Goal: Check status: Check status

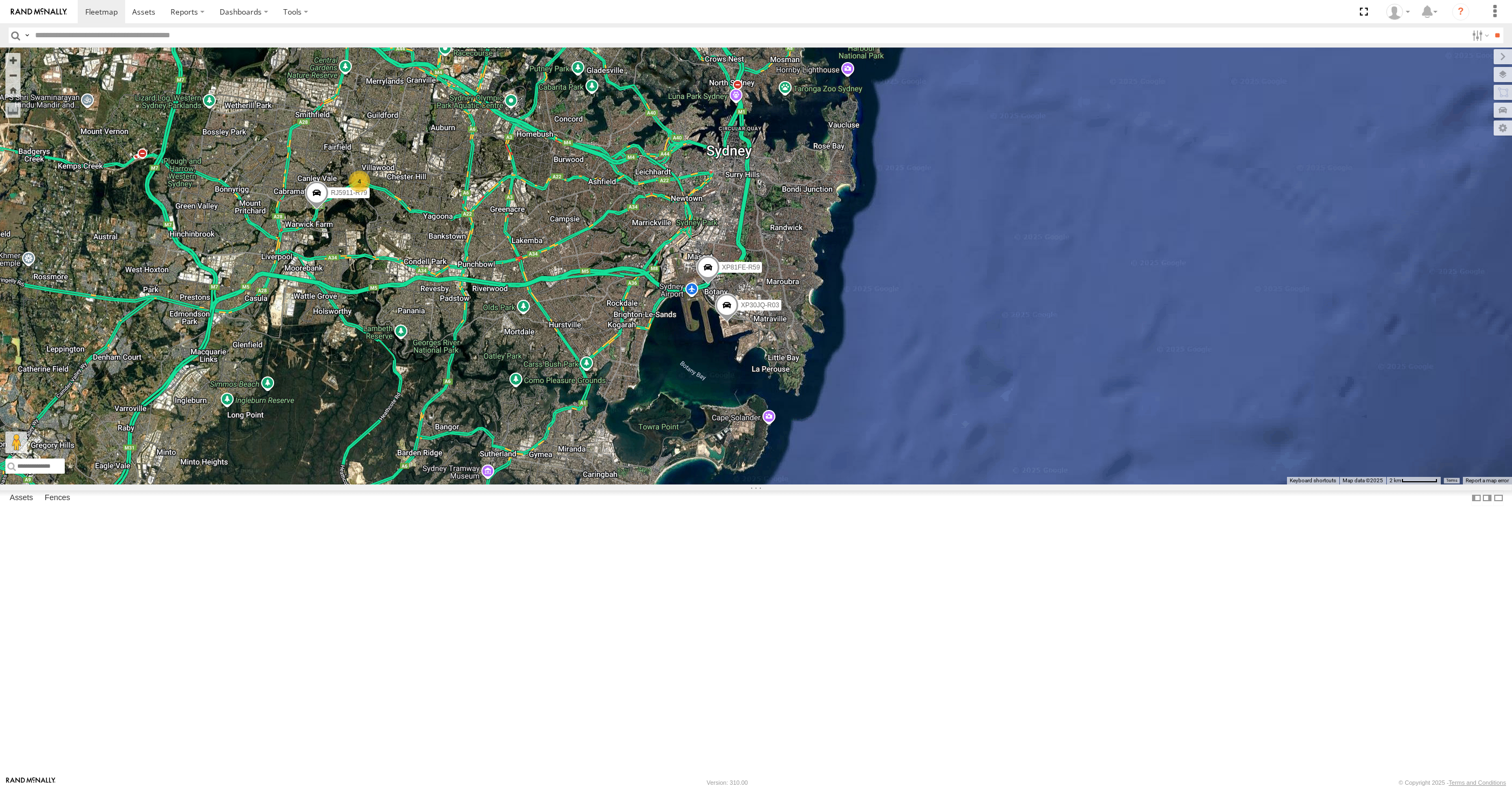
select select "**********"
drag, startPoint x: 600, startPoint y: 582, endPoint x: 629, endPoint y: 595, distance: 31.8
click at [629, 484] on div "XP30JQ-R03 RJ5911-R79 XP81FE-R59 XO74GU-R69 4" at bounding box center [756, 266] width 1512 height 437
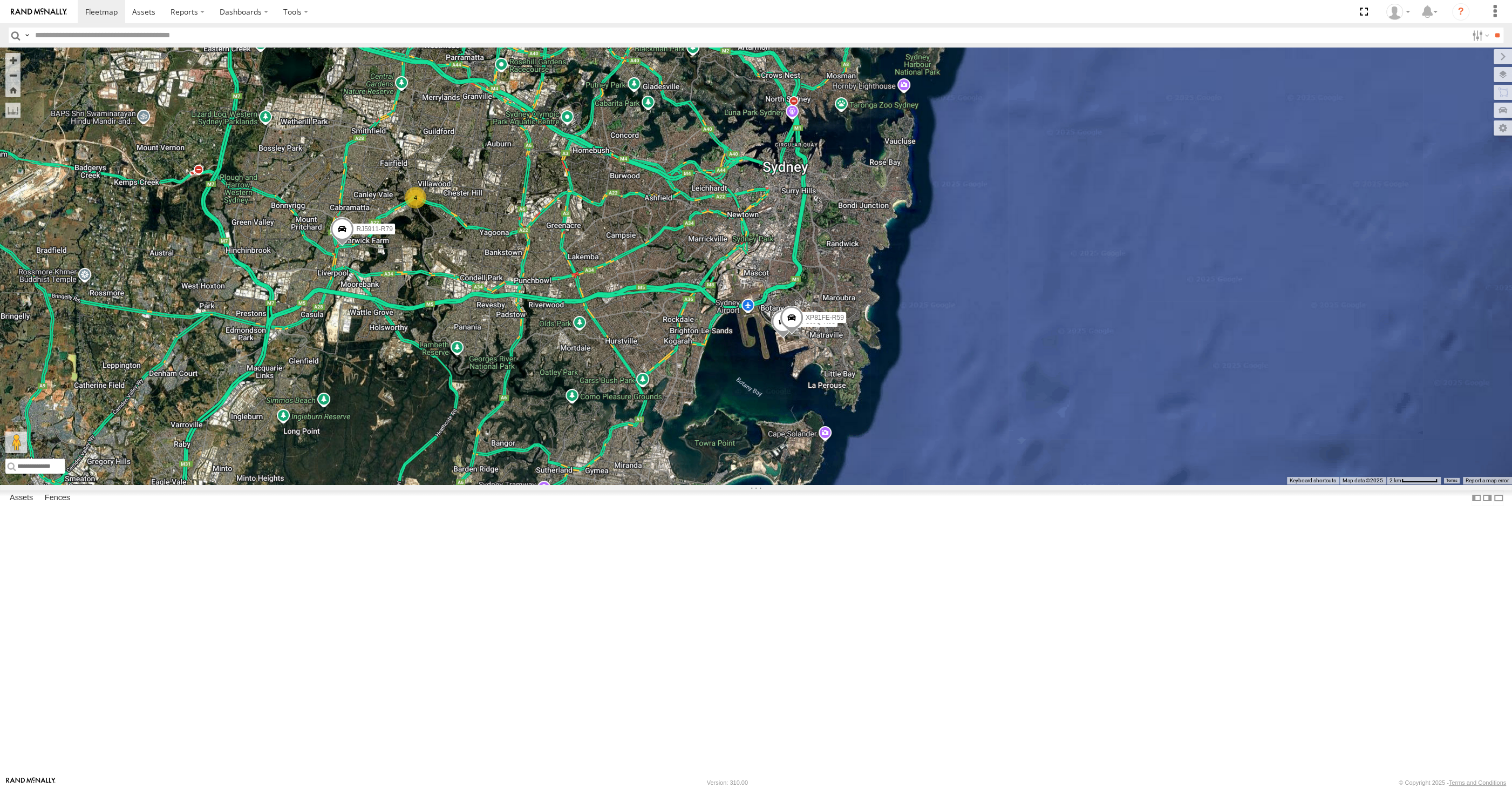
click at [767, 484] on div "XP30JQ-R03 RJ5911-R79 XP81FE-R59 XO74GU-R69 4" at bounding box center [756, 266] width 1512 height 437
drag, startPoint x: 654, startPoint y: 592, endPoint x: 665, endPoint y: 580, distance: 16.3
click at [665, 484] on div "XP30JQ-R03 RJ5911-R79 XP81FE-R59 XO74GU-R69 4" at bounding box center [756, 266] width 1512 height 437
click at [460, 484] on div "XSNDHU-R04 RJ5911-R79 XO74GU-R69 2 3" at bounding box center [756, 266] width 1512 height 437
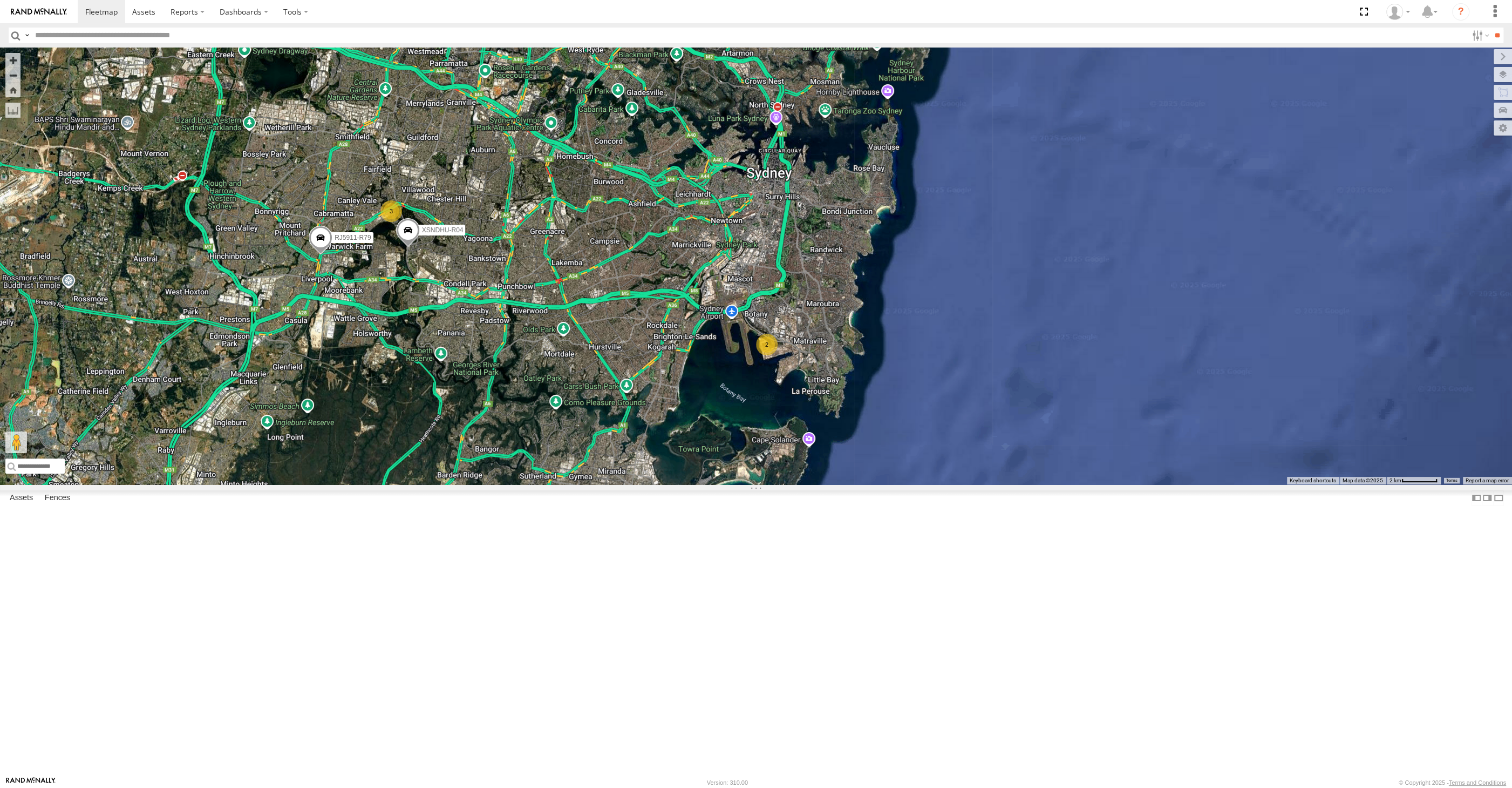
click at [558, 484] on div "XSNDHU-R04 RJ5911-R79 XO74GU-R69 2 3" at bounding box center [756, 266] width 1512 height 437
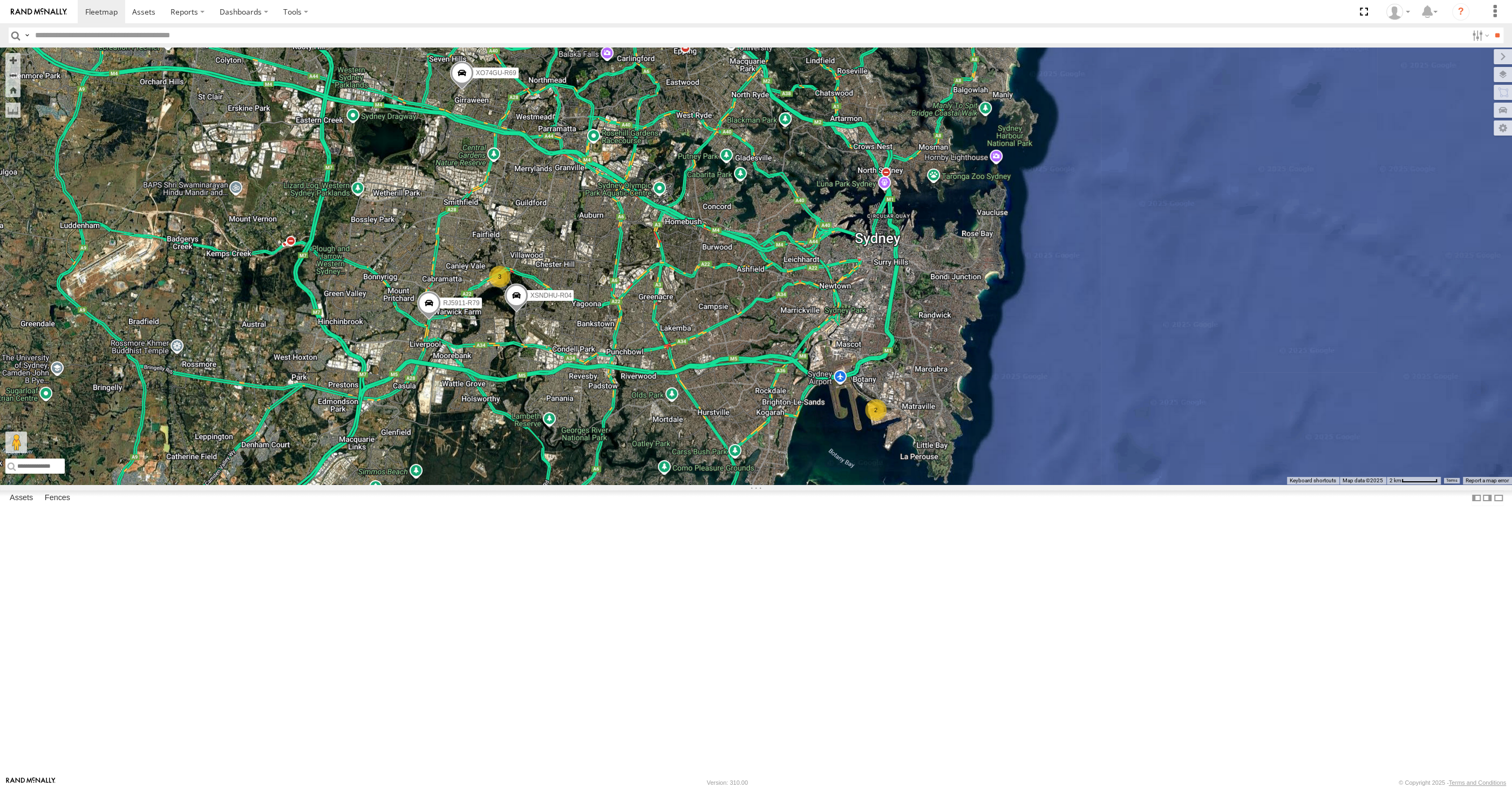
drag, startPoint x: 624, startPoint y: 561, endPoint x: 765, endPoint y: 552, distance: 141.3
click at [736, 484] on div "XSNDHU-R04 RJ5911-R79 XO74GU-R69 2 3" at bounding box center [756, 266] width 1512 height 437
click at [564, 418] on div "XSNDHU-R04 RJ5911-R79 XO74GU-R69 2 3" at bounding box center [756, 266] width 1512 height 437
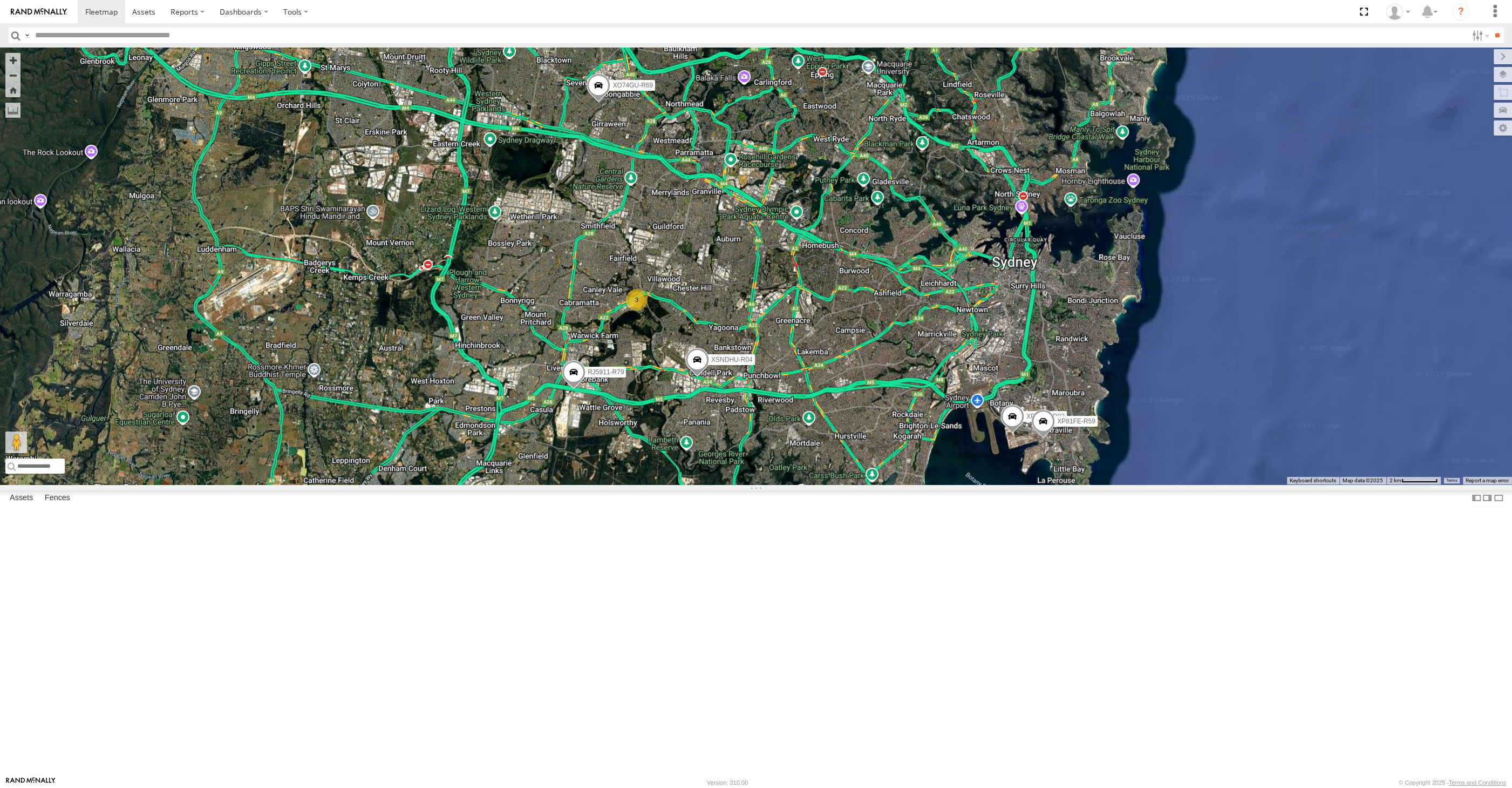
drag, startPoint x: 723, startPoint y: 400, endPoint x: 729, endPoint y: 404, distance: 7.2
click at [729, 404] on div "XP30JQ-R03 XSNDHU-R04 RJ5911-R79 XP81FE-R59 XO74GU-R69 3" at bounding box center [756, 266] width 1512 height 437
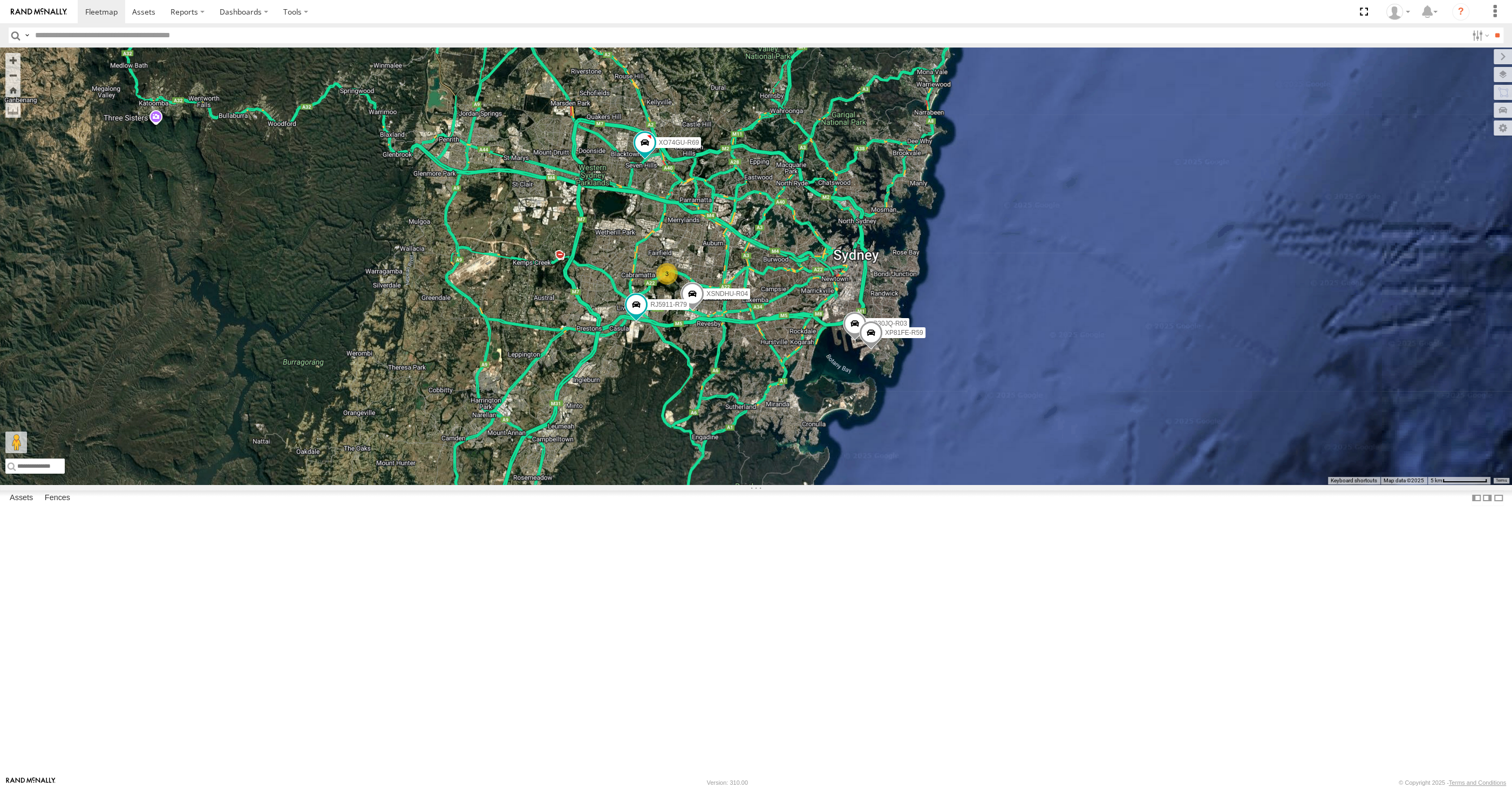
drag, startPoint x: 1014, startPoint y: 644, endPoint x: 975, endPoint y: 633, distance: 40.5
click at [980, 484] on div "XP30JQ-R03 XSNDHU-R04 3 RJ5911-R79 XP81FE-R59 XO74GU-R69" at bounding box center [756, 266] width 1512 height 437
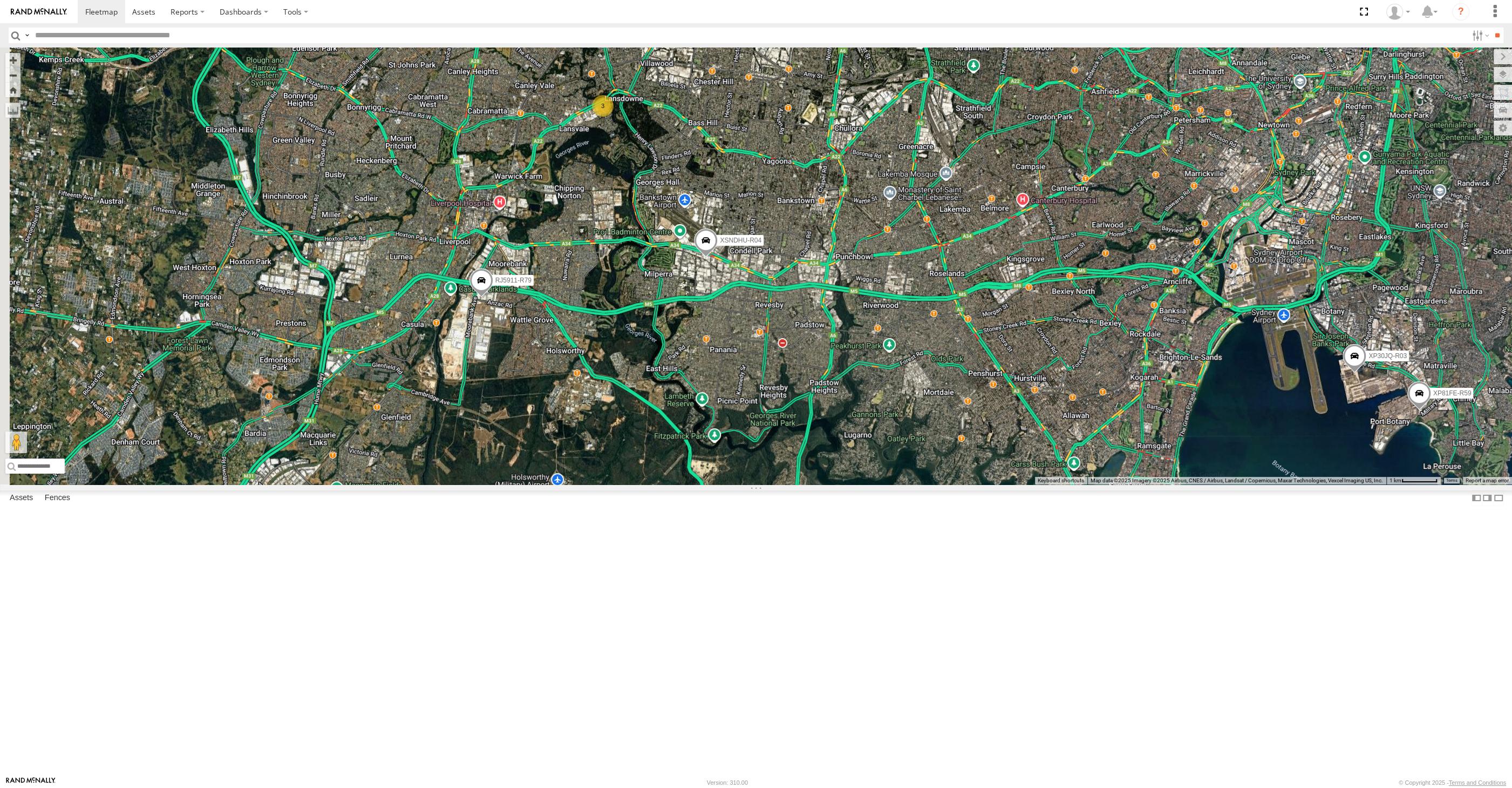
drag, startPoint x: 514, startPoint y: 460, endPoint x: 537, endPoint y: 493, distance: 40.2
click at [537, 484] on div "XSNDHU-R04 RJ5911-R79 XO74GU-R69 XP30JQ-R03 XP81FE-R59 3" at bounding box center [756, 266] width 1512 height 437
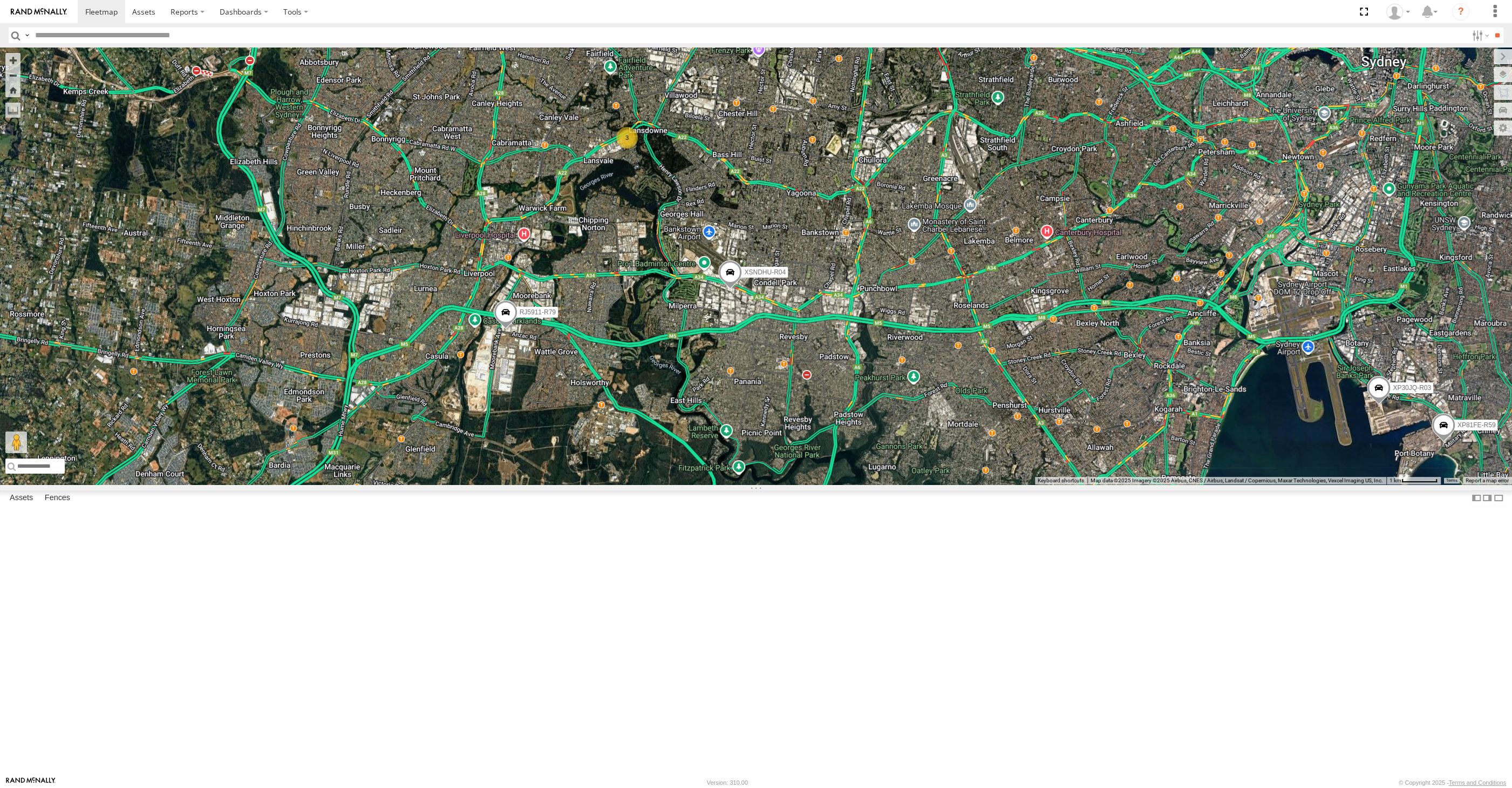
drag, startPoint x: 537, startPoint y: 501, endPoint x: 556, endPoint y: 521, distance: 27.6
click at [554, 484] on div "XSNDHU-R04 RJ5911-R79 XO74GU-R69 XP30JQ-R03 XP81FE-R59 3" at bounding box center [756, 266] width 1512 height 437
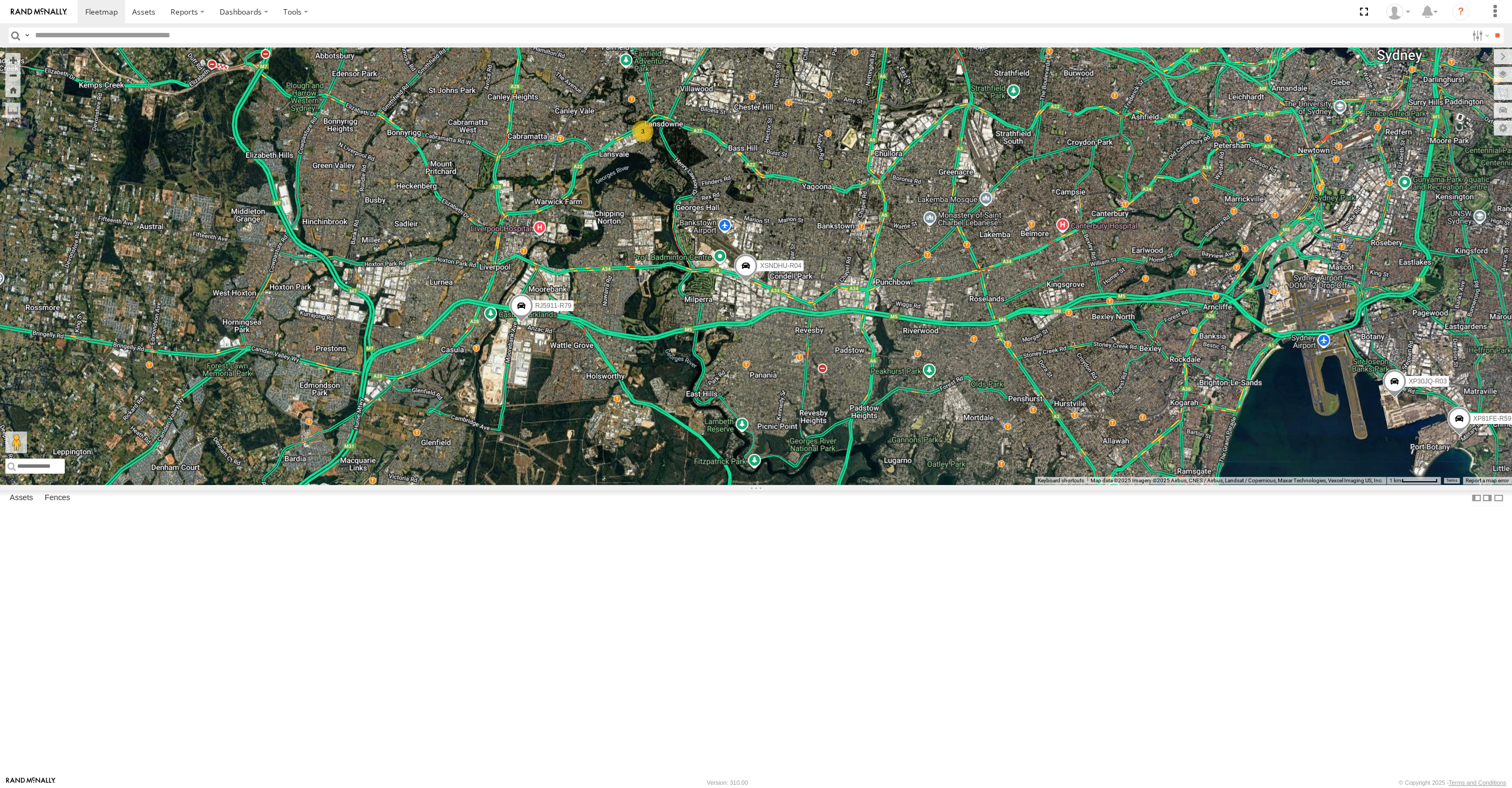
drag, startPoint x: 956, startPoint y: 577, endPoint x: 949, endPoint y: 563, distance: 15.7
click at [949, 484] on div "XSNDHU-R04 RJ5911-R79 XO74GU-R69 XP30JQ-R03 XP81FE-R59 3" at bounding box center [756, 266] width 1512 height 437
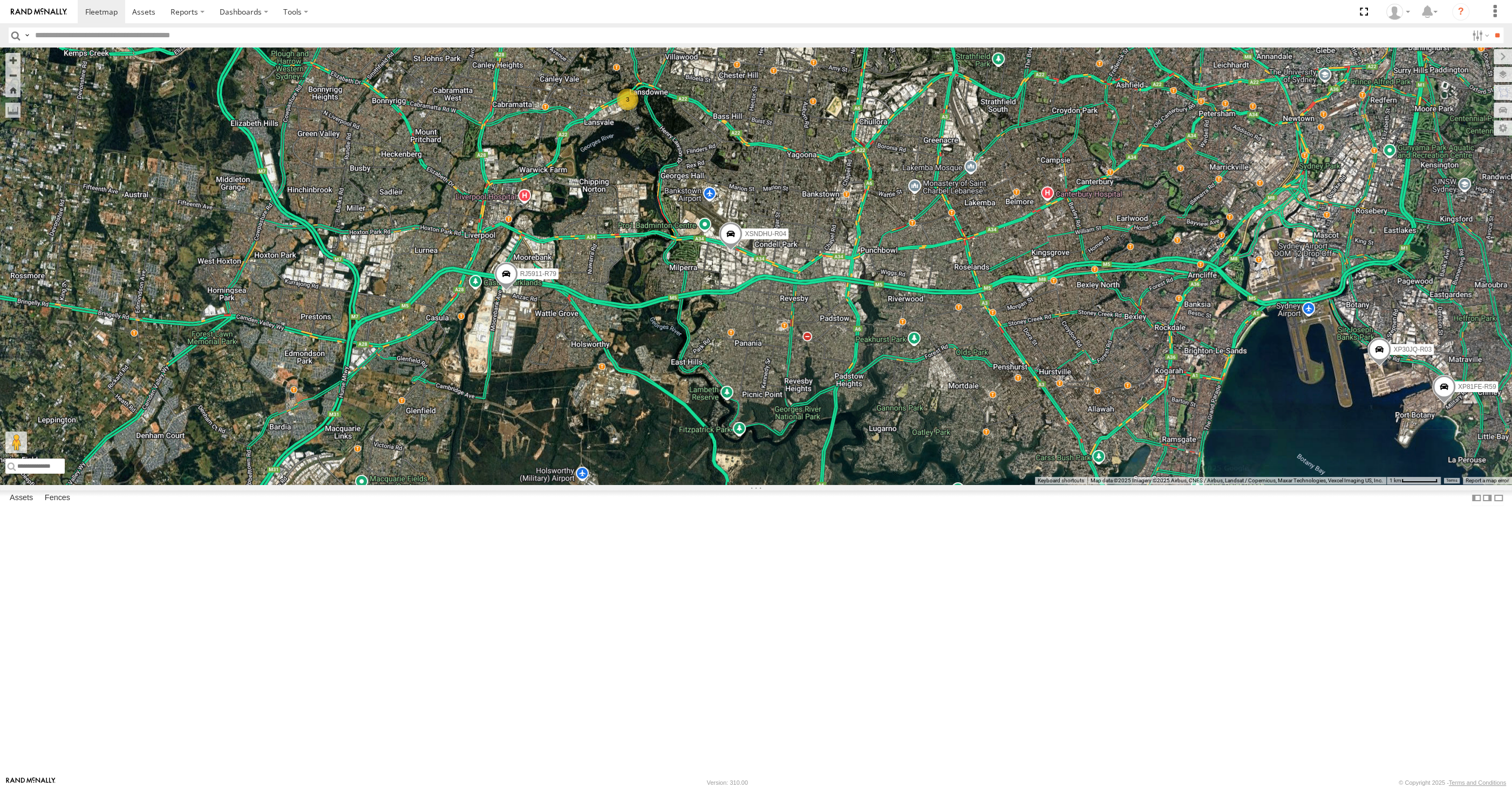
click at [1365, 484] on div "XSNDHU-R04 RJ5911-R79 XO74GU-R69 XP30JQ-R03 XP81FE-R59 3" at bounding box center [756, 266] width 1512 height 437
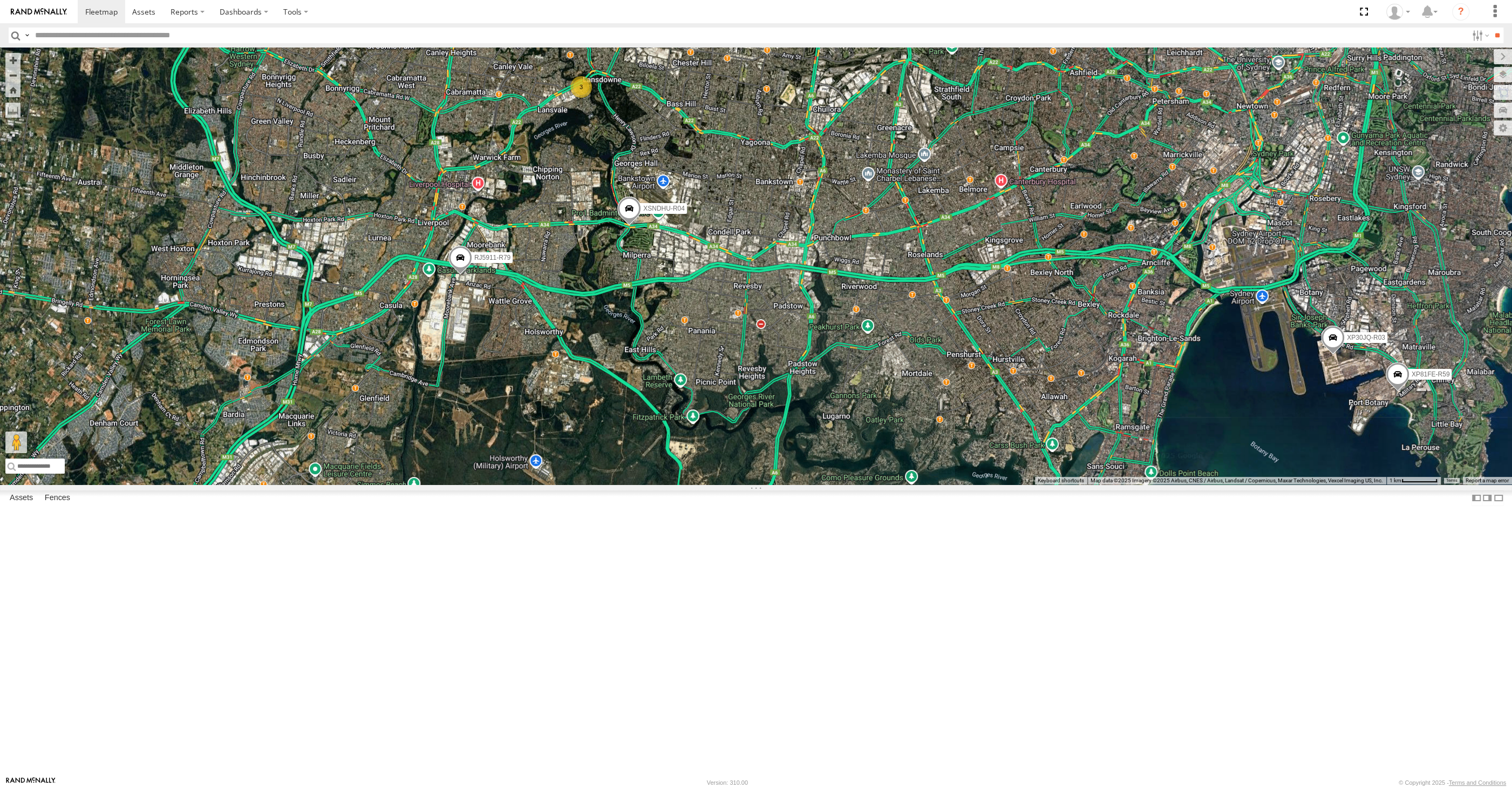
click at [1129, 484] on div "XP30JQ-R03 XSNDHU-R04 RJ5911-R79 XP81FE-R59 3" at bounding box center [756, 266] width 1512 height 437
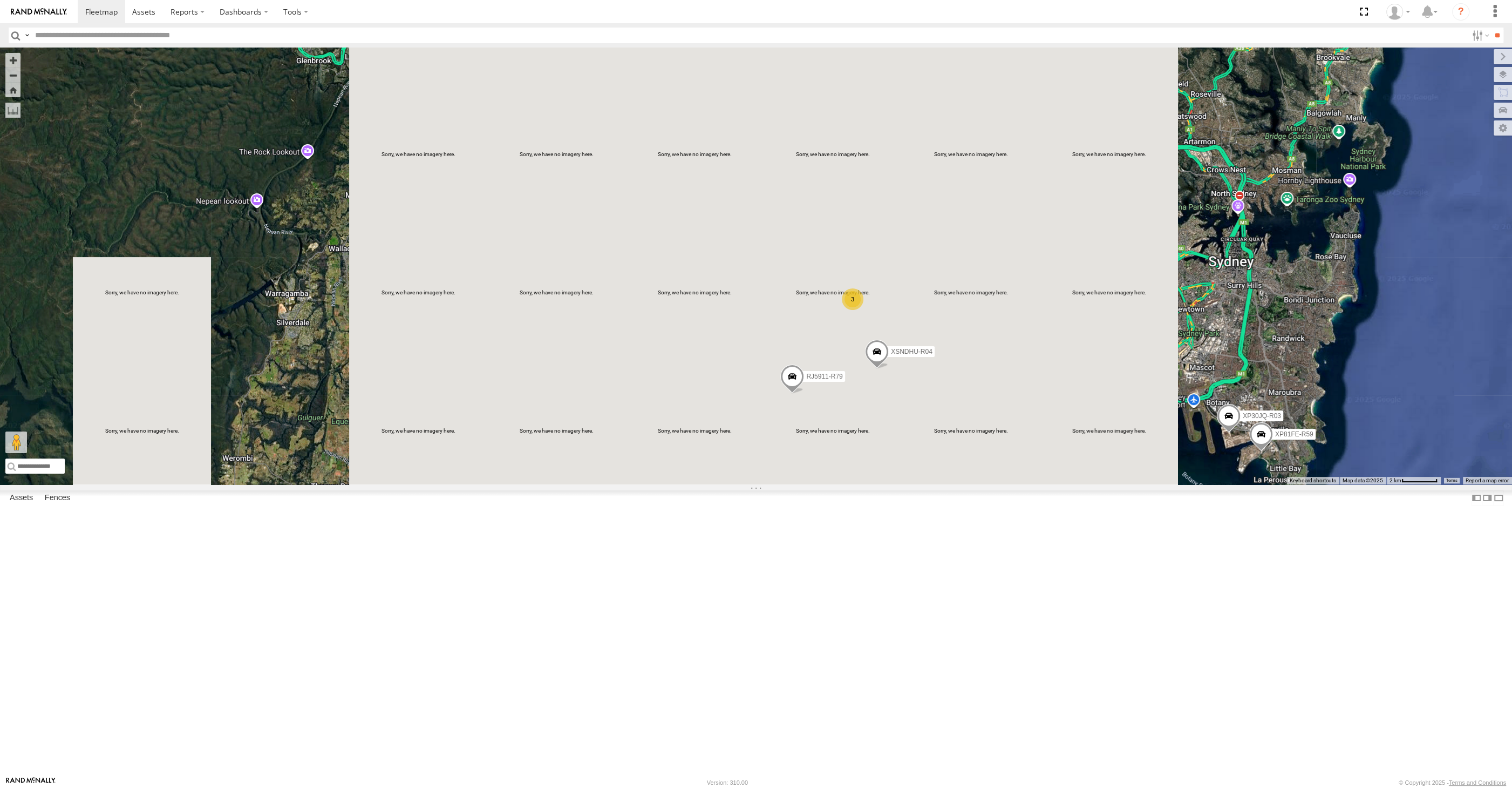
click at [1120, 484] on div "XP30JQ-R03 XSNDHU-R04 RJ5911-R79 XP81FE-R59 3" at bounding box center [756, 266] width 1512 height 437
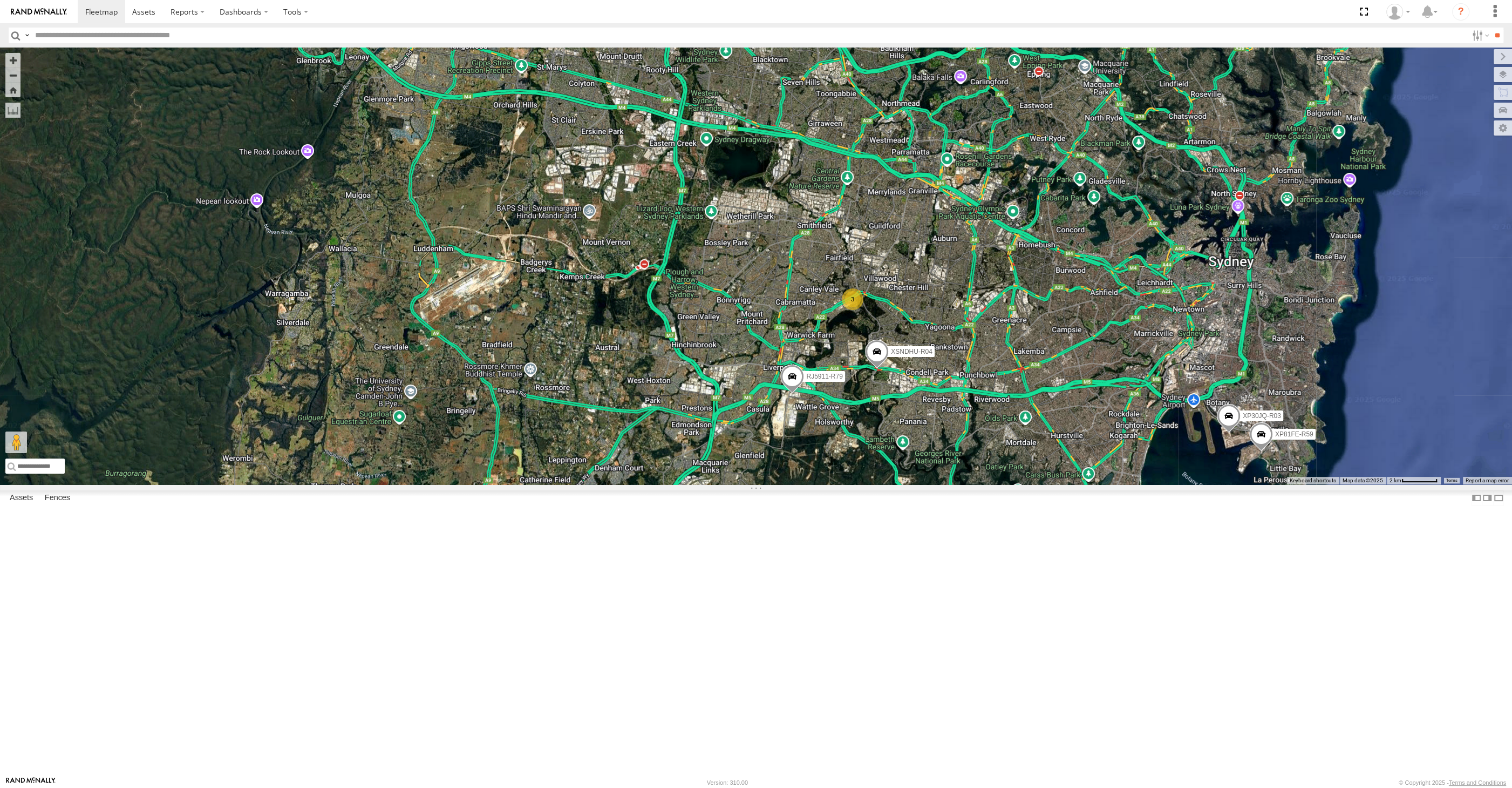
click at [539, 484] on div "XP30JQ-R03 XSNDHU-R04 RJ5911-R79 XP81FE-R59 3" at bounding box center [756, 266] width 1512 height 437
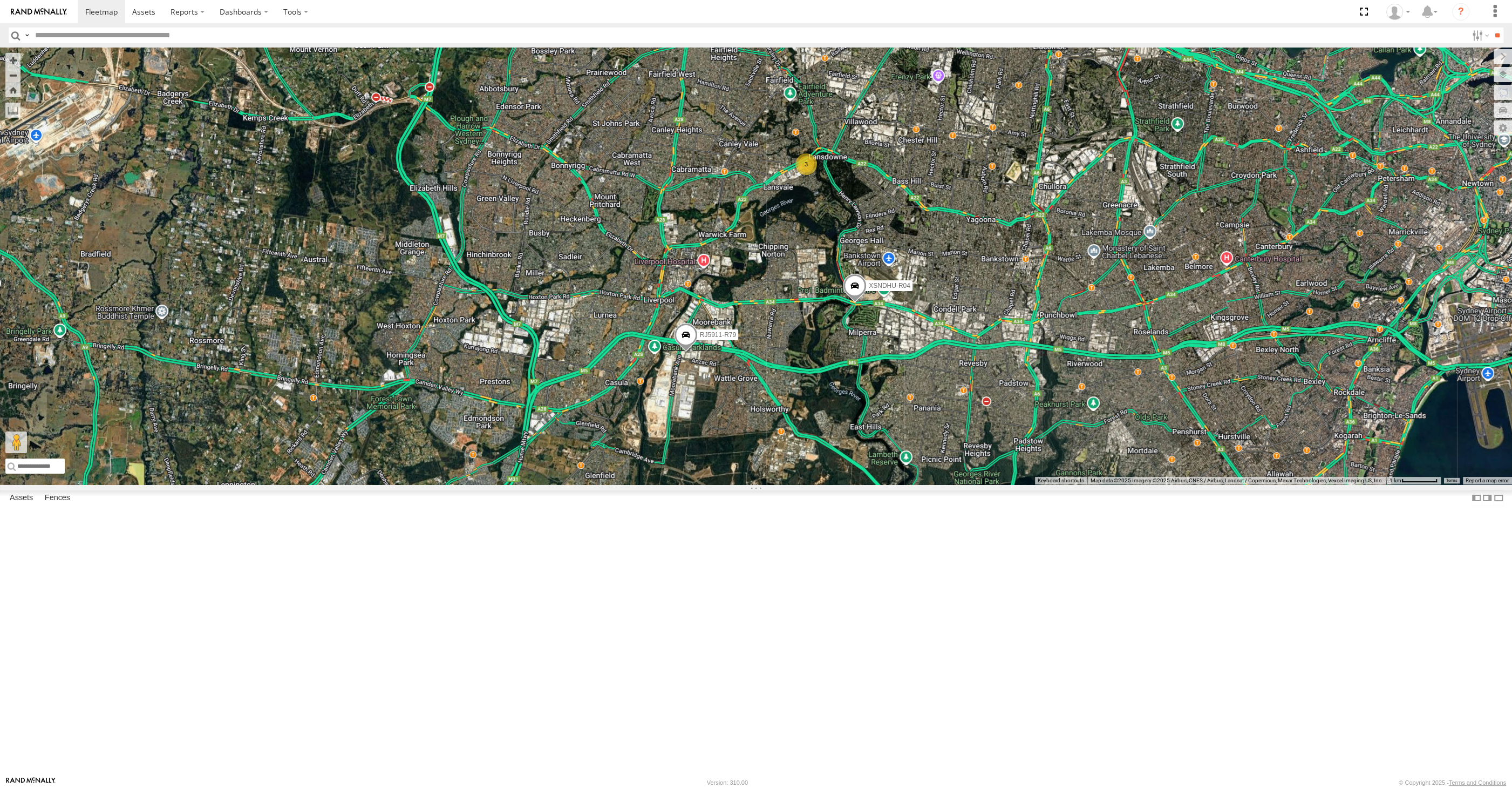
drag, startPoint x: 950, startPoint y: 586, endPoint x: 930, endPoint y: 579, distance: 21.2
click at [934, 484] on div "XP30JQ-R03 XSNDHU-R04 RJ5911-R79 XP81FE-R59 3" at bounding box center [756, 266] width 1512 height 437
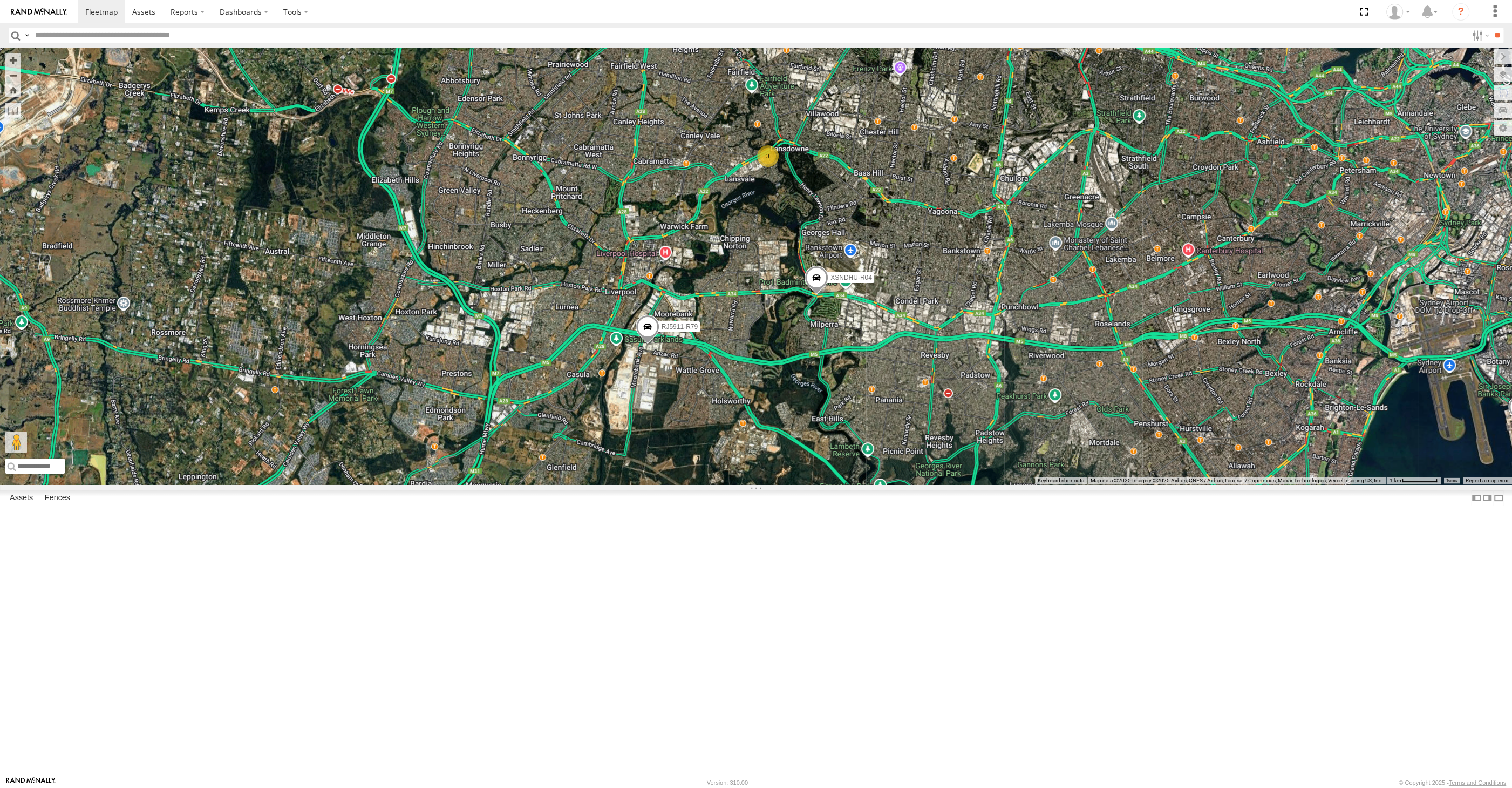
click at [927, 484] on div "XP30JQ-R03 XSNDHU-R04 RJ5911-R79 XP81FE-R59 3" at bounding box center [756, 266] width 1512 height 437
click at [1058, 484] on div "XP30JQ-R03 XSNDHU-R04 RJ5911-R79 XP81FE-R59 3" at bounding box center [756, 266] width 1512 height 437
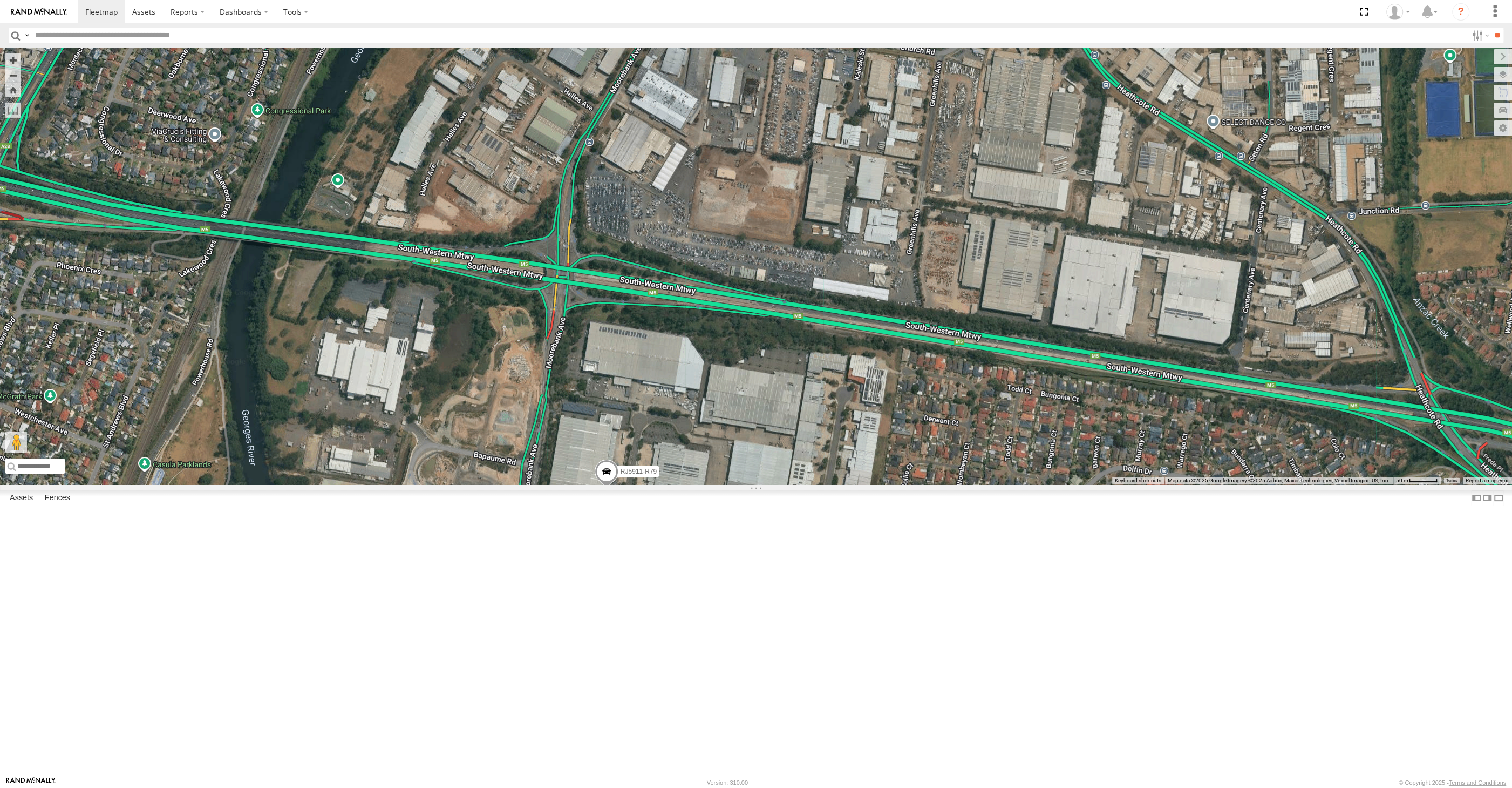
drag, startPoint x: 619, startPoint y: 654, endPoint x: 631, endPoint y: 634, distance: 23.3
click at [629, 484] on div "XSNDHU-R04 RJ5911-R79" at bounding box center [756, 266] width 1512 height 437
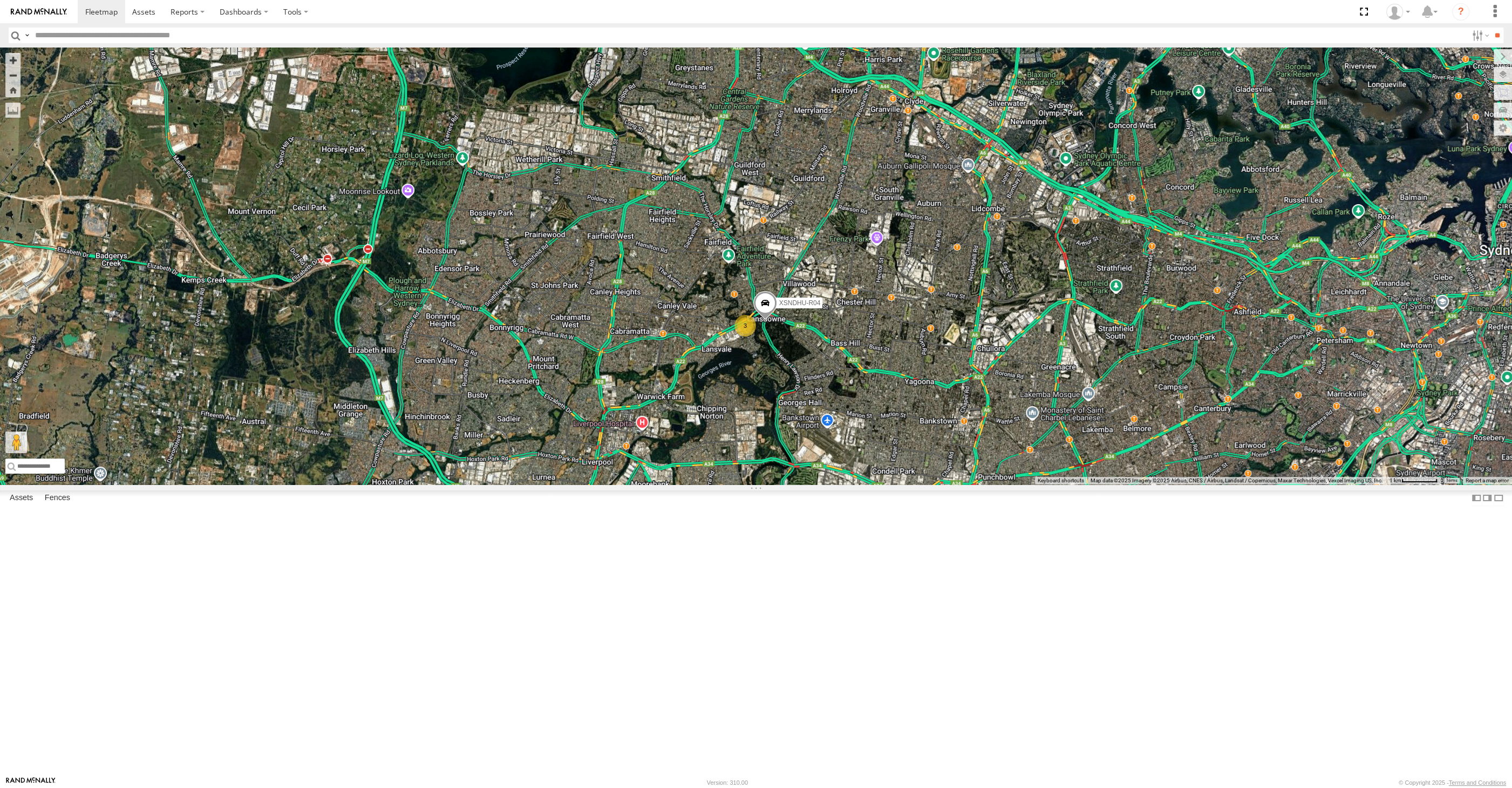
click at [563, 484] on div "XP30JQ-R03 XSNDHU-R04 3 RJ5911-R79" at bounding box center [756, 266] width 1512 height 437
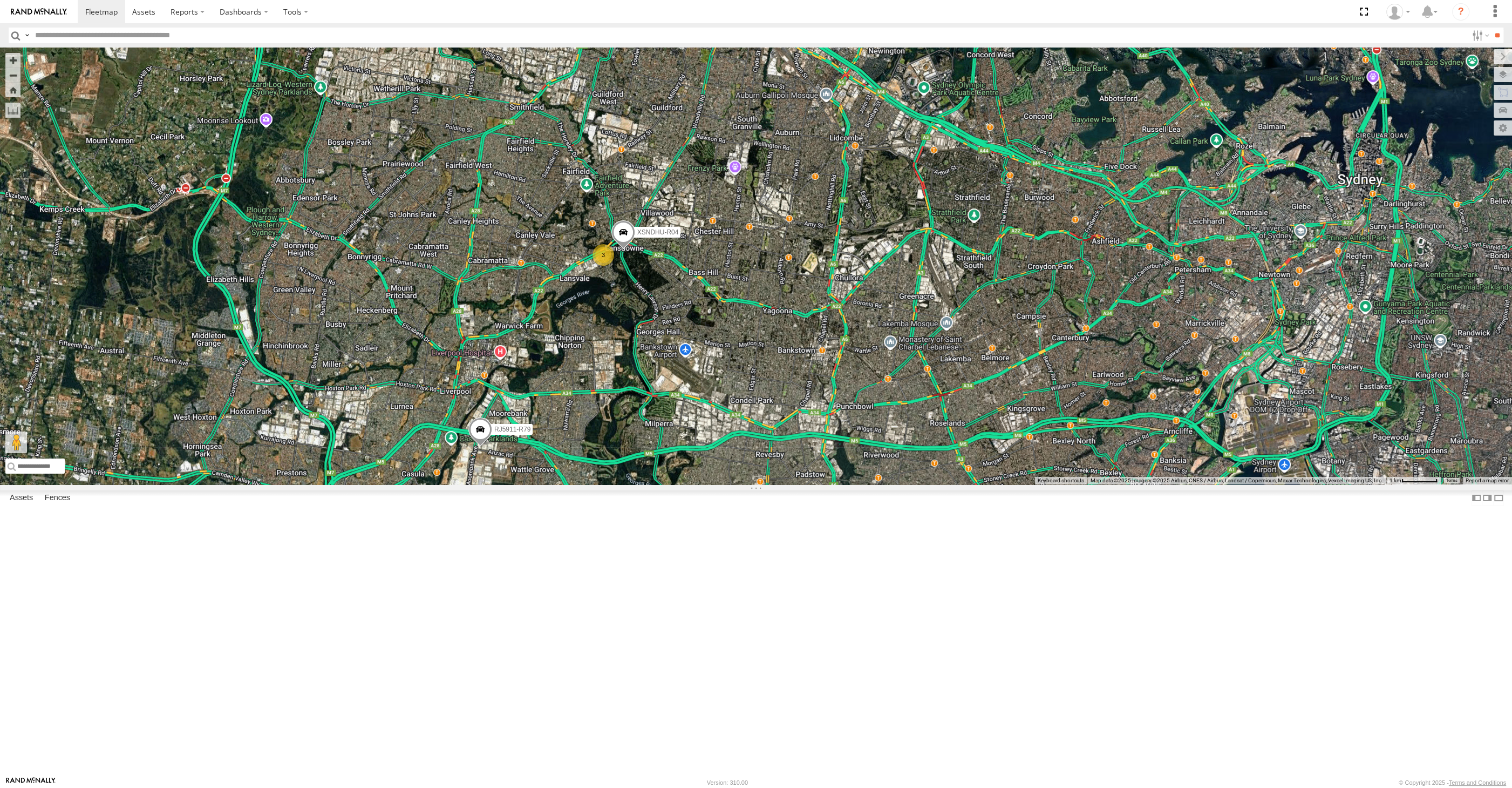
drag, startPoint x: 1012, startPoint y: 610, endPoint x: 809, endPoint y: 507, distance: 227.6
click at [833, 484] on div "XP30JQ-R03 XSNDHU-R04 3 RJ5911-R79" at bounding box center [756, 266] width 1512 height 437
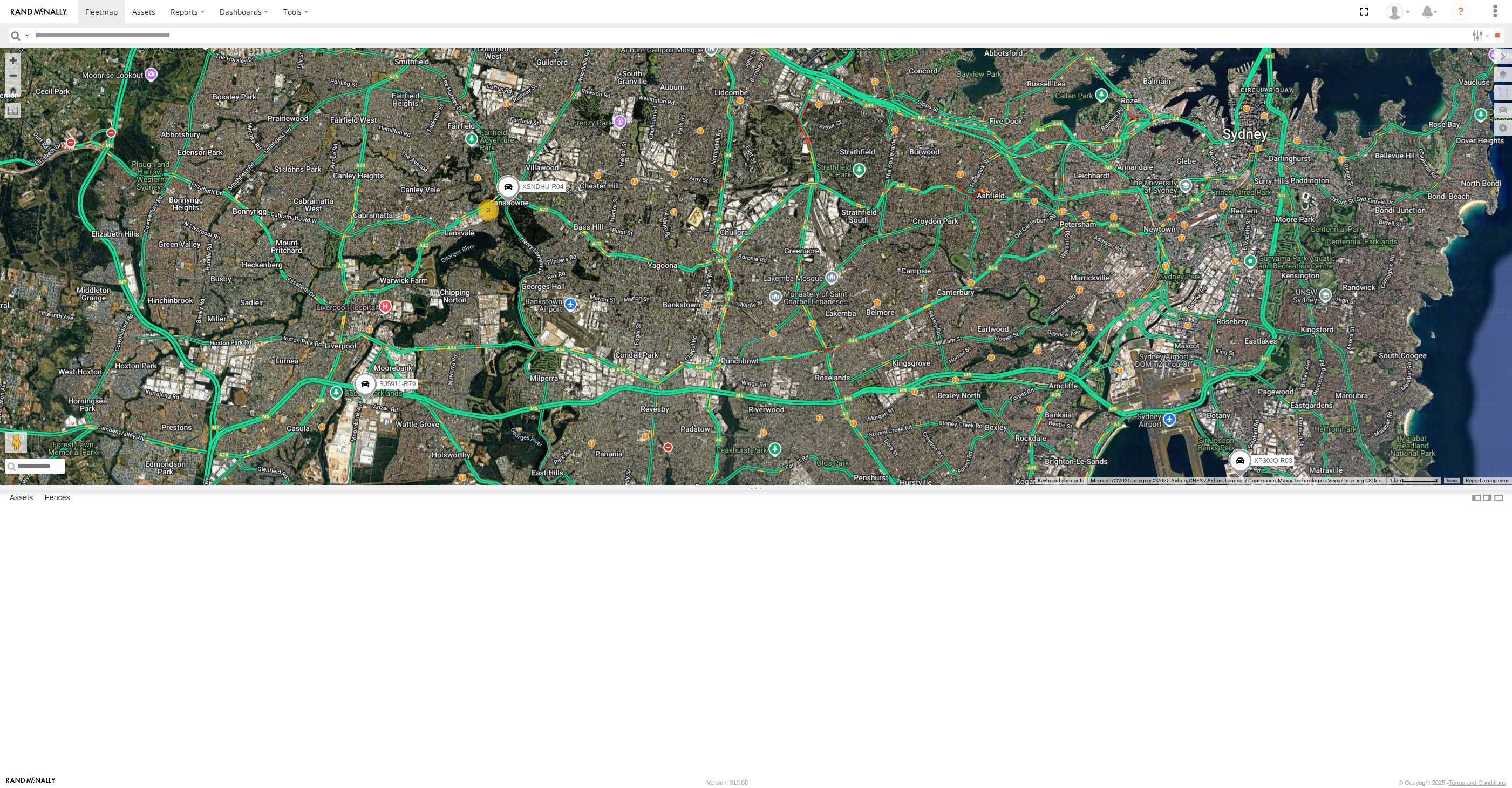
drag, startPoint x: 949, startPoint y: 561, endPoint x: 930, endPoint y: 560, distance: 19.0
click at [934, 484] on div "XP30JQ-R03 XSNDHU-R04 3 RJ5911-R79 XP81FE-R59" at bounding box center [756, 266] width 1512 height 437
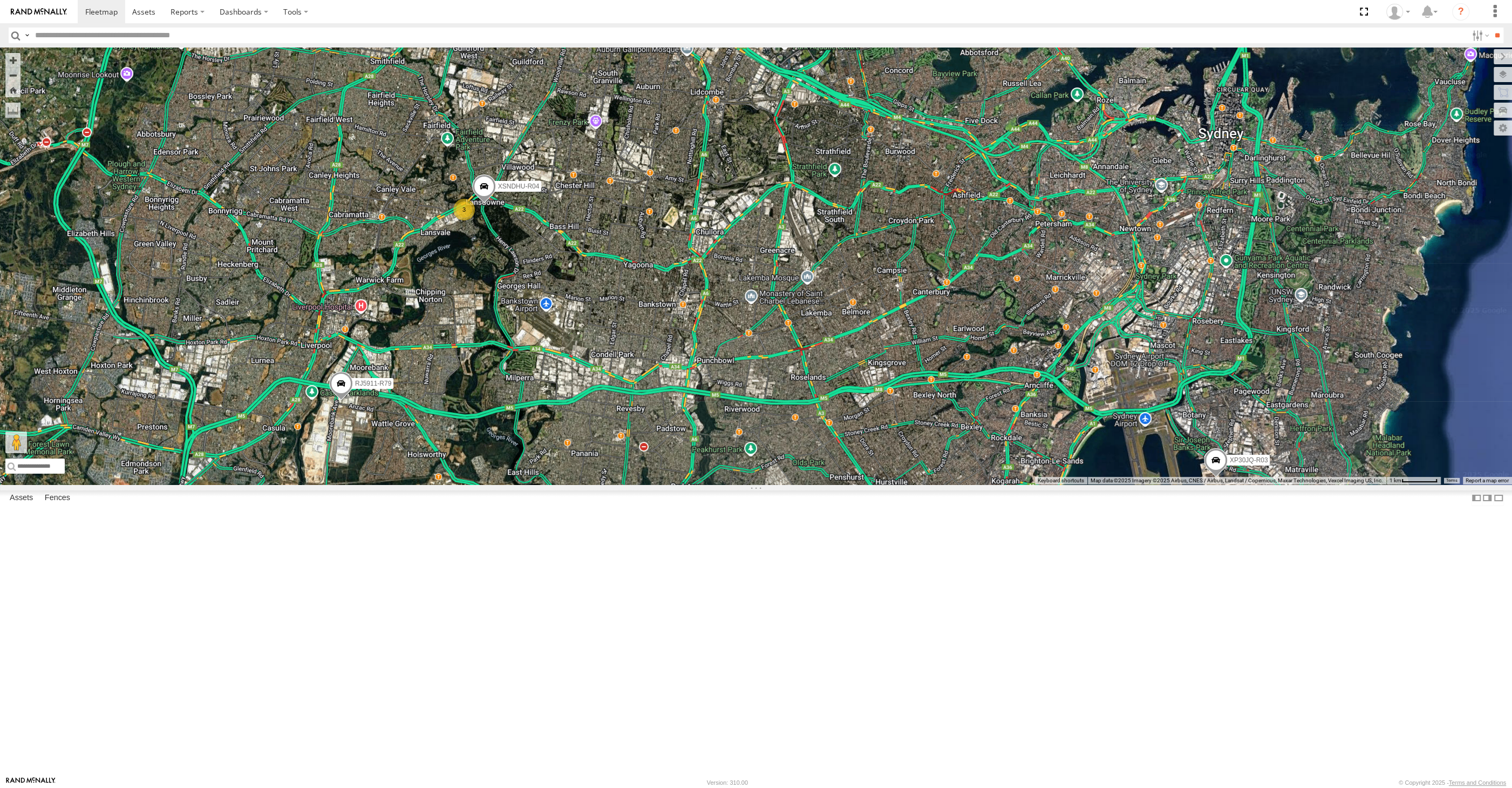
drag, startPoint x: 924, startPoint y: 576, endPoint x: 875, endPoint y: 547, distance: 56.9
click at [879, 484] on div "XP30JQ-R03 XSNDHU-R04 3 RJ5911-R79 XP81FE-R59" at bounding box center [756, 266] width 1512 height 437
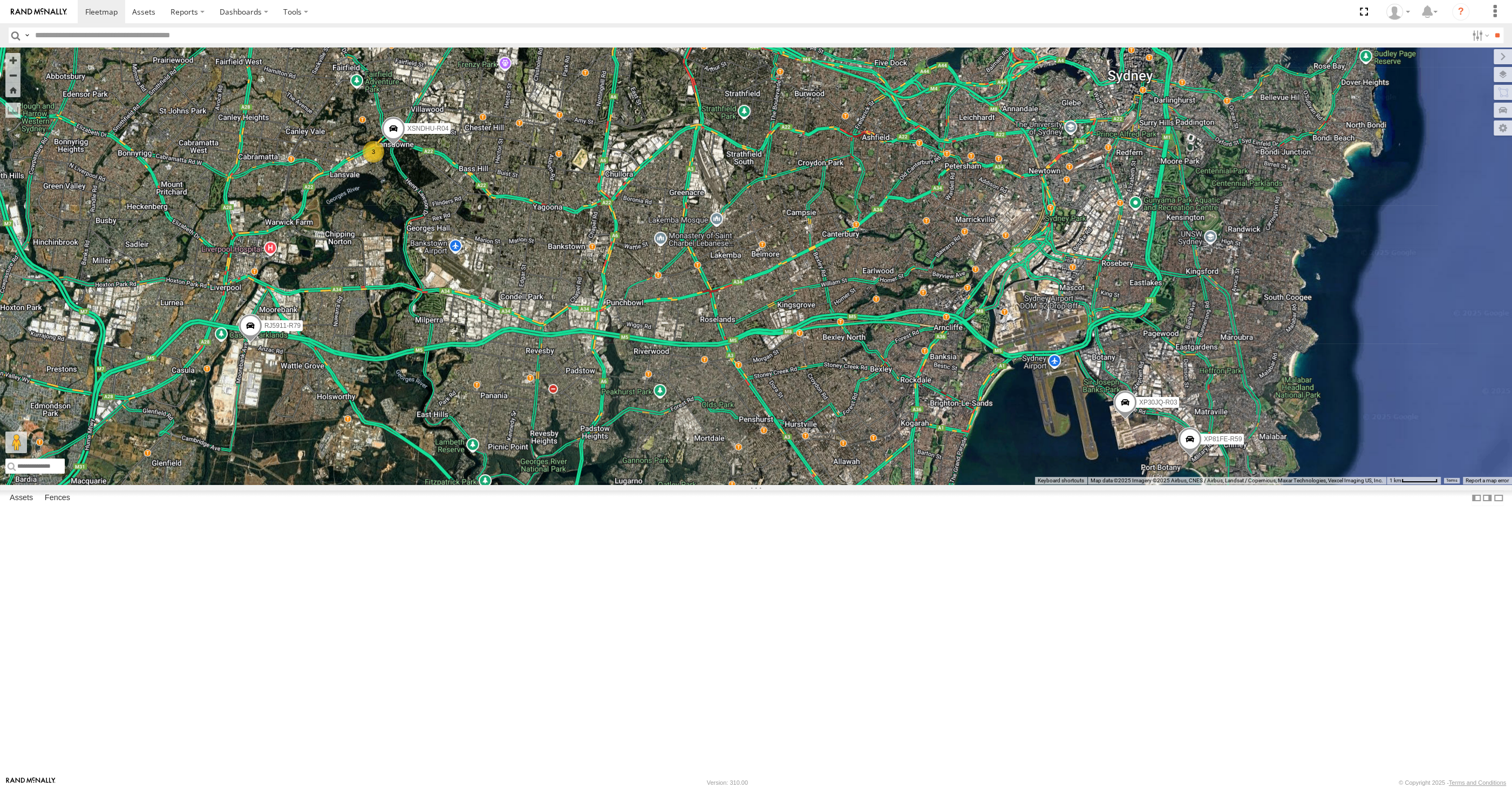
click at [996, 484] on div "XP30JQ-R03 XSNDHU-R04 3 RJ5911-R79 XP81FE-R59" at bounding box center [756, 266] width 1512 height 437
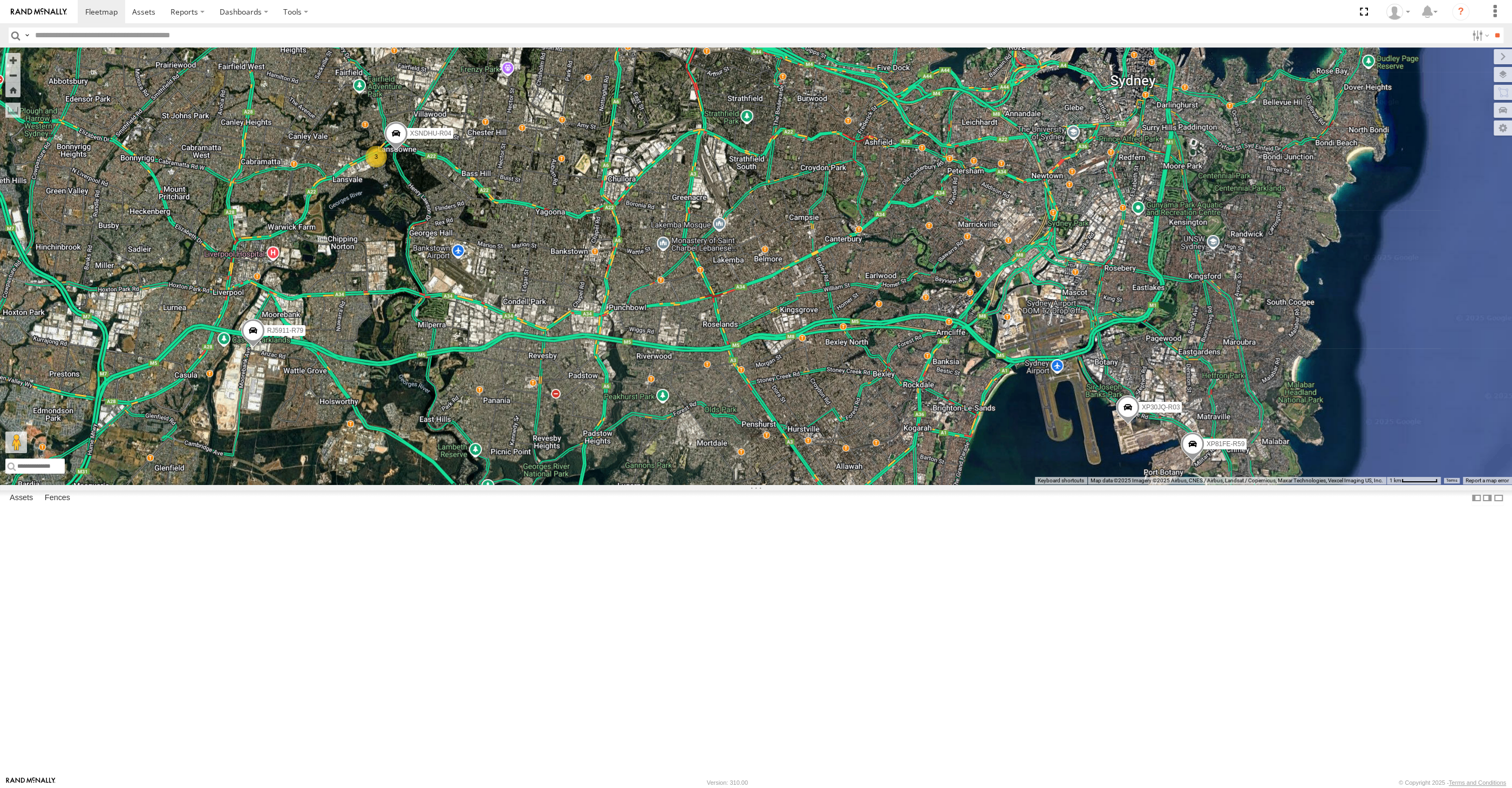
drag, startPoint x: 709, startPoint y: 531, endPoint x: 715, endPoint y: 534, distance: 6.7
click at [715, 484] on div "XP30JQ-R03 XSNDHU-R04 3 RJ5911-R79 XP81FE-R59" at bounding box center [756, 266] width 1512 height 437
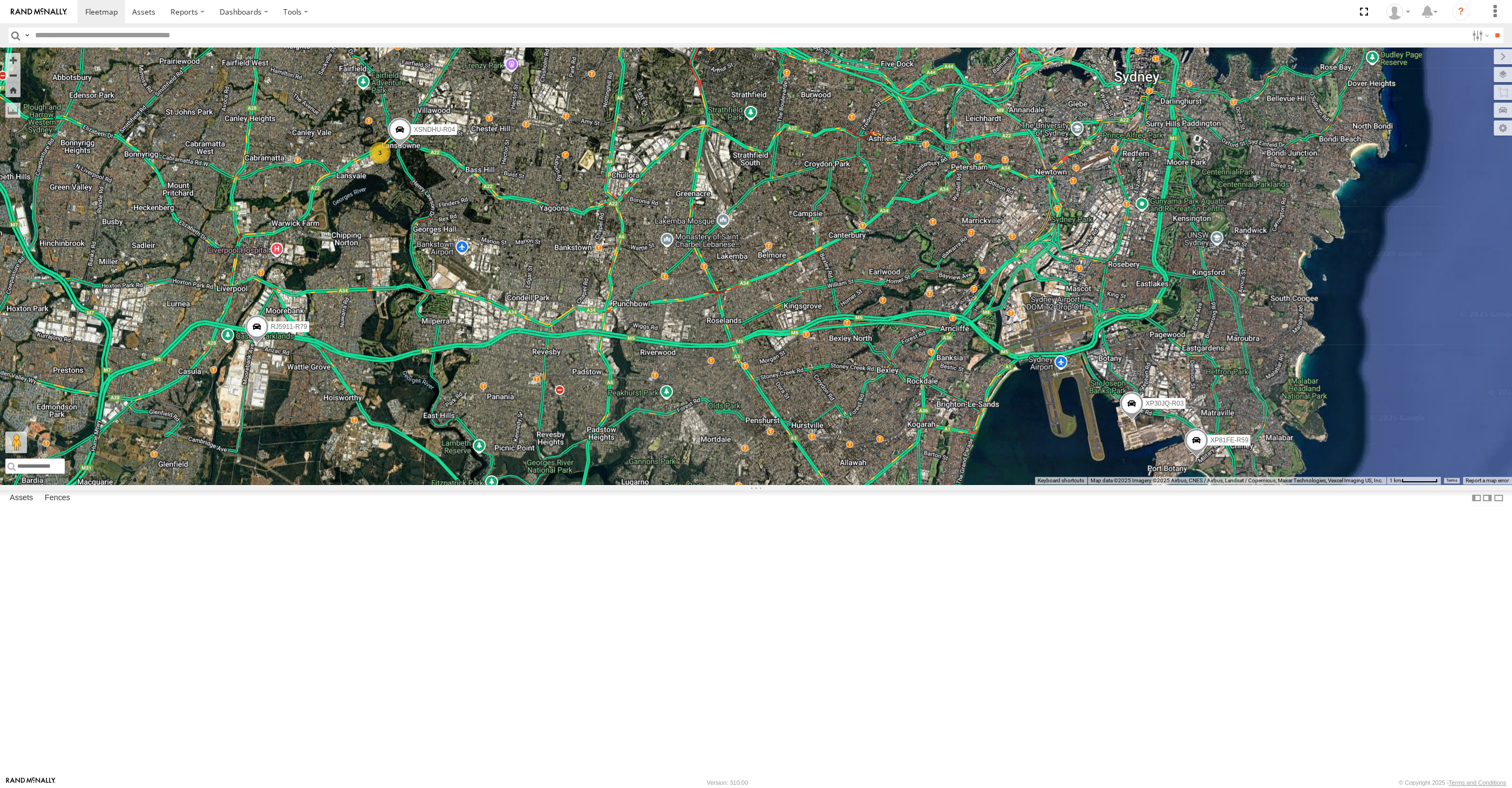
click at [513, 391] on div "XP30JQ-R03 XSNDHU-R04 3 RJ5911-R79 XP81FE-R59" at bounding box center [756, 266] width 1512 height 437
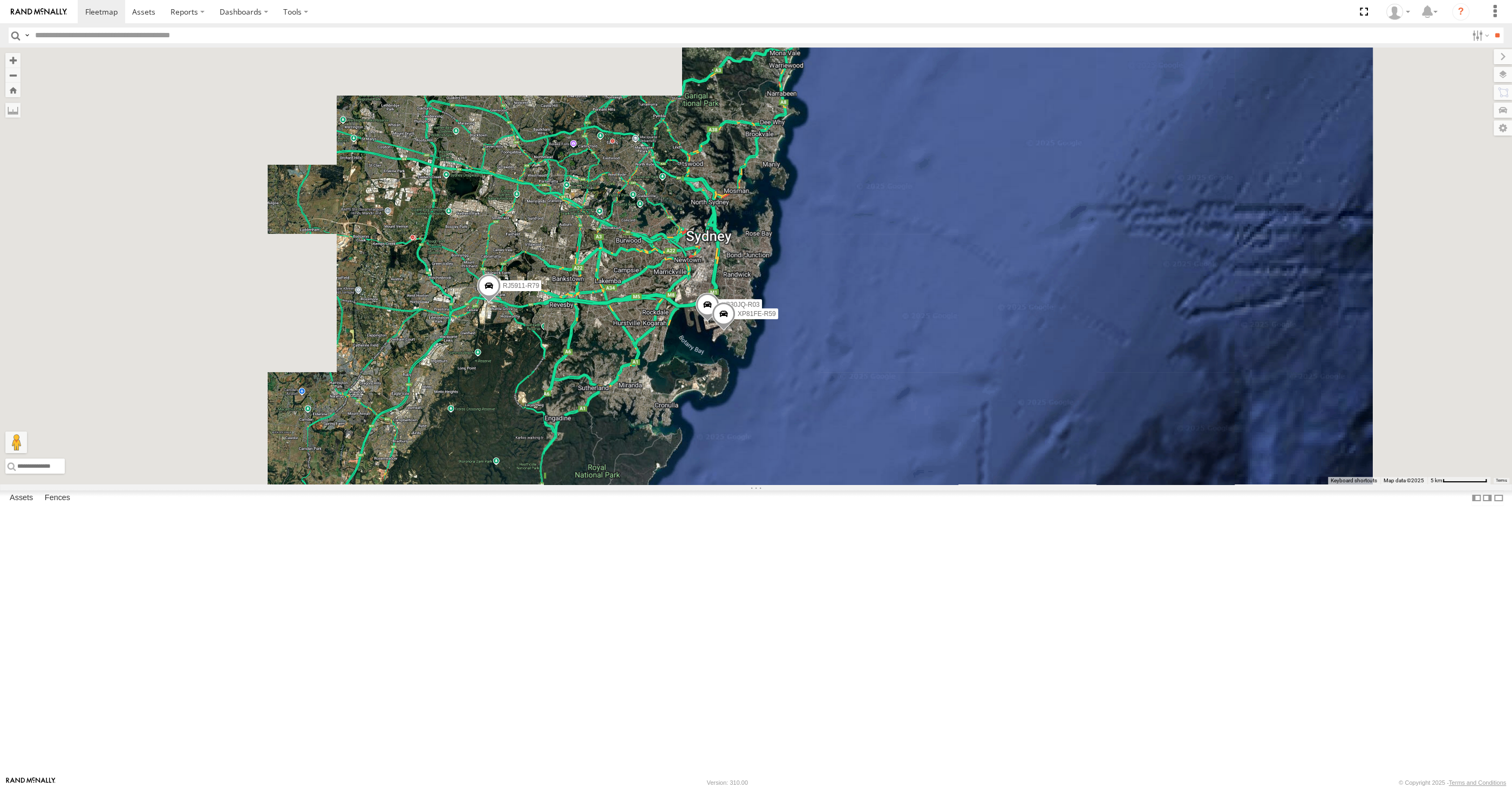
drag, startPoint x: 561, startPoint y: 412, endPoint x: 592, endPoint y: 475, distance: 70.2
click at [592, 475] on div "XP30JQ-R03 RJ5911-R79 XP81FE-R59" at bounding box center [756, 266] width 1512 height 437
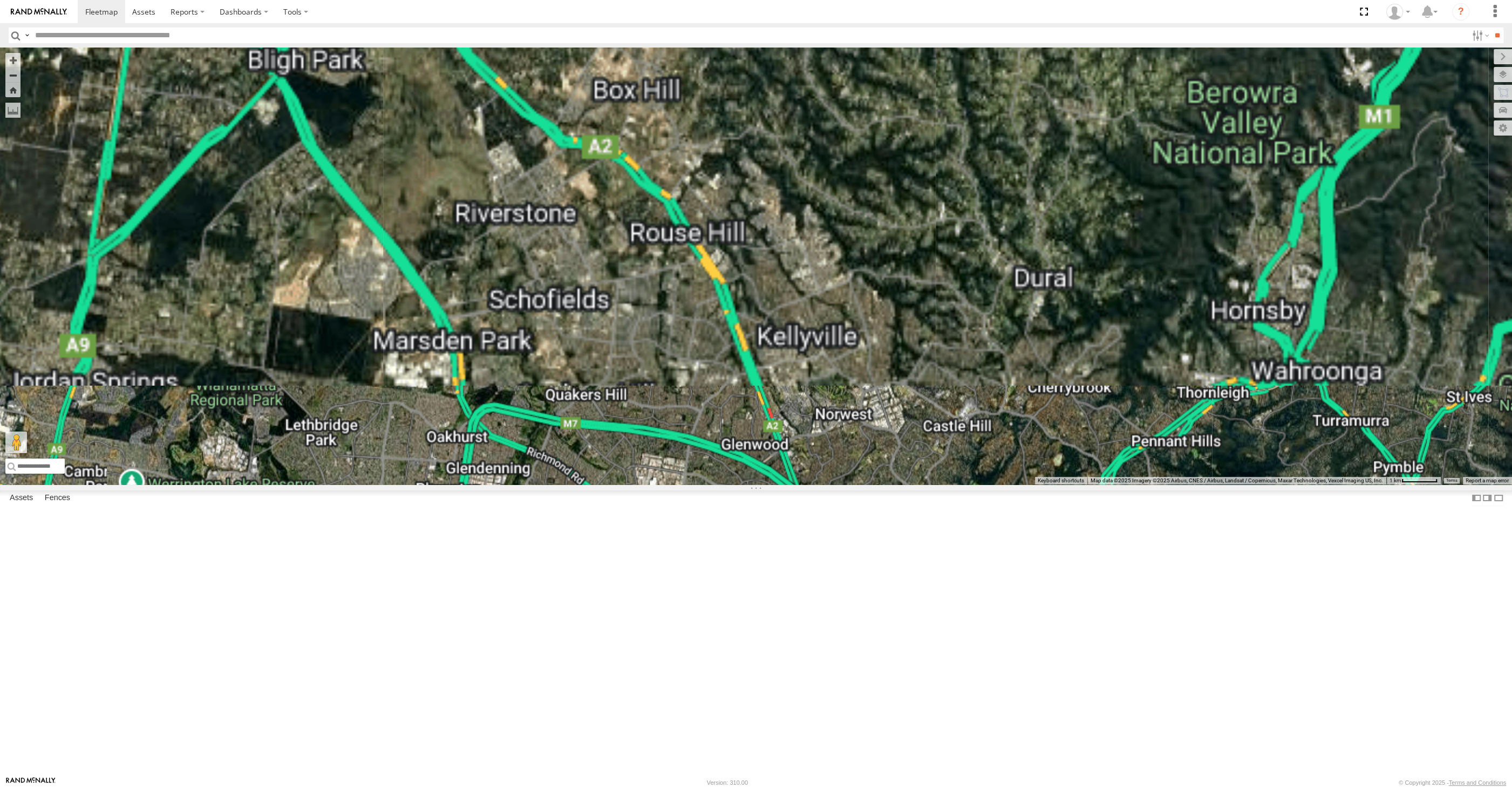
drag, startPoint x: 501, startPoint y: 202, endPoint x: 520, endPoint y: 248, distance: 49.8
click at [520, 248] on div "RJ5911-R79 XO74GU-R69" at bounding box center [756, 266] width 1512 height 437
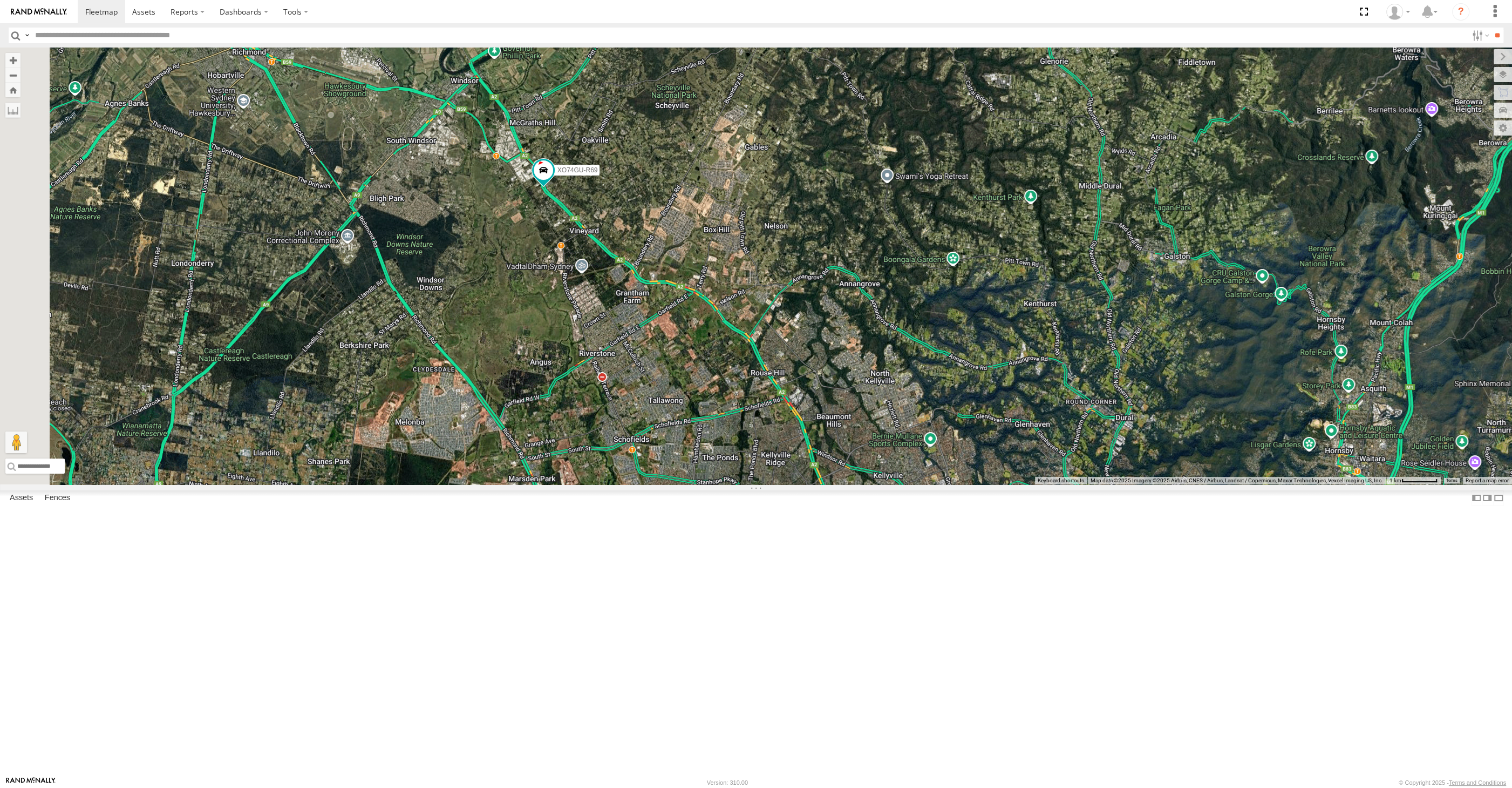
drag, startPoint x: 542, startPoint y: 359, endPoint x: 590, endPoint y: 415, distance: 73.8
click at [588, 419] on div "RJ5911-R79 XO74GU-R69" at bounding box center [756, 266] width 1512 height 437
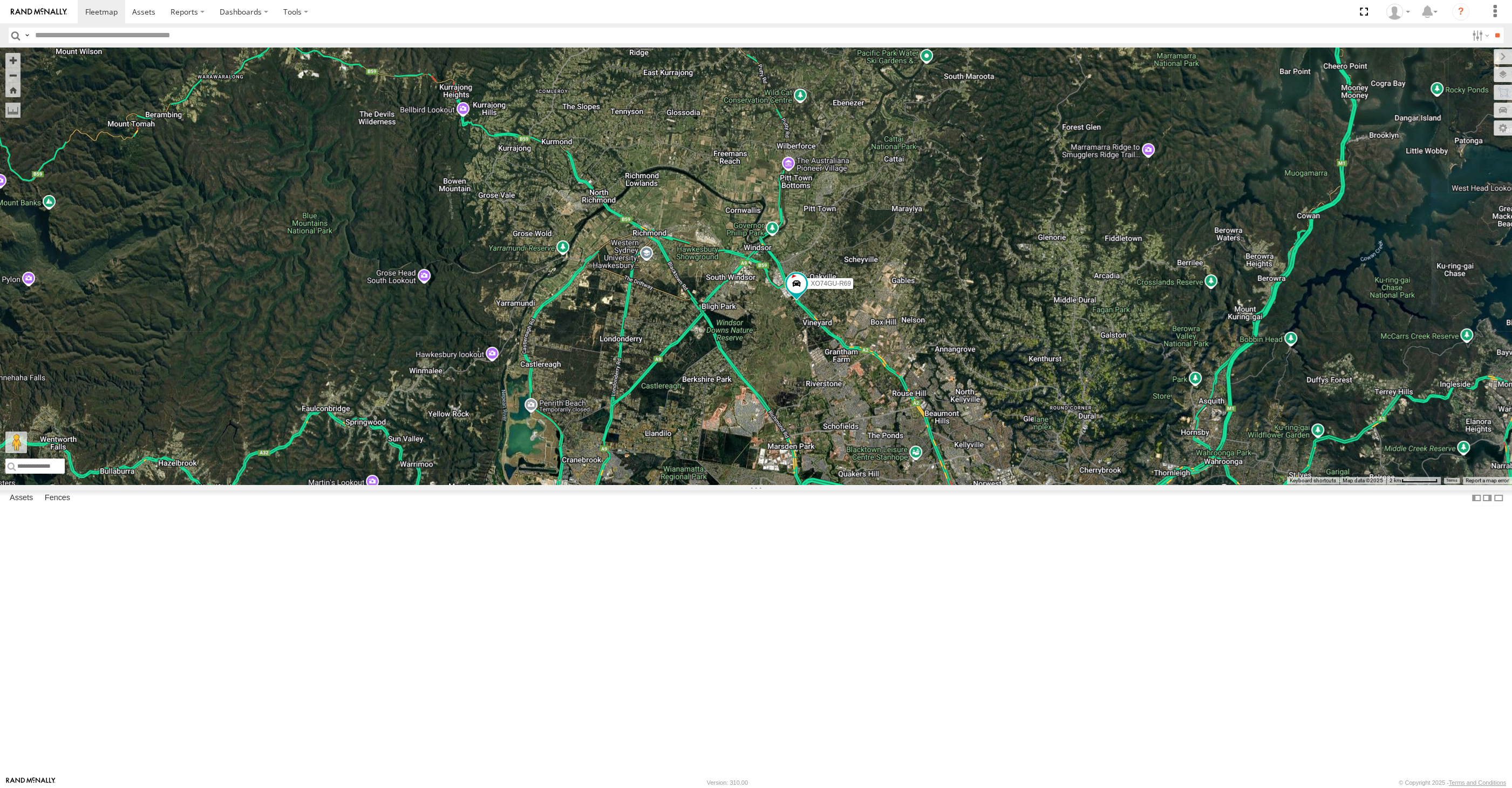
drag, startPoint x: 847, startPoint y: 503, endPoint x: 846, endPoint y: 486, distance: 17.0
click at [846, 484] on div "RJ5911-R79 XO74GU-R69" at bounding box center [756, 266] width 1512 height 437
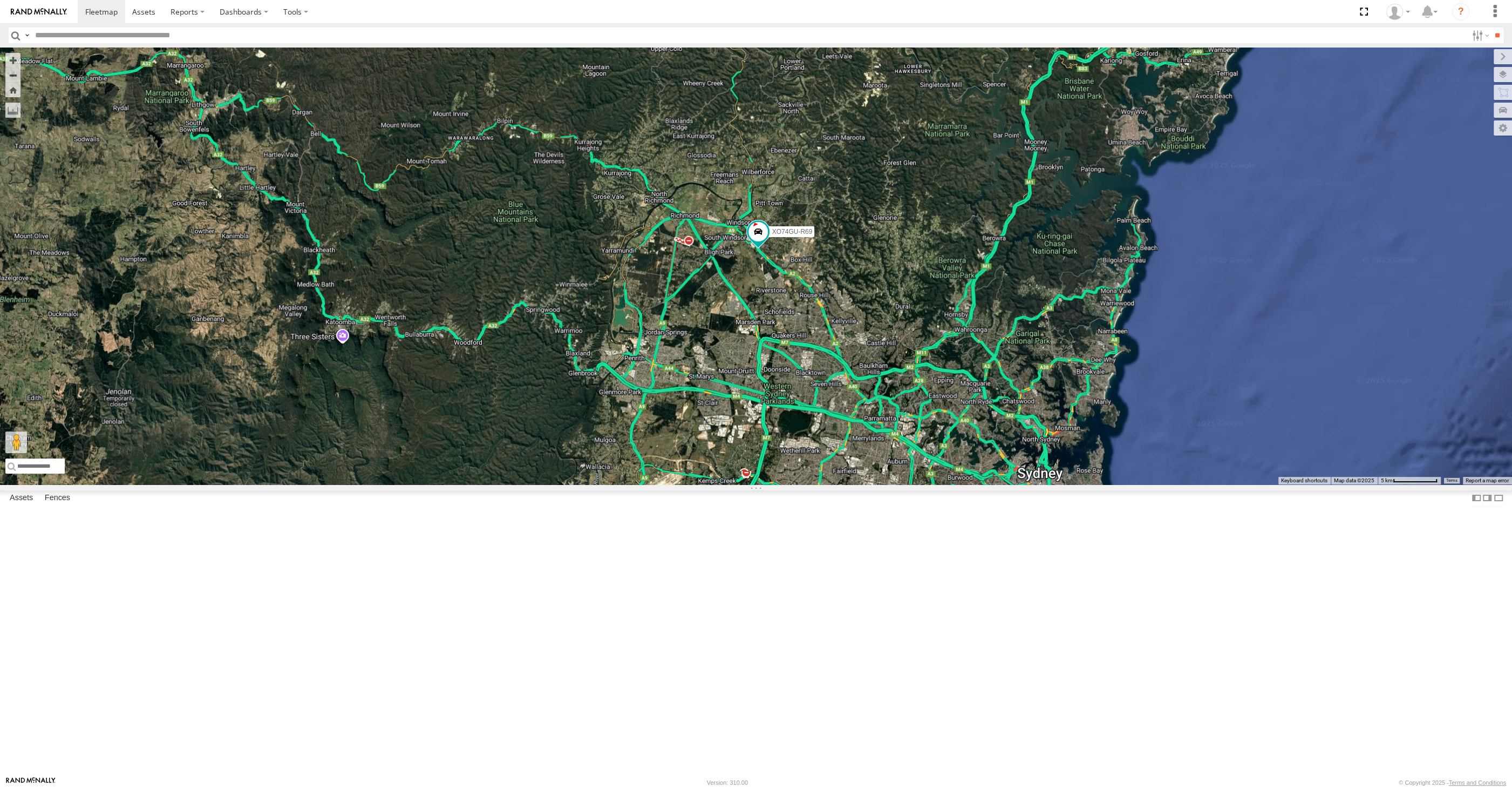
drag, startPoint x: 1001, startPoint y: 609, endPoint x: 934, endPoint y: 496, distance: 131.4
click at [934, 484] on div "RJ5911-R79 XO74GU-R69" at bounding box center [756, 266] width 1512 height 437
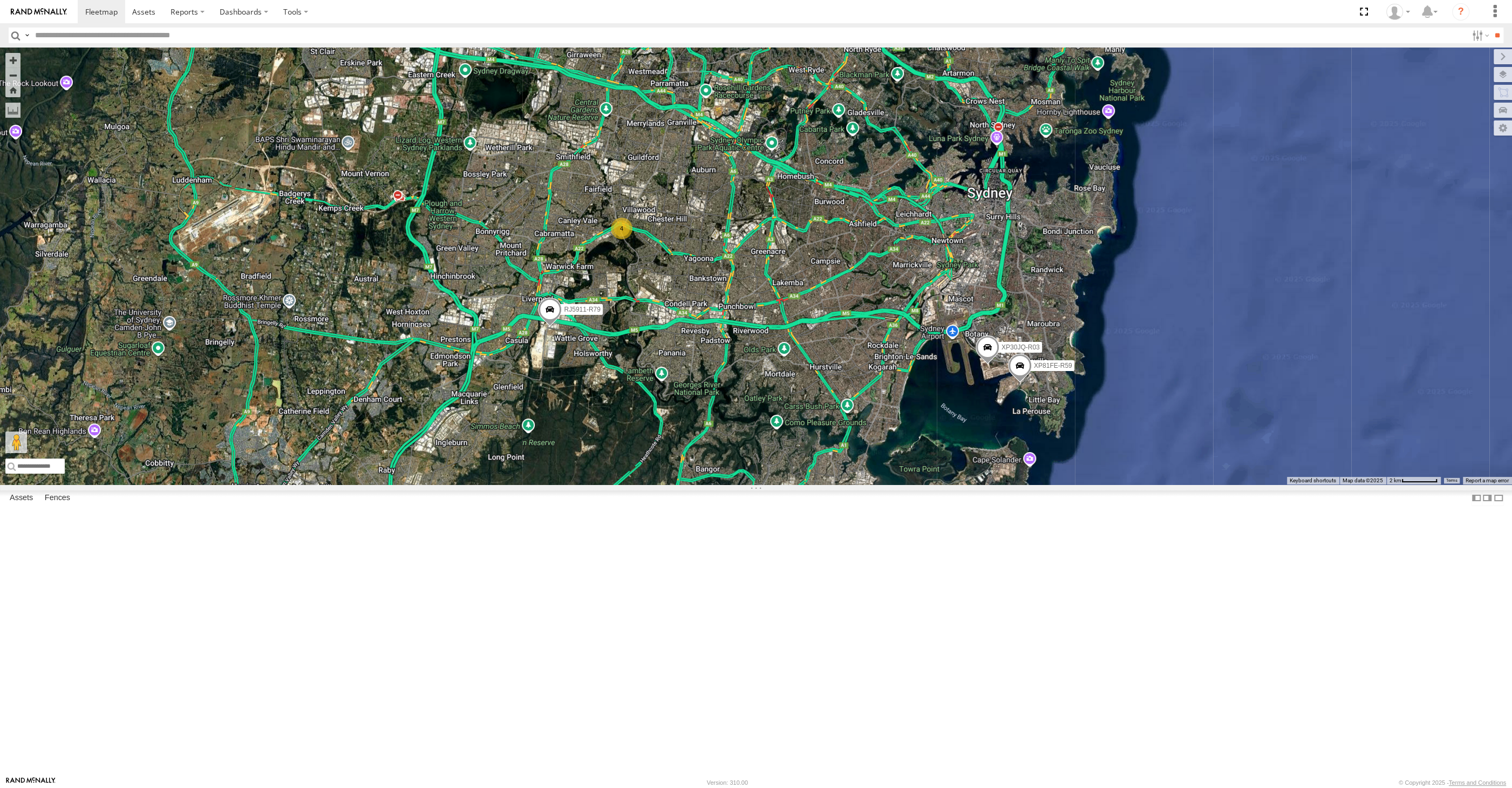
drag, startPoint x: 843, startPoint y: 540, endPoint x: 840, endPoint y: 550, distance: 10.4
click at [840, 484] on div "RJ5911-R79 XO74GU-R69 XP30JQ-R03 4 XP81FE-R59" at bounding box center [756, 266] width 1512 height 437
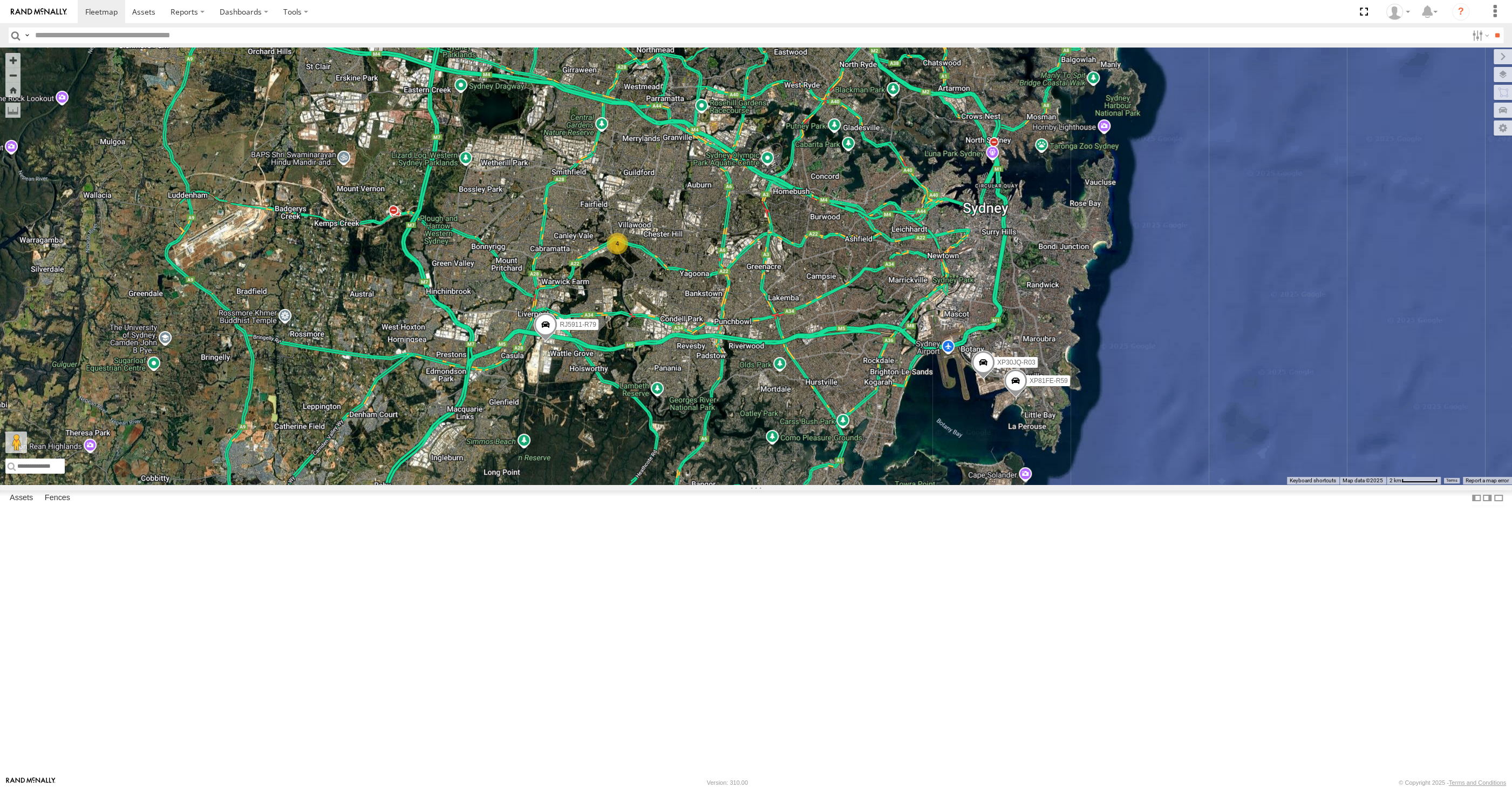
click at [520, 484] on div "XP30JQ-R03 4 RJ5911-R79 XP81FE-R59" at bounding box center [756, 266] width 1512 height 437
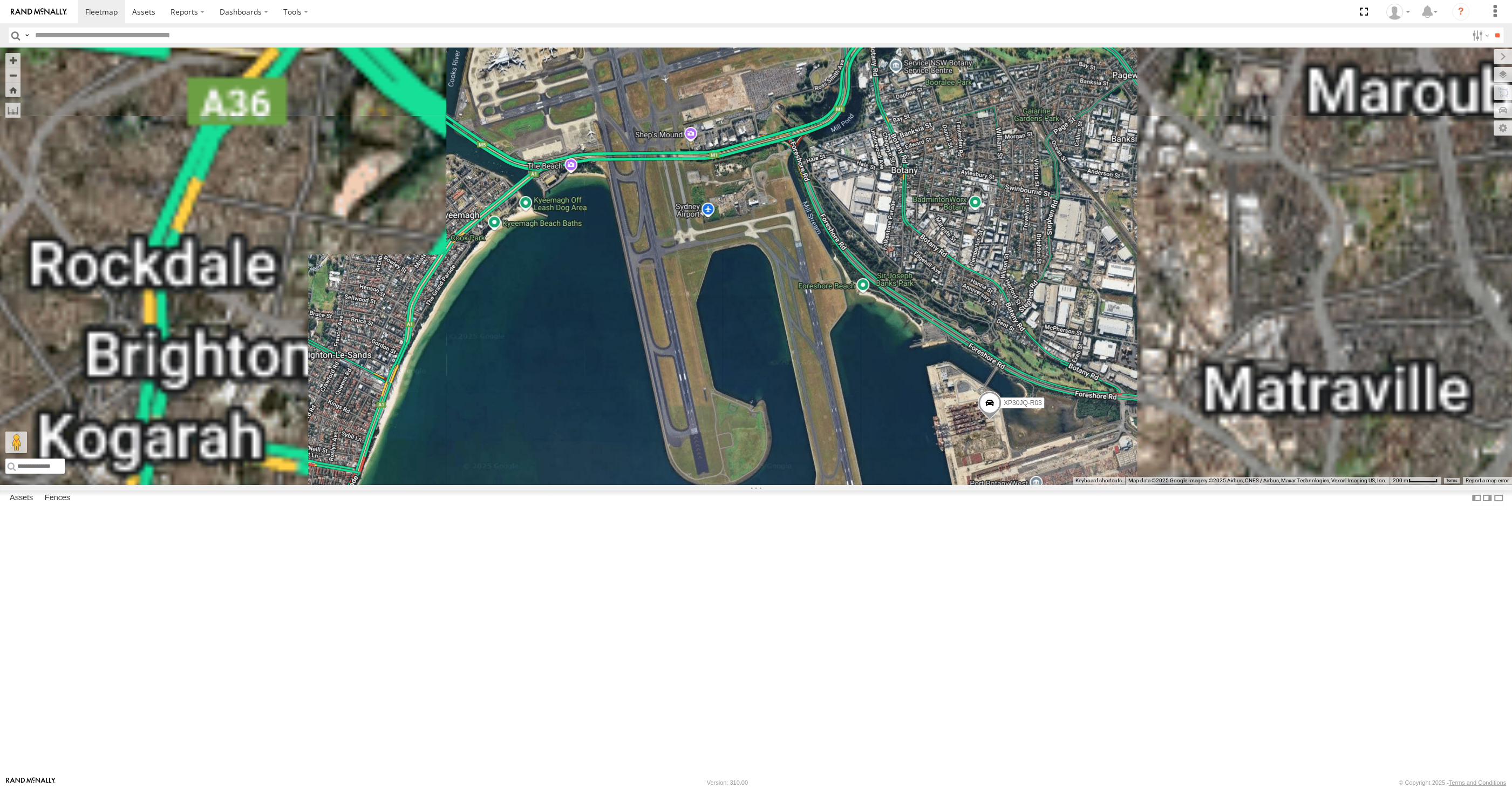
click at [990, 420] on span at bounding box center [989, 406] width 23 height 29
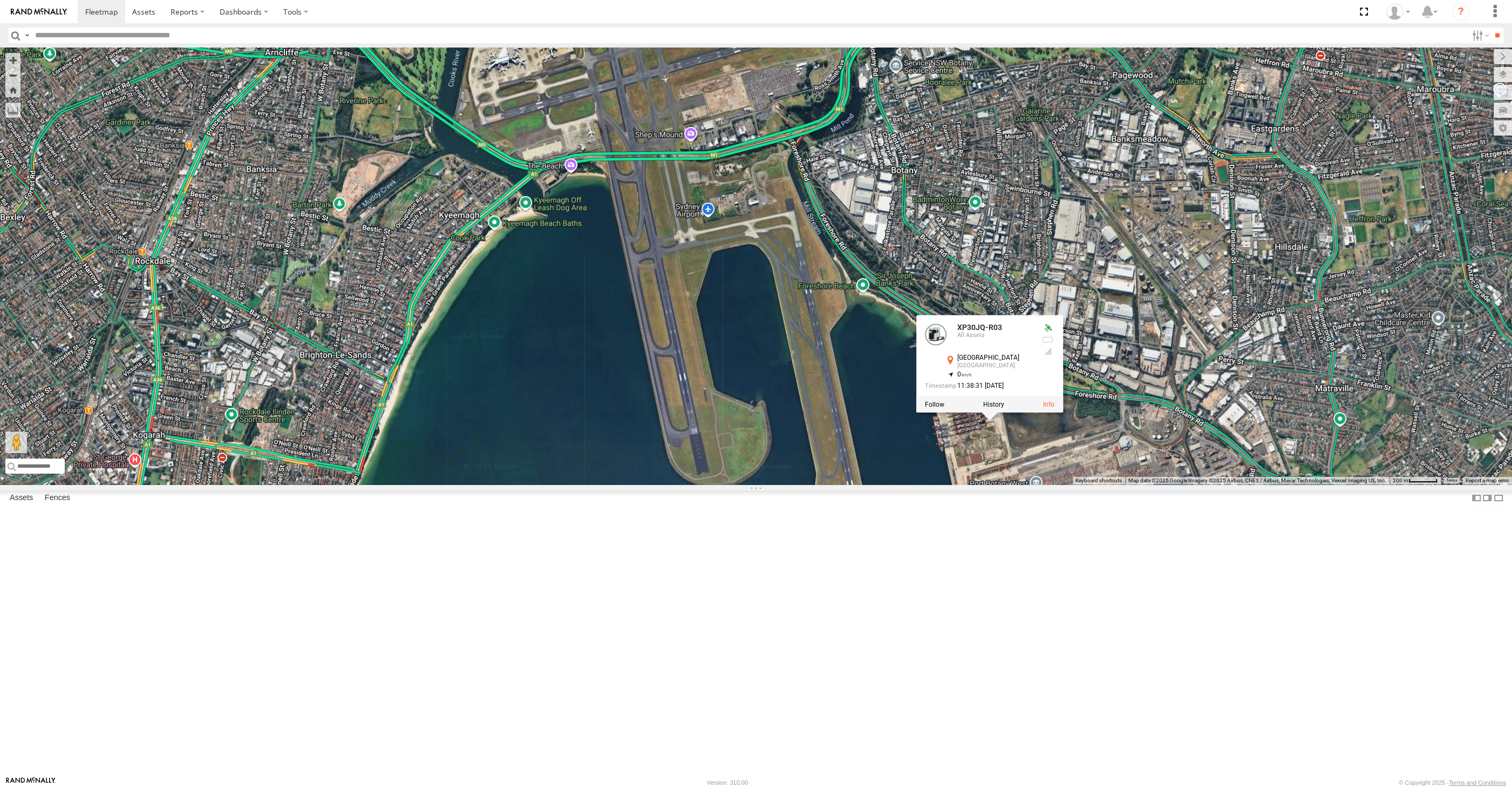
click at [1017, 484] on div "XP30JQ-R03 RJ5911-R79 XP81FE-R59 XP30JQ-R03 All Assets Sydney Sydney -33.9634 ,…" at bounding box center [756, 266] width 1512 height 437
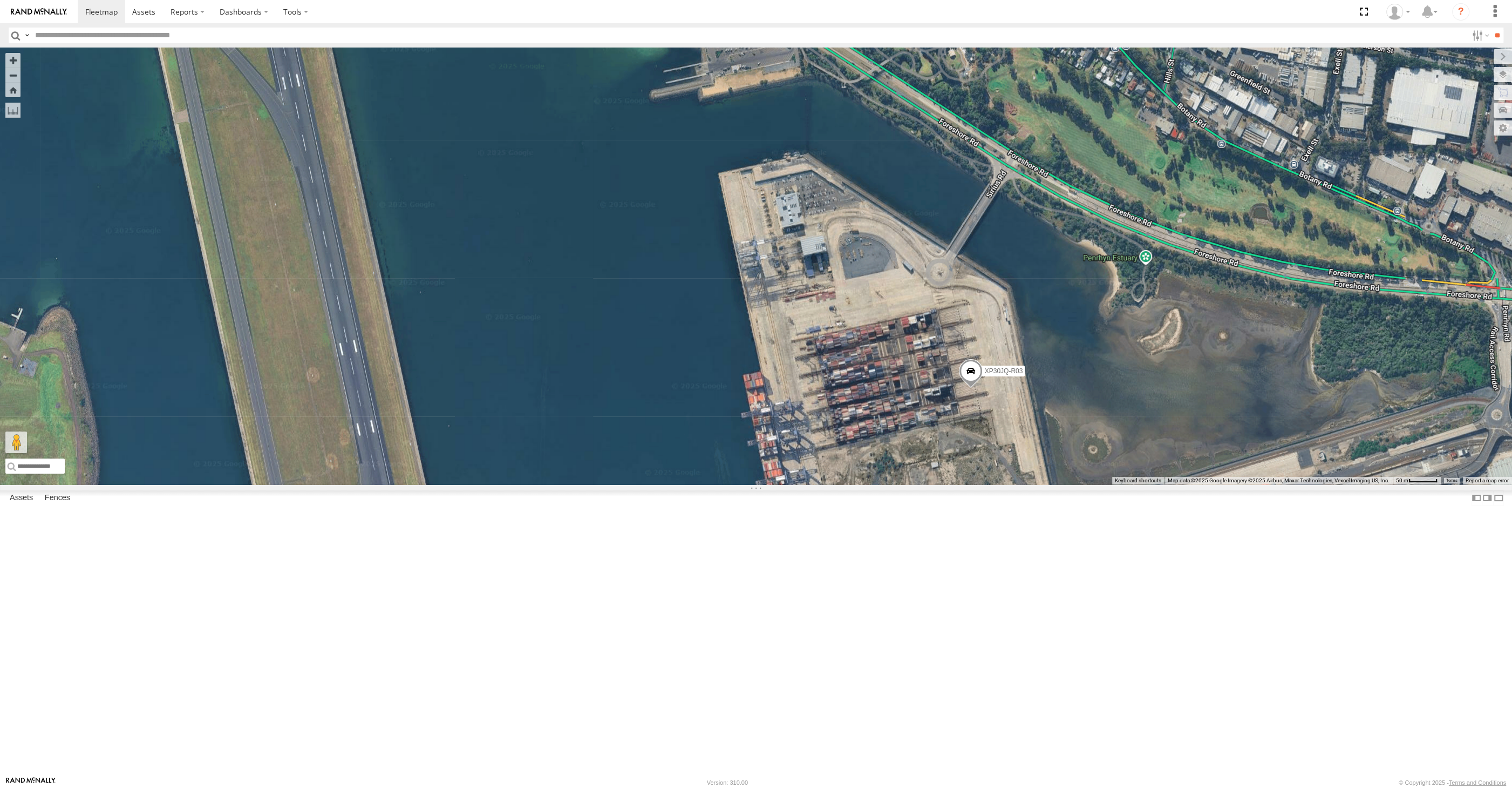
click at [970, 388] on span at bounding box center [970, 373] width 23 height 29
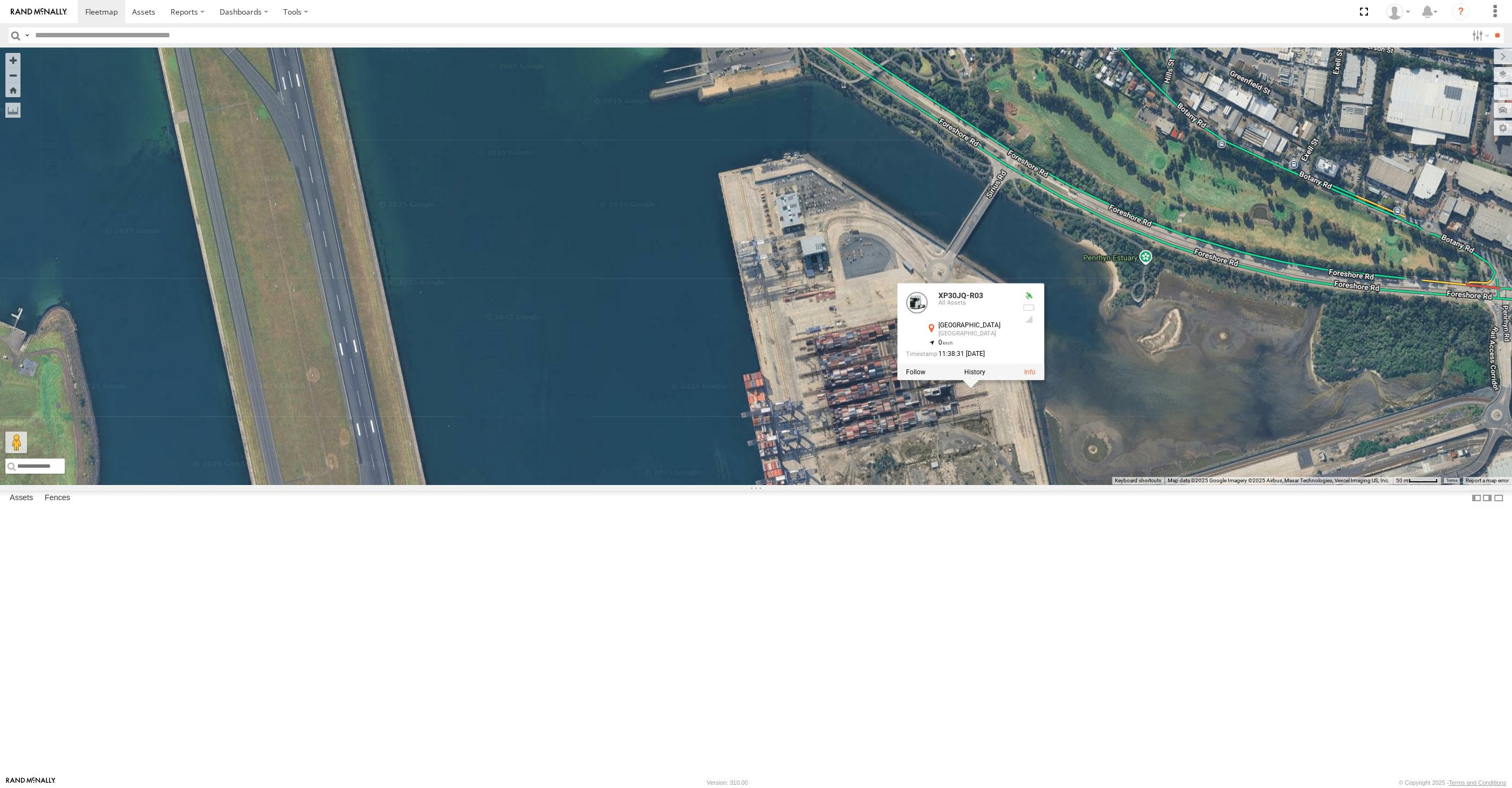
click at [1031, 484] on div "XP30JQ-R03 RJ5911-R79 XP81FE-R59 XP30JQ-R03 All Assets Sydney Sydney -33.9634 ,…" at bounding box center [756, 266] width 1512 height 437
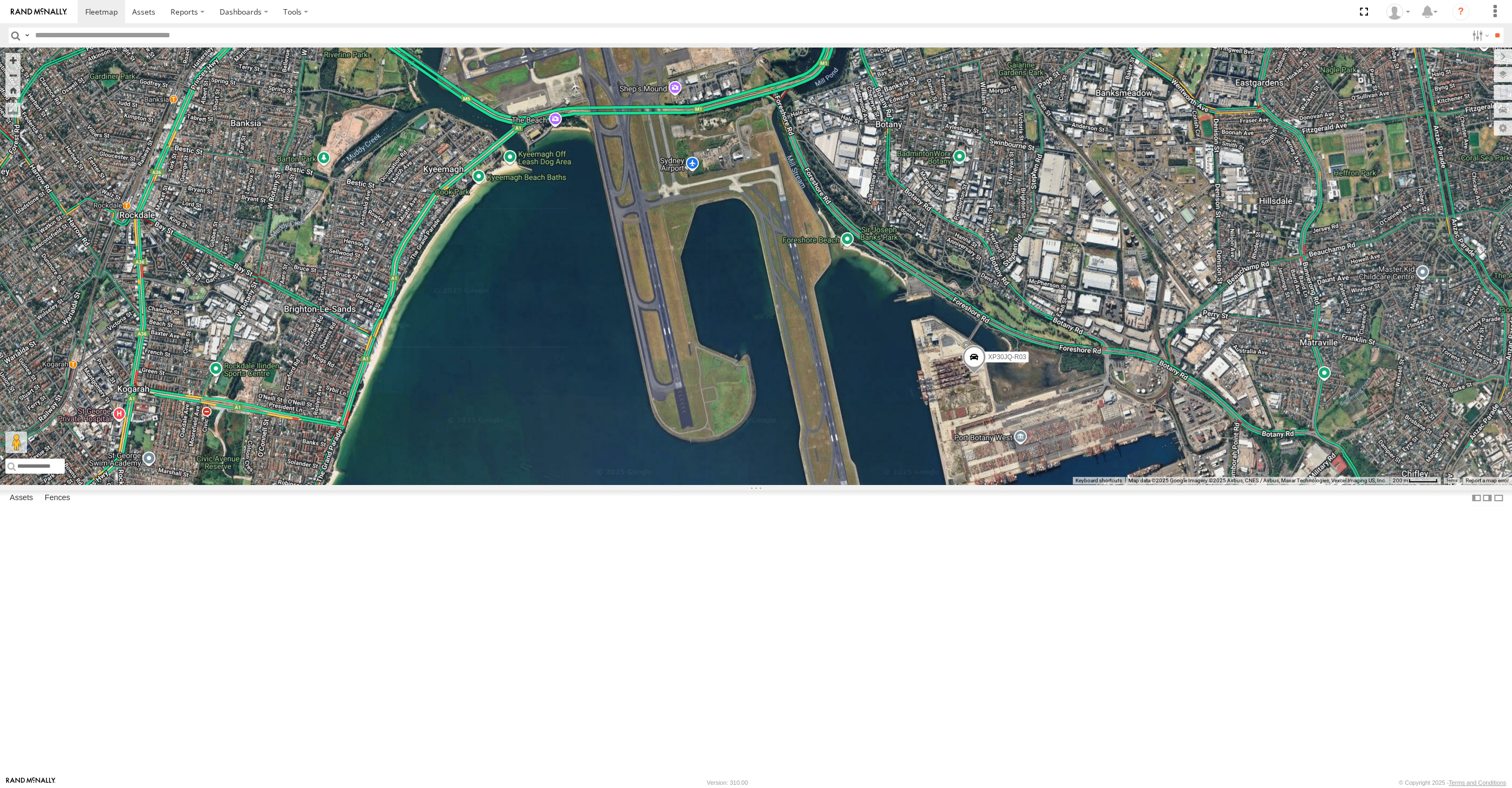
drag, startPoint x: 1037, startPoint y: 657, endPoint x: 1037, endPoint y: 628, distance: 29.0
click at [1037, 484] on div "XP30JQ-R03 RJ5911-R79 XP81FE-R59" at bounding box center [756, 266] width 1512 height 437
drag, startPoint x: 589, startPoint y: 646, endPoint x: 598, endPoint y: 645, distance: 9.1
click at [598, 484] on div "XP30JQ-R03 RJ5911-R79 XP81FE-R59" at bounding box center [756, 266] width 1512 height 437
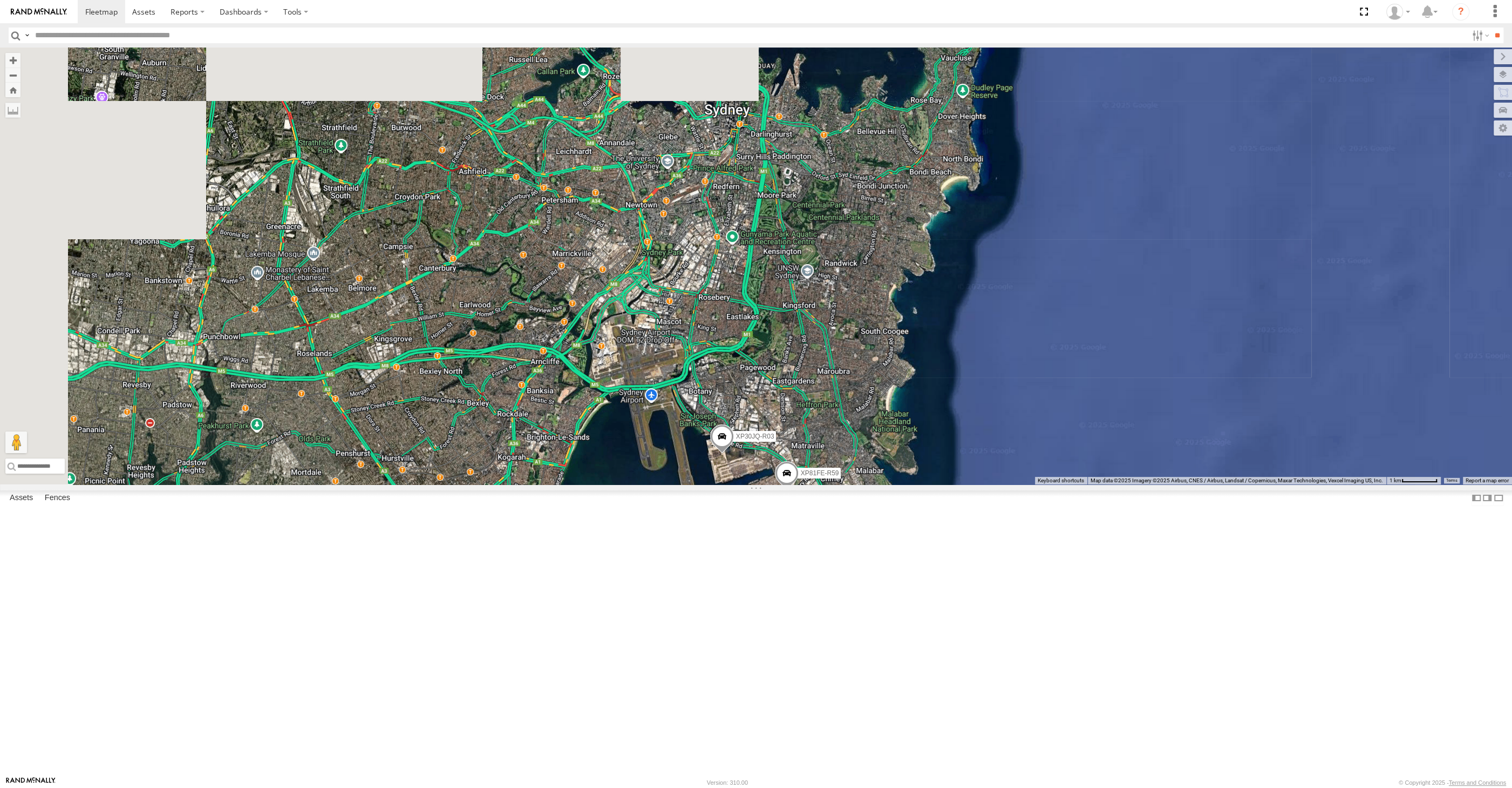
drag, startPoint x: 629, startPoint y: 631, endPoint x: 672, endPoint y: 639, distance: 43.7
click at [658, 484] on div "XP30JQ-R03 RJ5911-R79 XP81FE-R59" at bounding box center [756, 266] width 1512 height 437
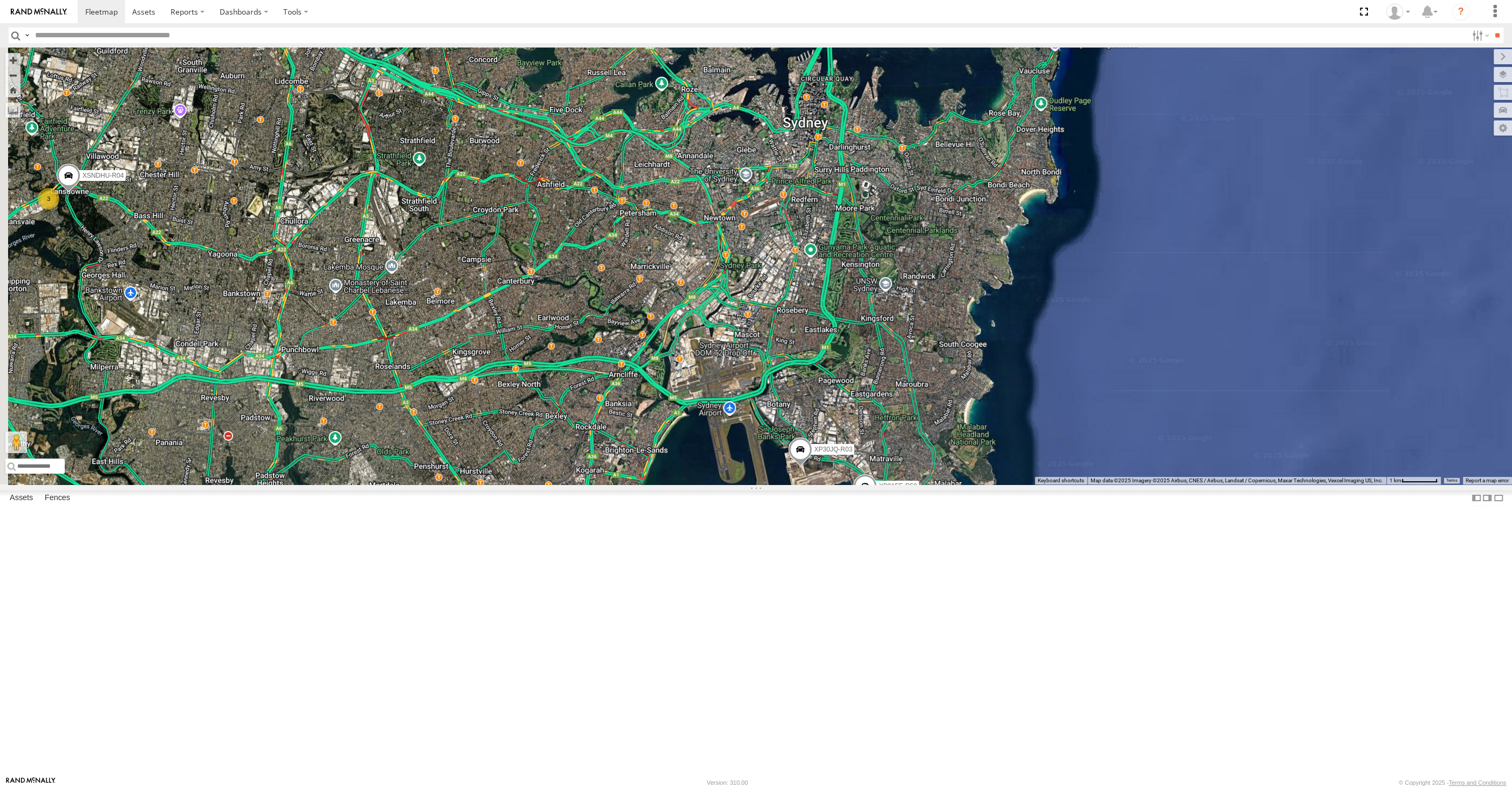
drag, startPoint x: 672, startPoint y: 639, endPoint x: 724, endPoint y: 637, distance: 52.0
click at [719, 484] on div "XP30JQ-R03 RJ5911-R79 XP81FE-R59 XSNDHU-R04 3" at bounding box center [756, 266] width 1512 height 437
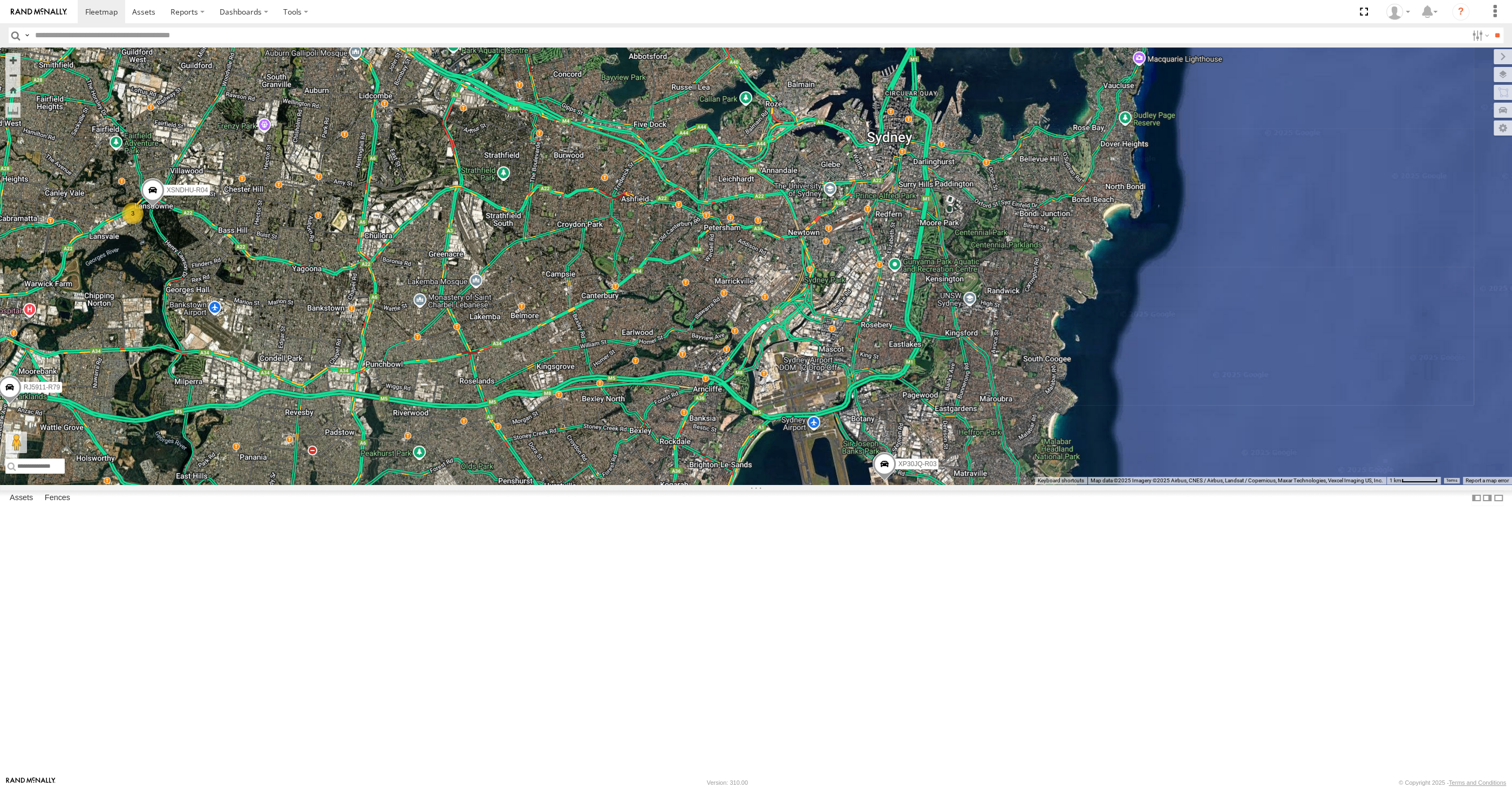
drag, startPoint x: 601, startPoint y: 603, endPoint x: 639, endPoint y: 609, distance: 38.5
click at [631, 484] on div "XP30JQ-R03 RJ5911-R79 XP81FE-R59 XSNDHU-R04 3" at bounding box center [756, 266] width 1512 height 437
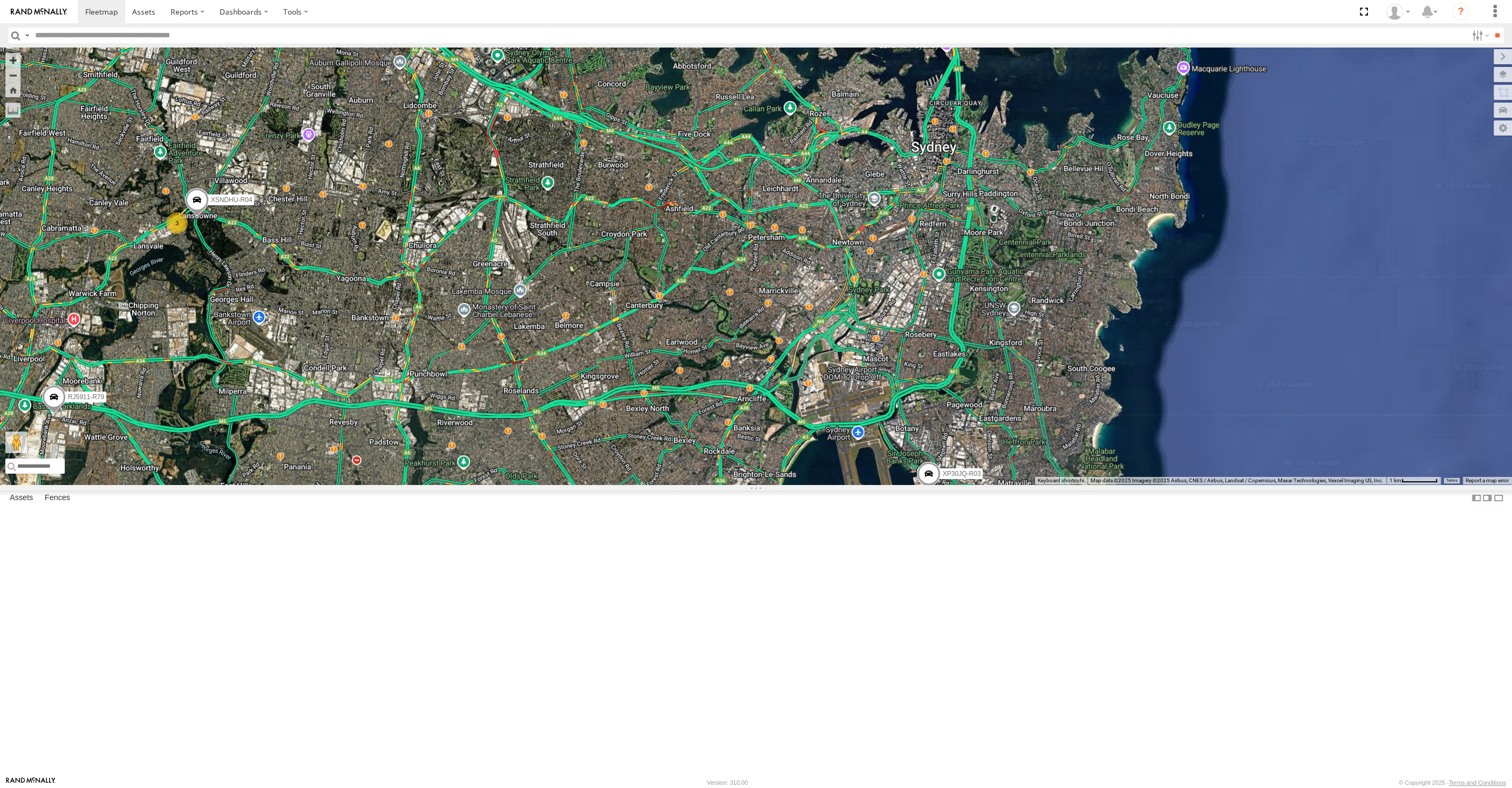
drag, startPoint x: 409, startPoint y: 543, endPoint x: 627, endPoint y: 556, distance: 218.4
click at [627, 484] on div "XP30JQ-R03 RJ5911-R79 XP81FE-R59 XSNDHU-R04 3" at bounding box center [756, 266] width 1512 height 437
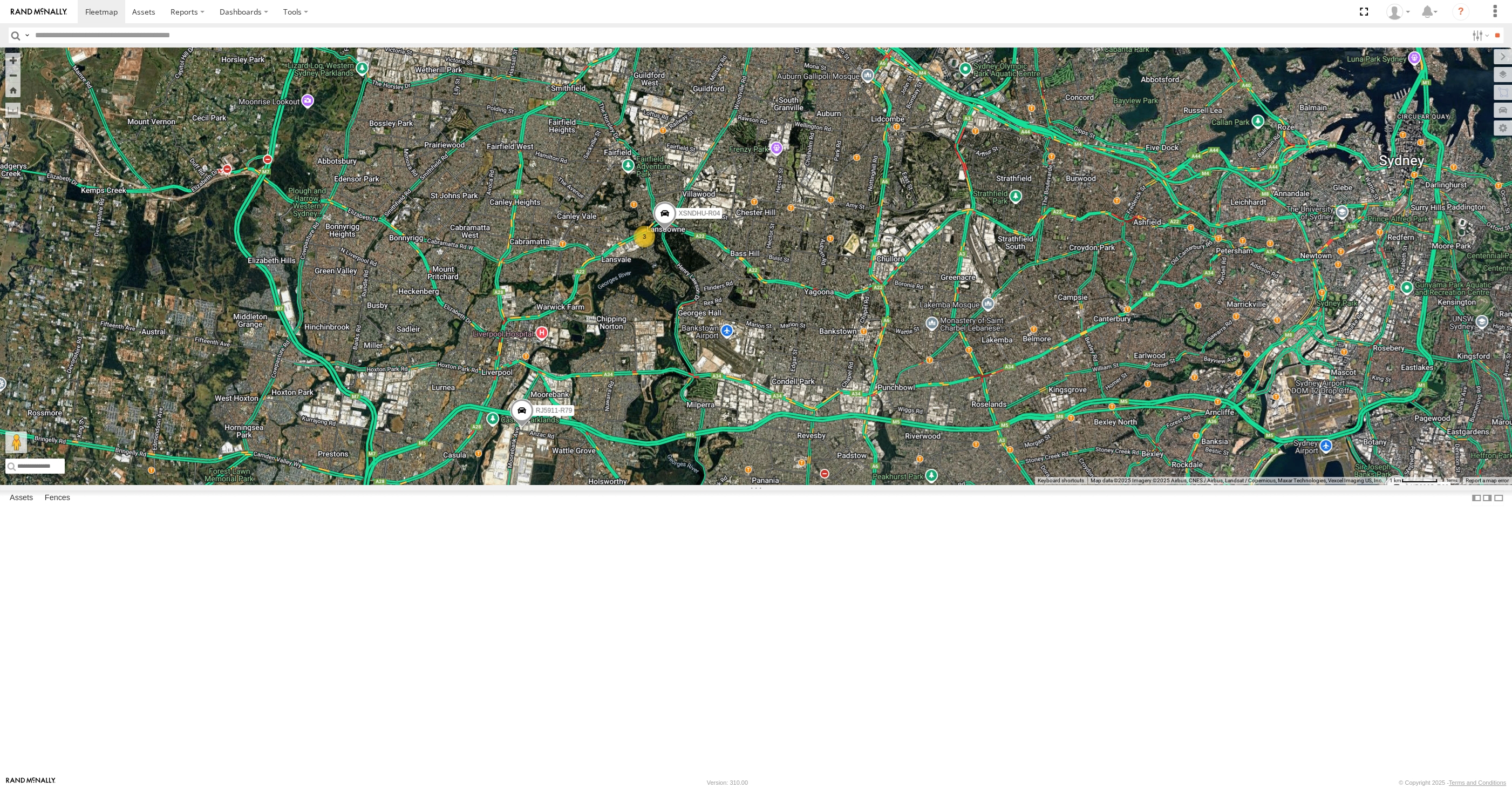
drag, startPoint x: 801, startPoint y: 654, endPoint x: 658, endPoint y: 631, distance: 144.8
click at [660, 484] on div "XP30JQ-R03 RJ5911-R79 XP81FE-R59 XSNDHU-R04 3" at bounding box center [756, 266] width 1512 height 437
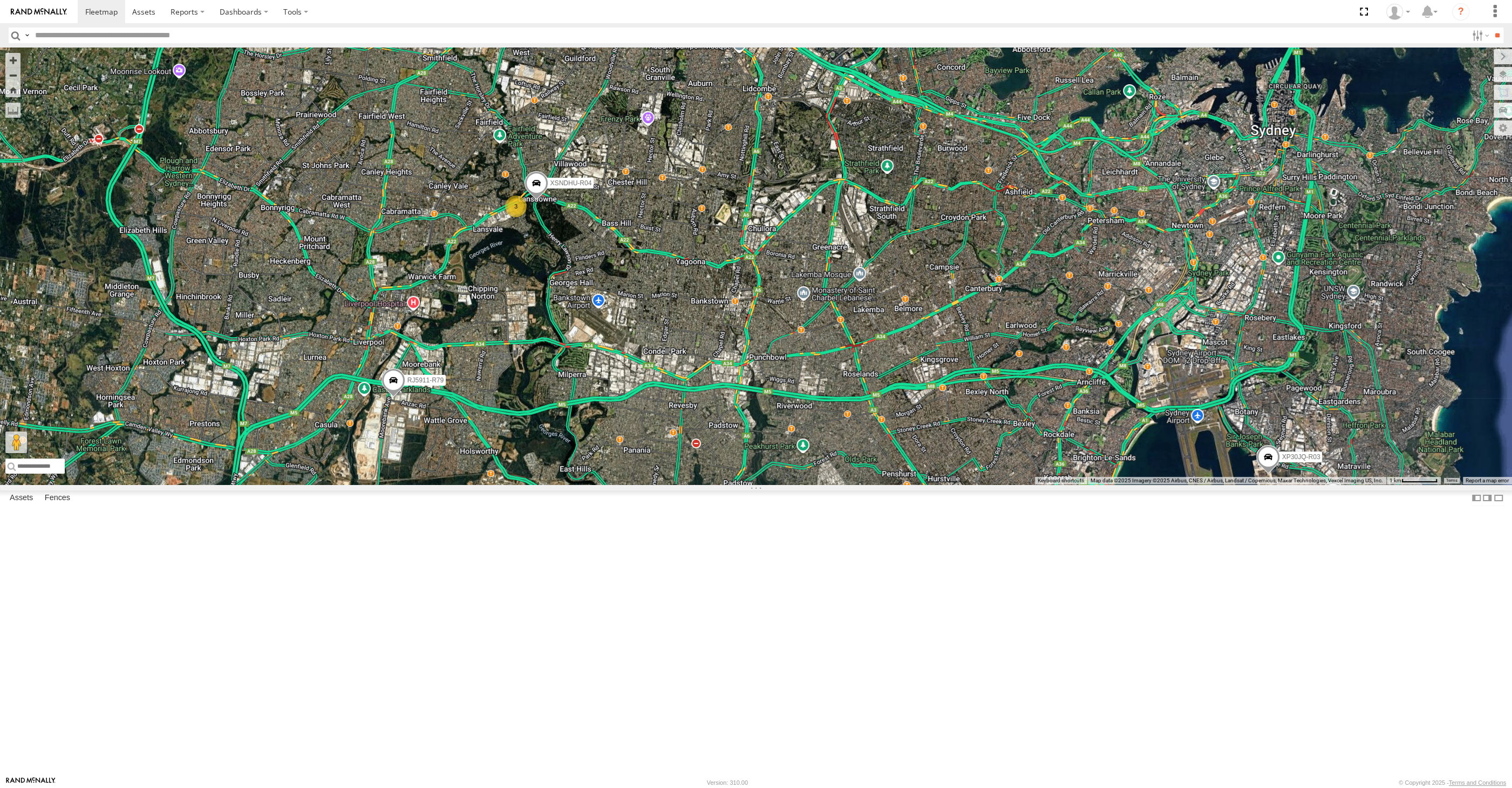
drag, startPoint x: 816, startPoint y: 649, endPoint x: 660, endPoint y: 610, distance: 160.8
click at [668, 484] on div "XP30JQ-R03 RJ5911-R79 XP81FE-R59 XSNDHU-R04 3" at bounding box center [756, 266] width 1512 height 437
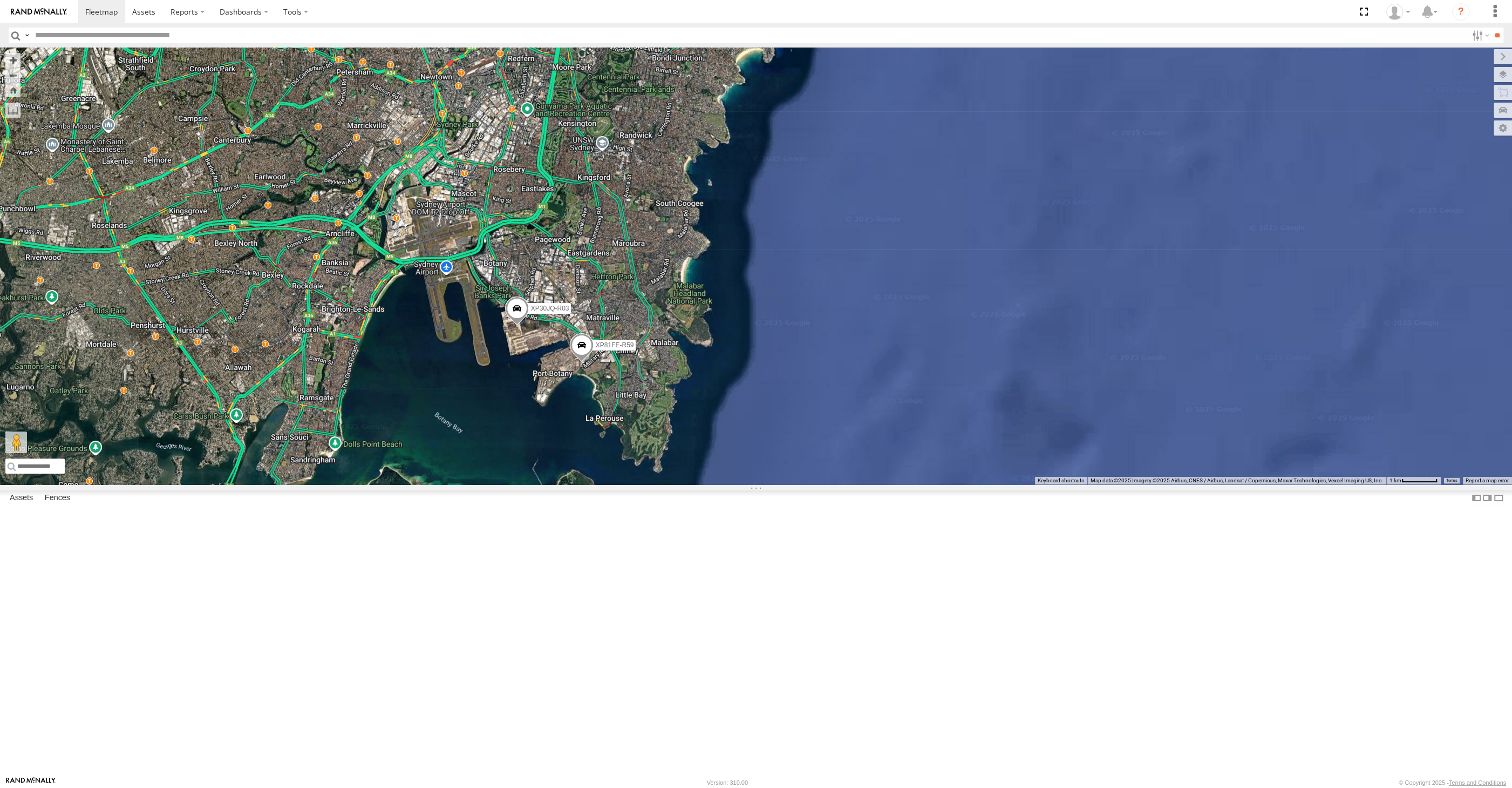
click at [559, 484] on div "XP30JQ-R03 RJ5911-R79 XP81FE-R59 XSNDHU-R04 3" at bounding box center [756, 266] width 1512 height 437
drag, startPoint x: 559, startPoint y: 532, endPoint x: 636, endPoint y: 541, distance: 77.5
click at [634, 484] on div "XP30JQ-R03 RJ5911-R79 XP81FE-R59 XSNDHU-R04 3" at bounding box center [756, 266] width 1512 height 437
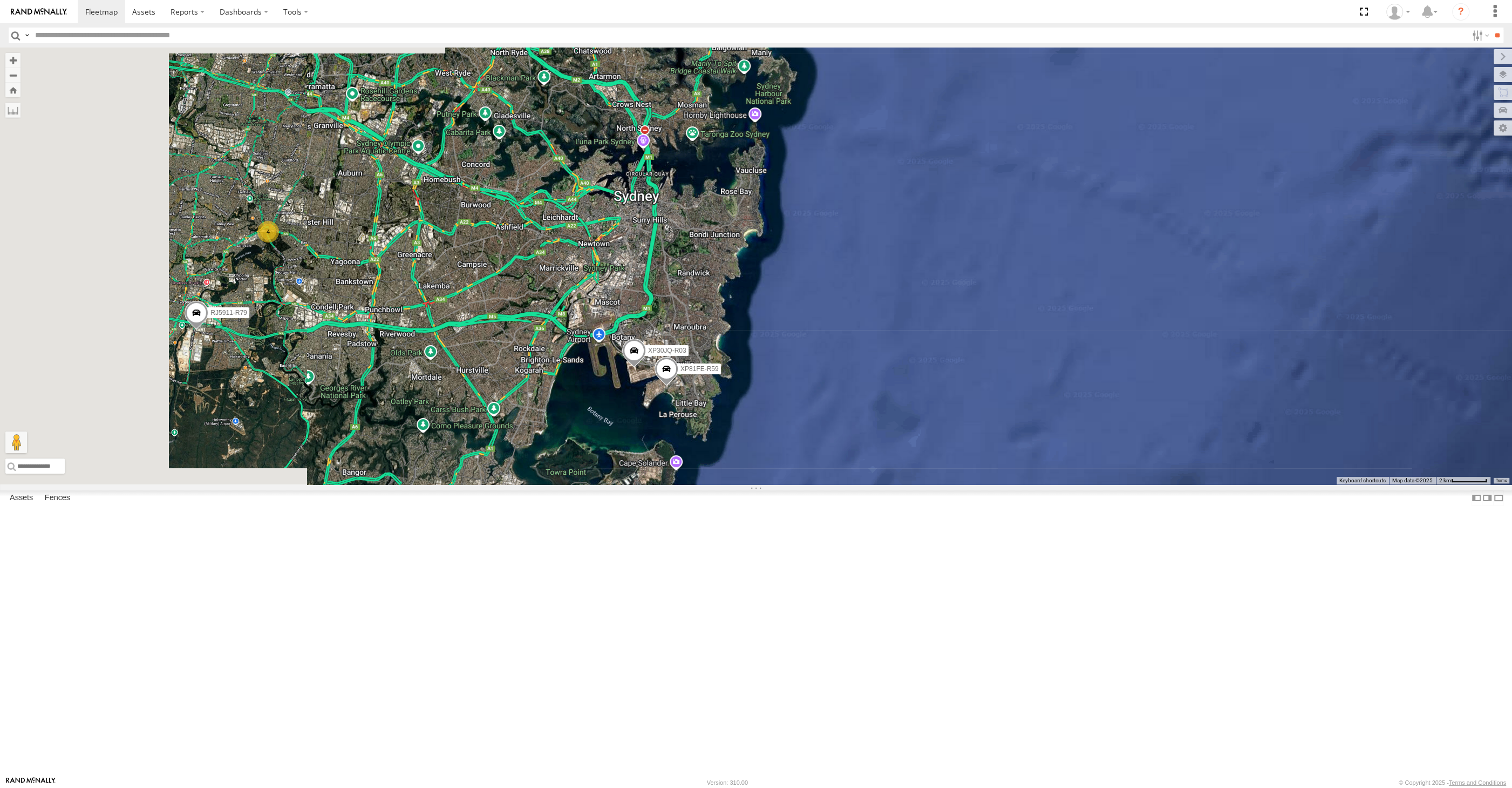
drag, startPoint x: 558, startPoint y: 574, endPoint x: 605, endPoint y: 587, distance: 48.8
click at [605, 484] on div "XP30JQ-R03 RJ5911-R79 XP81FE-R59 4" at bounding box center [756, 266] width 1512 height 437
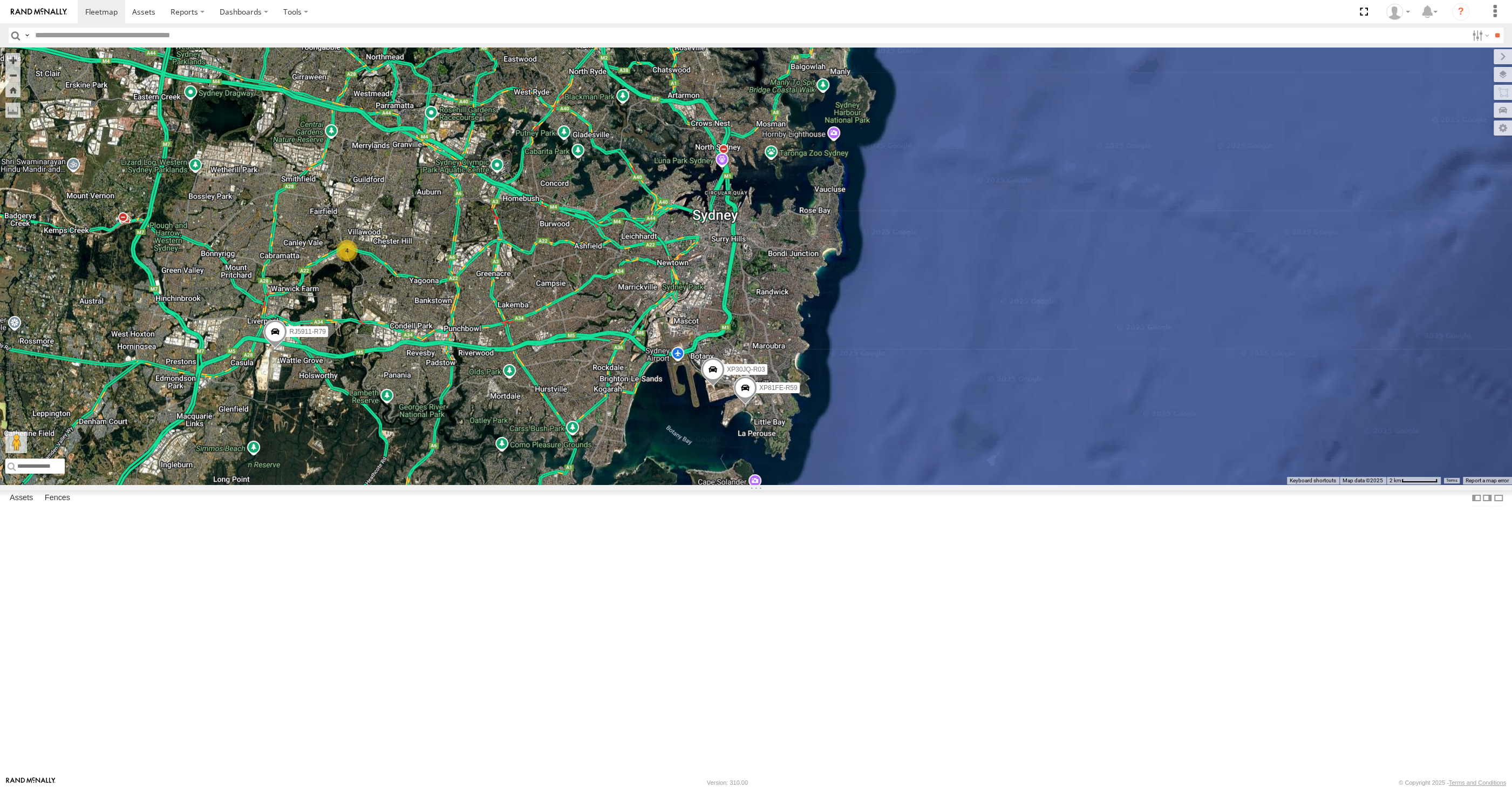
drag, startPoint x: 605, startPoint y: 587, endPoint x: 670, endPoint y: 583, distance: 65.1
click at [654, 484] on div "XP30JQ-R03 RJ5911-R79 XP81FE-R59 4" at bounding box center [756, 266] width 1512 height 437
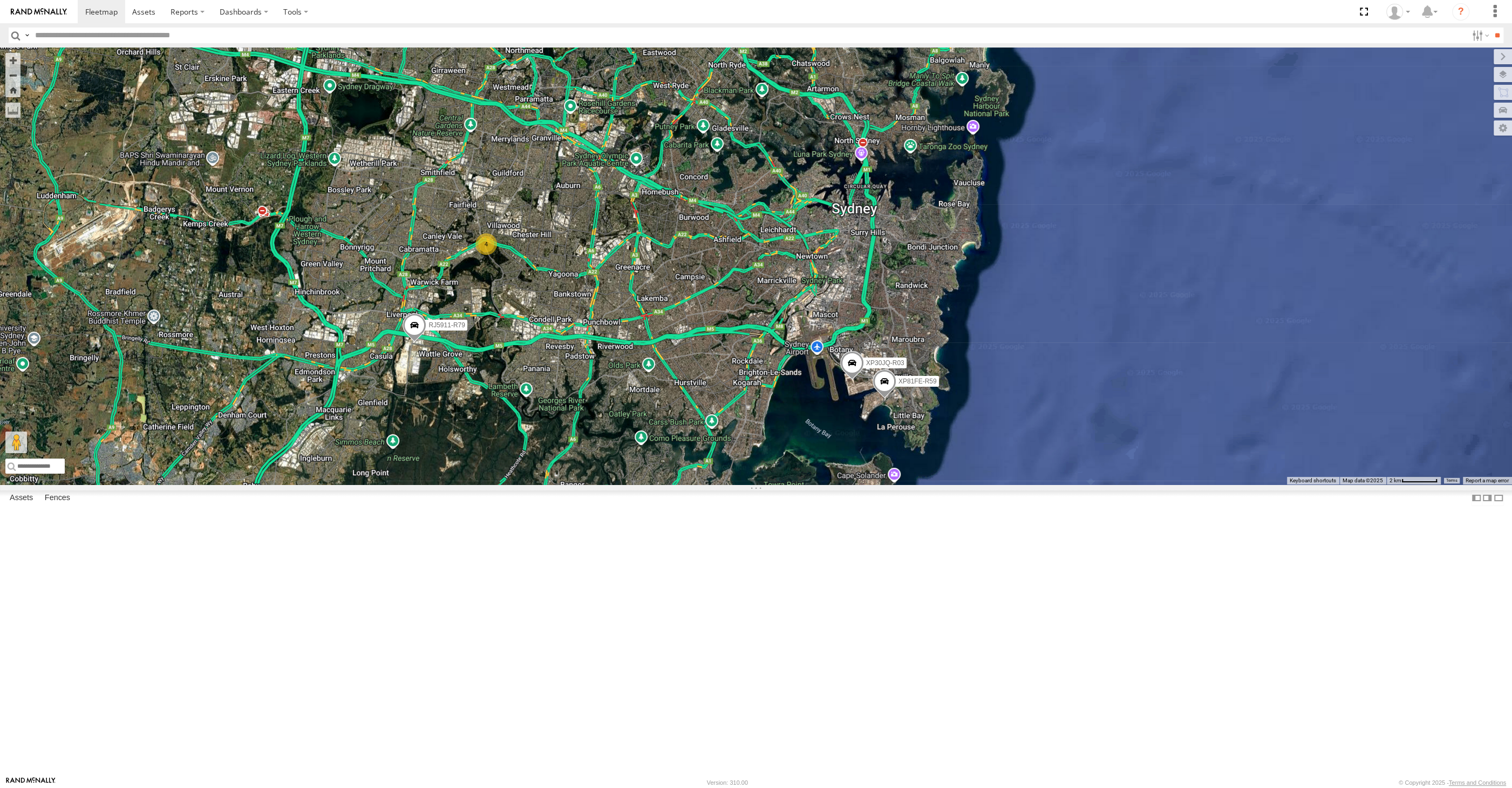
drag, startPoint x: 750, startPoint y: 608, endPoint x: 765, endPoint y: 610, distance: 15.1
click at [767, 484] on div "XP30JQ-R03 RJ5911-R79 XP81FE-R59 4" at bounding box center [756, 266] width 1512 height 437
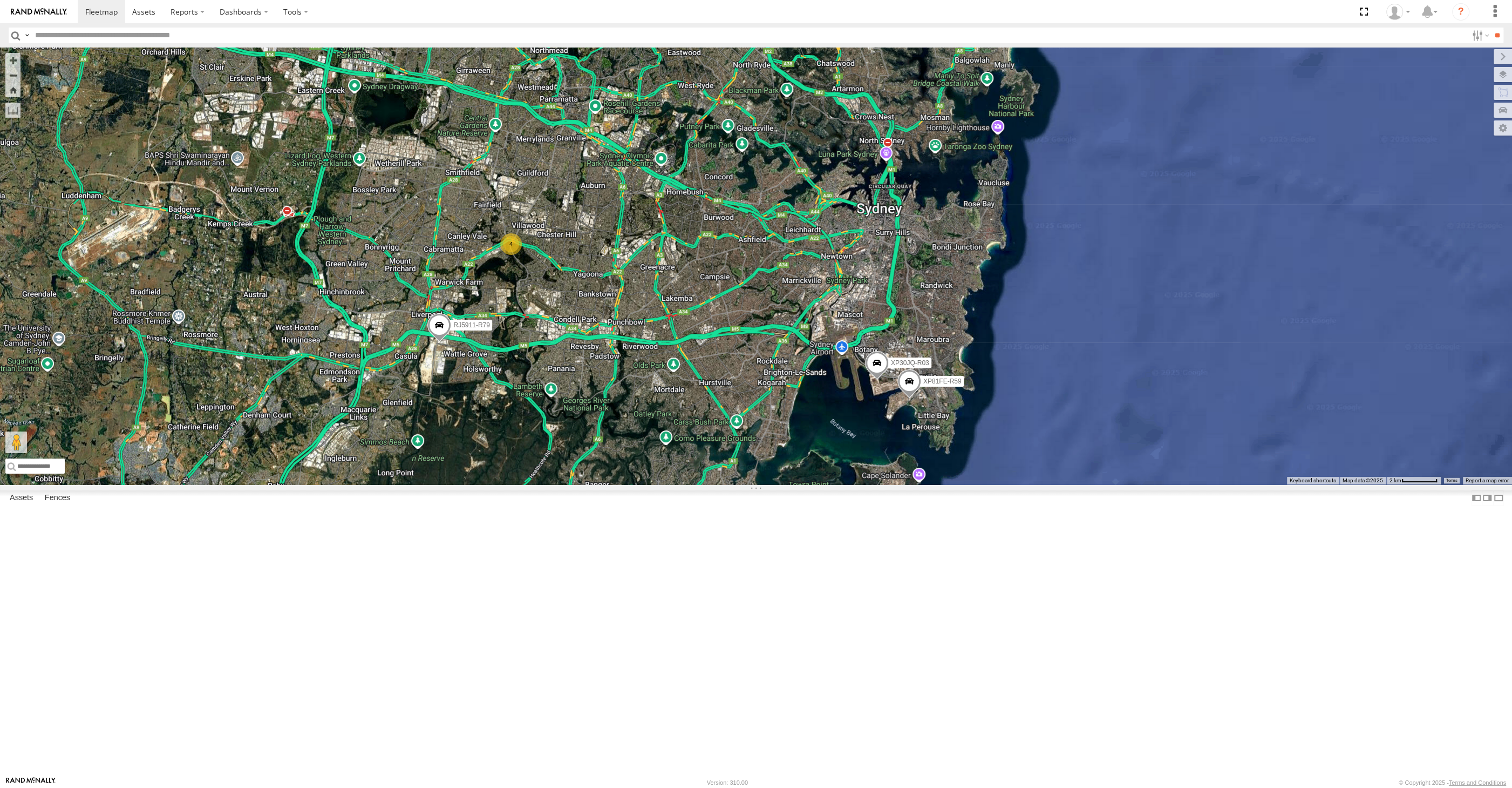
click at [444, 342] on span at bounding box center [439, 327] width 23 height 29
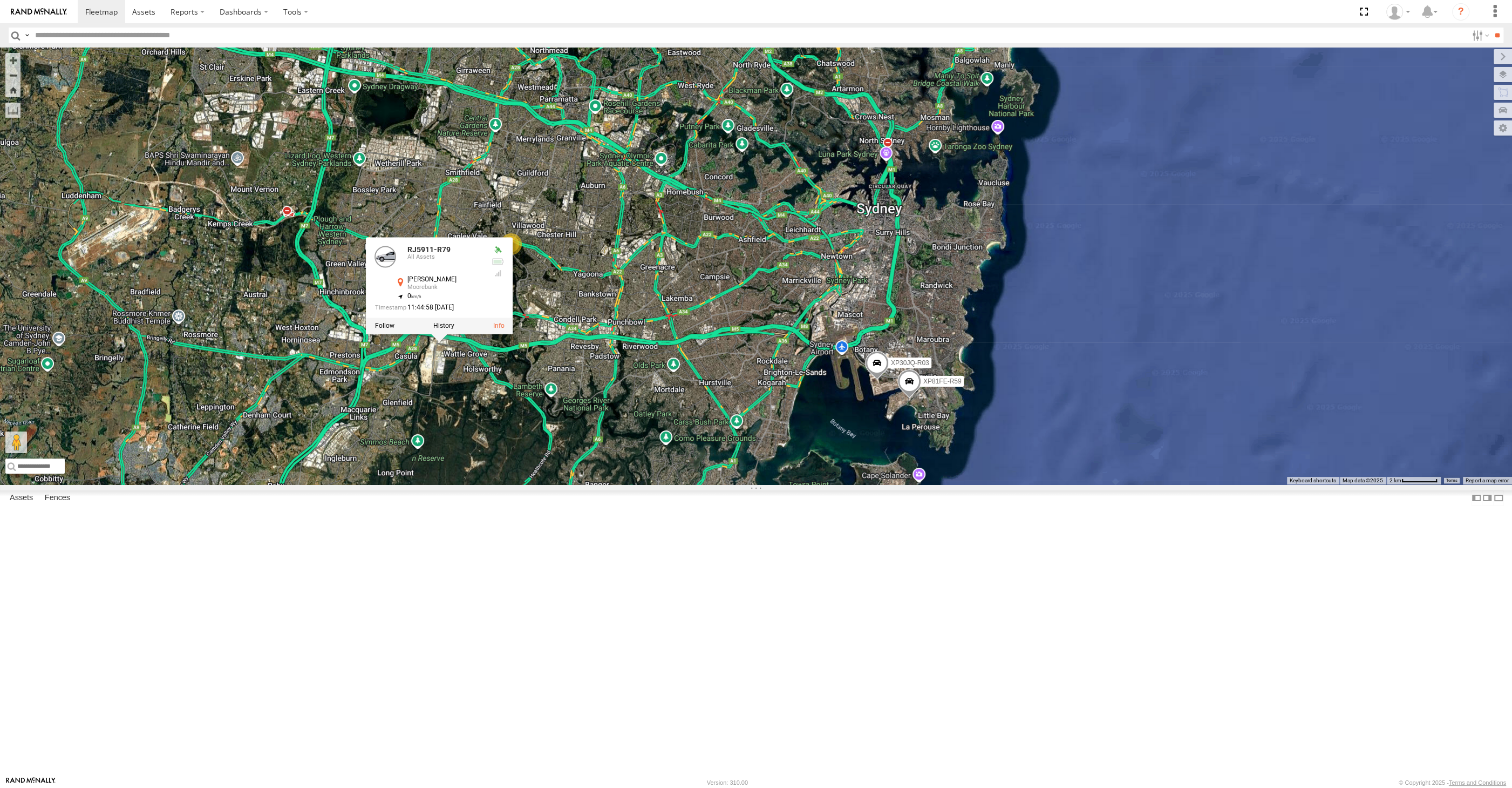
click at [672, 484] on div "XP30JQ-R03 RJ5911-R79 XP81FE-R59 4 RJ5911-R79 All Assets Secombe Pl Moorebank -…" at bounding box center [756, 266] width 1512 height 437
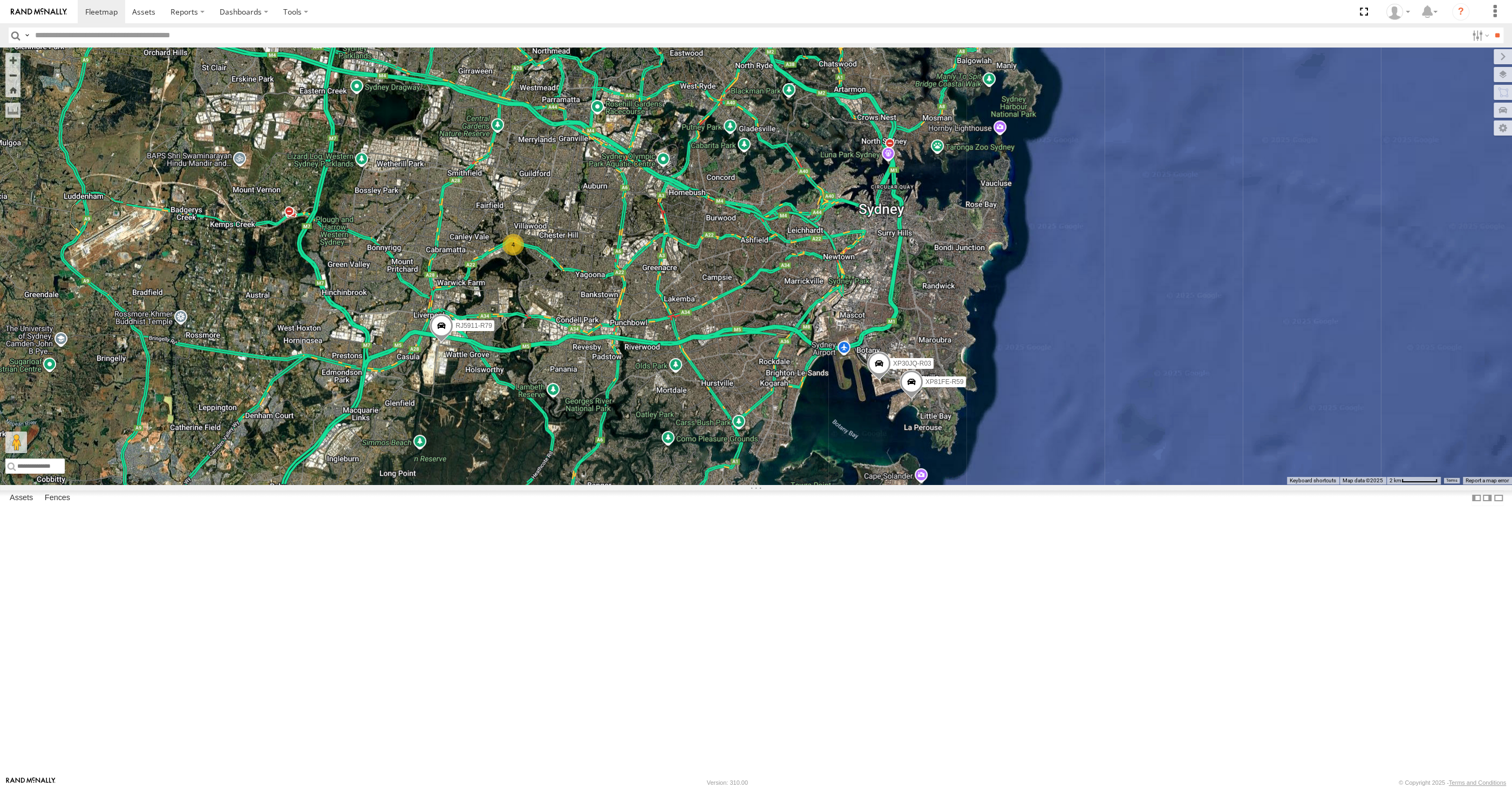
click at [508, 177] on div "XP30JQ-R03 RJ5911-R79 XP81FE-R59 4" at bounding box center [756, 266] width 1512 height 437
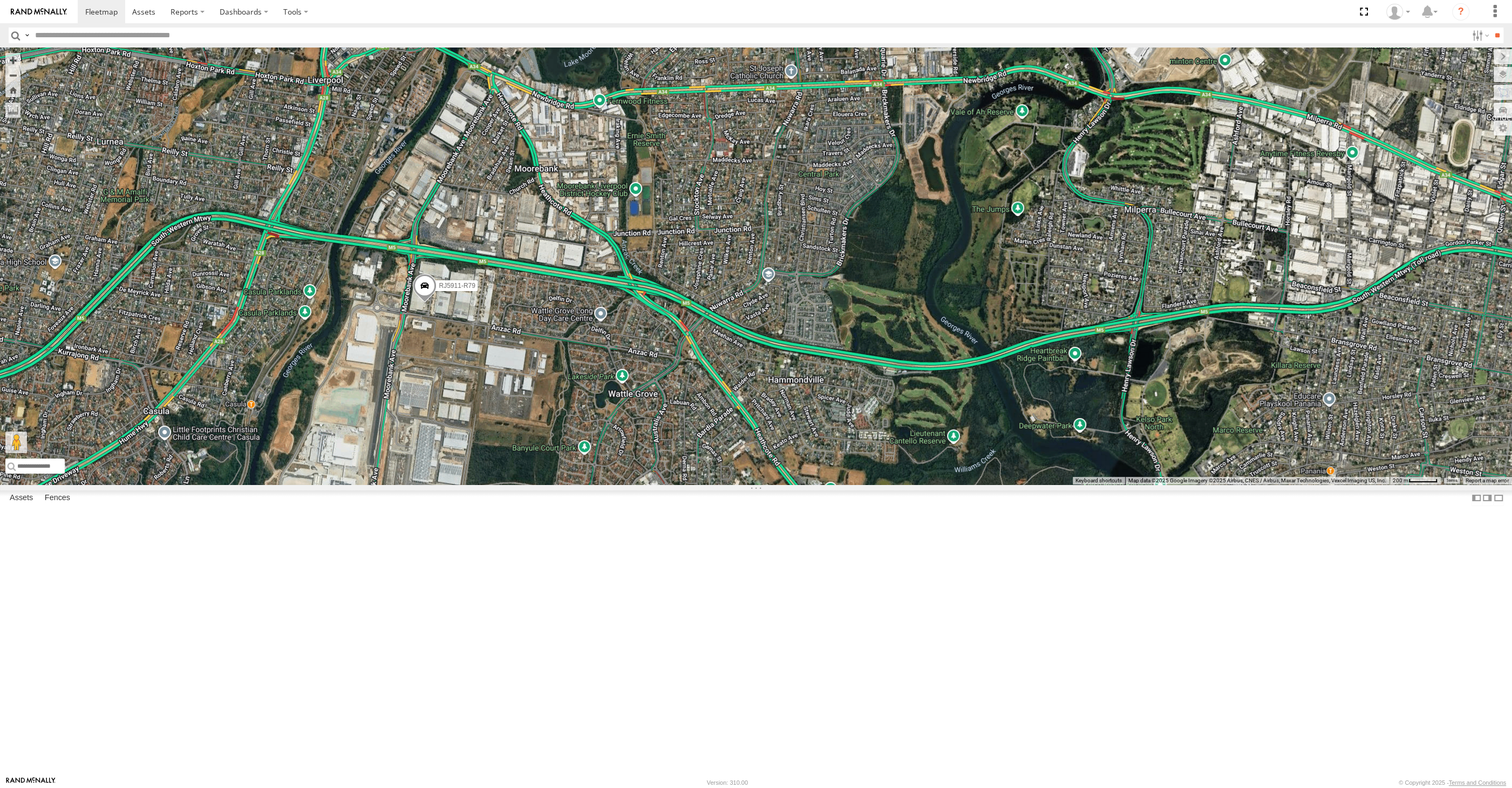
click at [425, 302] on span at bounding box center [424, 288] width 23 height 29
click at [474, 484] on div "XP30JQ-R03 RJ5911-R79 XP81FE-R59 RJ5911-R79 All Assets Secombe Pl Moorebank -33…" at bounding box center [756, 266] width 1512 height 437
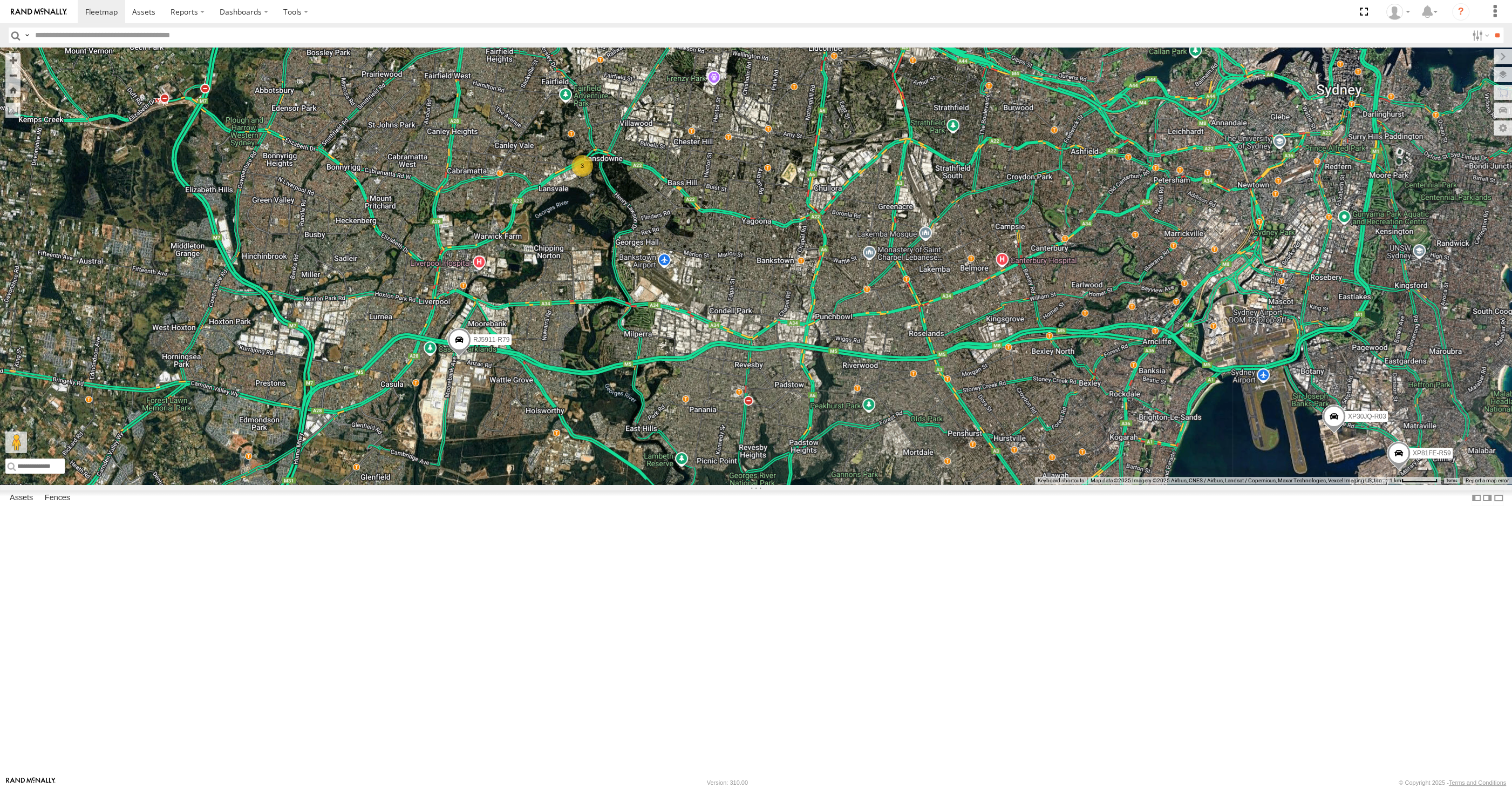
drag, startPoint x: 693, startPoint y: 409, endPoint x: 685, endPoint y: 435, distance: 27.2
click at [685, 434] on div "XP30JQ-R03 RJ5911-R79 XP81FE-R59 XSNDHU-R04 3" at bounding box center [756, 266] width 1512 height 437
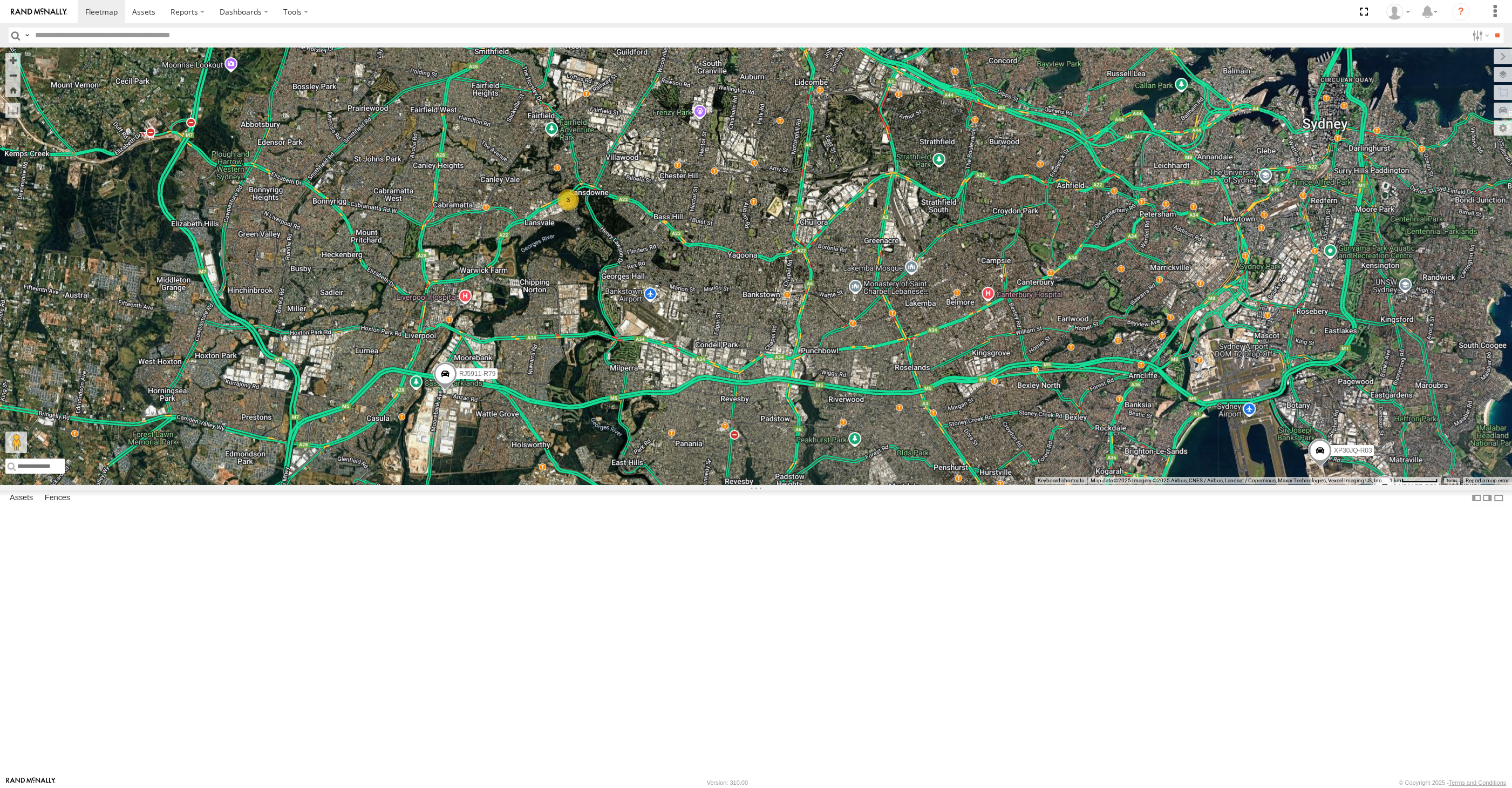
click at [860, 484] on div "XP30JQ-R03 RJ5911-R79 XP81FE-R59 XSNDHU-R04 3" at bounding box center [756, 266] width 1512 height 437
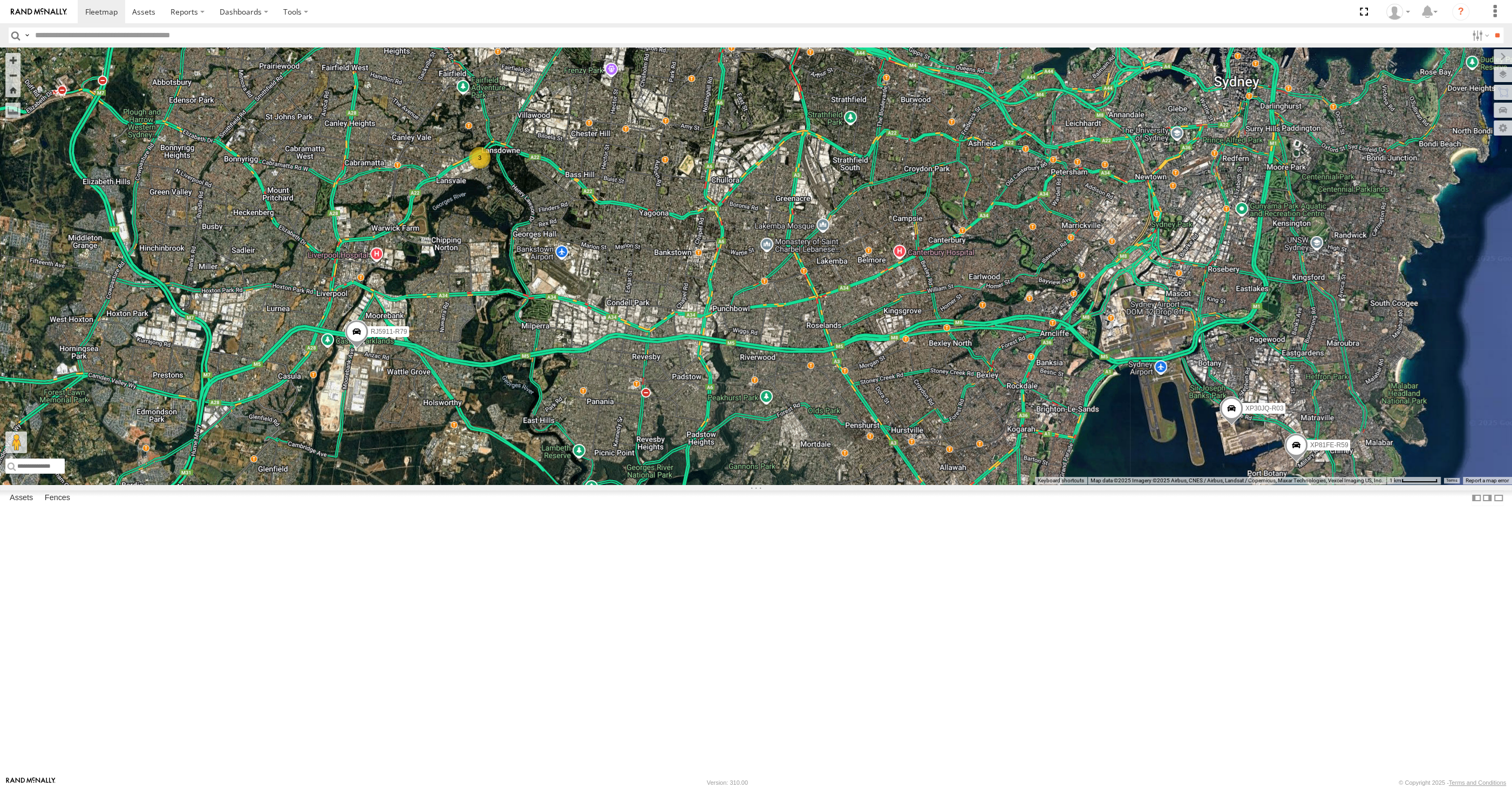
click at [690, 484] on div "XP30JQ-R03 RJ5911-R79 XP81FE-R59 XSNDHU-R04 3" at bounding box center [756, 266] width 1512 height 437
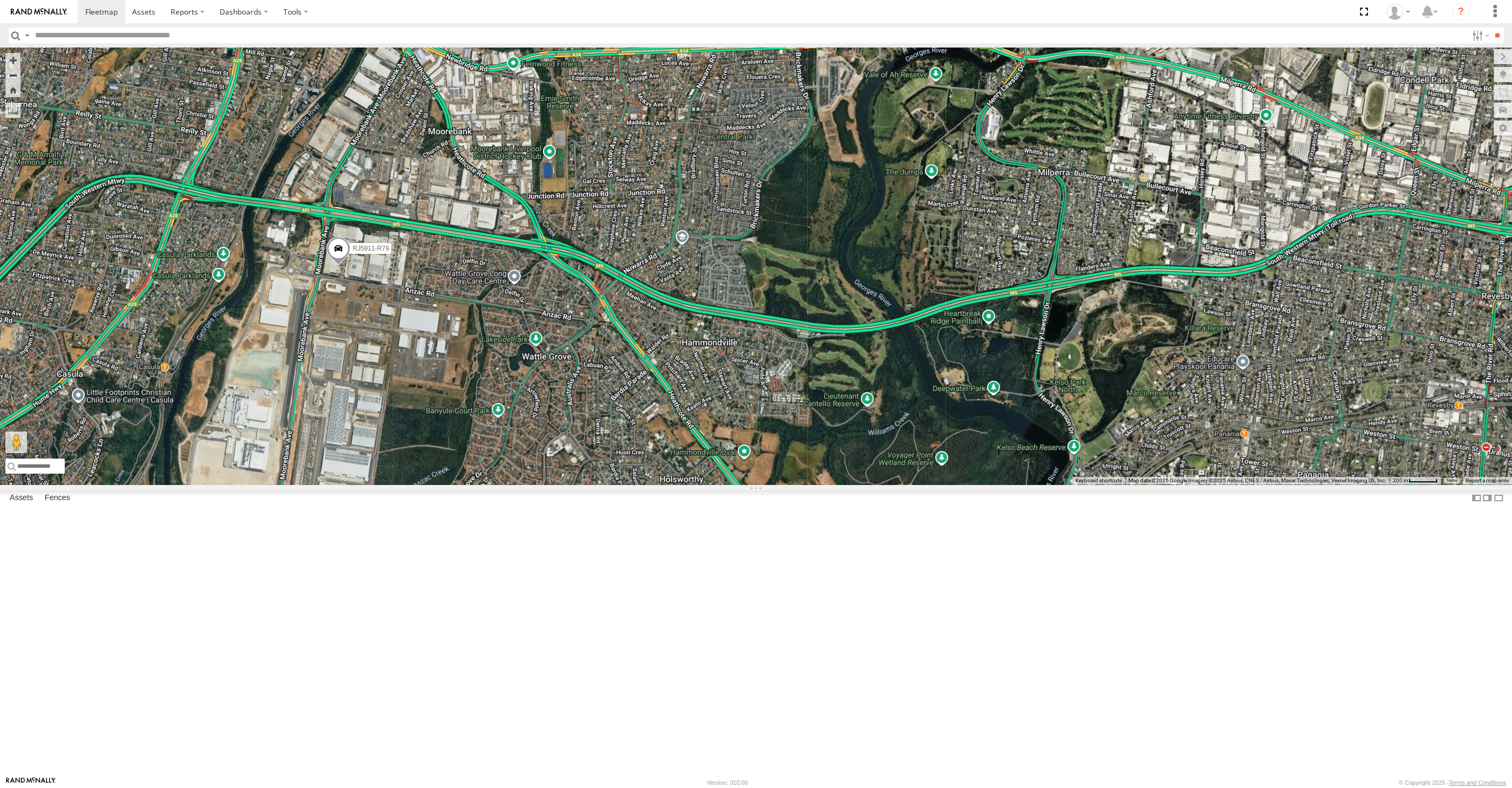
drag, startPoint x: 1146, startPoint y: 539, endPoint x: 1091, endPoint y: 537, distance: 55.0
click at [1105, 484] on div "XP30JQ-R03 RJ5911-R79 XP81FE-R59 XSNDHU-R04" at bounding box center [756, 266] width 1512 height 437
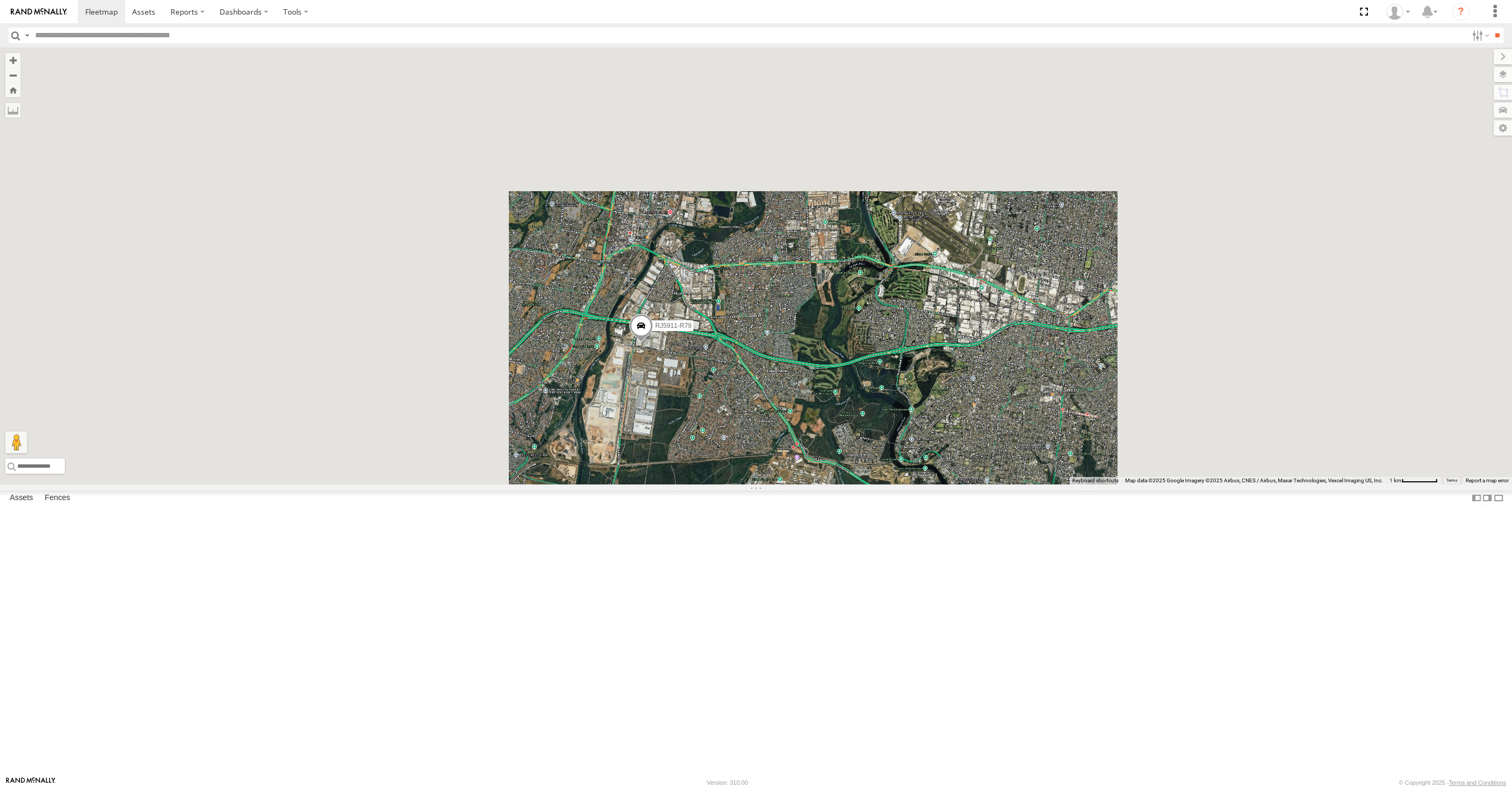
drag, startPoint x: 1043, startPoint y: 577, endPoint x: 955, endPoint y: 581, distance: 88.1
click at [986, 484] on div "XP30JQ-R03 RJ5911-R79 XP81FE-R59 XSNDHU-R04" at bounding box center [756, 266] width 1512 height 437
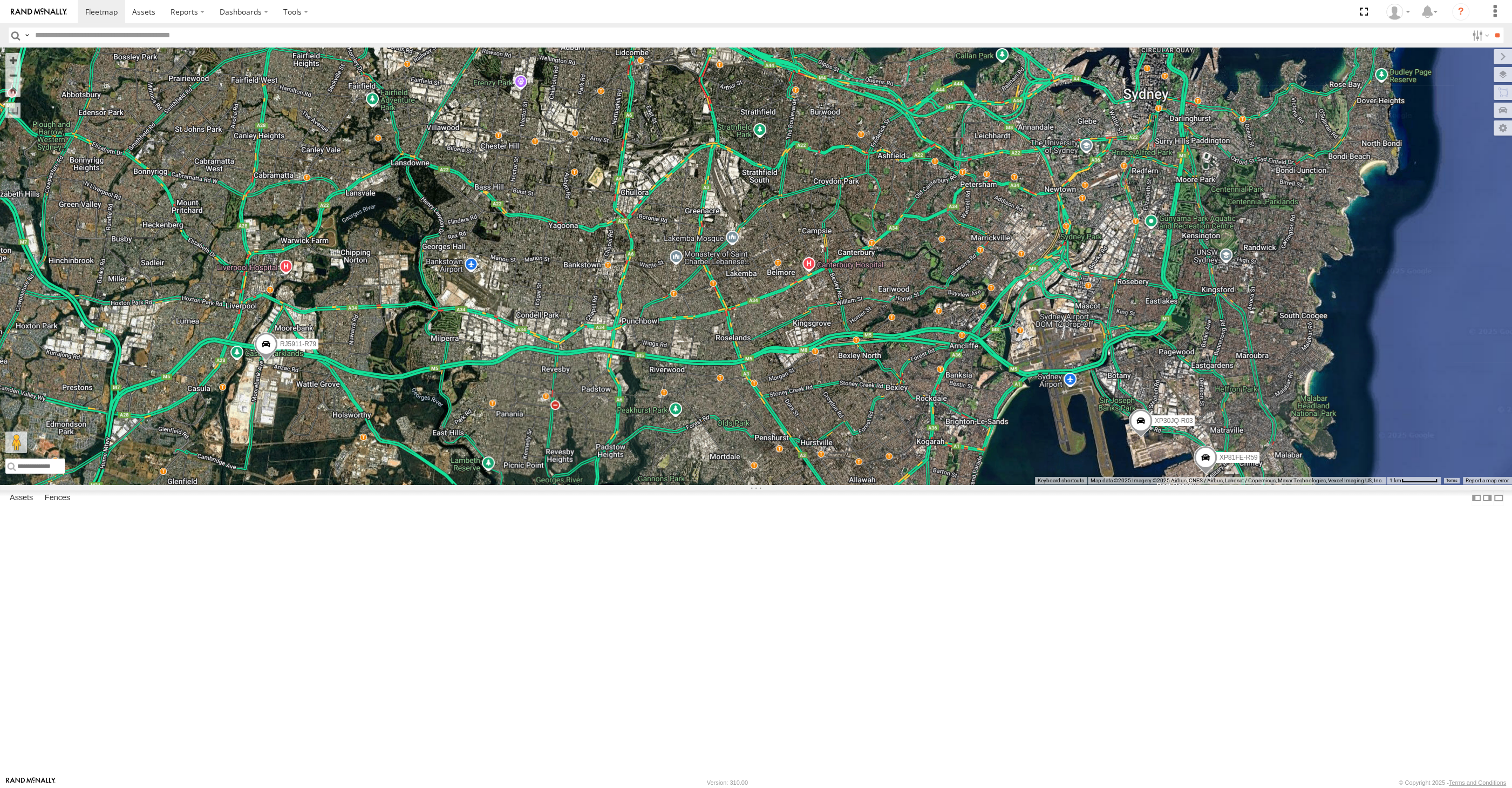
drag, startPoint x: 1103, startPoint y: 628, endPoint x: 1053, endPoint y: 625, distance: 50.1
click at [1069, 484] on div "XP30JQ-R03 RJ5911-R79 XP81FE-R59 XSNDHU-R04" at bounding box center [756, 266] width 1512 height 437
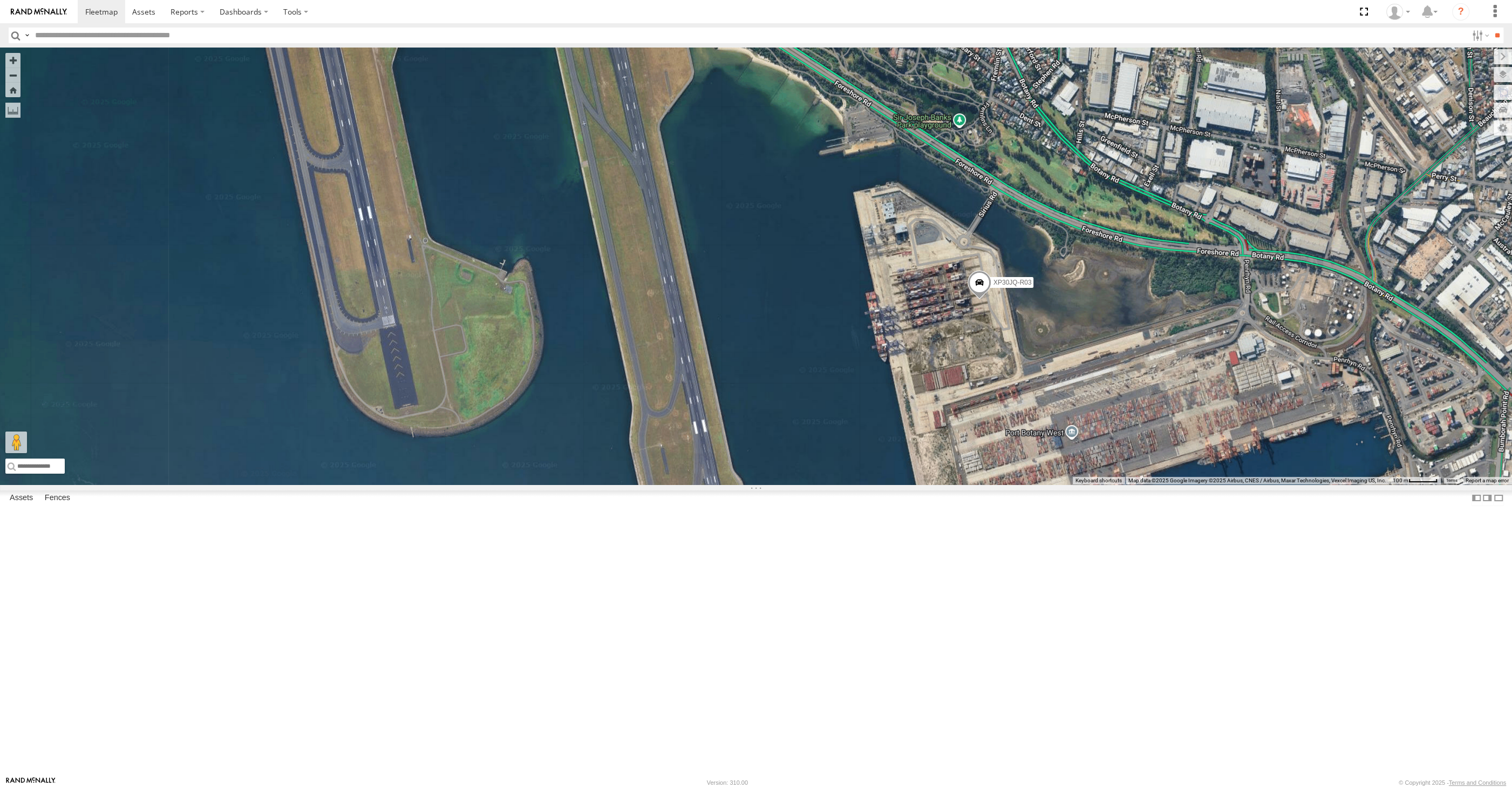
click at [986, 300] on span at bounding box center [979, 285] width 23 height 29
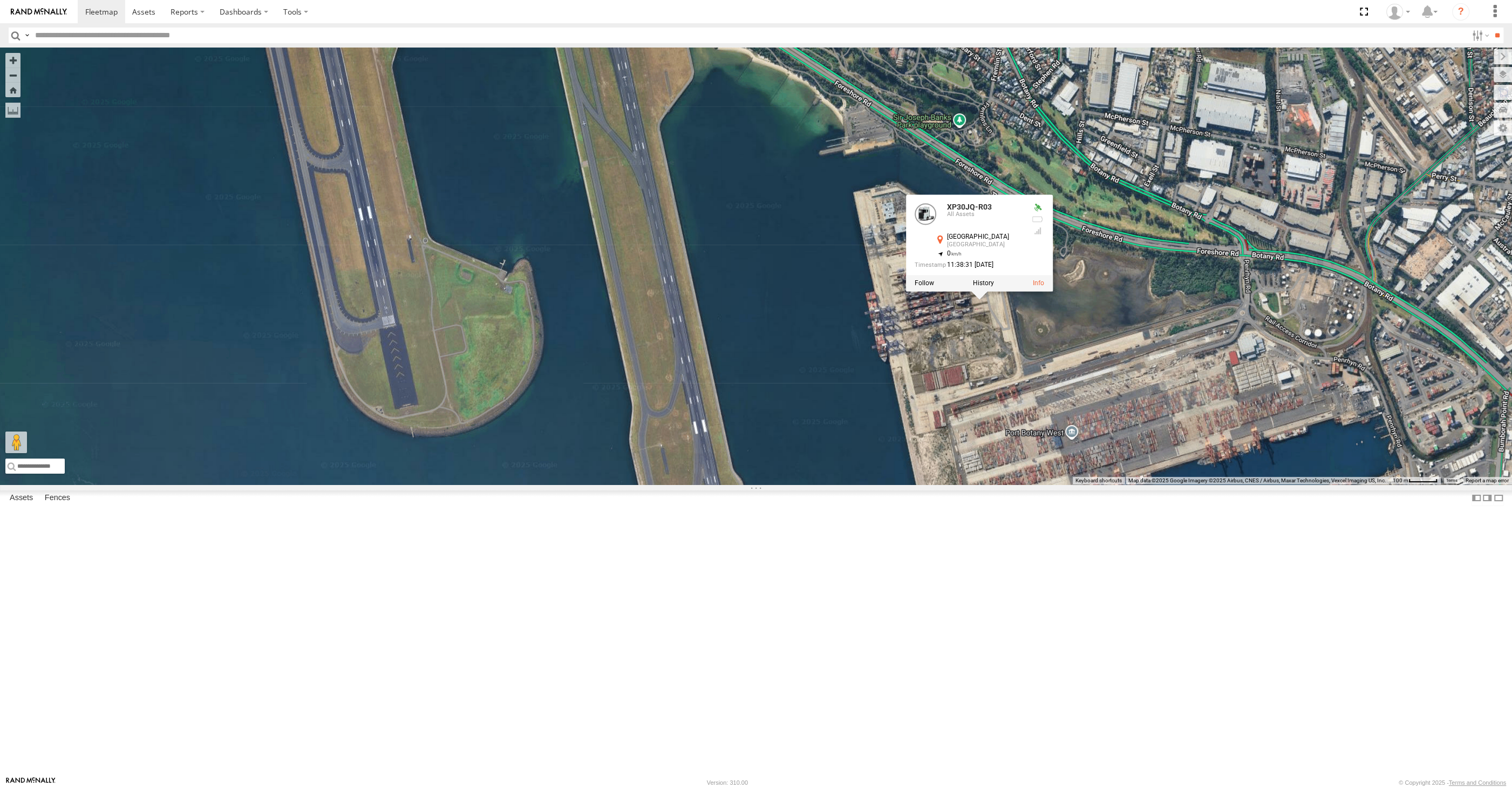
click at [1016, 484] on div "XP30JQ-R03 RJ5911-R79 XP81FE-R59 XSNDHU-R04 XP30JQ-R03 All Assets Sydney Sydney…" at bounding box center [756, 266] width 1512 height 437
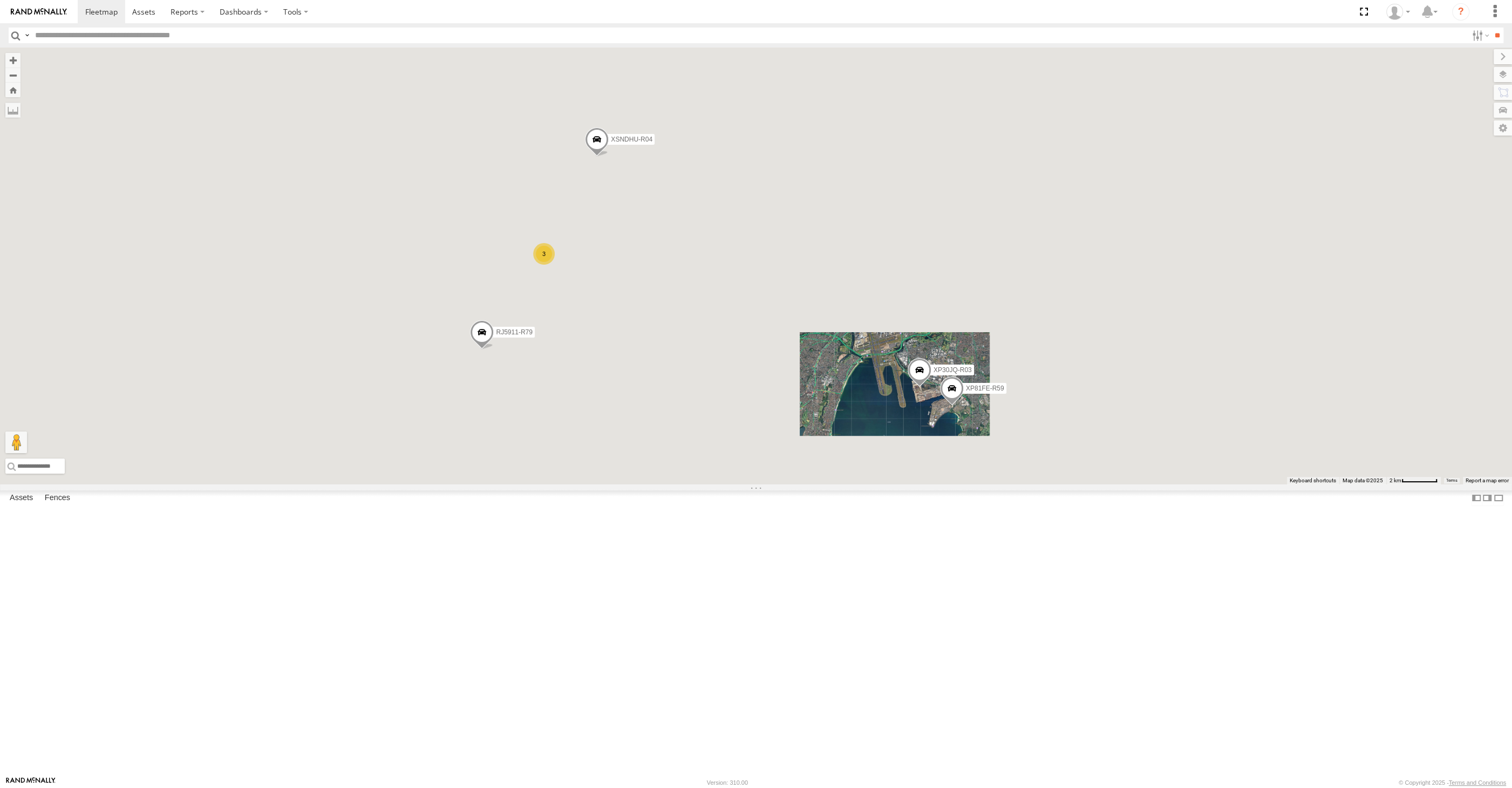
drag, startPoint x: 862, startPoint y: 584, endPoint x: 883, endPoint y: 579, distance: 21.6
click at [880, 484] on div "XP30JQ-R03 RJ5911-R79 XP81FE-R59 XSNDHU-R04 3" at bounding box center [756, 266] width 1512 height 437
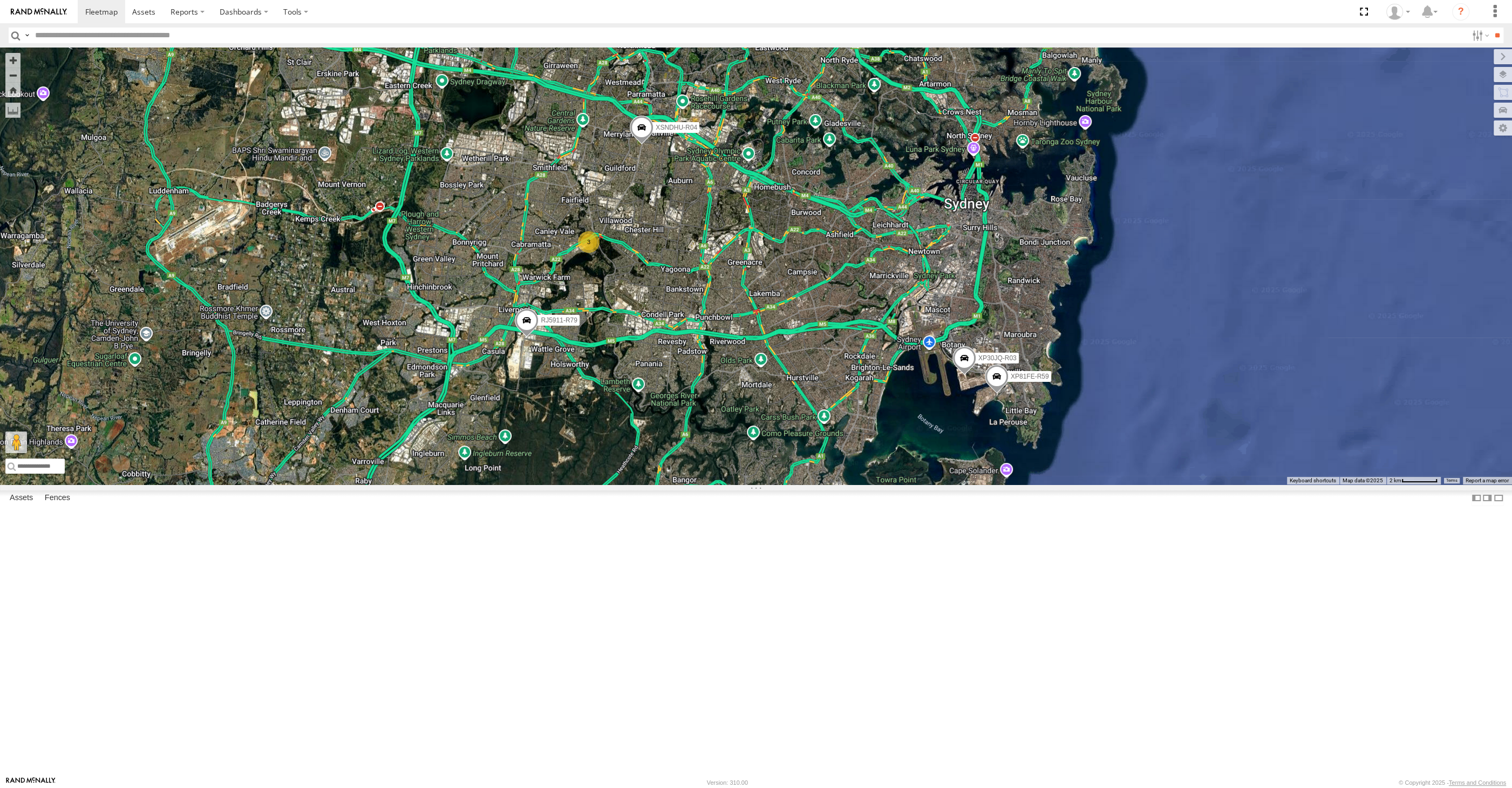
drag, startPoint x: 815, startPoint y: 508, endPoint x: 841, endPoint y: 565, distance: 62.6
click at [841, 484] on div "XP30JQ-R03 RJ5911-R79 XP81FE-R59 XSNDHU-R04 3" at bounding box center [756, 266] width 1512 height 437
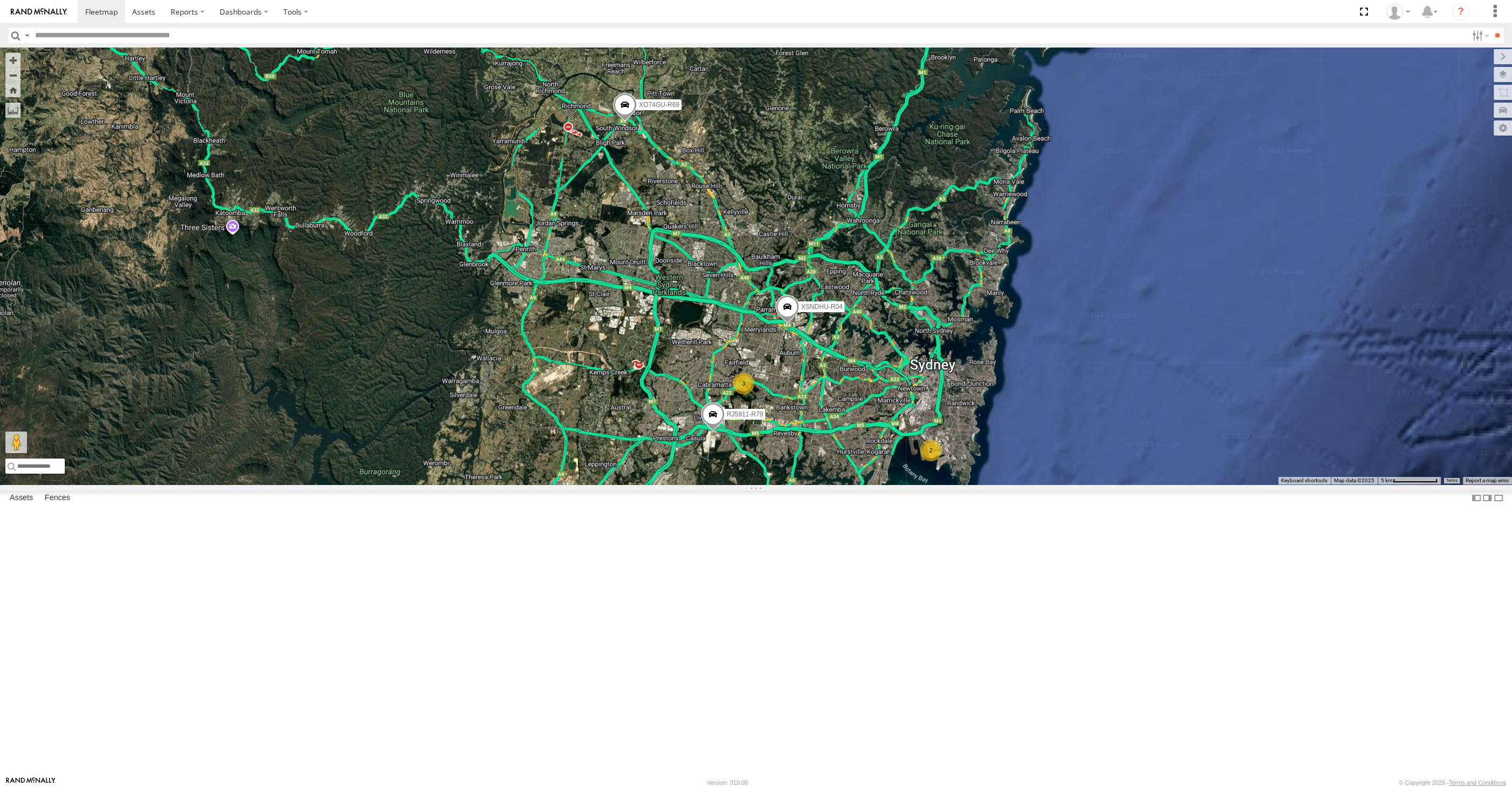
click at [516, 281] on div "2 XSNDHU-R04 3 RJ5911-R79 XO74GU-R69" at bounding box center [756, 266] width 1512 height 437
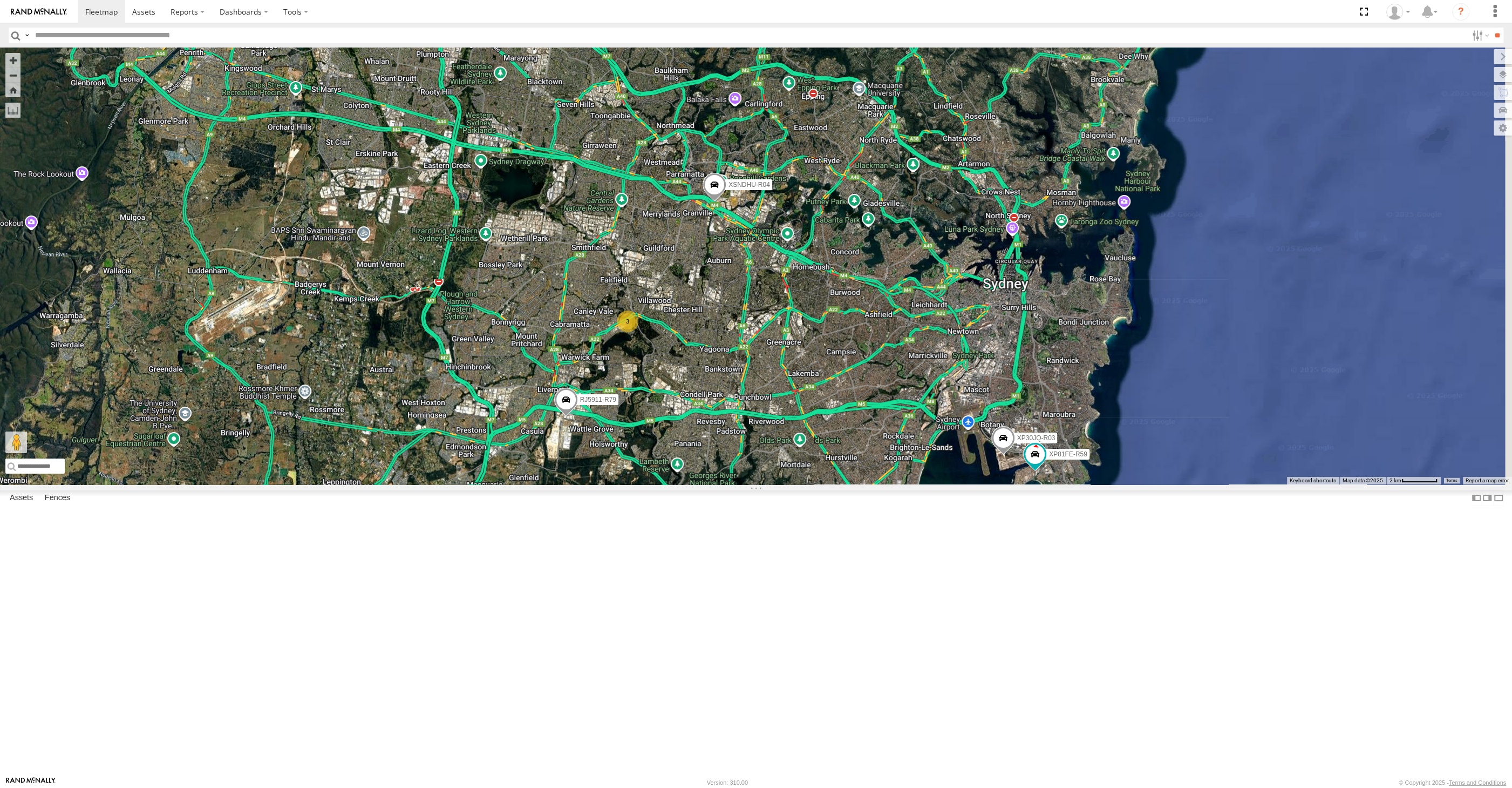
drag, startPoint x: 848, startPoint y: 564, endPoint x: 820, endPoint y: 536, distance: 39.6
click at [820, 484] on div "XSNDHU-R04 RJ5911-R79 XO74GU-R69 XP30JQ-R03 3 XP81FE-R59" at bounding box center [756, 266] width 1512 height 437
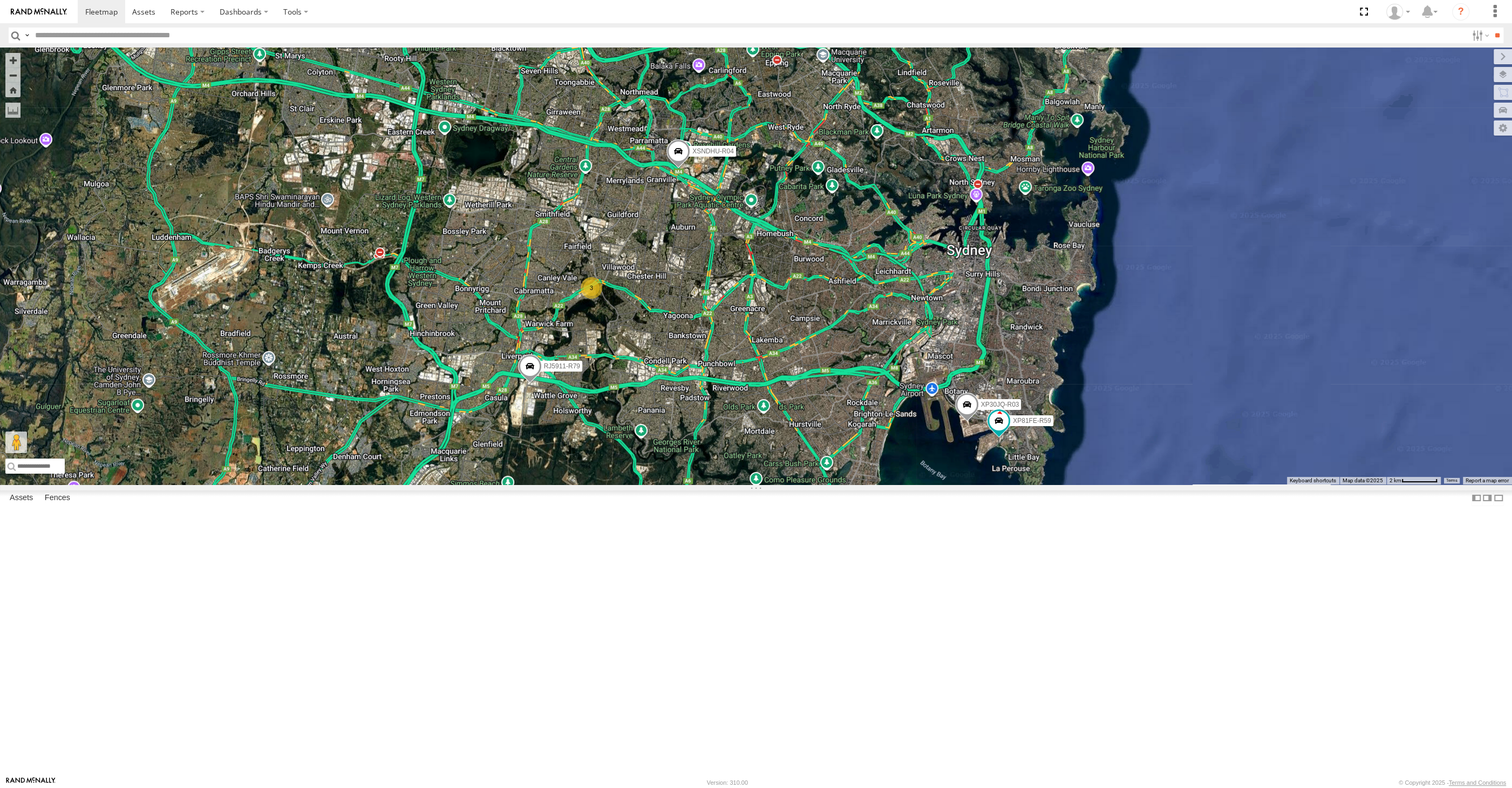
drag, startPoint x: 851, startPoint y: 578, endPoint x: 813, endPoint y: 550, distance: 47.2
click at [813, 484] on div "XSNDHU-R04 RJ5911-R79 XO74GU-R69 XP30JQ-R03 3 XP81FE-R59" at bounding box center [756, 266] width 1512 height 437
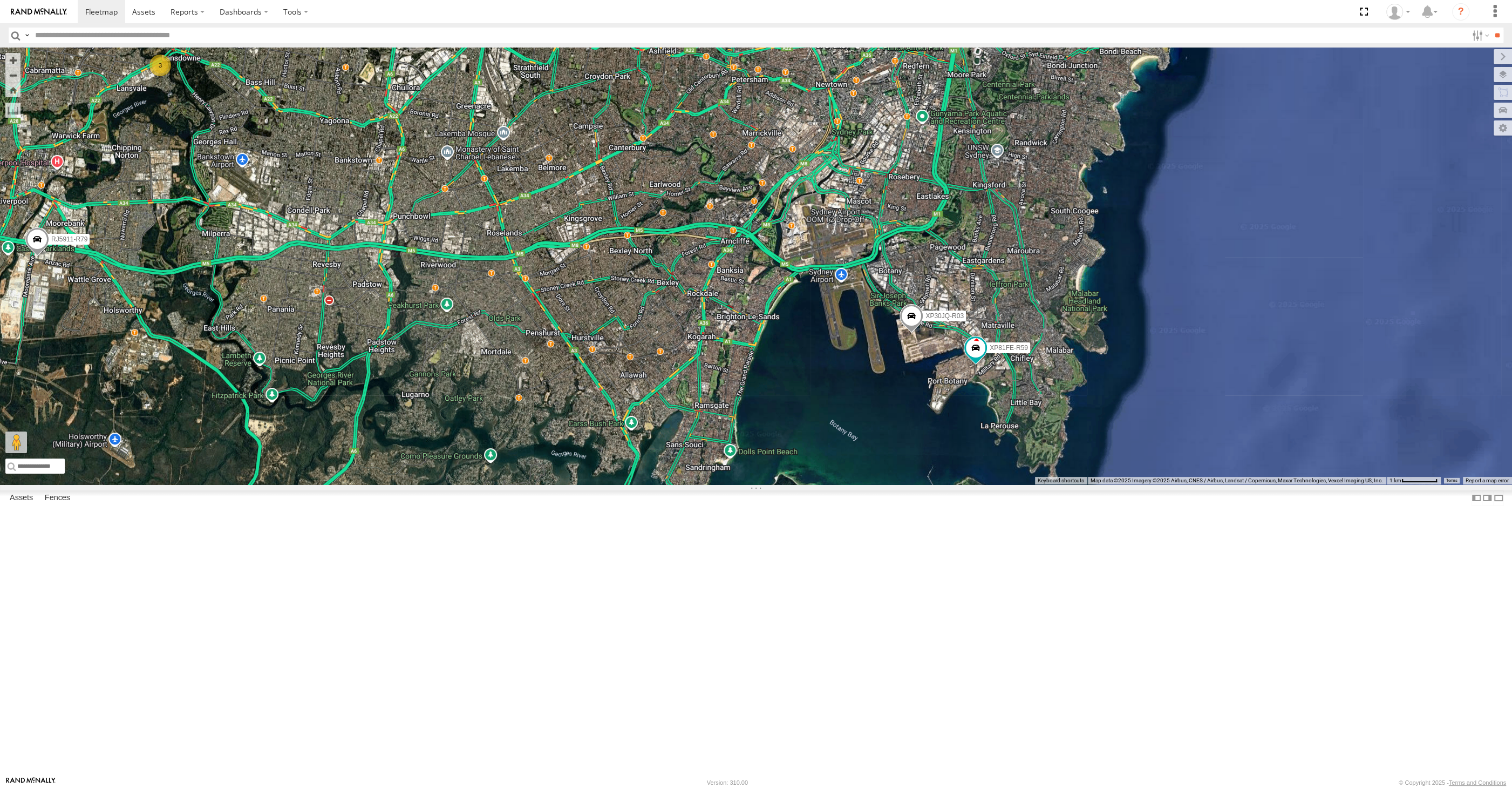
click at [909, 333] on span at bounding box center [911, 318] width 23 height 29
click at [946, 484] on div "XSNDHU-R04 RJ5911-R79 XO74GU-R69 XP30JQ-R03 XP81FE-R59 3 XP30JQ-R03 All Assets …" at bounding box center [756, 266] width 1512 height 437
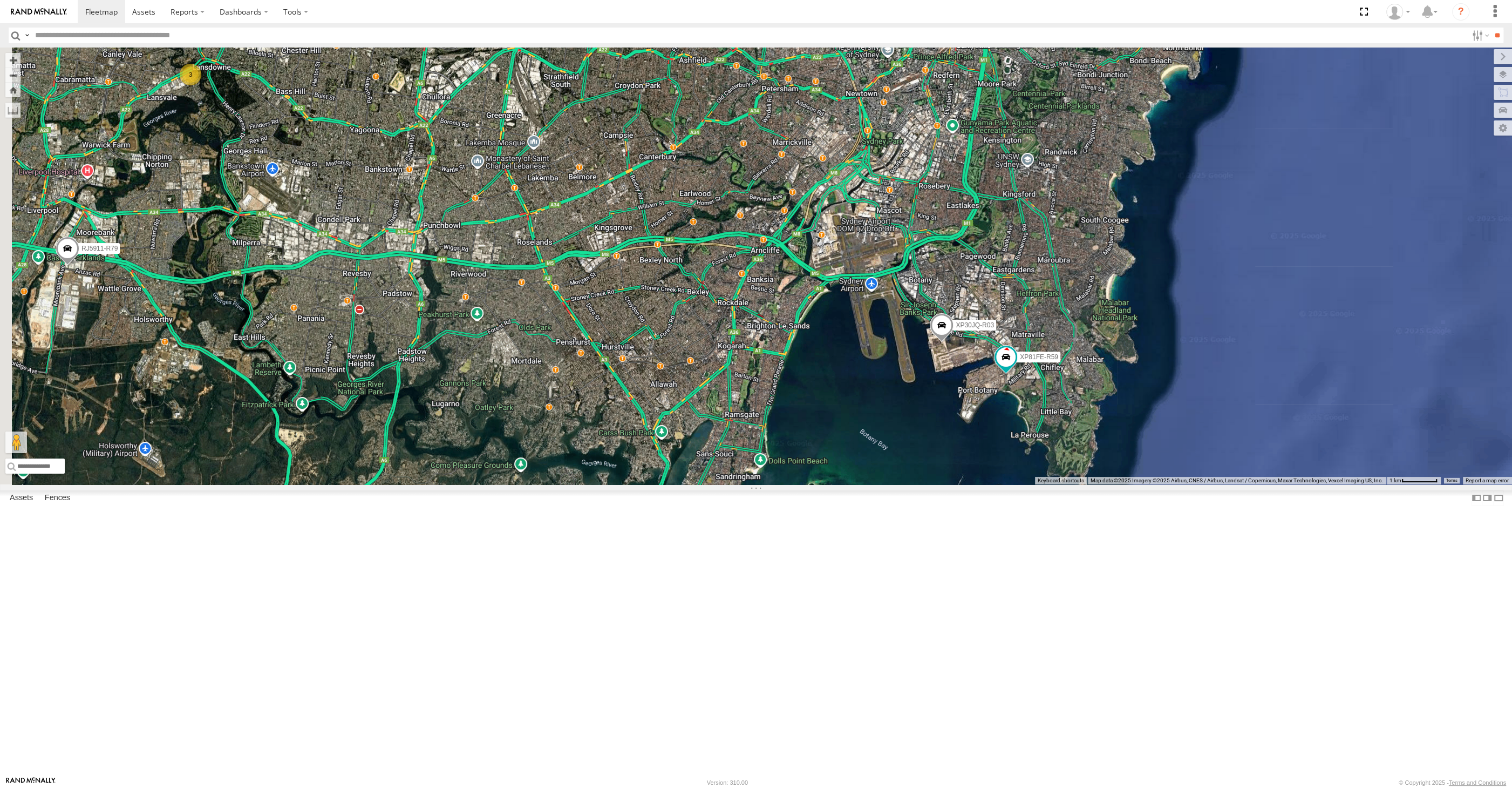
drag, startPoint x: 836, startPoint y: 510, endPoint x: 906, endPoint y: 542, distance: 77.0
click at [898, 484] on div "XSNDHU-R04 RJ5911-R79 XO74GU-R69 XP30JQ-R03 XP81FE-R59 3" at bounding box center [756, 266] width 1512 height 437
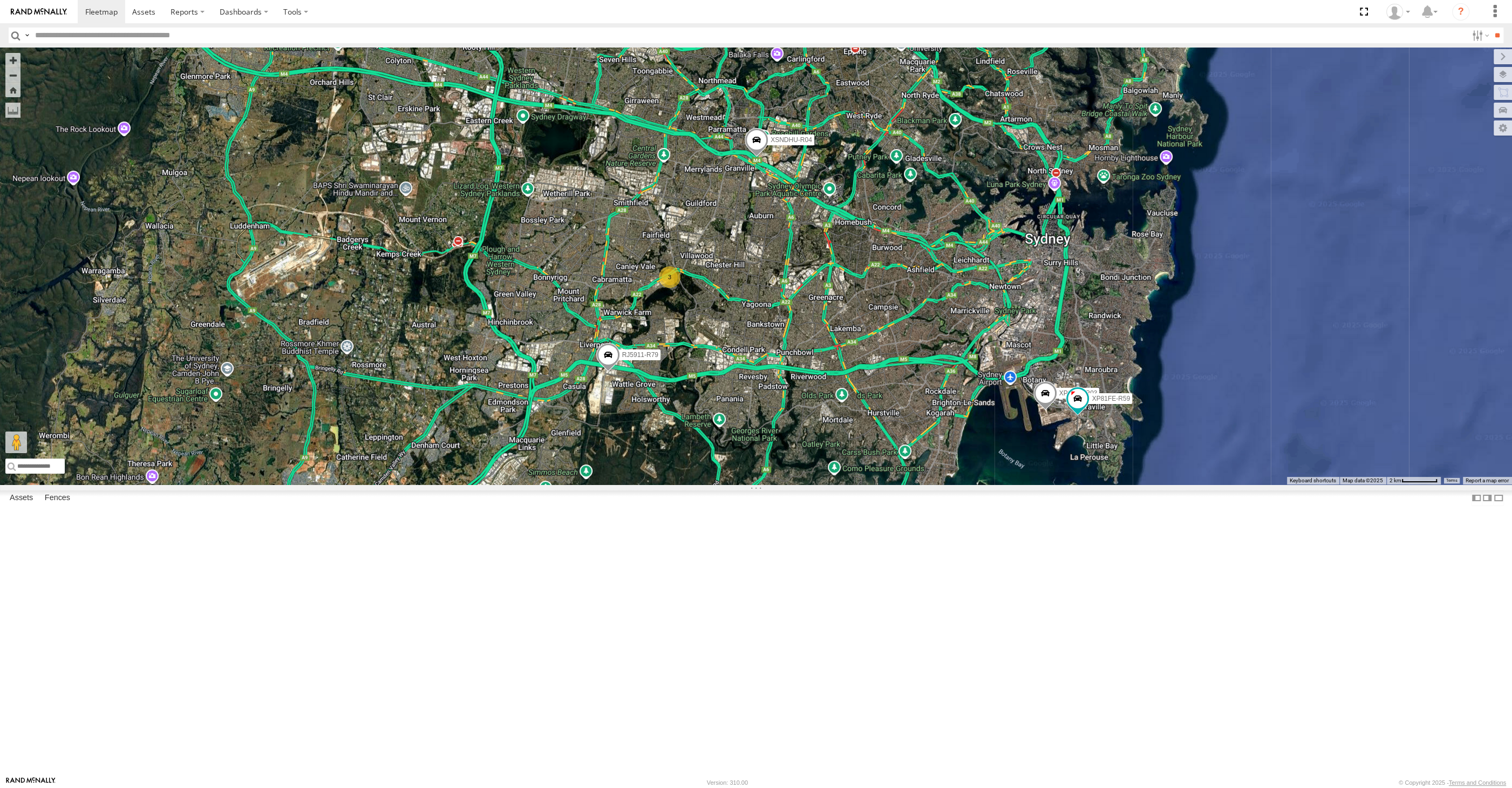
drag, startPoint x: 856, startPoint y: 385, endPoint x: 872, endPoint y: 420, distance: 38.5
click at [872, 419] on div "XSNDHU-R04 RJ5911-R79 XO74GU-R69 XP30JQ-R03 XP81FE-R59 3" at bounding box center [756, 266] width 1512 height 437
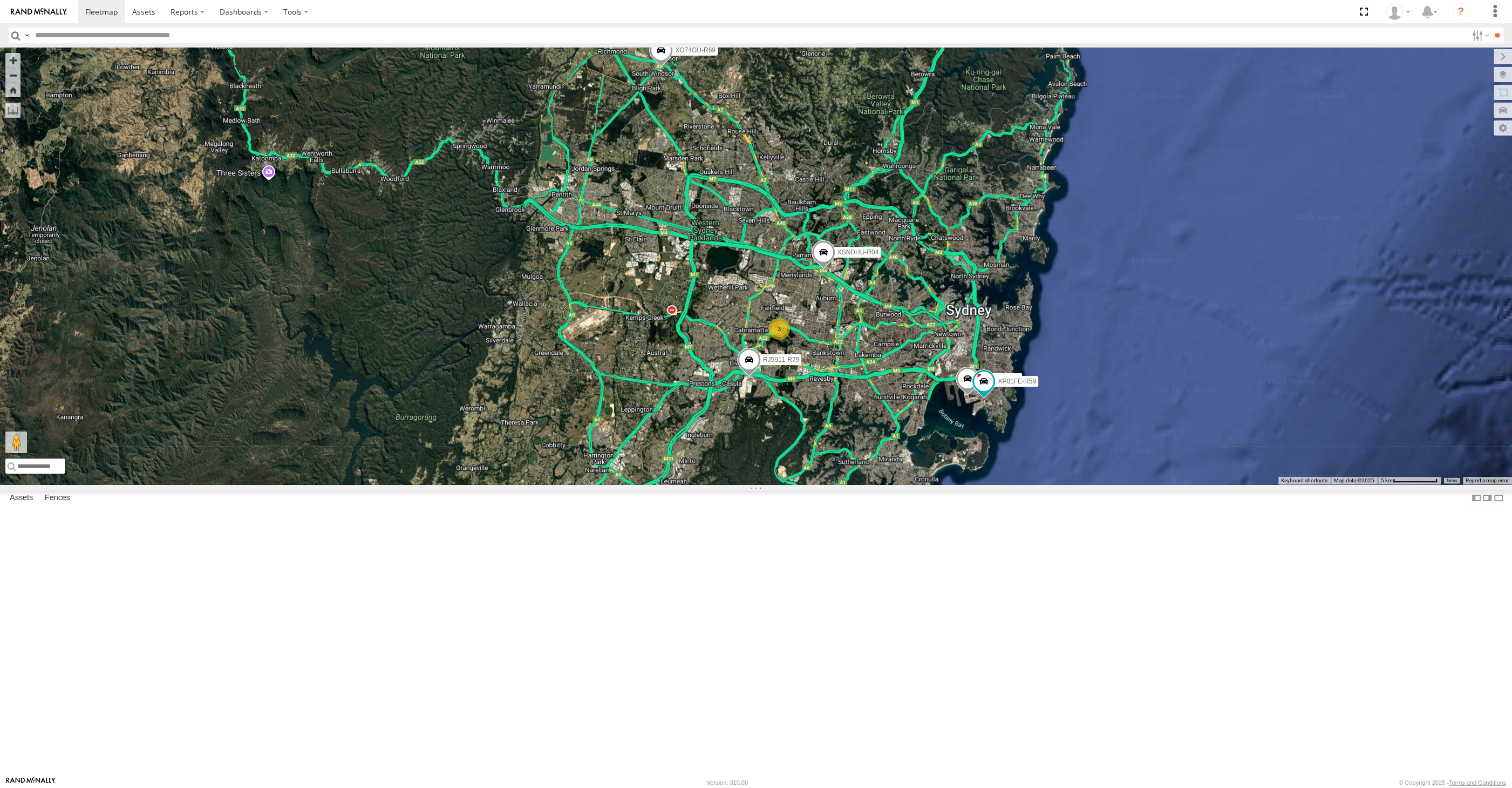
click at [656, 67] on span at bounding box center [660, 53] width 23 height 29
click at [692, 243] on div "XSNDHU-R04 RJ5911-R79 XO74GU-R69 XP30JQ-R03 XP81FE-R59 3 XO74GU-R69 All Assets …" at bounding box center [756, 266] width 1512 height 437
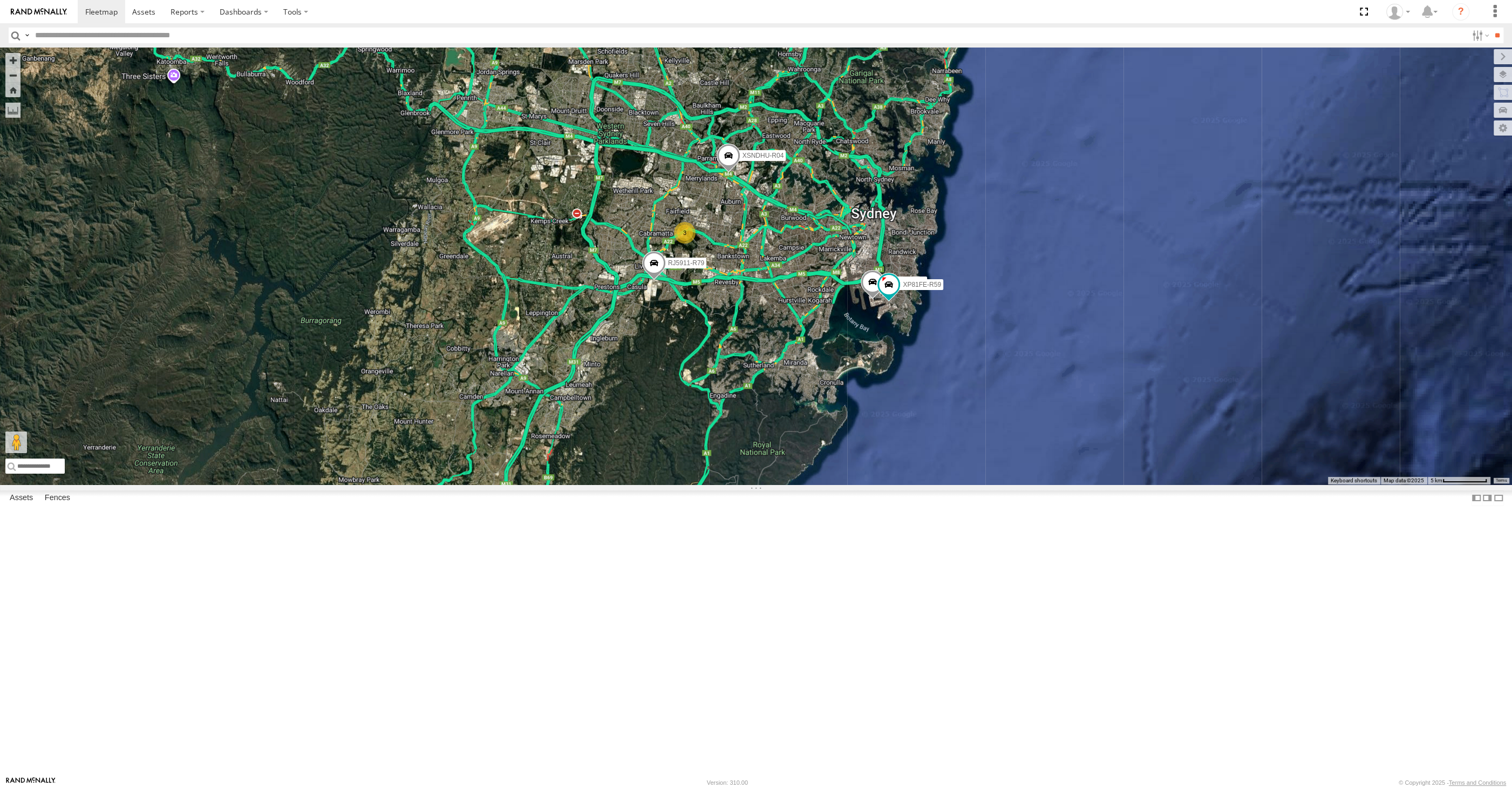
drag, startPoint x: 847, startPoint y: 459, endPoint x: 832, endPoint y: 512, distance: 55.1
click at [832, 484] on div "XSNDHU-R04 RJ5911-R79 XO74GU-R69 XP30JQ-R03 3 XP81FE-R59" at bounding box center [756, 266] width 1512 height 437
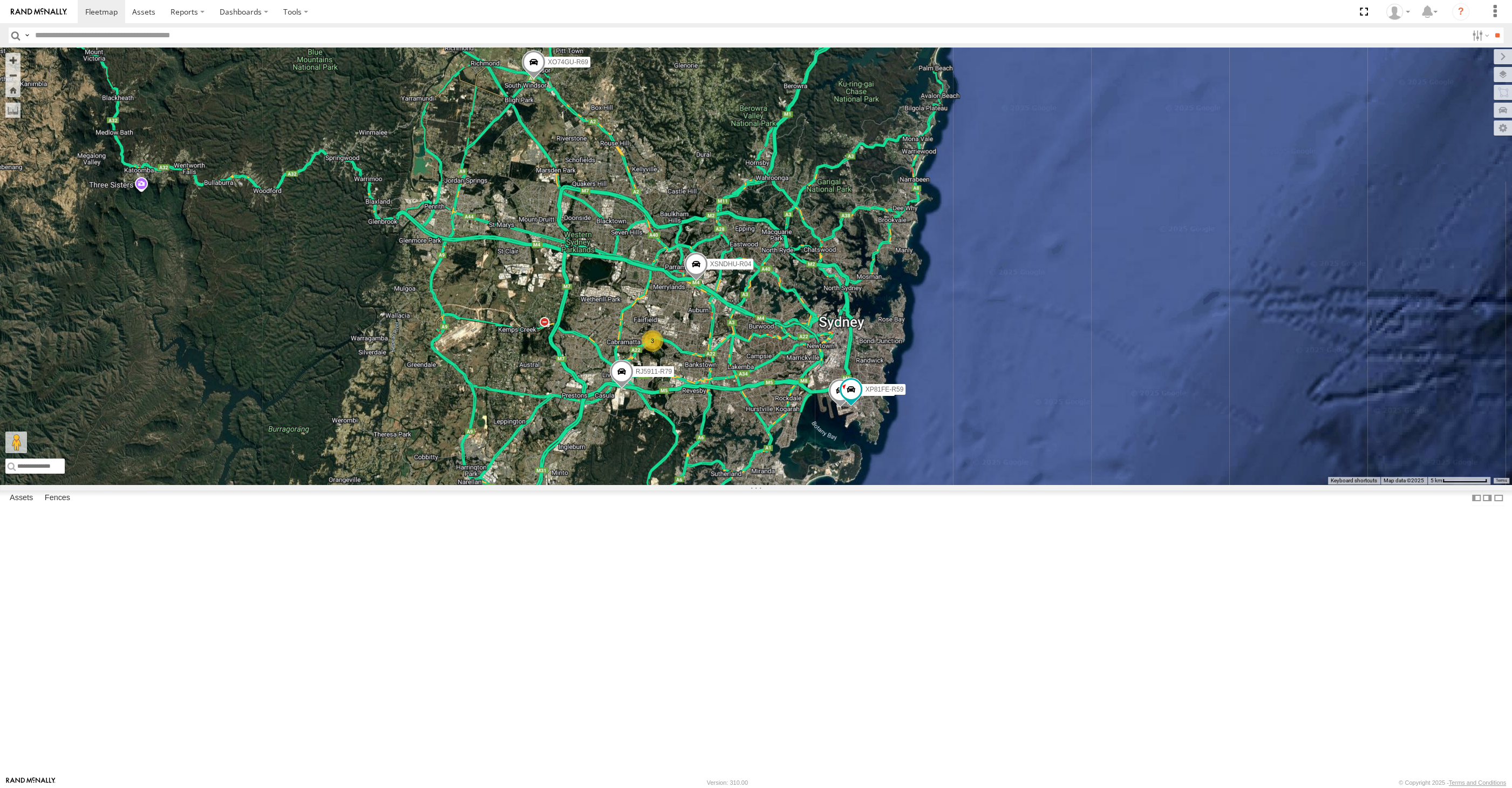
click at [498, 484] on div "XSNDHU-R04 RJ5911-R79 XO74GU-R69 XP30JQ-R03 3 XP81FE-R59" at bounding box center [756, 266] width 1512 height 437
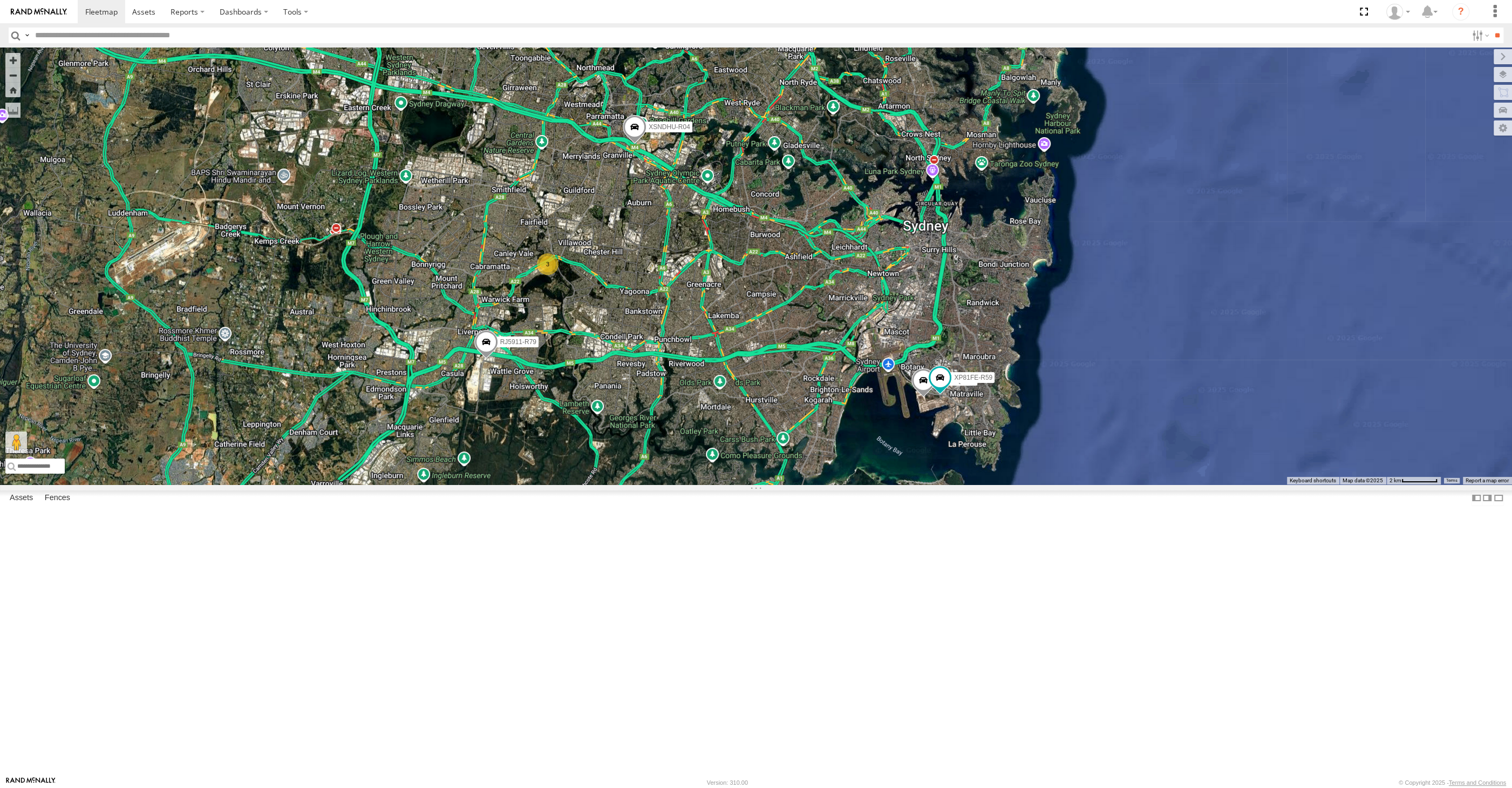
drag, startPoint x: 791, startPoint y: 560, endPoint x: 758, endPoint y: 573, distance: 35.5
click at [758, 484] on div "XSNDHU-R04 RJ5911-R79 XO74GU-R69 XP30JQ-R03 3 XP81FE-R59" at bounding box center [756, 266] width 1512 height 437
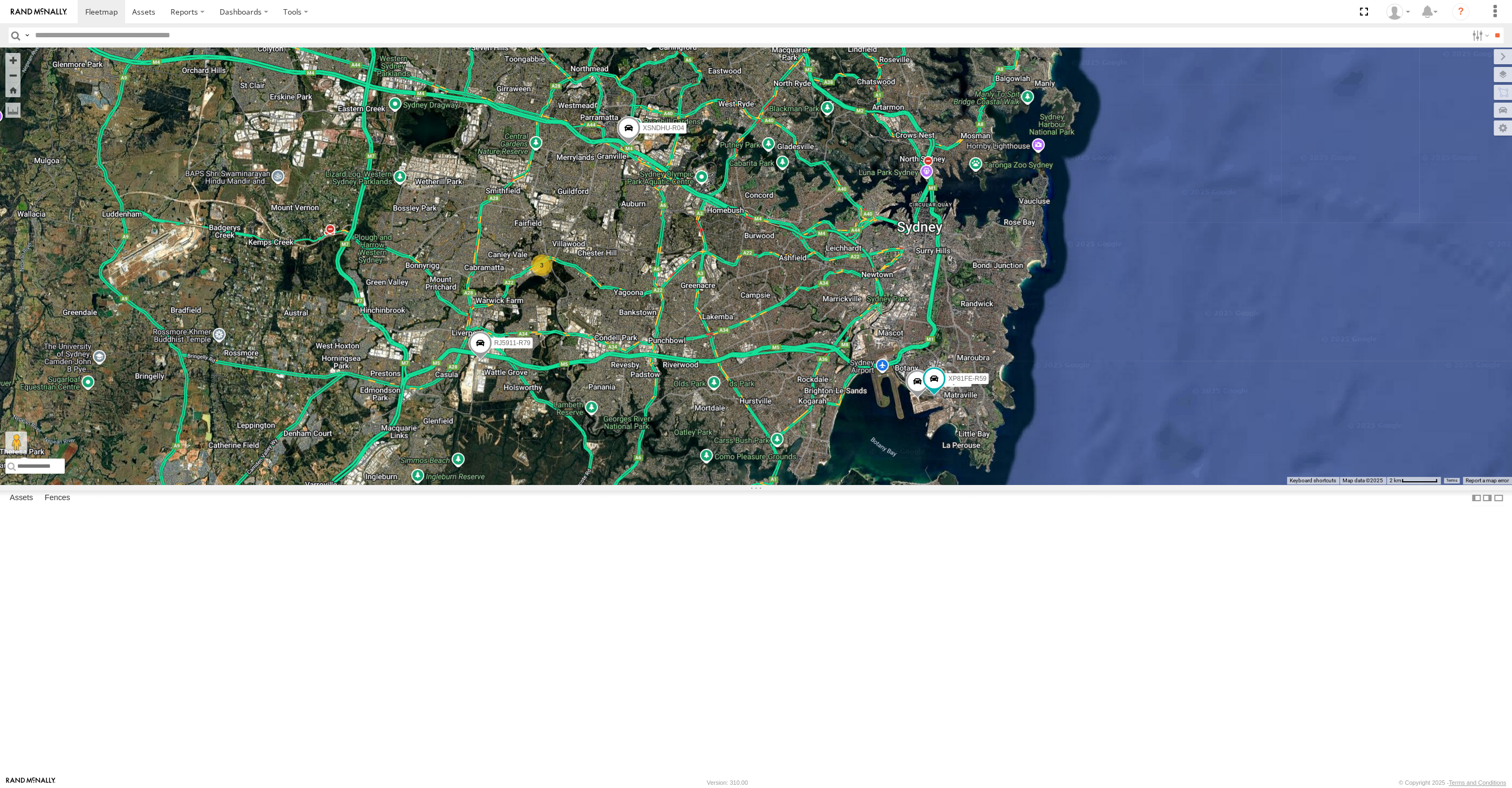
click at [818, 484] on div "XSNDHU-R04 RJ5911-R79 XO74GU-R69 XP30JQ-R03 3 XP81FE-R59" at bounding box center [756, 266] width 1512 height 437
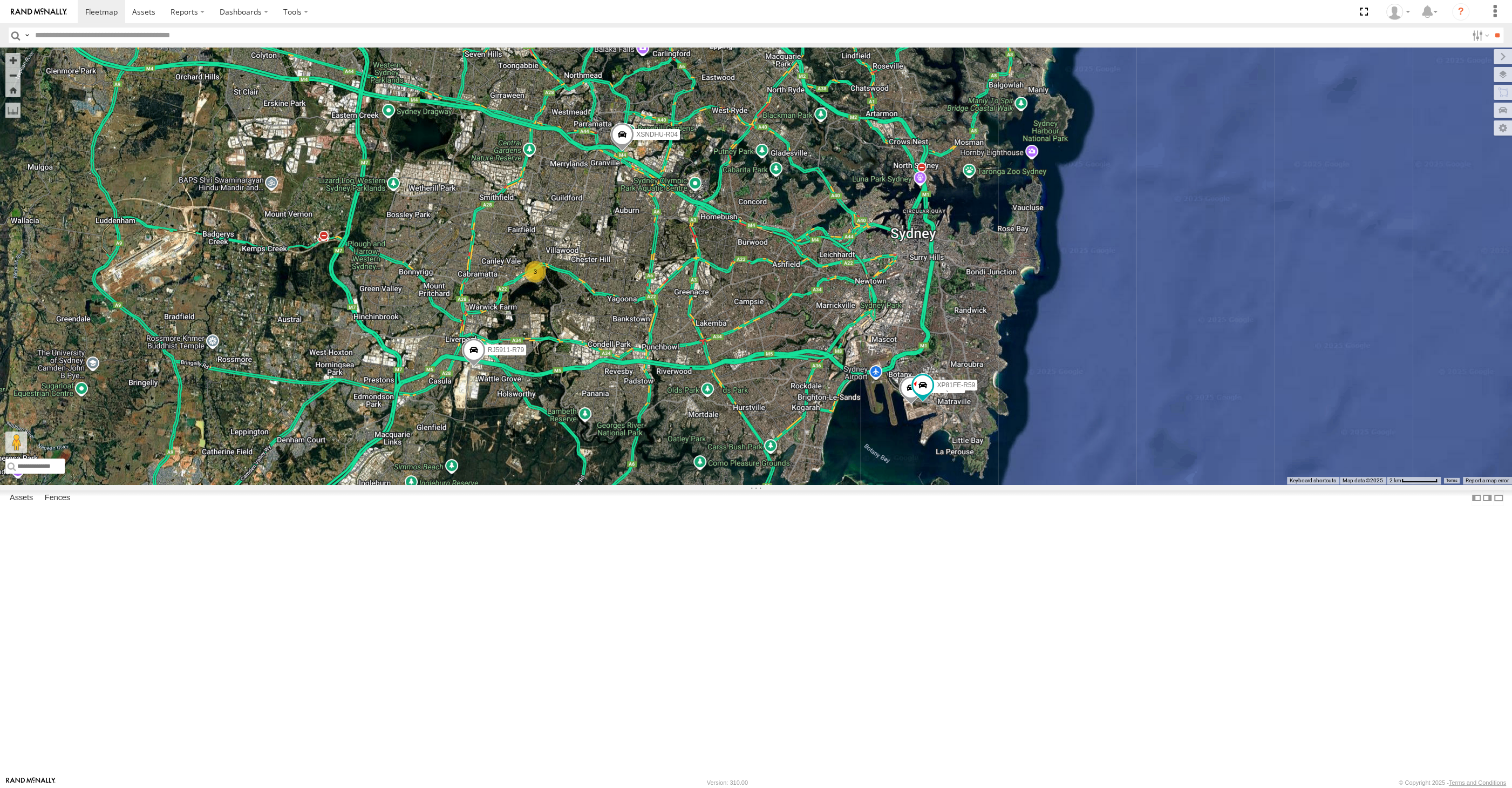
drag, startPoint x: 600, startPoint y: 562, endPoint x: 600, endPoint y: 569, distance: 7.0
click at [600, 484] on div "XSNDHU-R04 RJ5911-R79 XO74GU-R69 XP30JQ-R03 XP81FE-R59 3" at bounding box center [756, 266] width 1512 height 437
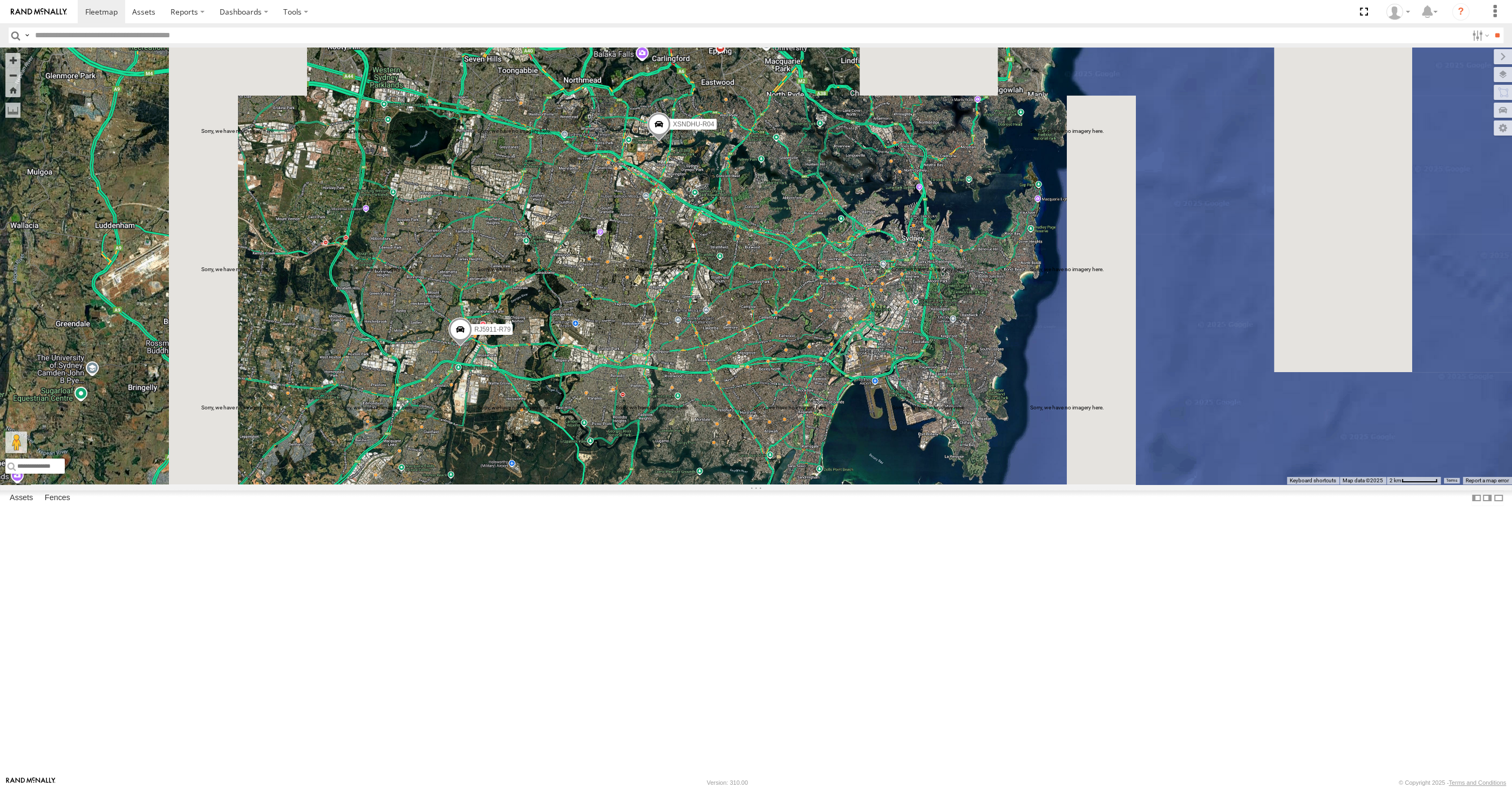
click at [600, 484] on div "XSNDHU-R04 RJ5911-R79" at bounding box center [756, 266] width 1512 height 437
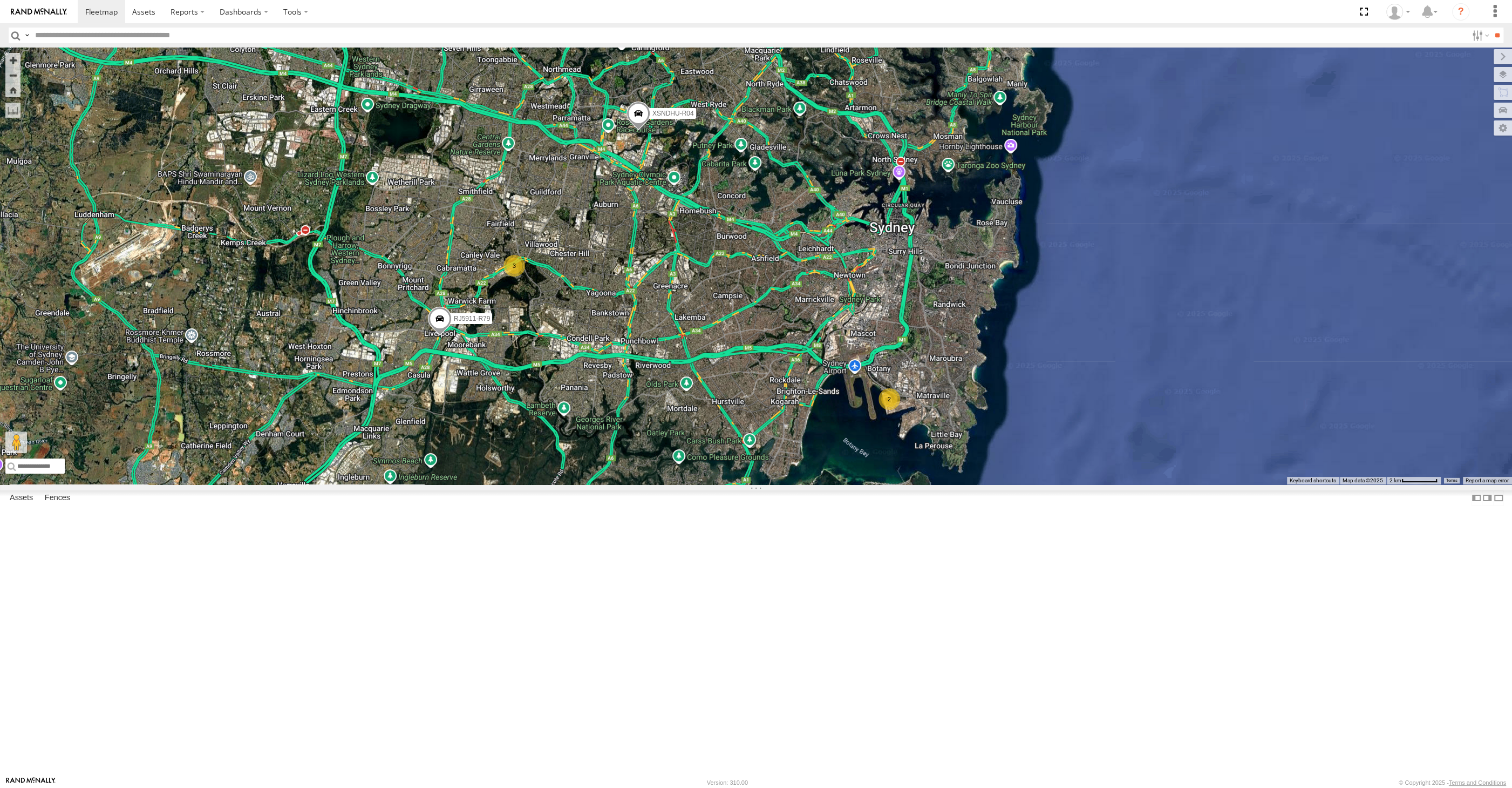
drag, startPoint x: 737, startPoint y: 606, endPoint x: 730, endPoint y: 606, distance: 7.0
click at [736, 484] on div "XSNDHU-R04 RJ5911-R79 2 3" at bounding box center [756, 266] width 1512 height 437
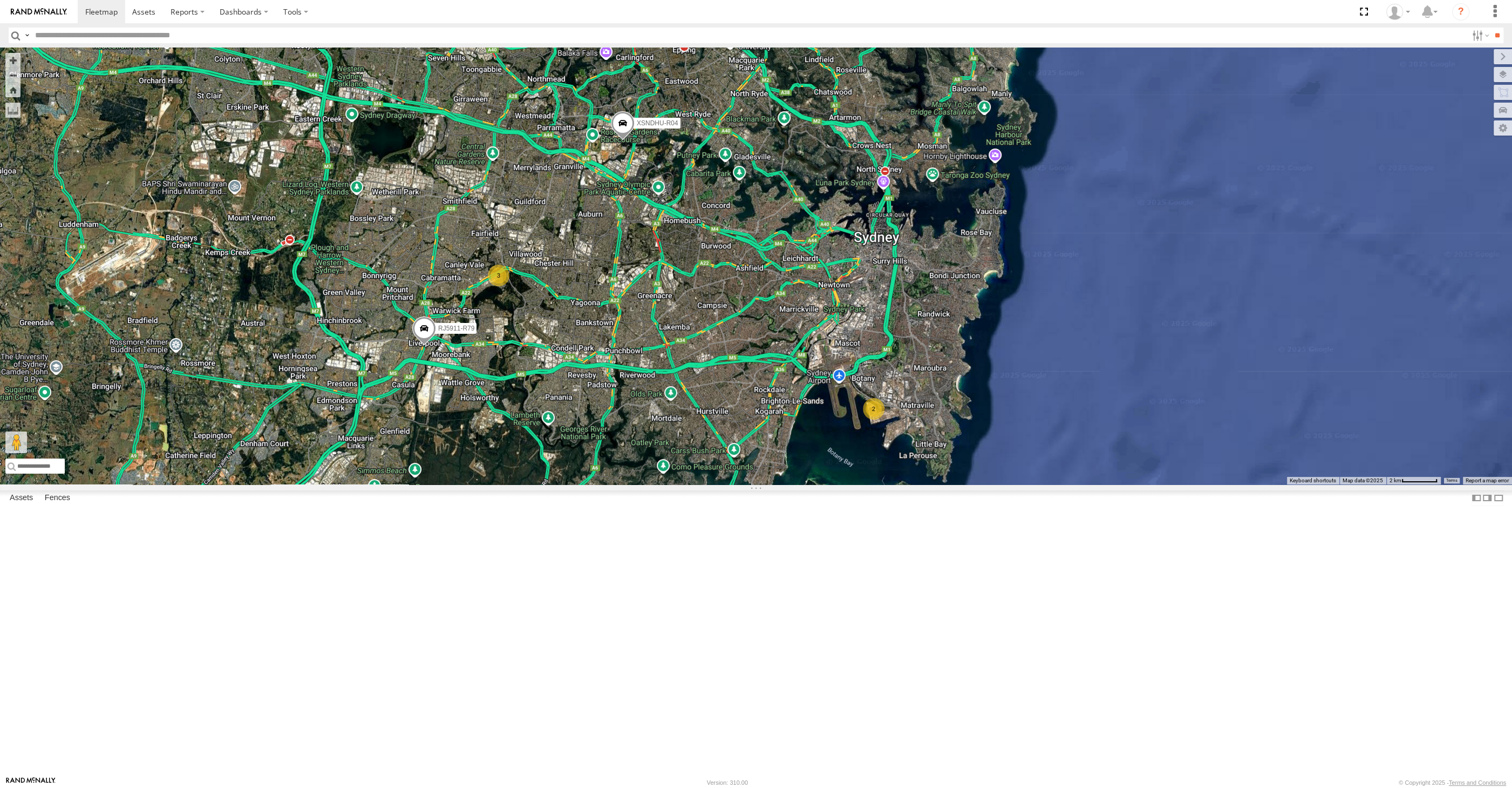
drag, startPoint x: 802, startPoint y: 630, endPoint x: 809, endPoint y: 663, distance: 33.7
click at [809, 484] on div "XSNDHU-R04 RJ5911-R79 2 3" at bounding box center [756, 266] width 1512 height 437
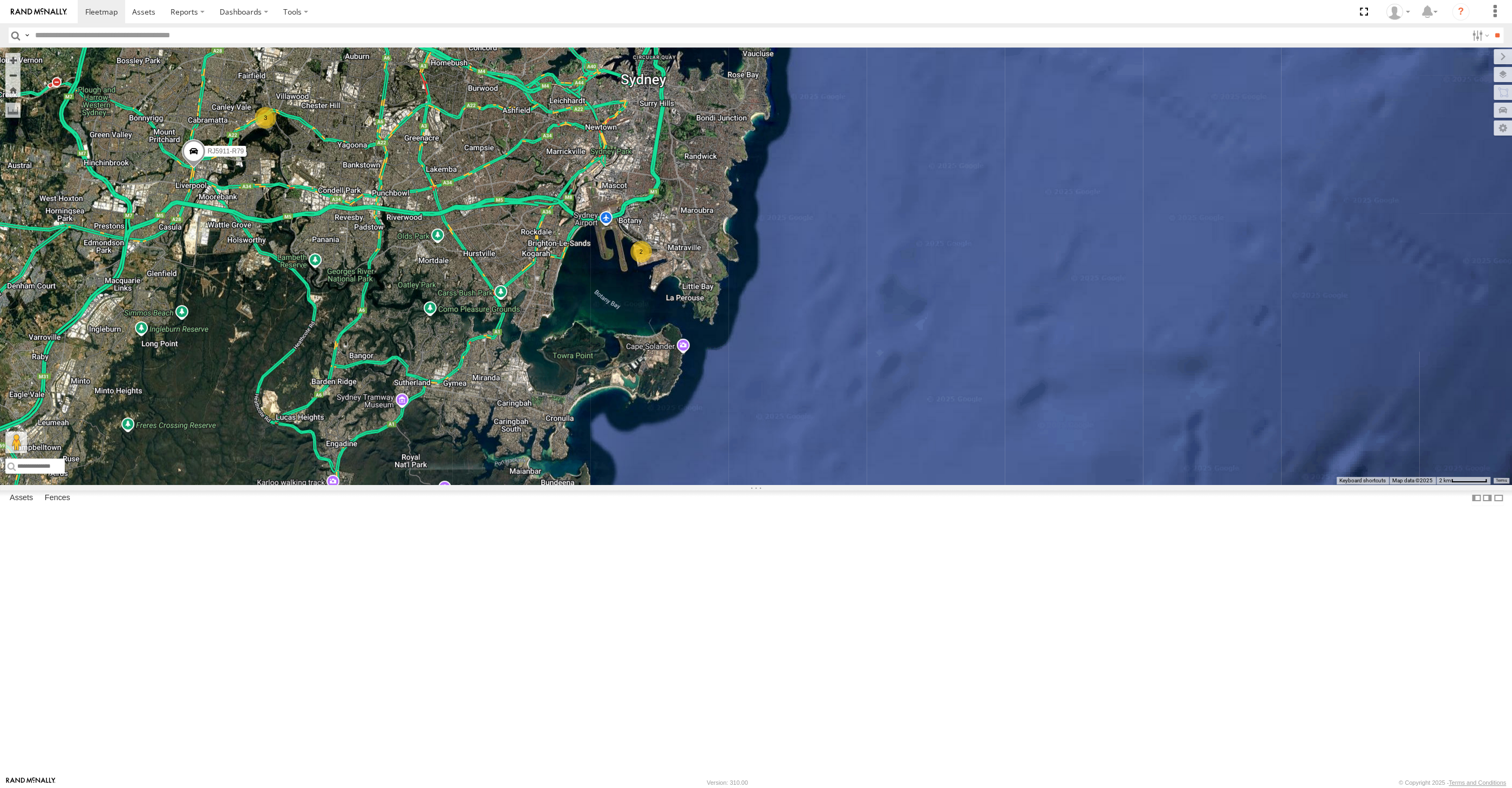
drag, startPoint x: 420, startPoint y: 492, endPoint x: 491, endPoint y: 496, distance: 71.1
click at [493, 484] on div "XSNDHU-R04 RJ5911-R79 XO74GU-R69 2 3" at bounding box center [756, 266] width 1512 height 437
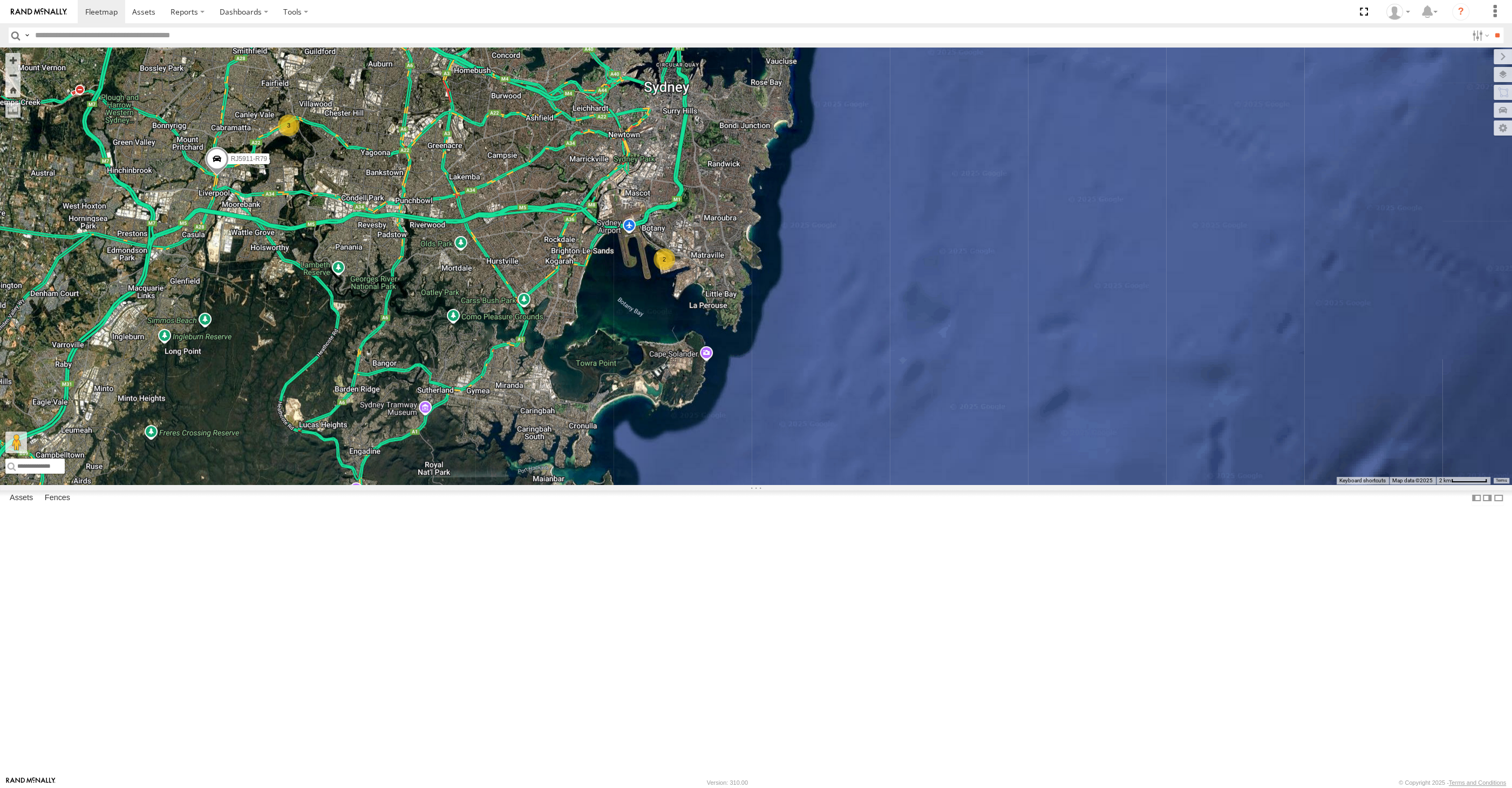
click at [490, 484] on div "XSNDHU-R04 RJ5911-R79 XO74GU-R69 2 3" at bounding box center [756, 266] width 1512 height 437
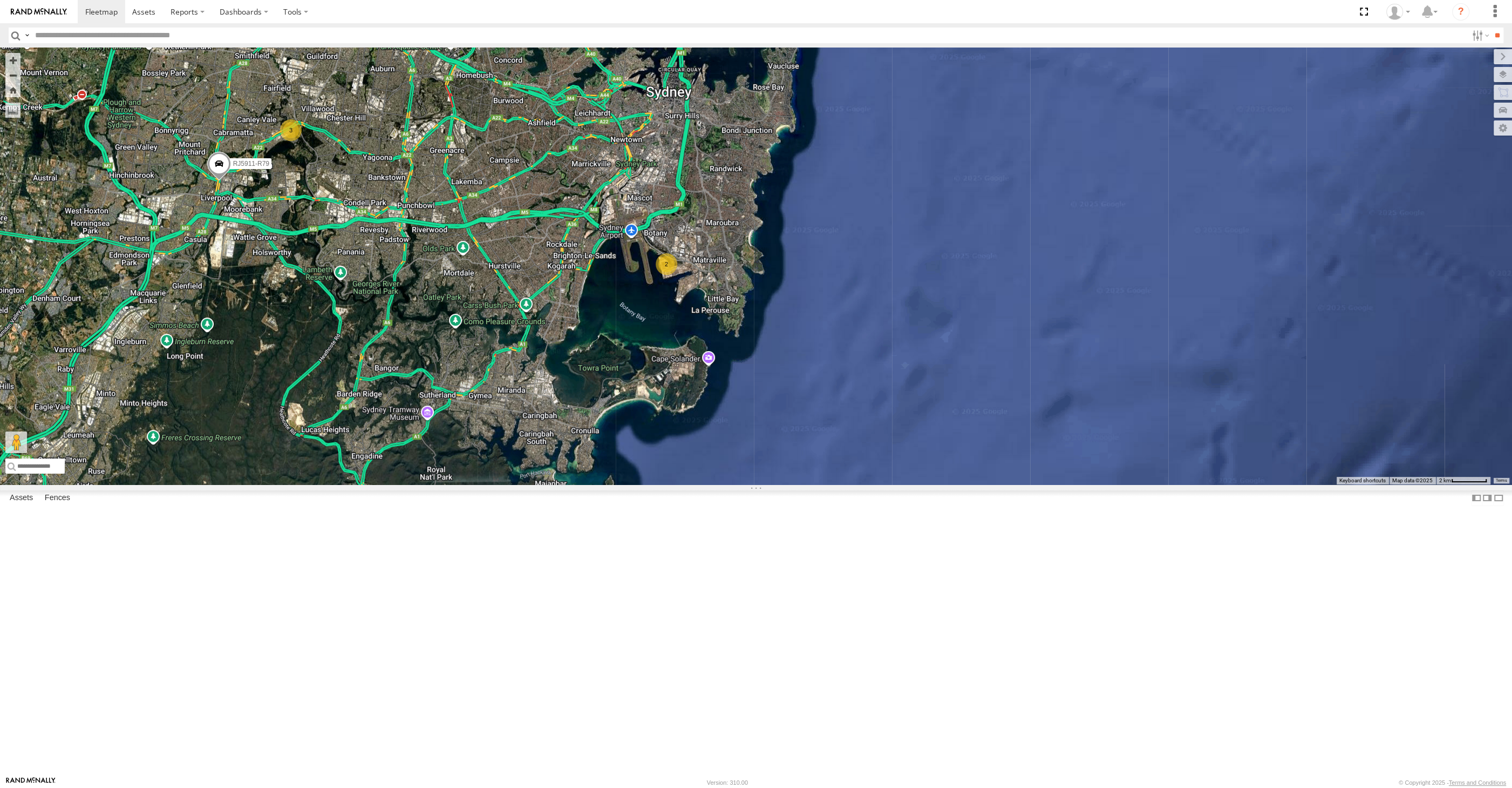
drag, startPoint x: 485, startPoint y: 418, endPoint x: 486, endPoint y: 433, distance: 15.0
click at [486, 430] on div "XSNDHU-R04 RJ5911-R79 XO74GU-R69 2 3" at bounding box center [756, 266] width 1512 height 437
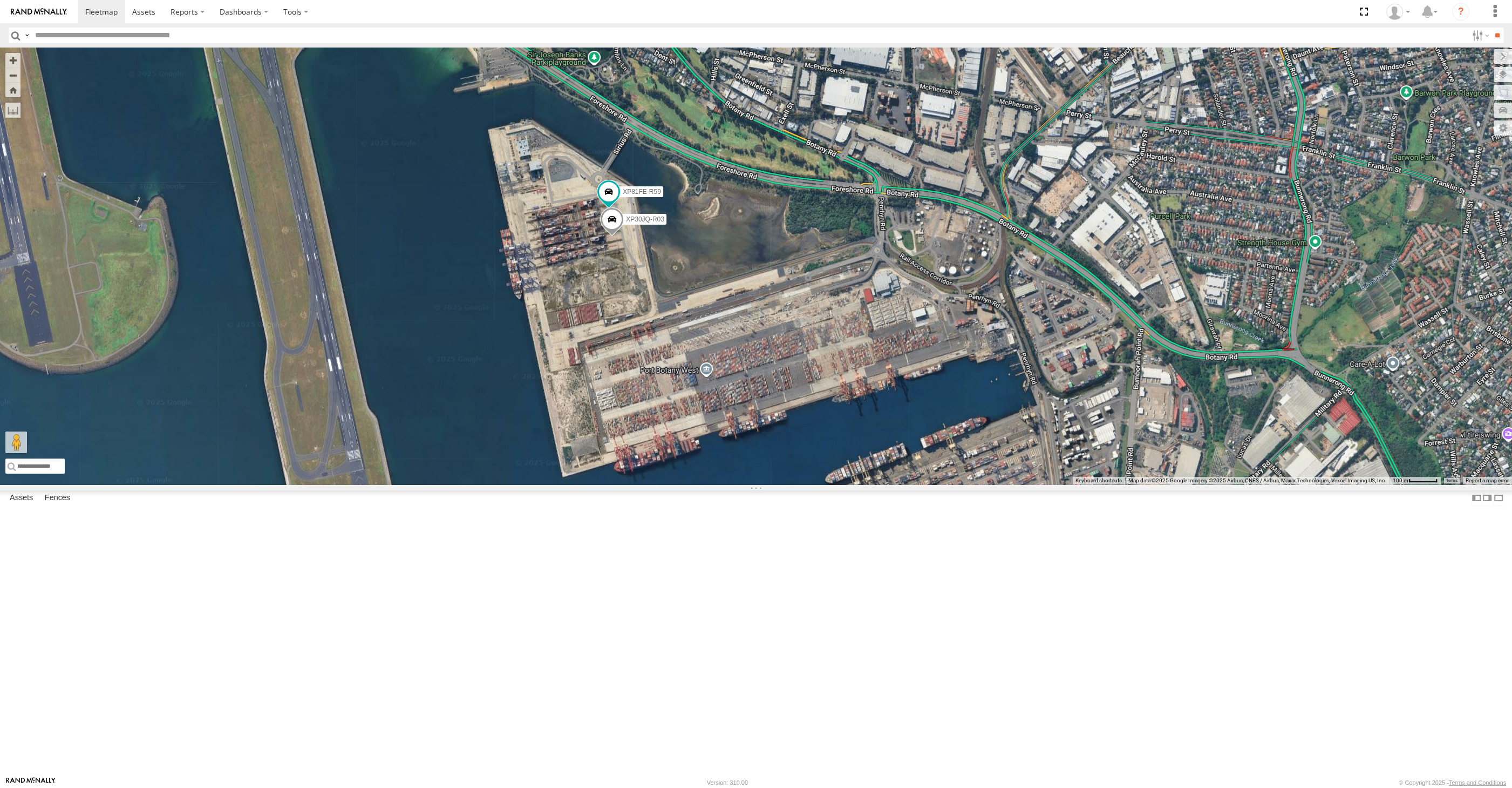
click at [610, 236] on span at bounding box center [611, 222] width 23 height 29
click at [631, 406] on div "XSNDHU-R04 RJ5911-R79 XP30JQ-R03 XP81FE-R59 XP30JQ-R03 All Assets Sydney Sydney…" at bounding box center [756, 266] width 1512 height 437
drag, startPoint x: 642, startPoint y: 443, endPoint x: 647, endPoint y: 440, distance: 5.8
click at [646, 443] on div "XSNDHU-R04 RJ5911-R79 XP30JQ-R03 XP81FE-R59" at bounding box center [756, 266] width 1512 height 437
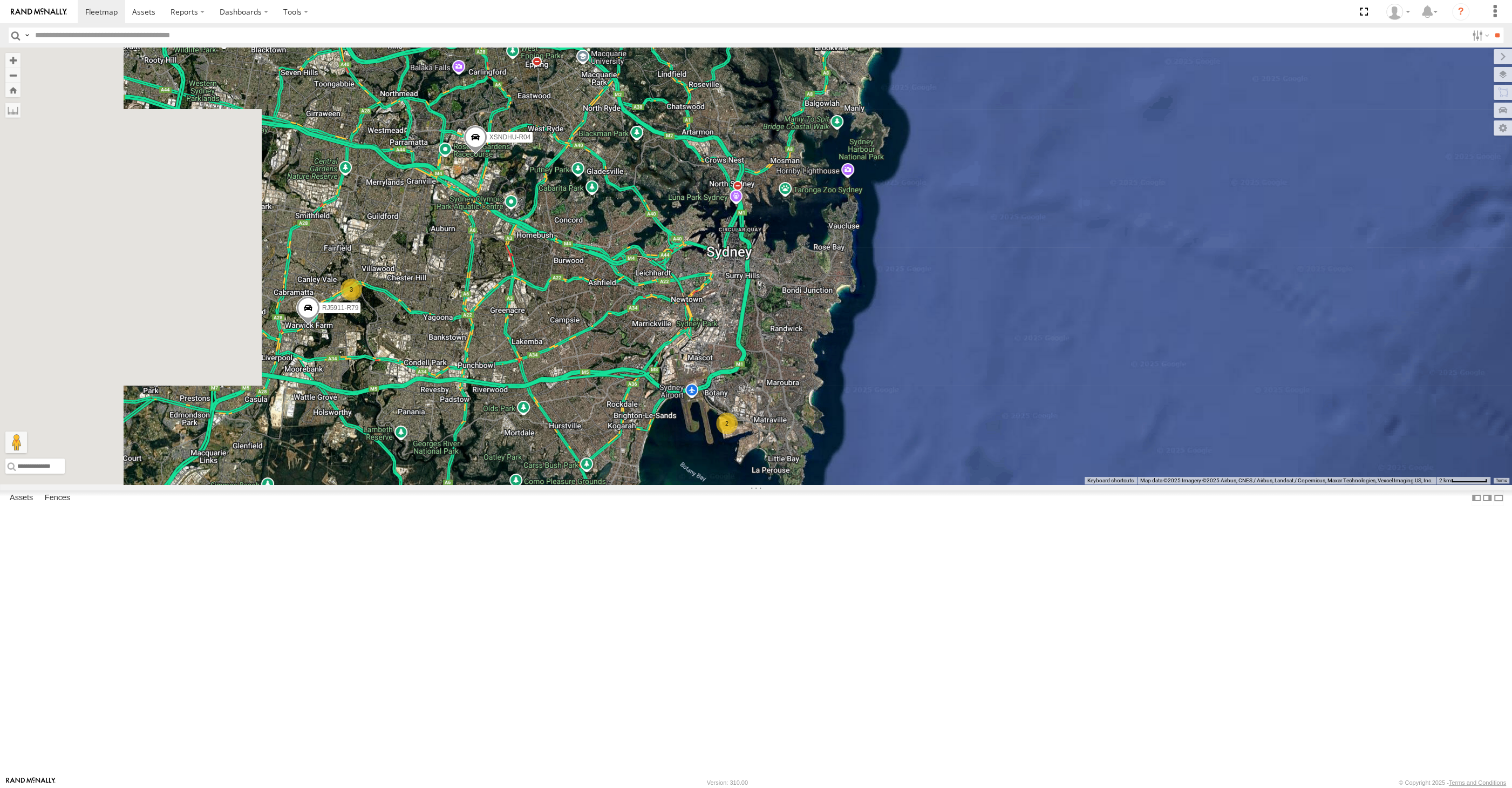
drag, startPoint x: 640, startPoint y: 577, endPoint x: 659, endPoint y: 586, distance: 21.0
click at [659, 484] on div "XSNDHU-R04 RJ5911-R79 2 3" at bounding box center [756, 266] width 1512 height 437
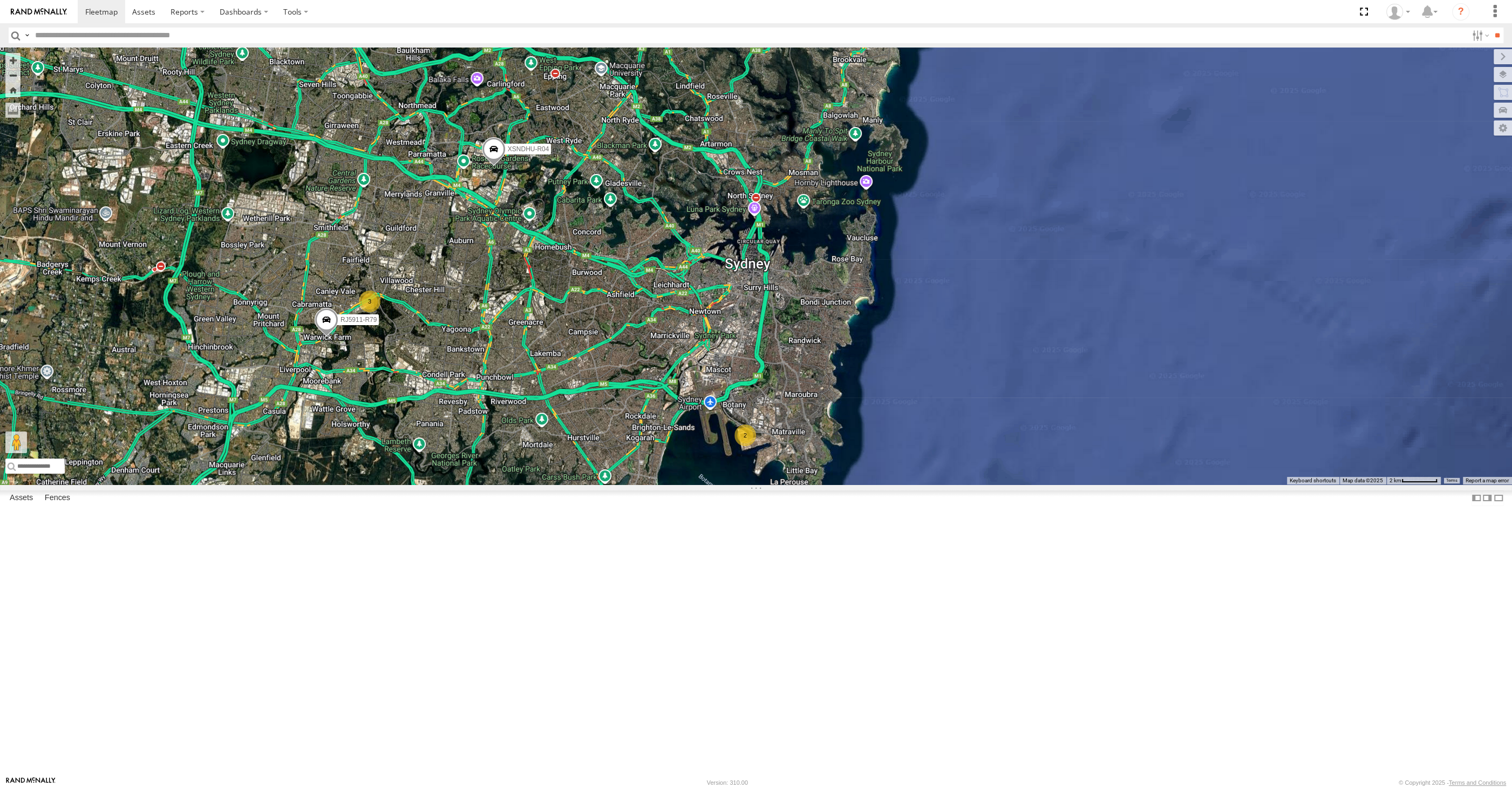
click at [527, 484] on div "XSNDHU-R04 RJ5911-R79 2 3" at bounding box center [756, 266] width 1512 height 437
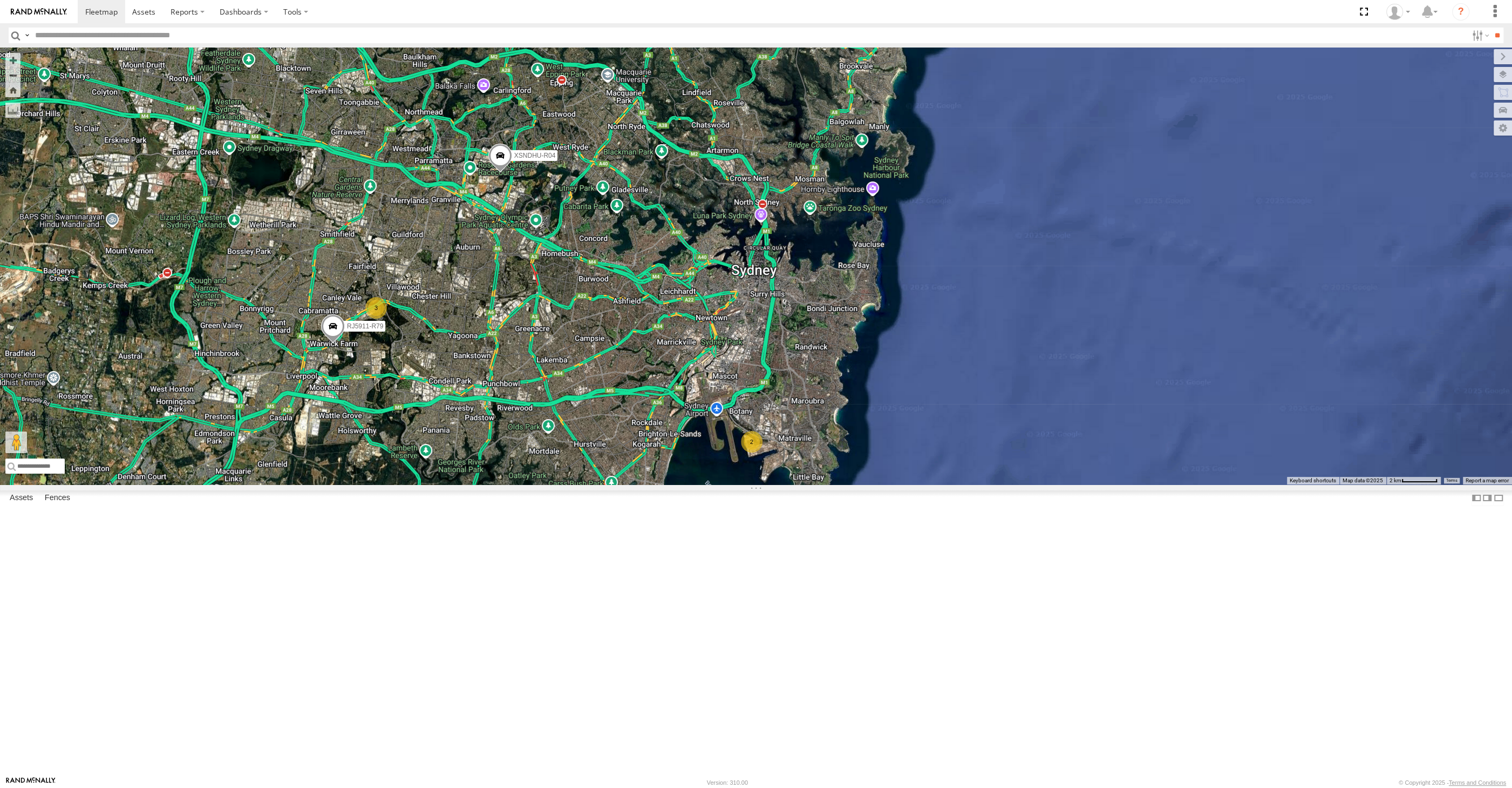
drag, startPoint x: 525, startPoint y: 587, endPoint x: 551, endPoint y: 584, distance: 26.2
click at [550, 484] on div "XSNDHU-R04 RJ5911-R79 2 3" at bounding box center [756, 266] width 1512 height 437
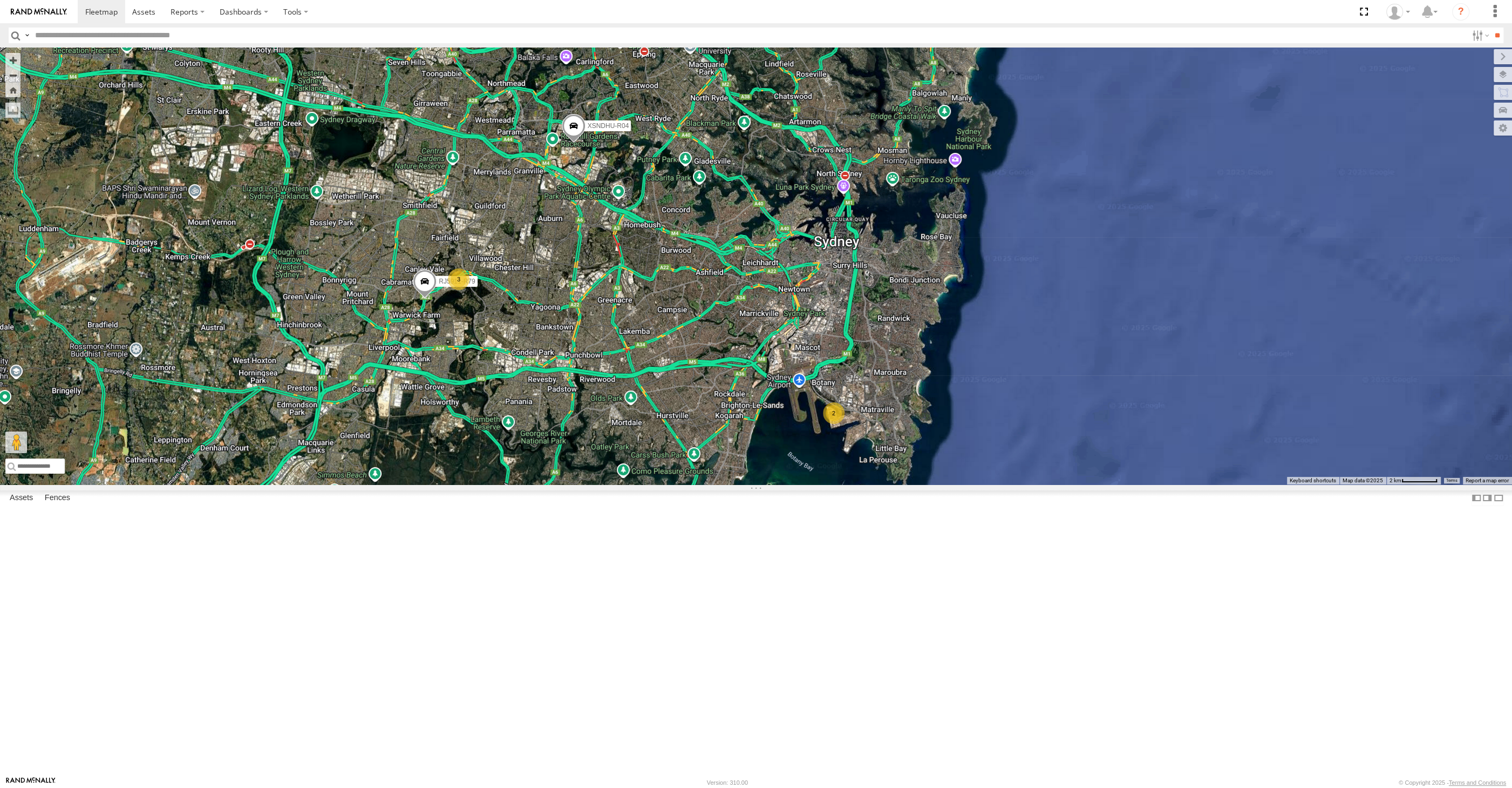
drag, startPoint x: 621, startPoint y: 574, endPoint x: 645, endPoint y: 553, distance: 31.9
click at [645, 484] on div "XSNDHU-R04 RJ5911-R79 2 3" at bounding box center [756, 266] width 1512 height 437
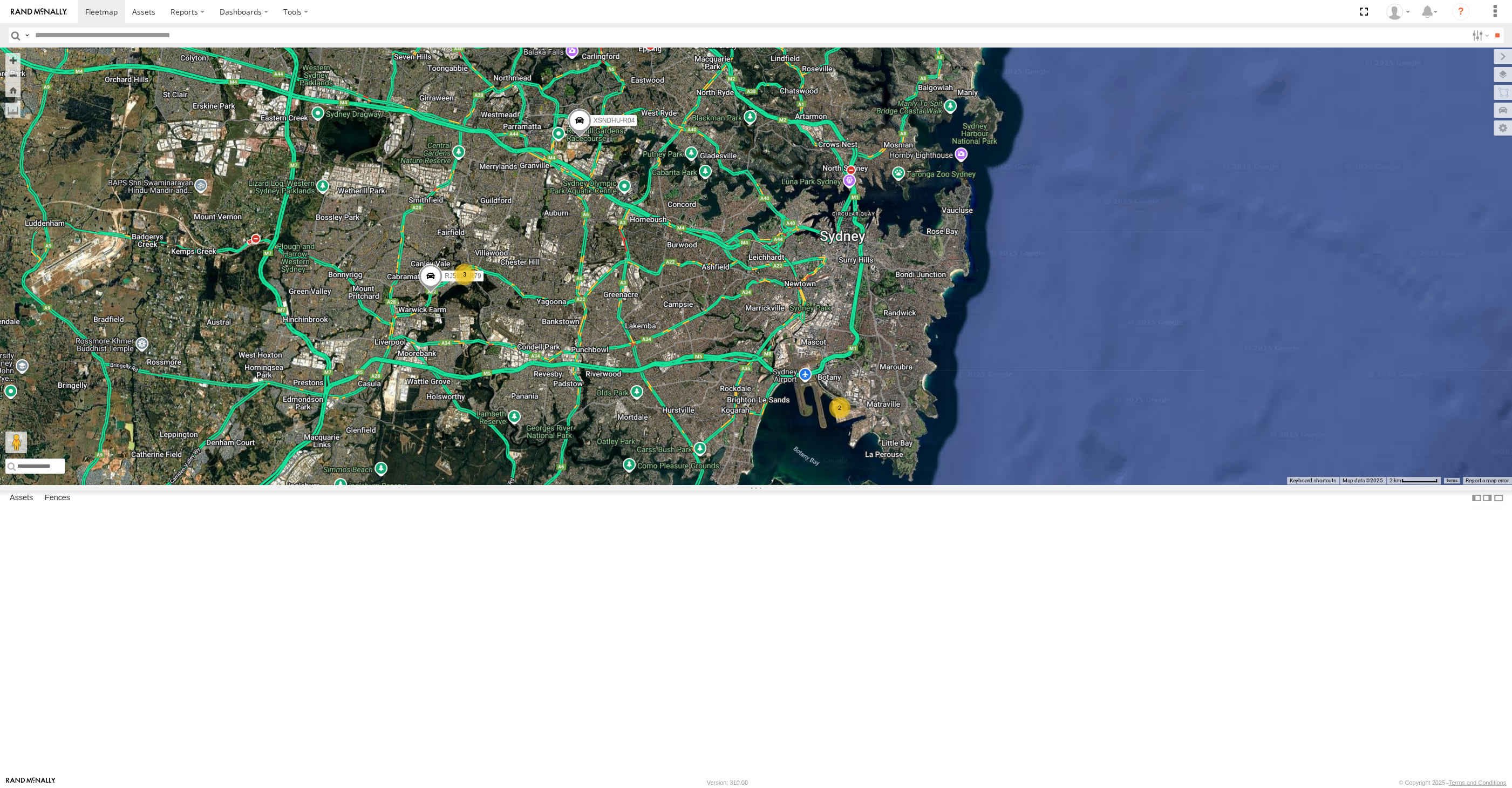
click at [639, 484] on div "XSNDHU-R04 RJ5911-R79 2 3" at bounding box center [756, 266] width 1512 height 437
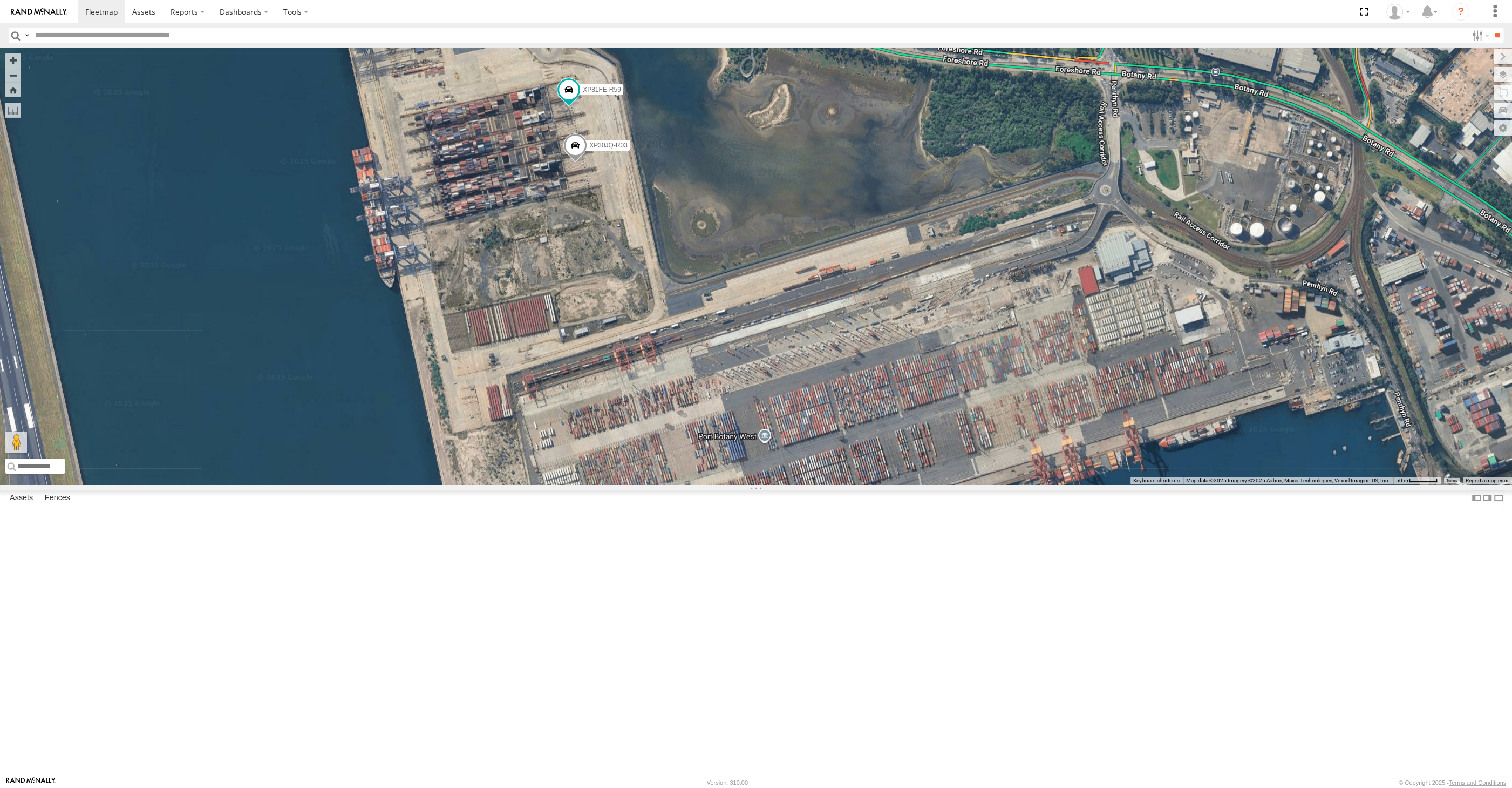
drag, startPoint x: 685, startPoint y: 384, endPoint x: 685, endPoint y: 445, distance: 61.0
click at [685, 445] on div "XSNDHU-R04 XO74GU-R69 XP30JQ-R03 XP81FE-R59" at bounding box center [756, 266] width 1512 height 437
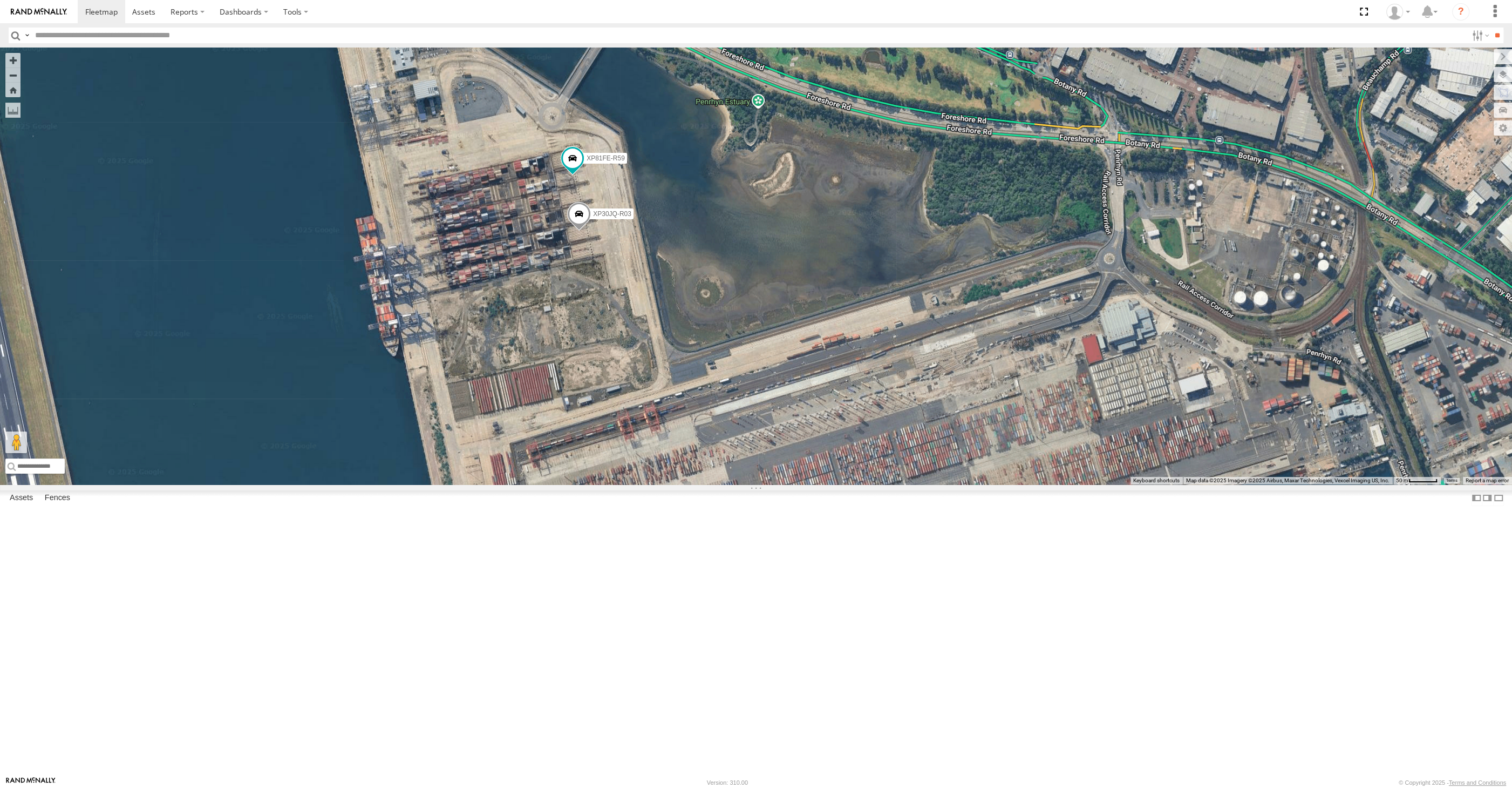
click at [582, 231] on span at bounding box center [579, 216] width 23 height 29
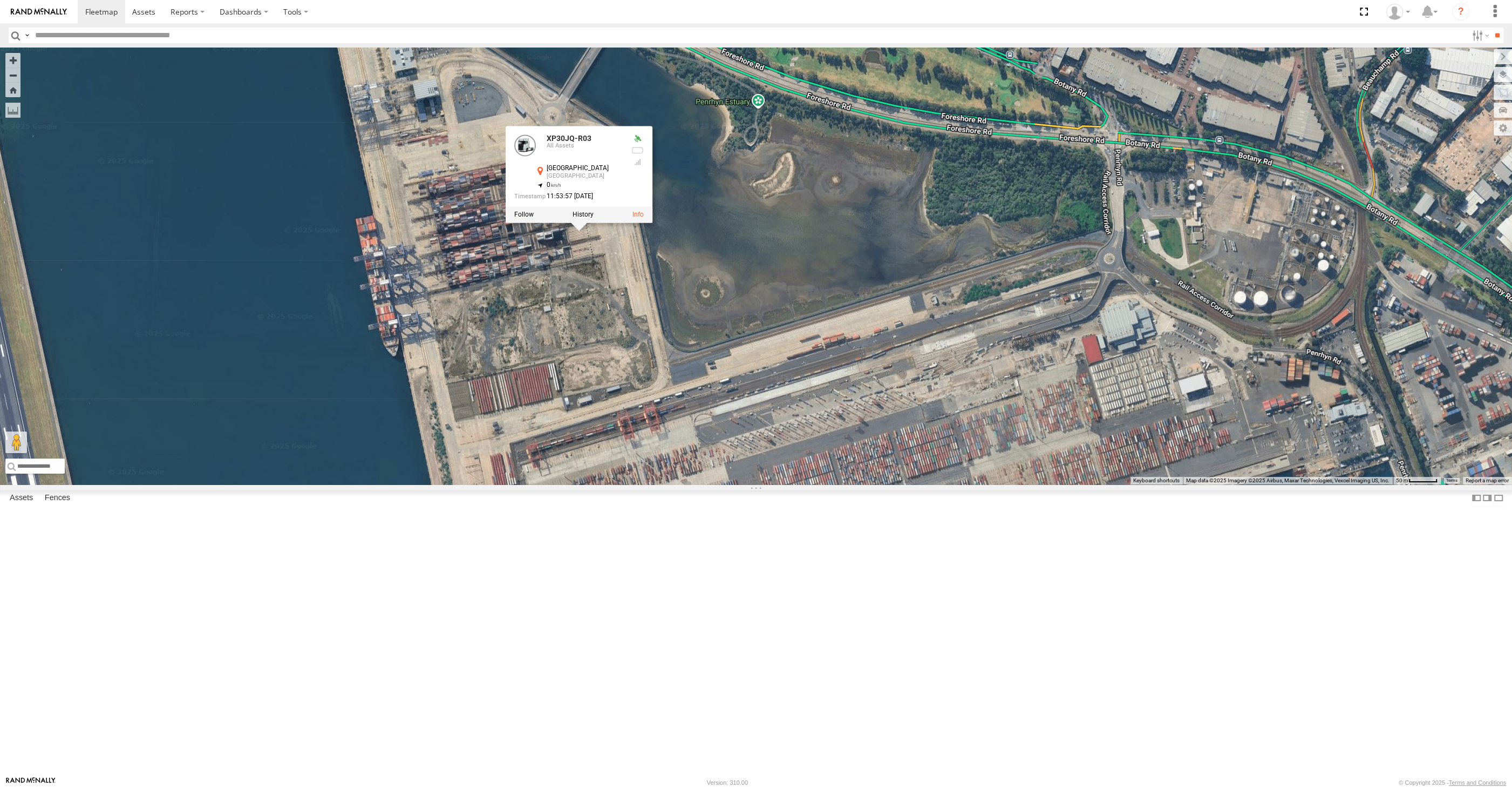
click at [768, 435] on div "XSNDHU-R04 XO74GU-R69 XP30JQ-R03 XP81FE-R59 XP30JQ-R03 All Assets Sydney Sydney…" at bounding box center [756, 266] width 1512 height 437
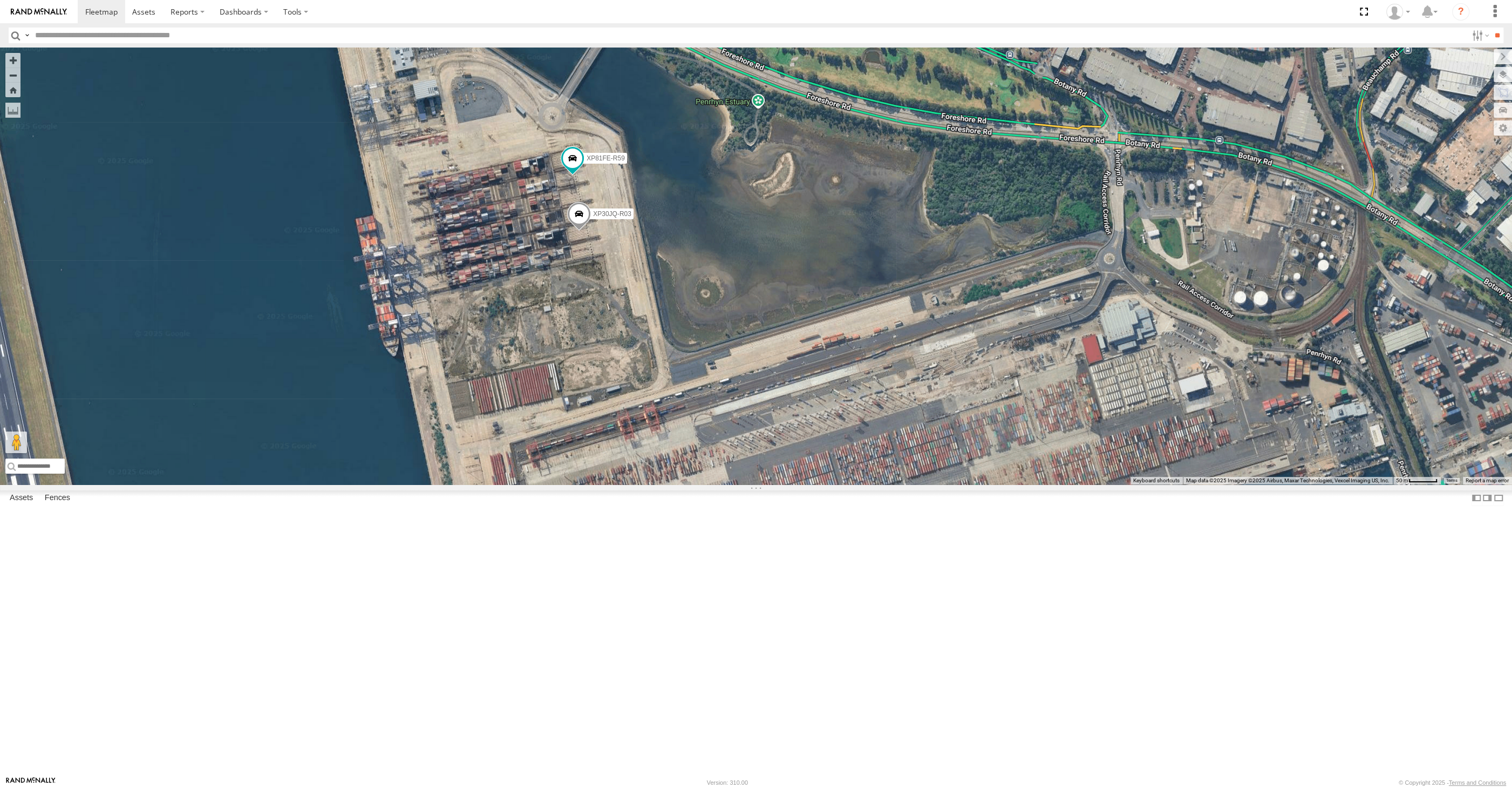
click at [708, 431] on div "XSNDHU-R04 XO74GU-R69 XP30JQ-R03 XP81FE-R59" at bounding box center [756, 266] width 1512 height 437
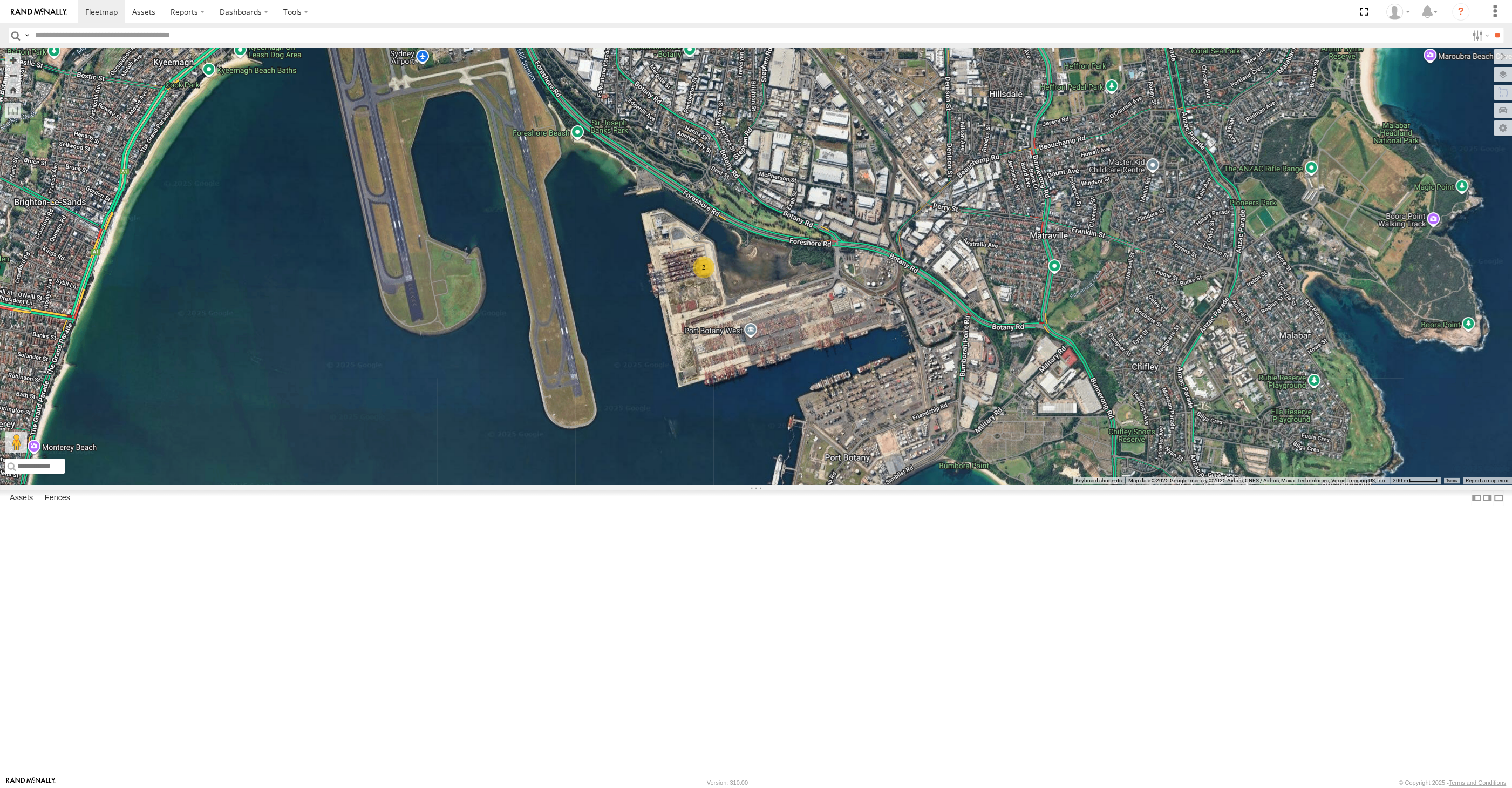
drag, startPoint x: 723, startPoint y: 548, endPoint x: 808, endPoint y: 538, distance: 85.6
click at [808, 484] on div "XSNDHU-R04 XO74GU-R69 2" at bounding box center [756, 266] width 1512 height 437
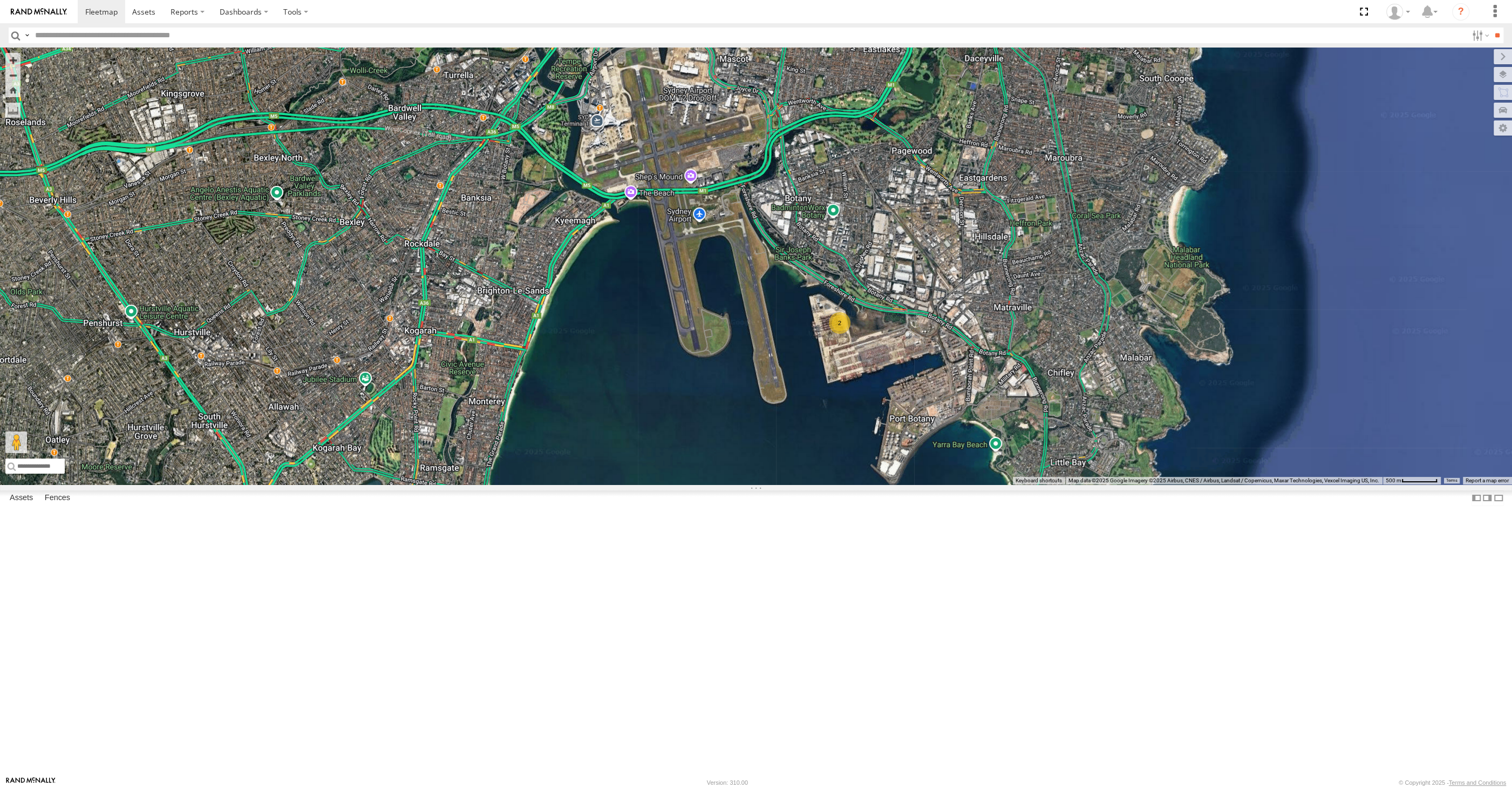
drag, startPoint x: 680, startPoint y: 558, endPoint x: 692, endPoint y: 558, distance: 12.0
click at [692, 484] on div "XSNDHU-R04 XO74GU-R69 2" at bounding box center [756, 266] width 1512 height 437
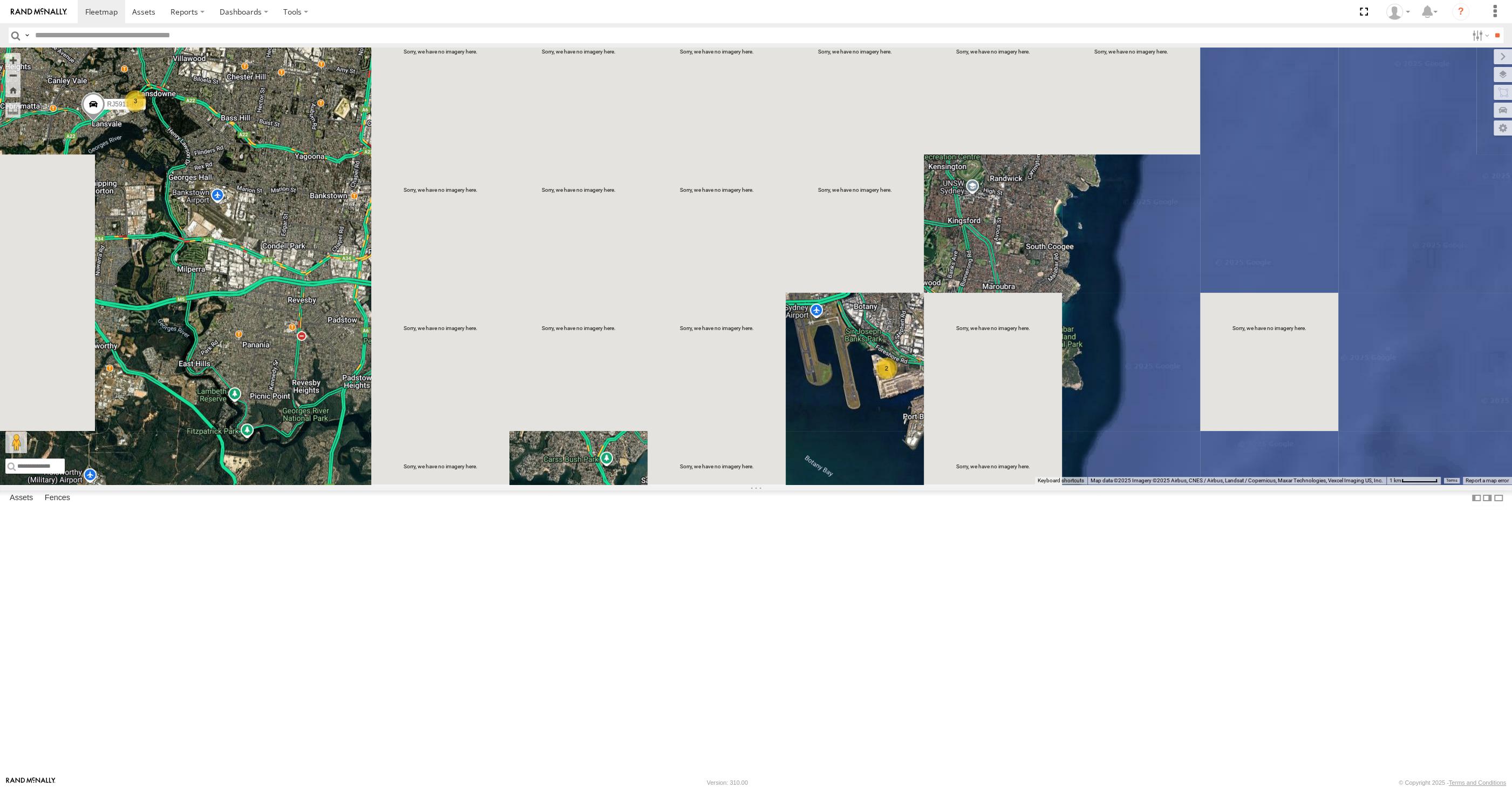
drag, startPoint x: 639, startPoint y: 566, endPoint x: 665, endPoint y: 568, distance: 26.1
click at [665, 484] on div "XSNDHU-R04 XO74GU-R69 2 3 RJ5911-R79" at bounding box center [756, 266] width 1512 height 437
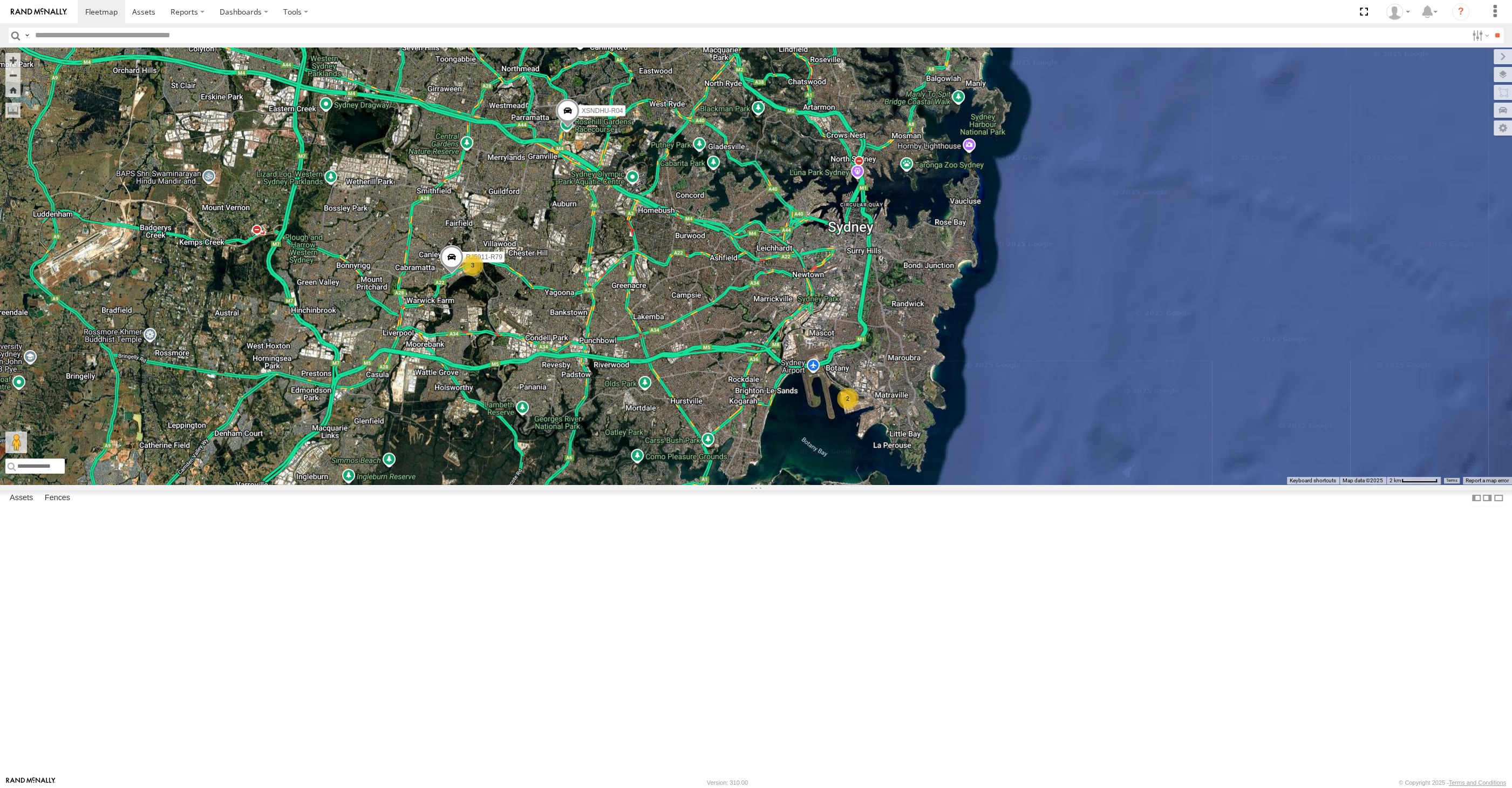
drag, startPoint x: 623, startPoint y: 536, endPoint x: 639, endPoint y: 537, distance: 16.0
click at [639, 484] on div "XSNDHU-R04 XO74GU-R69 RJ5911-R79 2 3" at bounding box center [756, 266] width 1512 height 437
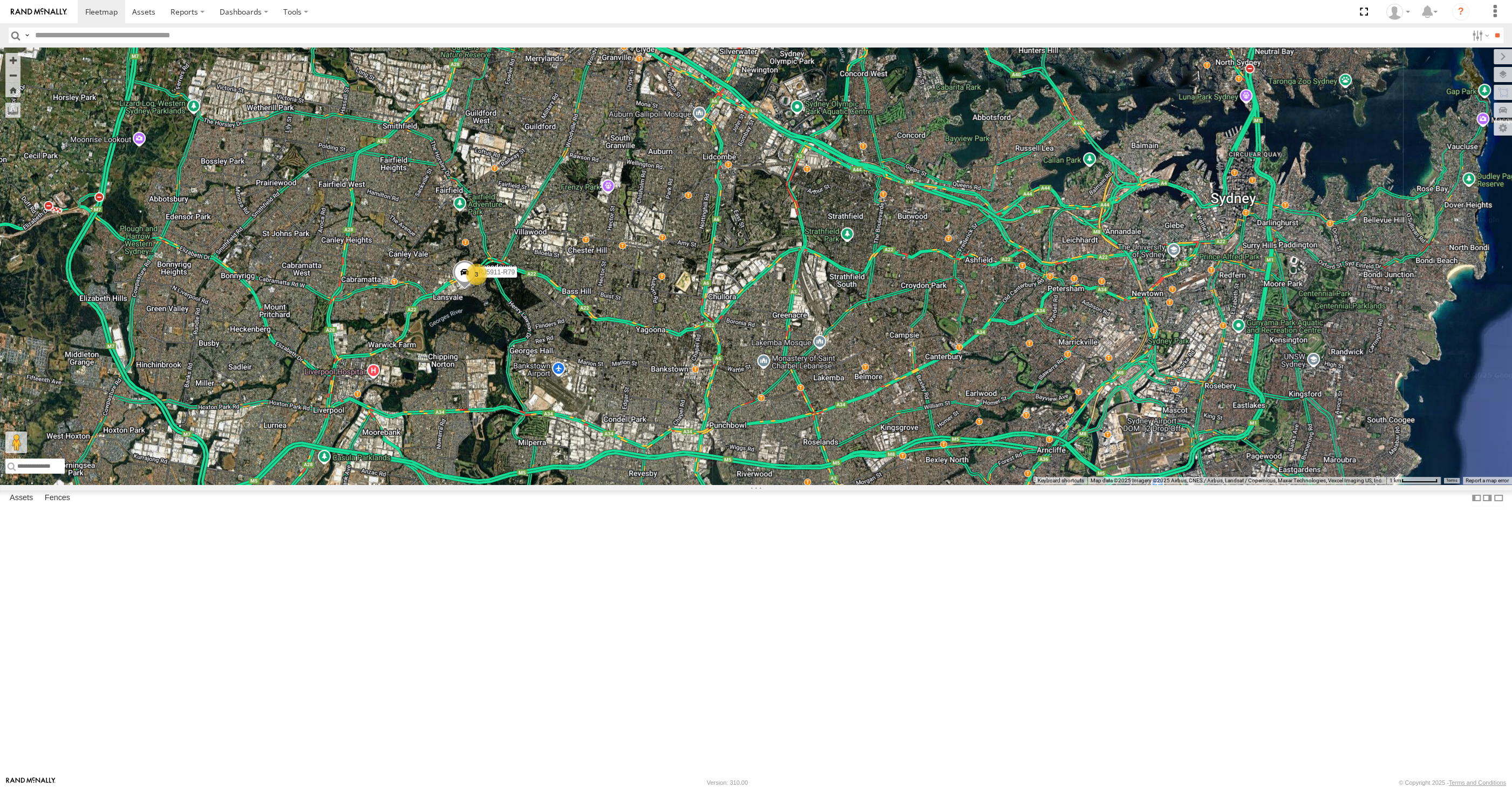
click at [574, 484] on div "XSNDHU-R04 XO74GU-R69 RJ5911-R79 2 3" at bounding box center [756, 266] width 1512 height 437
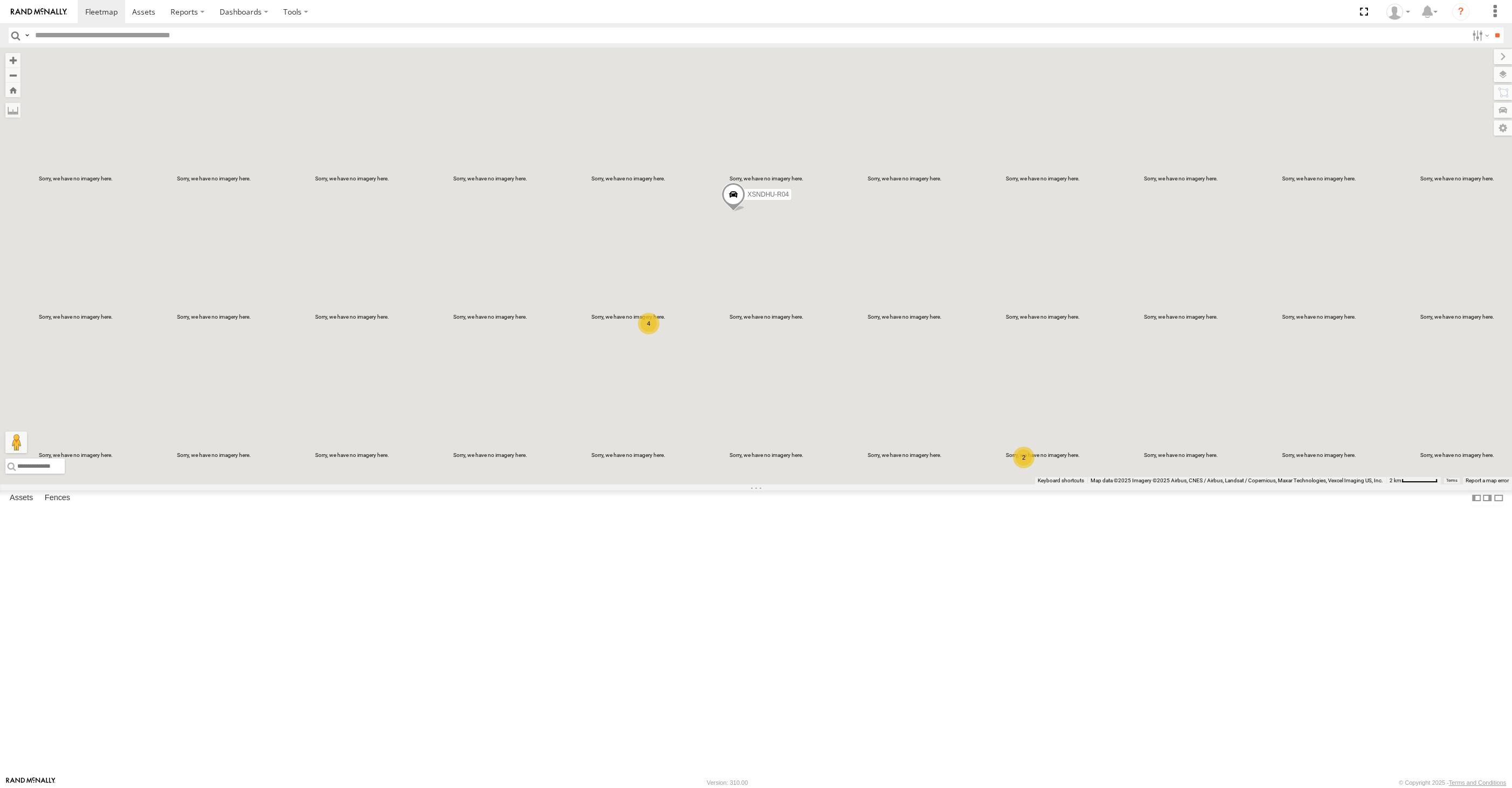
drag, startPoint x: 813, startPoint y: 547, endPoint x: 816, endPoint y: 542, distance: 5.8
click at [816, 484] on div "XSNDHU-R04 2 4 XO74GU-R69" at bounding box center [756, 266] width 1512 height 437
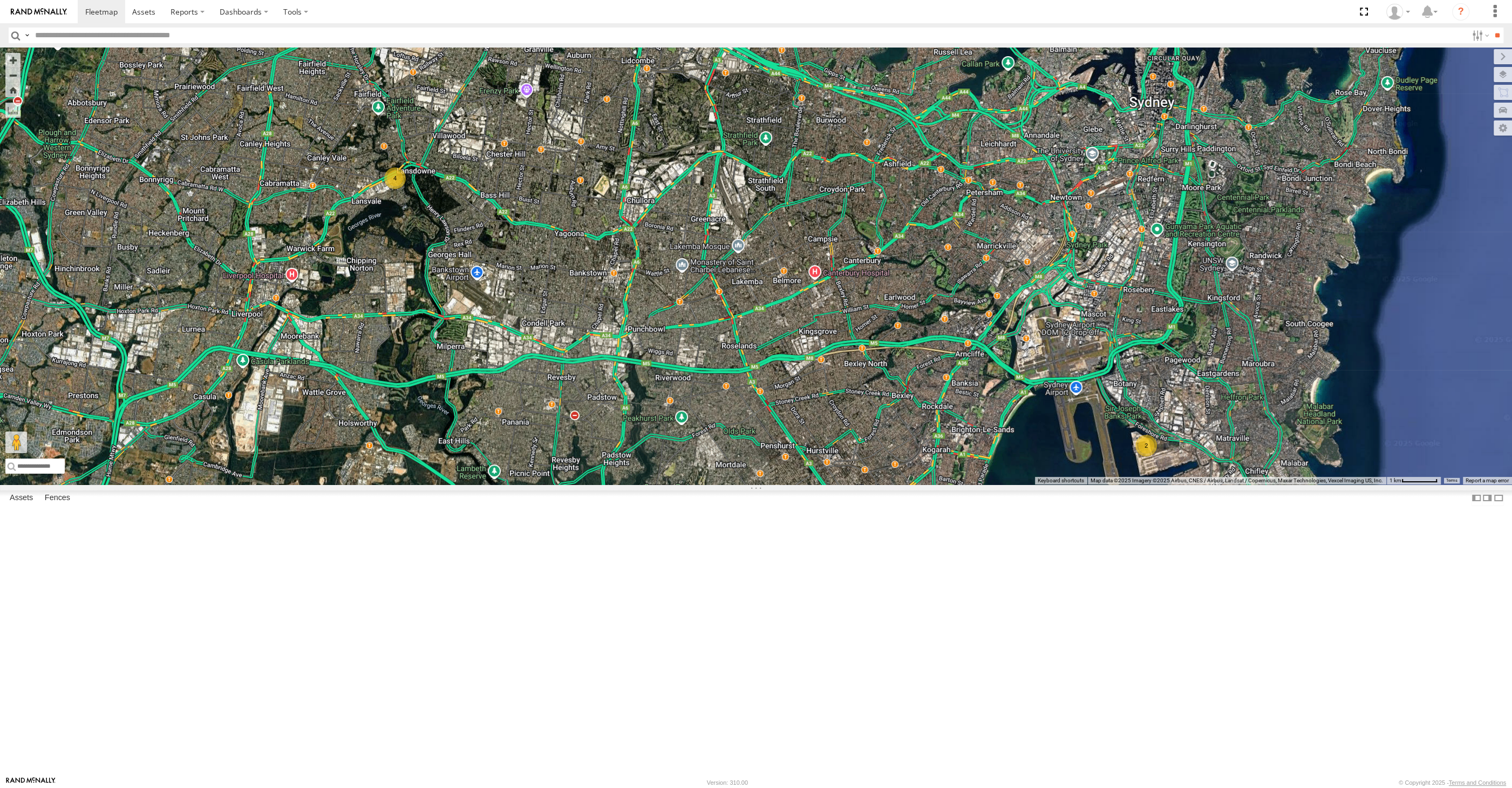
drag, startPoint x: 980, startPoint y: 595, endPoint x: 988, endPoint y: 591, distance: 8.9
click at [987, 484] on div "XSNDHU-R04 XO74GU-R69 2 4" at bounding box center [756, 266] width 1512 height 437
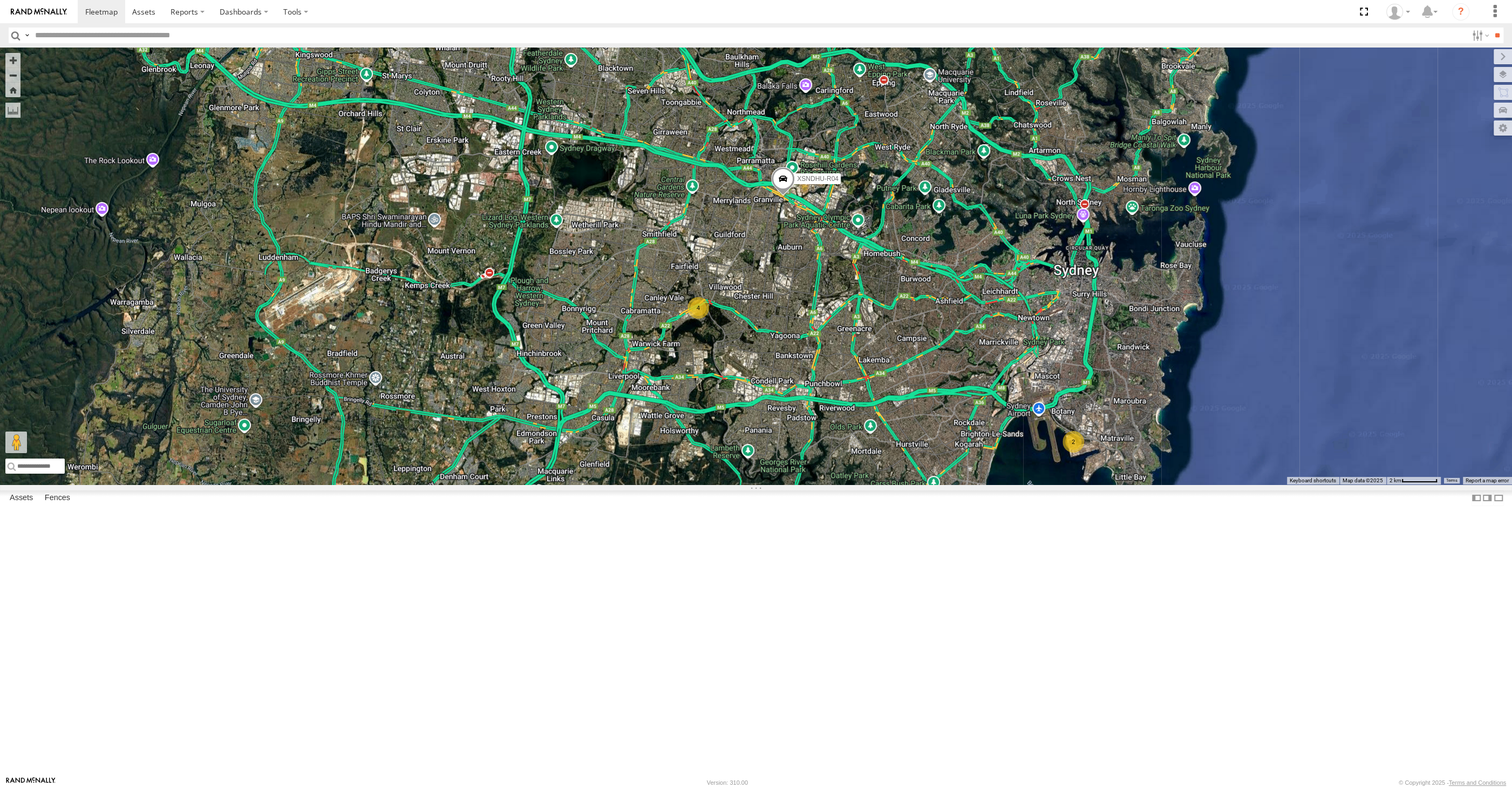
drag, startPoint x: 846, startPoint y: 589, endPoint x: 828, endPoint y: 586, distance: 18.2
click at [831, 484] on div "XSNDHU-R04 XO74GU-R69 2 4" at bounding box center [756, 266] width 1512 height 437
drag, startPoint x: 914, startPoint y: 564, endPoint x: 869, endPoint y: 557, distance: 45.5
click at [869, 484] on div "XSNDHU-R04 XO74GU-R69 2 4" at bounding box center [756, 266] width 1512 height 437
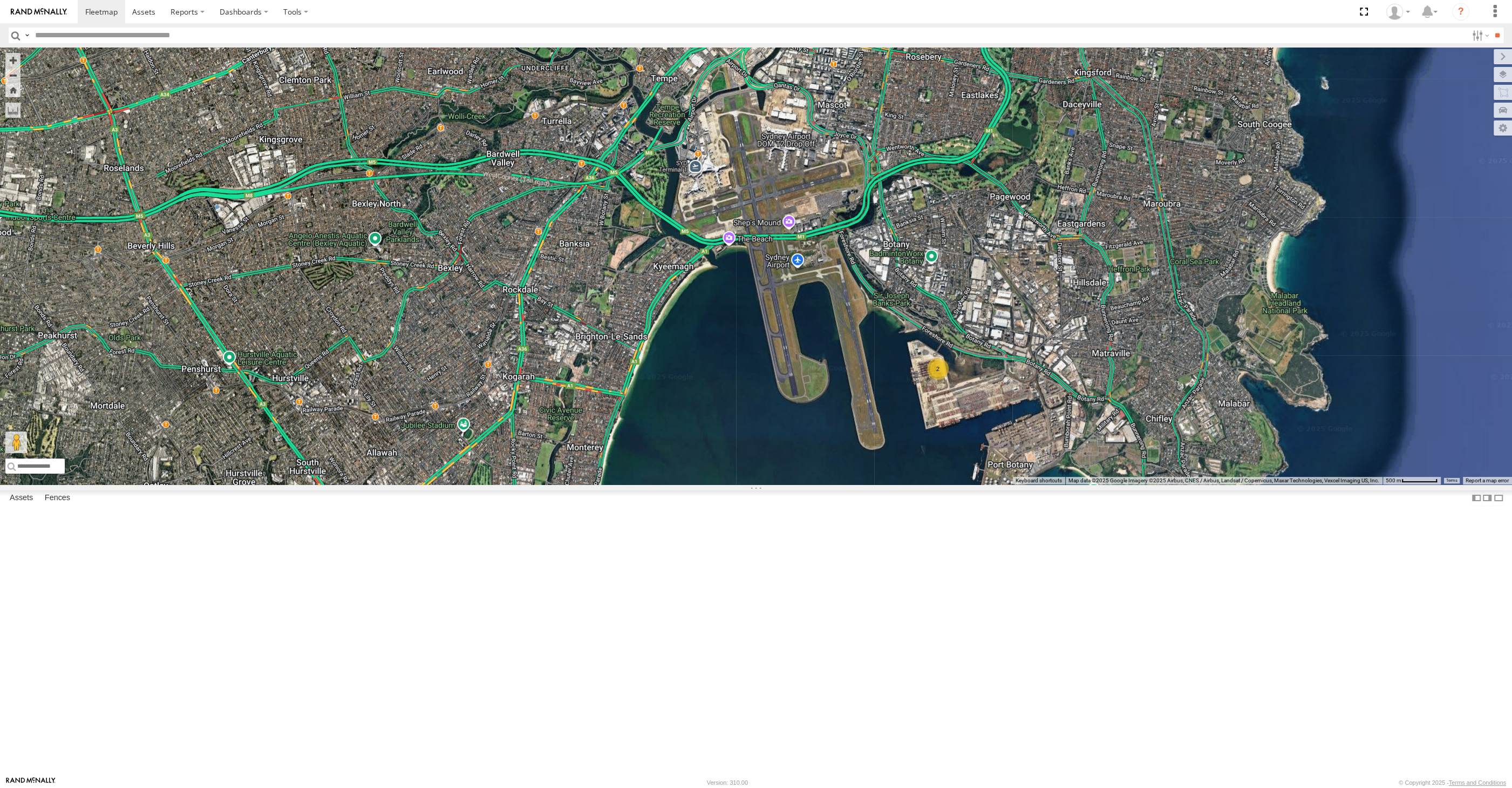
click at [511, 207] on div "XSNDHU-R04 XO74GU-R69 2" at bounding box center [756, 266] width 1512 height 437
select select "**********"
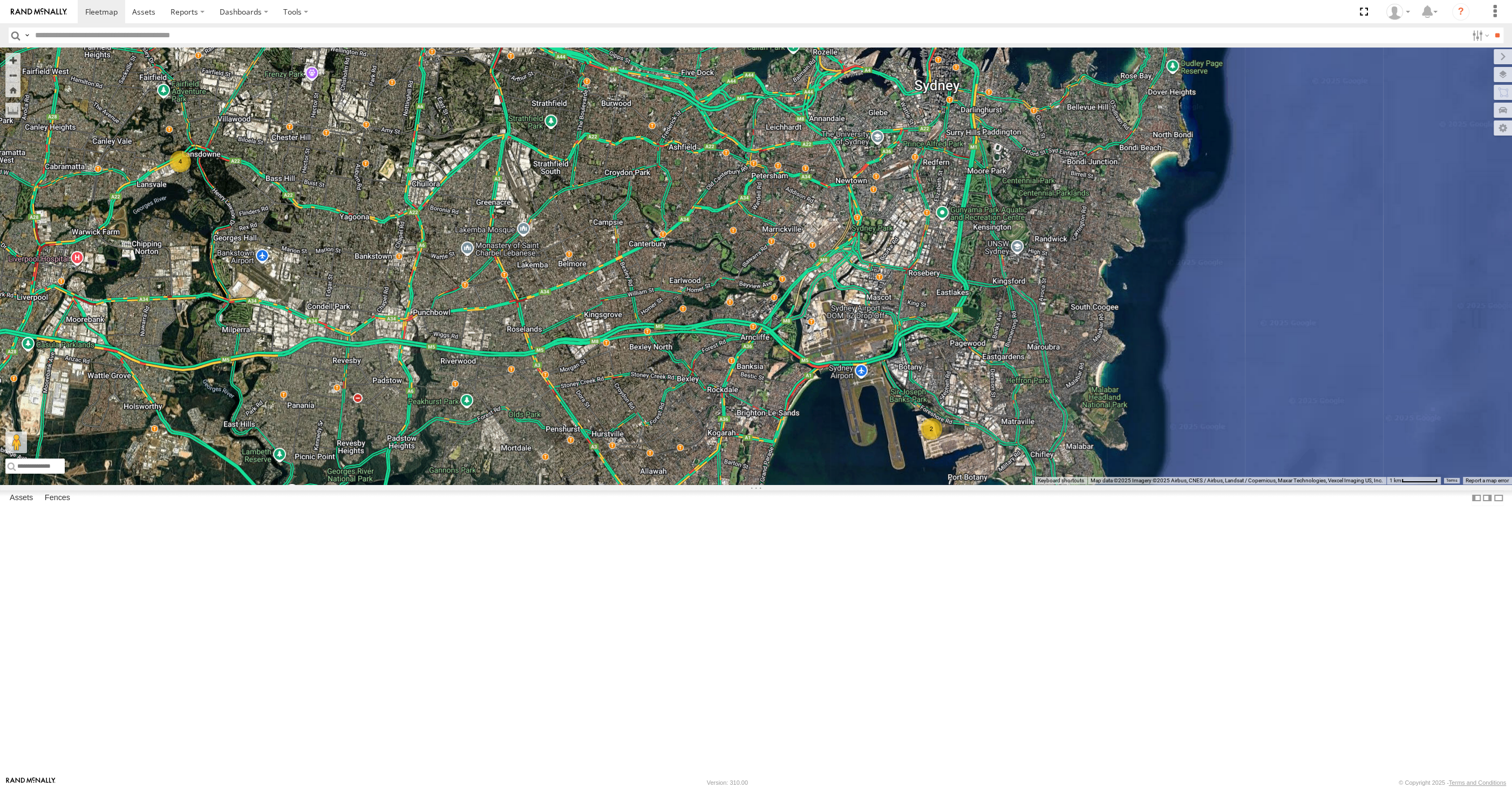
drag, startPoint x: 792, startPoint y: 684, endPoint x: 870, endPoint y: 675, distance: 78.5
click at [864, 484] on div "XSNDHU-R04 XO74GU-R69 2 4" at bounding box center [756, 266] width 1512 height 437
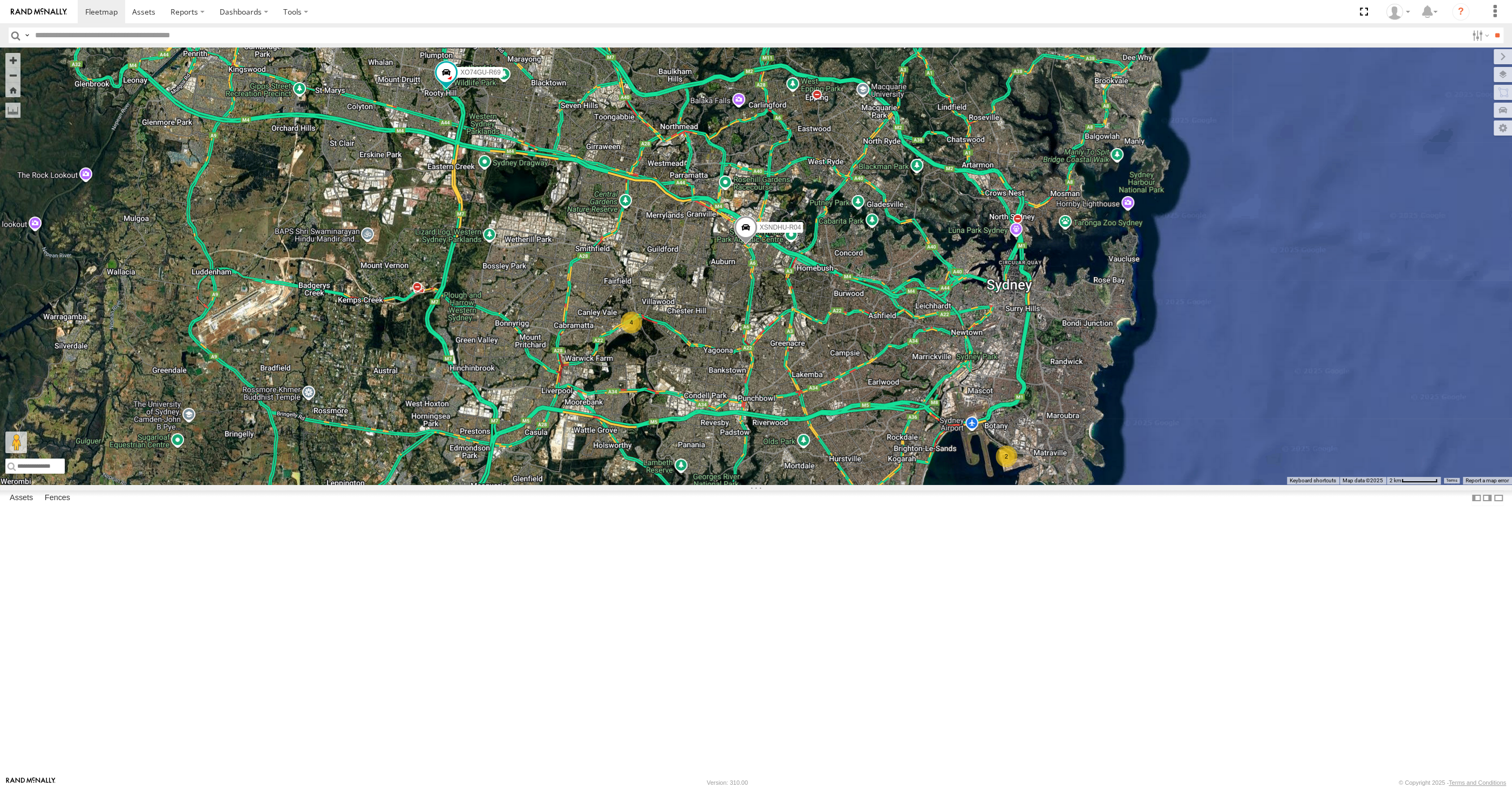
drag, startPoint x: 792, startPoint y: 577, endPoint x: 799, endPoint y: 563, distance: 15.7
click at [797, 484] on div "XSNDHU-R04 XO74GU-R69 2 4" at bounding box center [756, 266] width 1512 height 437
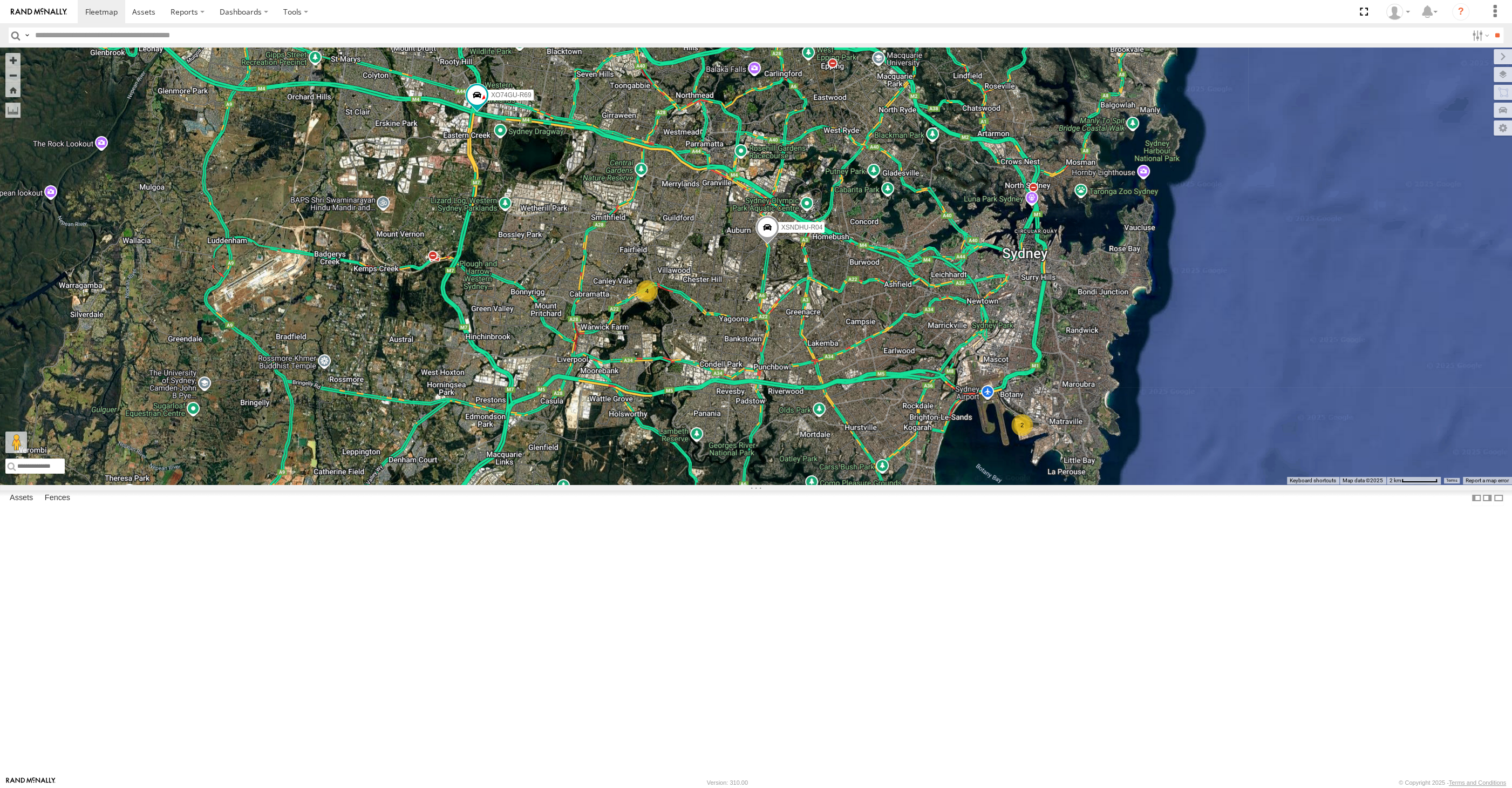
drag, startPoint x: 801, startPoint y: 561, endPoint x: 786, endPoint y: 555, distance: 16.2
click at [786, 484] on div "2 XSNDHU-R04 4 XO74GU-R69" at bounding box center [756, 266] width 1512 height 437
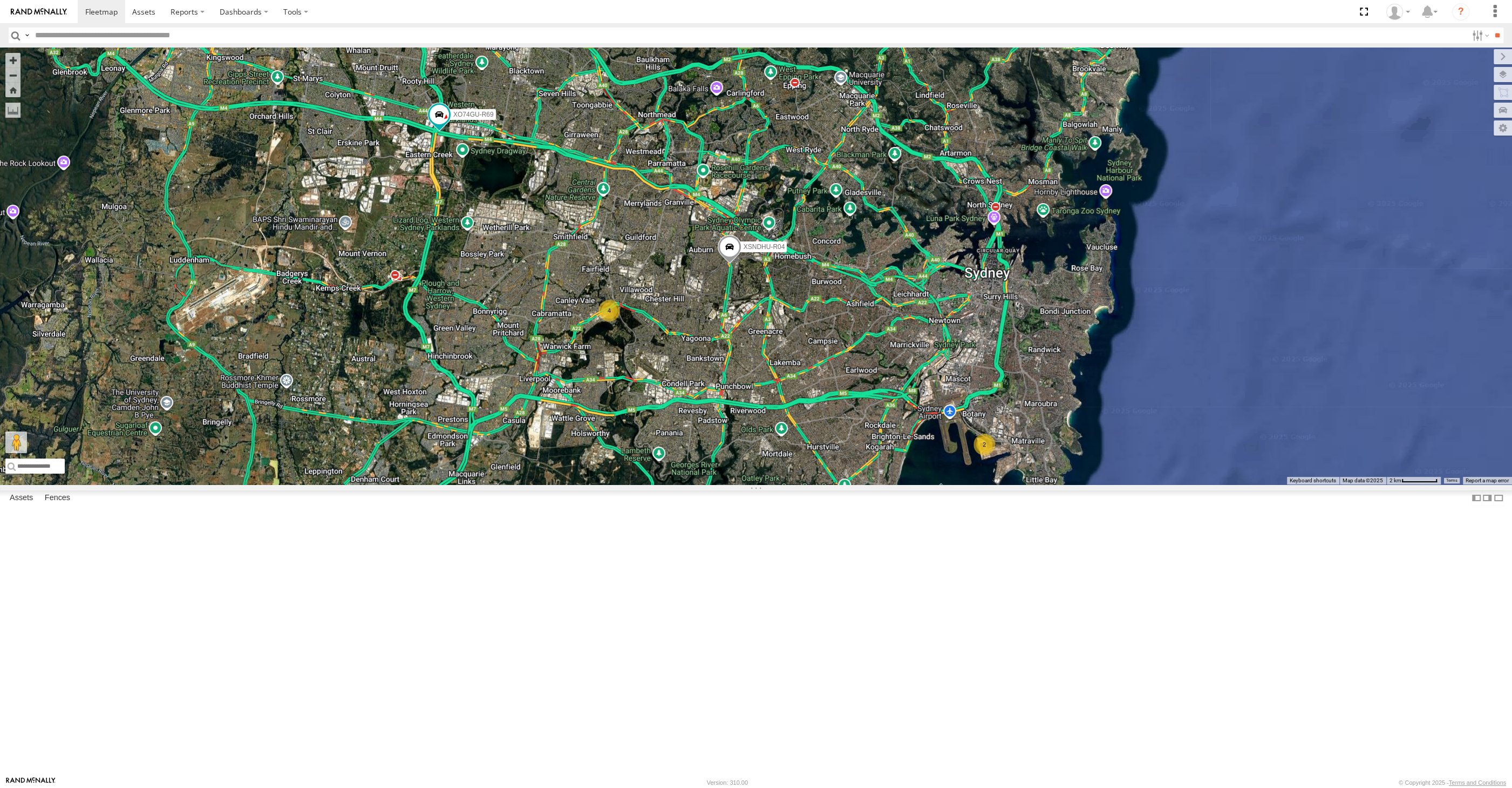
drag, startPoint x: 797, startPoint y: 607, endPoint x: 779, endPoint y: 633, distance: 31.6
click at [779, 484] on div "2 XSNDHU-R04 4 XO74GU-R69" at bounding box center [756, 266] width 1512 height 437
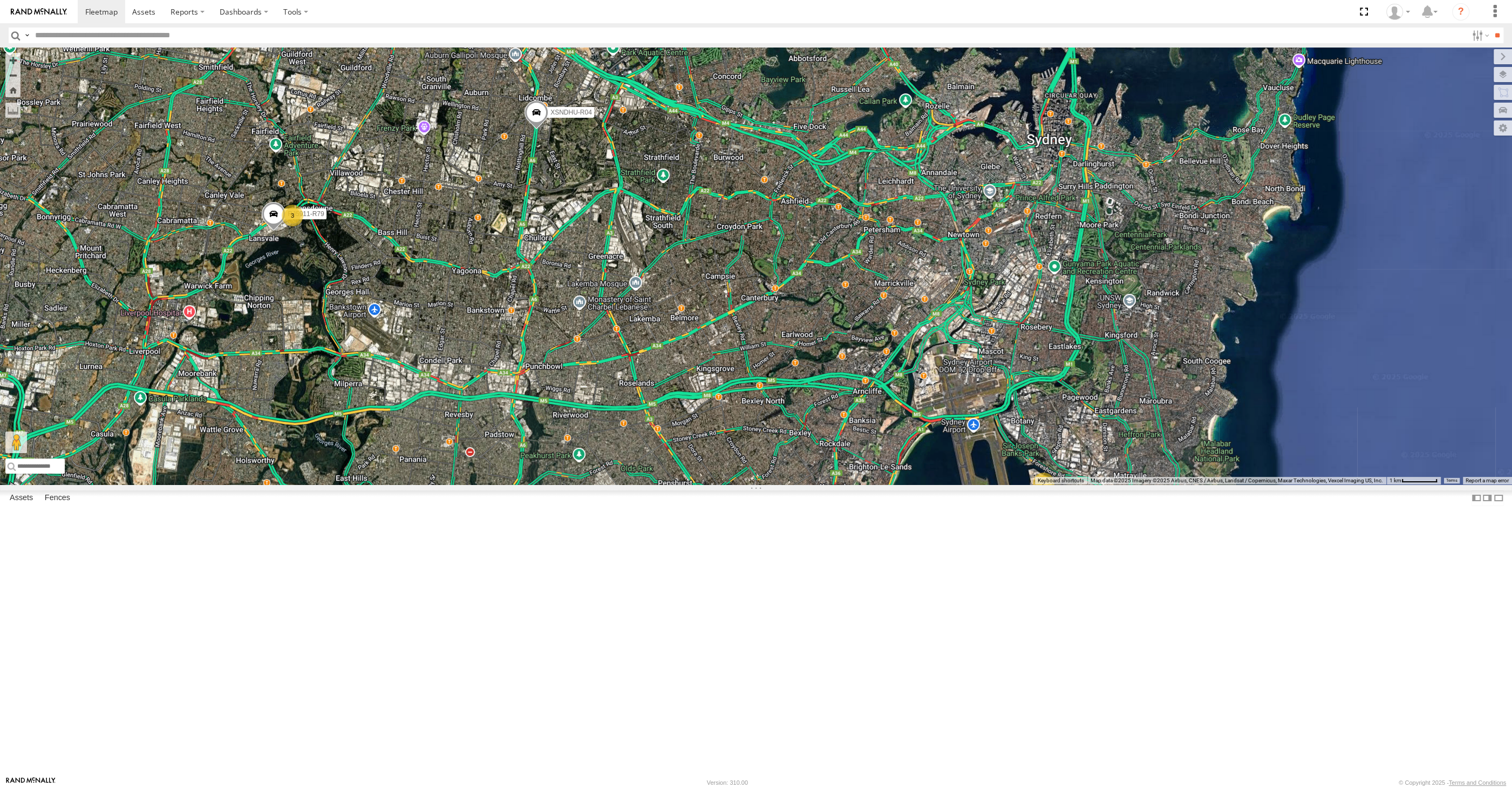
drag, startPoint x: 698, startPoint y: 603, endPoint x: 807, endPoint y: 645, distance: 116.8
click at [808, 484] on div "XSNDHU-R04 XO74GU-R69 2 3 RJ5911-R79" at bounding box center [756, 266] width 1512 height 437
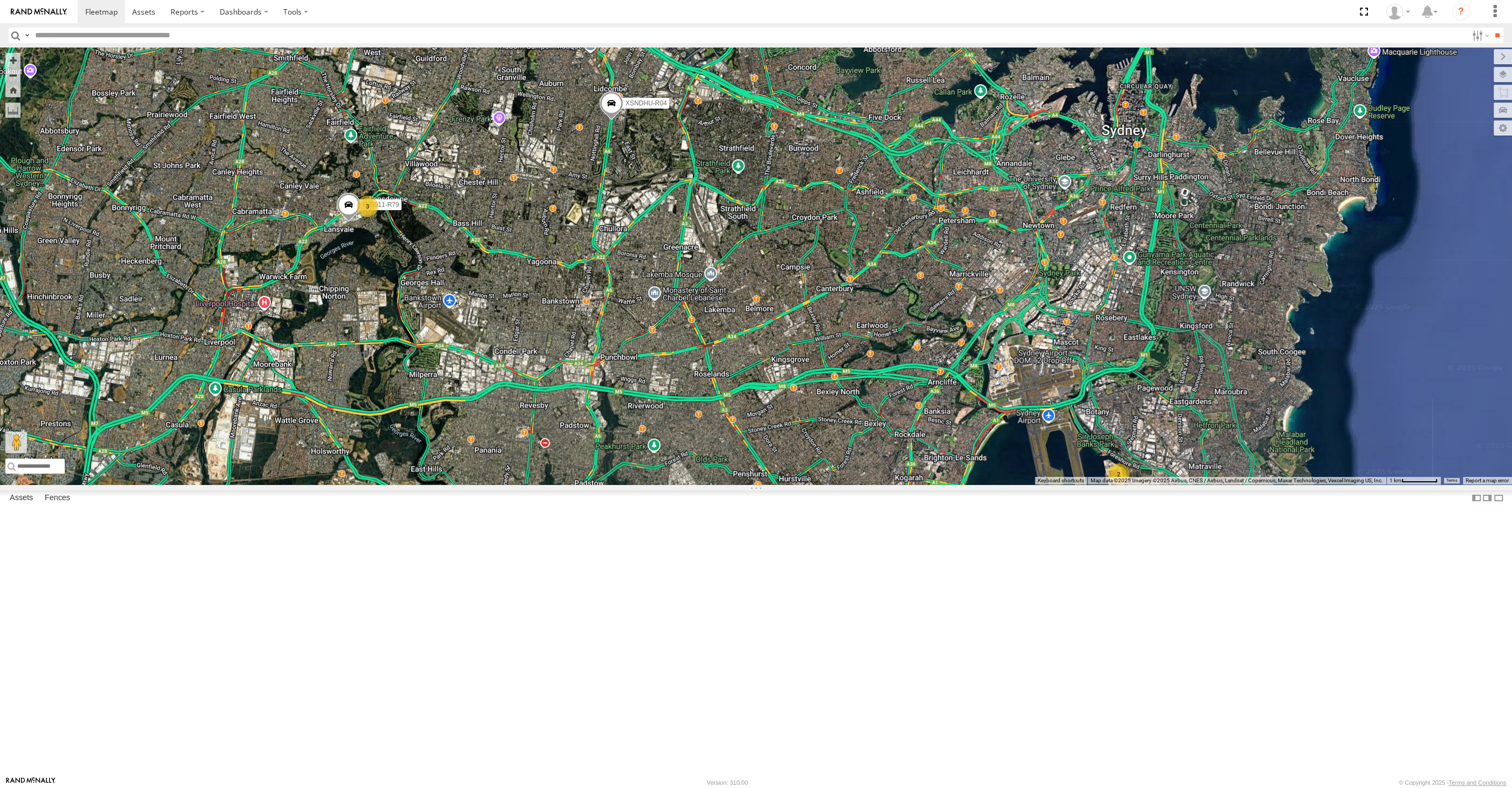
drag, startPoint x: 835, startPoint y: 624, endPoint x: 825, endPoint y: 582, distance: 43.2
click at [825, 484] on div "XSNDHU-R04 XO74GU-R69 2 3 RJ5911-R79" at bounding box center [756, 266] width 1512 height 437
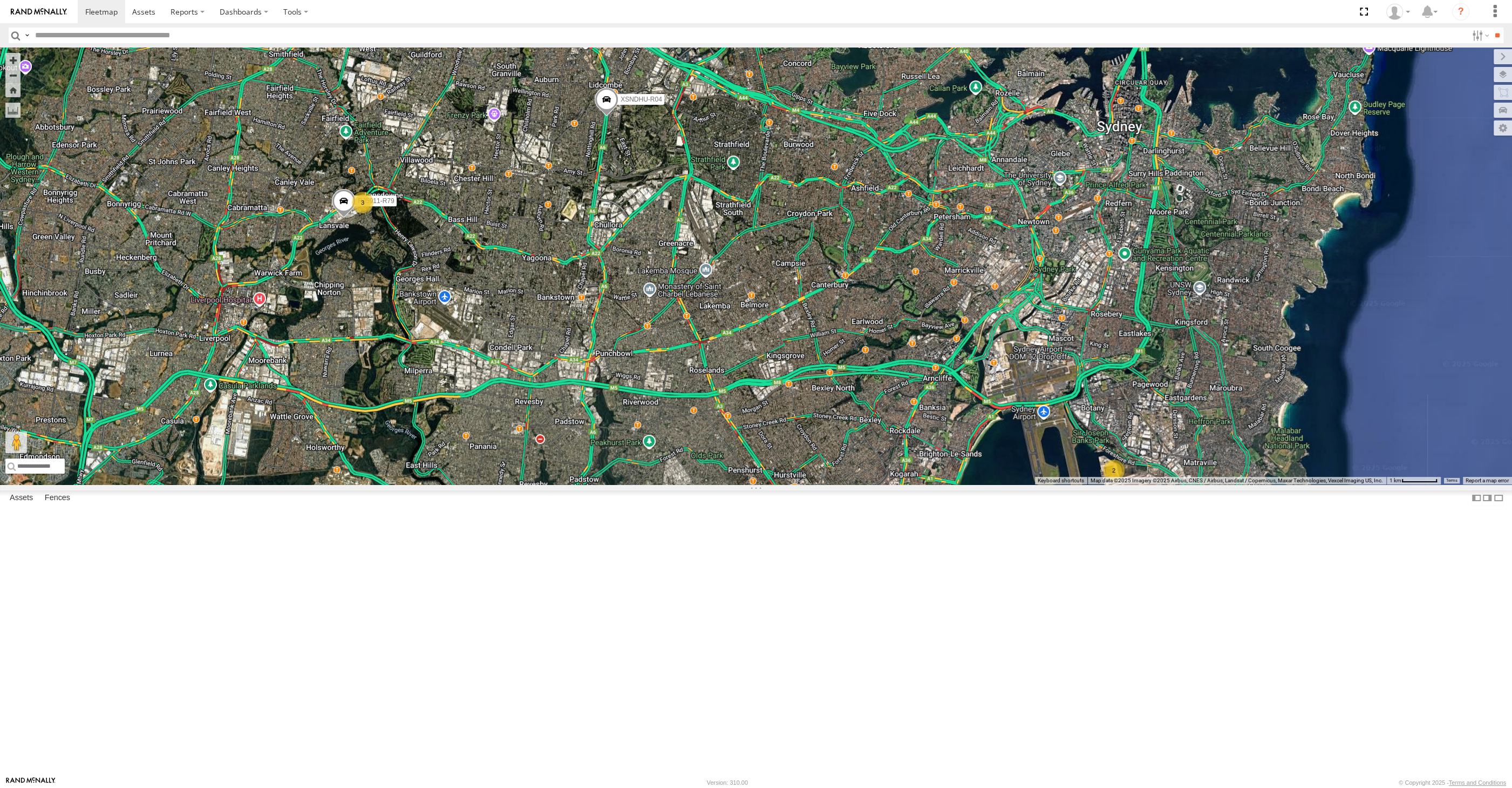
drag, startPoint x: 835, startPoint y: 587, endPoint x: 830, endPoint y: 581, distance: 7.8
click at [830, 484] on div "XSNDHU-R04 XO74GU-R69 2 3 RJ5911-R79" at bounding box center [756, 266] width 1512 height 437
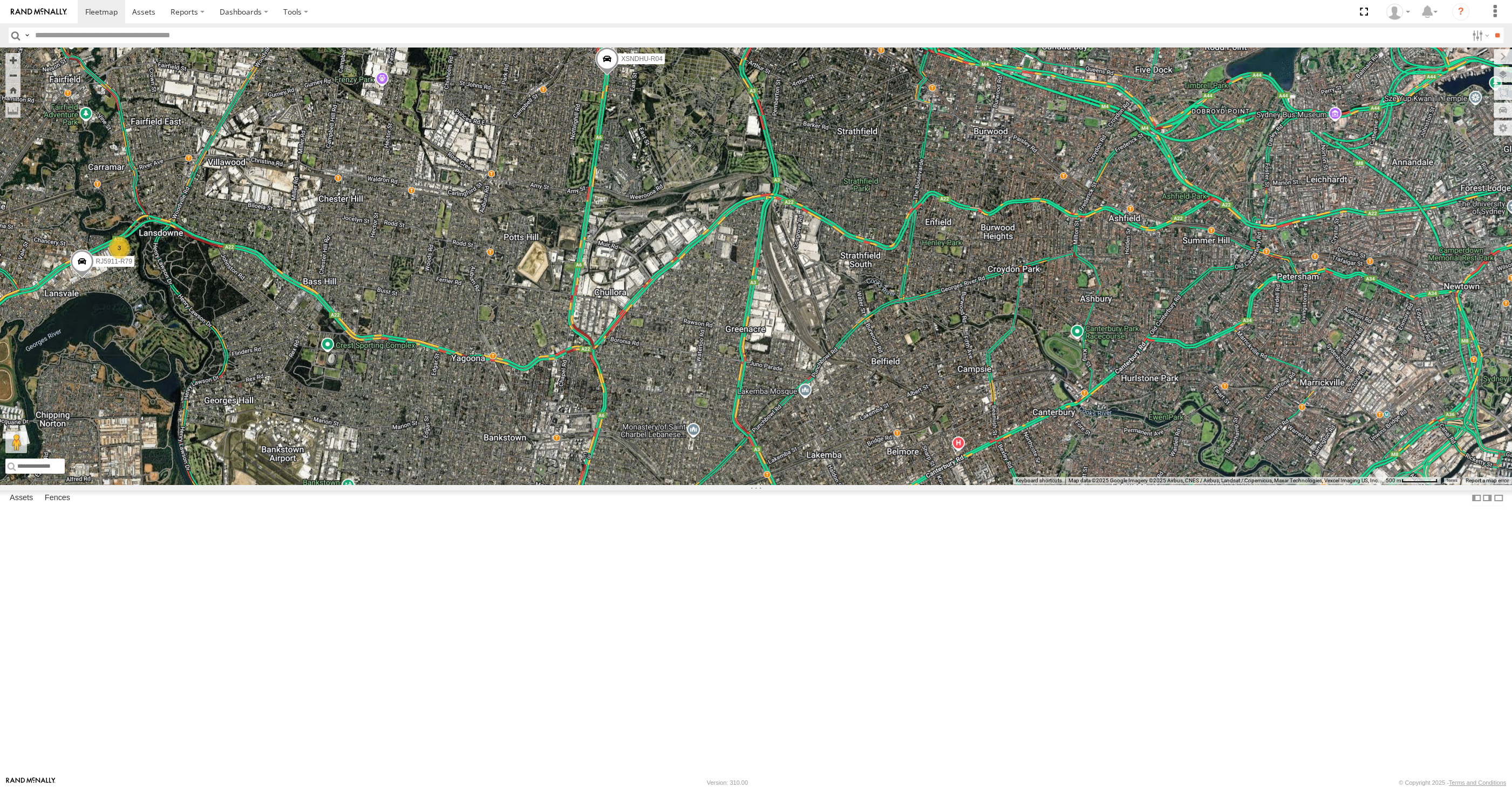
drag, startPoint x: 632, startPoint y: 240, endPoint x: 635, endPoint y: 258, distance: 18.2
click at [635, 257] on div "XSNDHU-R04 XO74GU-R69 RJ5911-R79 3" at bounding box center [756, 266] width 1512 height 437
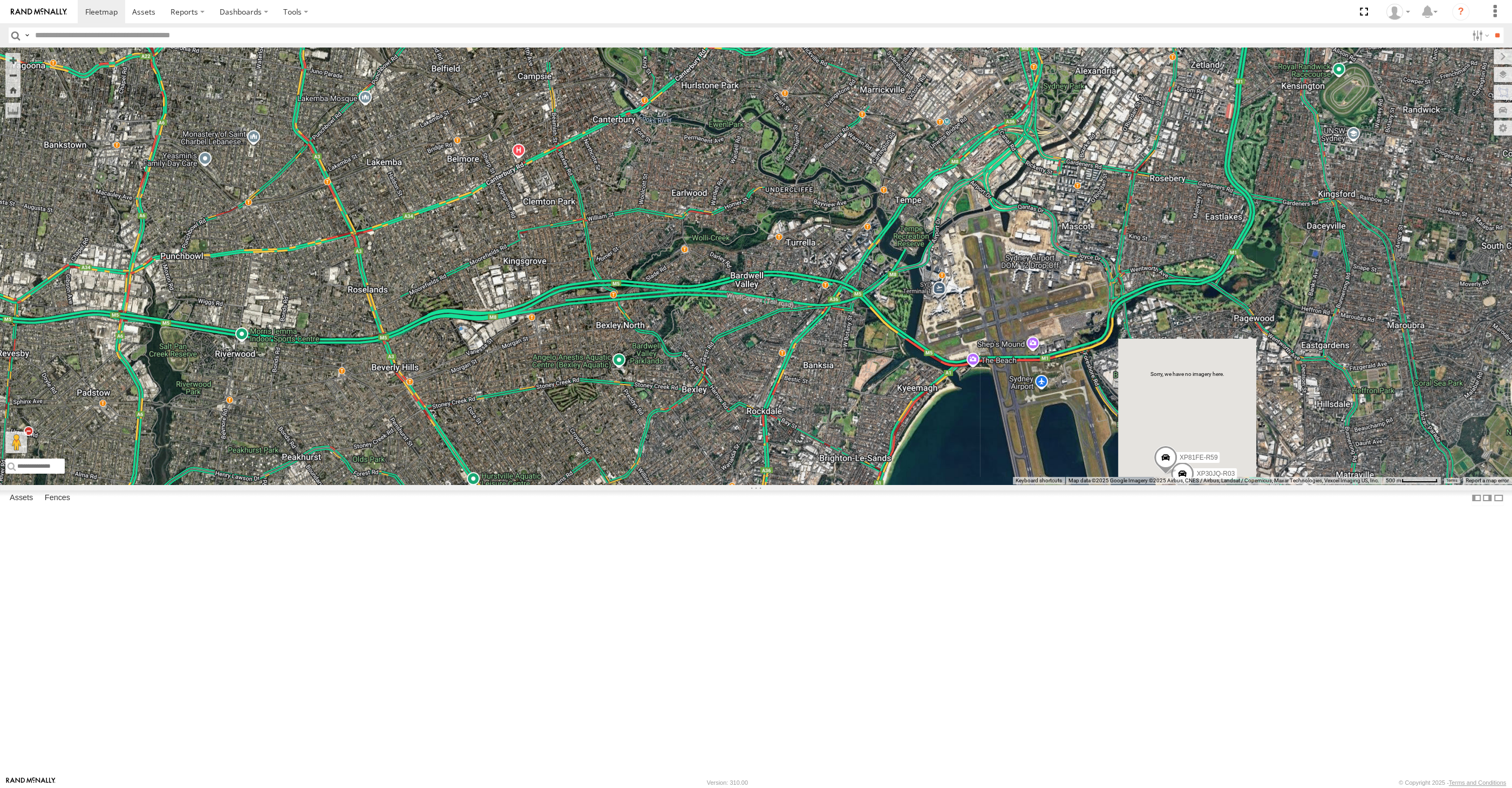
drag, startPoint x: 1245, startPoint y: 662, endPoint x: 1234, endPoint y: 659, distance: 11.4
click at [1246, 484] on div "XSNDHU-R04 RJ5911-R79 XP30JQ-R03 XP81FE-R59" at bounding box center [756, 266] width 1512 height 437
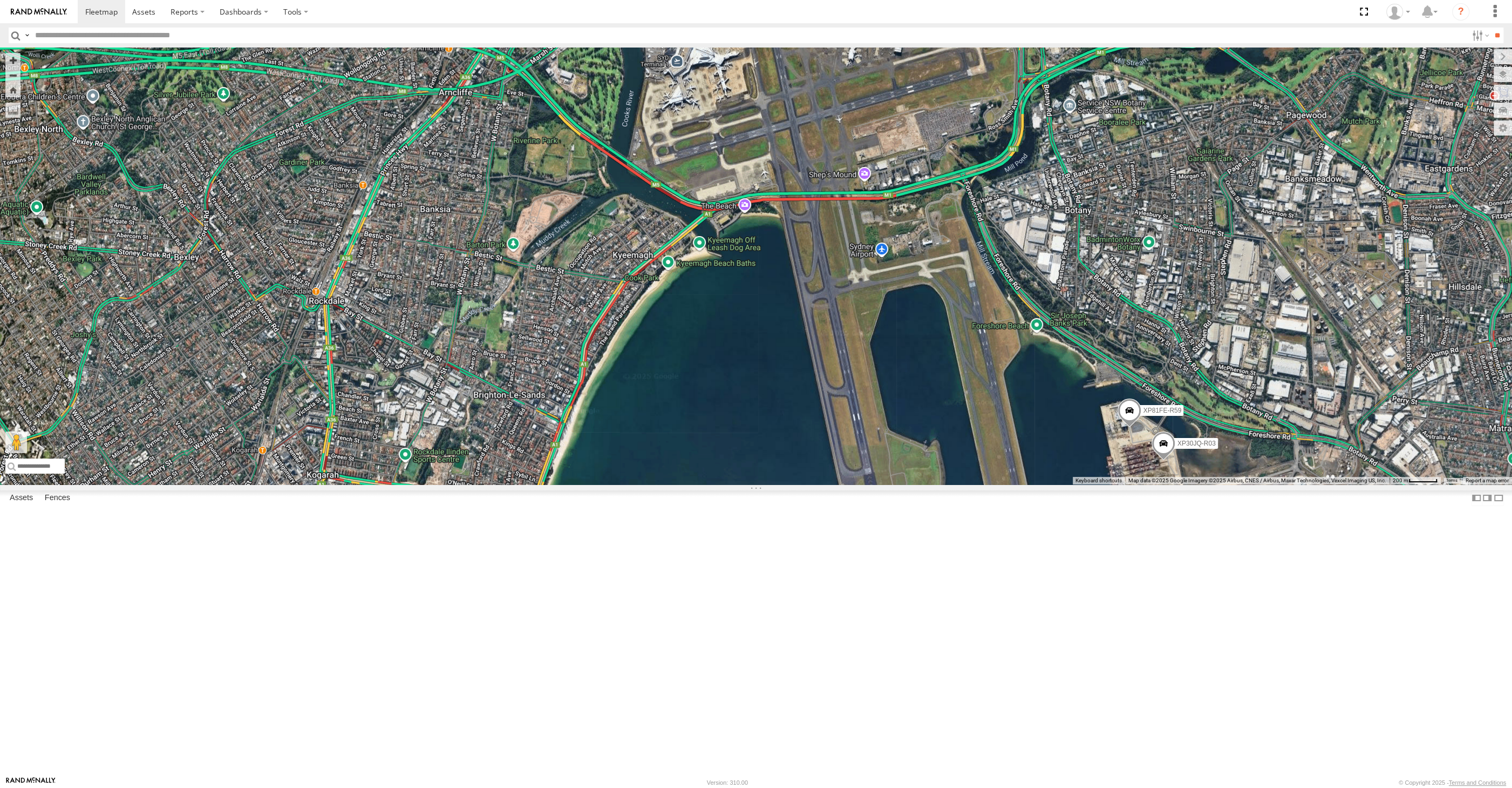
drag, startPoint x: 1196, startPoint y: 629, endPoint x: 1192, endPoint y: 603, distance: 26.3
click at [1195, 484] on div "XSNDHU-R04 RJ5911-R79 XP30JQ-R03 XP81FE-R59" at bounding box center [756, 266] width 1512 height 437
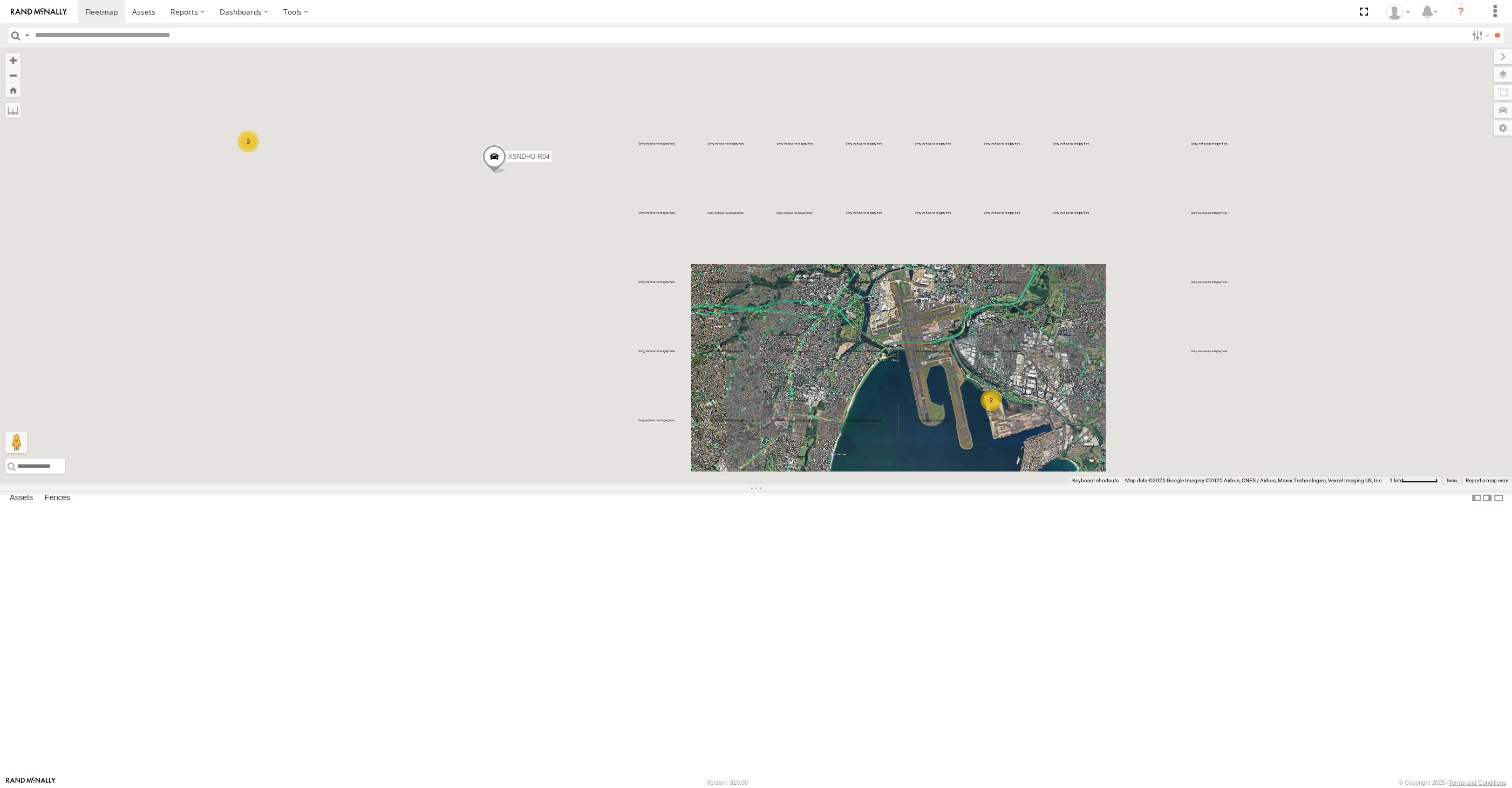
click at [944, 484] on div "2 XSNDHU-R04 3 RJ5911-R79" at bounding box center [756, 266] width 1512 height 437
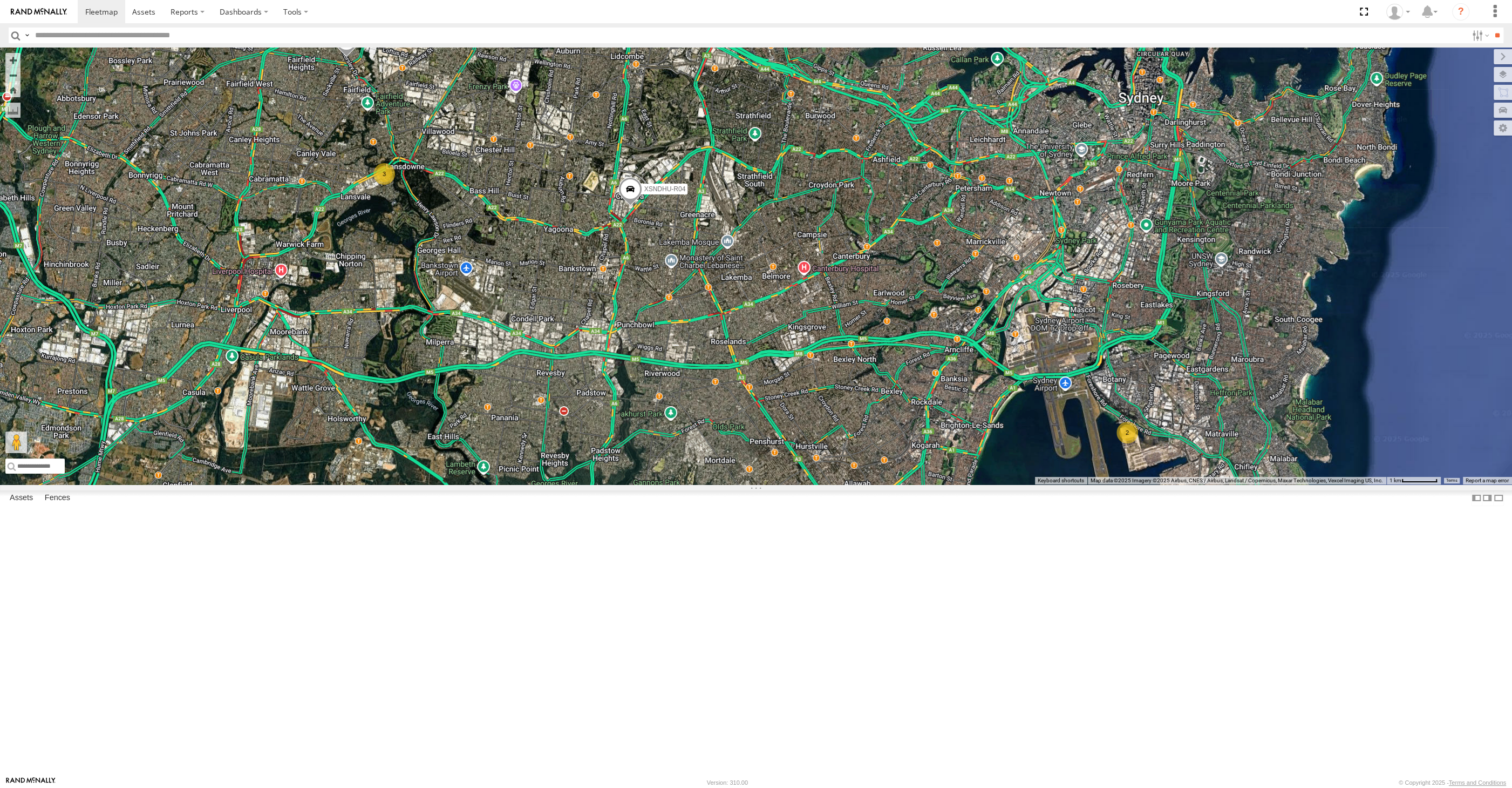
drag, startPoint x: 774, startPoint y: 548, endPoint x: 785, endPoint y: 552, distance: 11.7
click at [785, 484] on div "2 XSNDHU-R04 3 RJ5911-R79 XO74GU-R69" at bounding box center [756, 266] width 1512 height 437
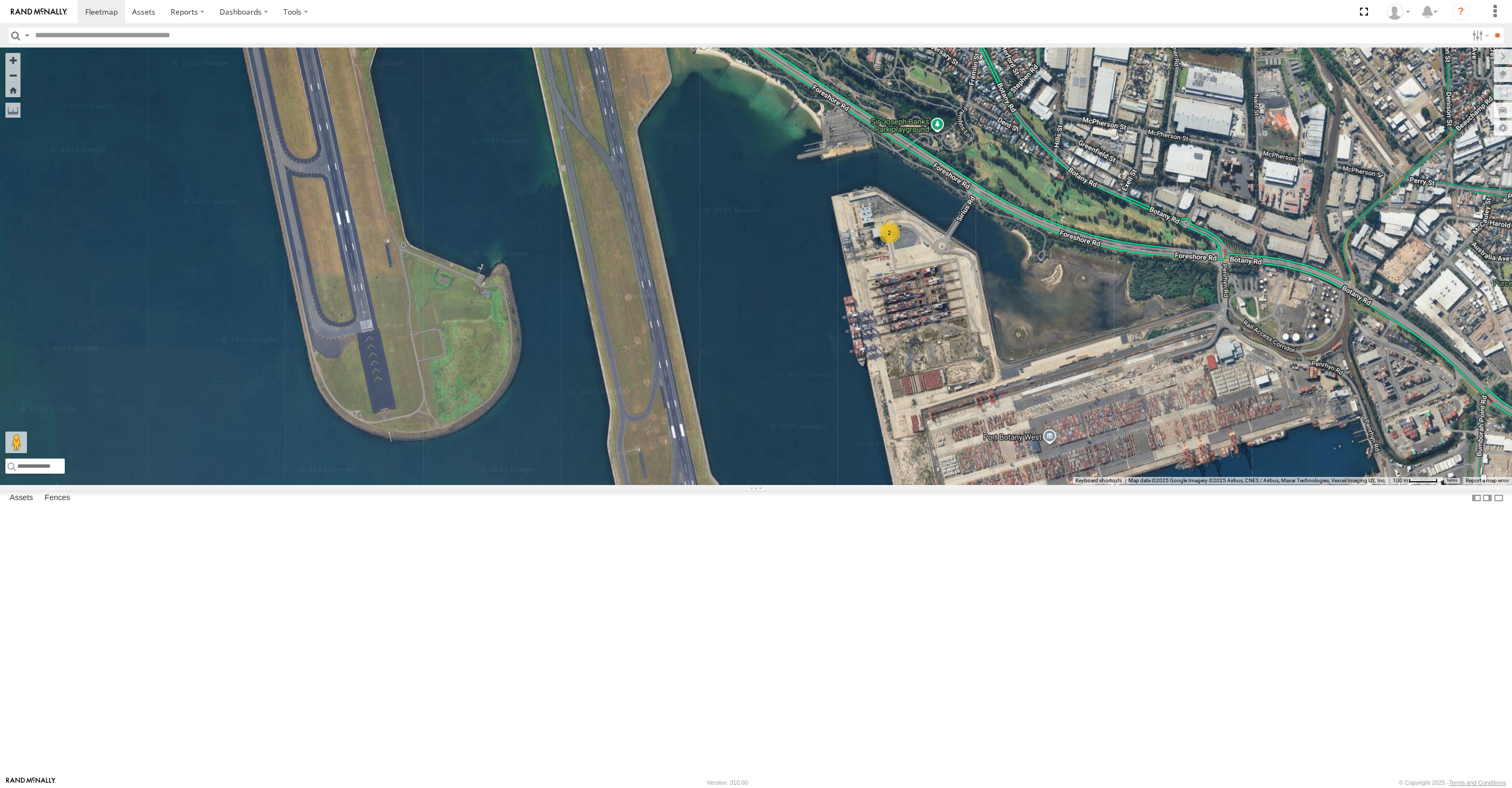
click at [480, 216] on div "XSNDHU-R04 RJ5911-R79 XO74GU-R69 2" at bounding box center [756, 266] width 1512 height 437
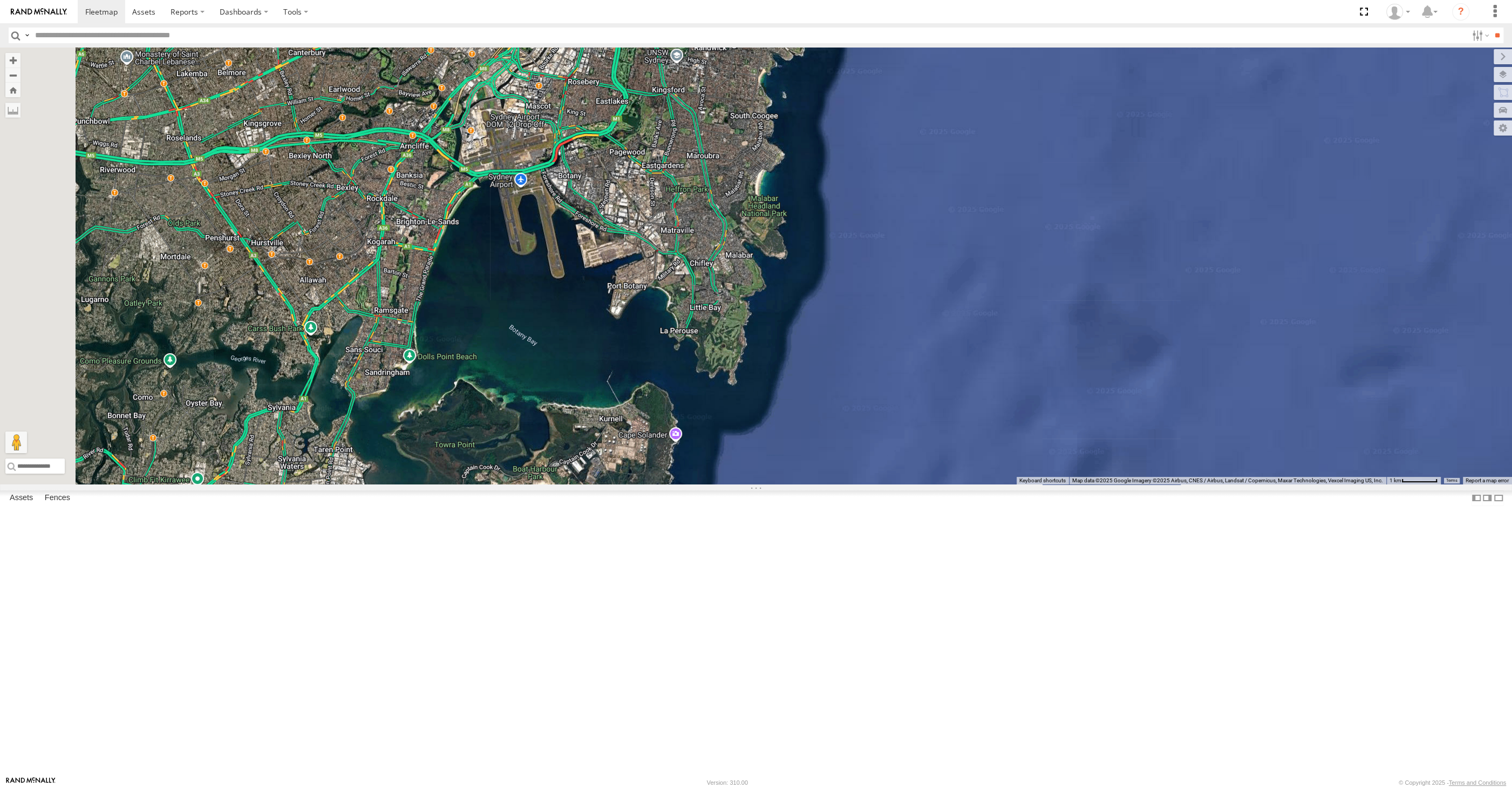
drag, startPoint x: 624, startPoint y: 456, endPoint x: 685, endPoint y: 479, distance: 65.2
click at [666, 471] on div "XSNDHU-R04 RJ5911-R79 XO74GU-R69" at bounding box center [756, 266] width 1512 height 437
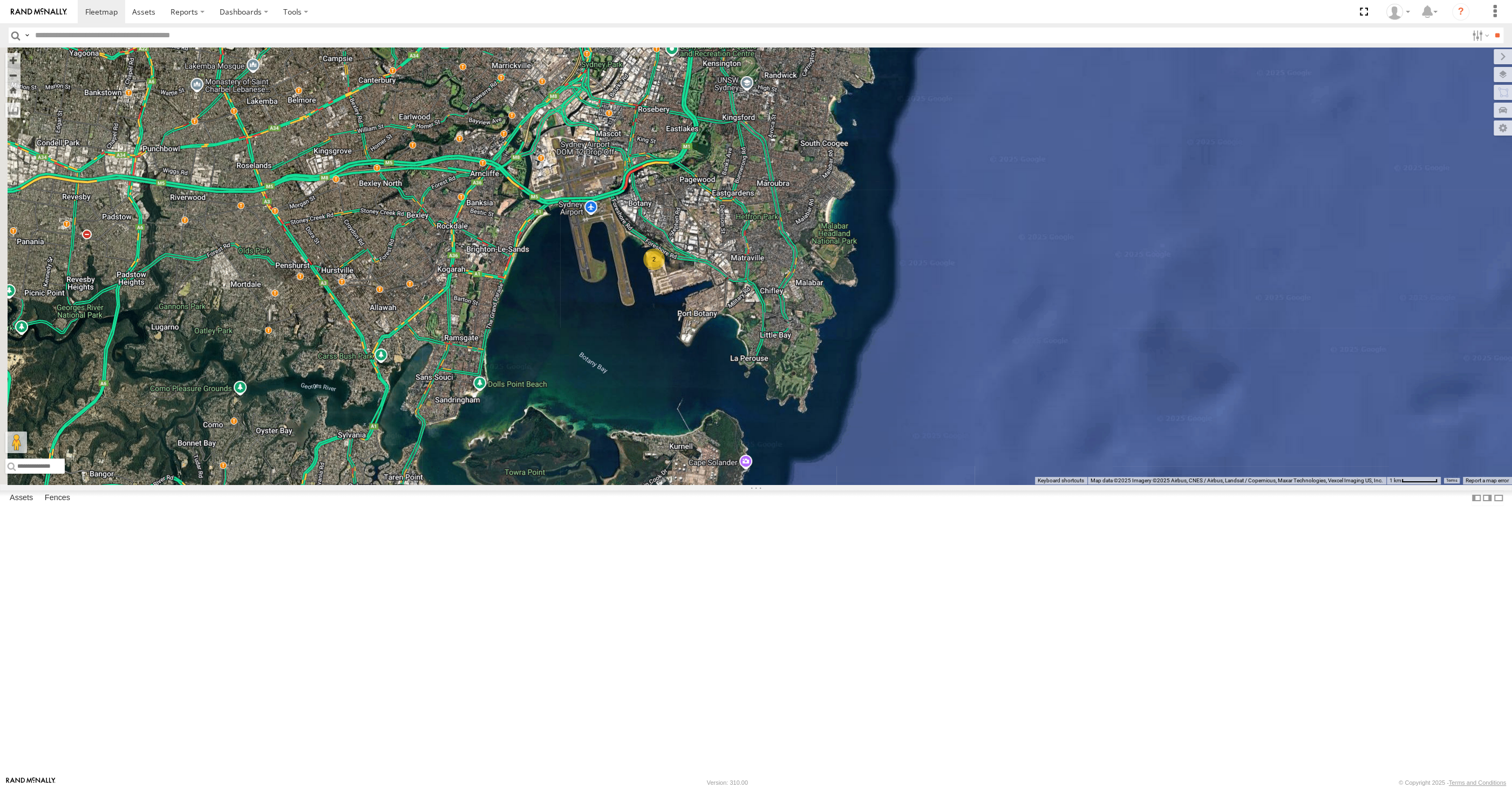
drag, startPoint x: 666, startPoint y: 462, endPoint x: 967, endPoint y: 570, distance: 319.8
click at [964, 484] on div "XSNDHU-R04 RJ5911-R79 XO74GU-R69 2" at bounding box center [756, 266] width 1512 height 437
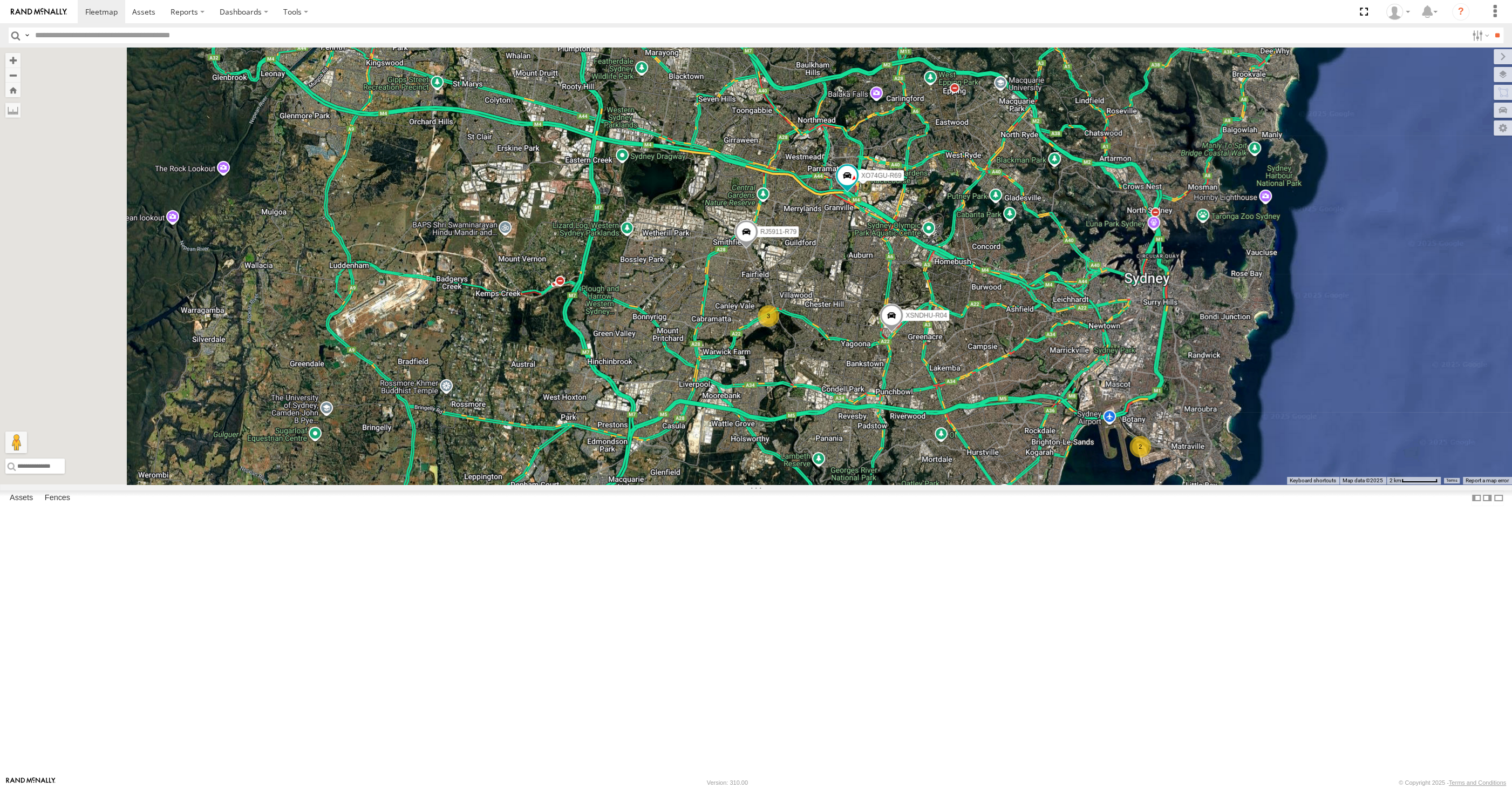
drag, startPoint x: 949, startPoint y: 558, endPoint x: 869, endPoint y: 550, distance: 80.4
click at [890, 484] on div "XSNDHU-R04 RJ5911-R79 XO74GU-R69 2 3" at bounding box center [756, 266] width 1512 height 437
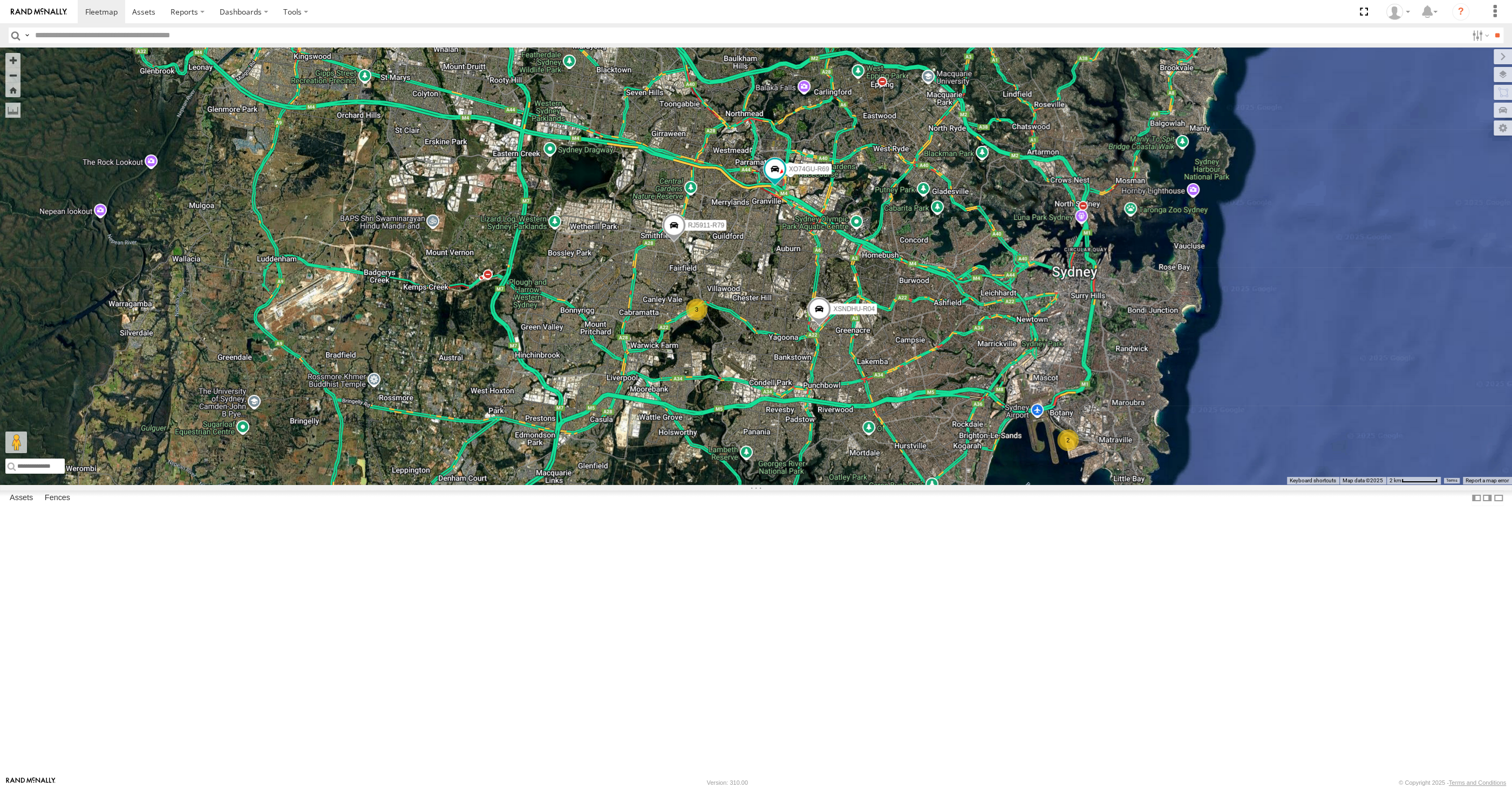
drag, startPoint x: 966, startPoint y: 573, endPoint x: 953, endPoint y: 569, distance: 13.6
click at [955, 484] on div "XSNDHU-R04 RJ5911-R79 XO74GU-R69 2 3" at bounding box center [756, 266] width 1512 height 437
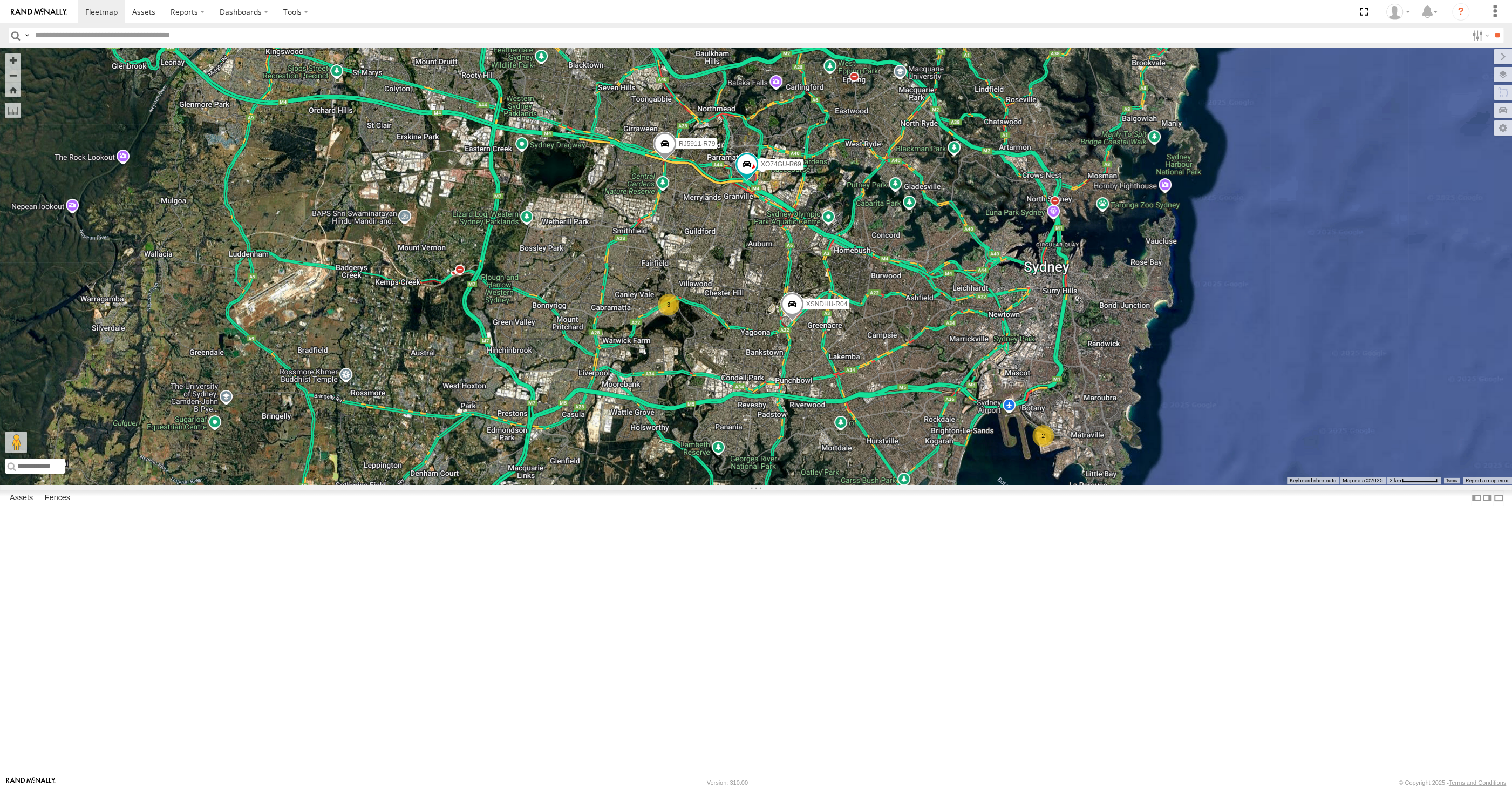
drag, startPoint x: 915, startPoint y: 534, endPoint x: 904, endPoint y: 530, distance: 11.7
click at [909, 484] on div "XSNDHU-R04 RJ5911-R79 XO74GU-R69 2 3" at bounding box center [756, 266] width 1512 height 437
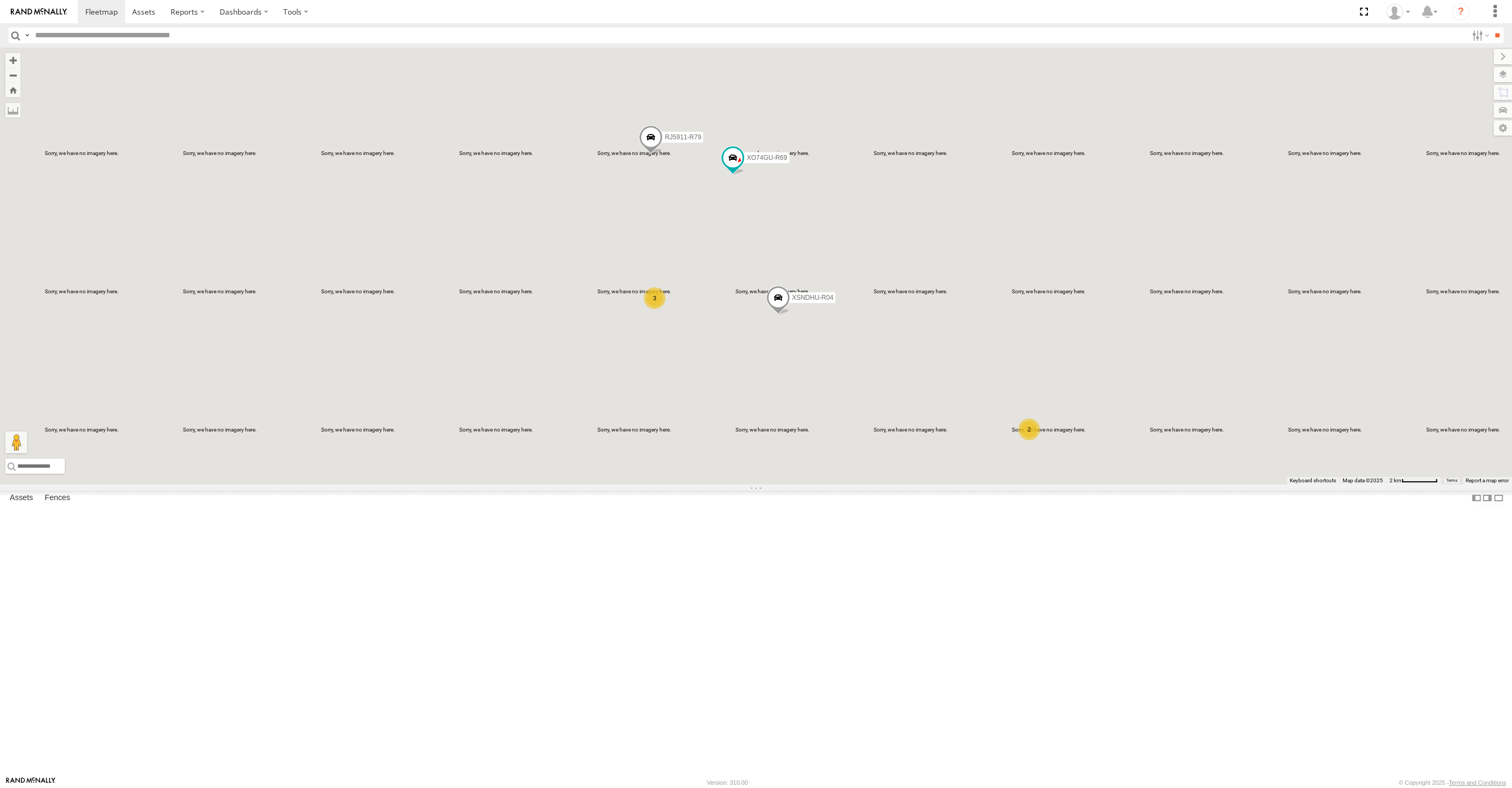
drag, startPoint x: 880, startPoint y: 533, endPoint x: 873, endPoint y: 521, distance: 13.9
click at [874, 484] on div "XSNDHU-R04 RJ5911-R79 XO74GU-R69 2 3" at bounding box center [756, 266] width 1512 height 437
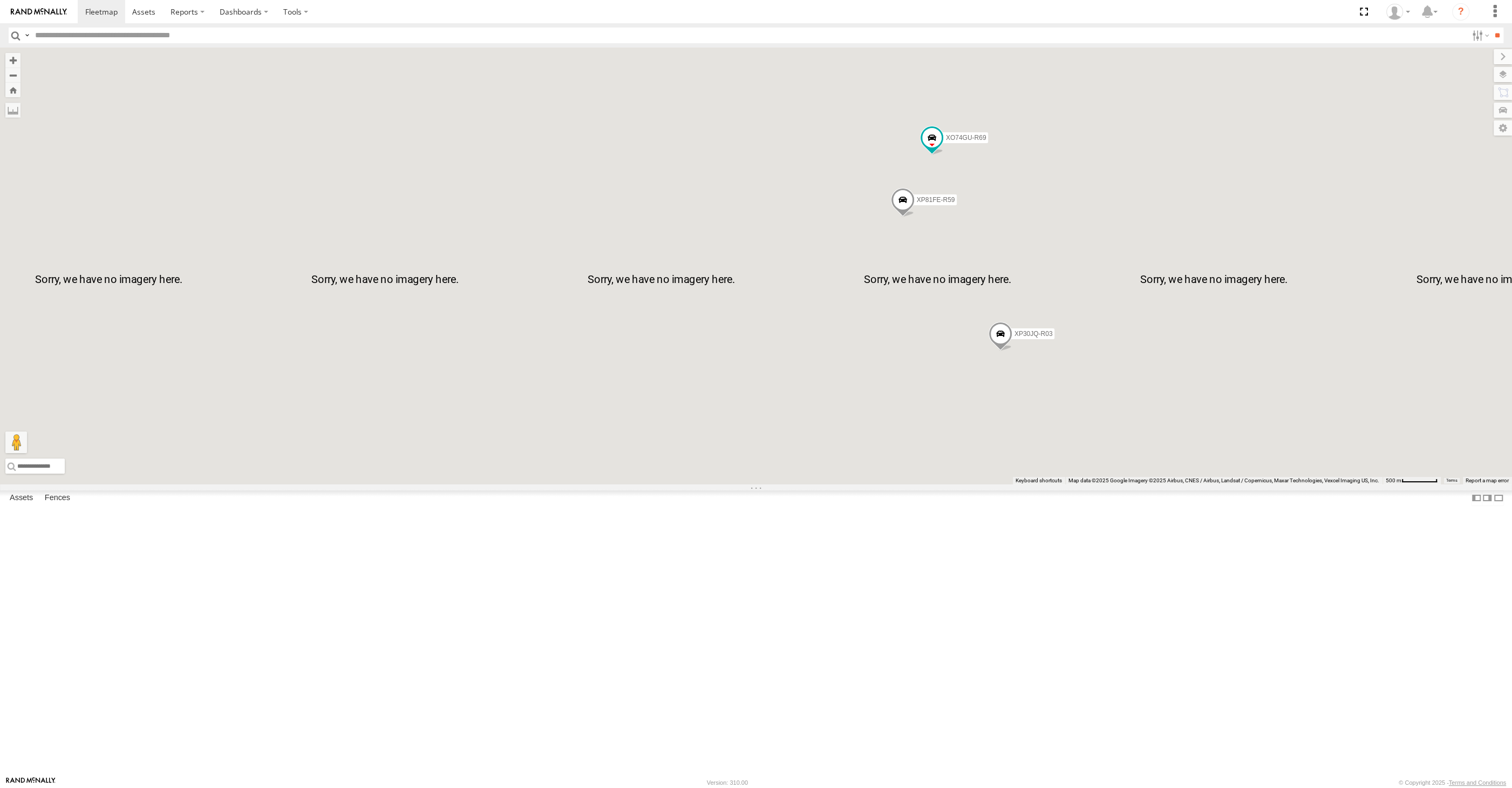
click at [1067, 484] on div "XSNDHU-R04 RJ5911-R79 XO74GU-R69 XP30JQ-R03 XP81FE-R59" at bounding box center [756, 266] width 1512 height 437
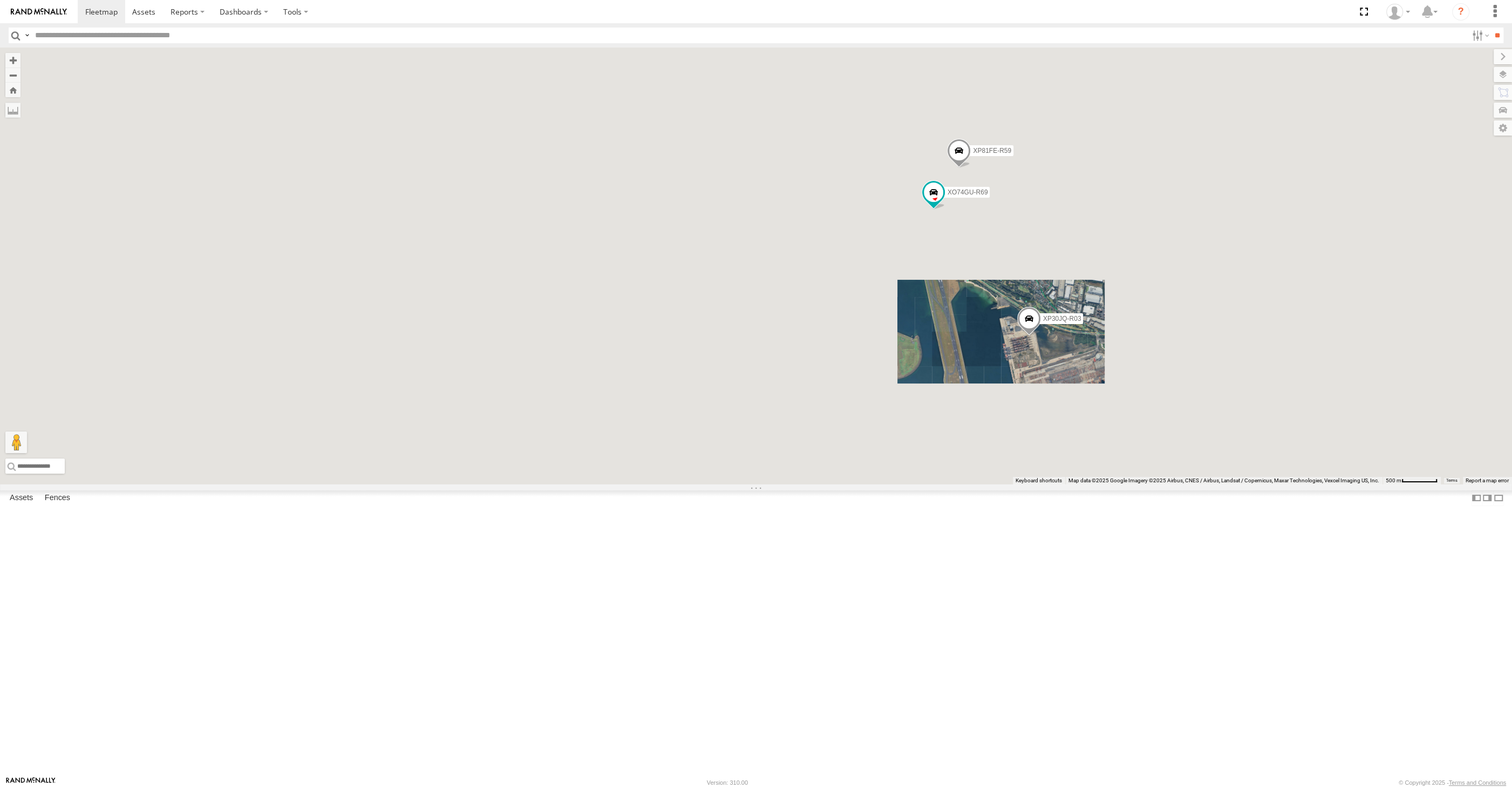
drag, startPoint x: 982, startPoint y: 491, endPoint x: 972, endPoint y: 520, distance: 30.7
click at [972, 484] on div "XSNDHU-R04 RJ5911-R79 XO74GU-R69 XP30JQ-R03 XP81FE-R59" at bounding box center [756, 266] width 1512 height 437
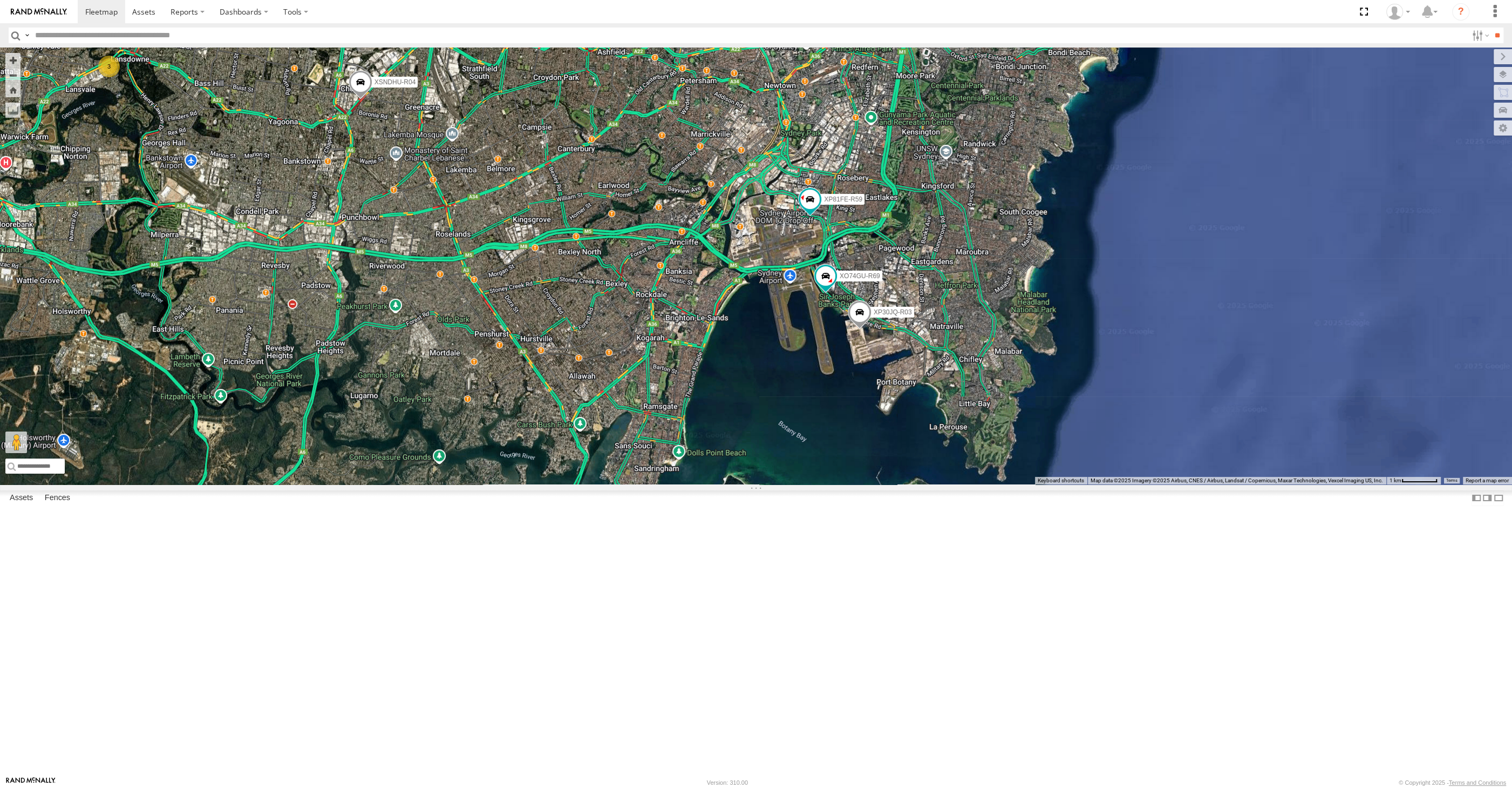
click at [605, 474] on div "XP30JQ-R03 XSNDHU-R04 XP81FE-R59 XO74GU-R69 3" at bounding box center [756, 266] width 1512 height 437
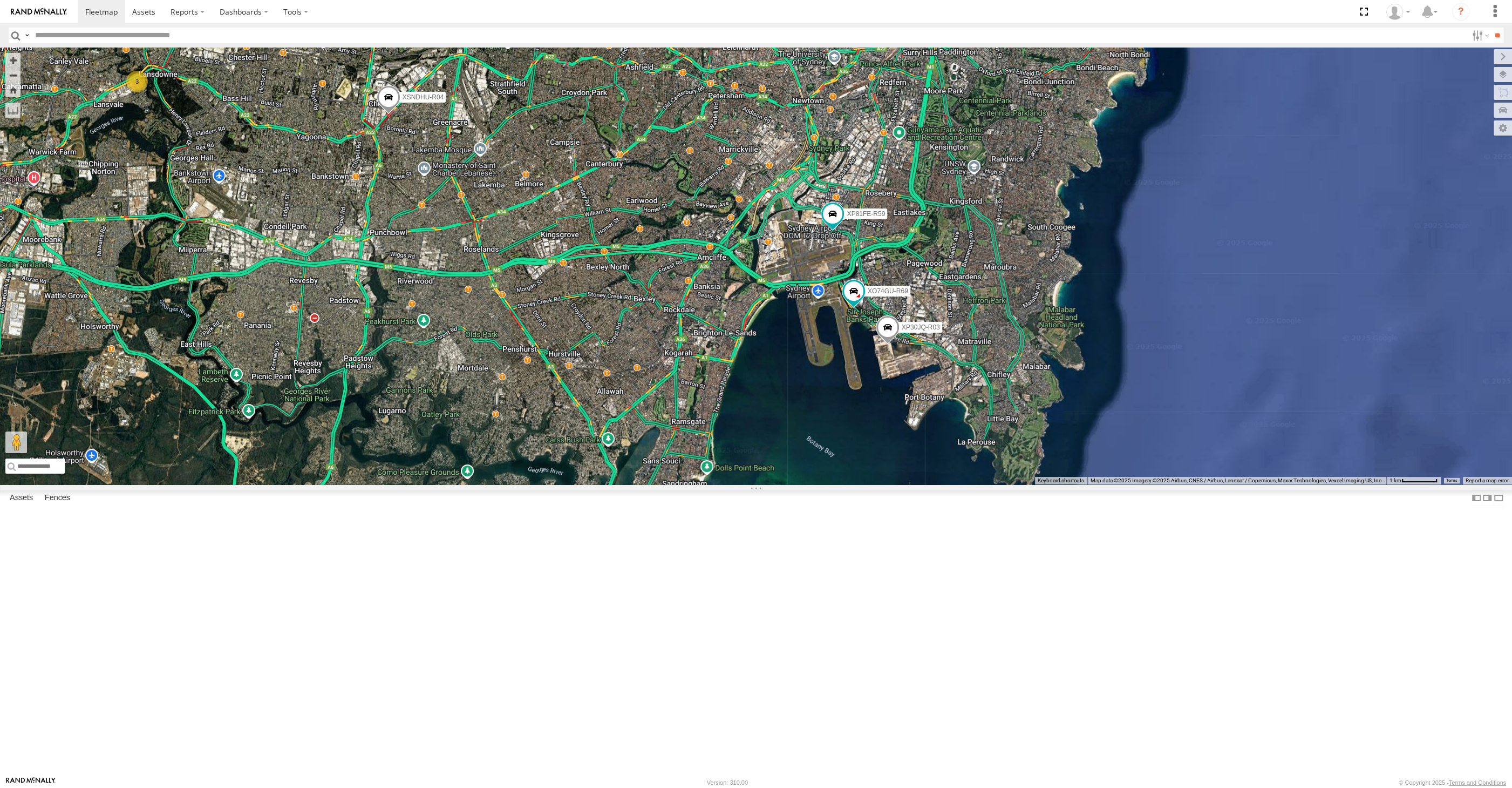
click at [542, 484] on div "XP30JQ-R03 XSNDHU-R04 XP81FE-R59 XO74GU-R69 3" at bounding box center [756, 266] width 1512 height 437
drag, startPoint x: 866, startPoint y: 604, endPoint x: 889, endPoint y: 611, distance: 24.0
click at [889, 484] on div "XP30JQ-R03 XSNDHU-R04 XP81FE-R59 XO74GU-R69 3" at bounding box center [756, 266] width 1512 height 437
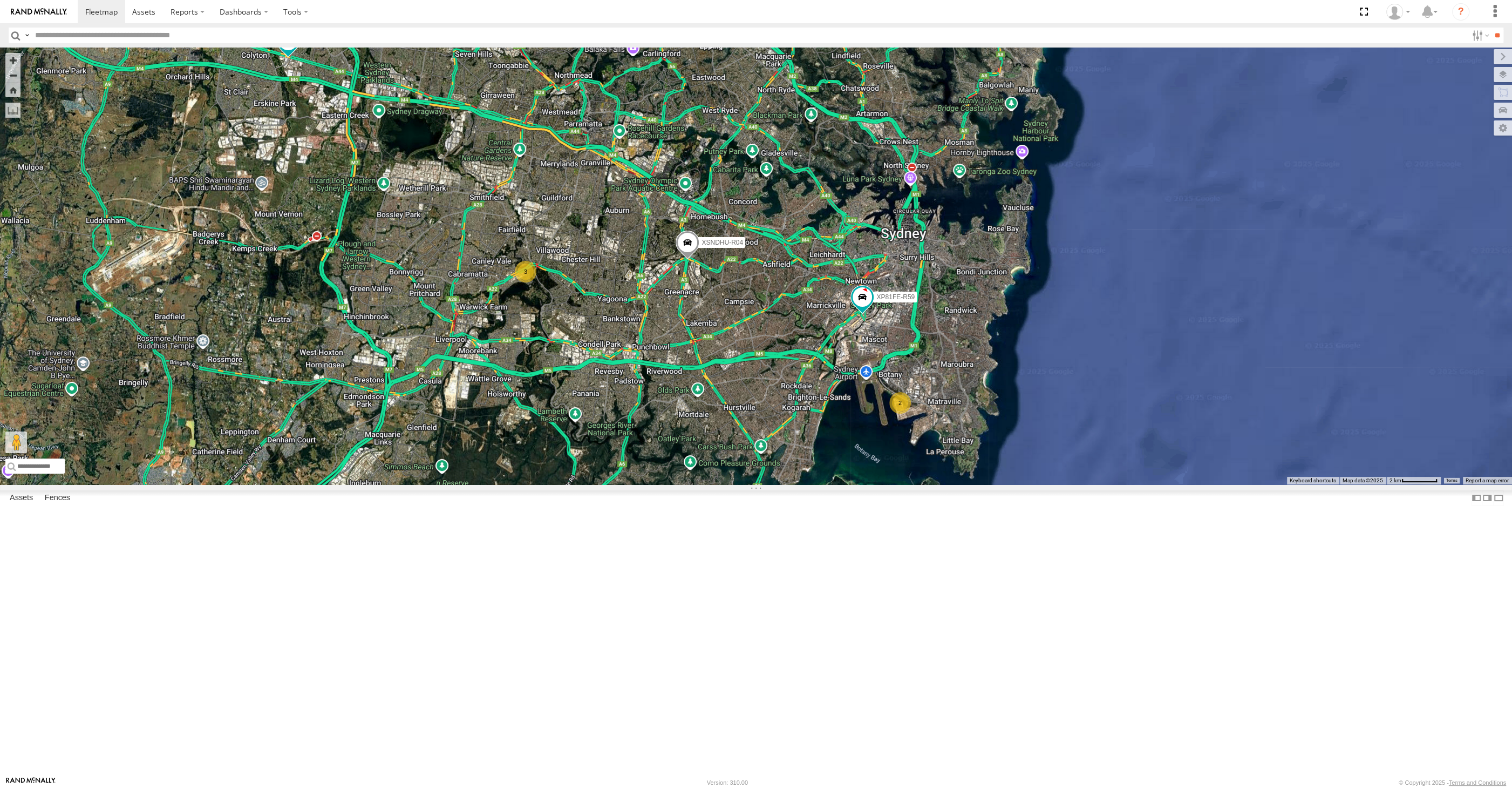
click at [720, 484] on div "XSNDHU-R04 RJ5911-R79 XP81FE-R59 2 3" at bounding box center [756, 266] width 1512 height 437
click at [572, 484] on div "XSNDHU-R04 RJ5911-R79 XP81FE-R59 2 3" at bounding box center [756, 266] width 1512 height 437
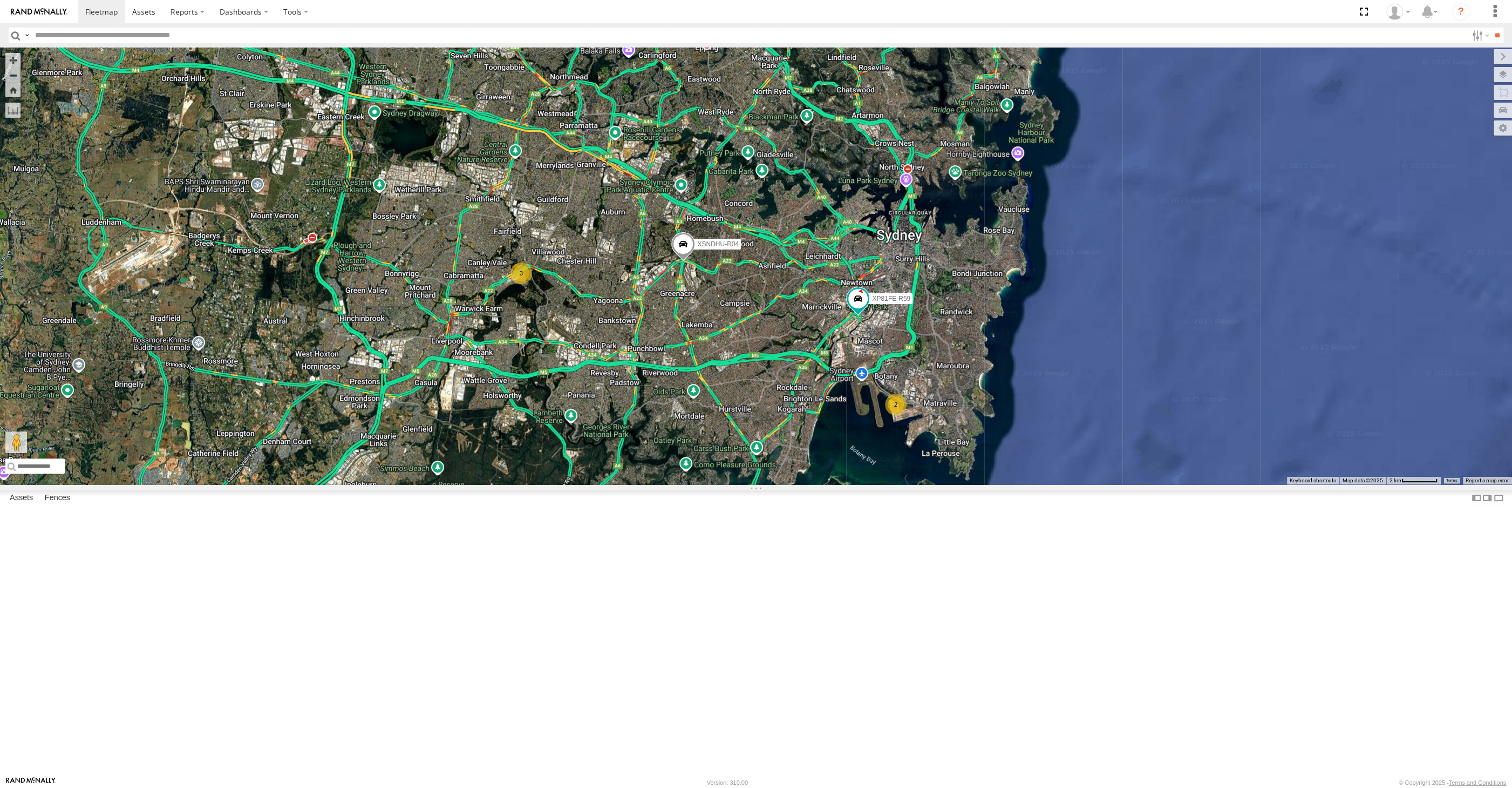
drag, startPoint x: 857, startPoint y: 529, endPoint x: 833, endPoint y: 529, distance: 24.0
click at [838, 484] on div "XSNDHU-R04 RJ5911-R79 XP81FE-R59 2 3" at bounding box center [756, 266] width 1512 height 437
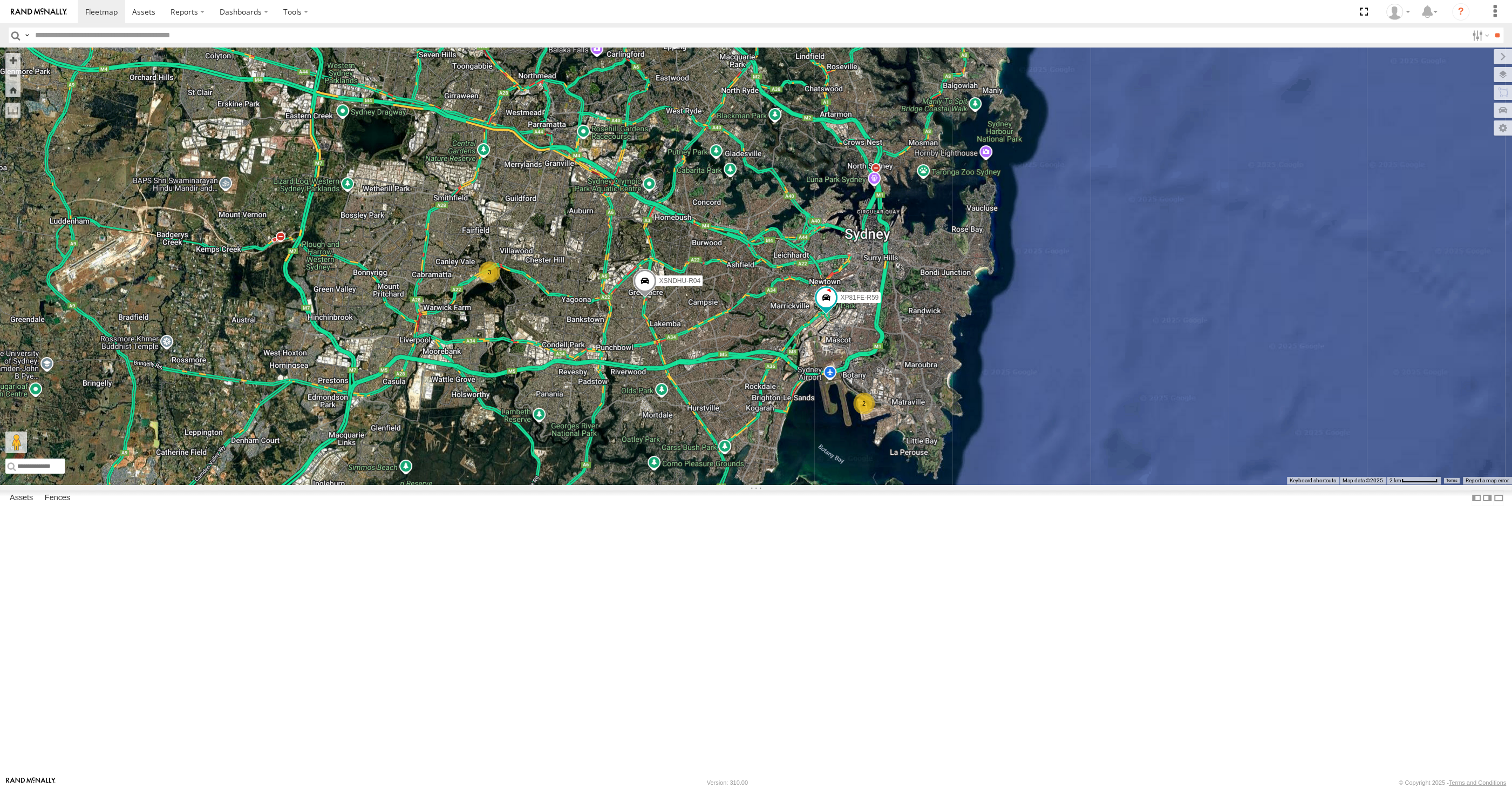
drag, startPoint x: 630, startPoint y: 585, endPoint x: 627, endPoint y: 606, distance: 21.2
click at [627, 484] on div "XSNDHU-R04 RJ5911-R79 XP81FE-R59 2 3" at bounding box center [756, 266] width 1512 height 437
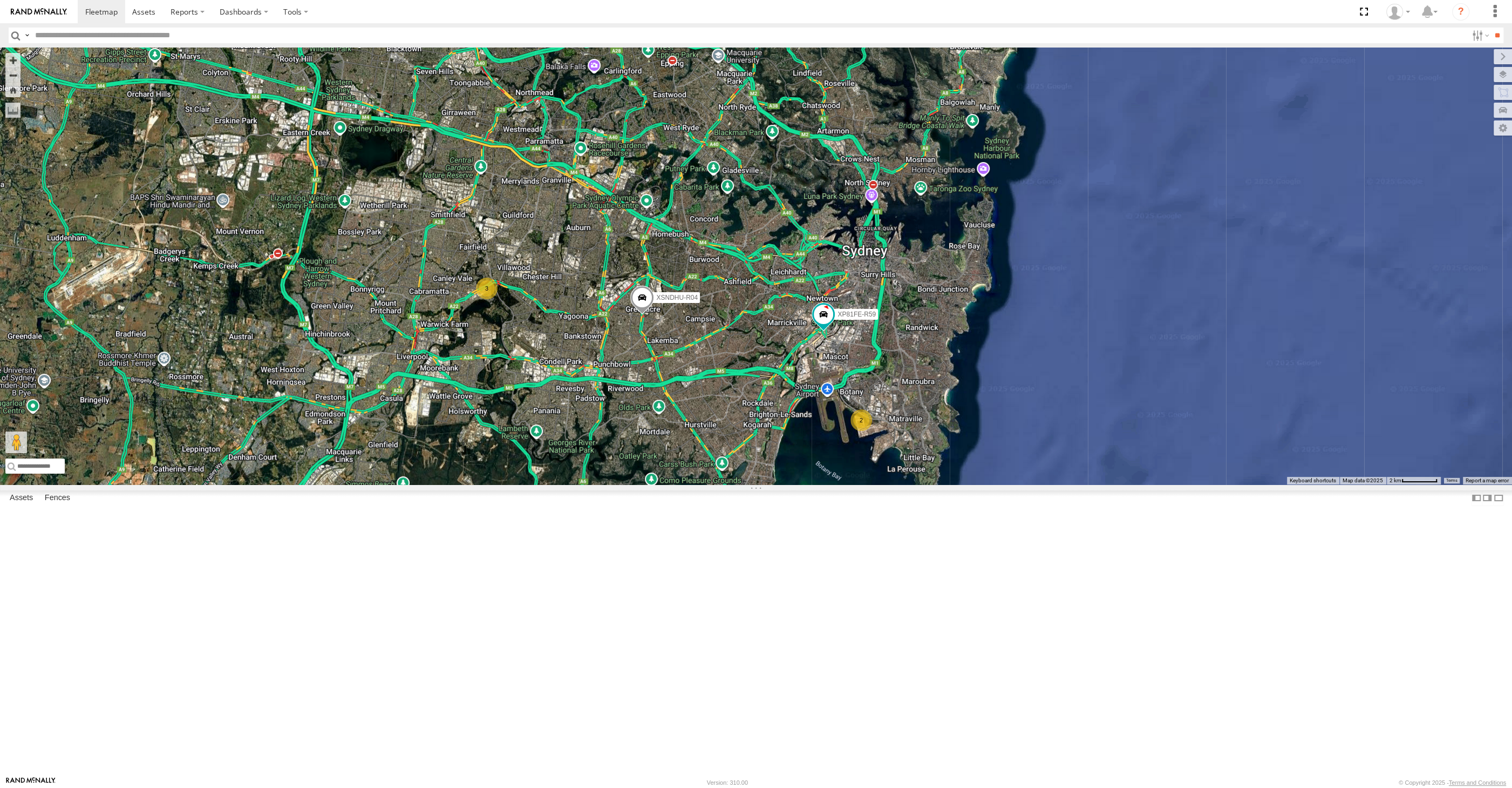
drag, startPoint x: 875, startPoint y: 681, endPoint x: 907, endPoint y: 653, distance: 42.5
click at [907, 484] on div "XSNDHU-R04 RJ5911-R79 XP81FE-R59 2 3" at bounding box center [756, 266] width 1512 height 437
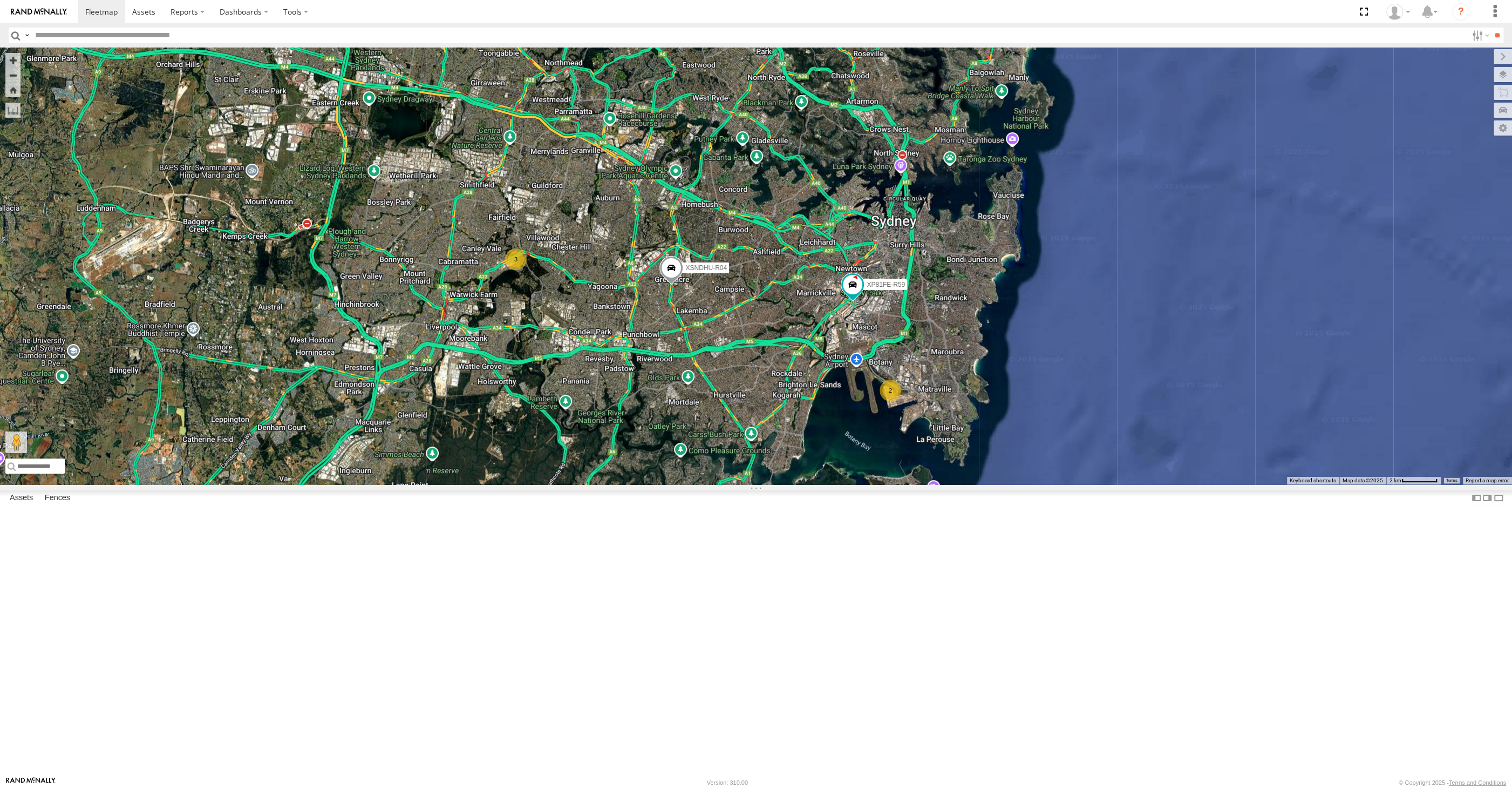
drag, startPoint x: 893, startPoint y: 609, endPoint x: 865, endPoint y: 594, distance: 31.8
click at [870, 484] on div "XSNDHU-R04 RJ5911-R79 XP81FE-R59 2 3" at bounding box center [756, 266] width 1512 height 437
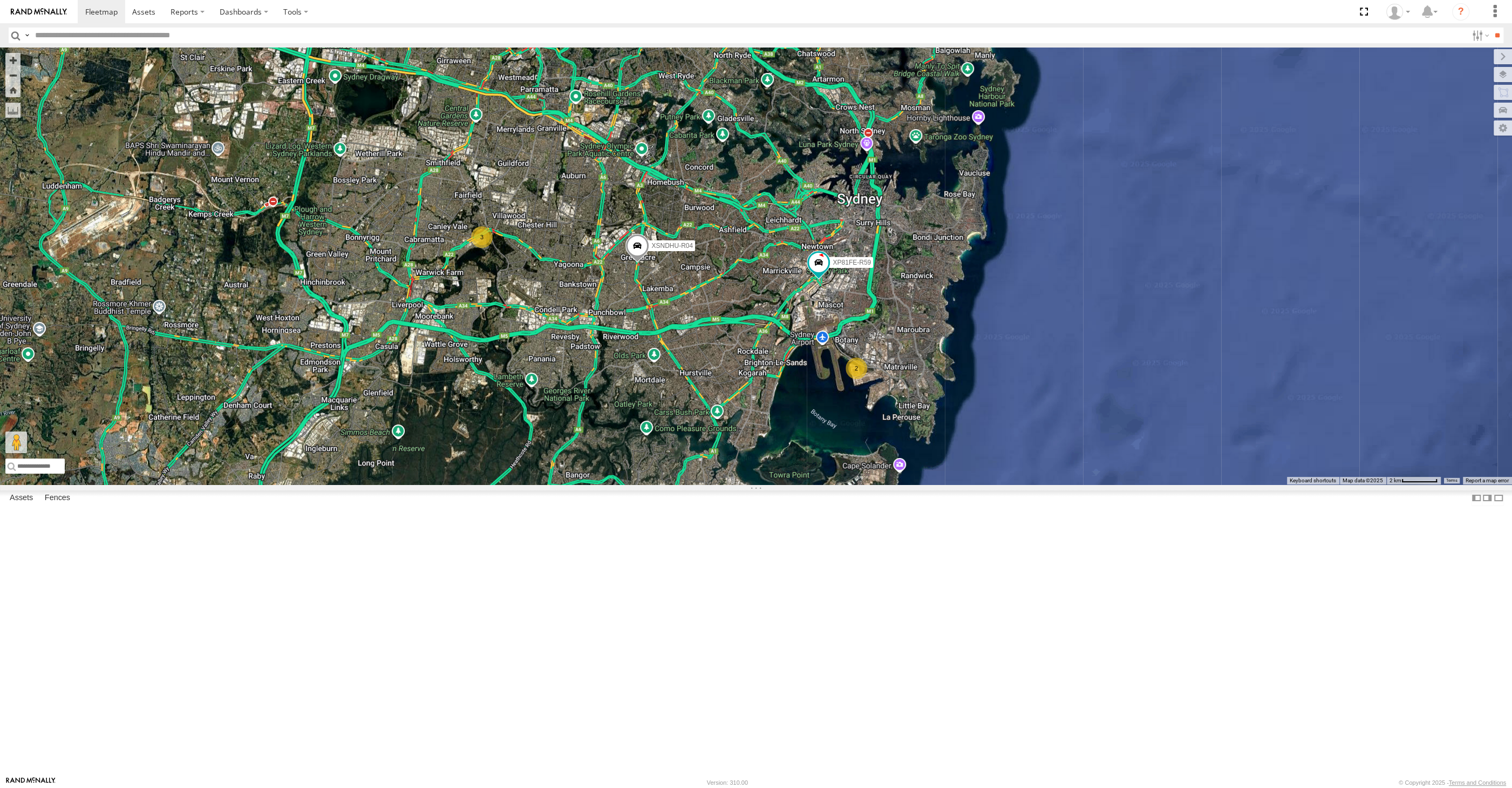
drag, startPoint x: 748, startPoint y: 479, endPoint x: 768, endPoint y: 462, distance: 26.2
click at [768, 462] on div "XSNDHU-R04 RJ5911-R79 XP81FE-R59 2 3" at bounding box center [756, 266] width 1512 height 437
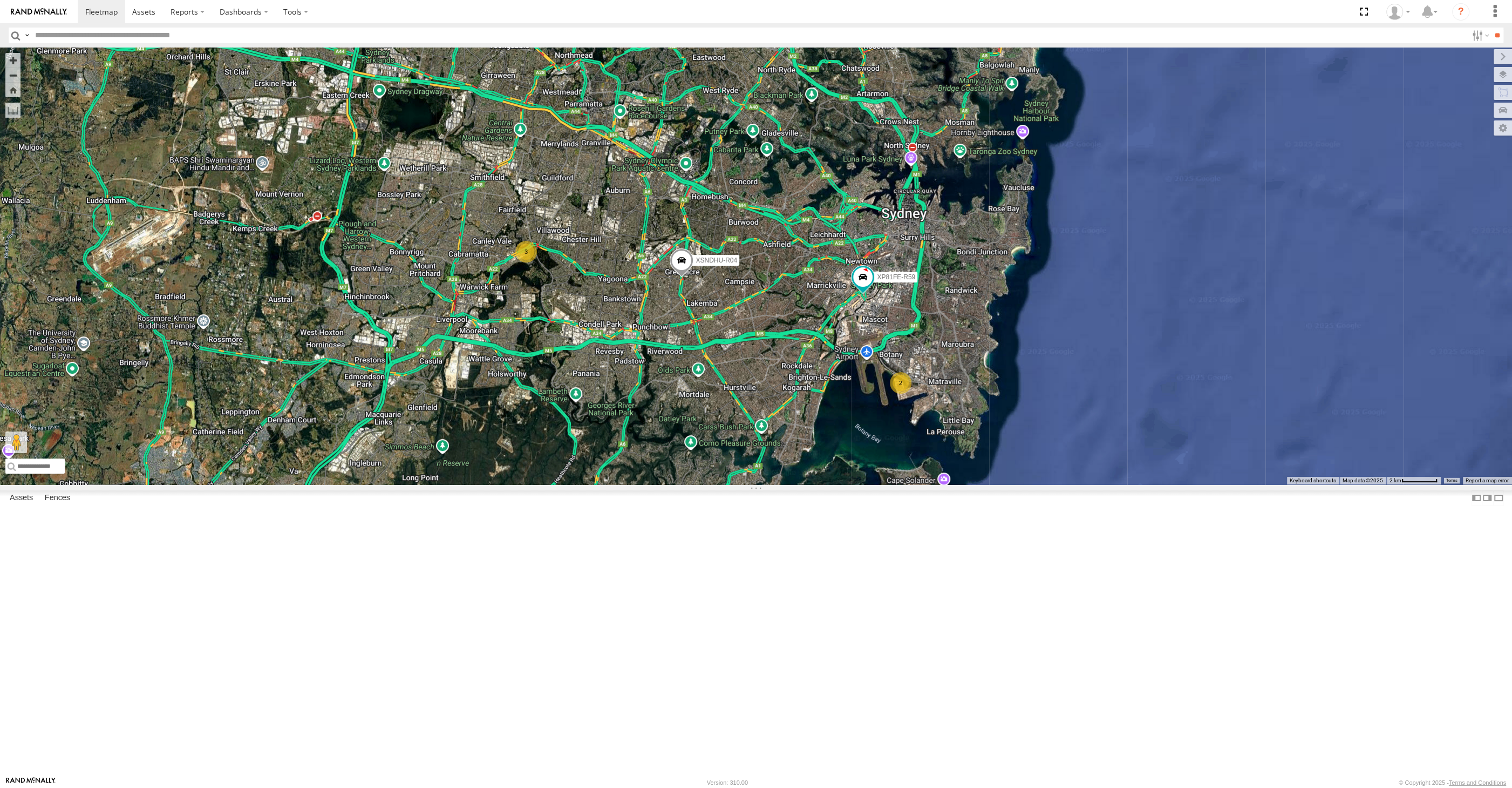
drag, startPoint x: 781, startPoint y: 533, endPoint x: 801, endPoint y: 581, distance: 52.0
click at [801, 484] on div "XSNDHU-R04 RJ5911-R79 XP81FE-R59 2 3" at bounding box center [756, 266] width 1512 height 437
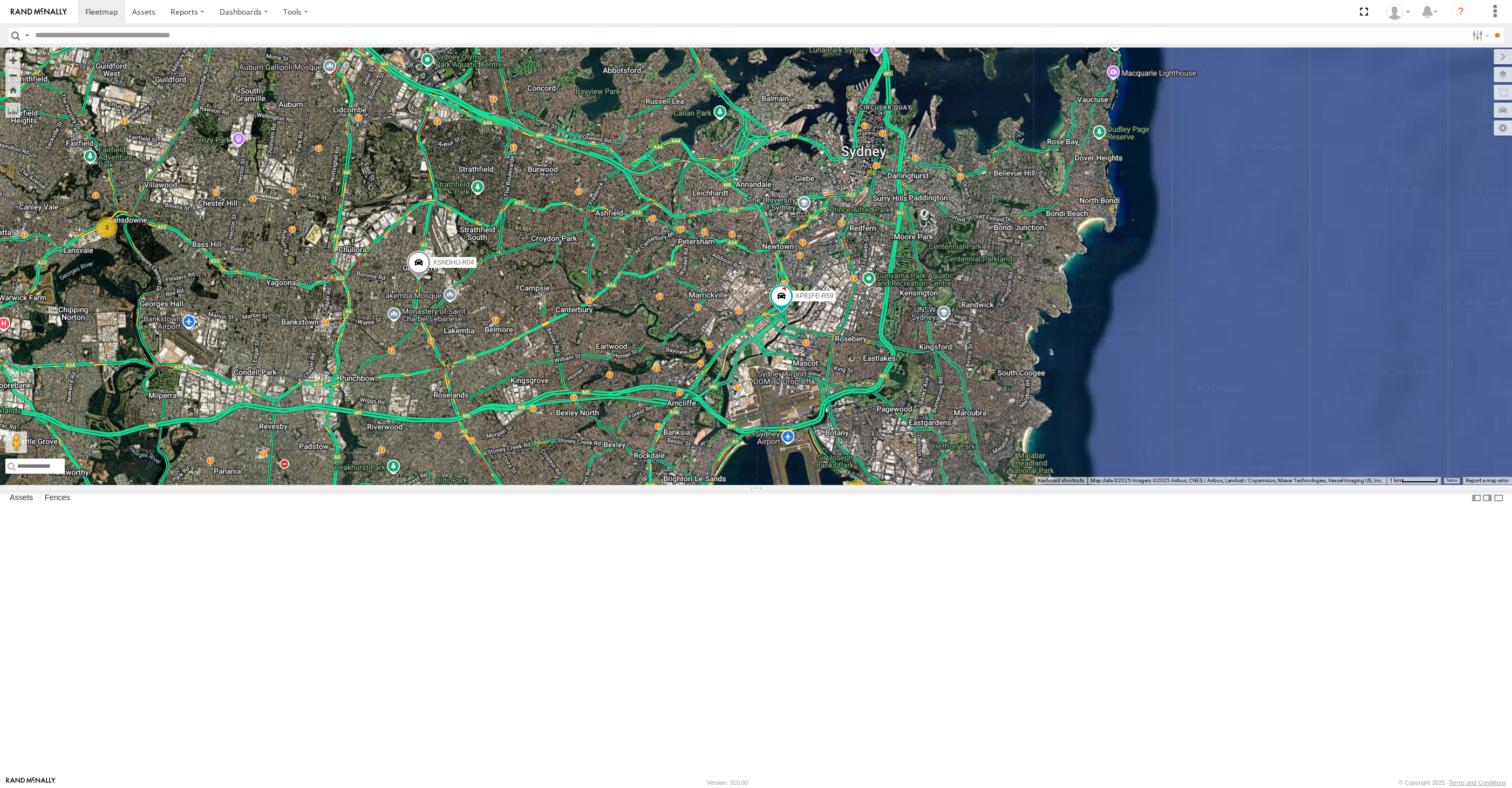
drag, startPoint x: 809, startPoint y: 599, endPoint x: 854, endPoint y: 598, distance: 45.0
click at [850, 484] on div "XSNDHU-R04 RJ5911-R79 XP81FE-R59 2 3" at bounding box center [756, 266] width 1512 height 437
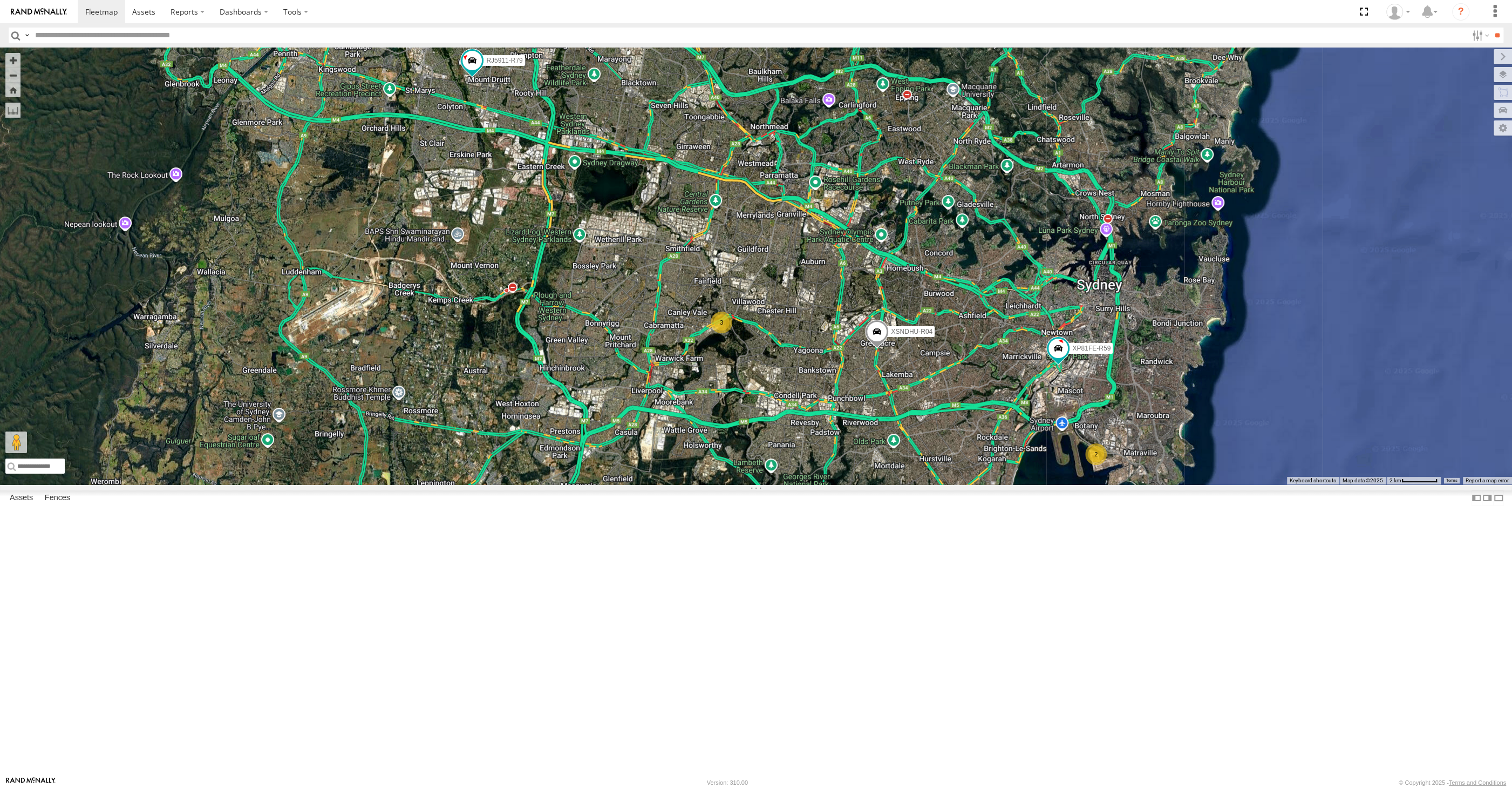
drag, startPoint x: 852, startPoint y: 606, endPoint x: 962, endPoint y: 602, distance: 110.1
click at [962, 484] on div "XSNDHU-R04 RJ5911-R79 XP81FE-R59 2 3" at bounding box center [756, 266] width 1512 height 437
click at [580, 445] on div "XSNDHU-R04 RJ5911-R79 XP81FE-R59 2 3" at bounding box center [756, 266] width 1512 height 437
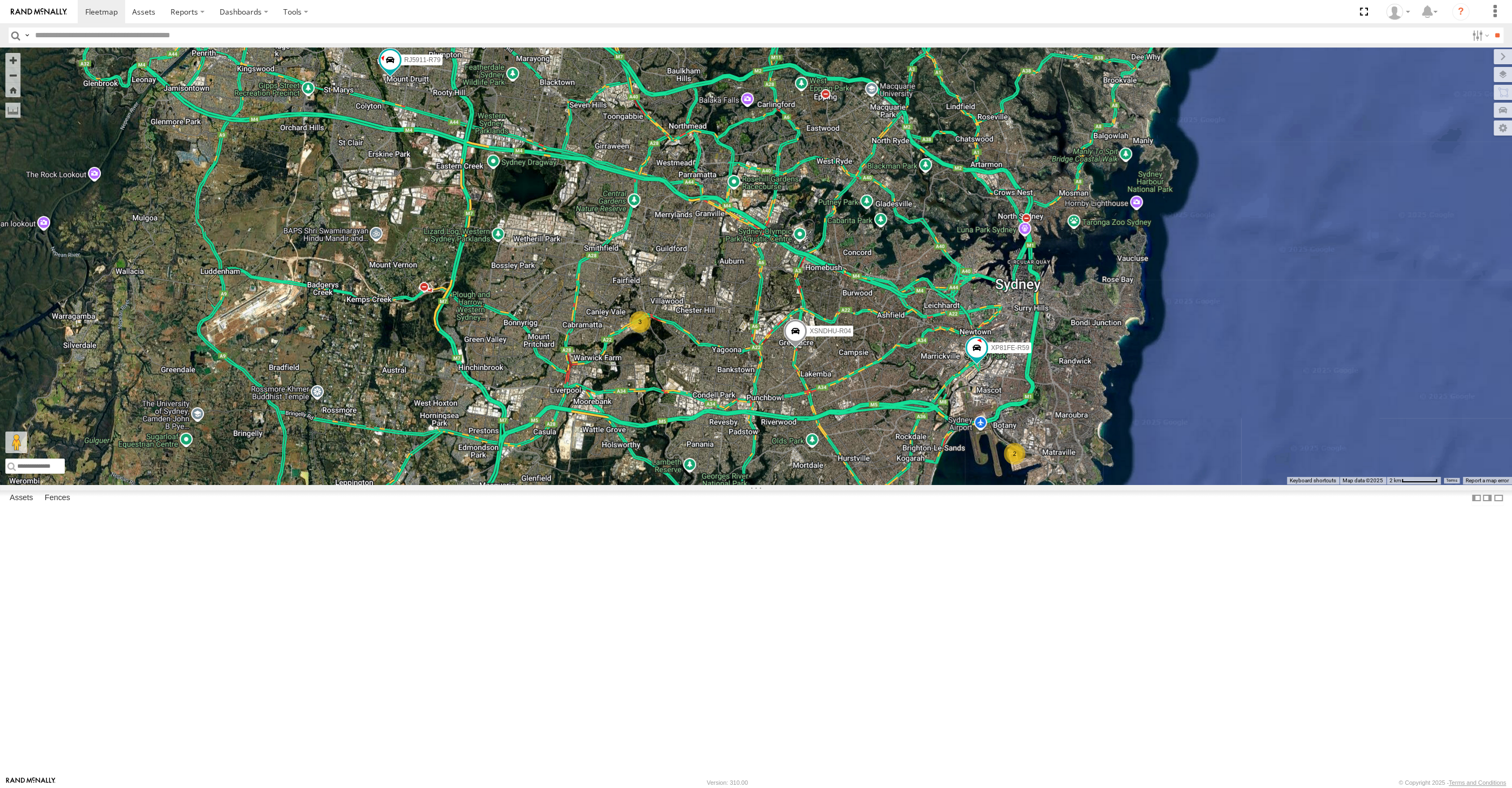
drag, startPoint x: 934, startPoint y: 561, endPoint x: 871, endPoint y: 561, distance: 63.0
click at [871, 484] on div "XSNDHU-R04 RJ5911-R79 XP81FE-R59 2 3" at bounding box center [756, 266] width 1512 height 437
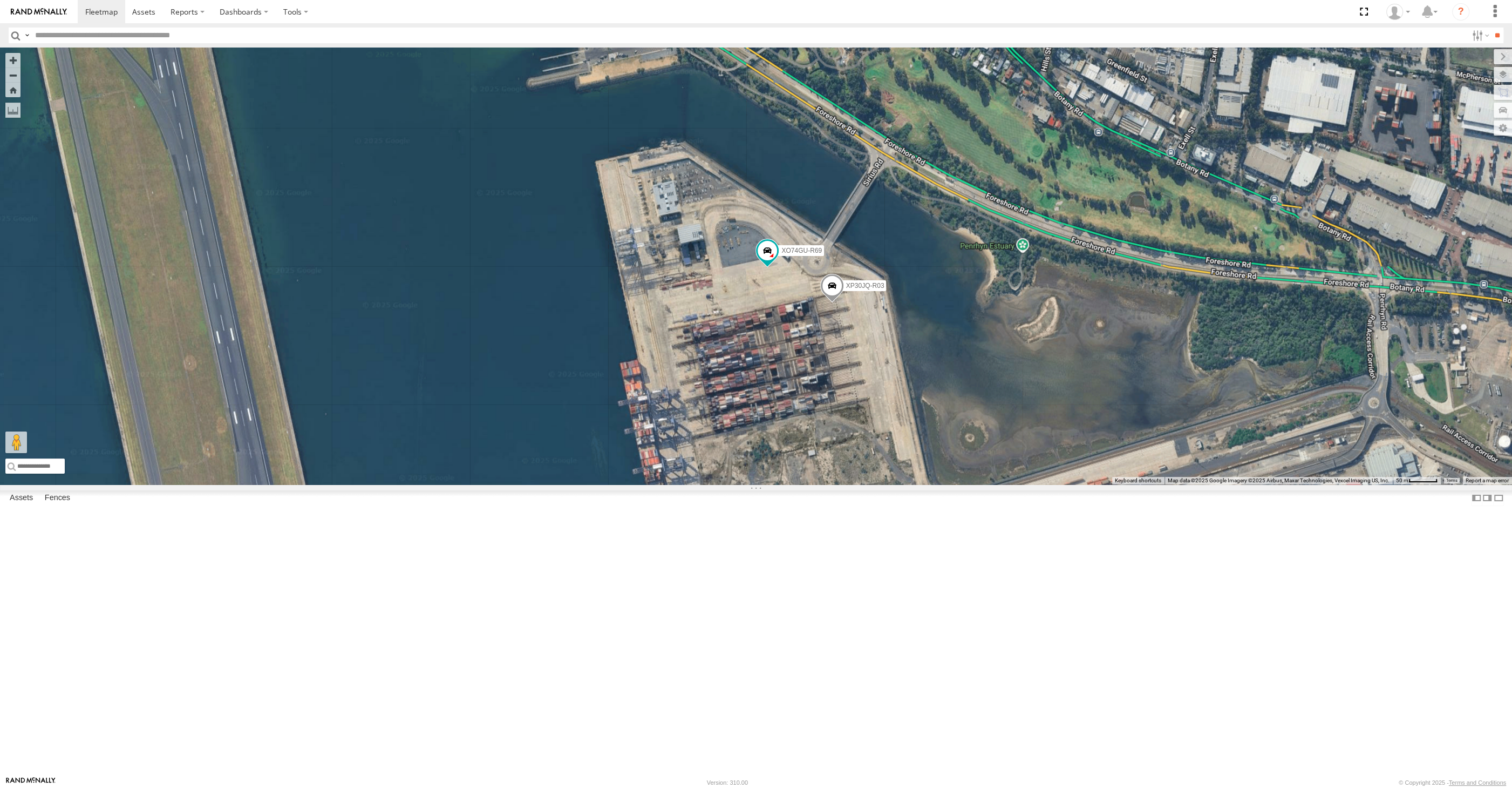
drag, startPoint x: 831, startPoint y: 503, endPoint x: 835, endPoint y: 496, distance: 8.1
click at [834, 484] on div "XSNDHU-R04 RJ5911-R79 XP81FE-R59 XP30JQ-R03 XO74GU-R69" at bounding box center [756, 266] width 1512 height 437
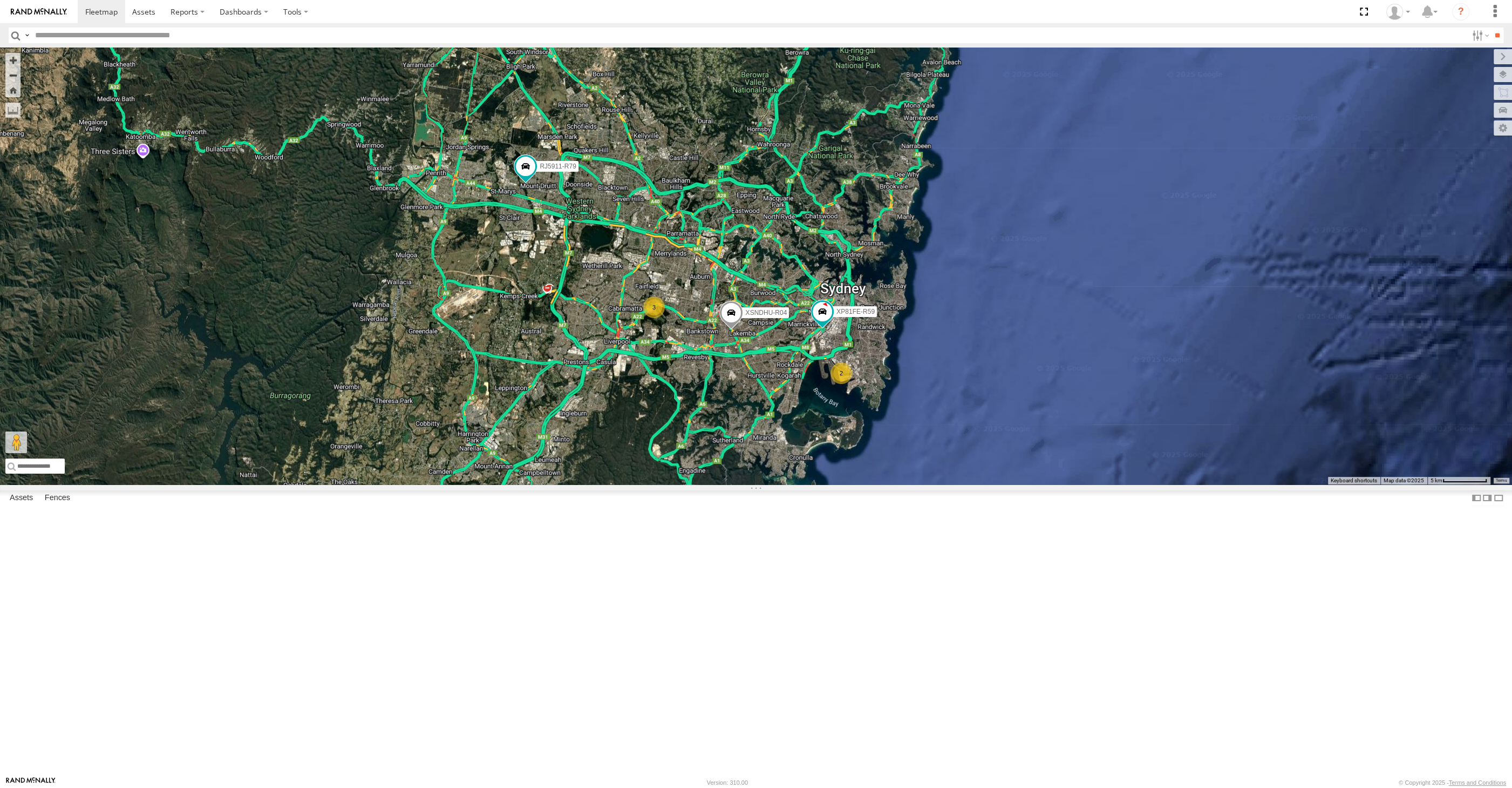
click at [920, 484] on div "XSNDHU-R04 RJ5911-R79 XP81FE-R59 2 3" at bounding box center [756, 266] width 1512 height 437
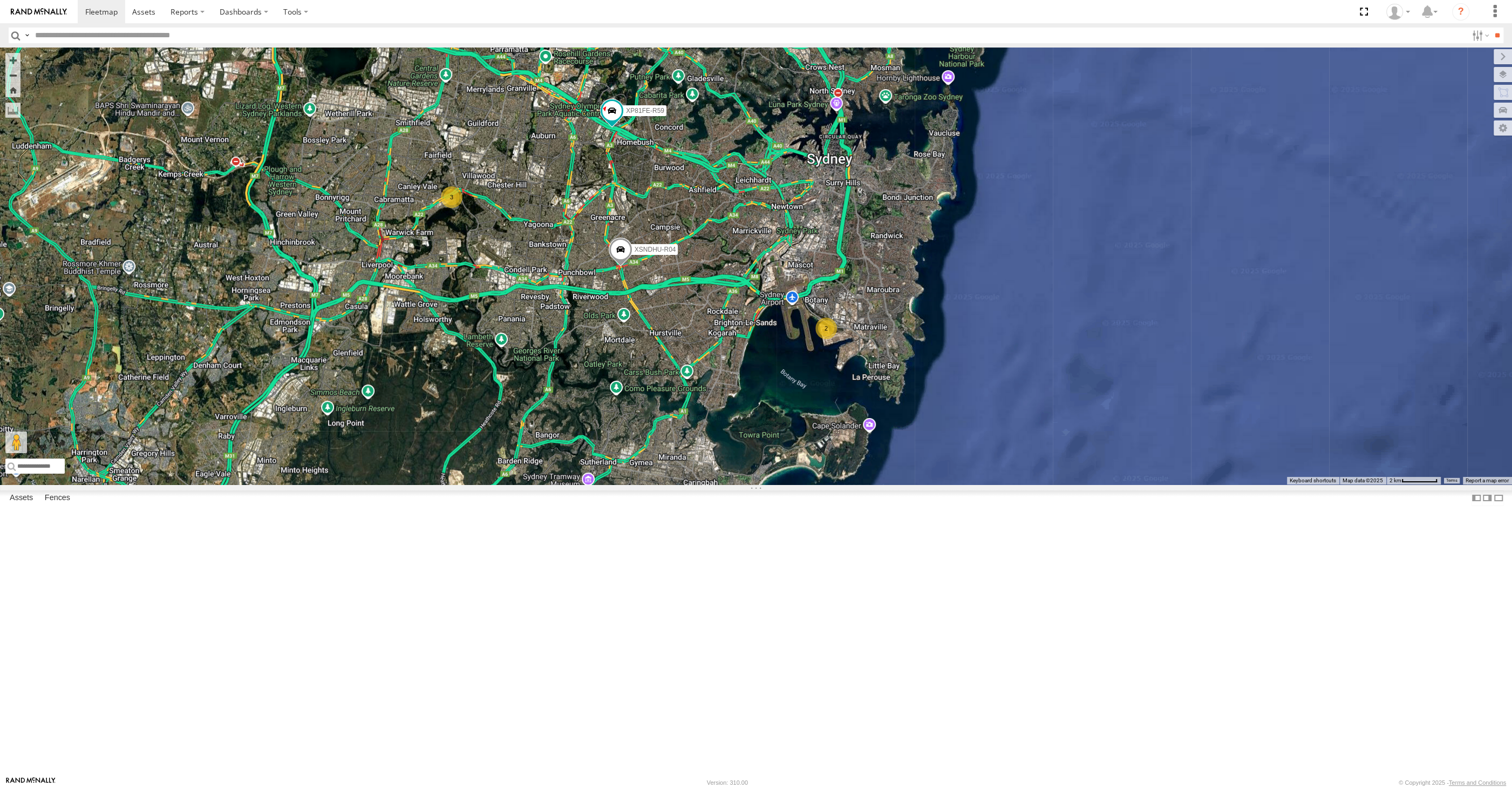
drag, startPoint x: 713, startPoint y: 630, endPoint x: 718, endPoint y: 628, distance: 5.4
click at [717, 484] on div "XSNDHU-R04 RJ5911-R79 XP81FE-R59 2 3" at bounding box center [756, 266] width 1512 height 437
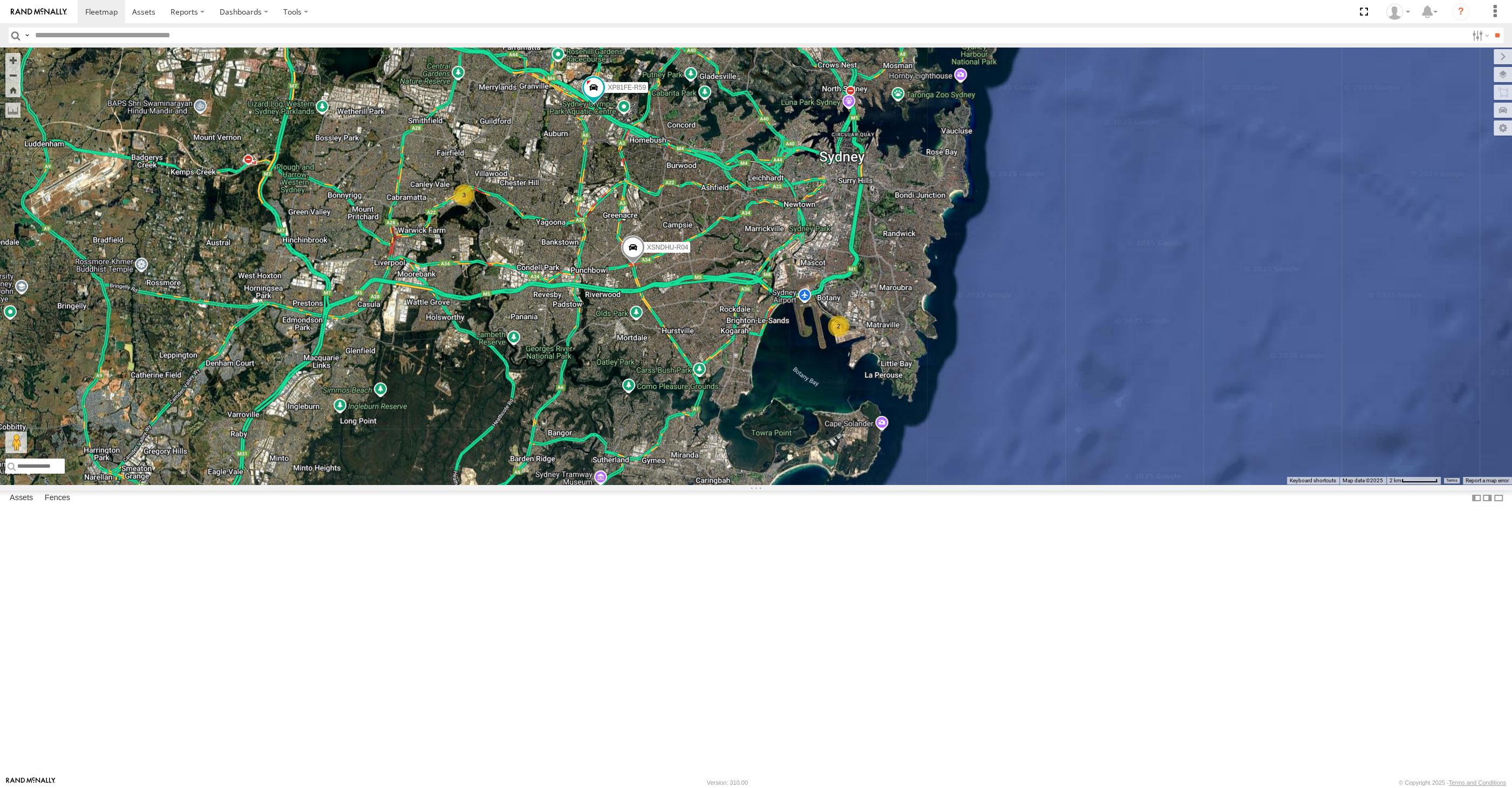
drag, startPoint x: 711, startPoint y: 560, endPoint x: 722, endPoint y: 561, distance: 11.0
click at [722, 484] on div "XSNDHU-R04 RJ5911-R79 XP81FE-R59 2 3" at bounding box center [756, 266] width 1512 height 437
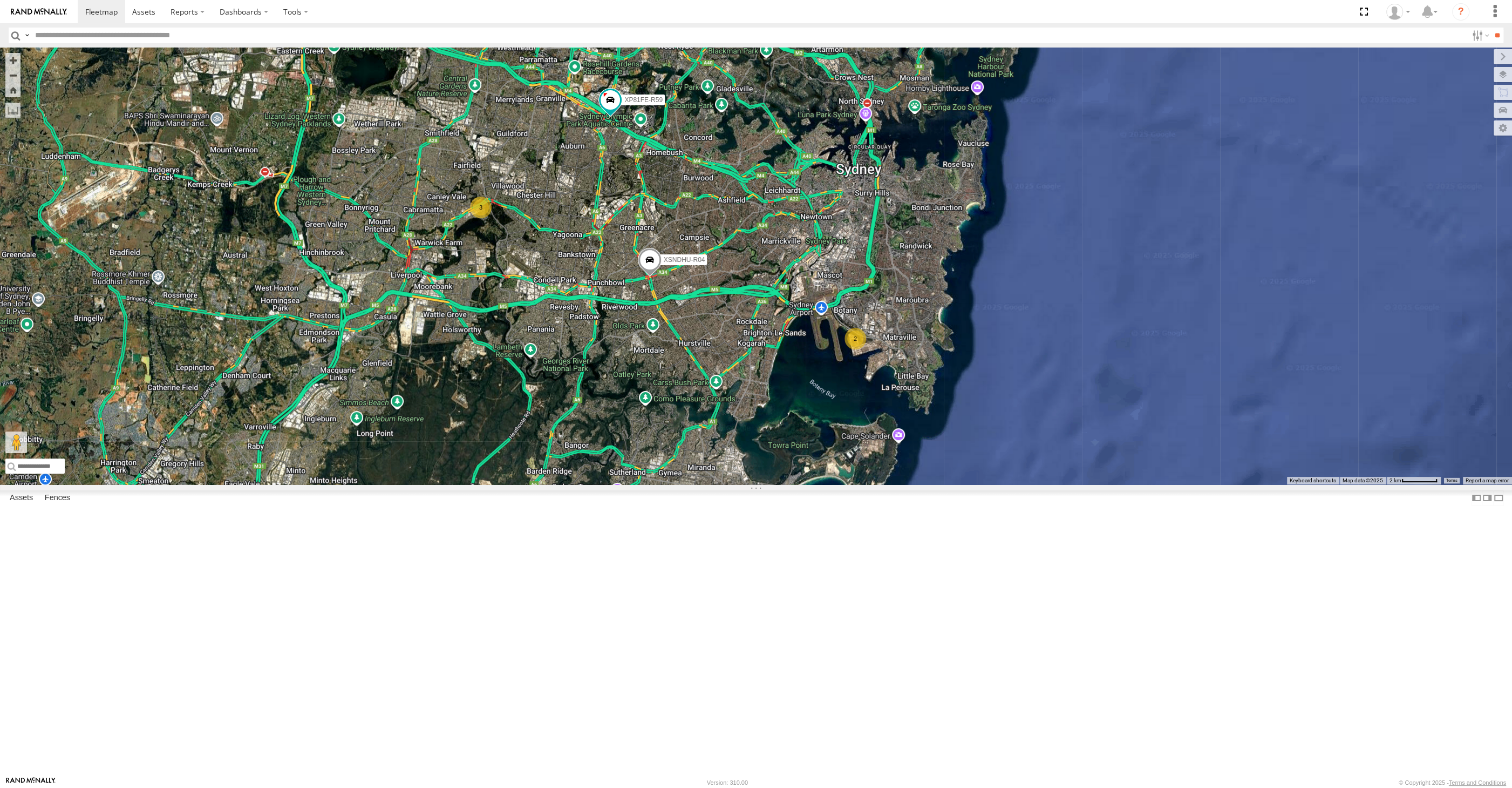
drag, startPoint x: 760, startPoint y: 548, endPoint x: 771, endPoint y: 554, distance: 12.5
click at [769, 484] on div "XSNDHU-R04 RJ5911-R79 XP81FE-R59 2 3" at bounding box center [756, 266] width 1512 height 437
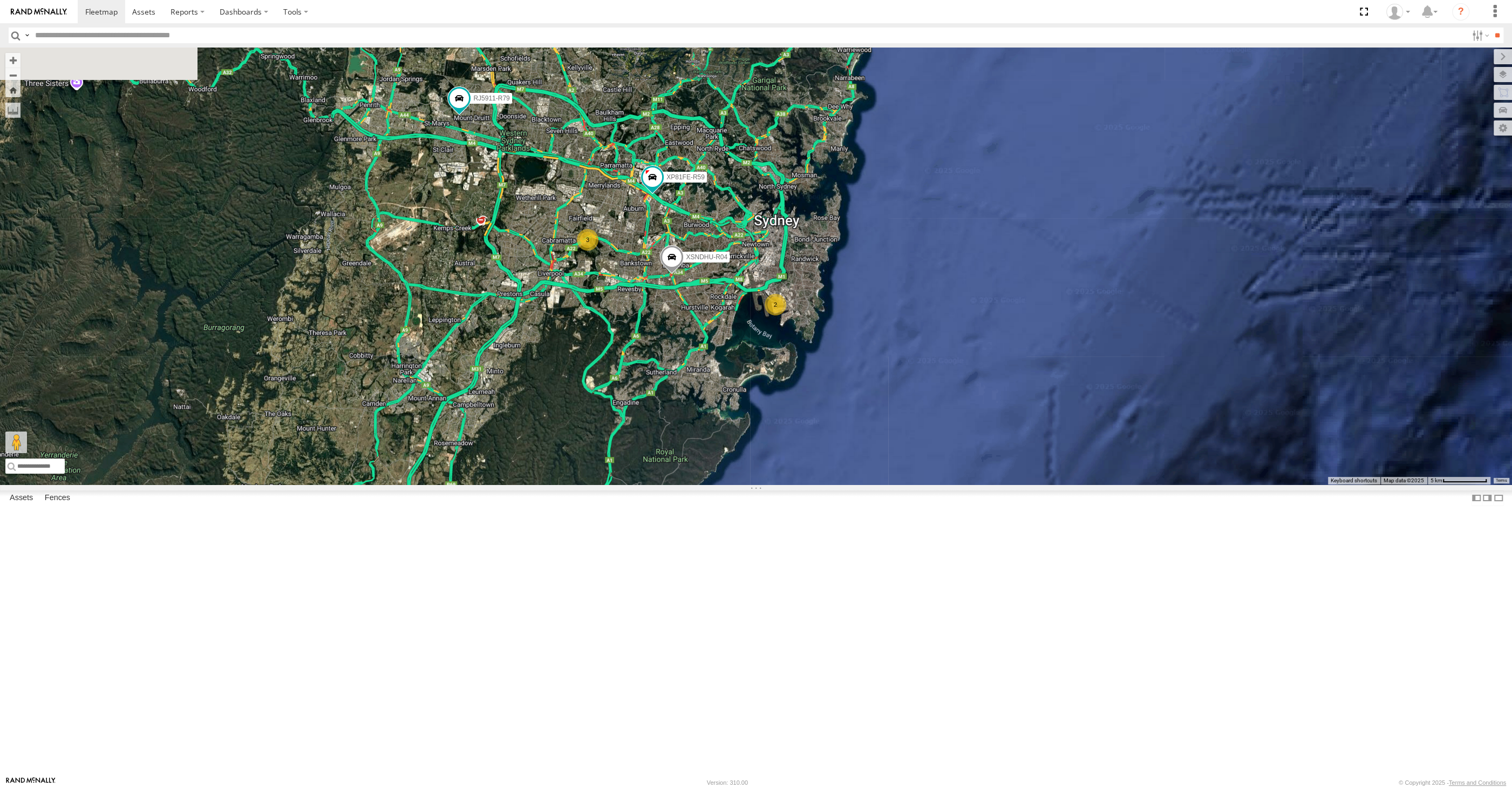
click at [734, 435] on div "XSNDHU-R04 RJ5911-R79 XP81FE-R59 2 3" at bounding box center [756, 266] width 1512 height 437
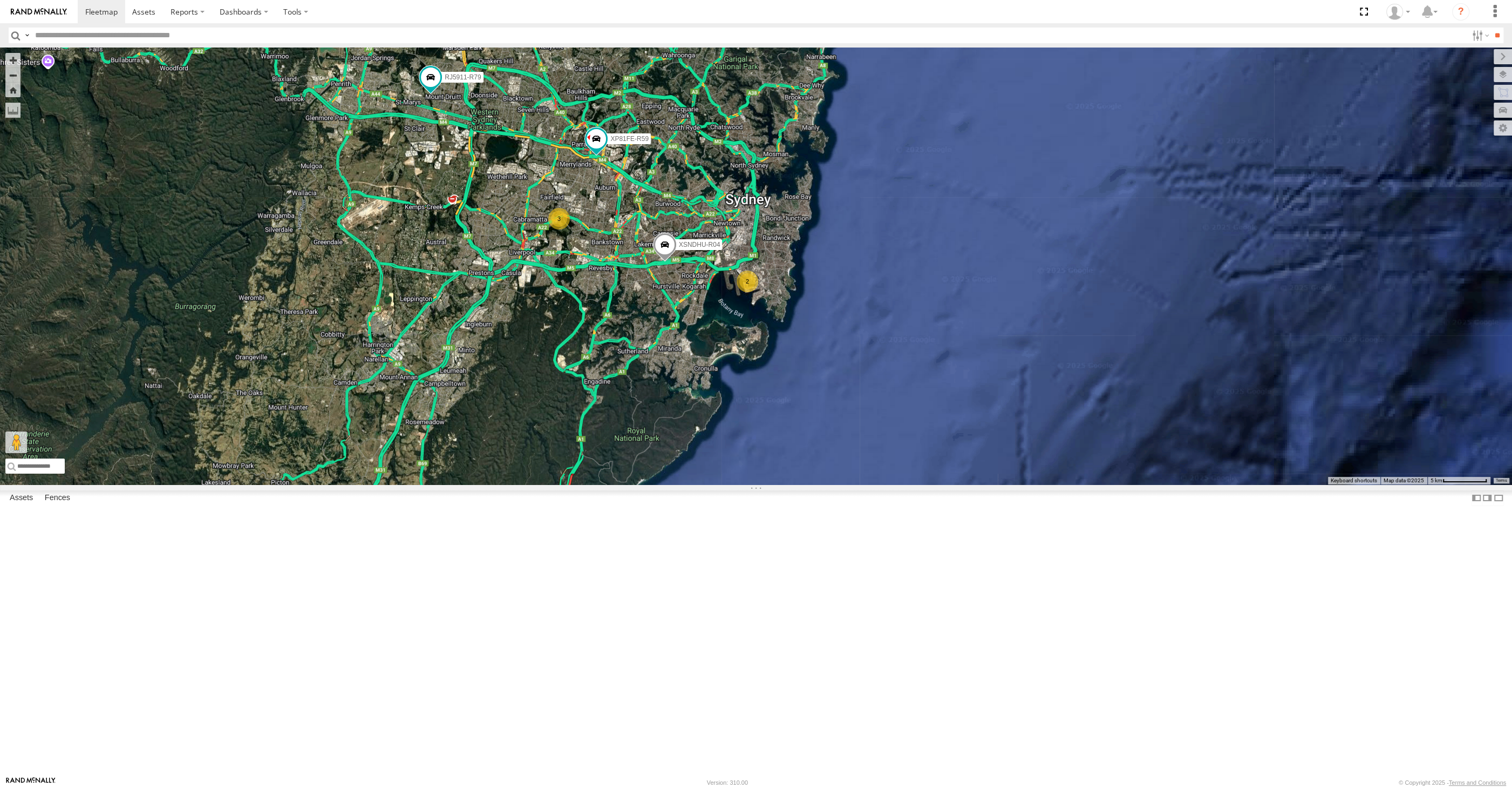
click at [500, 484] on div "XSNDHU-R04 RJ5911-R79 XP81FE-R59 2 3" at bounding box center [756, 266] width 1512 height 437
drag, startPoint x: 613, startPoint y: 524, endPoint x: 590, endPoint y: 516, distance: 24.4
click at [589, 484] on div "XSNDHU-R04 RJ5911-R79 XP81FE-R59 2 3" at bounding box center [756, 266] width 1512 height 437
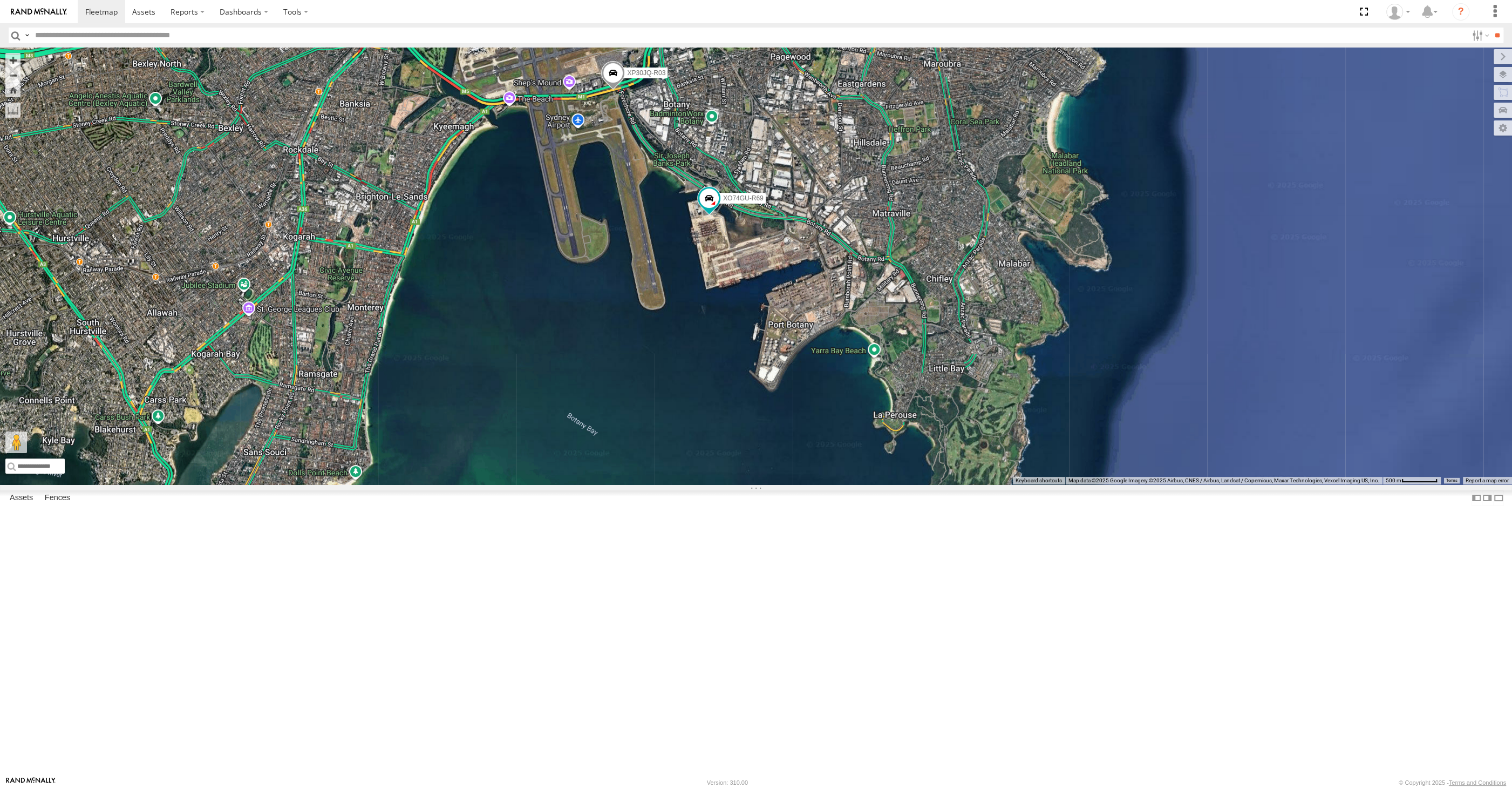
click at [655, 360] on div "XSNDHU-R04 RJ5911-R79 XP81FE-R59 XP30JQ-R03 XO74GU-R69" at bounding box center [756, 266] width 1512 height 437
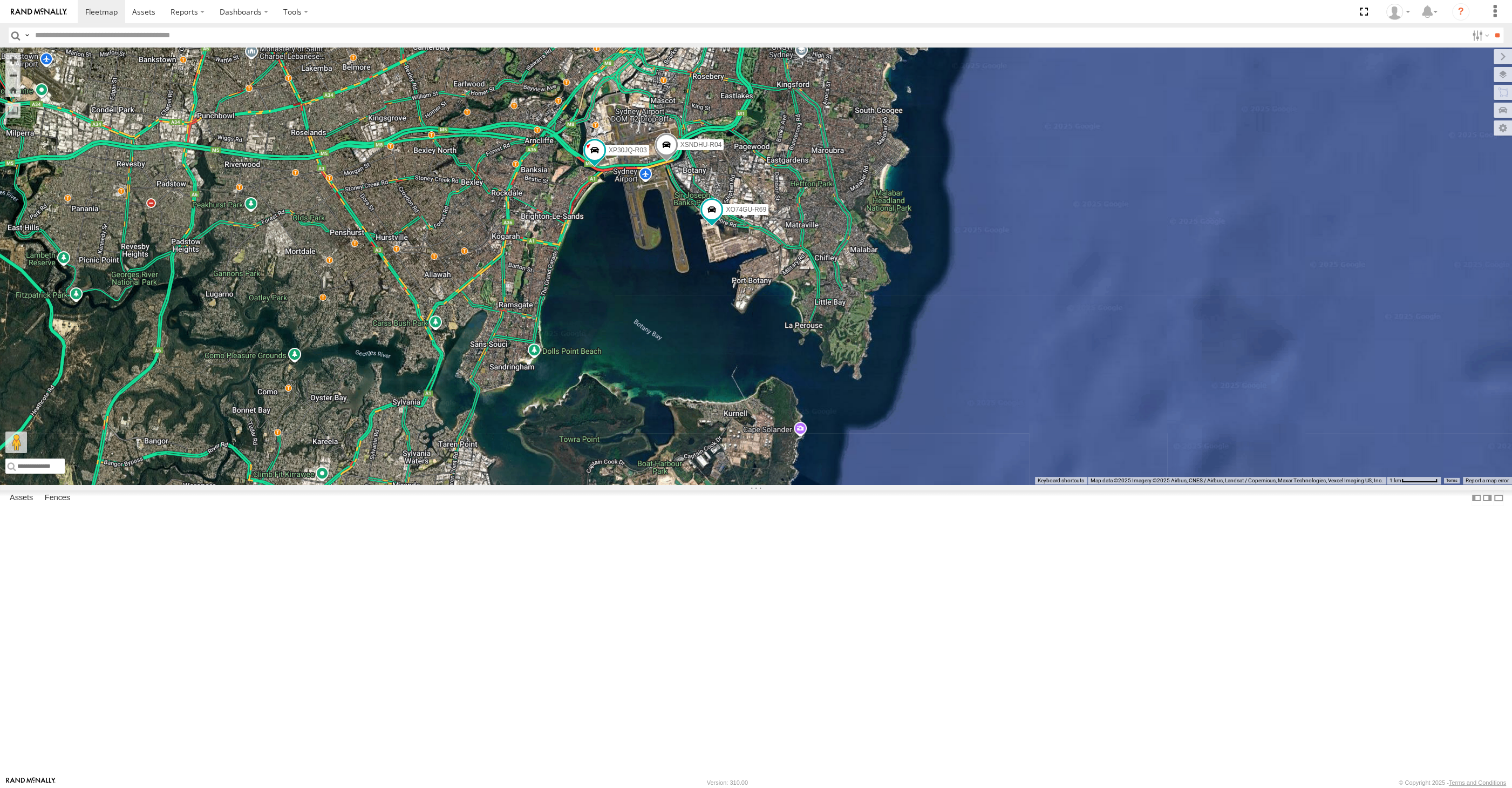
drag, startPoint x: 851, startPoint y: 496, endPoint x: 967, endPoint y: 515, distance: 117.5
click at [967, 484] on div "XP30JQ-R03 XSNDHU-R04 XO74GU-R69" at bounding box center [756, 266] width 1512 height 437
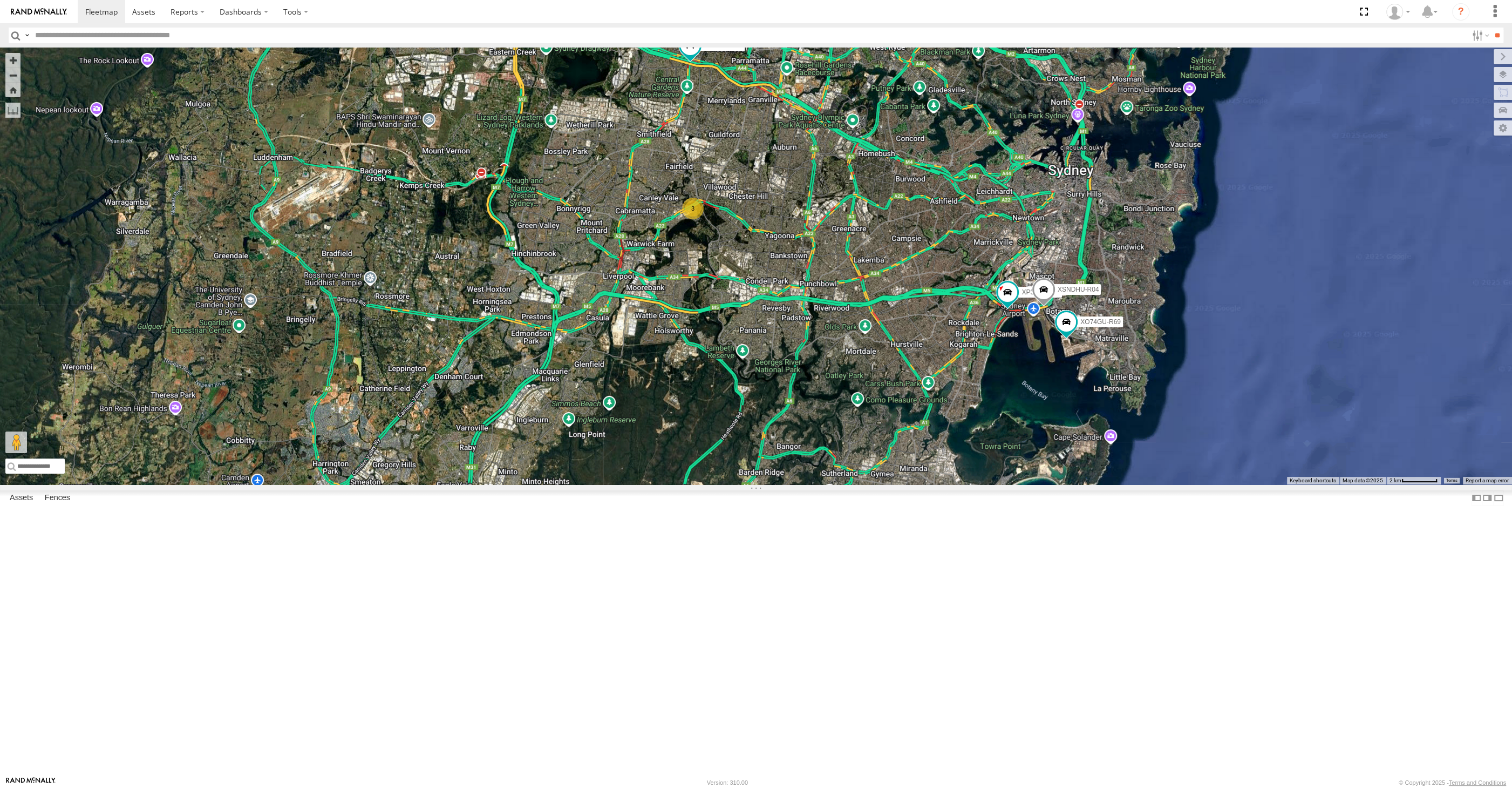
click at [883, 484] on div "XP30JQ-R03 XSNDHU-R04 XO74GU-R69 3 RJ5911-R79 XP81FE-R59" at bounding box center [756, 266] width 1512 height 437
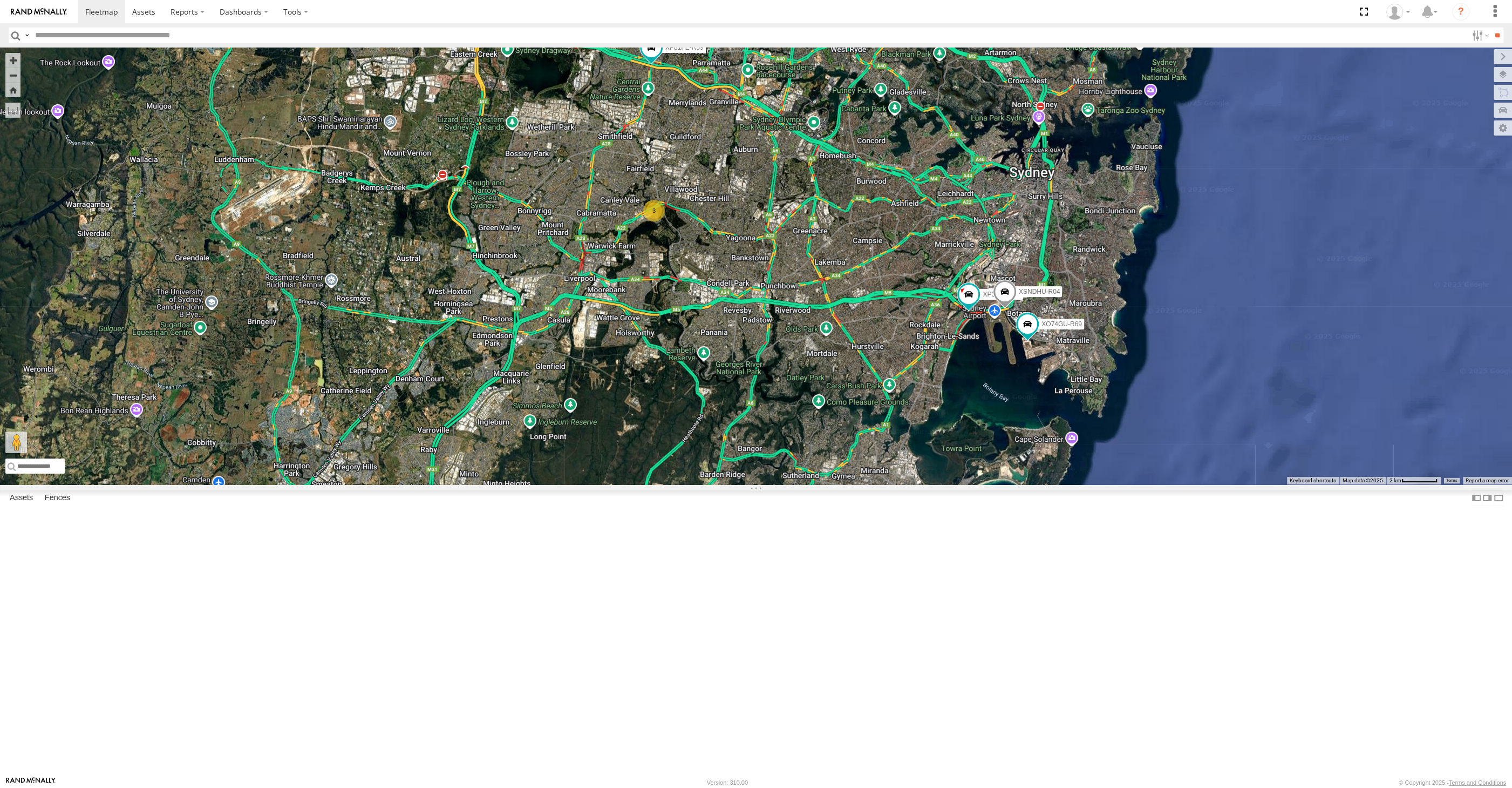
drag, startPoint x: 1192, startPoint y: 596, endPoint x: 1176, endPoint y: 589, distance: 17.5
click at [1176, 484] on div "XP30JQ-R03 XSNDHU-R04 XO74GU-R69 3 RJ5911-R79 XP81FE-R59" at bounding box center [756, 266] width 1512 height 437
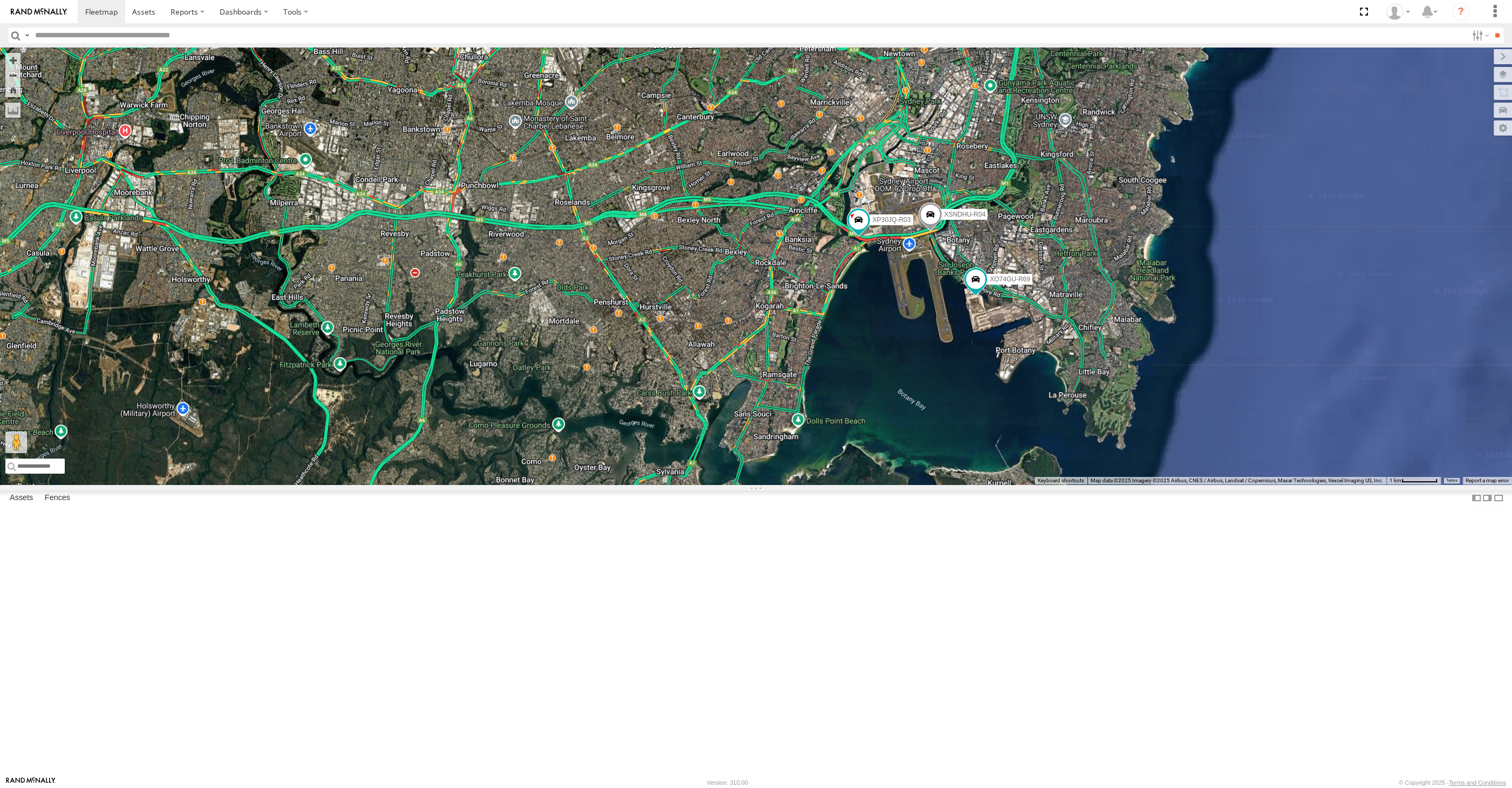
drag, startPoint x: 833, startPoint y: 518, endPoint x: 851, endPoint y: 513, distance: 18.7
click at [853, 484] on div "XP30JQ-R03 XSNDHU-R04 XO74GU-R69 RJ5911-R79 XP81FE-R59 3" at bounding box center [756, 266] width 1512 height 437
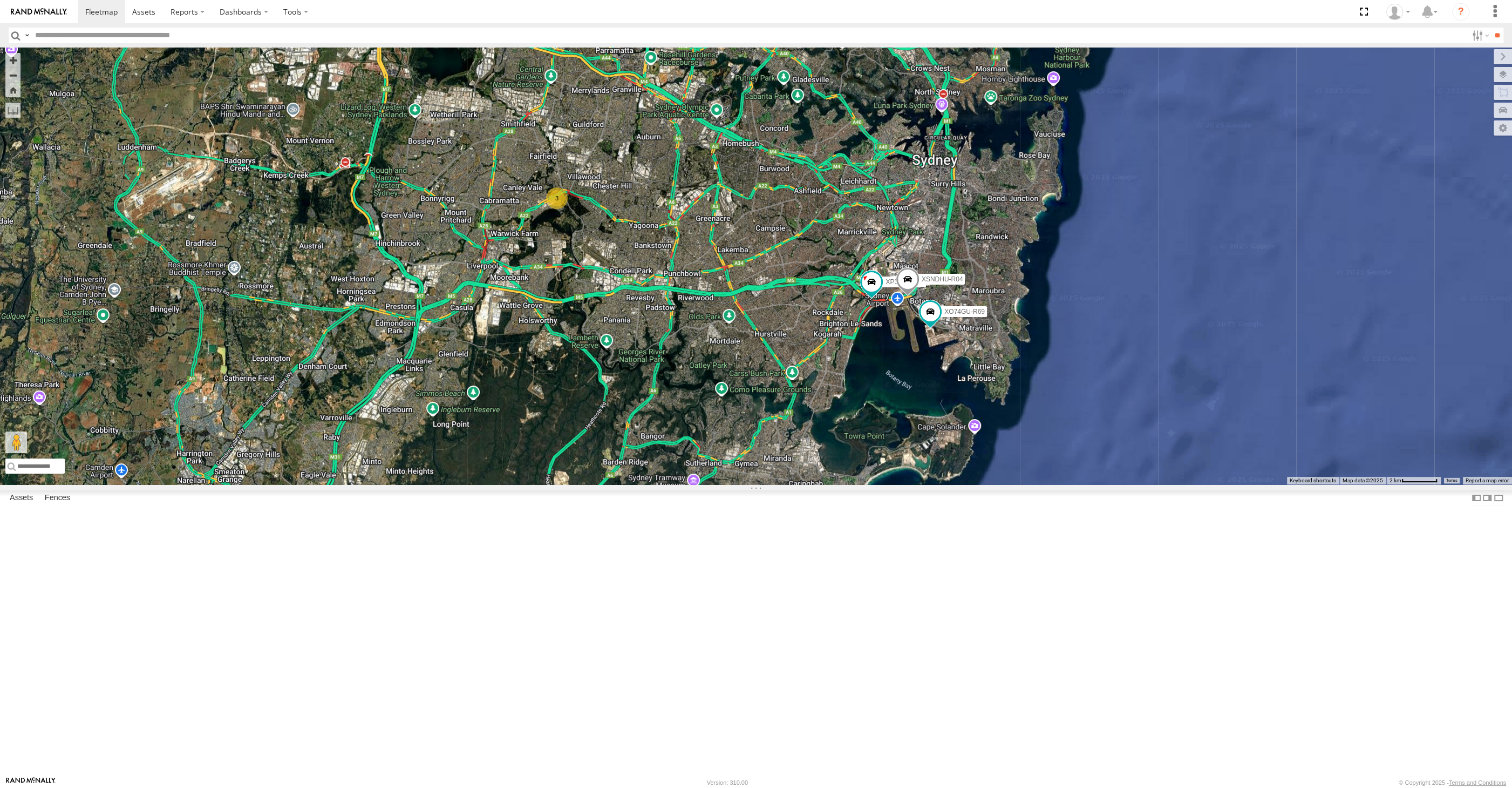
click at [966, 484] on div "XP30JQ-R03 XSNDHU-R04 XO74GU-R69 RJ5911-R79 XP81FE-R59 3" at bounding box center [756, 266] width 1512 height 437
click at [513, 263] on div "XP30JQ-R03 XSNDHU-R04 XO74GU-R69 RJ5911-R79 XP81FE-R59 3" at bounding box center [756, 266] width 1512 height 437
click at [805, 484] on div "XP30JQ-R03 XSNDHU-R04 XO74GU-R69 RJ5911-R79 XP81FE-R59 3" at bounding box center [756, 266] width 1512 height 437
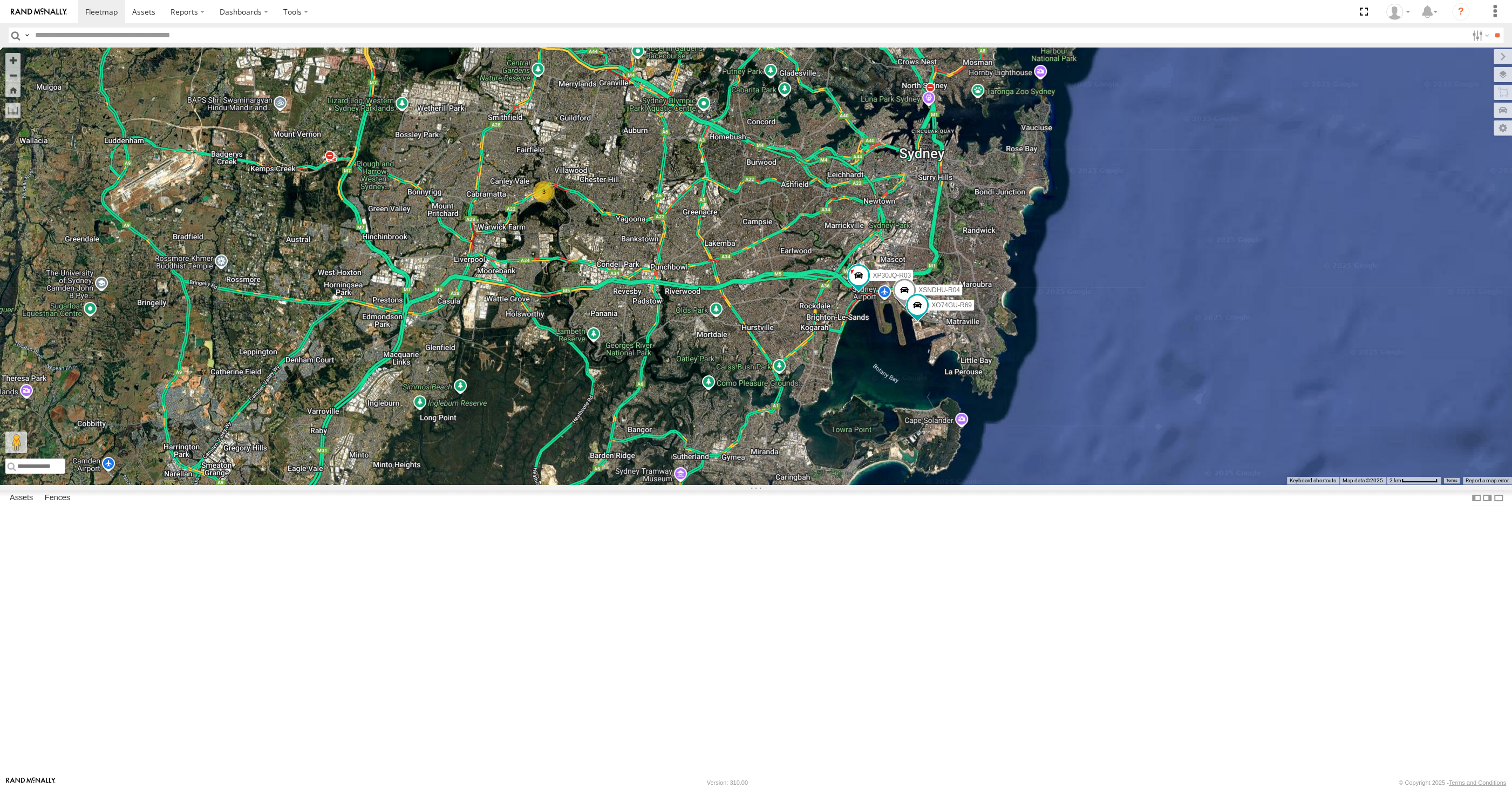
click at [737, 484] on div "XP30JQ-R03 XSNDHU-R04 XO74GU-R69 RJ5911-R79 XP81FE-R59 3" at bounding box center [756, 266] width 1512 height 437
drag, startPoint x: 782, startPoint y: 548, endPoint x: 770, endPoint y: 573, distance: 27.7
click at [775, 484] on div "XP30JQ-R03 XSNDHU-R04 XO74GU-R69 RJ5911-R79 XP81FE-R59 3" at bounding box center [756, 266] width 1512 height 437
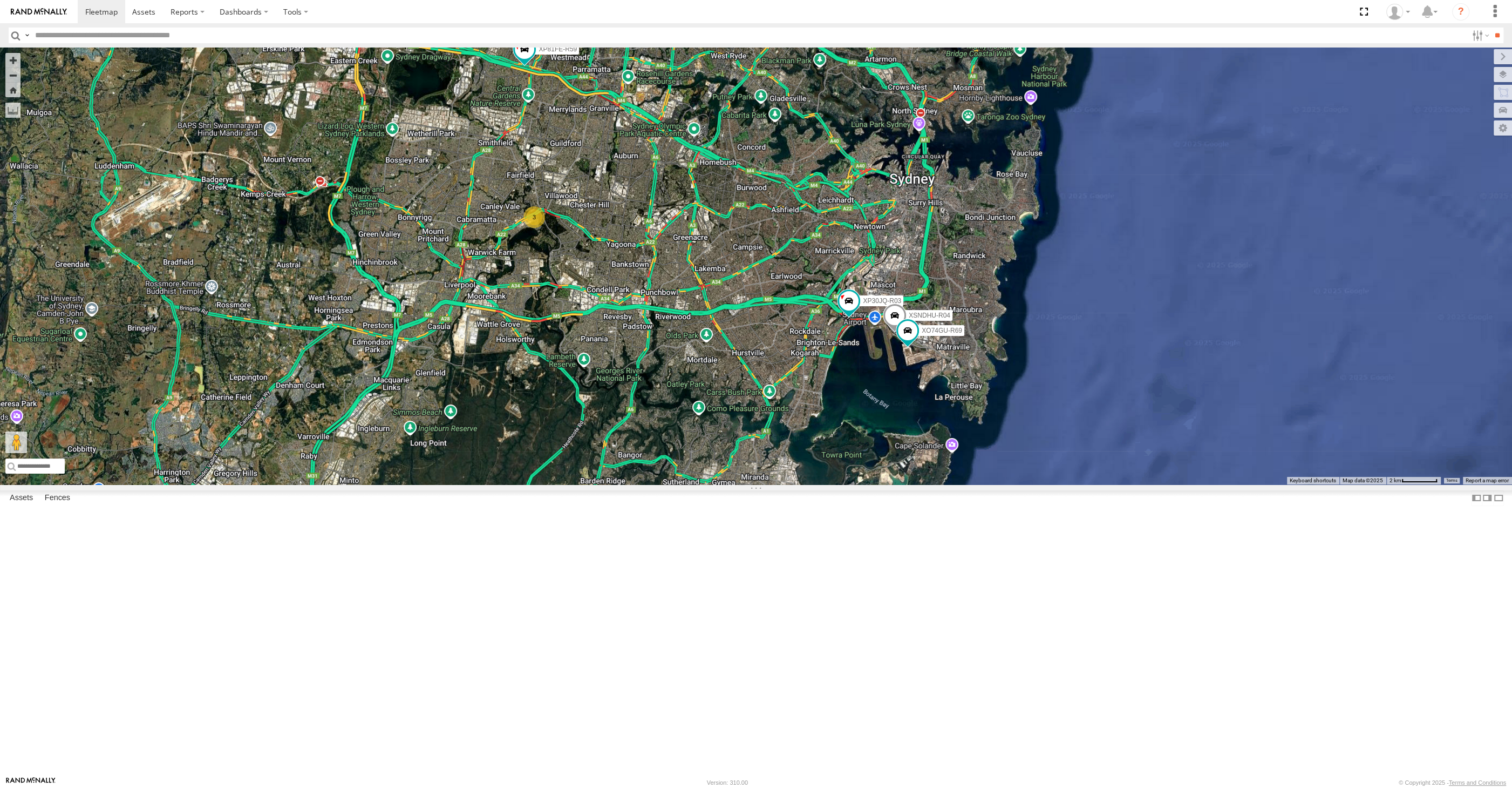
drag, startPoint x: 784, startPoint y: 589, endPoint x: 773, endPoint y: 616, distance: 29.2
click at [773, 484] on div "XP30JQ-R03 XSNDHU-R04 XO74GU-R69 RJ5911-R79 XP81FE-R59 3" at bounding box center [756, 266] width 1512 height 437
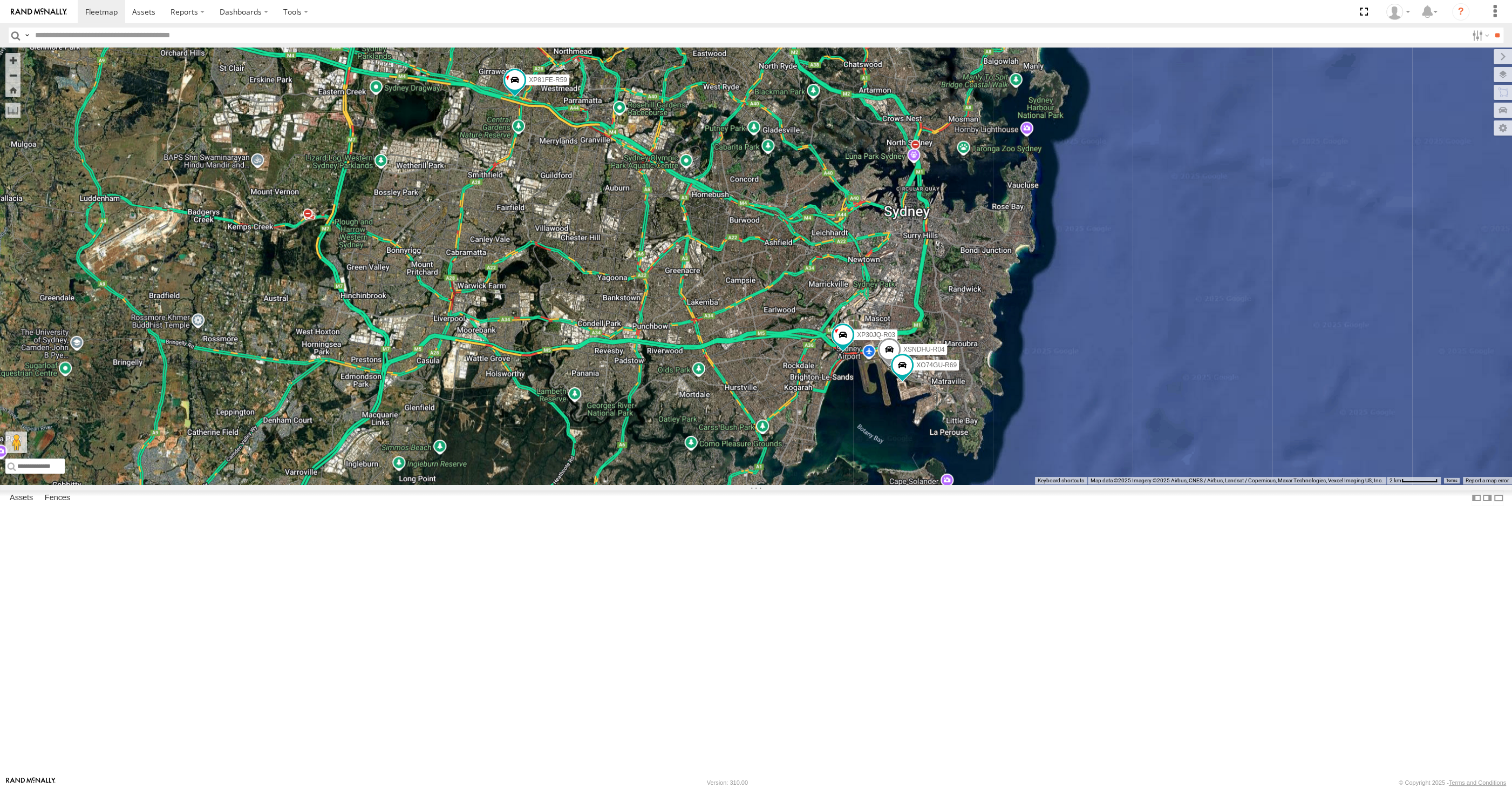
drag, startPoint x: 761, startPoint y: 554, endPoint x: 771, endPoint y: 589, distance: 36.4
click at [771, 484] on div "XP30JQ-R03 XSNDHU-R04 XO74GU-R69 RJ5911-R79 XP81FE-R59" at bounding box center [756, 266] width 1512 height 437
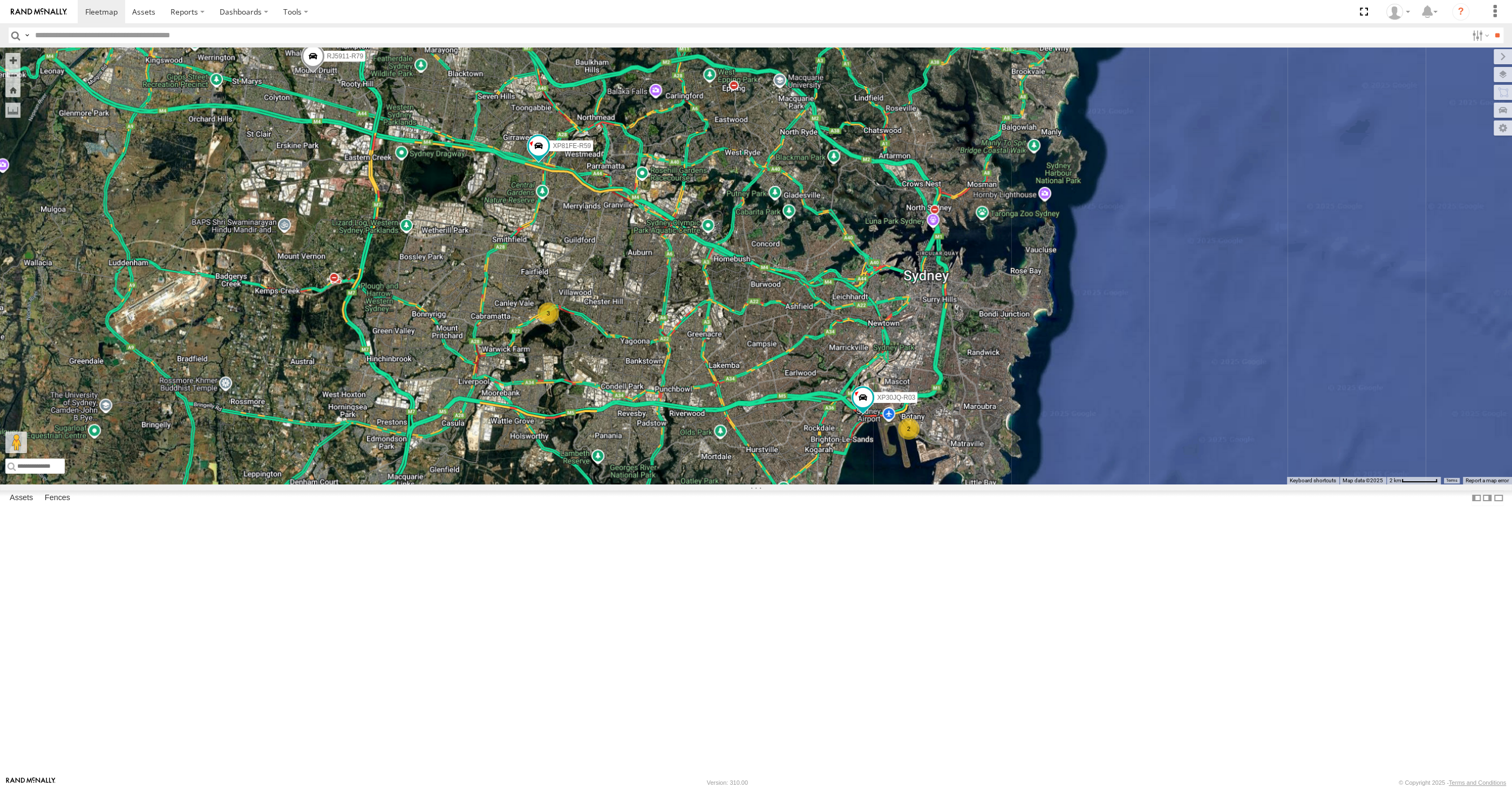
drag, startPoint x: 767, startPoint y: 602, endPoint x: 785, endPoint y: 605, distance: 18.2
click at [786, 484] on div "XP30JQ-R03 RJ5911-R79 XP81FE-R59 2 3" at bounding box center [756, 266] width 1512 height 437
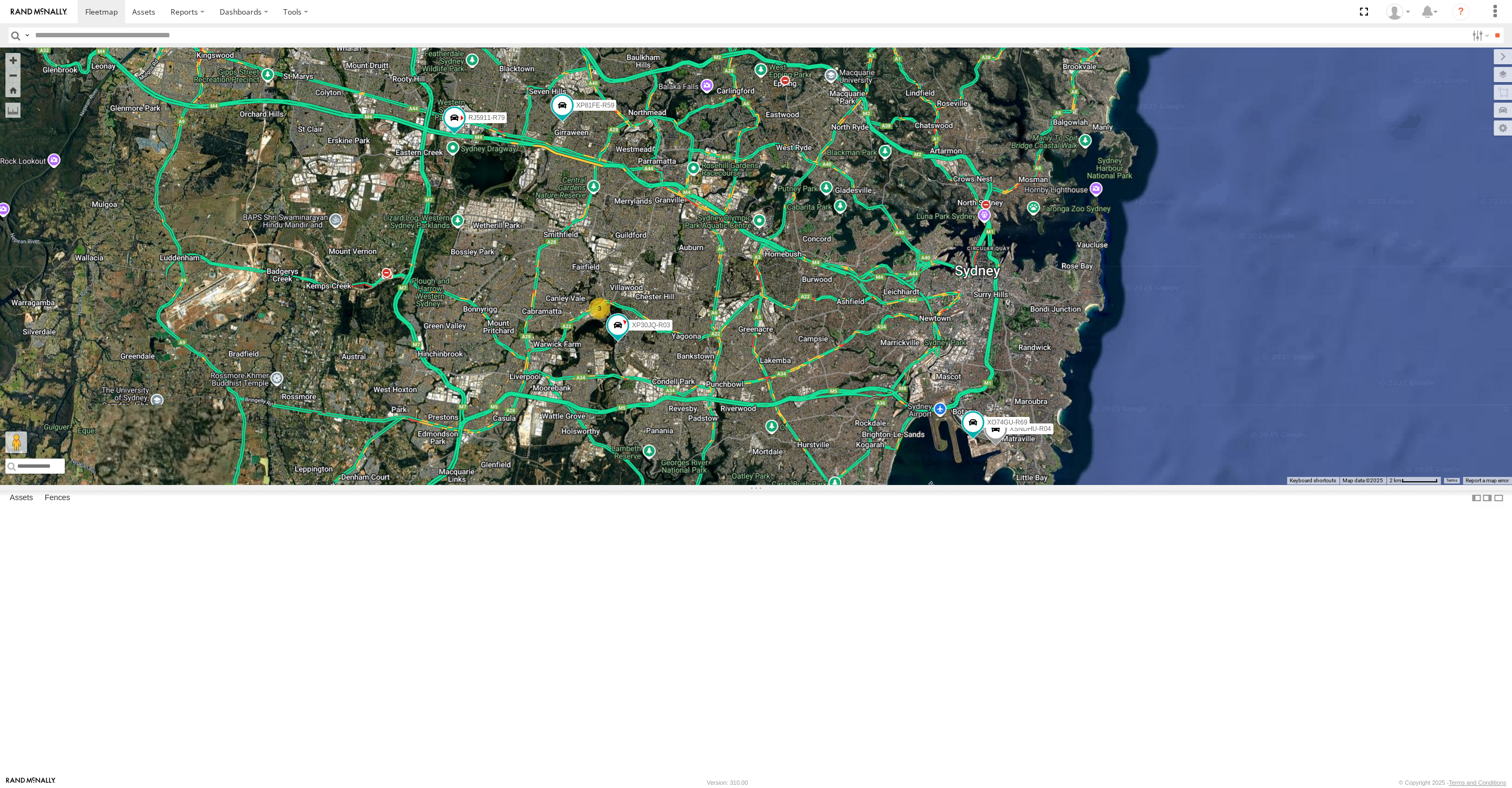
click at [593, 388] on div "XP30JQ-R03 RJ5911-R79 XP81FE-R59 XSNDHU-R04 3 XO74GU-R69" at bounding box center [756, 266] width 1512 height 437
drag, startPoint x: 655, startPoint y: 518, endPoint x: 655, endPoint y: 513, distance: 5.0
click at [655, 484] on div "XP30JQ-R03 RJ5911-R79 XP81FE-R59 XSNDHU-R04 3 XO74GU-R69" at bounding box center [756, 266] width 1512 height 437
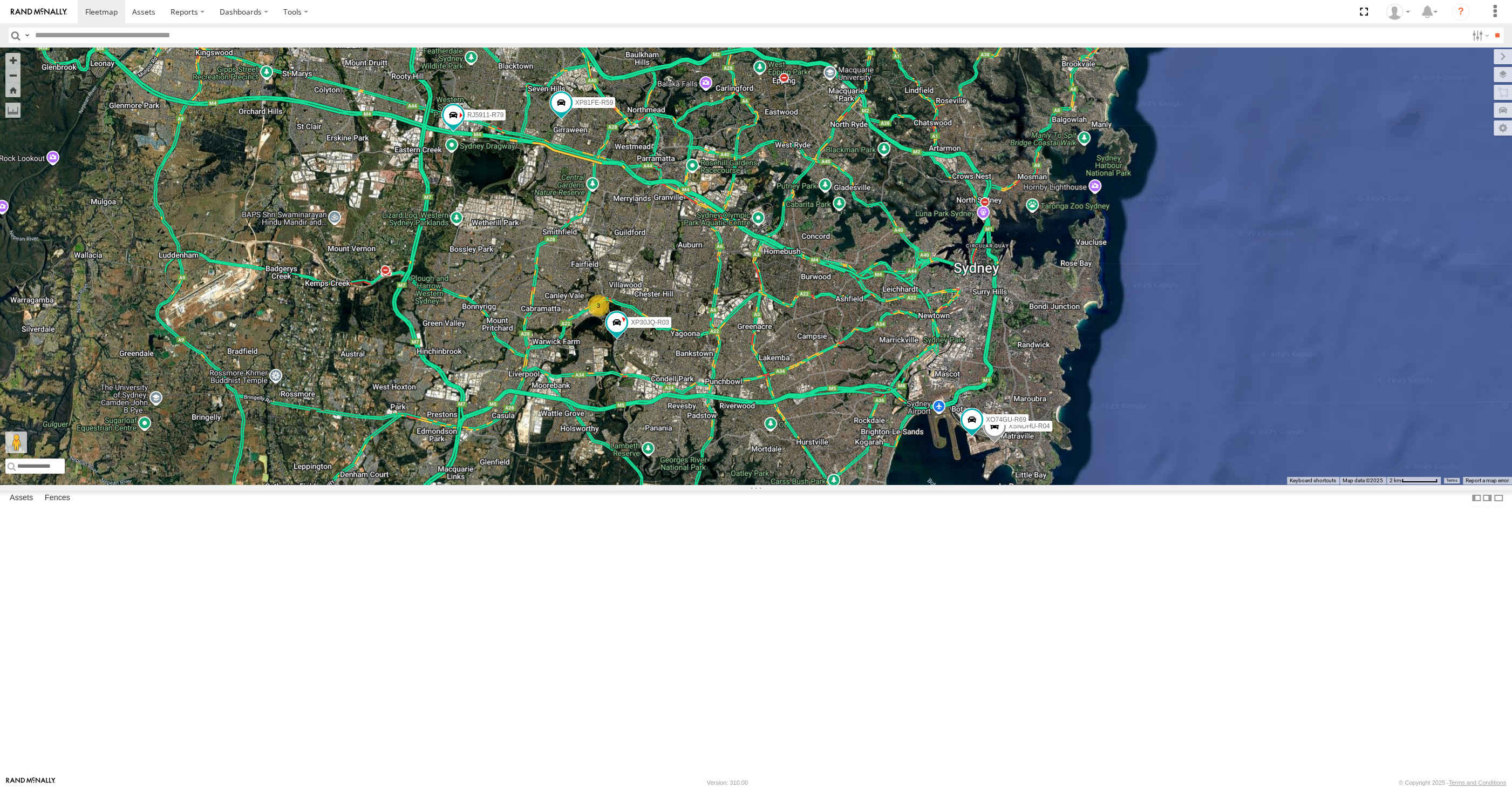
drag, startPoint x: 661, startPoint y: 511, endPoint x: 660, endPoint y: 503, distance: 8.1
click at [660, 484] on div "XP30JQ-R03 RJ5911-R79 XP81FE-R59 XSNDHU-R04 3 XO74GU-R69" at bounding box center [756, 266] width 1512 height 437
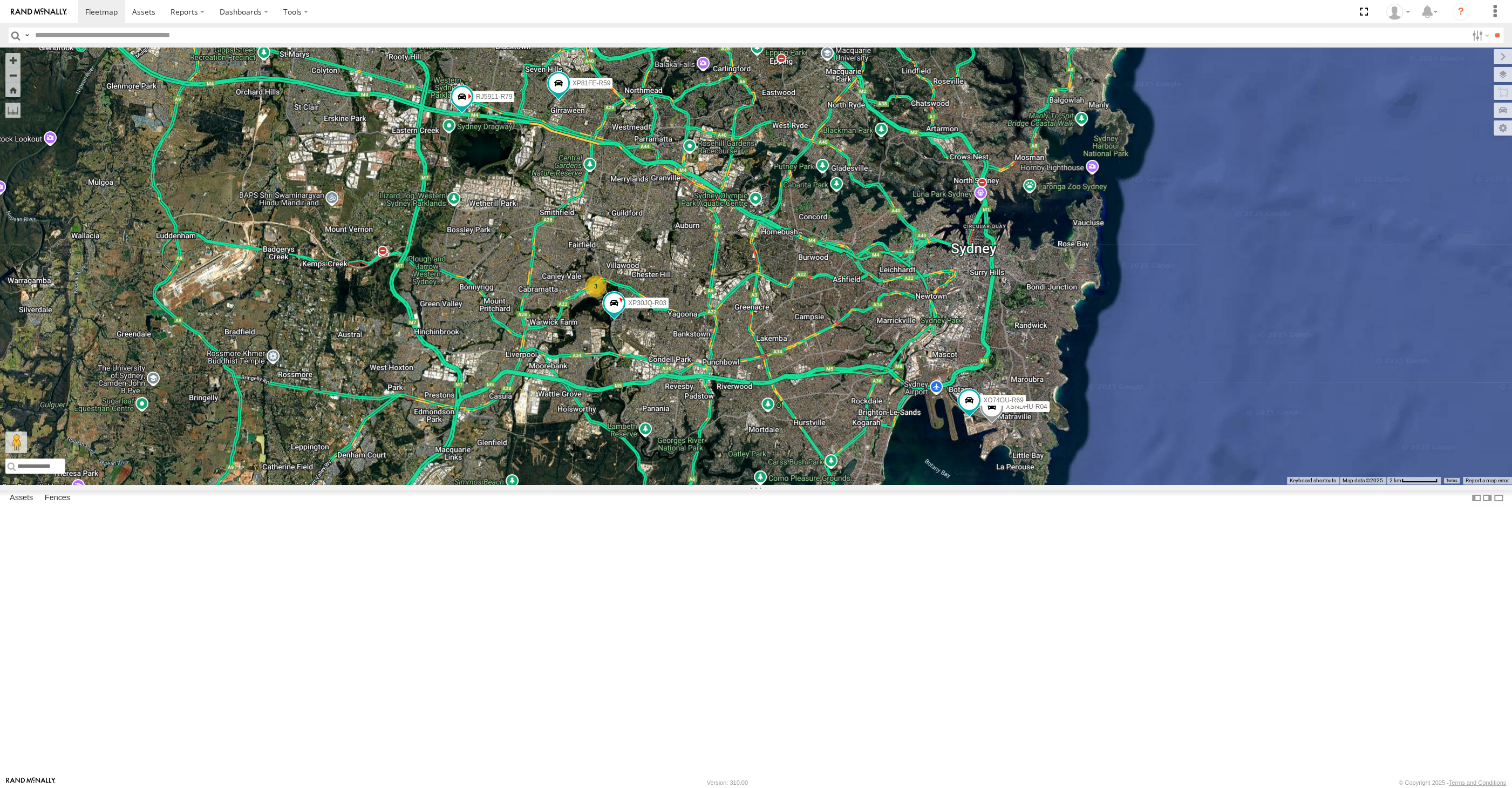
drag, startPoint x: 670, startPoint y: 479, endPoint x: 673, endPoint y: 471, distance: 8.5
click at [673, 471] on div "XP30JQ-R03 RJ5911-R79 XP81FE-R59 XSNDHU-R04 3 XO74GU-R69" at bounding box center [756, 266] width 1512 height 437
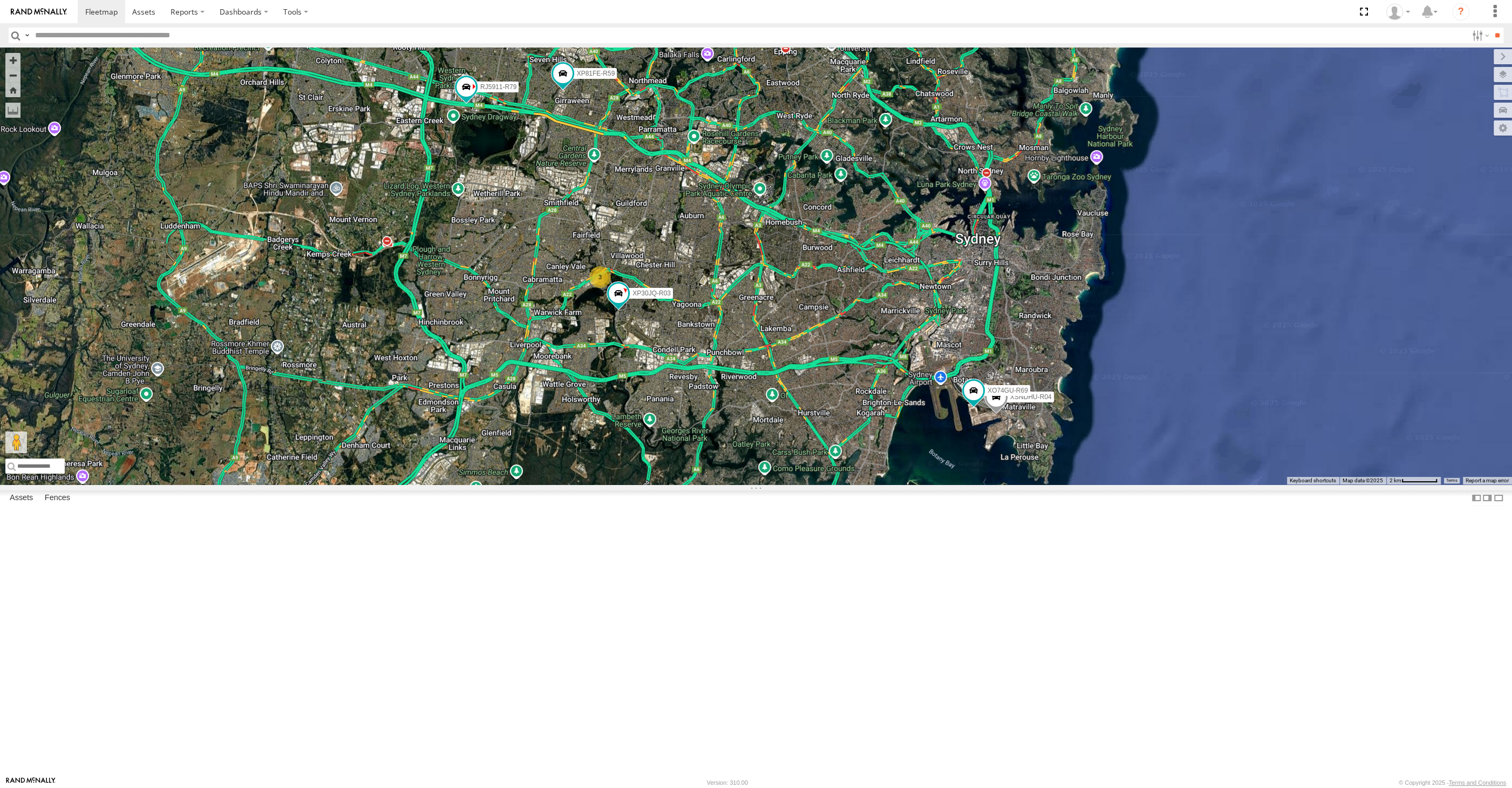
click at [641, 462] on div "XP30JQ-R03 RJ5911-R79 XP81FE-R59 XSNDHU-R04 3 XO74GU-R69" at bounding box center [756, 266] width 1512 height 437
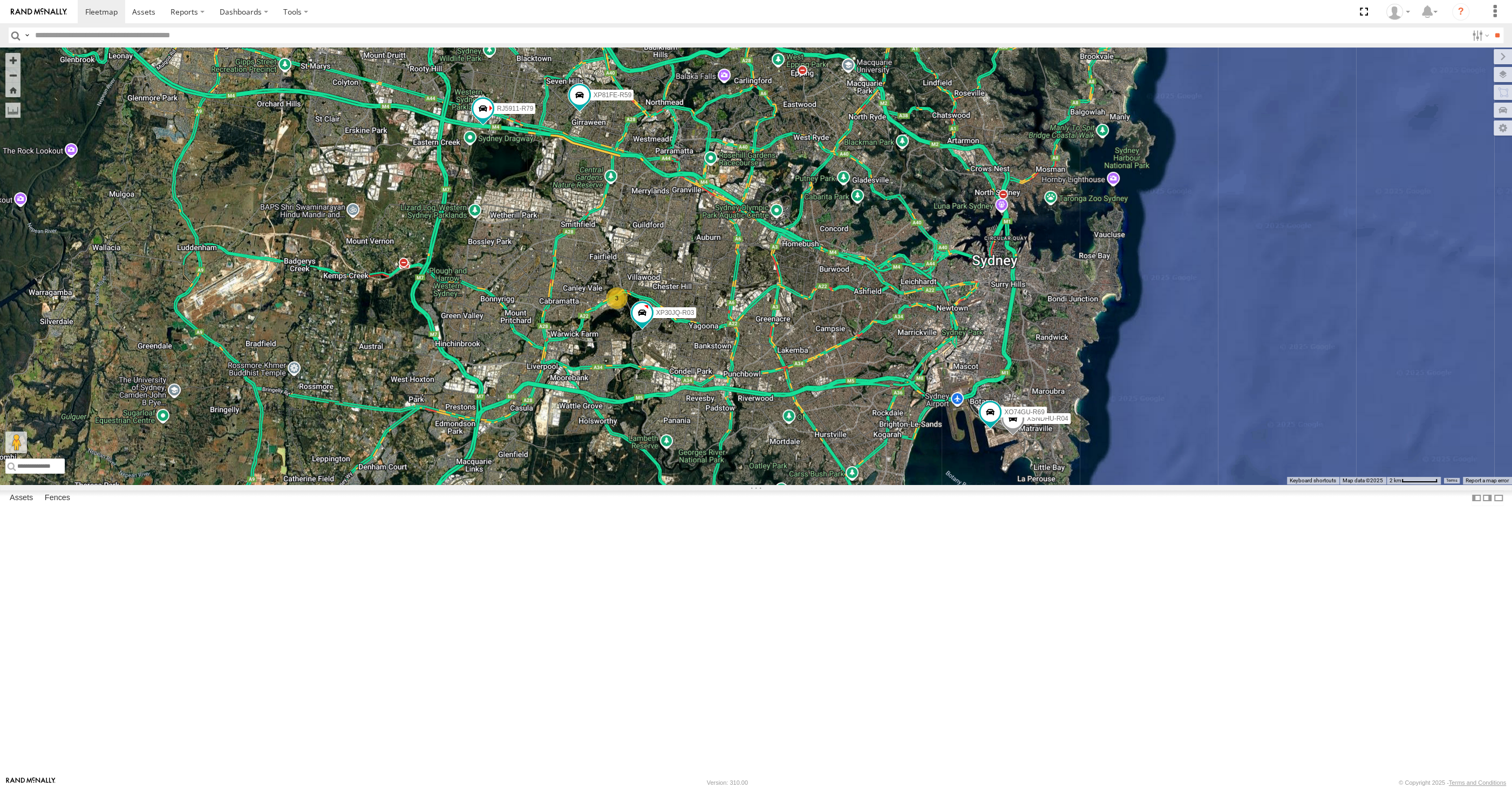
click at [745, 484] on div "XP30JQ-R03 RJ5911-R79 XP81FE-R59 XSNDHU-R04 XO74GU-R69 3" at bounding box center [756, 266] width 1512 height 437
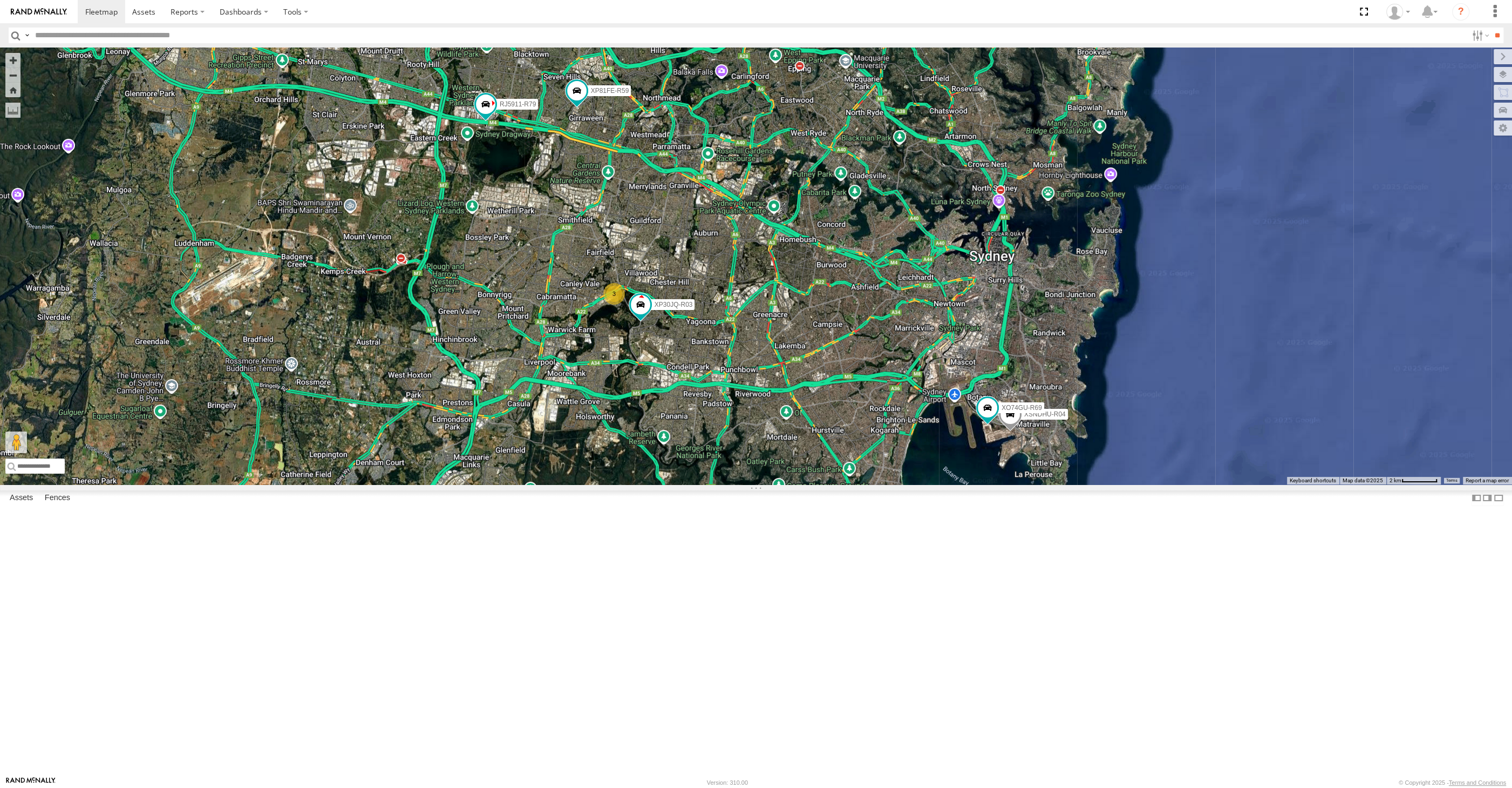
drag, startPoint x: 670, startPoint y: 505, endPoint x: 665, endPoint y: 496, distance: 10.3
click at [665, 484] on div "XP30JQ-R03 RJ5911-R79 XP81FE-R59 XSNDHU-R04 XO74GU-R69 3" at bounding box center [756, 266] width 1512 height 437
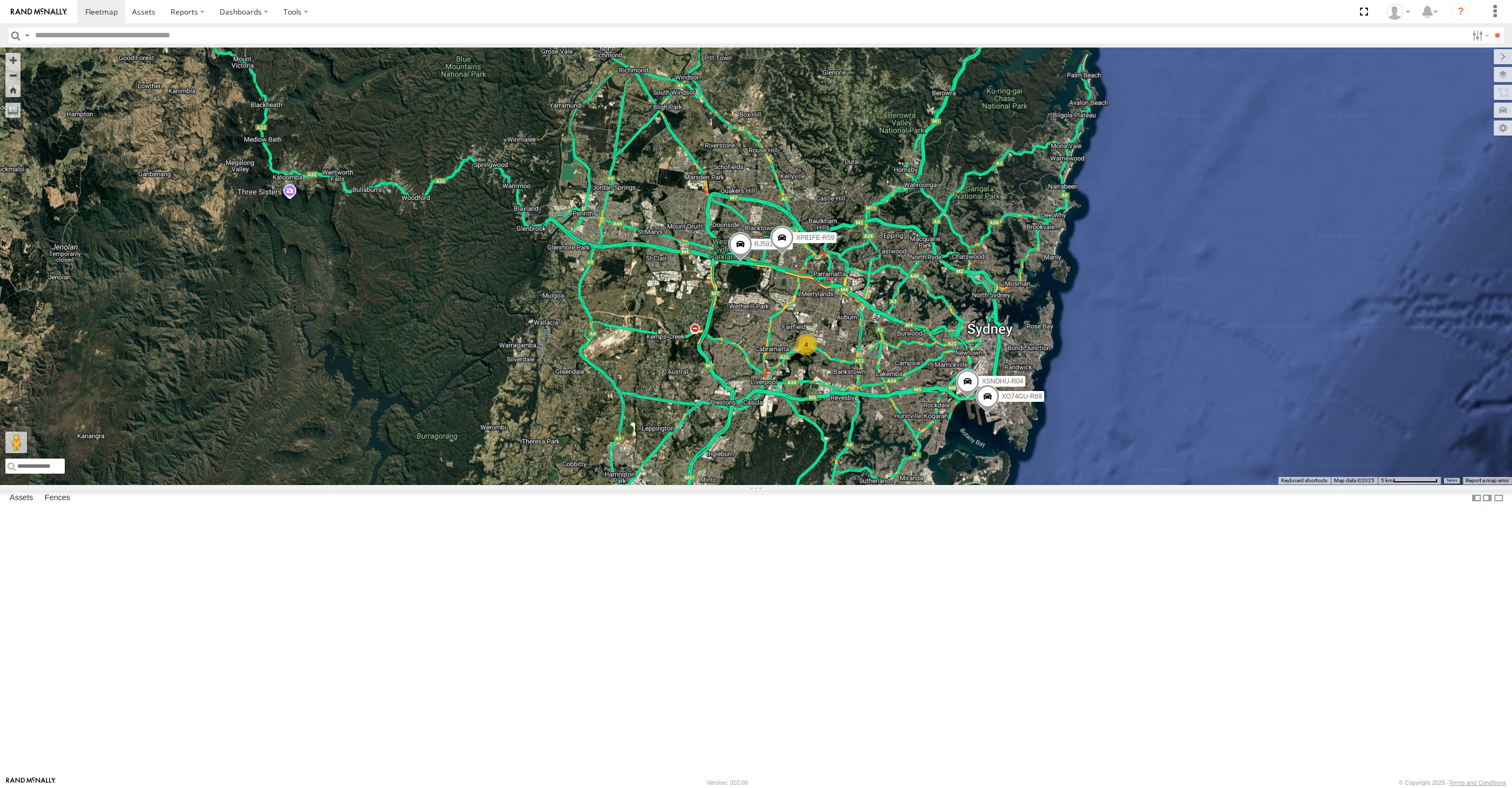
drag, startPoint x: 953, startPoint y: 582, endPoint x: 933, endPoint y: 556, distance: 32.8
click at [936, 484] on div "RJ5911-R79 XP81FE-R59 XSNDHU-R04 XO74GU-R69 4" at bounding box center [756, 266] width 1512 height 437
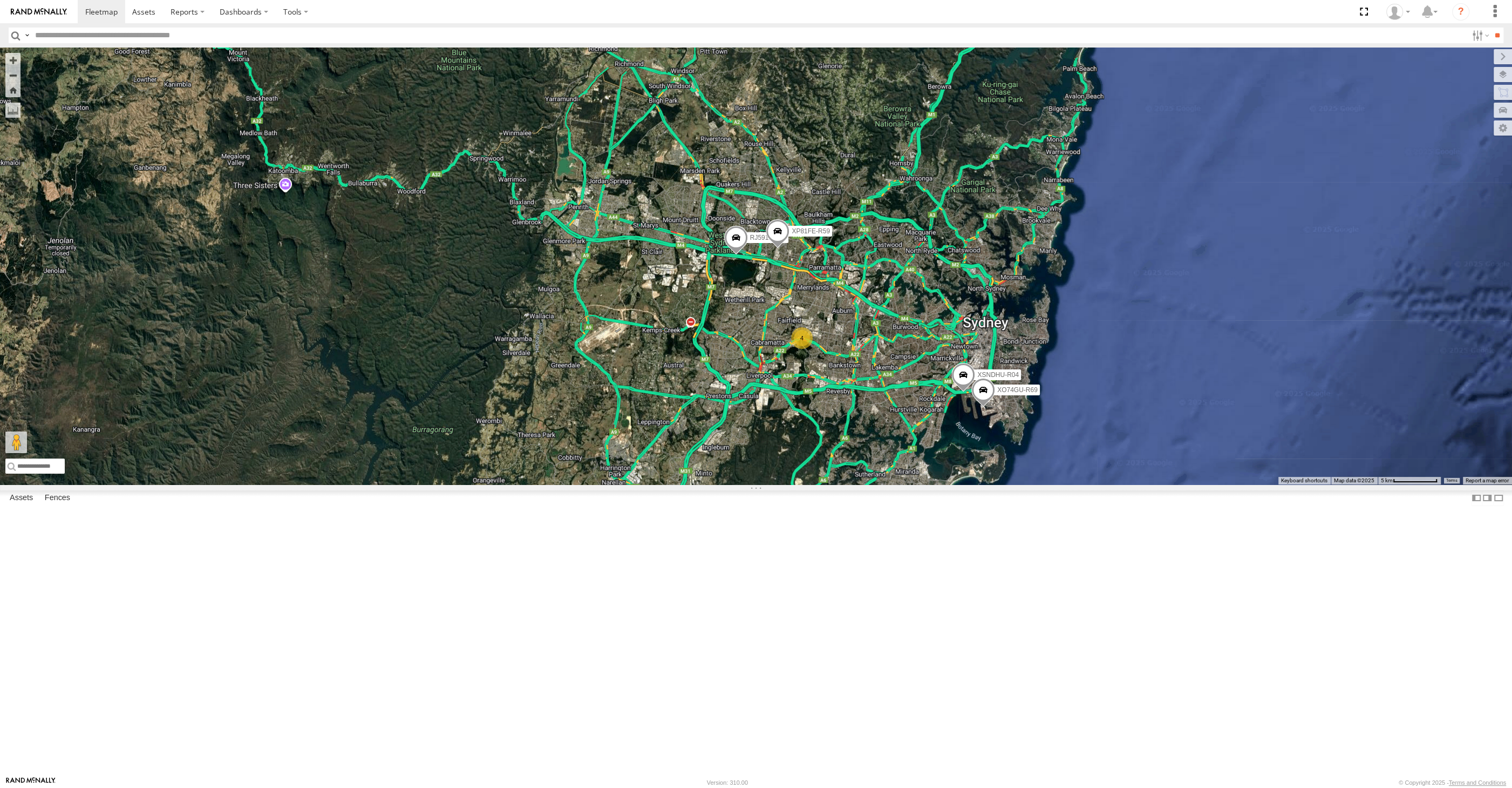
click at [917, 484] on div "RJ5911-R79 XP81FE-R59 XSNDHU-R04 XO74GU-R69 4" at bounding box center [756, 266] width 1512 height 437
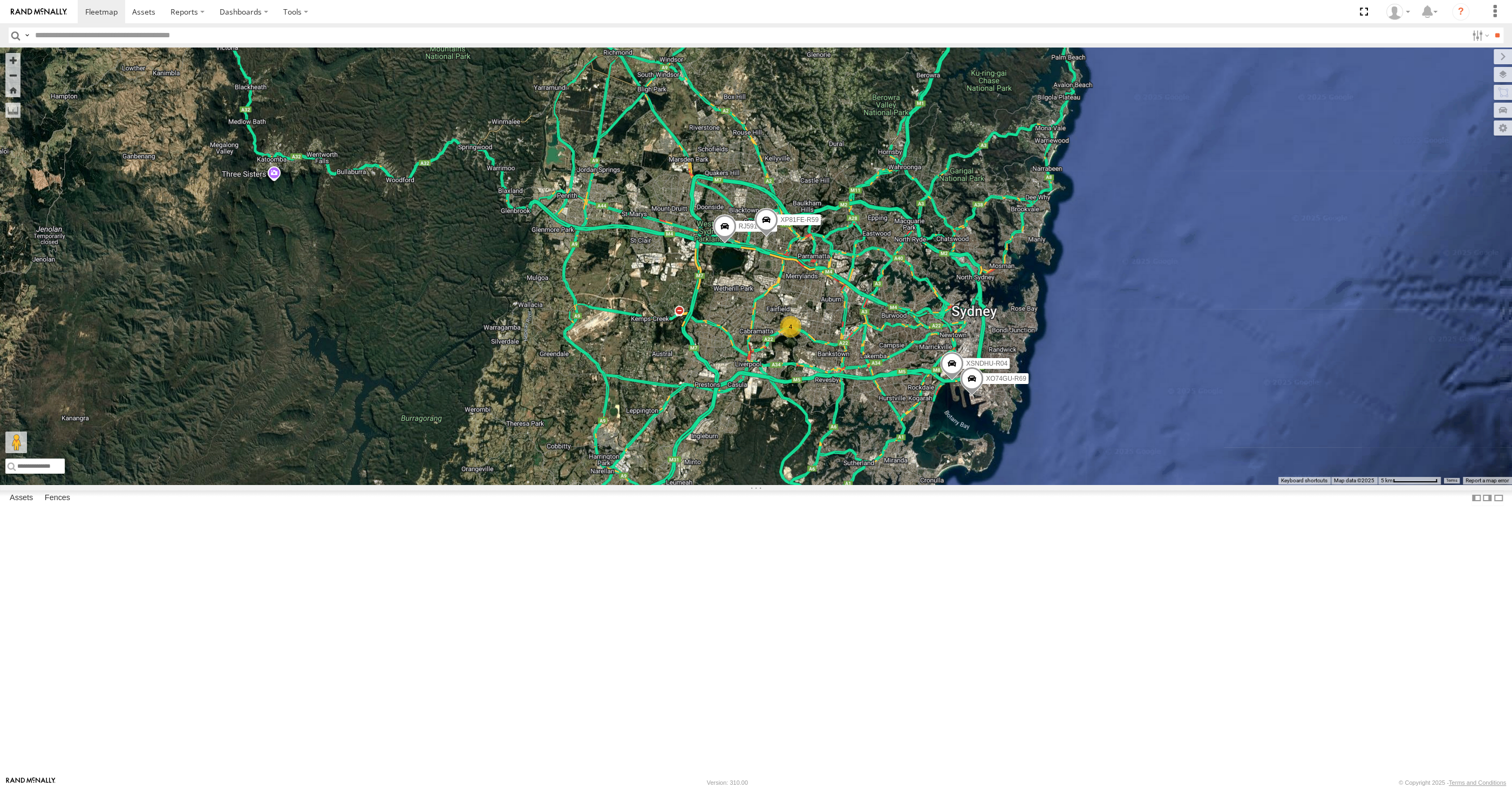
click at [765, 237] on span at bounding box center [766, 223] width 23 height 29
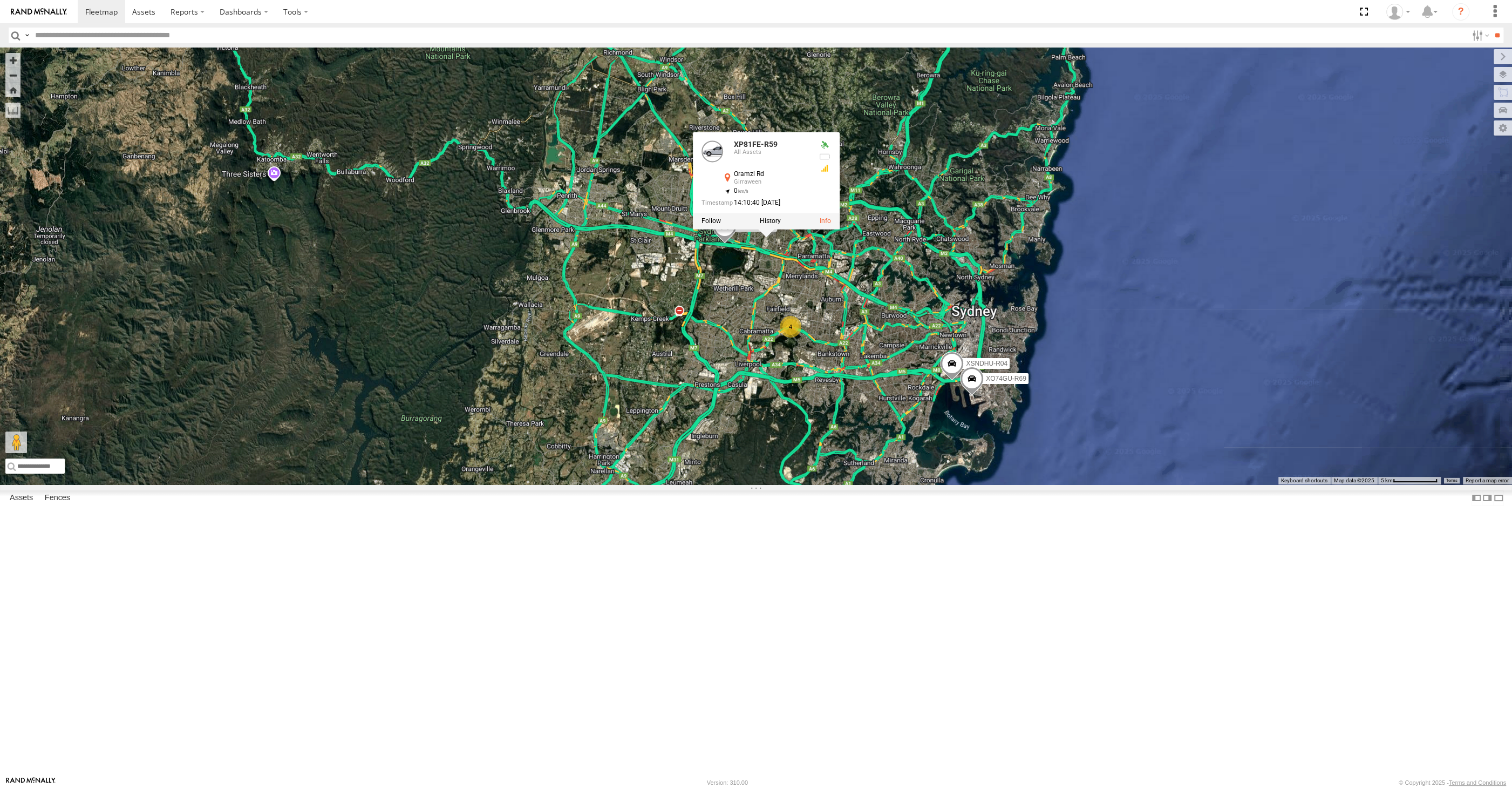
click at [867, 434] on div "RJ5911-R79 XP81FE-R59 XSNDHU-R04 XO74GU-R69 4 XP81FE-R59 All Assets Oramzi Rd G…" at bounding box center [756, 266] width 1512 height 437
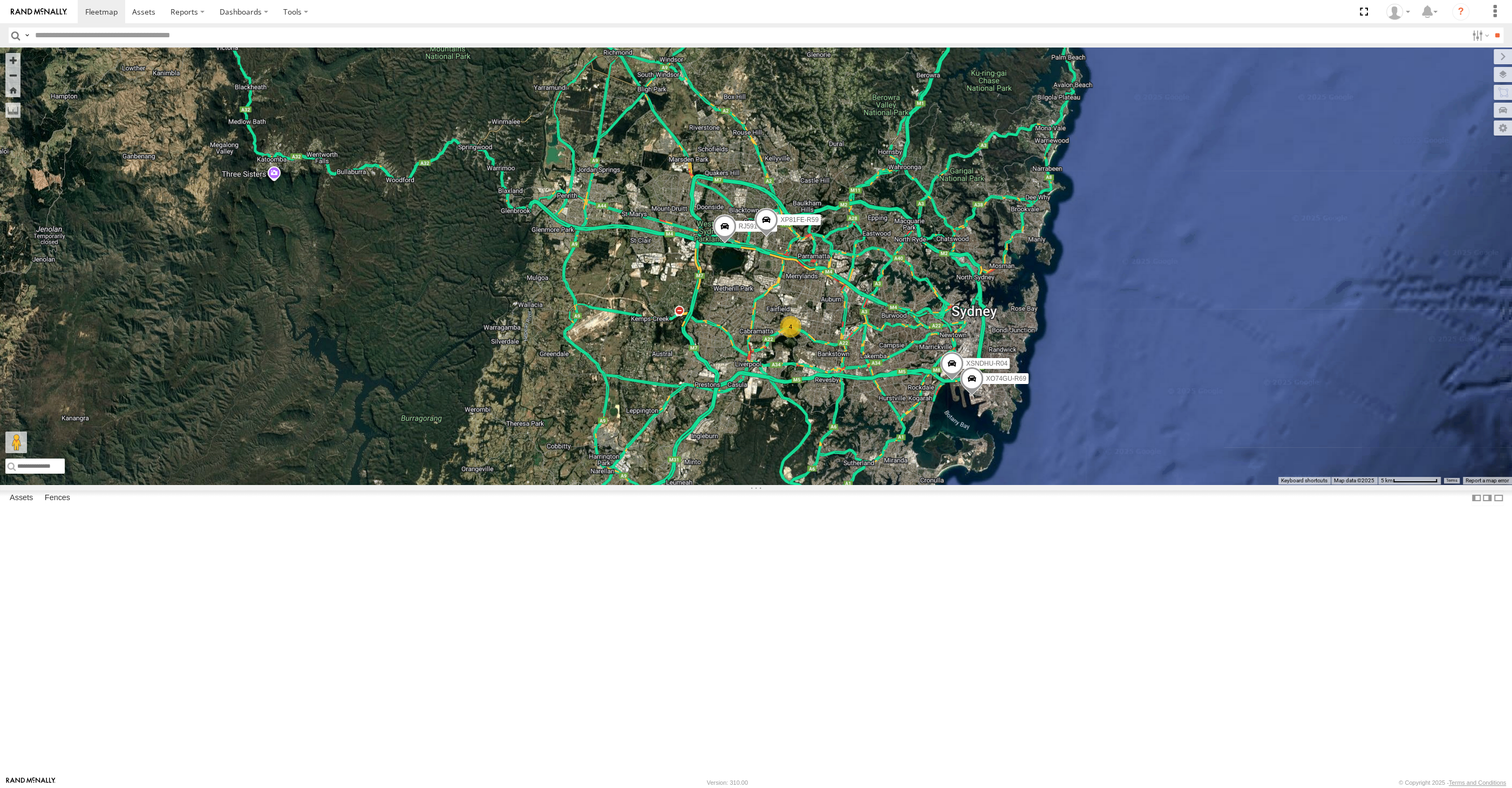
click at [558, 484] on div "RJ5911-R79 XP81FE-R59 XSNDHU-R04 XO74GU-R69 4" at bounding box center [756, 266] width 1512 height 437
drag, startPoint x: 841, startPoint y: 454, endPoint x: 822, endPoint y: 438, distance: 24.8
click at [822, 438] on div "RJ5911-R79 XP81FE-R59 XSNDHU-R04 XO74GU-R69 4" at bounding box center [756, 266] width 1512 height 437
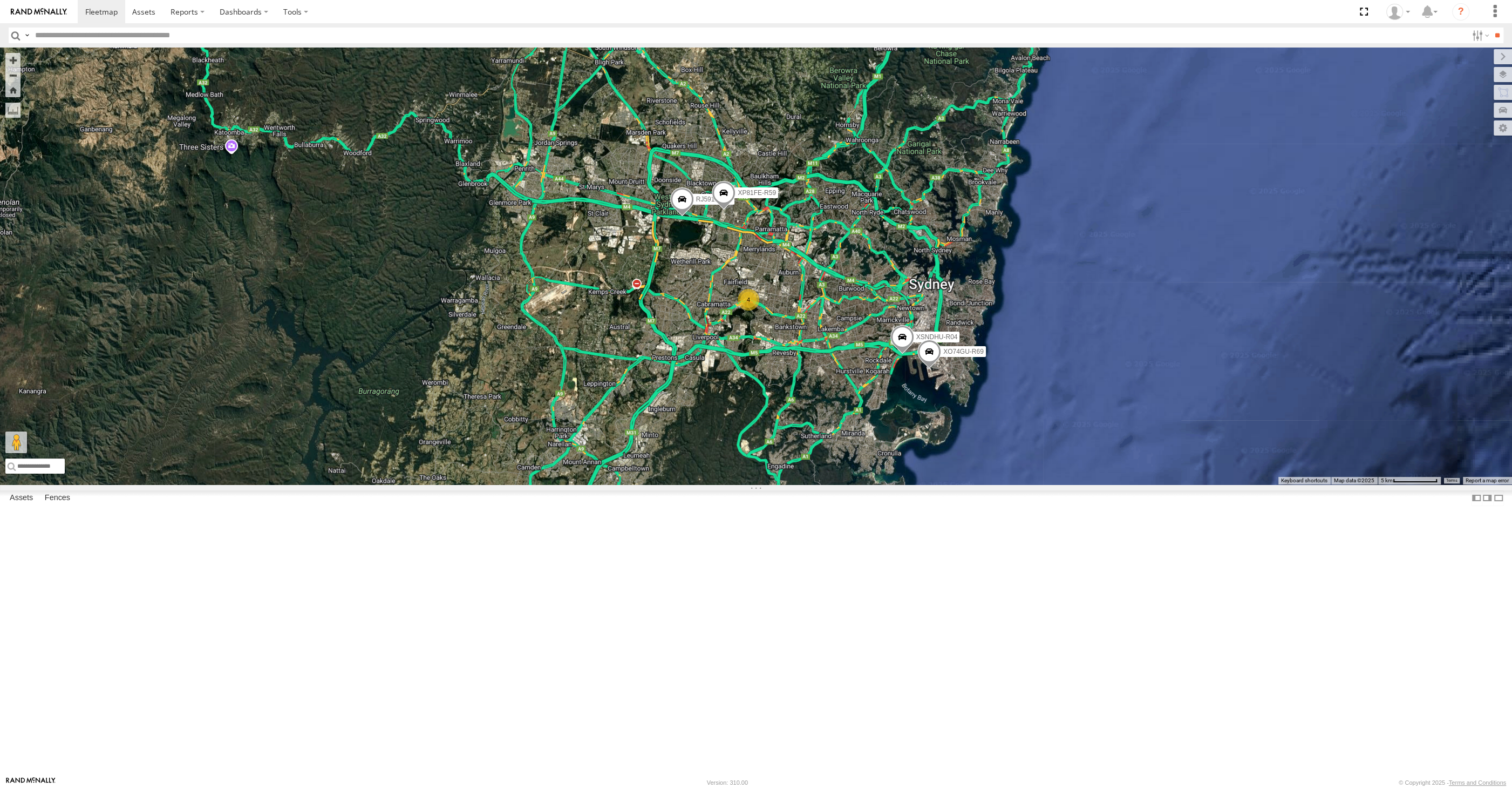
drag, startPoint x: 810, startPoint y: 487, endPoint x: 806, endPoint y: 495, distance: 8.9
click at [806, 484] on div "RJ5911-R79 XP81FE-R59 XSNDHU-R04 XO74GU-R69 4" at bounding box center [756, 266] width 1512 height 437
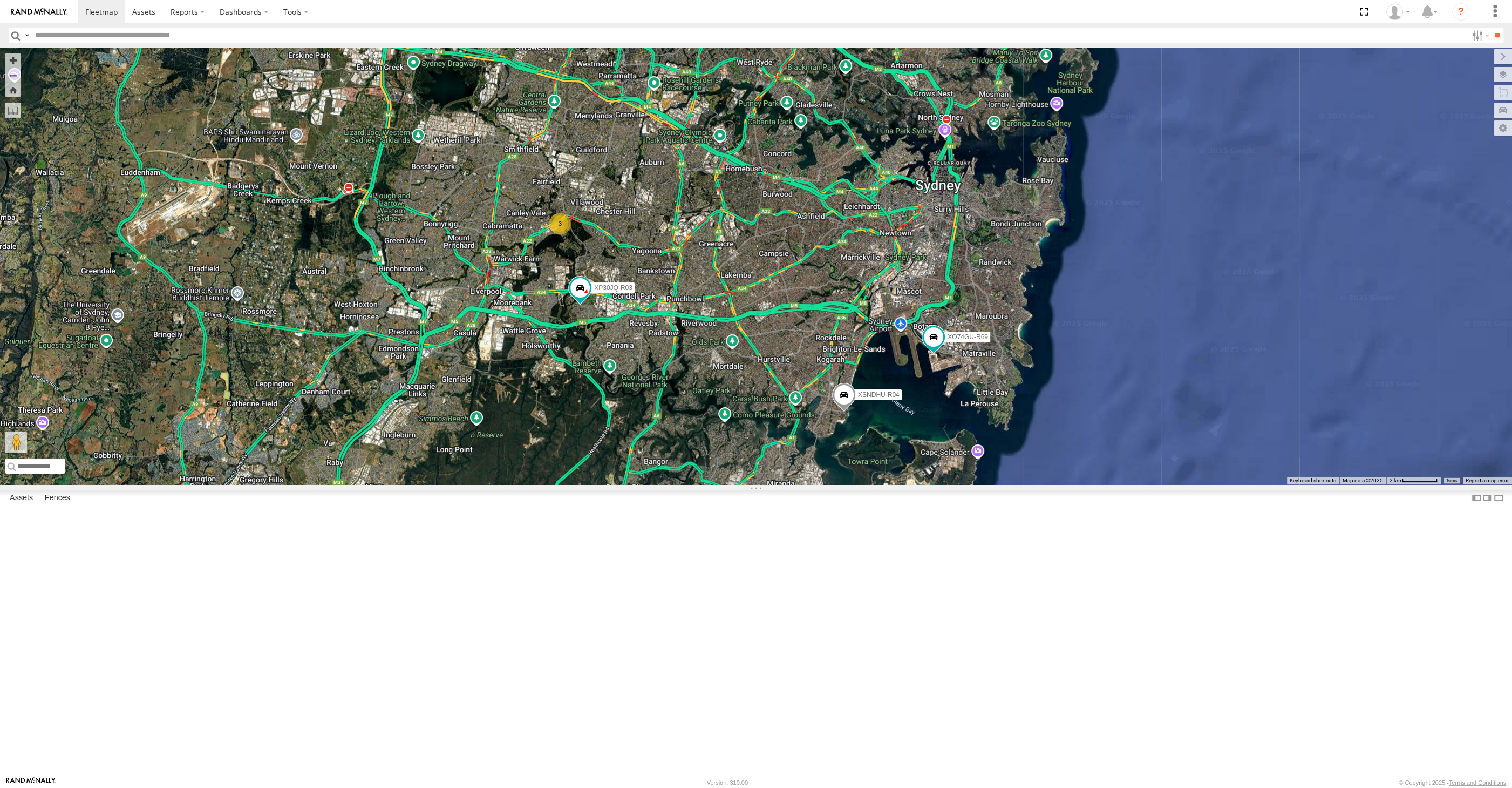
click at [836, 412] on span at bounding box center [843, 398] width 23 height 29
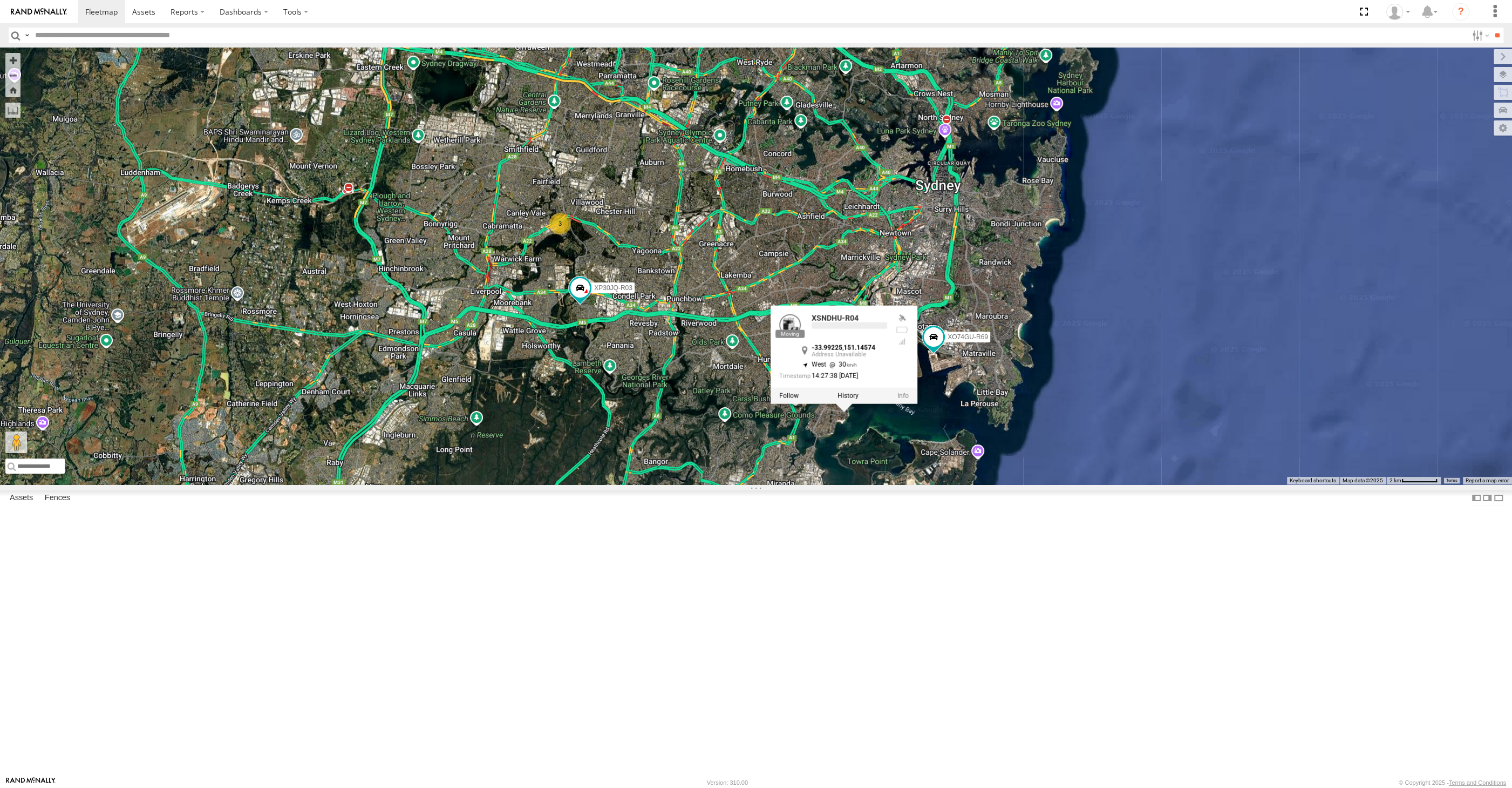
click at [683, 484] on div "XP30JQ-R03 XSNDHU-R04 RJ5911-R79 XP81FE-R59 XO74GU-R69 3 XSNDHU-R04 -33.99225 ,…" at bounding box center [756, 266] width 1512 height 437
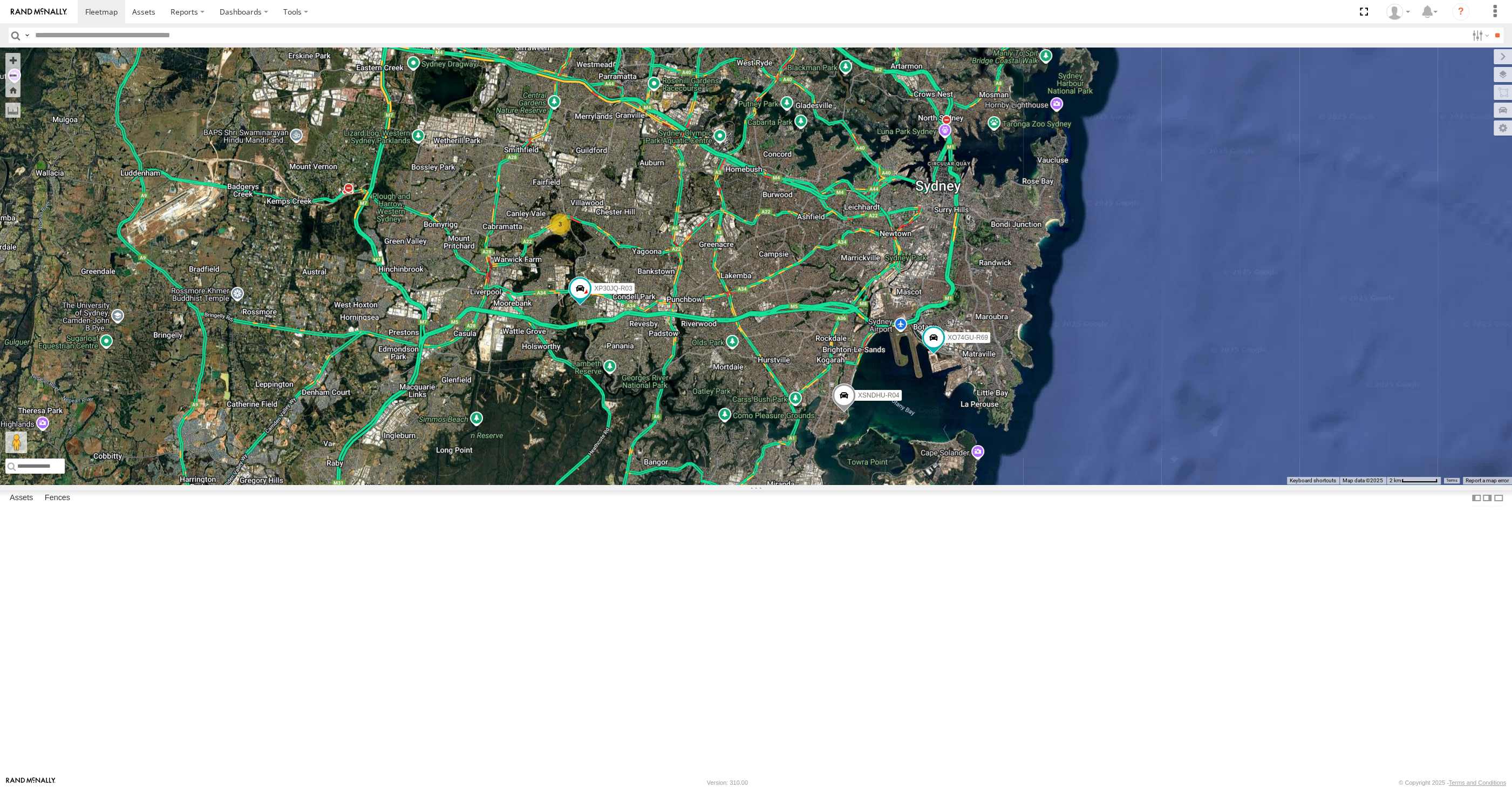
click at [993, 484] on div "XP30JQ-R03 XSNDHU-R04 RJ5911-R79 XP81FE-R59 XO74GU-R69 3" at bounding box center [756, 266] width 1512 height 437
click at [512, 484] on div "XP30JQ-R03 XSNDHU-R04 RJ5911-R79 XP81FE-R59 XO74GU-R69 3" at bounding box center [756, 266] width 1512 height 437
click at [756, 484] on div "XP30JQ-R03 XSNDHU-R04 RJ5911-R79 XP81FE-R59 XO74GU-R69 3" at bounding box center [756, 266] width 1512 height 437
click at [522, 38] on span at bounding box center [522, 23] width 23 height 29
click at [582, 249] on div "XP30JQ-R03 XSNDHU-R04 3 RJ5911-R79 XP81FE-R59 XO74GU-R69 XP81FE-R59 All Assets …" at bounding box center [756, 266] width 1512 height 437
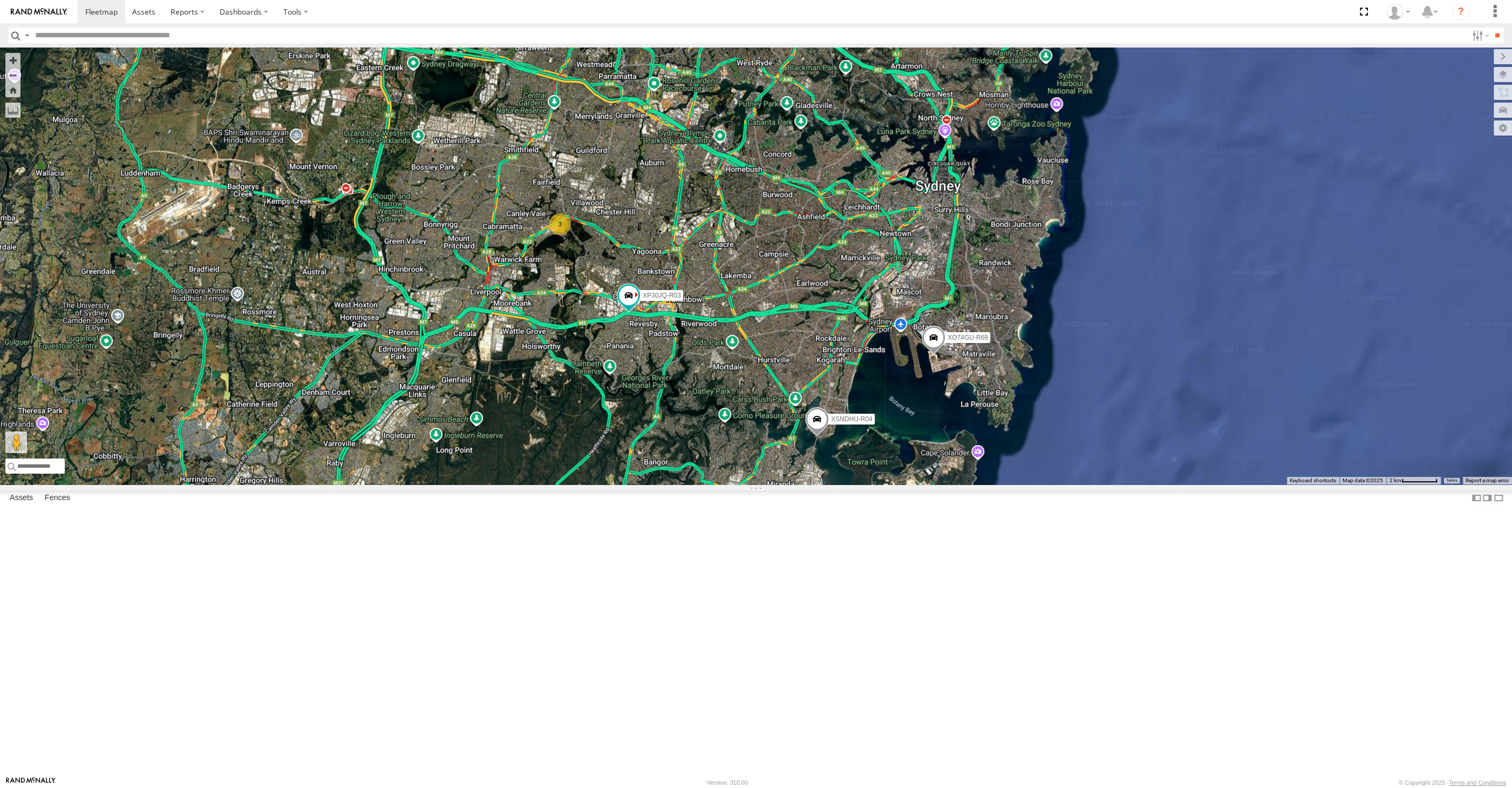
click at [601, 291] on div "XP30JQ-R03 XSNDHU-R04 3 RJ5911-R79 XP81FE-R59 XO74GU-R69" at bounding box center [756, 266] width 1512 height 437
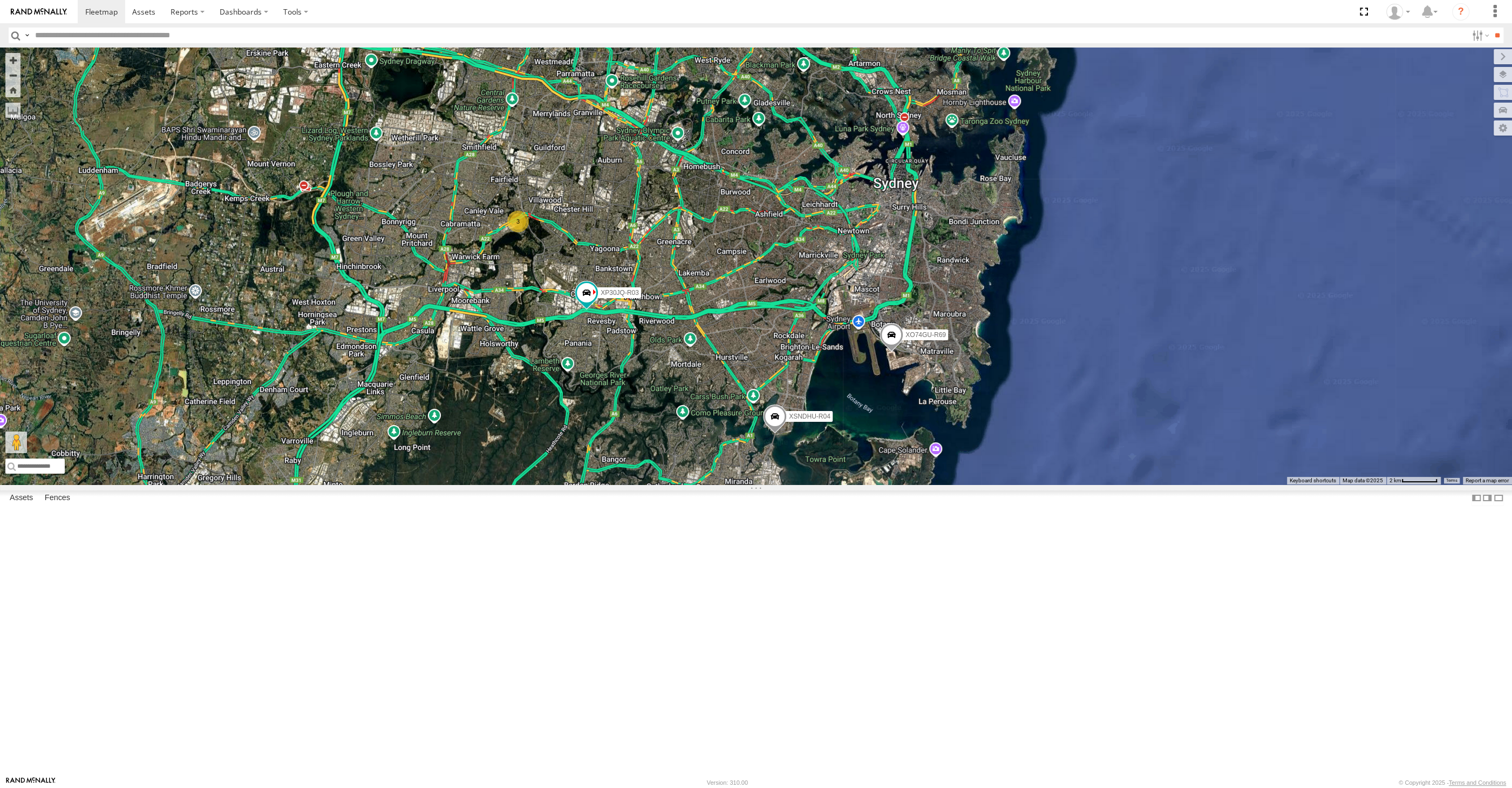
drag, startPoint x: 828, startPoint y: 564, endPoint x: 784, endPoint y: 561, distance: 44.1
click at [784, 433] on span at bounding box center [775, 419] width 23 height 29
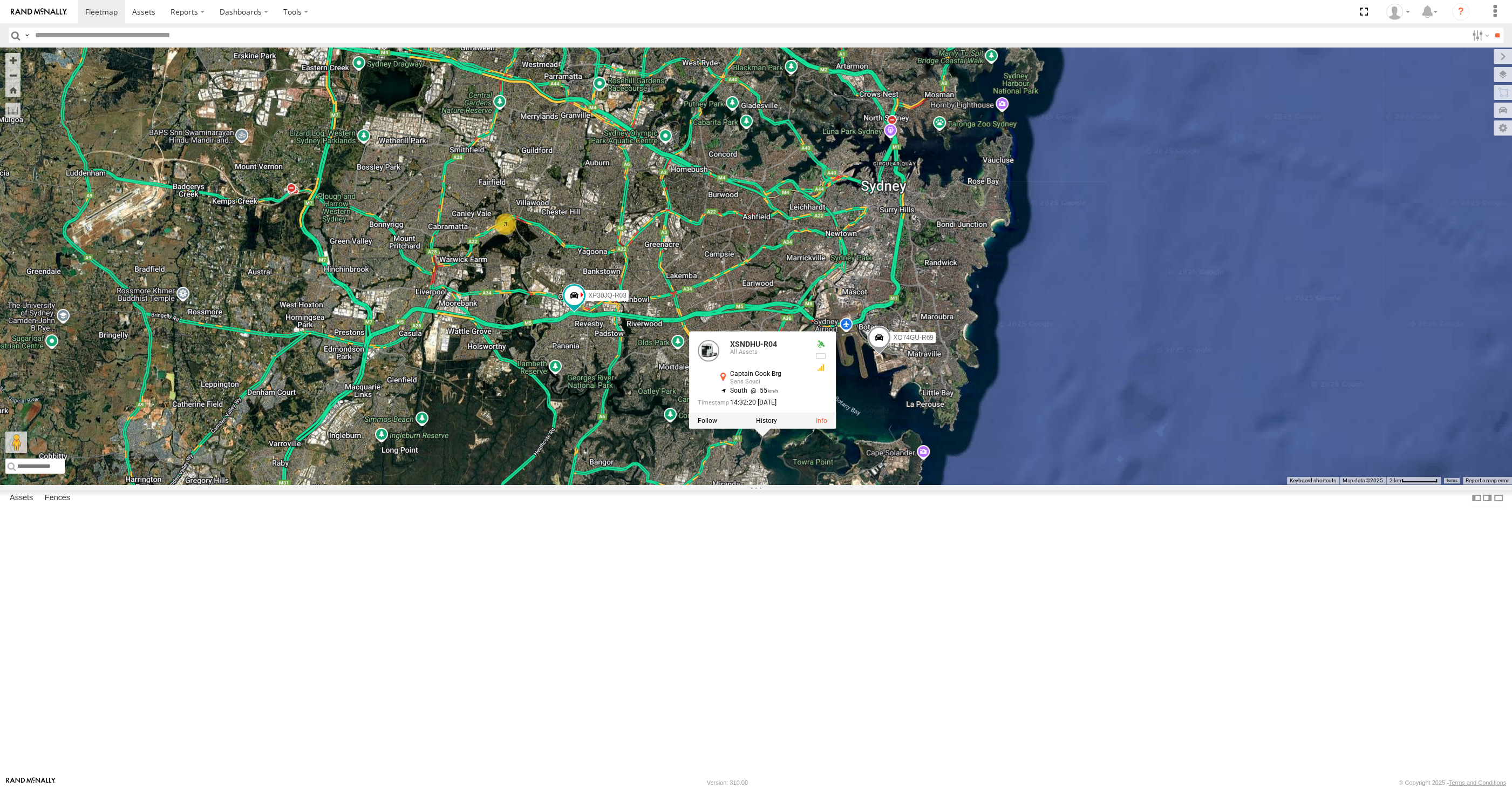
click at [823, 484] on div "XP30JQ-R03 XSNDHU-R04 3 RJ5911-R79 XP81FE-R59 XO74GU-R69 XSNDHU-R04 All Assets …" at bounding box center [756, 266] width 1512 height 437
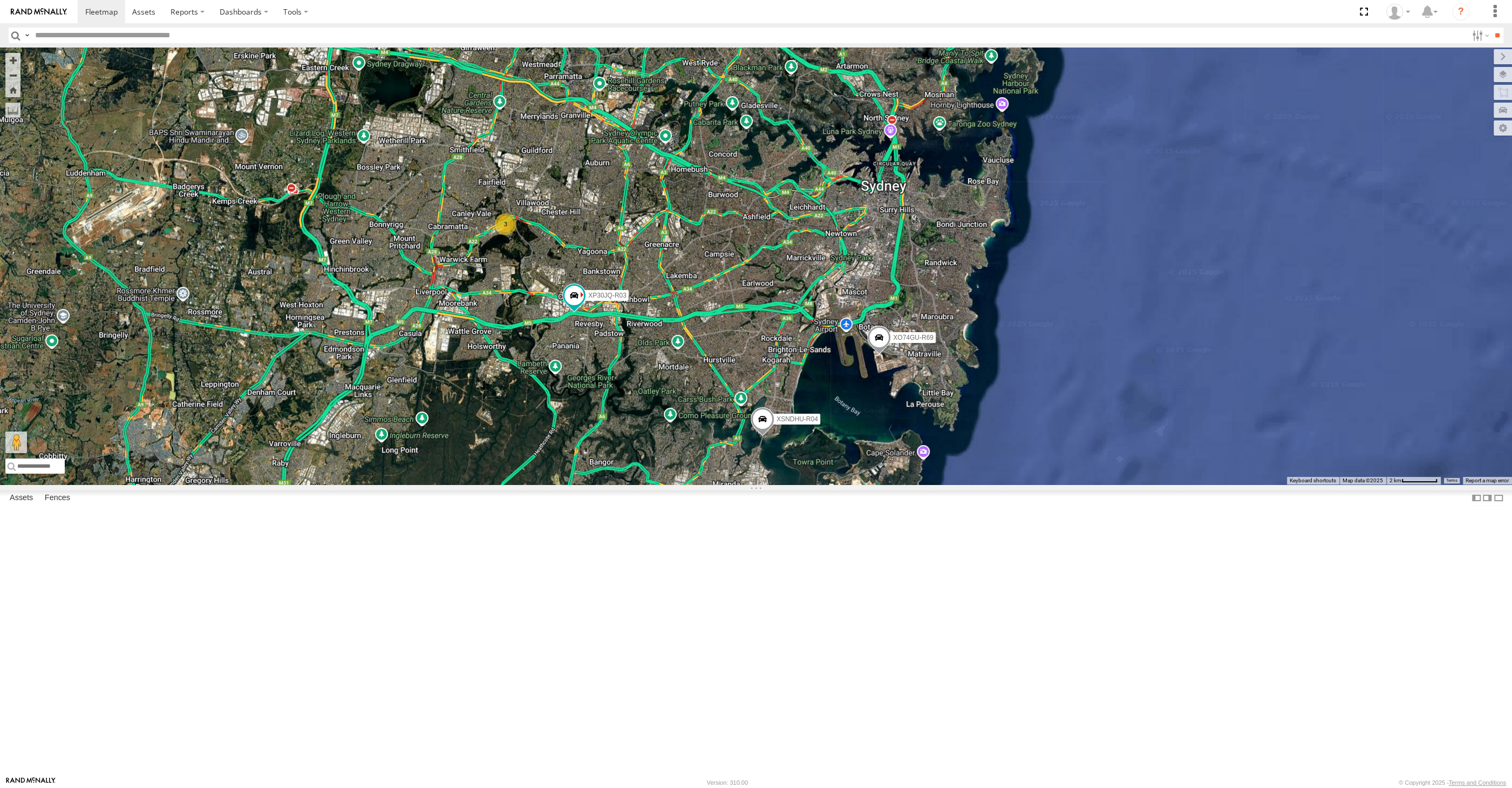
drag, startPoint x: 847, startPoint y: 684, endPoint x: 852, endPoint y: 672, distance: 13.0
click at [845, 484] on div "XP30JQ-R03 XSNDHU-R04 3 RJ5911-R79 XP81FE-R59 XO74GU-R69" at bounding box center [756, 266] width 1512 height 437
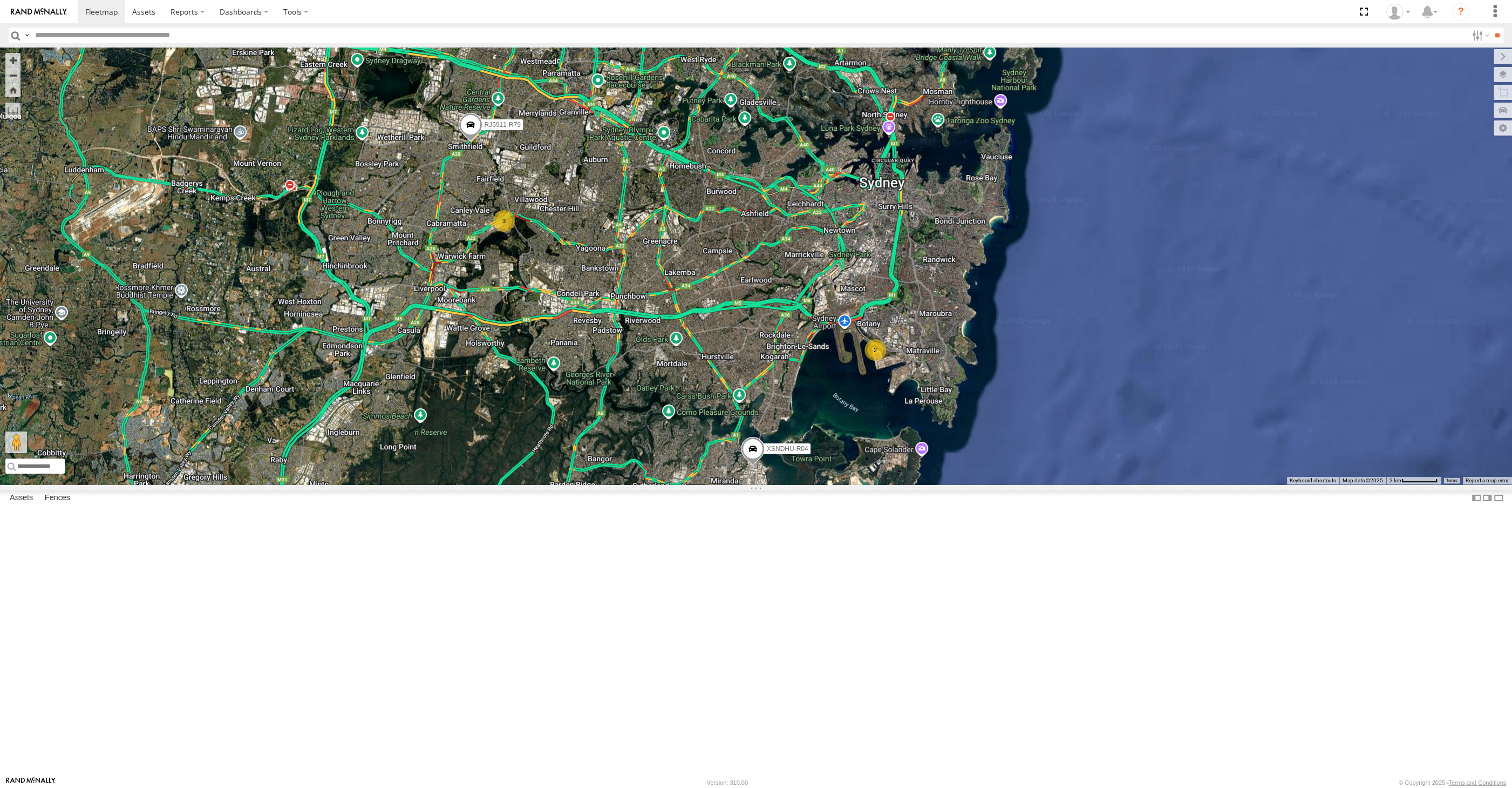
drag, startPoint x: 928, startPoint y: 582, endPoint x: 945, endPoint y: 580, distance: 17.1
click at [938, 484] on div "XSNDHU-R04 RJ5911-R79 XP81FE-R59 2 3" at bounding box center [756, 266] width 1512 height 437
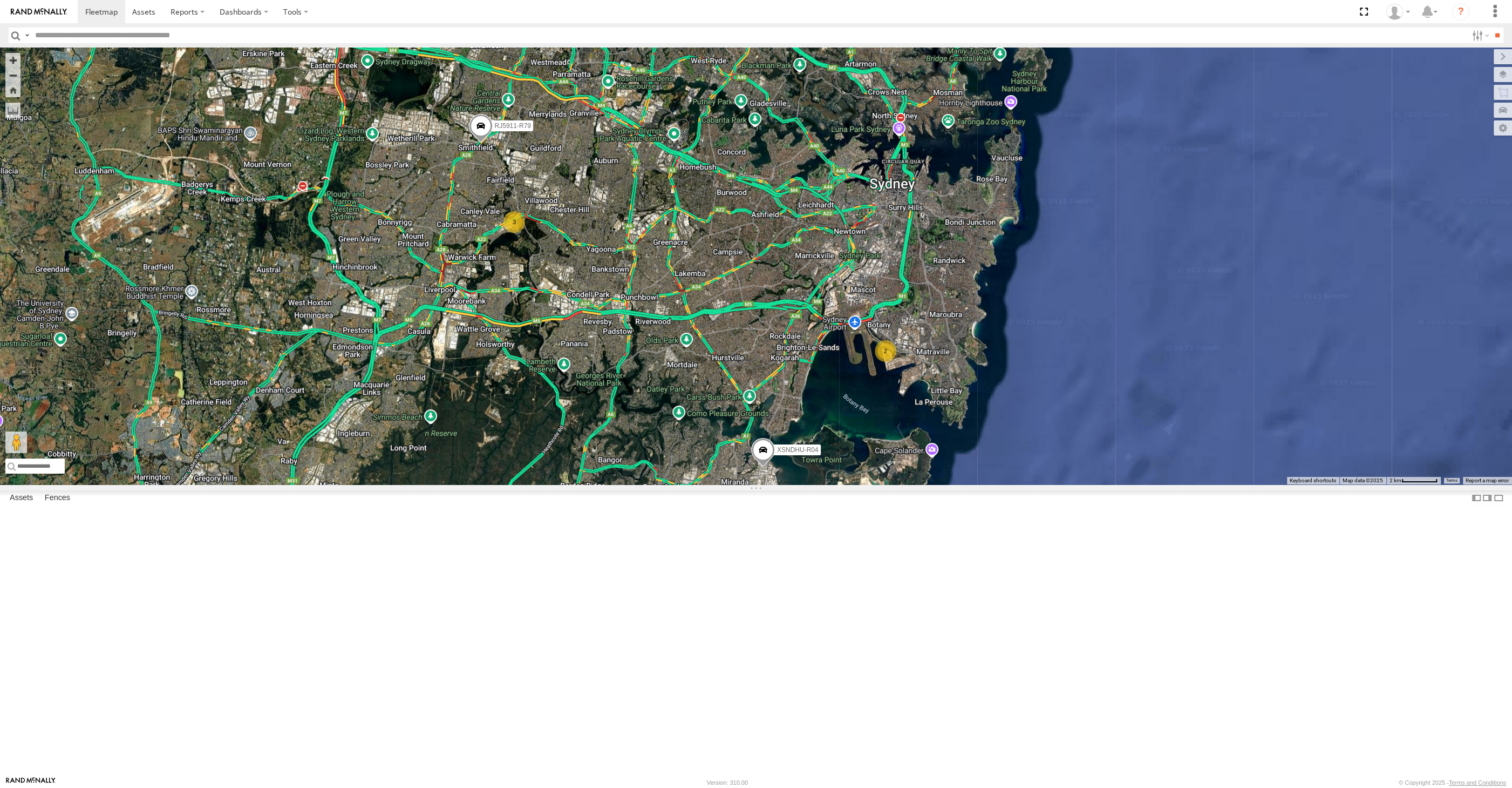
click at [773, 484] on div "XSNDHU-R04 RJ5911-R79 XP81FE-R59 2 3" at bounding box center [756, 266] width 1512 height 437
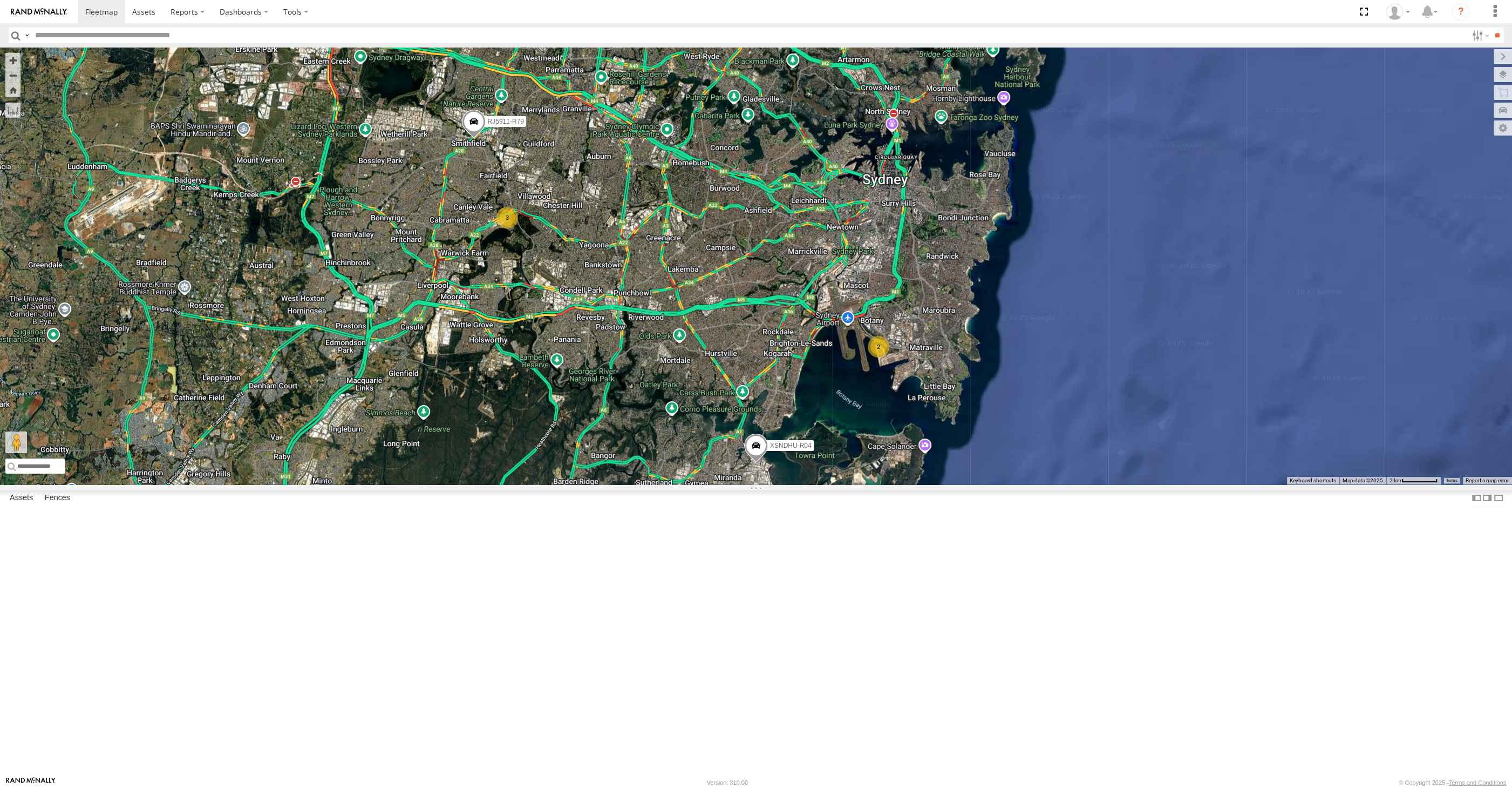
click at [779, 484] on div "XSNDHU-R04 RJ5911-R79 XP81FE-R59 2 3" at bounding box center [756, 266] width 1512 height 437
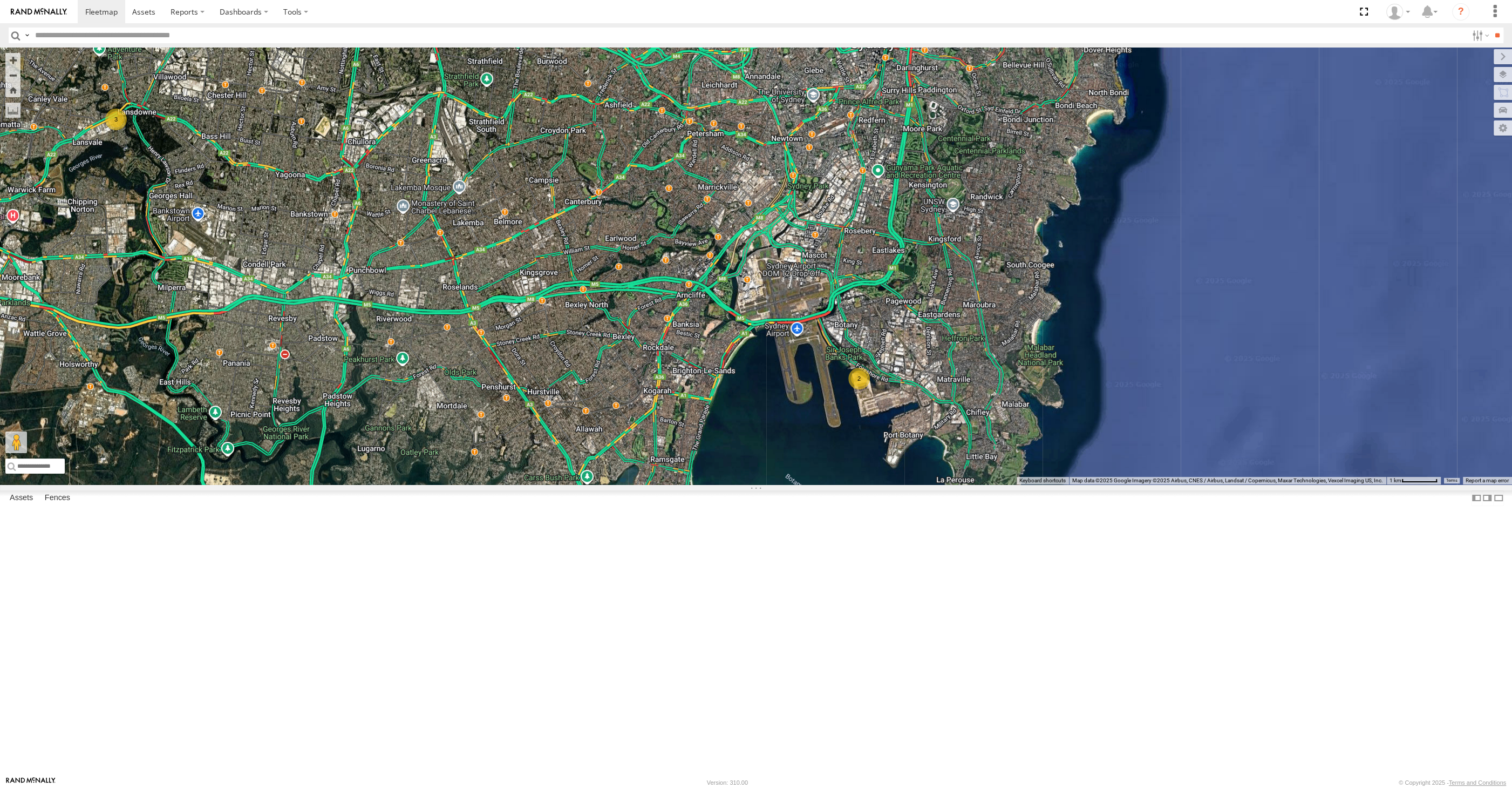
drag, startPoint x: 685, startPoint y: 603, endPoint x: 704, endPoint y: 594, distance: 21.0
click at [705, 484] on div "XSNDHU-R04 RJ5911-R79 XP81FE-R59 2 3" at bounding box center [756, 266] width 1512 height 437
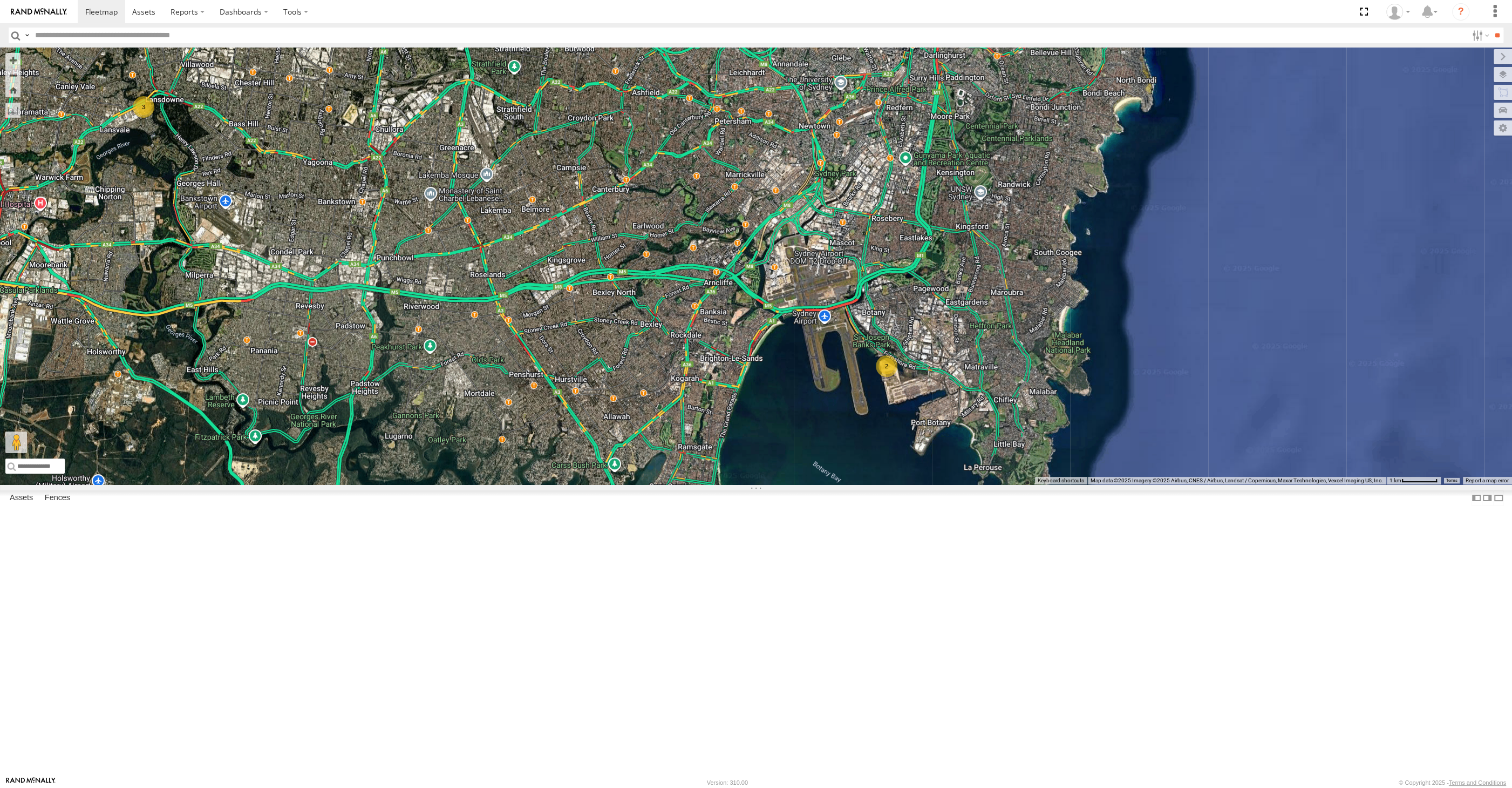
drag, startPoint x: 815, startPoint y: 373, endPoint x: 830, endPoint y: 380, distance: 16.6
click at [826, 377] on div "XSNDHU-R04 RJ5911-R79 XP81FE-R59 2 3" at bounding box center [756, 266] width 1512 height 437
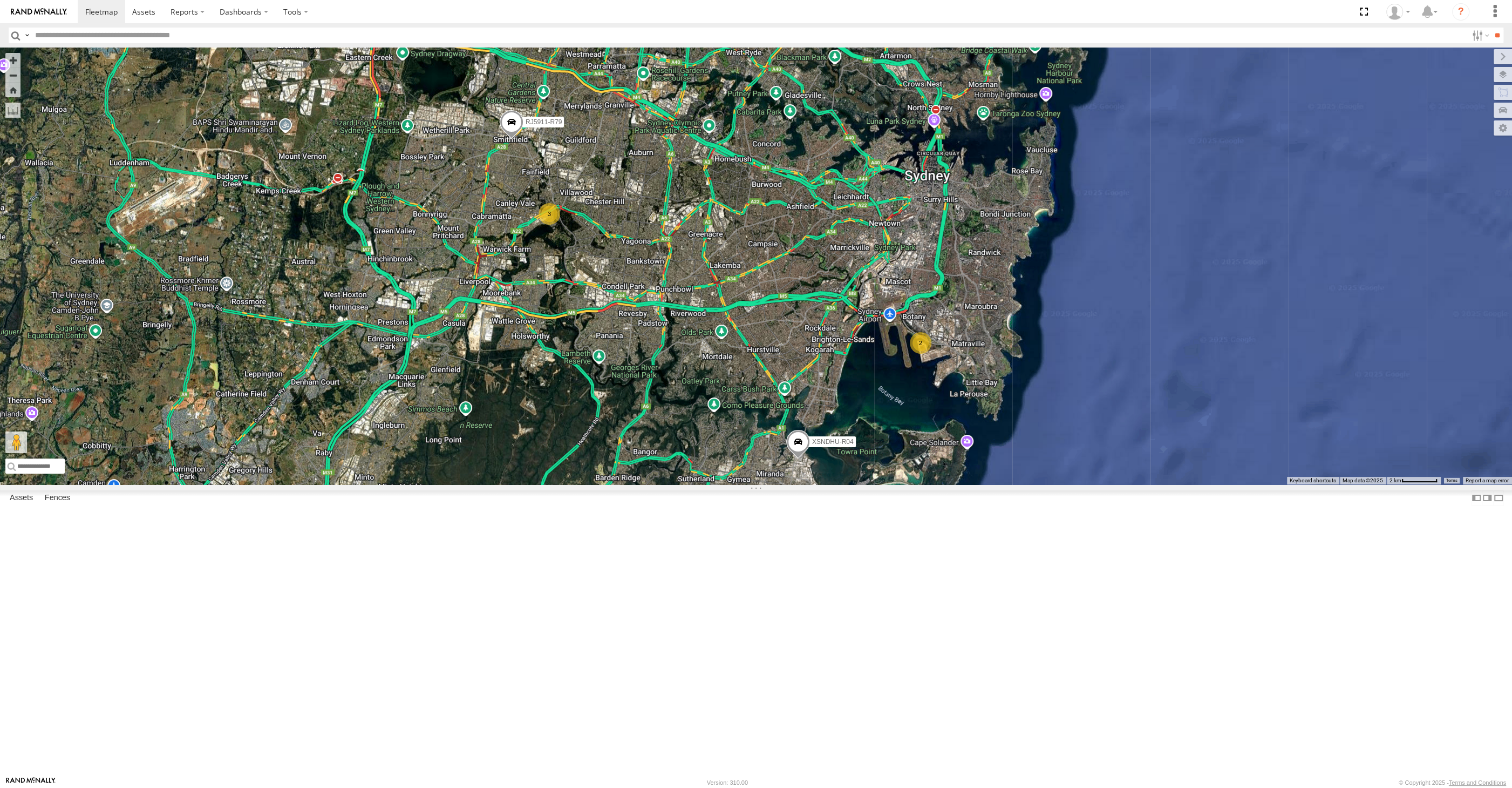
click at [506, 28] on span at bounding box center [512, 13] width 23 height 29
click at [530, 202] on div "XSNDHU-R04 RJ5911-R79 XP81FE-R59 2 3 XP81FE-R59 All Assets Oramzi Rd Girraween …" at bounding box center [756, 266] width 1512 height 437
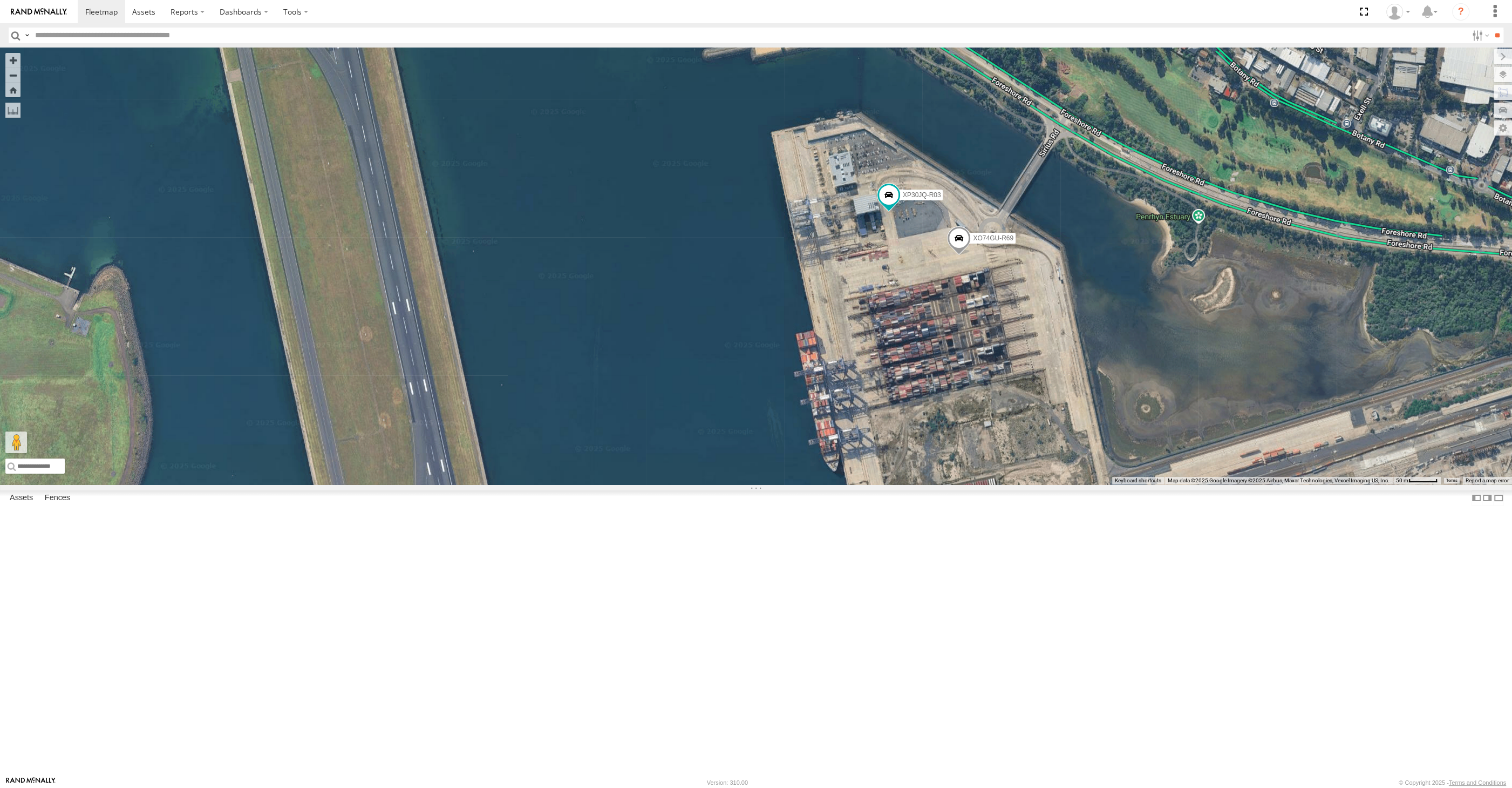
click at [959, 255] on span at bounding box center [958, 241] width 23 height 29
click at [972, 484] on div "XSNDHU-R04 RJ5911-R79 XP81FE-R59 XP30JQ-R03 XO74GU-R69 XO74GU-R69 All Assets Si…" at bounding box center [756, 266] width 1512 height 437
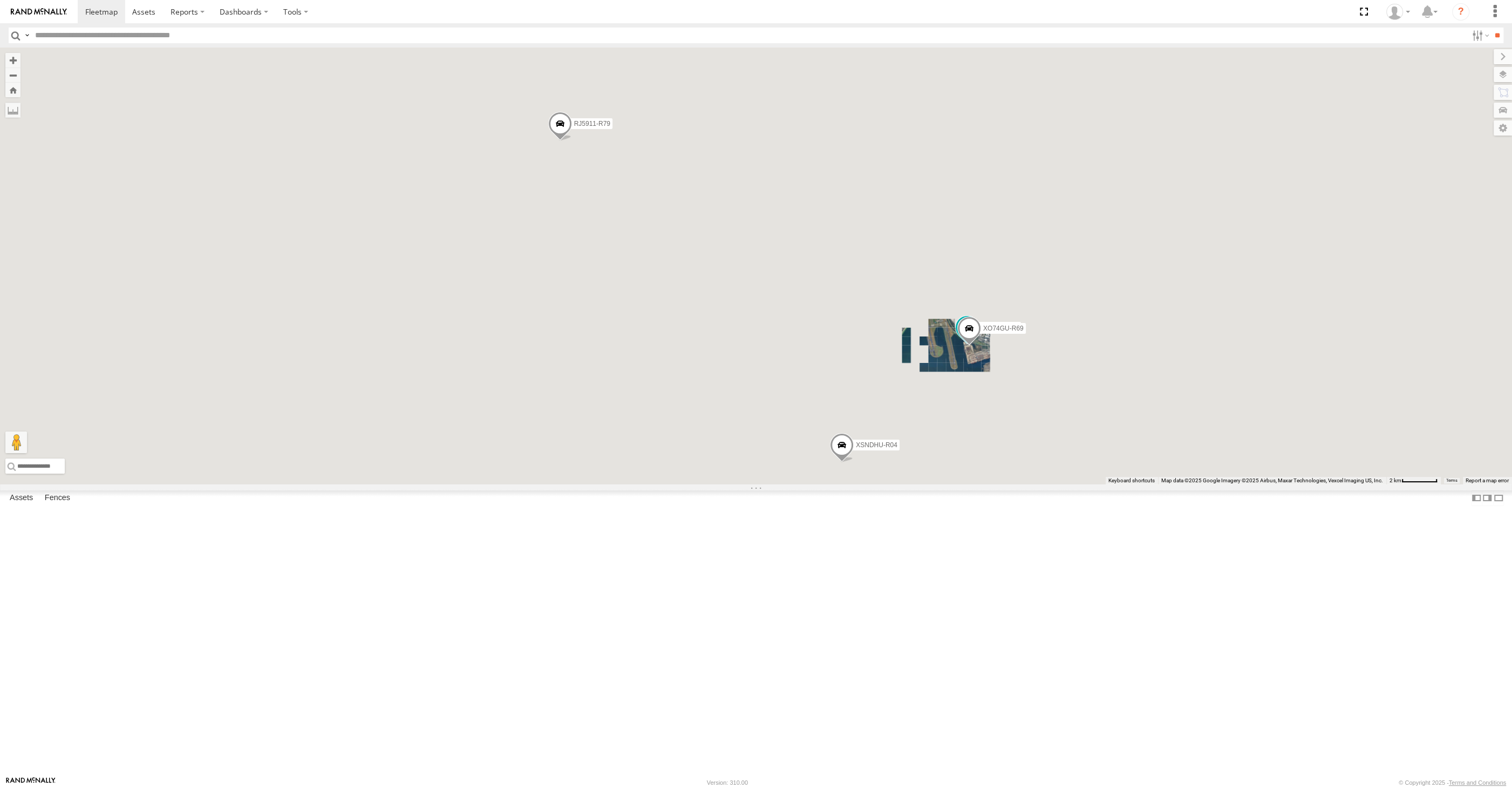
click at [932, 484] on div "XSNDHU-R04 RJ5911-R79 XP81FE-R59 XP30JQ-R03 XO74GU-R69" at bounding box center [756, 266] width 1512 height 437
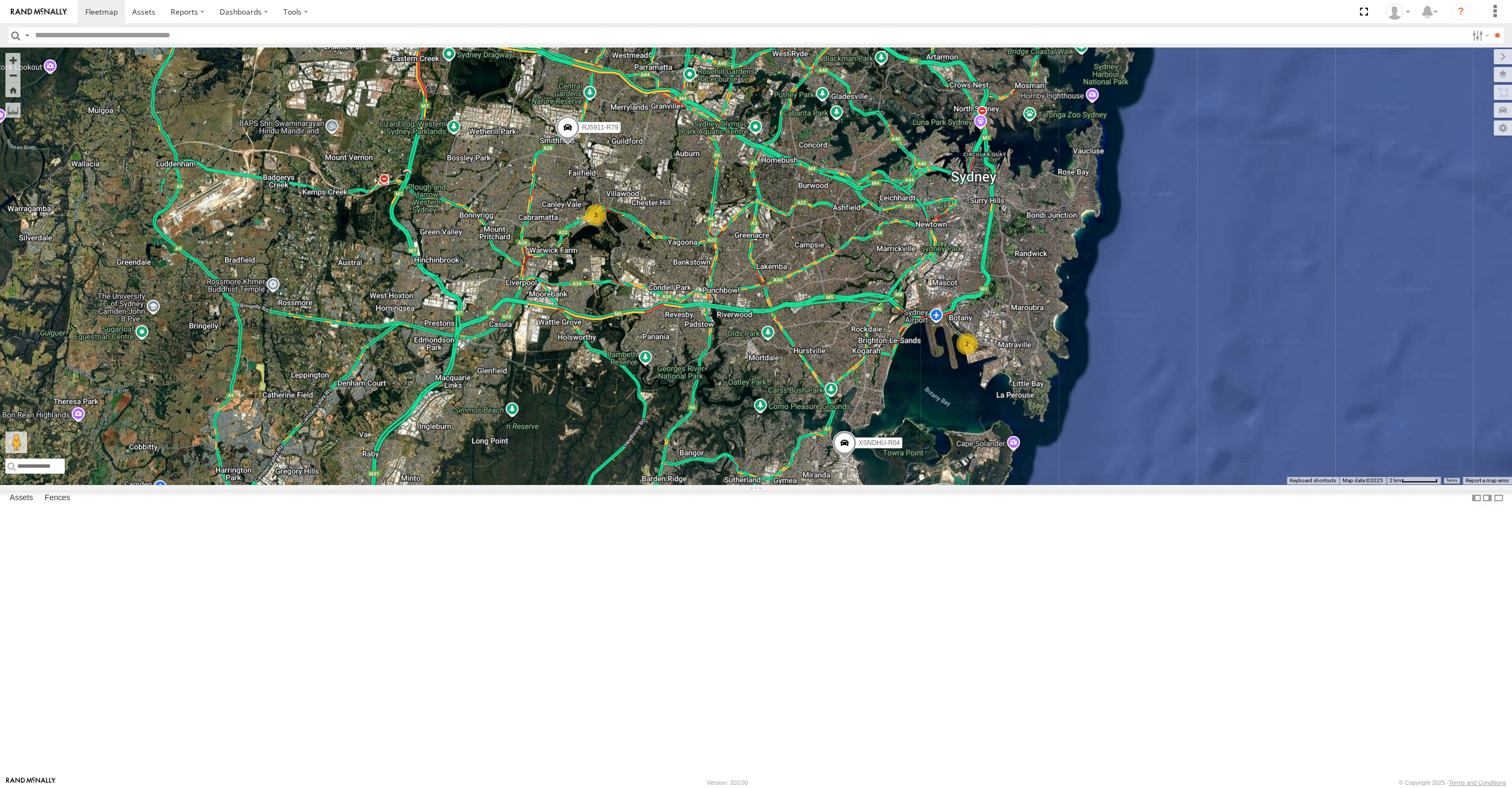
drag, startPoint x: 965, startPoint y: 615, endPoint x: 954, endPoint y: 608, distance: 13.0
click at [956, 484] on div "XSNDHU-R04 RJ5911-R79 XP81FE-R59 2 3" at bounding box center [756, 266] width 1512 height 437
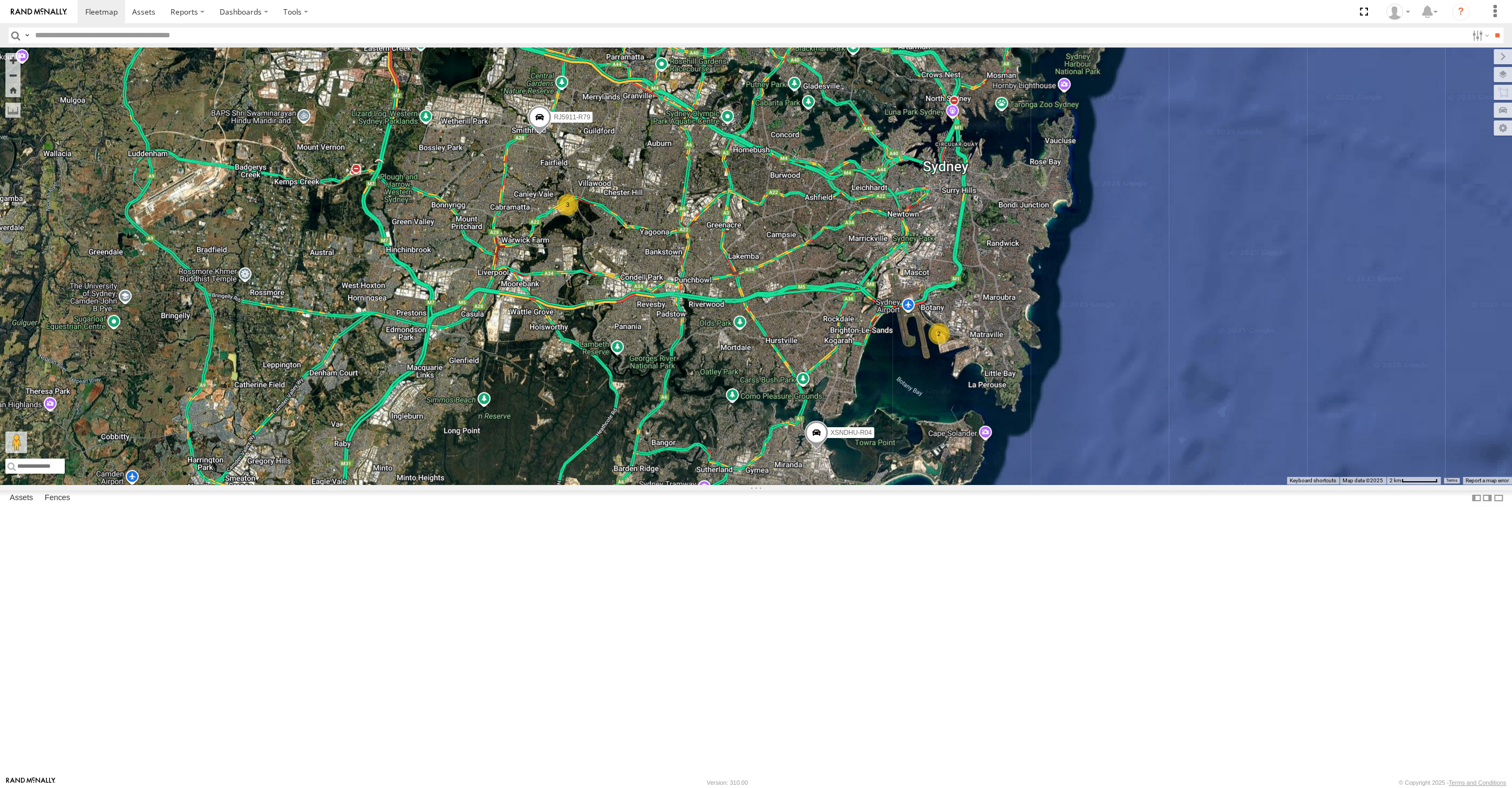
click at [1013, 484] on div "XSNDHU-R04 RJ5911-R79 XP81FE-R59 2 3" at bounding box center [756, 266] width 1512 height 437
drag, startPoint x: 912, startPoint y: 422, endPoint x: 894, endPoint y: 443, distance: 27.7
click at [894, 443] on div "XSNDHU-R04 RJ5911-R79 XP81FE-R59 2 3" at bounding box center [756, 266] width 1512 height 437
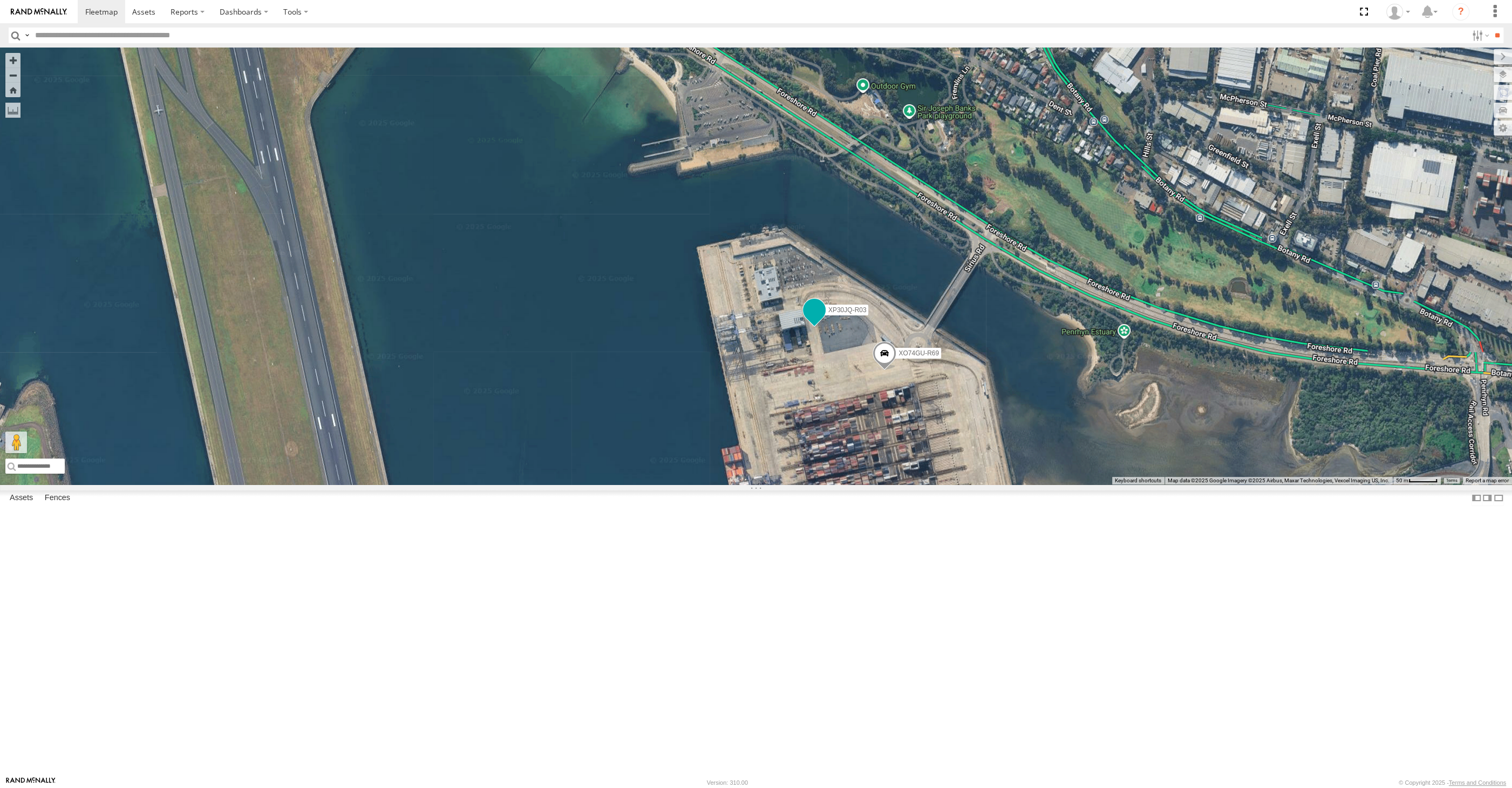
click at [811, 320] on span at bounding box center [814, 310] width 19 height 19
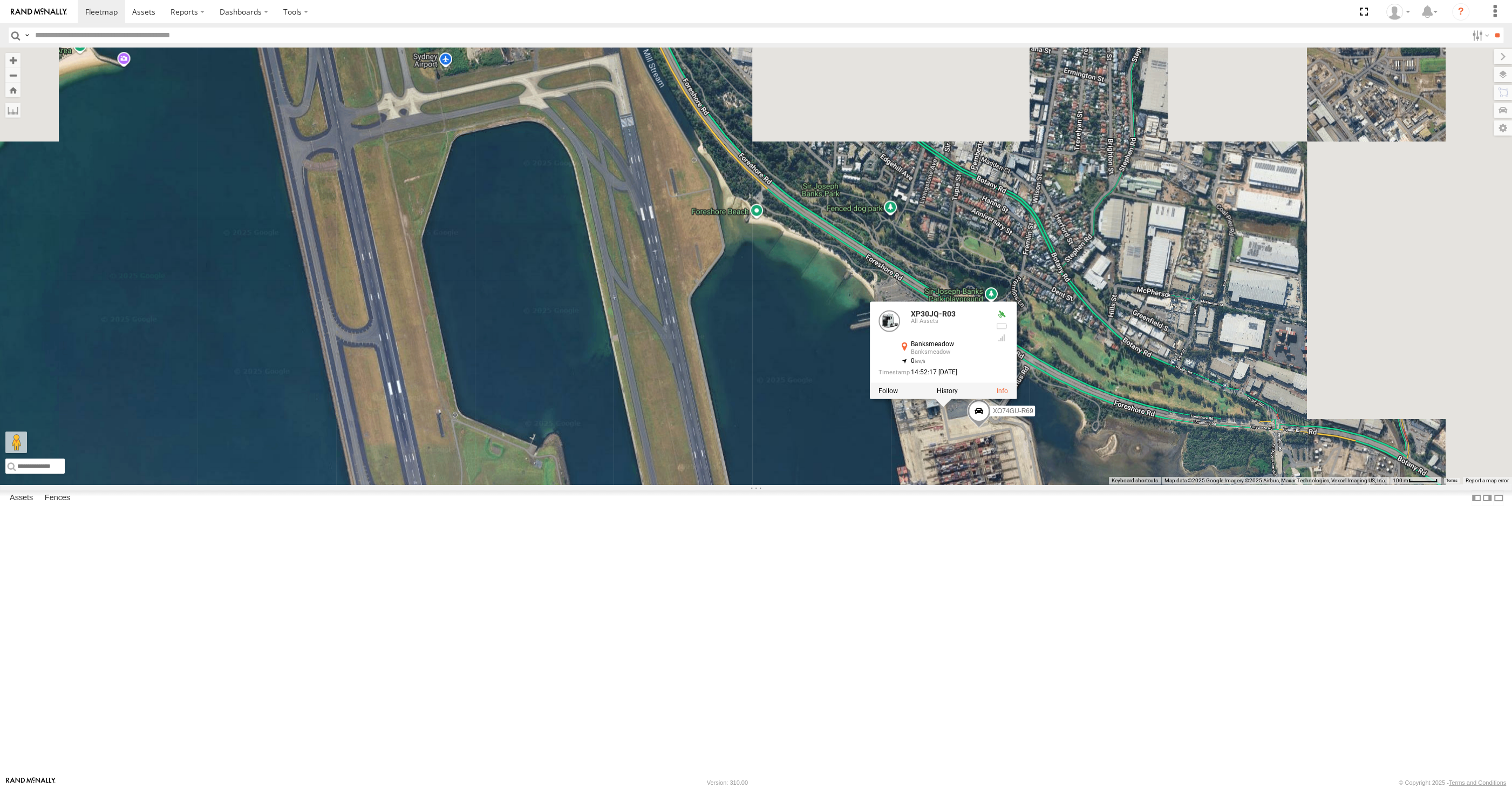
click at [931, 484] on div "XSNDHU-R04 RJ5911-R79 XP81FE-R59 XP30JQ-R03 XO74GU-R69 XP30JQ-R03 All Assets Ba…" at bounding box center [756, 266] width 1512 height 437
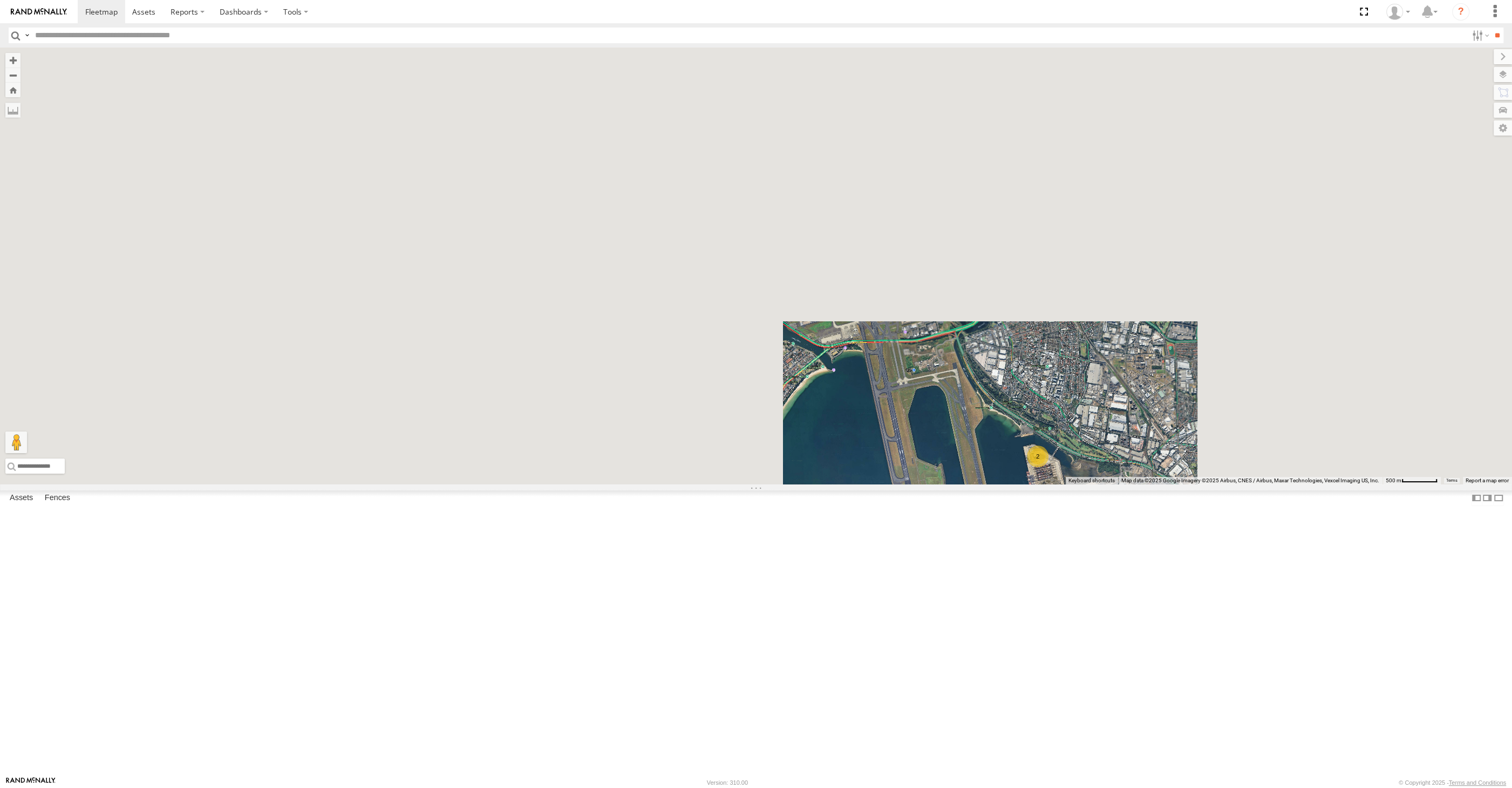
drag, startPoint x: 972, startPoint y: 611, endPoint x: 1021, endPoint y: 543, distance: 83.8
click at [1021, 484] on div "XSNDHU-R04 RJ5911-R79 XP81FE-R59 2" at bounding box center [756, 266] width 1512 height 437
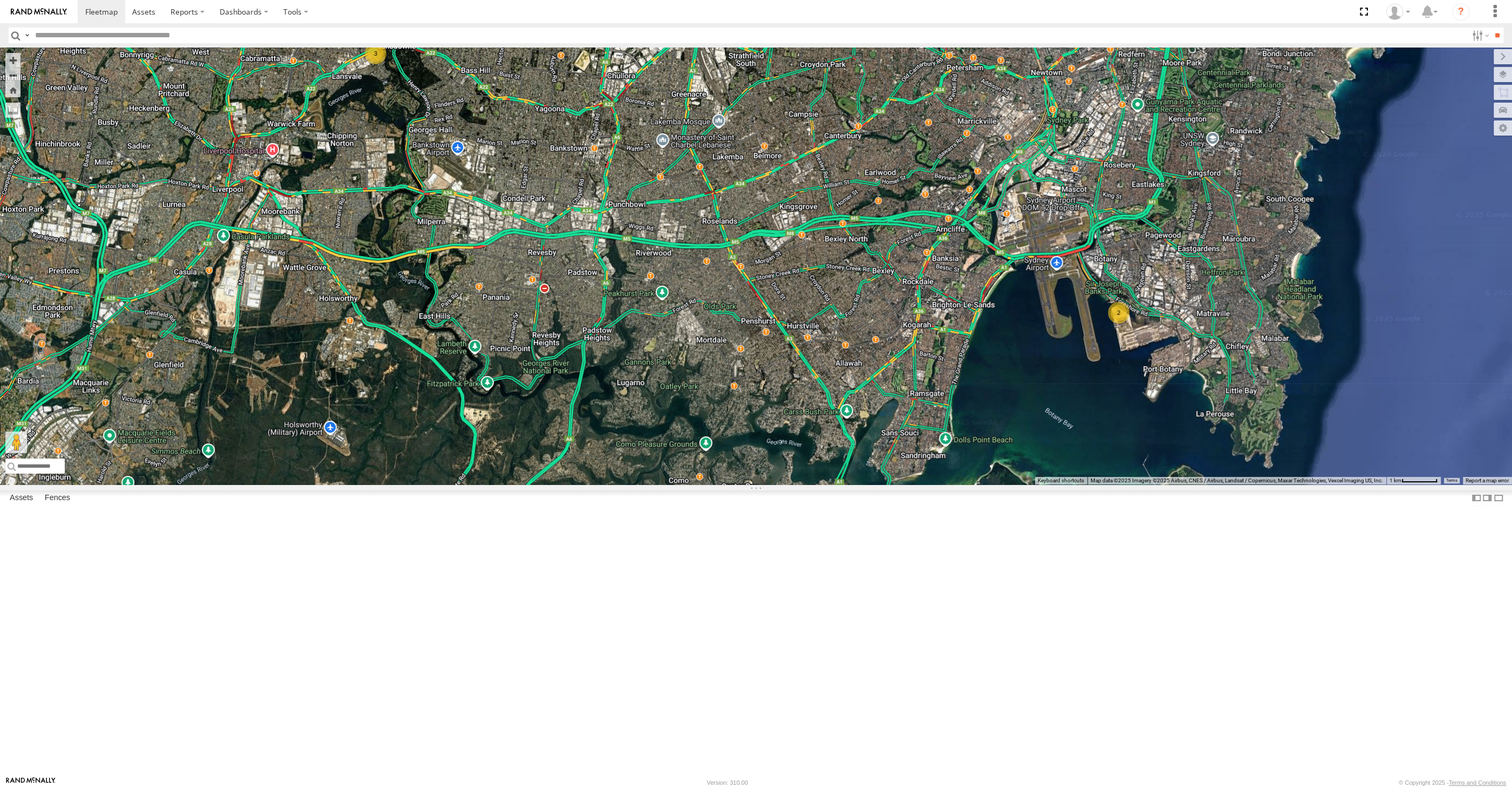
drag, startPoint x: 952, startPoint y: 684, endPoint x: 940, endPoint y: 661, distance: 25.9
click at [947, 484] on div "XSNDHU-R04 RJ5911-R79 XP81FE-R59 2 3" at bounding box center [756, 266] width 1512 height 437
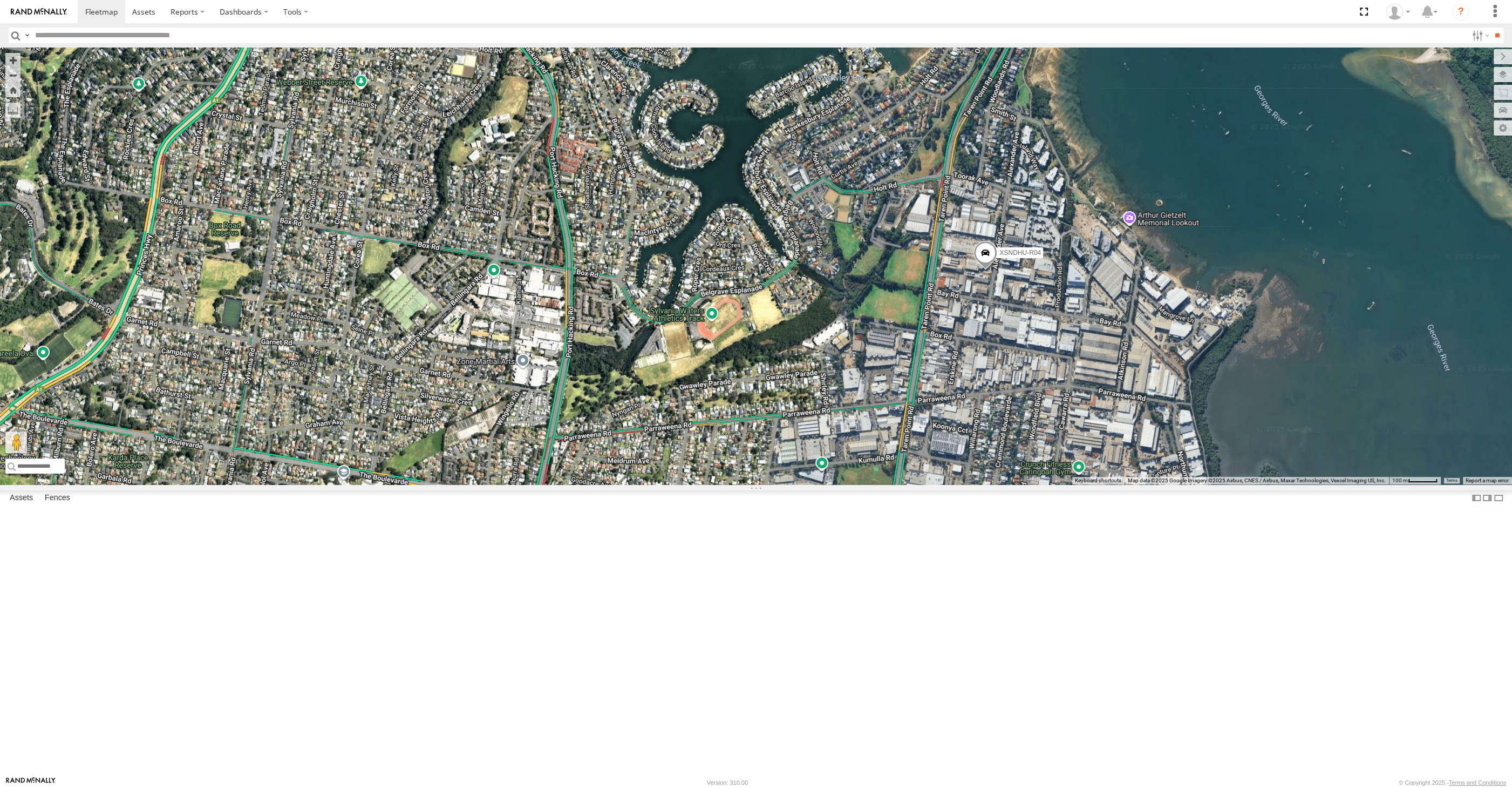
click at [984, 270] on span at bounding box center [985, 255] width 23 height 29
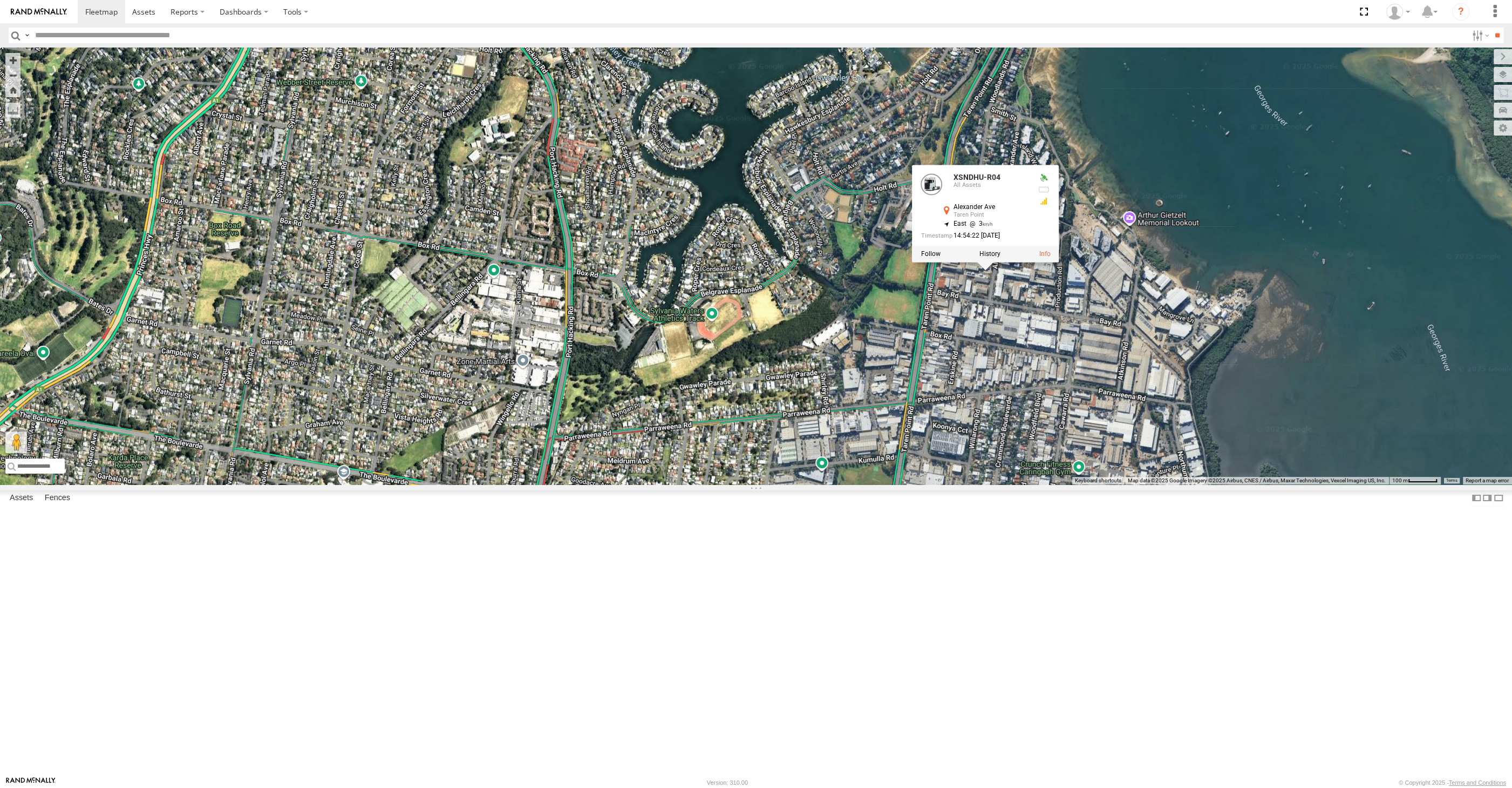
click at [1097, 484] on div "XSNDHU-R04 RJ5911-R79 XP81FE-R59 XSNDHU-R04 All Assets Alexander Ave Taren Poin…" at bounding box center [756, 266] width 1512 height 437
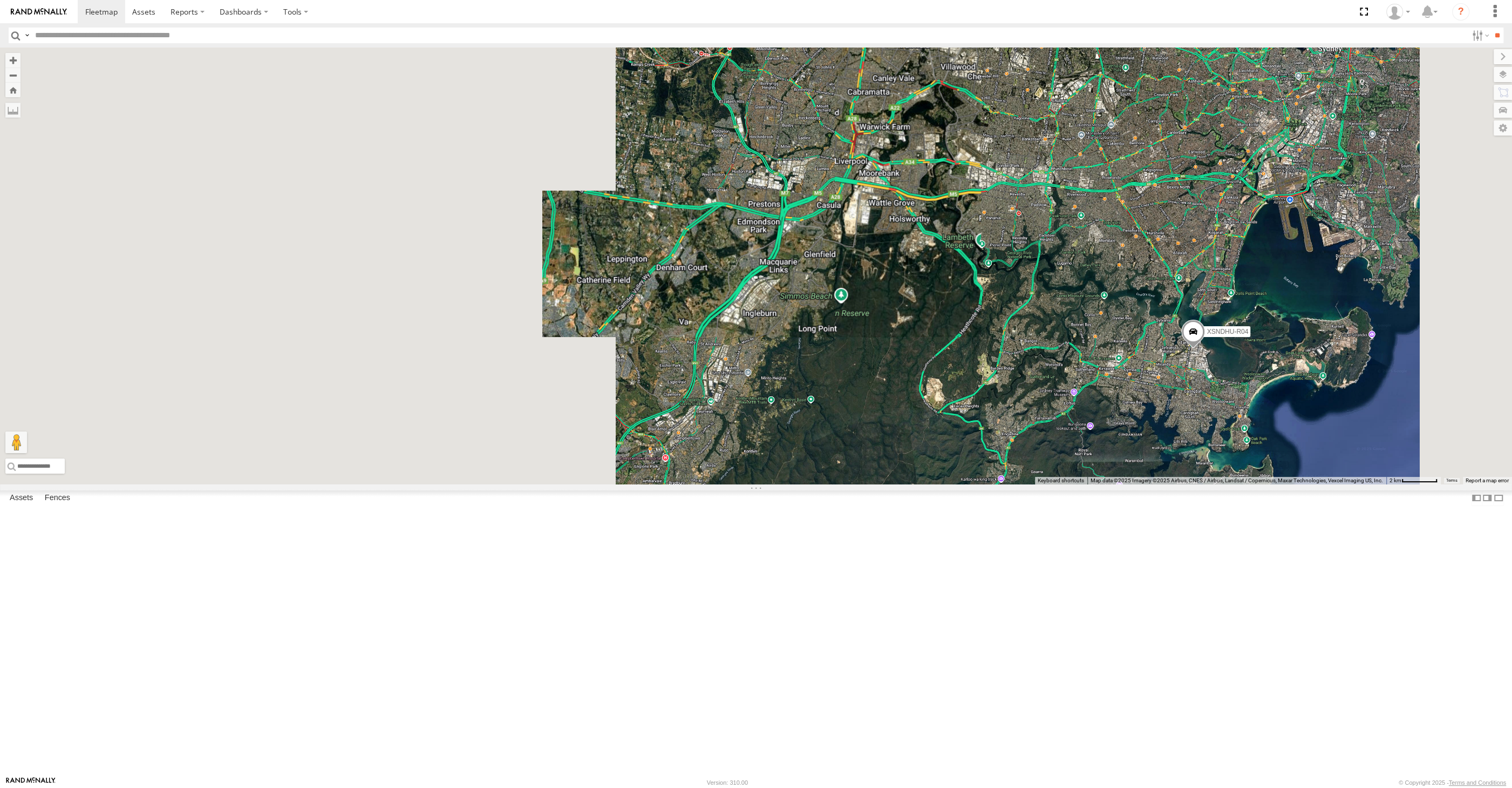
drag, startPoint x: 1312, startPoint y: 501, endPoint x: 1251, endPoint y: 537, distance: 70.8
click at [1251, 484] on div "XSNDHU-R04 RJ5911-R79 XP81FE-R59" at bounding box center [756, 266] width 1512 height 437
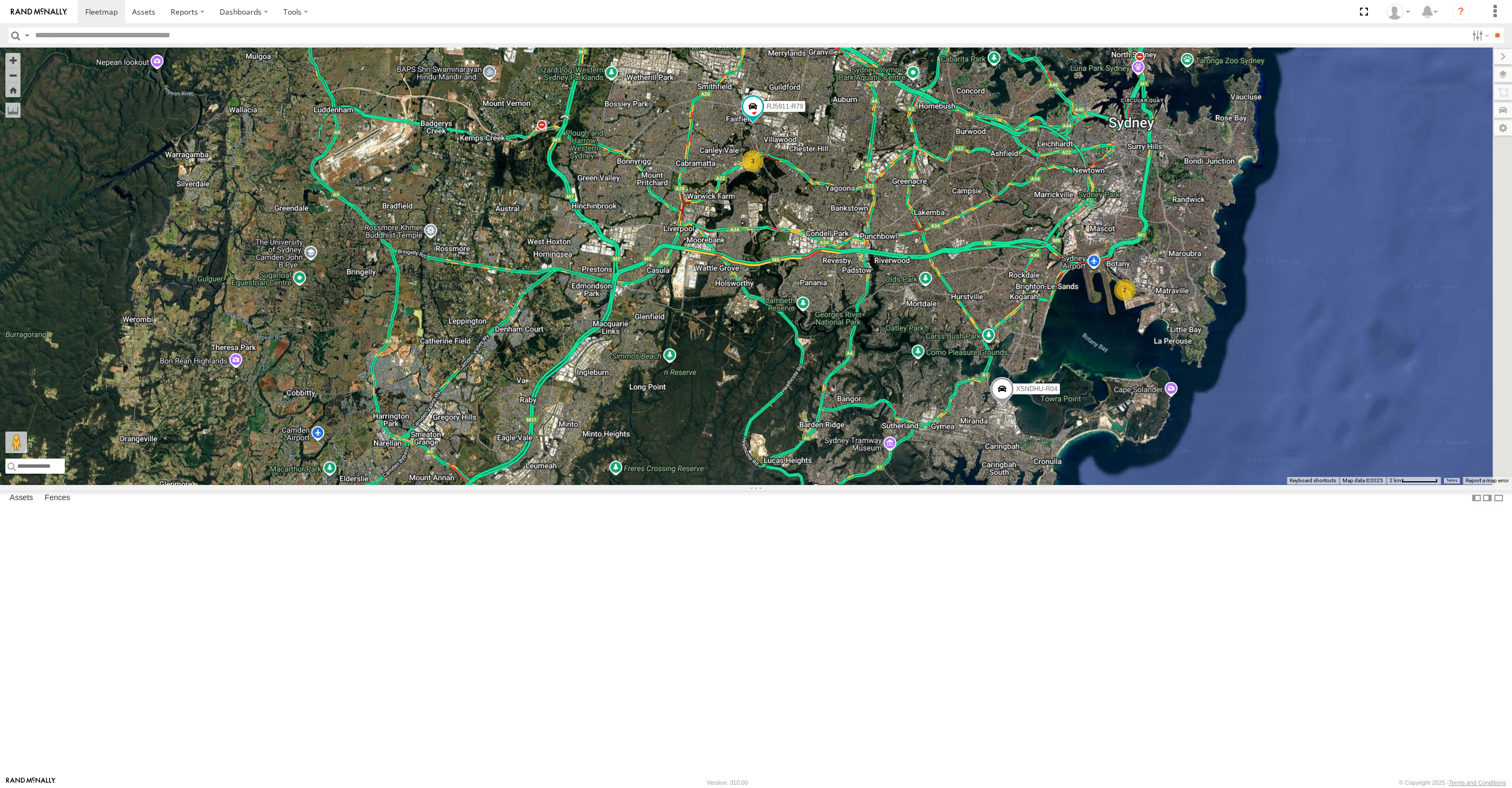
drag, startPoint x: 1136, startPoint y: 545, endPoint x: 1111, endPoint y: 553, distance: 26.2
click at [1111, 484] on div "2 XSNDHU-R04 3 RJ5911-R79 XP81FE-R59" at bounding box center [756, 266] width 1512 height 437
click at [1109, 325] on div "2 XSNDHU-R04 3 RJ5911-R79 XP81FE-R59" at bounding box center [756, 266] width 1512 height 437
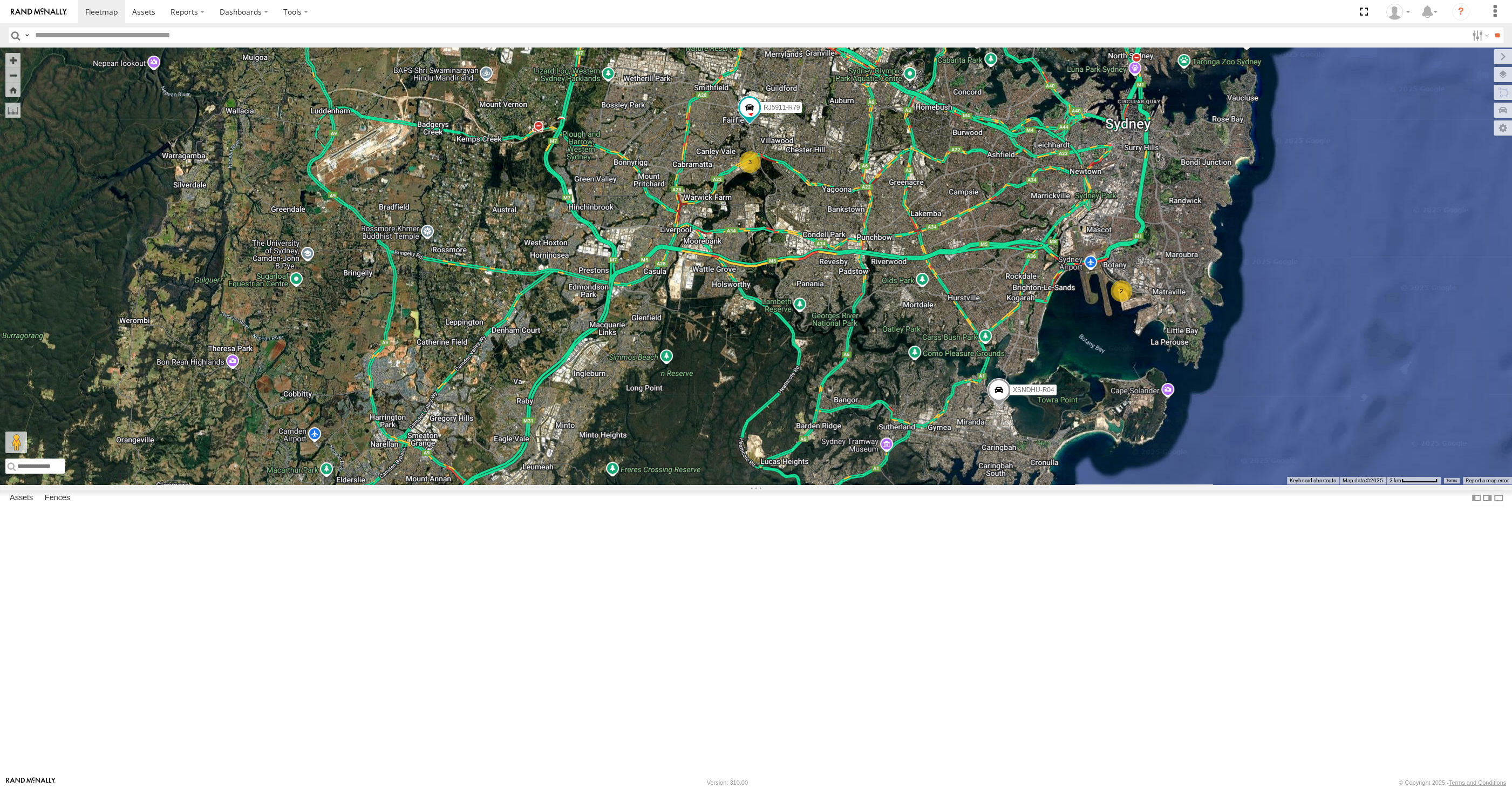
drag, startPoint x: 1021, startPoint y: 449, endPoint x: 1000, endPoint y: 466, distance: 27.0
click at [998, 469] on div "2 XSNDHU-R04 3 RJ5911-R79 XP81FE-R59" at bounding box center [756, 266] width 1512 height 437
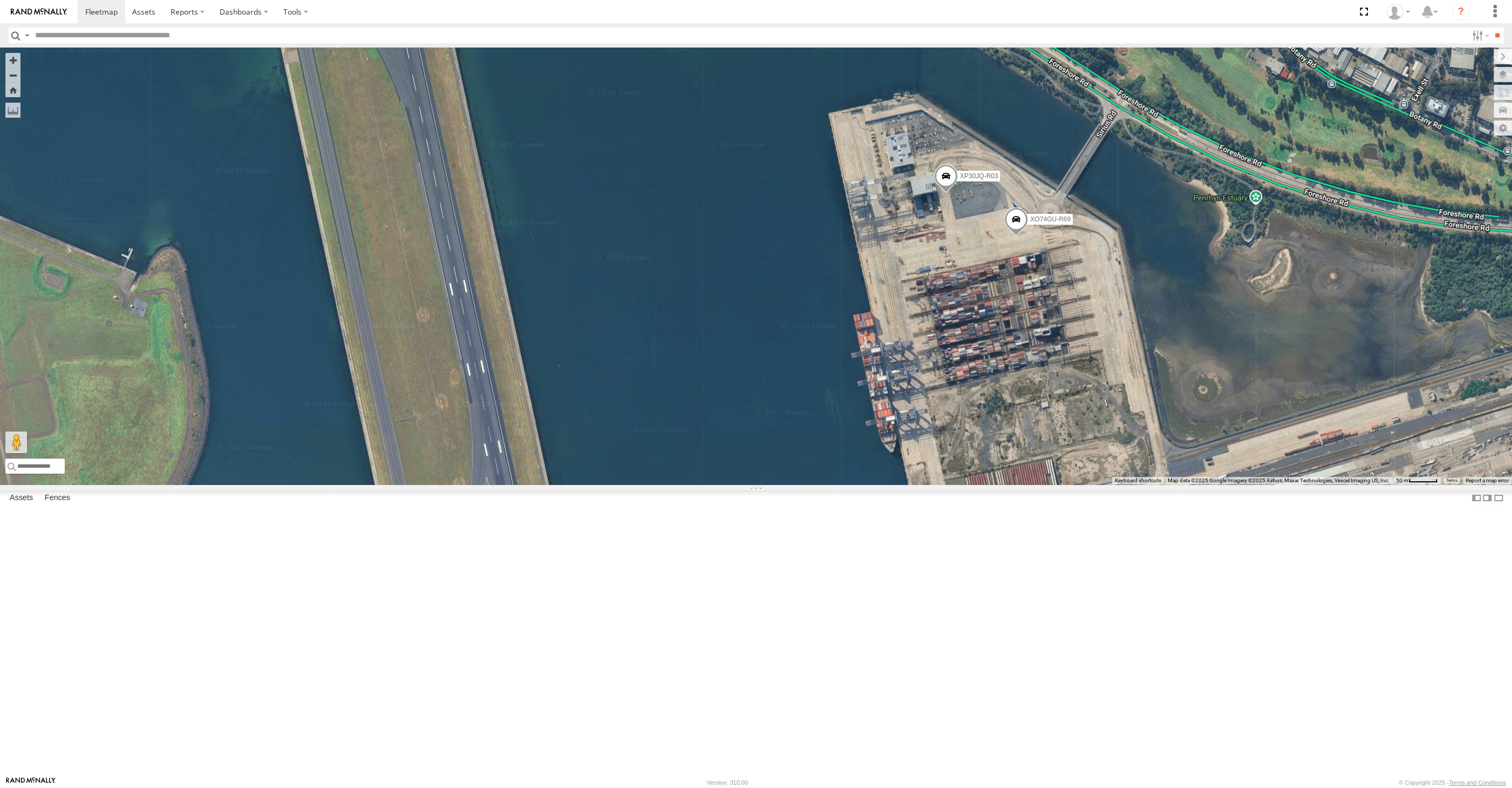
click at [1017, 236] on span at bounding box center [1016, 222] width 23 height 29
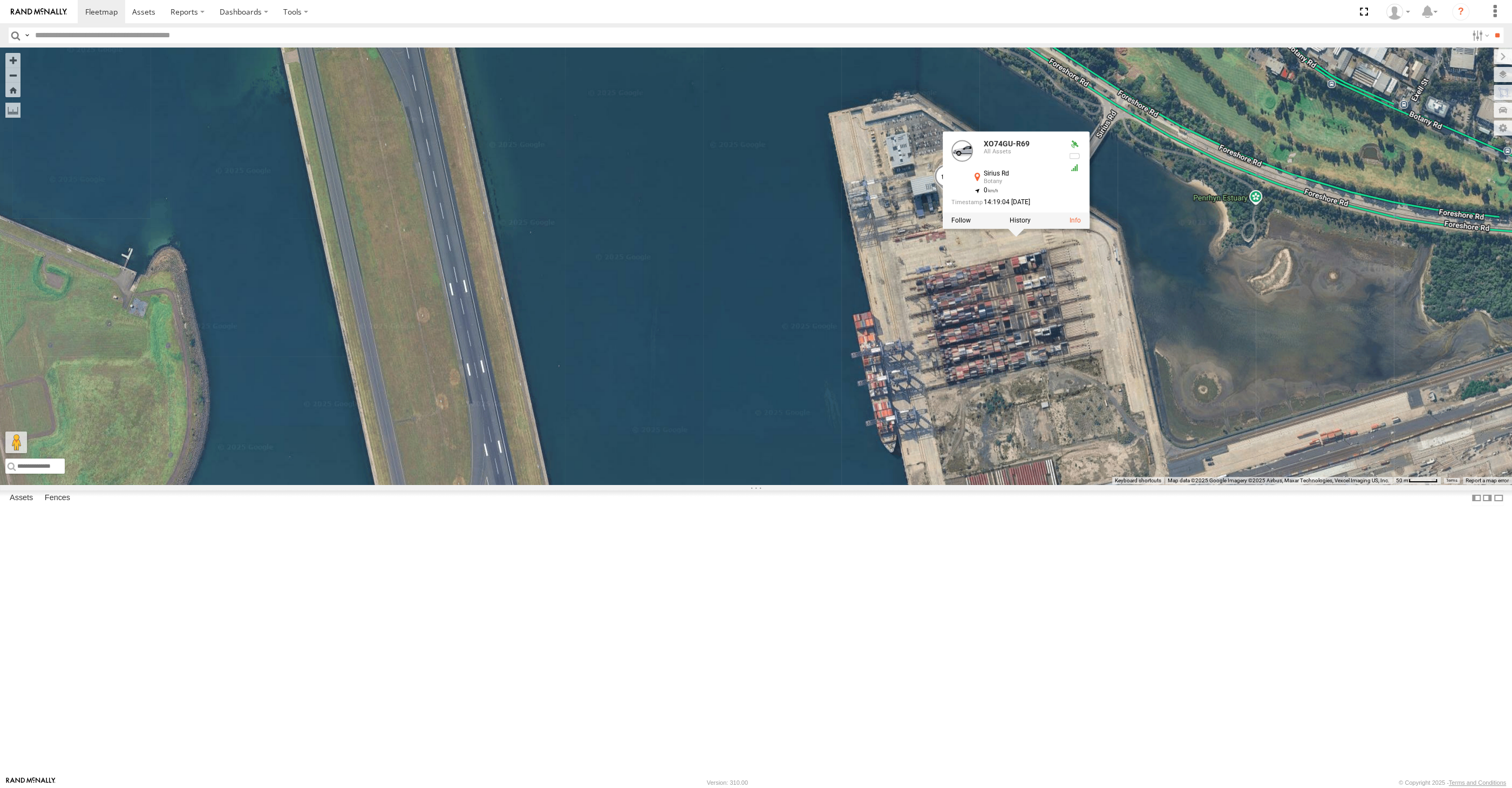
click at [1068, 424] on div "XSNDHU-R04 RJ5911-R79 XP81FE-R59 XP30JQ-R03 XO74GU-R69 XO74GU-R69 All Assets Si…" at bounding box center [756, 266] width 1512 height 437
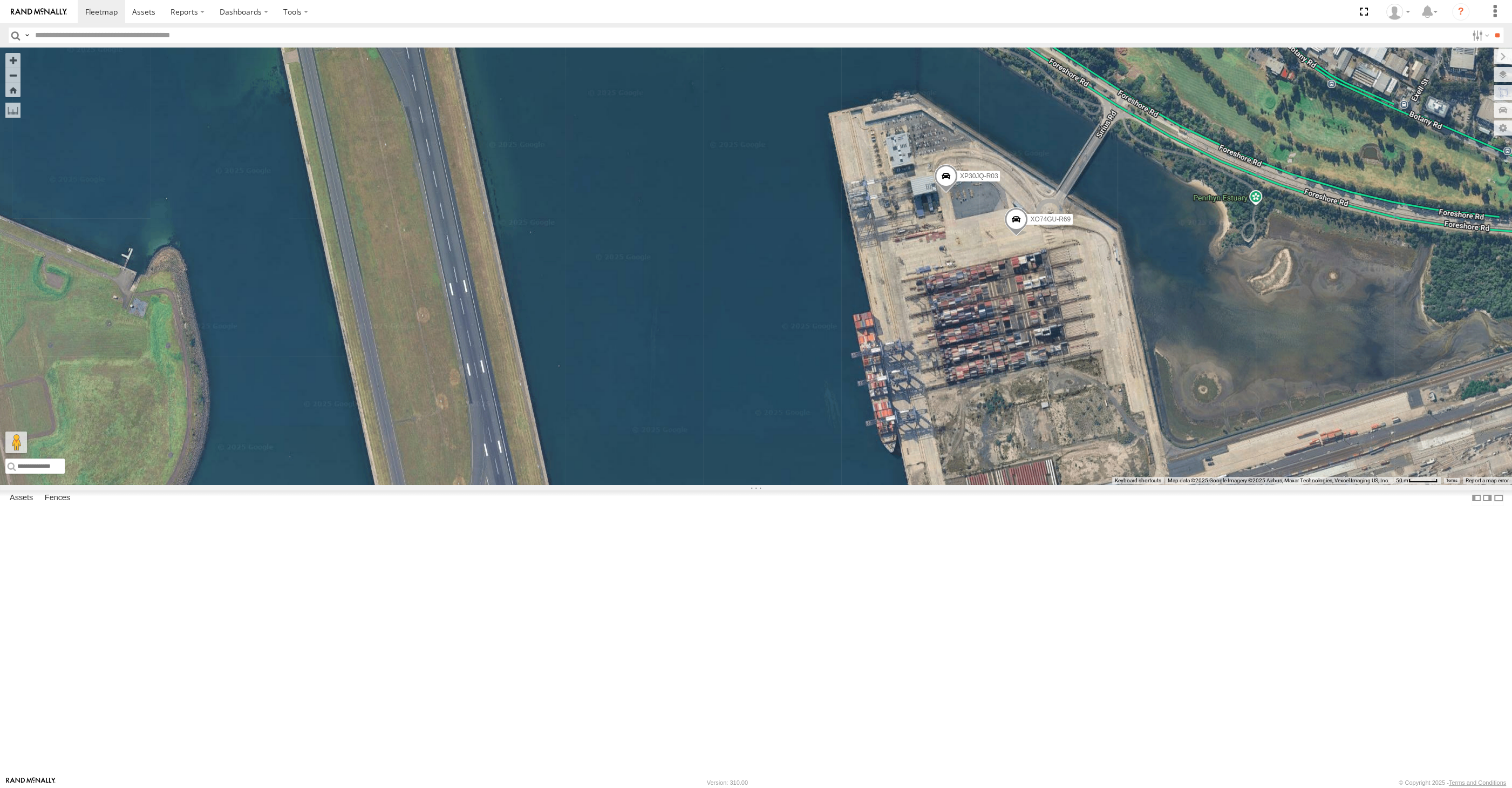
drag, startPoint x: 1170, startPoint y: 520, endPoint x: 1148, endPoint y: 514, distance: 22.8
click at [1166, 484] on div "XSNDHU-R04 RJ5911-R79 XP81FE-R59 XP30JQ-R03 XO74GU-R69" at bounding box center [756, 266] width 1512 height 437
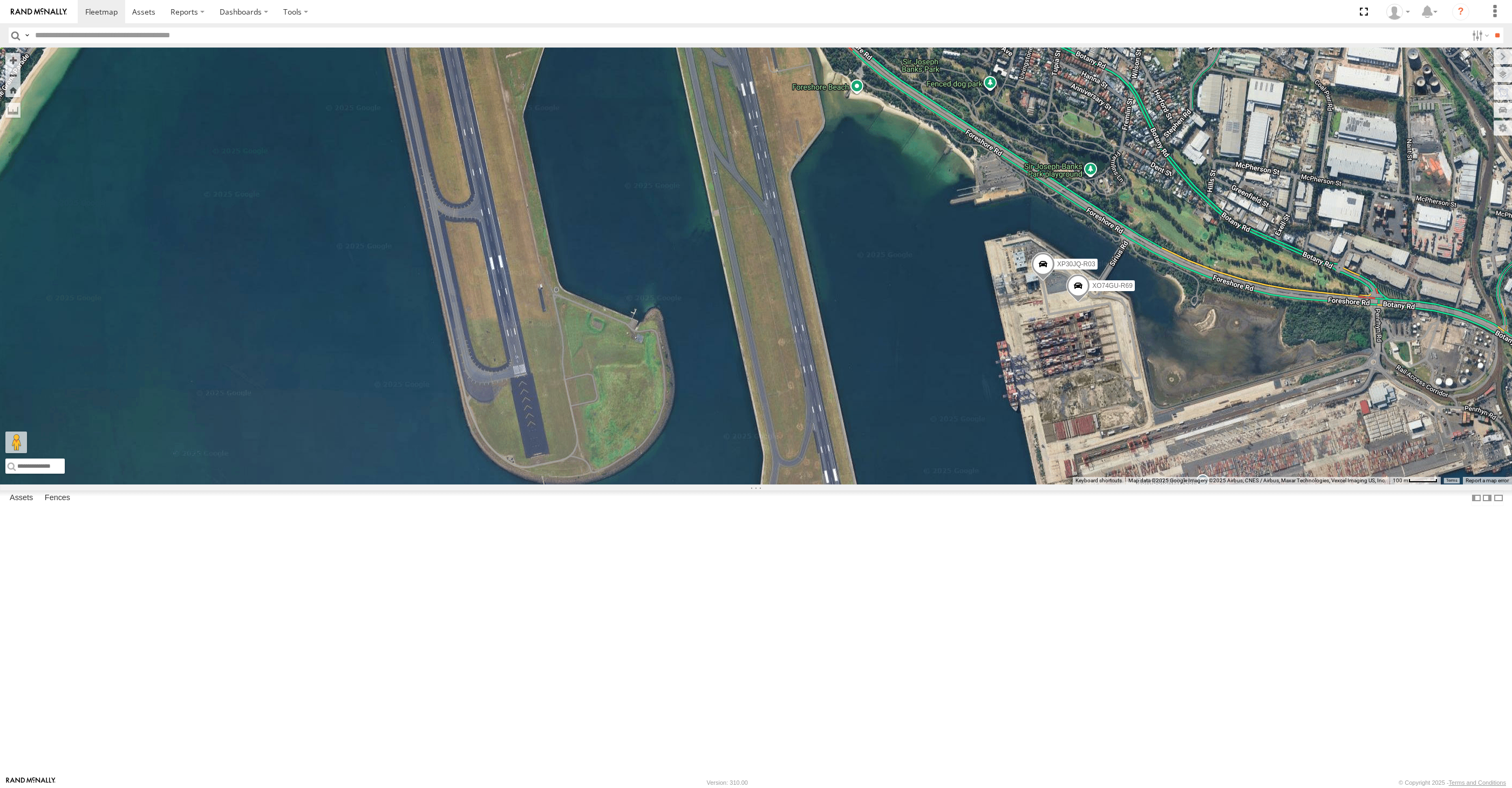
select select "**********"
click at [1038, 281] on span at bounding box center [1043, 266] width 23 height 29
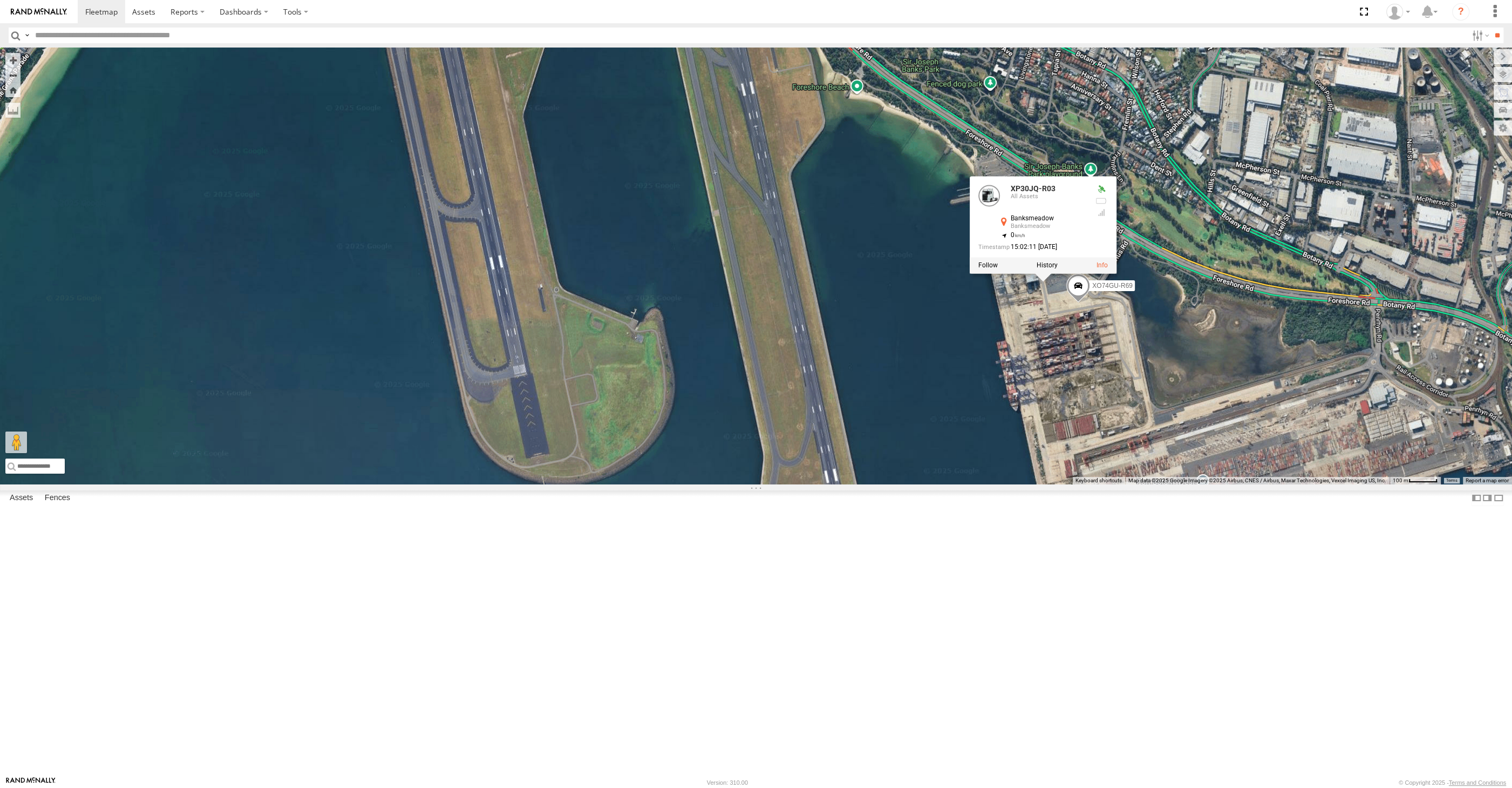
click at [1058, 483] on div "XSNDHU-R04 RJ5911-R79 XP81FE-R59 XP30JQ-R03 XO74GU-R69 XP30JQ-R03 All Assets Ba…" at bounding box center [756, 266] width 1512 height 437
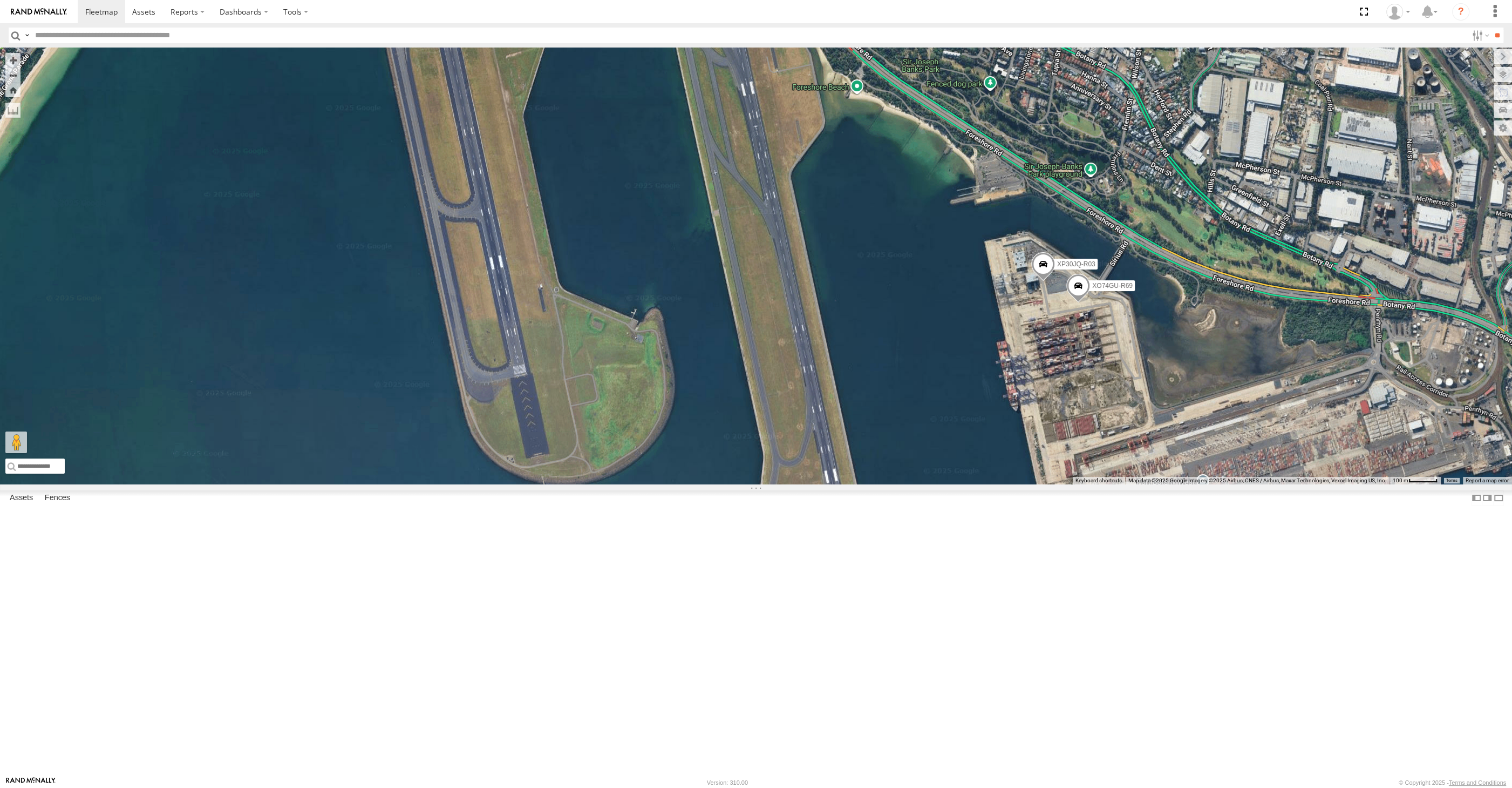
drag, startPoint x: 1167, startPoint y: 636, endPoint x: 1183, endPoint y: 634, distance: 16.1
click at [1193, 484] on div "XSNDHU-R04 RJ5911-R79 XP81FE-R59 XP30JQ-R03 XO74GU-R69" at bounding box center [756, 266] width 1512 height 437
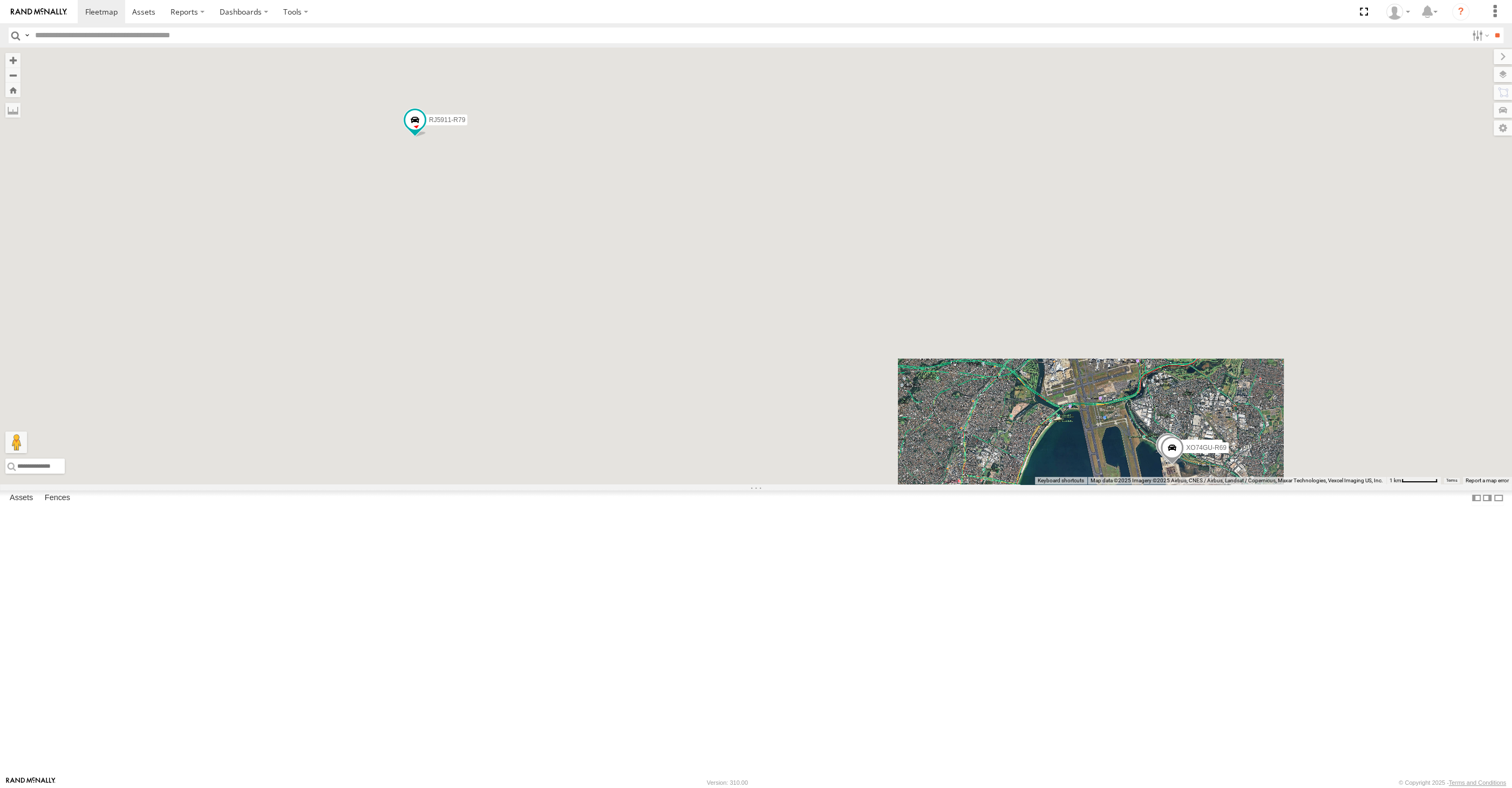
click at [1105, 484] on div "XSNDHU-R04 RJ5911-R79 XP81FE-R59 XP30JQ-R03 XO74GU-R69" at bounding box center [756, 266] width 1512 height 437
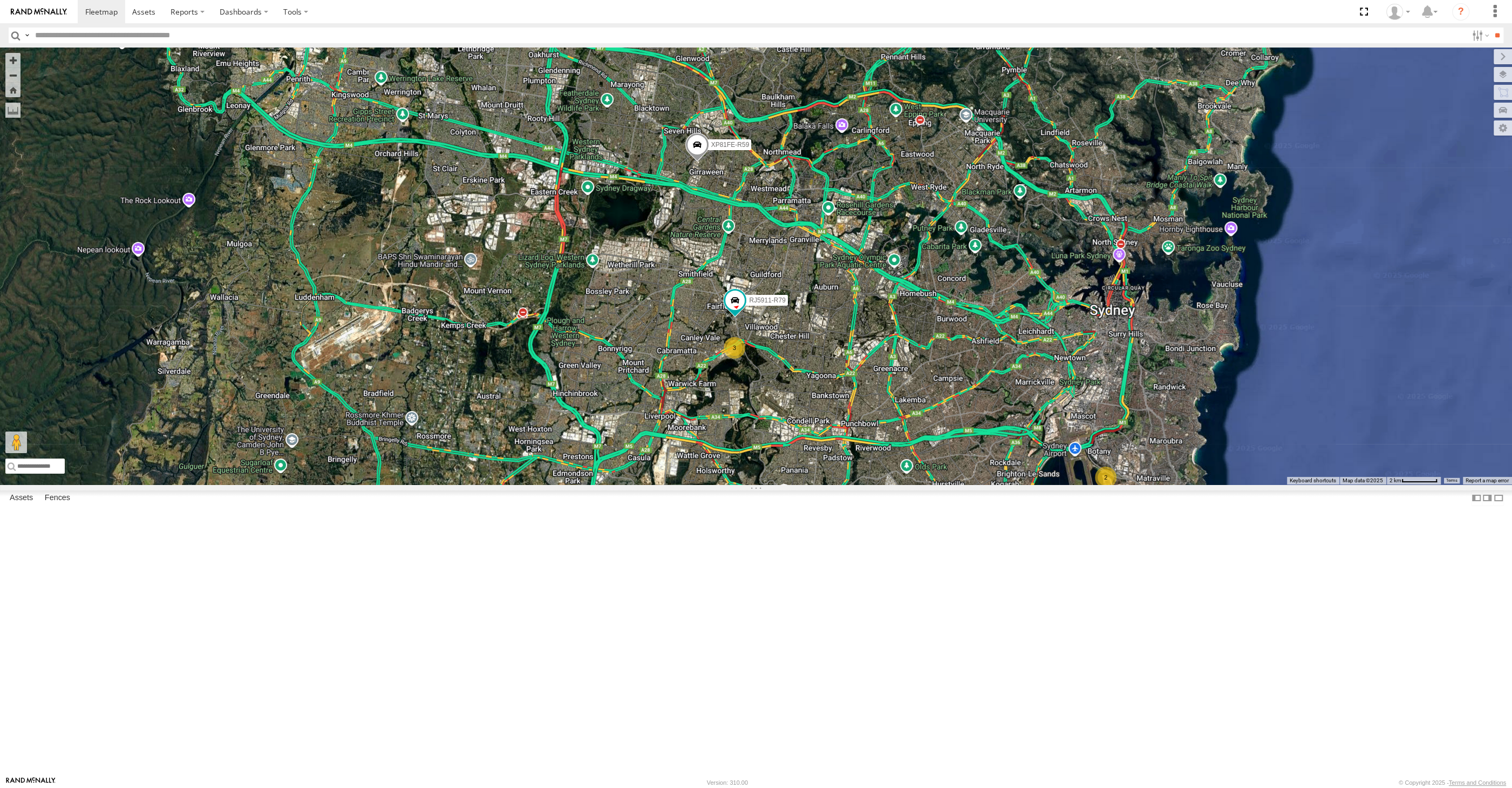
drag, startPoint x: 975, startPoint y: 623, endPoint x: 966, endPoint y: 611, distance: 15.0
click at [973, 484] on div "XSNDHU-R04 RJ5911-R79 XP81FE-R59 2 3" at bounding box center [756, 266] width 1512 height 437
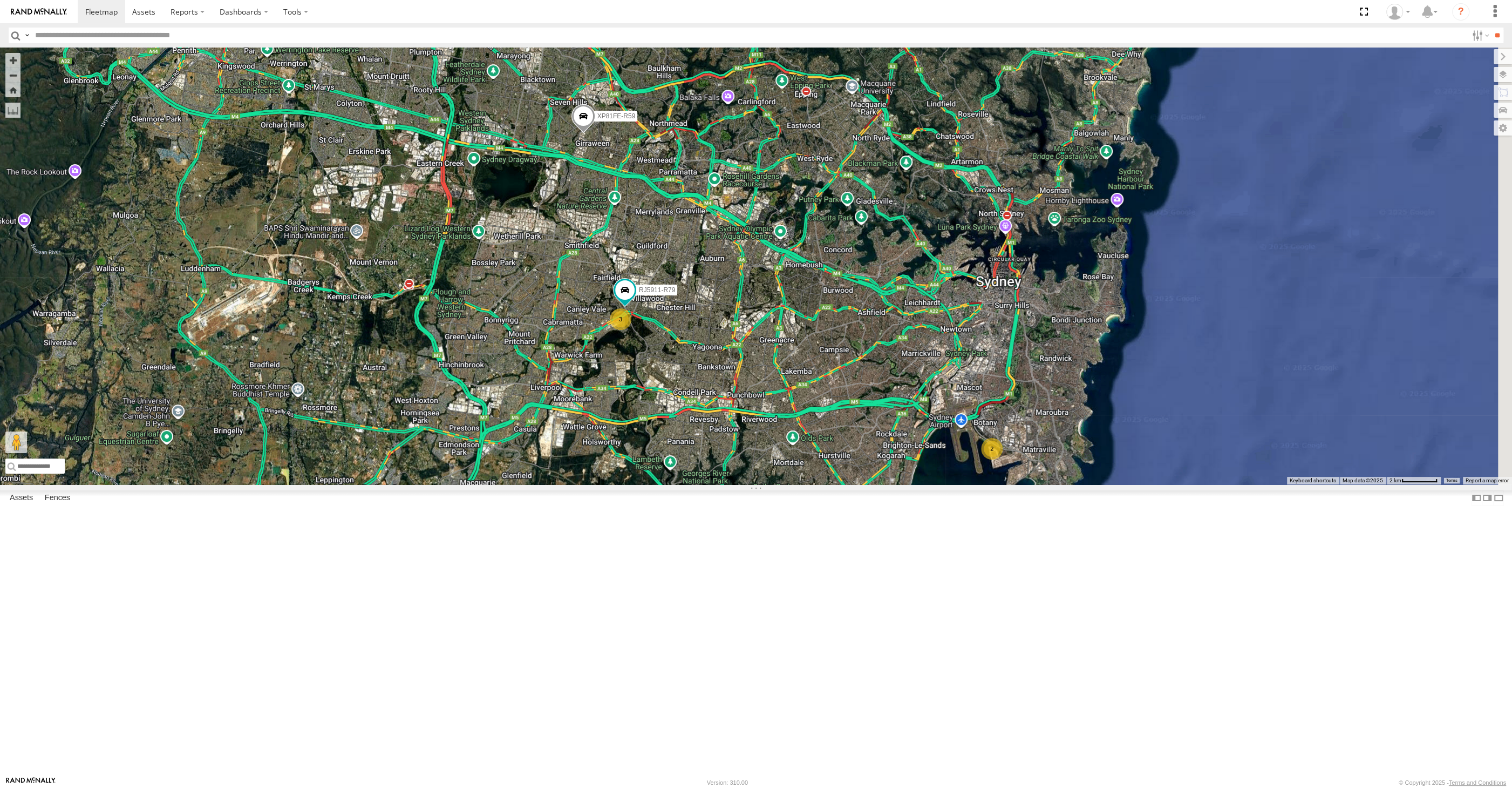
drag, startPoint x: 945, startPoint y: 567, endPoint x: 865, endPoint y: 567, distance: 80.0
click at [868, 484] on div "XSNDHU-R04 RJ5911-R79 XP81FE-R59 2 3" at bounding box center [756, 266] width 1512 height 437
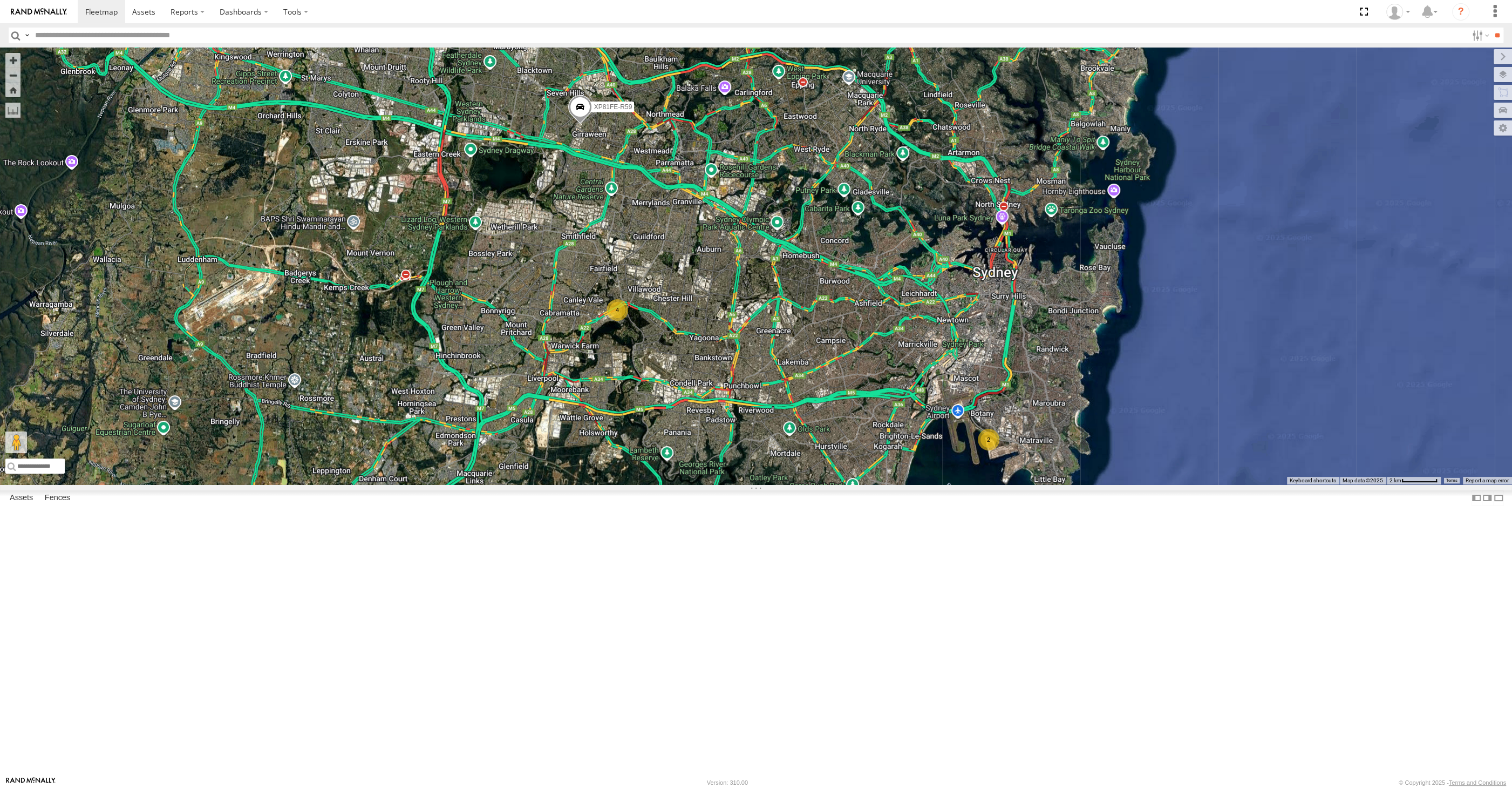
drag, startPoint x: 879, startPoint y: 560, endPoint x: 869, endPoint y: 552, distance: 12.8
click at [869, 484] on div "XSNDHU-R04 XP81FE-R59 2 4" at bounding box center [756, 266] width 1512 height 437
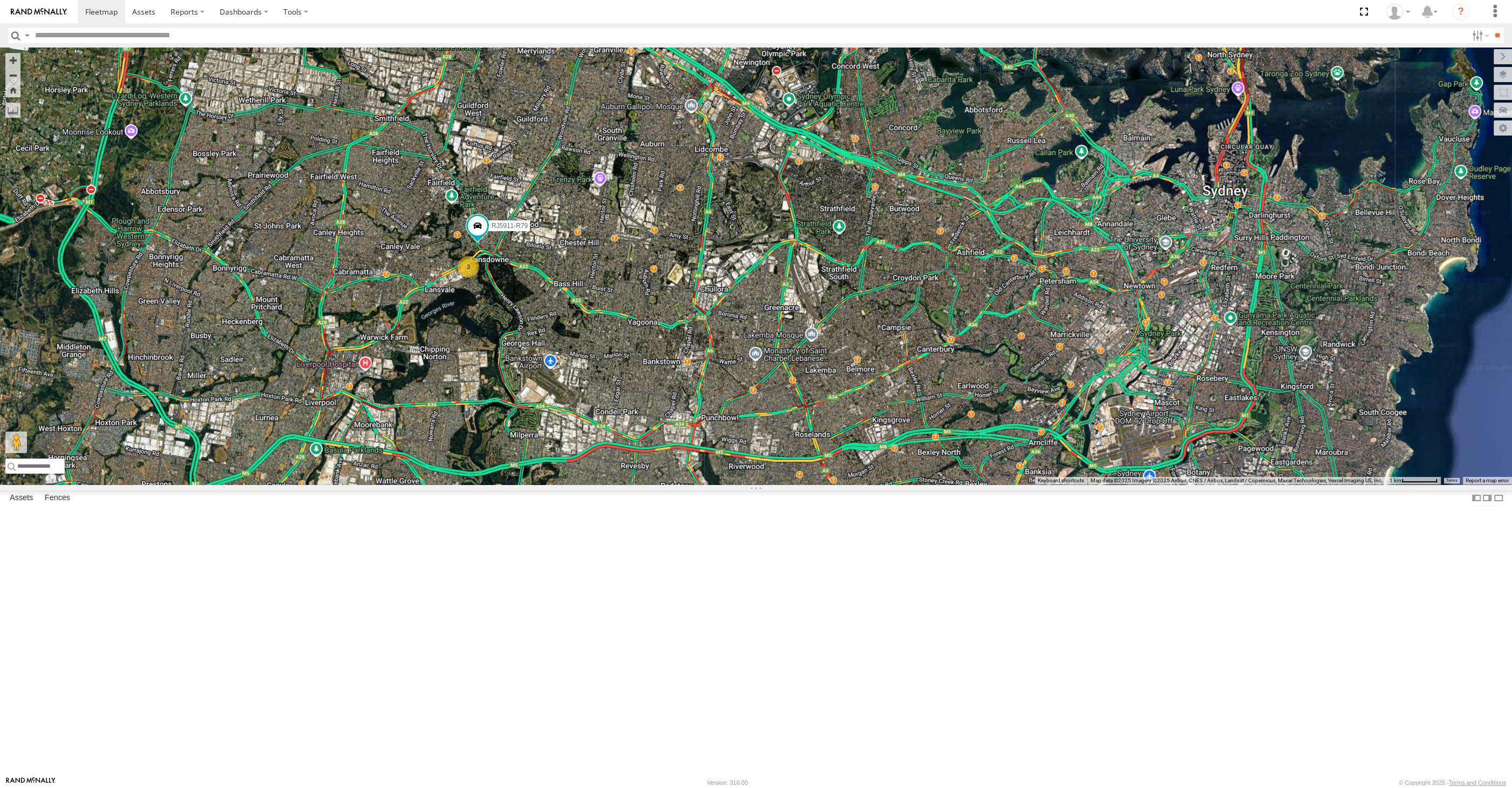
drag, startPoint x: 753, startPoint y: 498, endPoint x: 758, endPoint y: 496, distance: 5.4
click at [758, 484] on div "XSNDHU-R04 XP81FE-R59 2 3 RJ5911-R79" at bounding box center [756, 266] width 1512 height 437
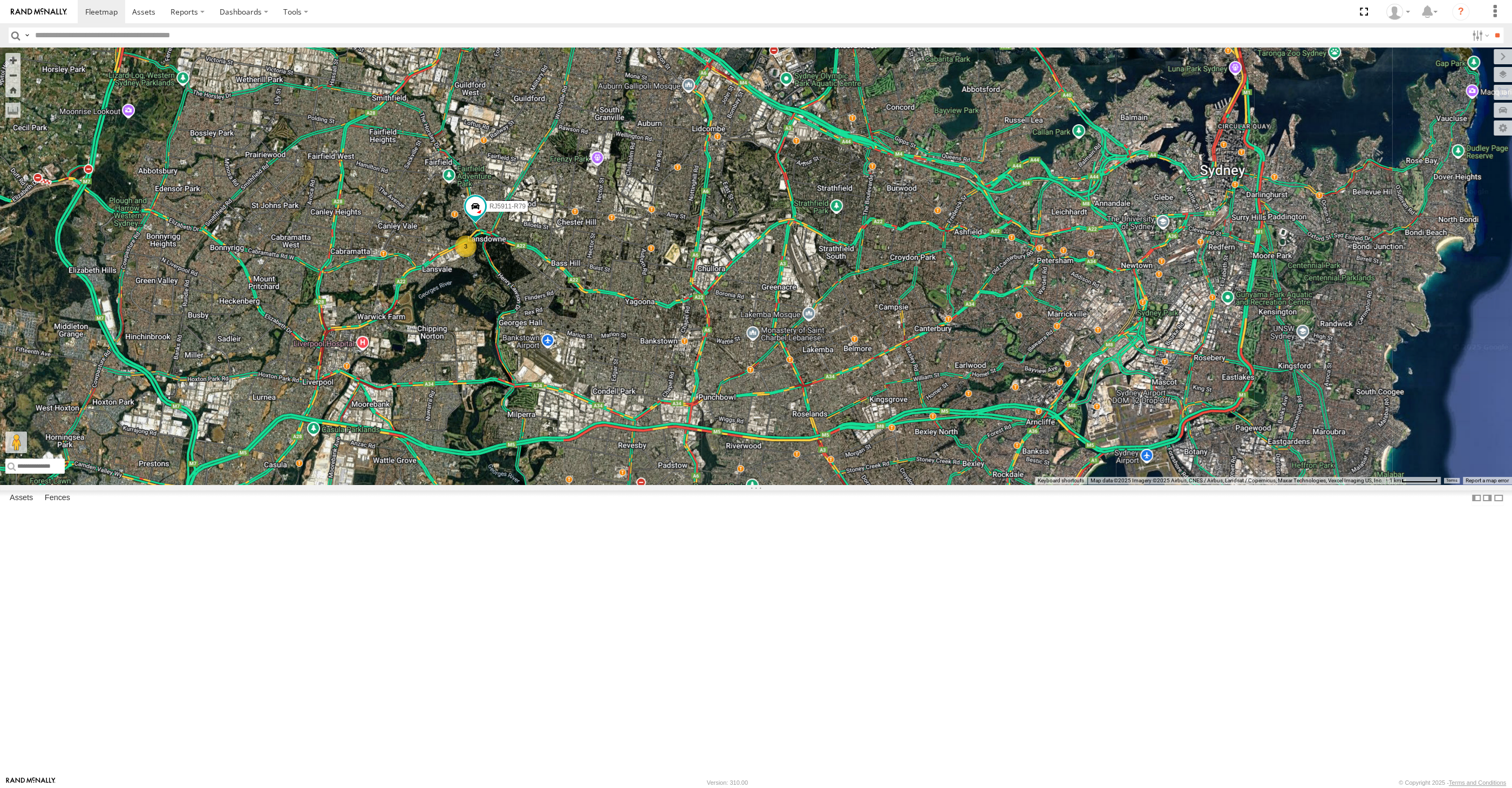
drag, startPoint x: 807, startPoint y: 573, endPoint x: 799, endPoint y: 551, distance: 23.4
click at [800, 484] on div "XSNDHU-R04 XP81FE-R59 2 3 RJ5911-R79" at bounding box center [756, 266] width 1512 height 437
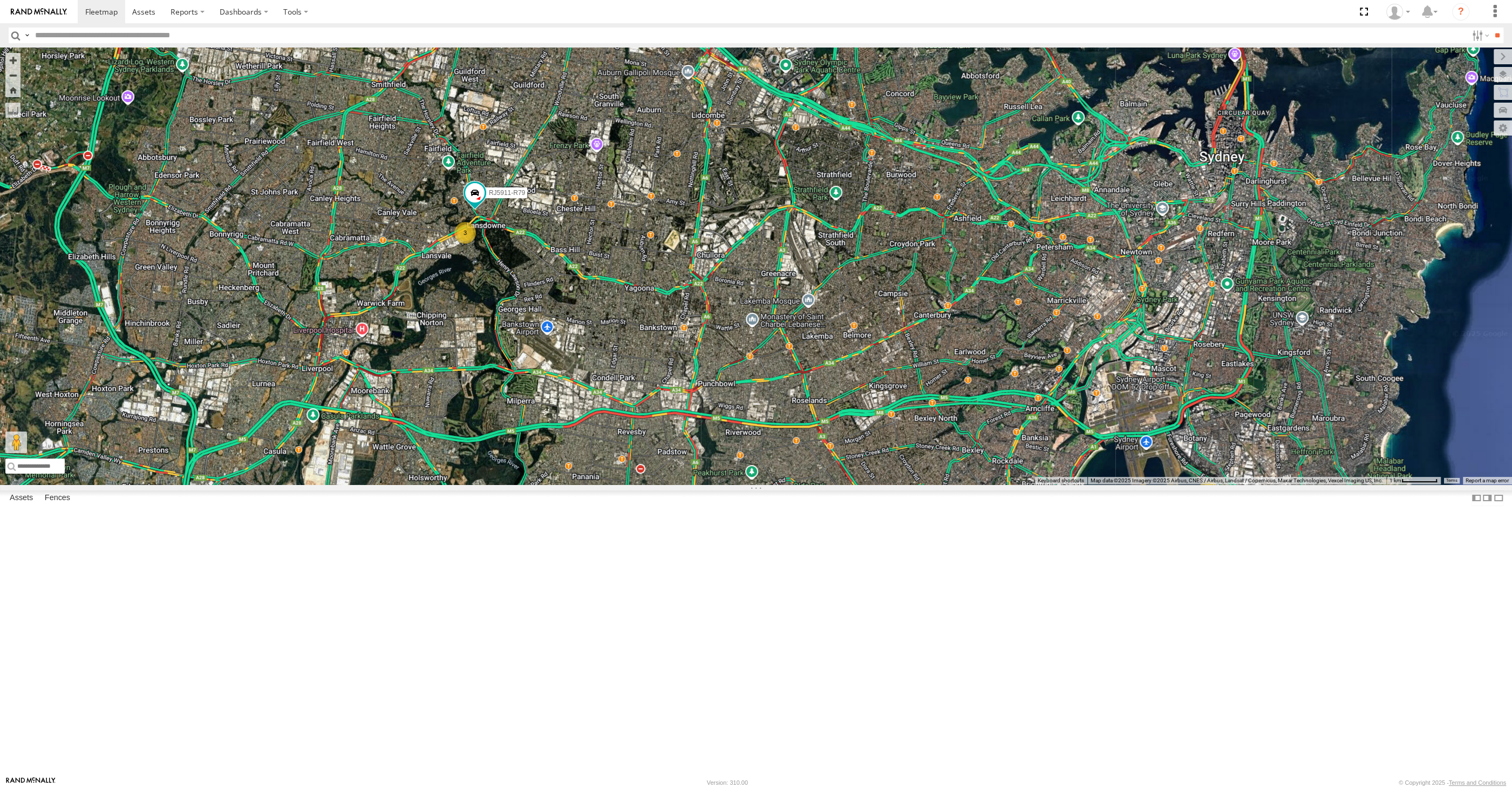
drag, startPoint x: 1103, startPoint y: 663, endPoint x: 1110, endPoint y: 648, distance: 16.6
click at [1110, 484] on div "XSNDHU-R04 XP81FE-R59 2 3 RJ5911-R79" at bounding box center [756, 266] width 1512 height 437
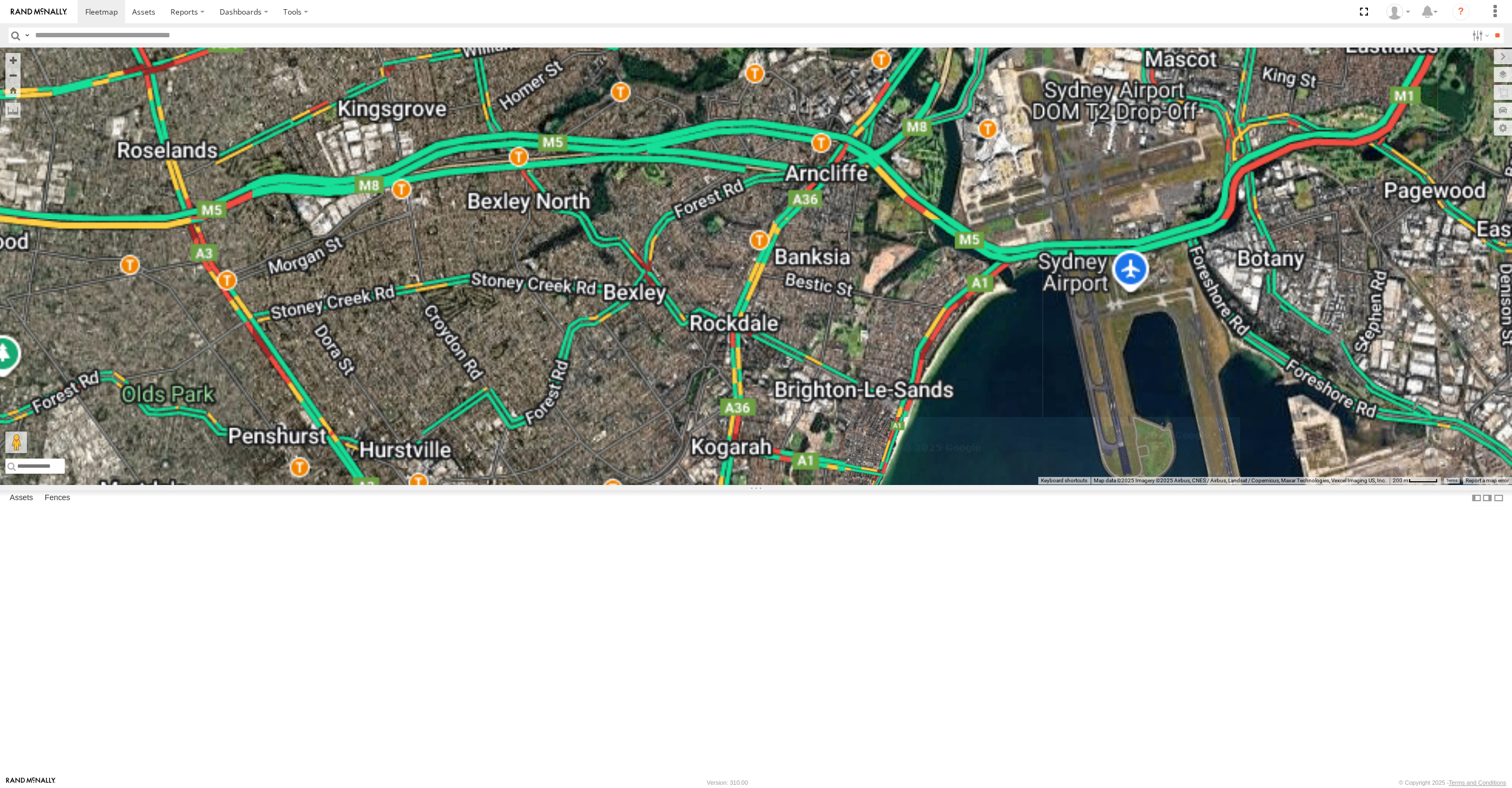
click at [1281, 484] on div "XSNDHU-R04 XP81FE-R59 RJ5911-R79" at bounding box center [756, 266] width 1512 height 437
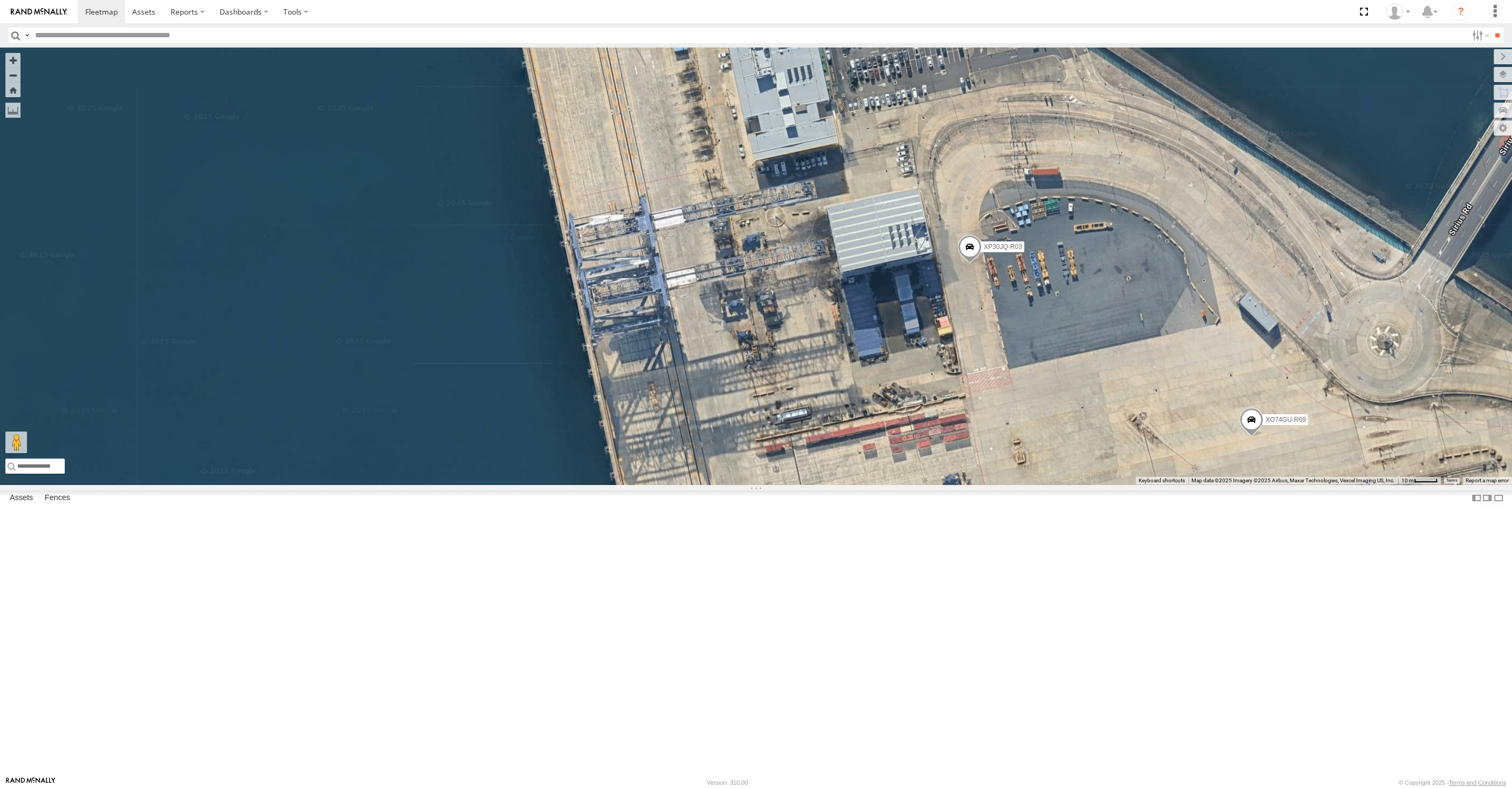
click at [967, 264] on span at bounding box center [969, 249] width 23 height 29
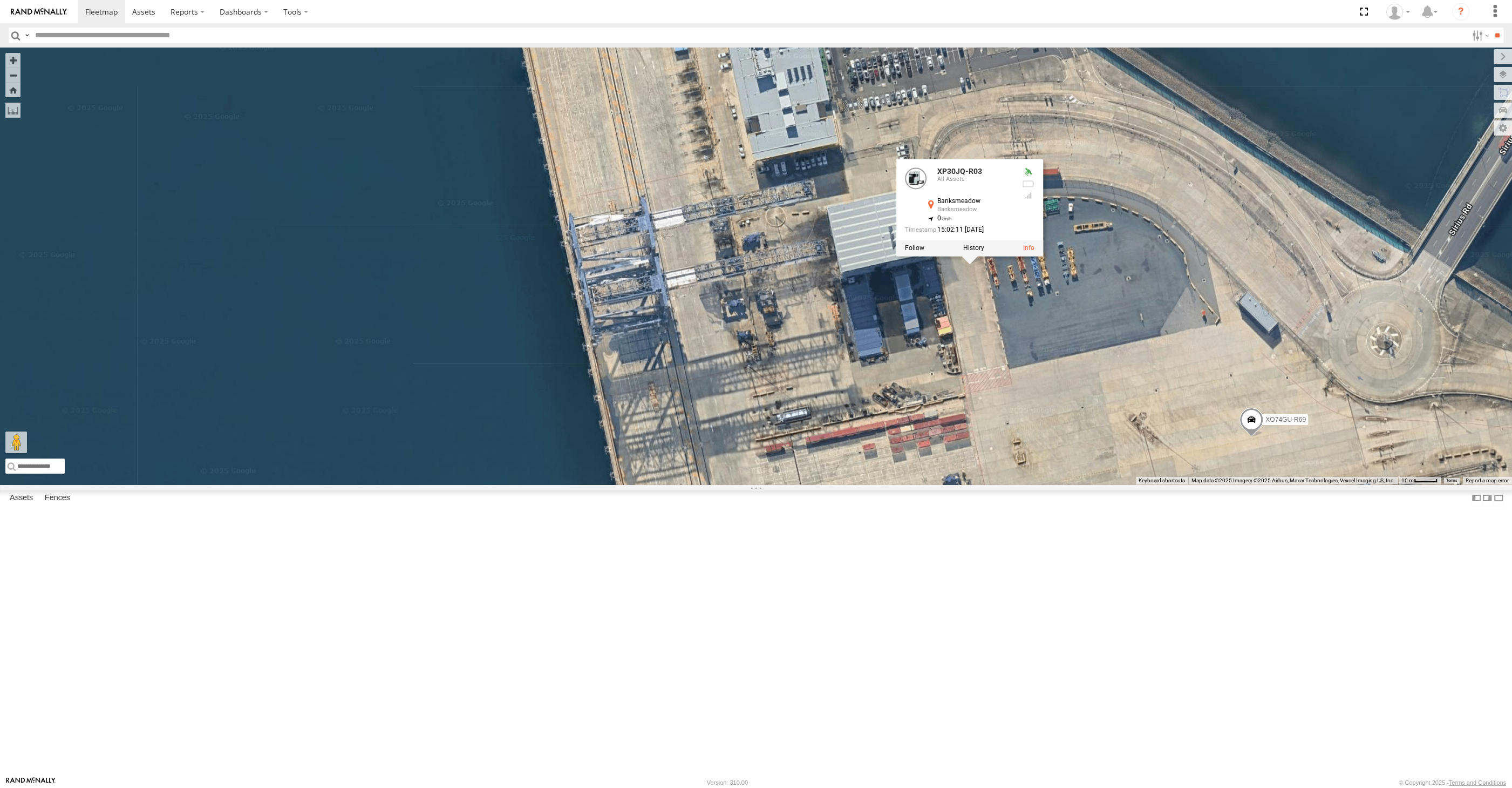
click at [1090, 484] on div "XSNDHU-R04 XP81FE-R59 RJ5911-R79 XP30JQ-R03 XO74GU-R69 XP30JQ-R03 All Assets Ba…" at bounding box center [756, 266] width 1512 height 437
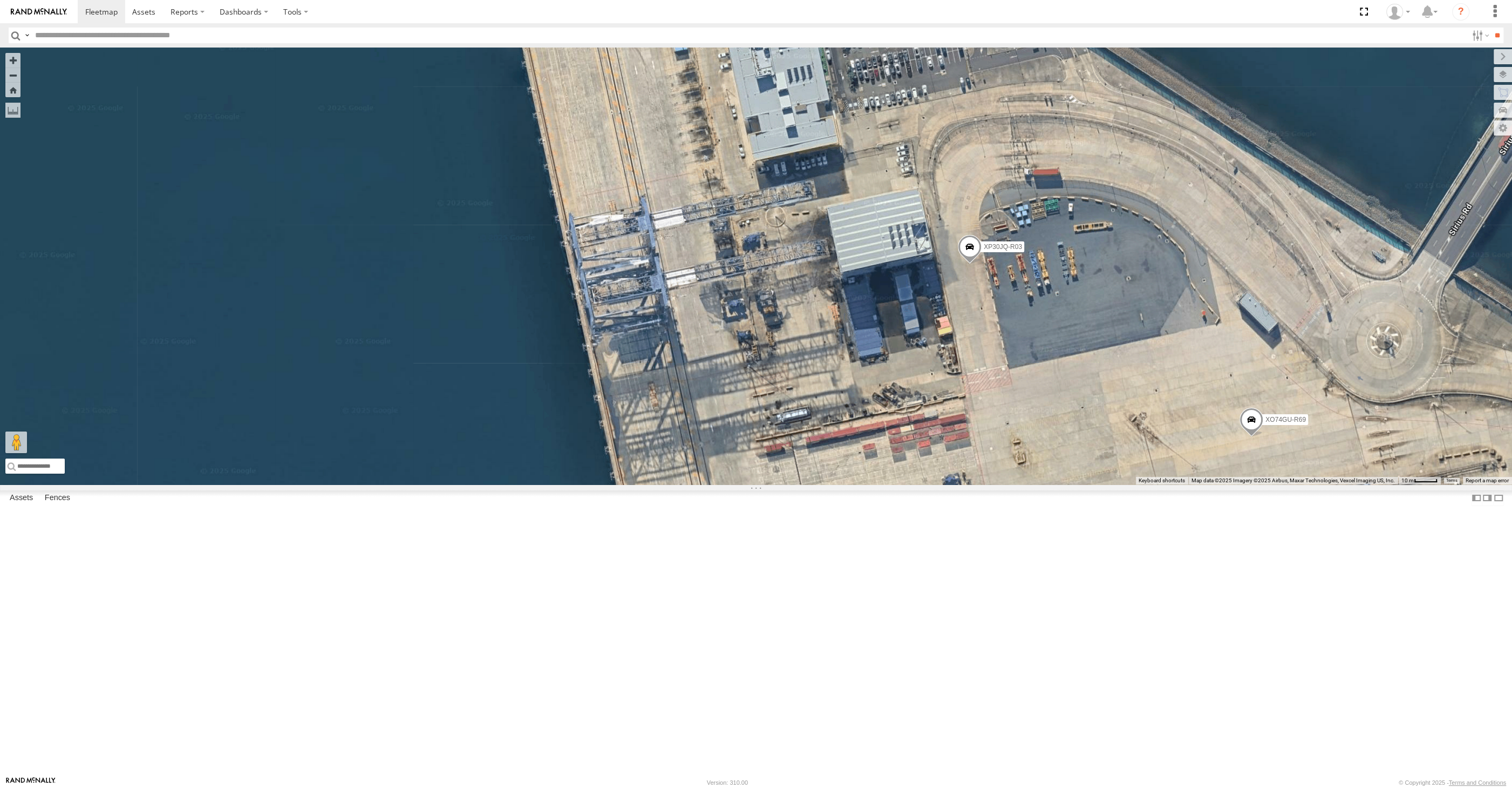
drag, startPoint x: 1115, startPoint y: 542, endPoint x: 1055, endPoint y: 500, distance: 73.2
click at [1062, 484] on div "XSNDHU-R04 XP81FE-R59 RJ5911-R79 XP30JQ-R03 XO74GU-R69" at bounding box center [756, 266] width 1512 height 437
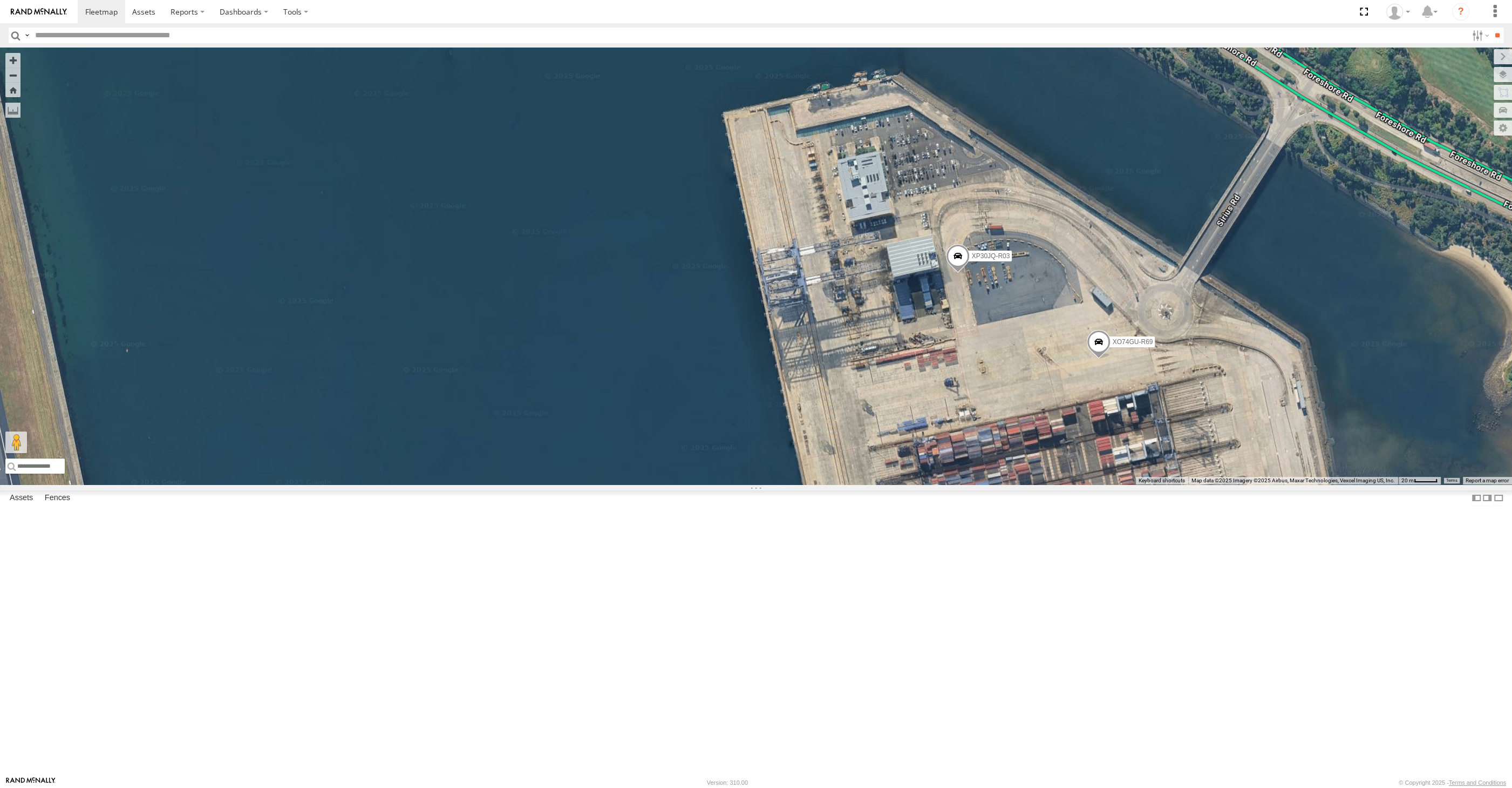
click at [1094, 359] on span at bounding box center [1098, 344] width 23 height 29
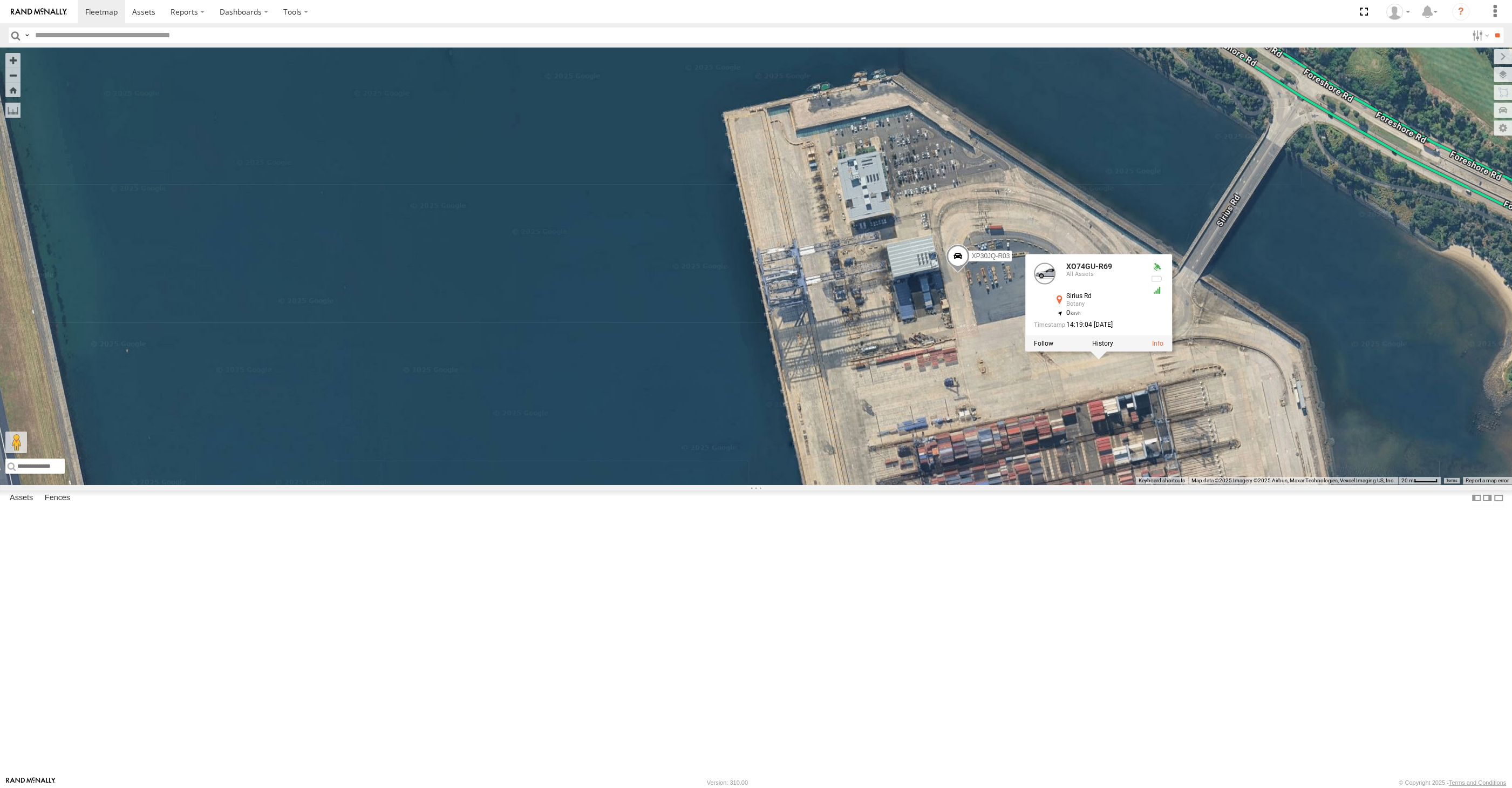
drag, startPoint x: 1171, startPoint y: 574, endPoint x: 1152, endPoint y: 556, distance: 26.2
click at [1153, 484] on div "XSNDHU-R04 XP81FE-R59 RJ5911-R79 XP30JQ-R03 XO74GU-R69 XO74GU-R69 All Assets Si…" at bounding box center [756, 266] width 1512 height 437
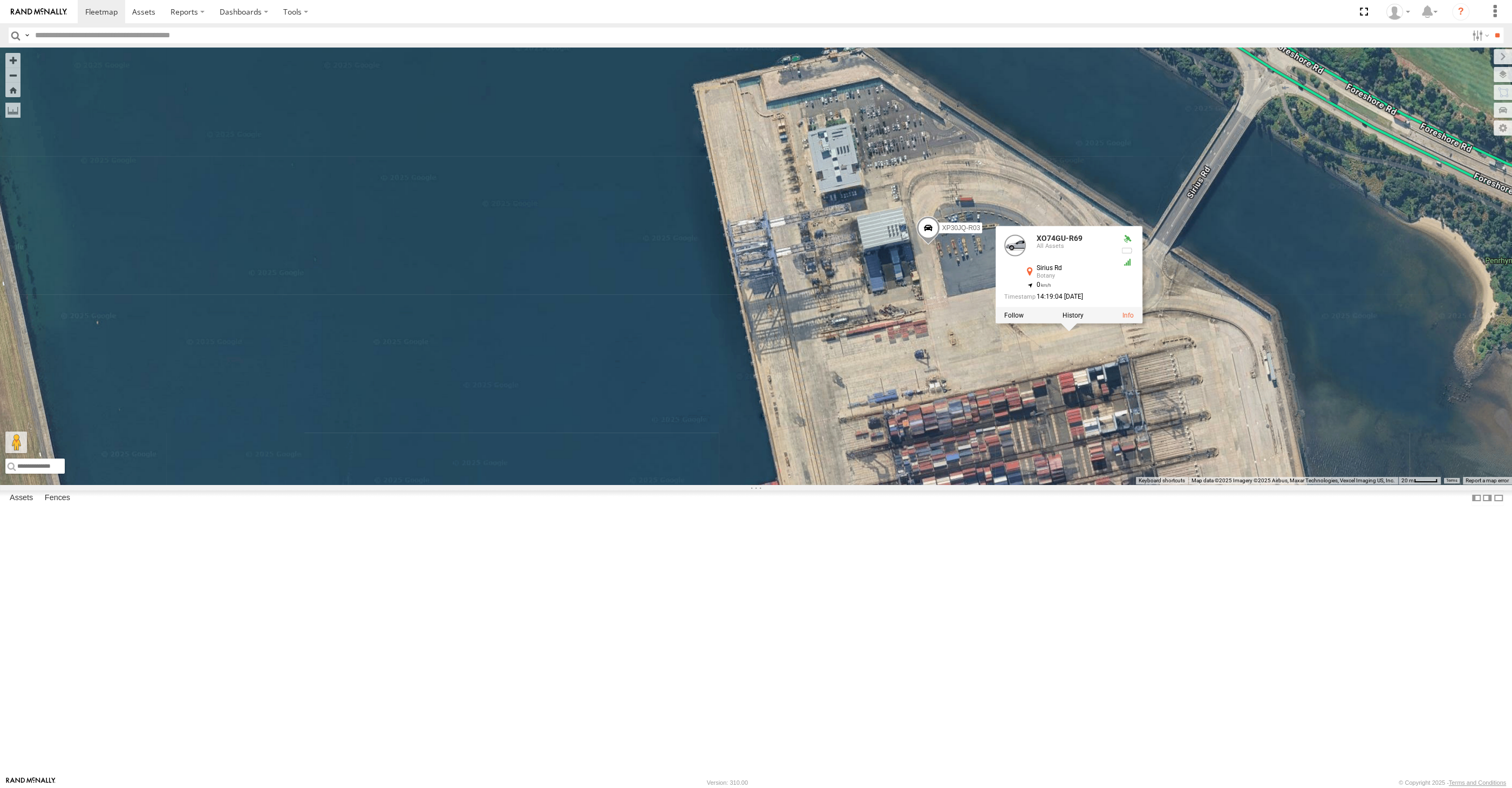
click at [1141, 484] on div "XSNDHU-R04 XP81FE-R59 RJ5911-R79 XP30JQ-R03 XO74GU-R69 XO74GU-R69 All Assets Si…" at bounding box center [756, 266] width 1512 height 437
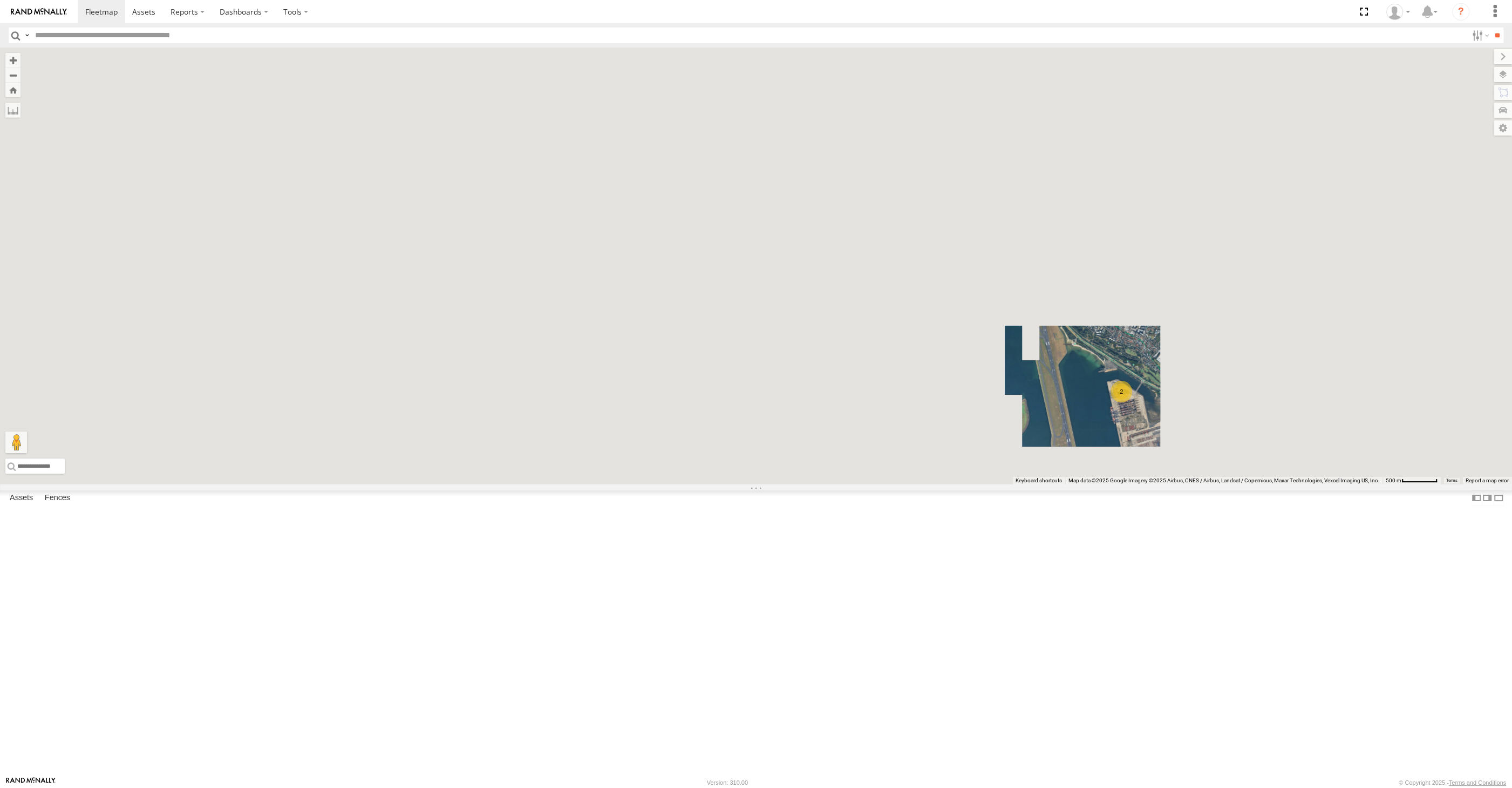
click at [1052, 484] on div "XSNDHU-R04 XP81FE-R59 RJ5911-R79 2" at bounding box center [756, 266] width 1512 height 437
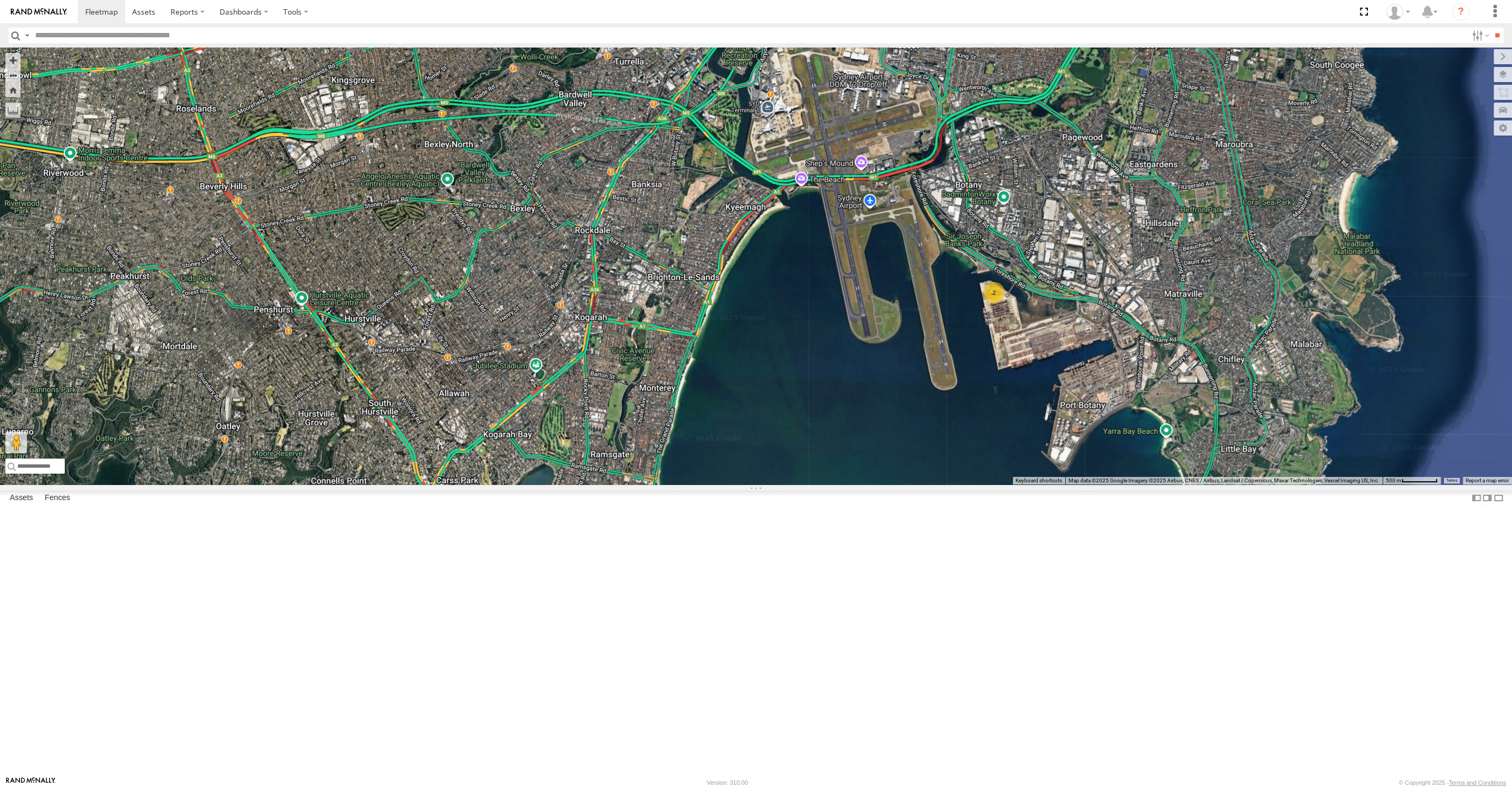
drag, startPoint x: 809, startPoint y: 524, endPoint x: 842, endPoint y: 514, distance: 34.5
click at [851, 484] on div "XSNDHU-R04 XP81FE-R59 RJ5911-R79 2" at bounding box center [756, 266] width 1512 height 437
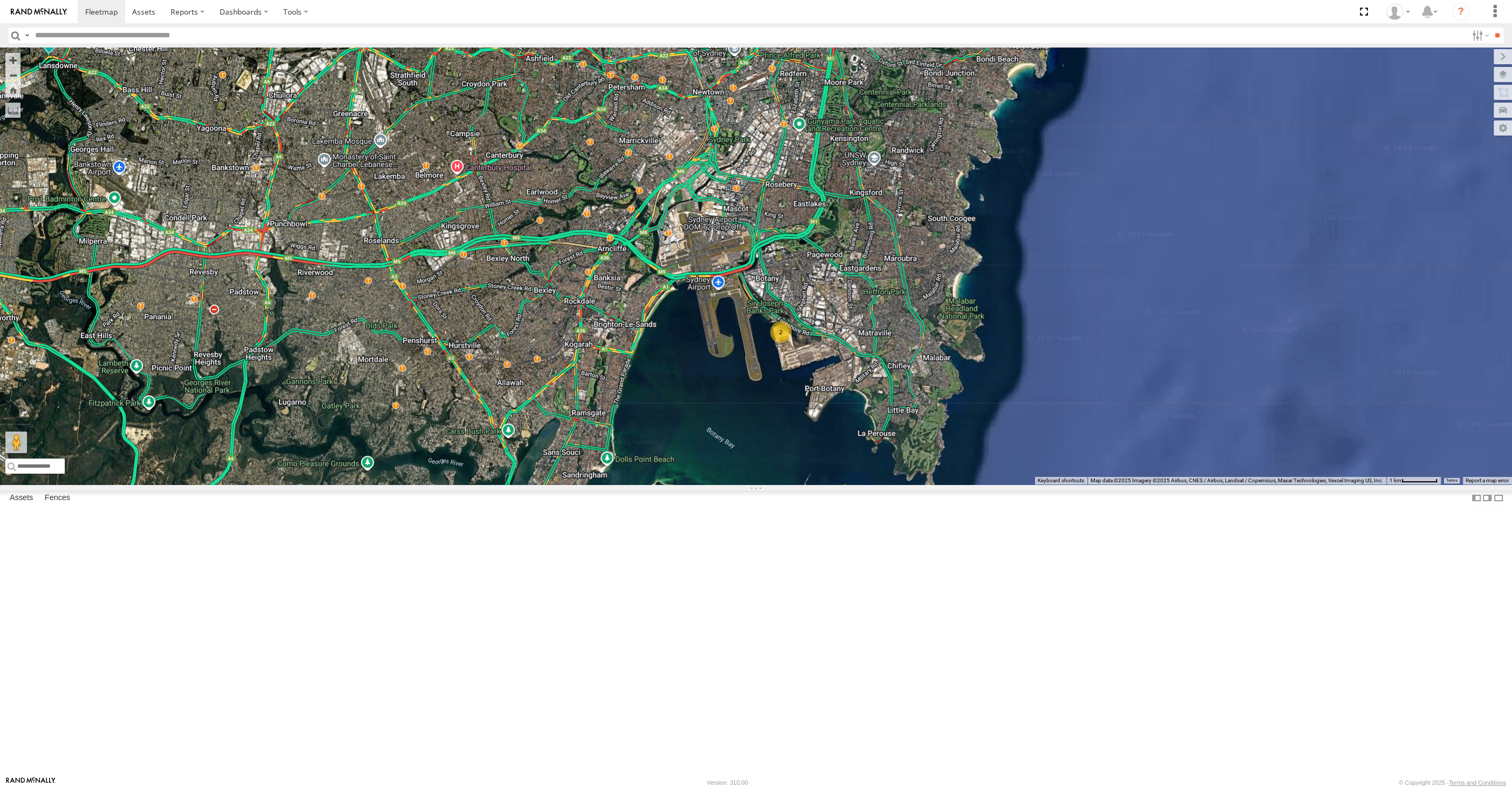
drag, startPoint x: 315, startPoint y: 491, endPoint x: 592, endPoint y: 532, distance: 280.0
click at [588, 484] on div "XSNDHU-R04 XP81FE-R59 RJ5911-R79 2" at bounding box center [756, 266] width 1512 height 437
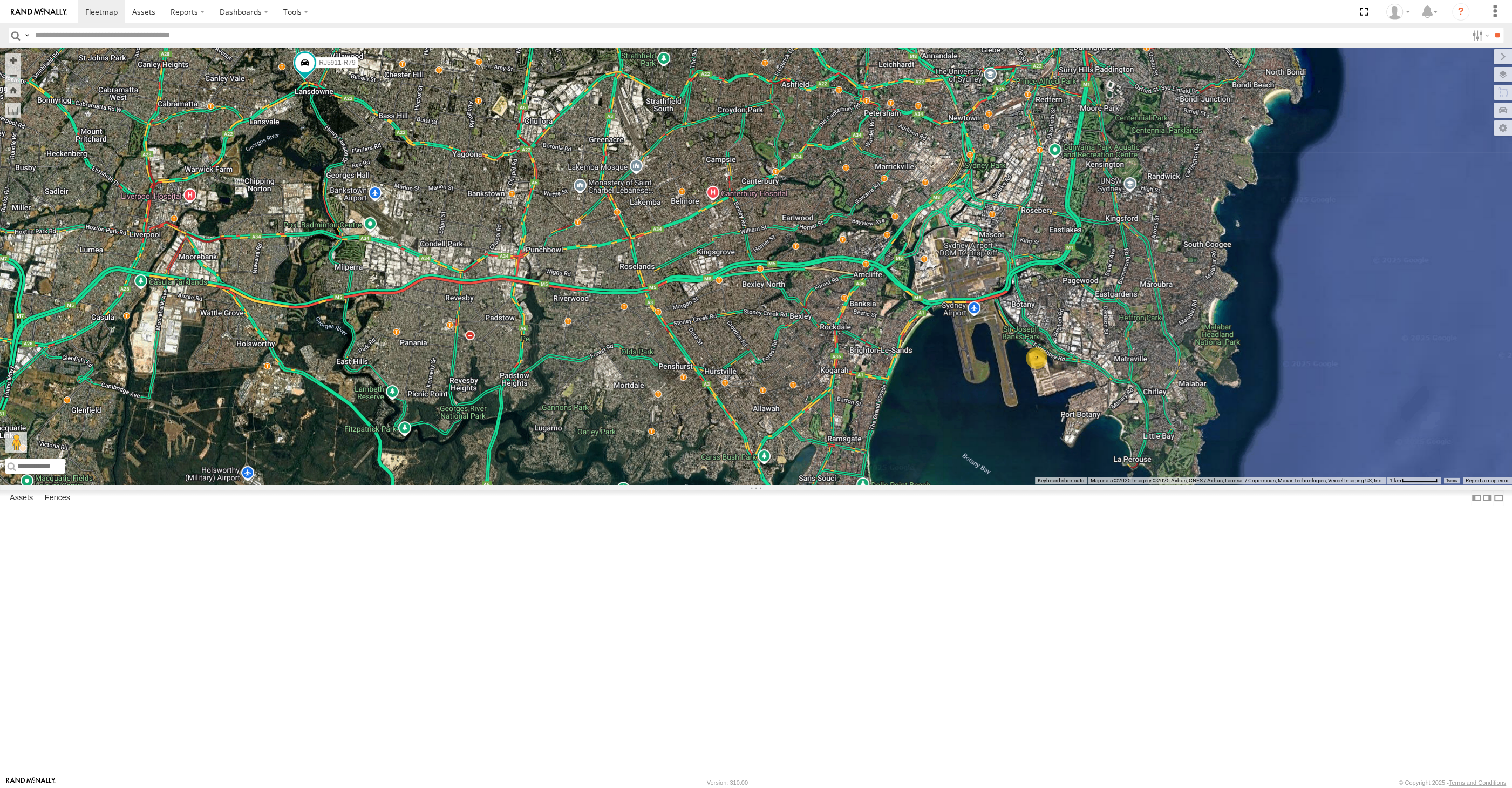
drag, startPoint x: 600, startPoint y: 530, endPoint x: 608, endPoint y: 530, distance: 8.0
click at [608, 484] on div "XSNDHU-R04 XP81FE-R59 RJ5911-R79 2" at bounding box center [756, 266] width 1512 height 437
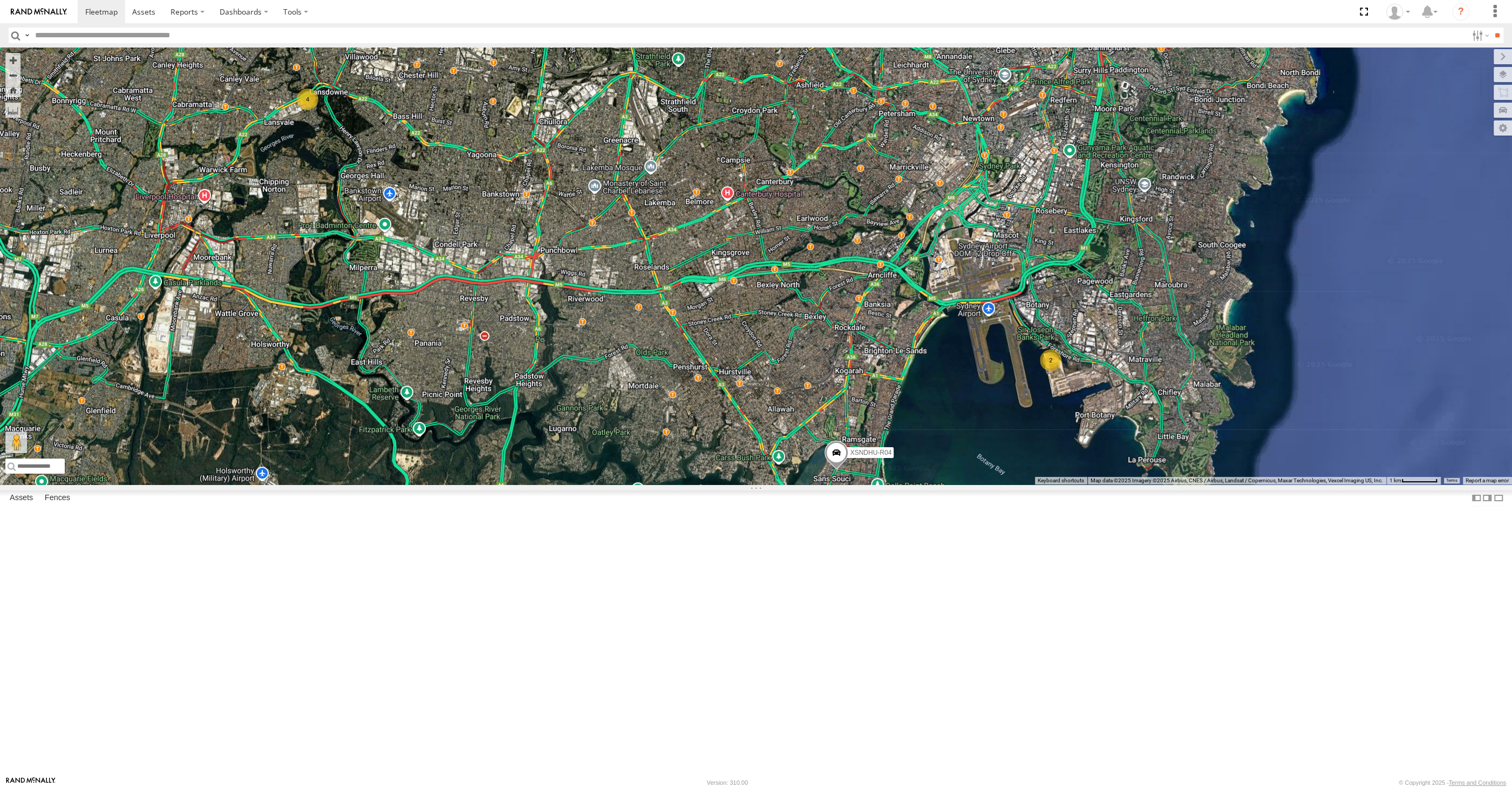
click at [564, 484] on div "2 XSNDHU-R04 4" at bounding box center [756, 266] width 1512 height 437
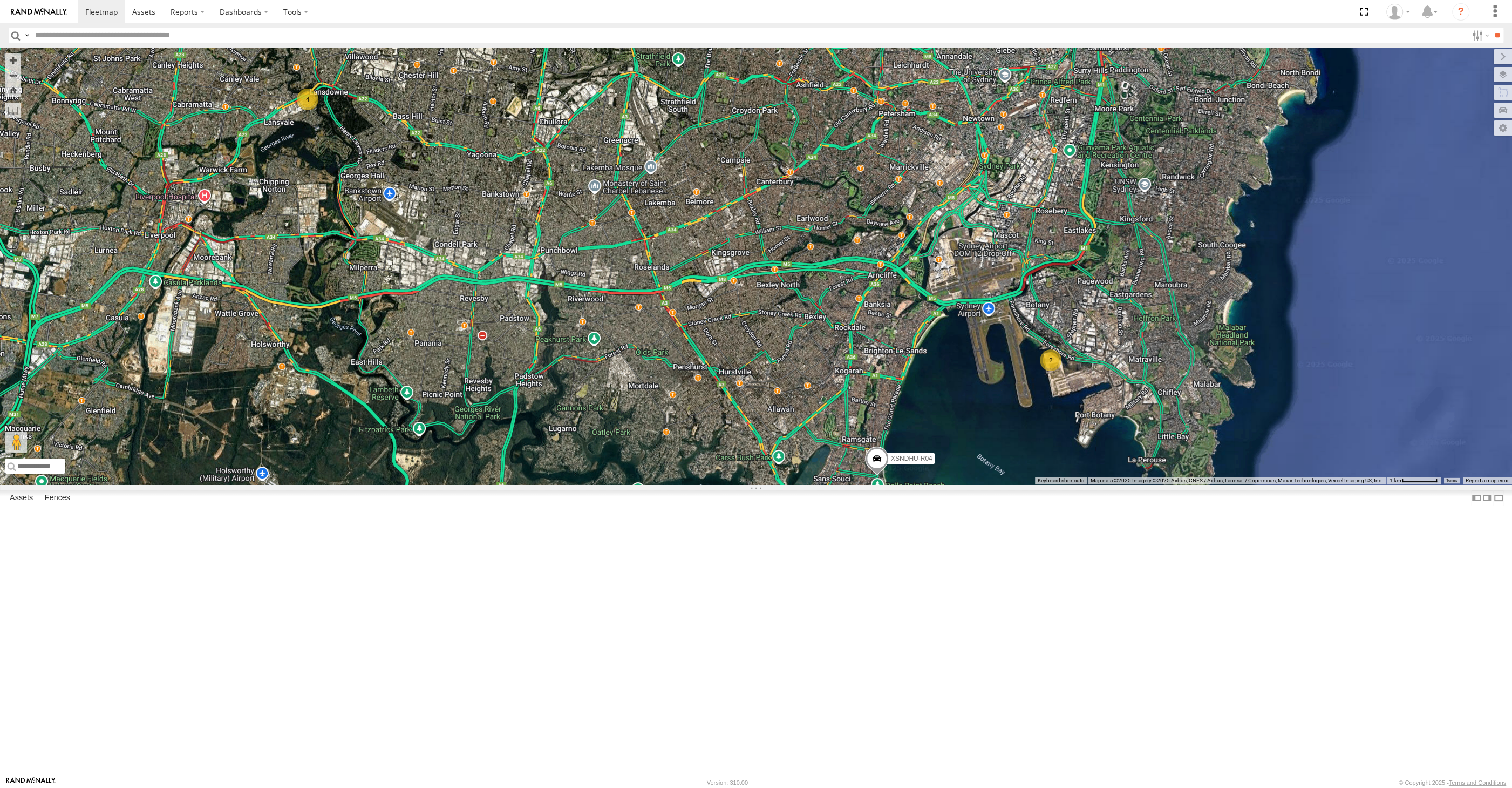
drag, startPoint x: 1149, startPoint y: 566, endPoint x: 1153, endPoint y: 574, distance: 8.9
click at [1158, 484] on div "2 XSNDHU-R04 4" at bounding box center [756, 266] width 1512 height 437
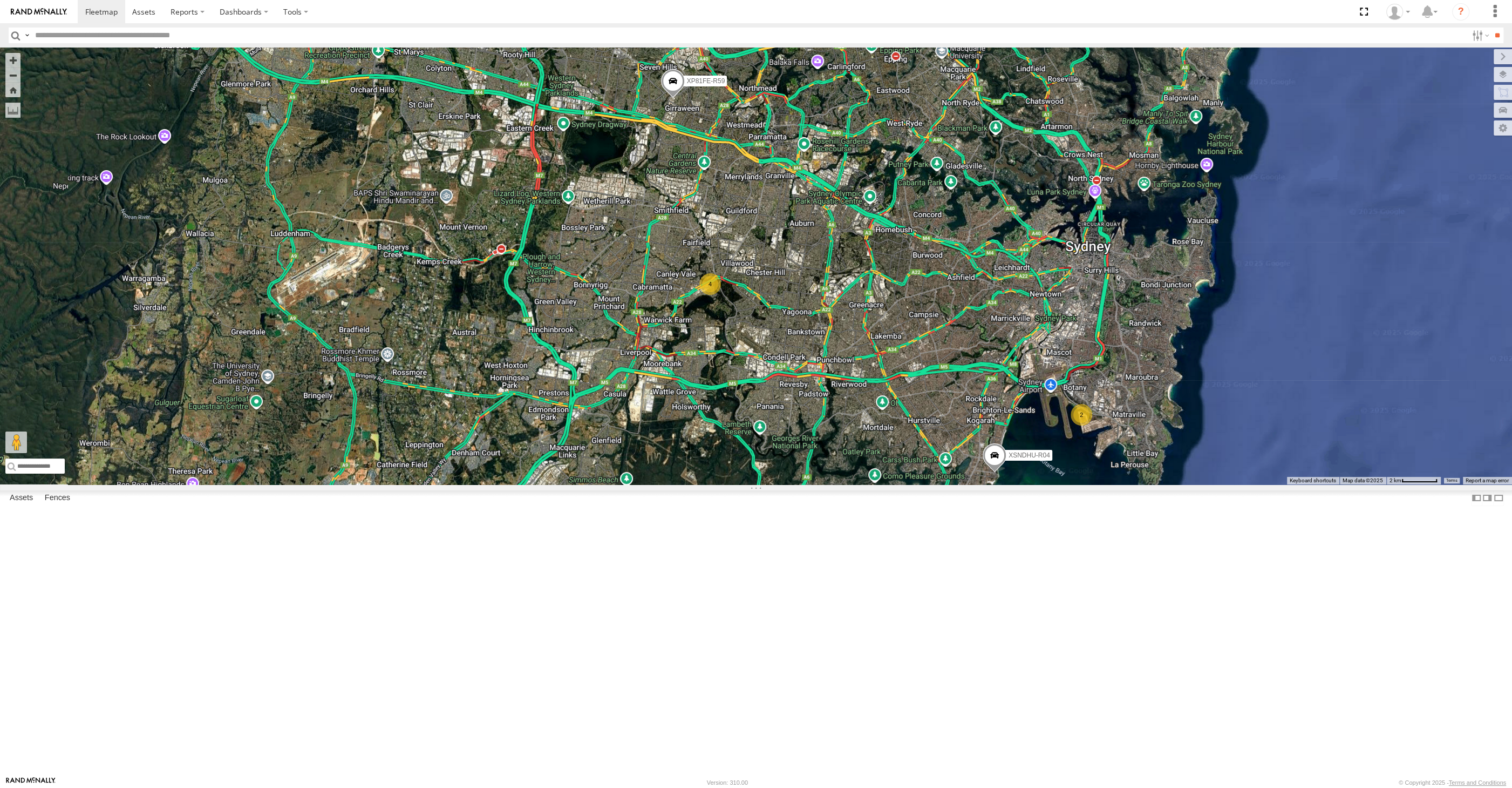
drag, startPoint x: 1085, startPoint y: 607, endPoint x: 1068, endPoint y: 603, distance: 17.5
click at [1075, 484] on div "XSNDHU-R04 2 4 XP81FE-R59" at bounding box center [756, 266] width 1512 height 437
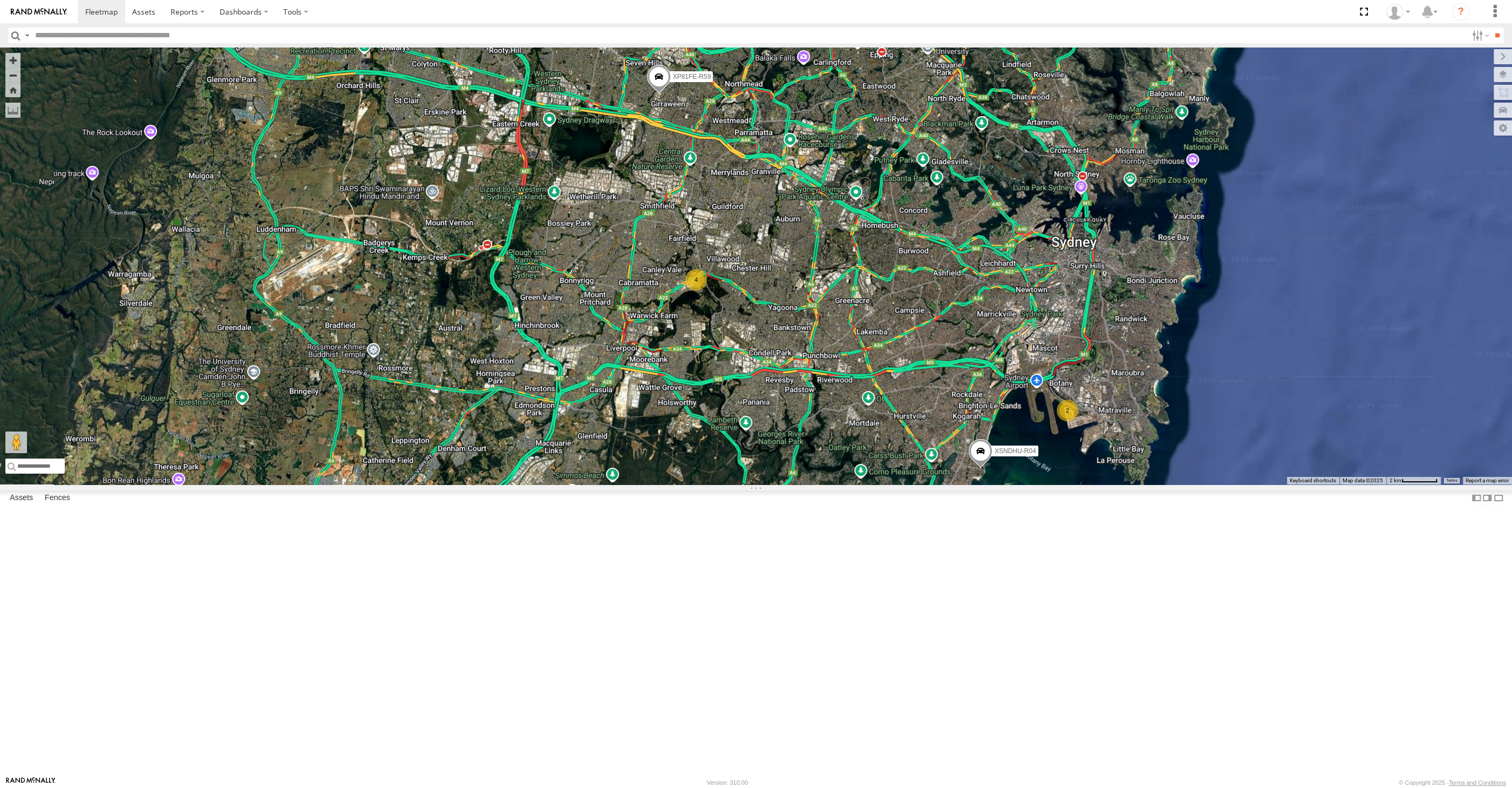
click at [563, 316] on div "XSNDHU-R04 2 4 XP81FE-R59" at bounding box center [756, 266] width 1512 height 437
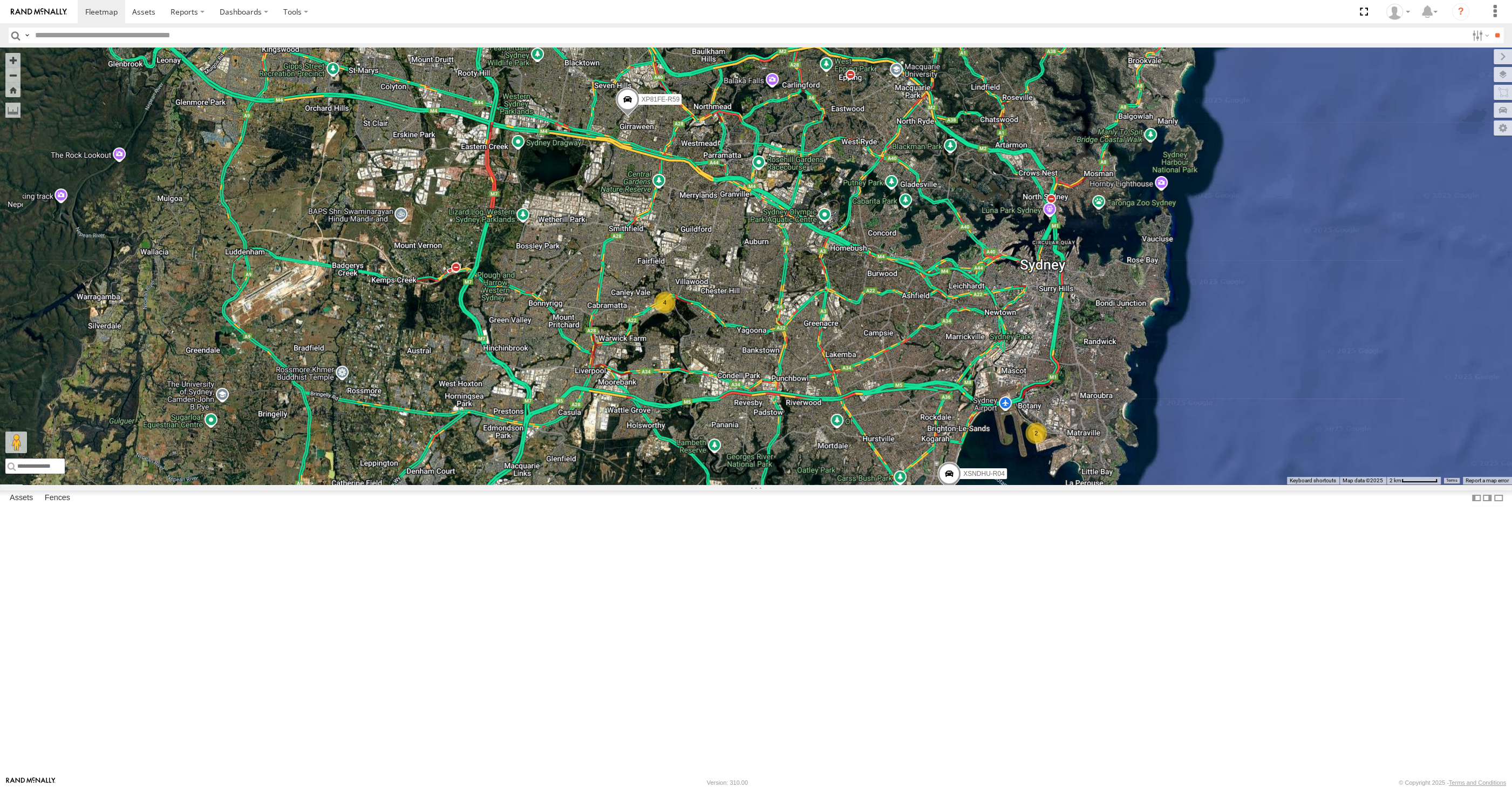
drag, startPoint x: 806, startPoint y: 496, endPoint x: 779, endPoint y: 515, distance: 33.0
click at [779, 484] on div "2 XSNDHU-R04 4 XP81FE-R59" at bounding box center [756, 266] width 1512 height 437
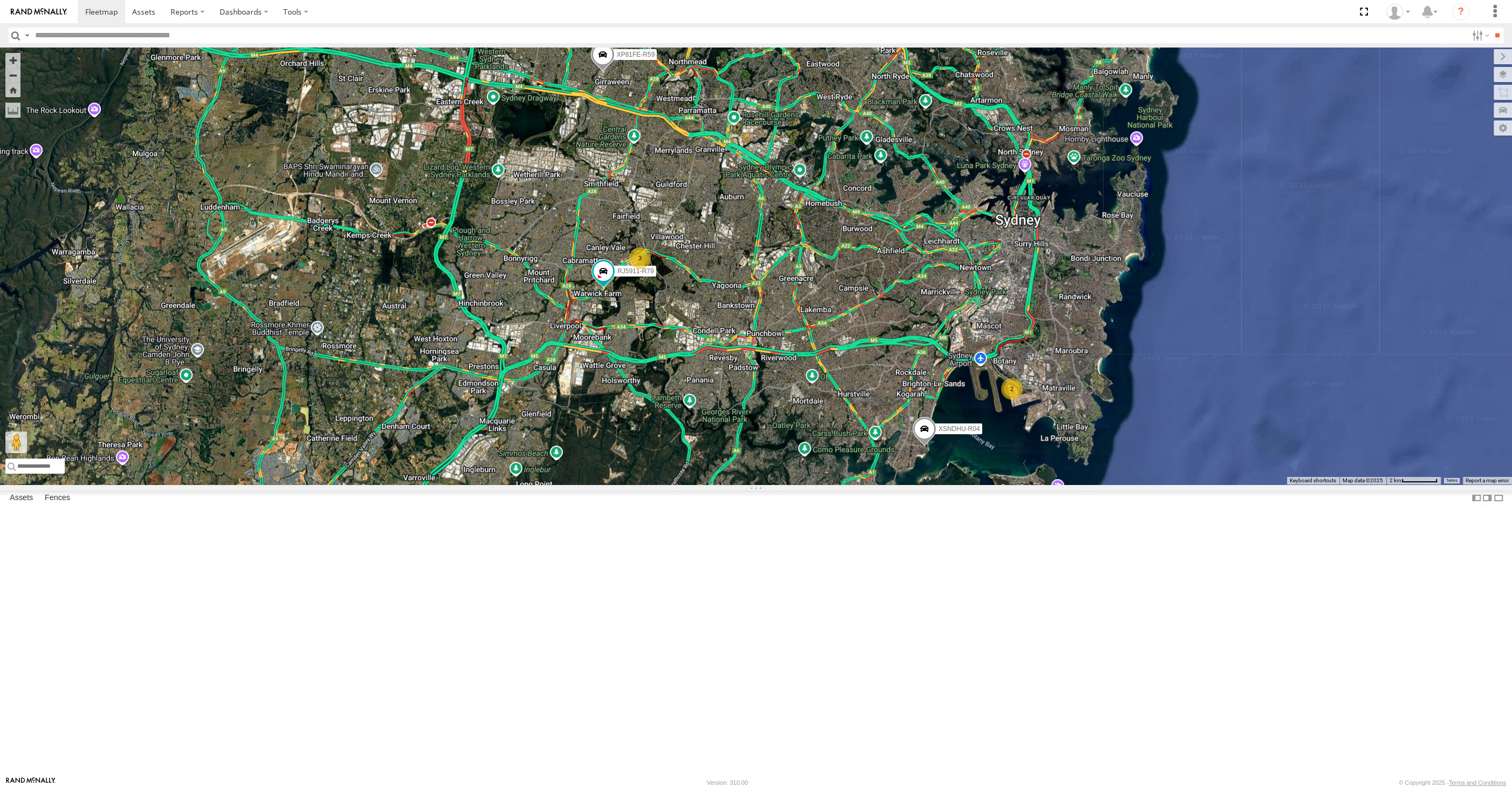
drag, startPoint x: 951, startPoint y: 645, endPoint x: 942, endPoint y: 627, distance: 20.1
click at [945, 484] on div "XSNDHU-R04 RJ5911-R79 XP81FE-R59 2 3" at bounding box center [756, 266] width 1512 height 437
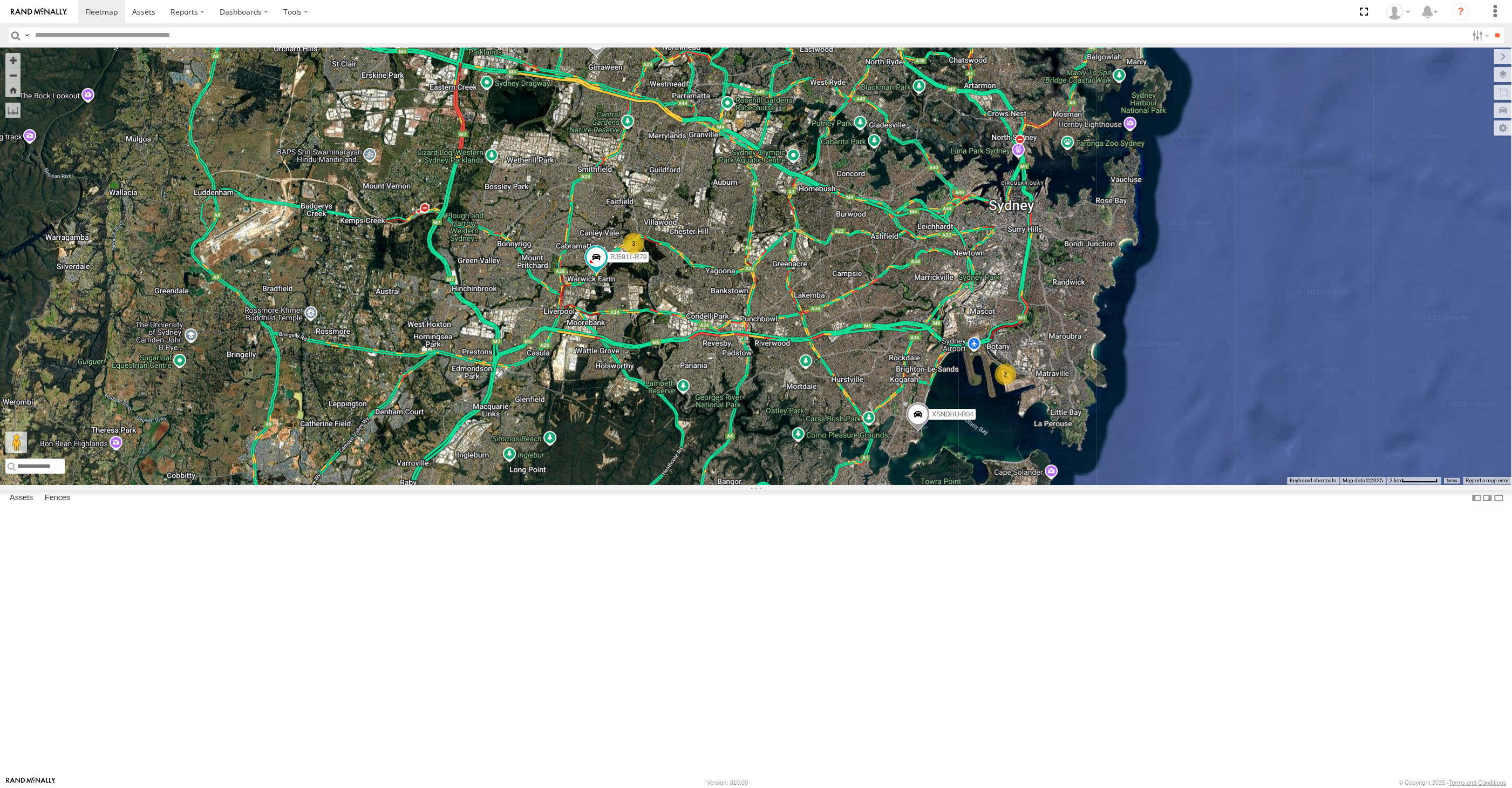
click at [992, 484] on div "XSNDHU-R04 RJ5911-R79 XP81FE-R59 2 3" at bounding box center [756, 266] width 1512 height 437
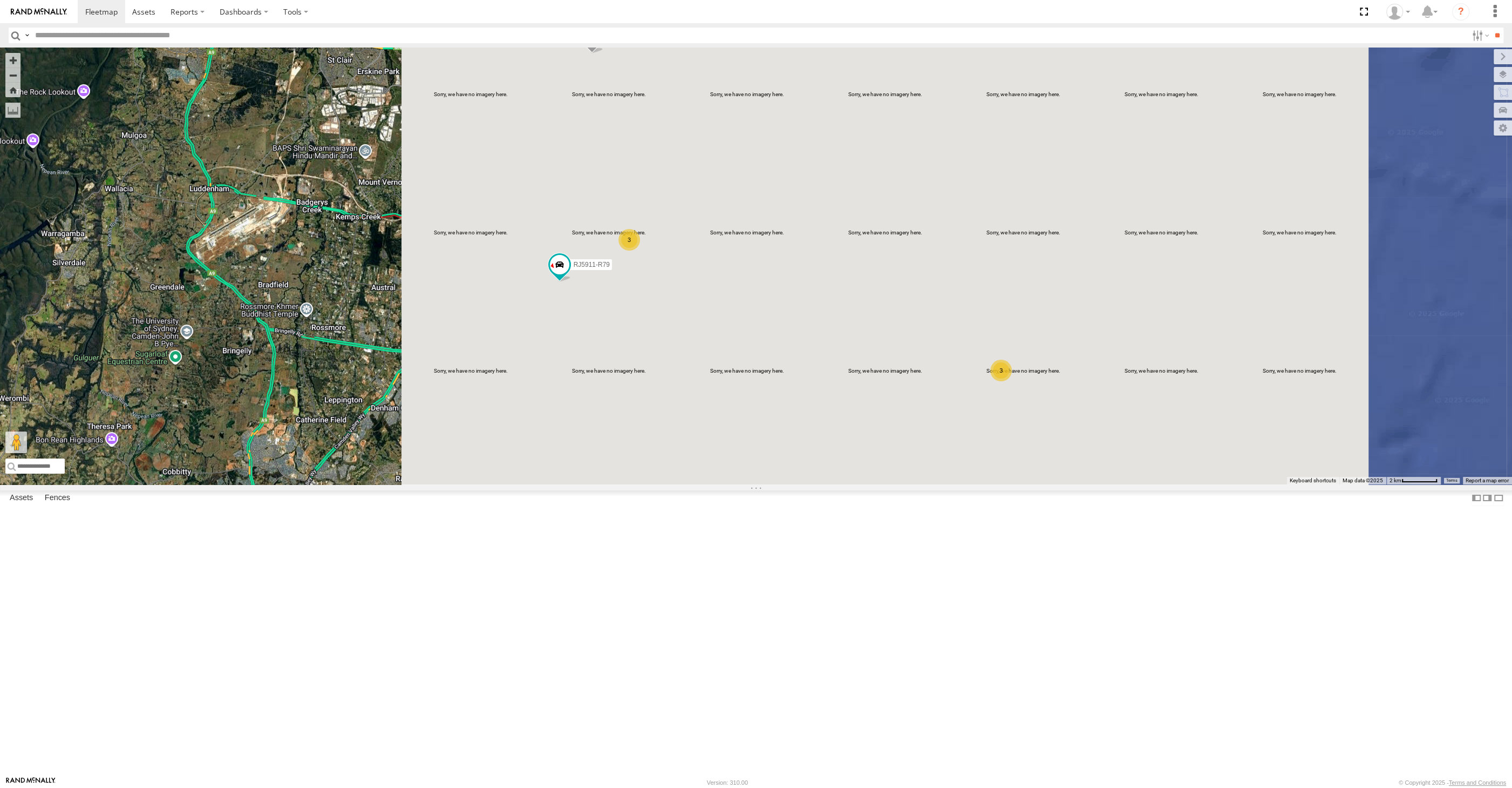
click at [1004, 484] on div "RJ5911-R79 XP81FE-R59 3 3" at bounding box center [756, 266] width 1512 height 437
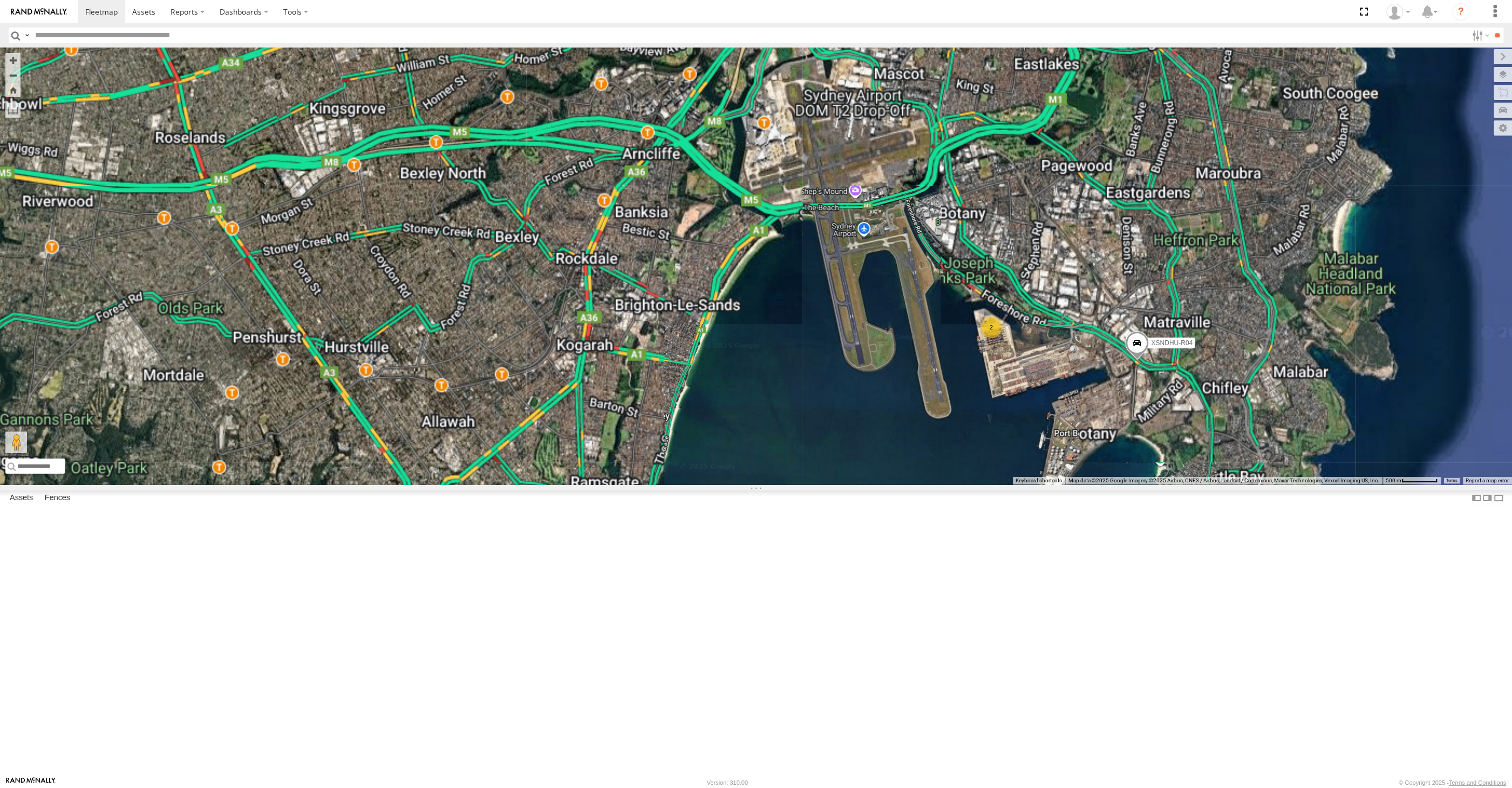
click at [1007, 484] on div "RJ5911-R79 XP81FE-R59 2 XSNDHU-R04" at bounding box center [756, 266] width 1512 height 437
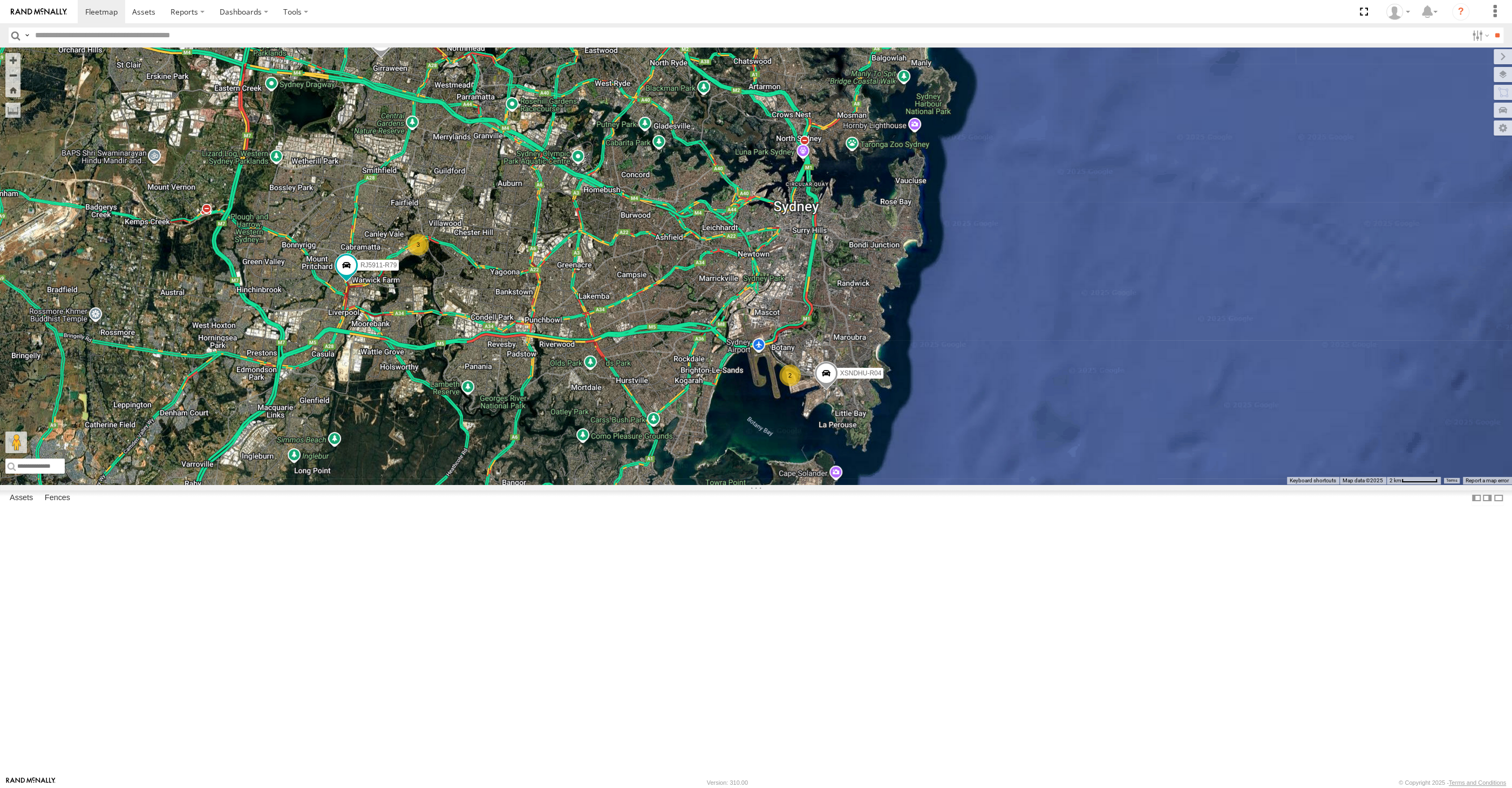
drag, startPoint x: 544, startPoint y: 522, endPoint x: 534, endPoint y: 509, distance: 16.4
click at [534, 484] on div "XSNDHU-R04 RJ5911-R79 XP81FE-R59 2 3" at bounding box center [756, 266] width 1512 height 437
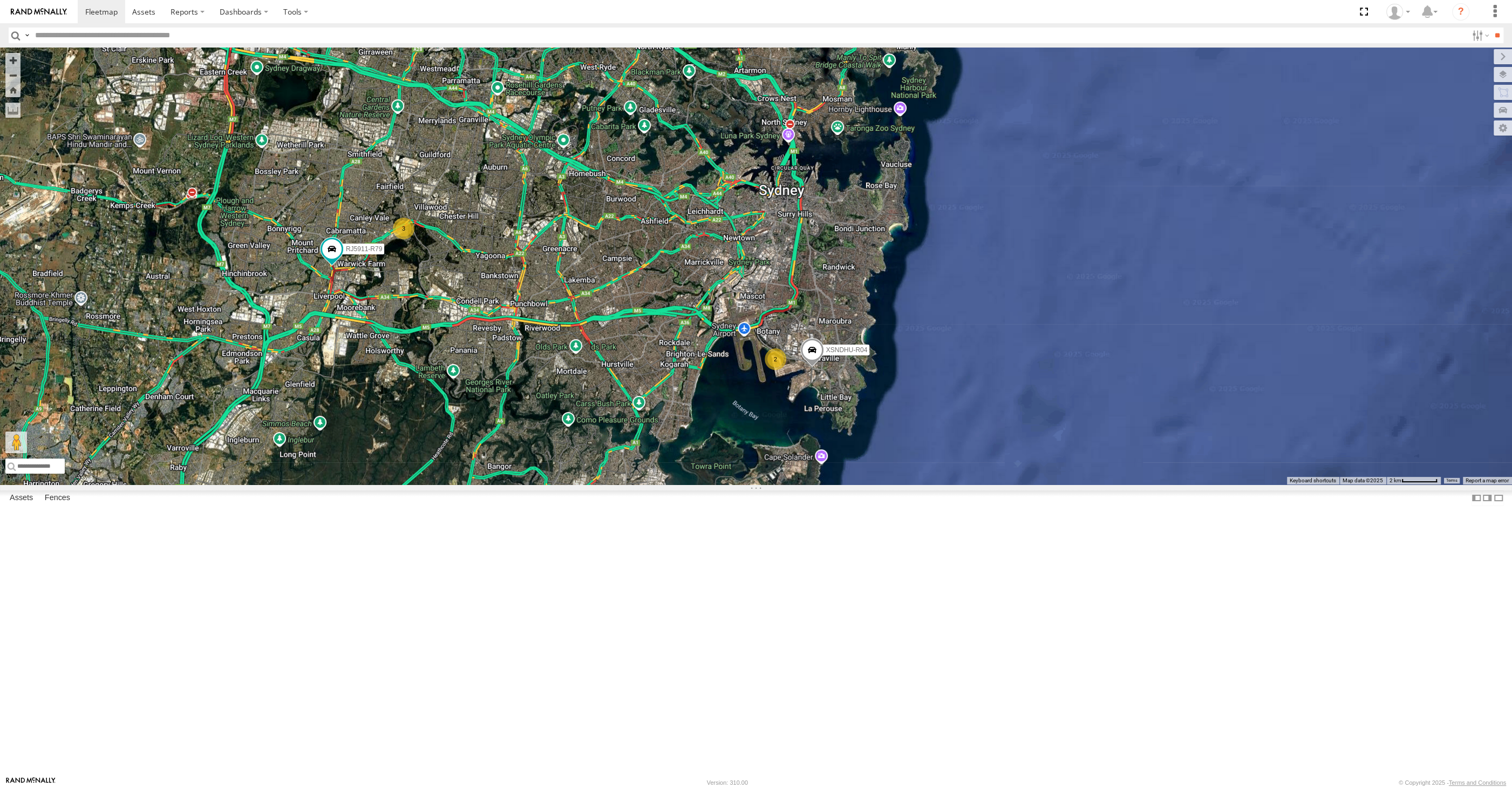
click at [518, 484] on div "XSNDHU-R04 RJ5911-R79 XP81FE-R59 2 3" at bounding box center [756, 266] width 1512 height 437
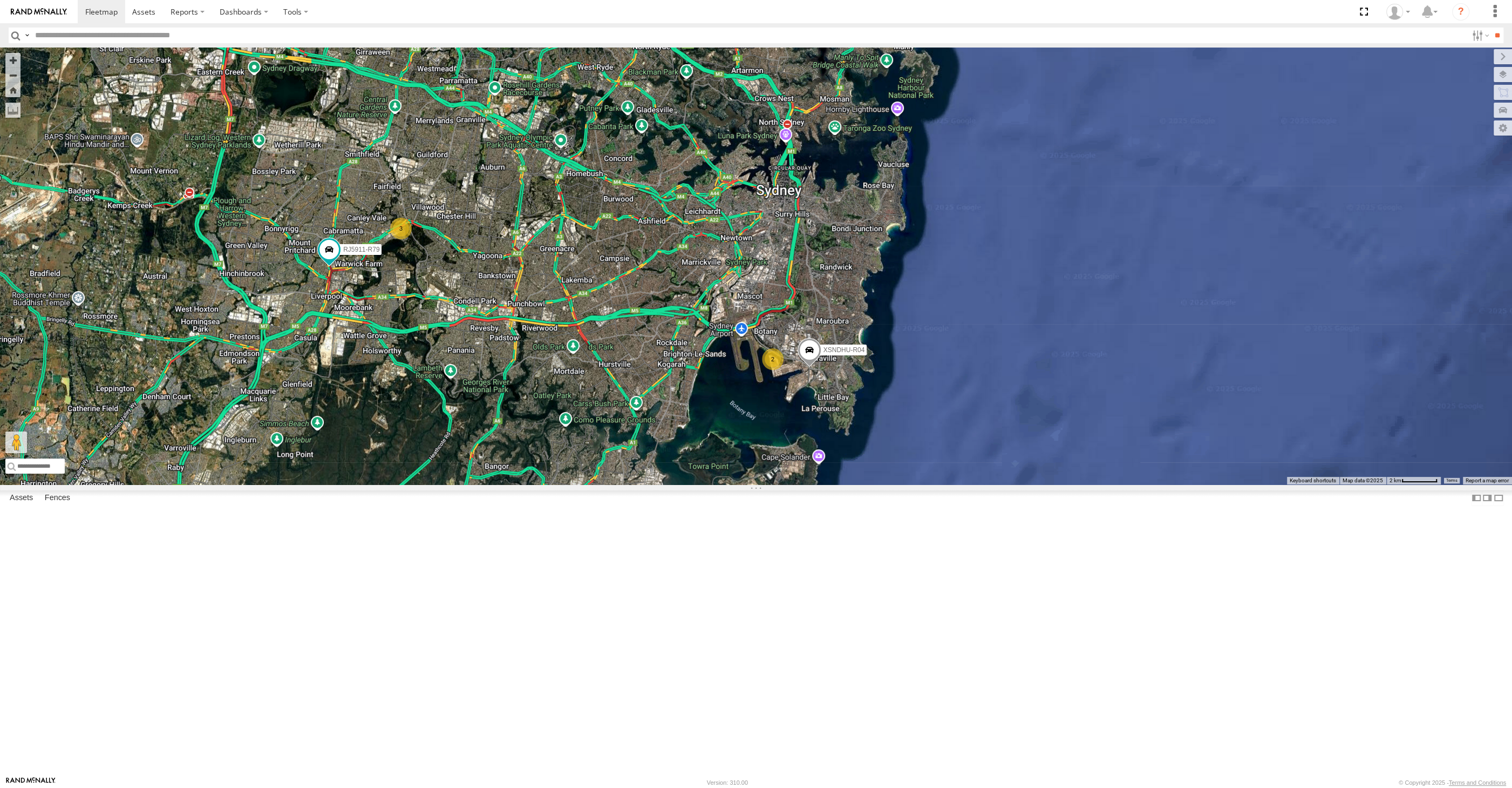
click at [733, 484] on div "XSNDHU-R04 RJ5911-R79 XP81FE-R59 2 3" at bounding box center [756, 266] width 1512 height 437
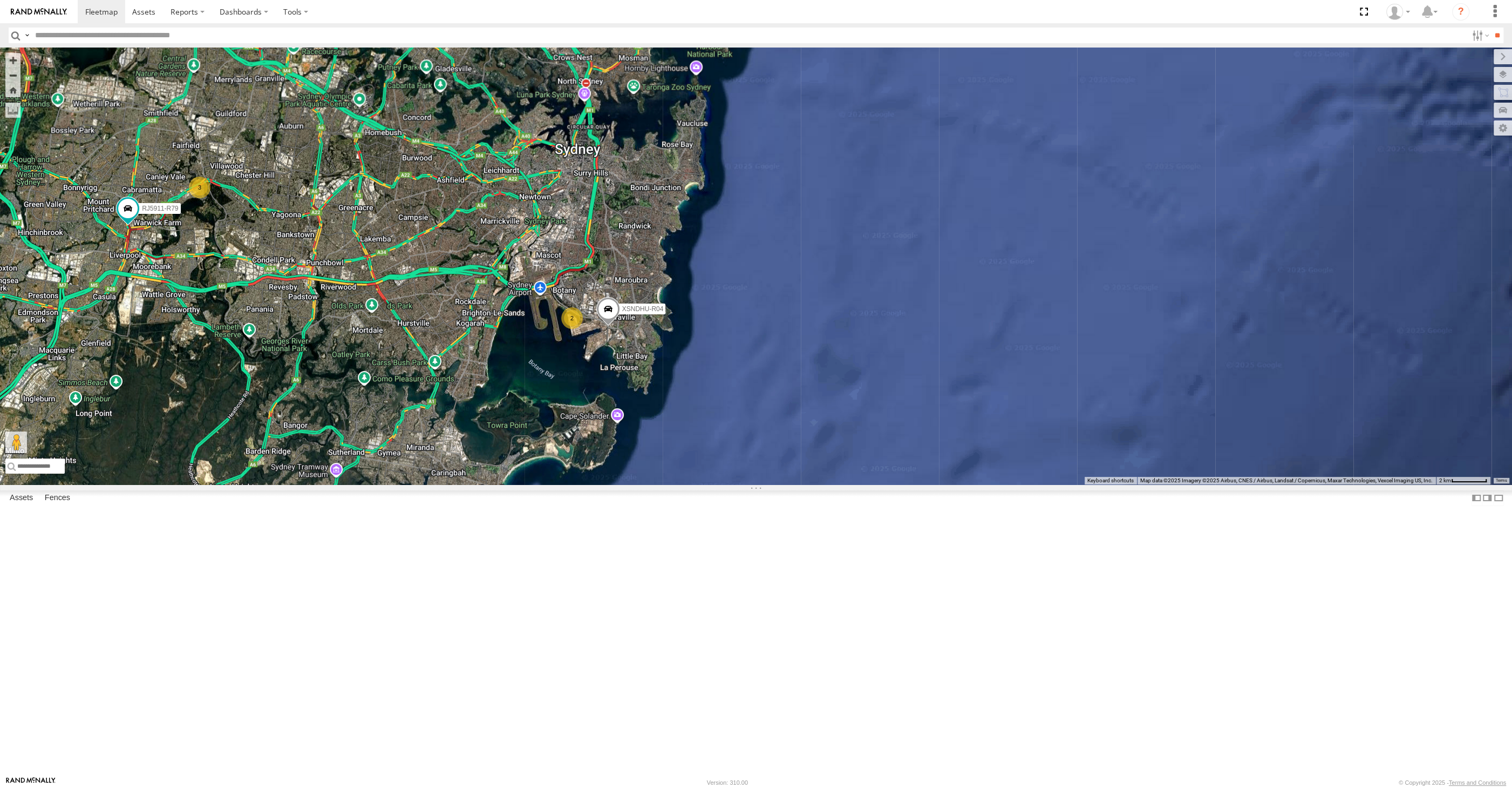
drag, startPoint x: 406, startPoint y: 545, endPoint x: 460, endPoint y: 561, distance: 56.3
click at [460, 484] on div "XSNDHU-R04 RJ5911-R79 XP81FE-R59 2 3" at bounding box center [756, 266] width 1512 height 437
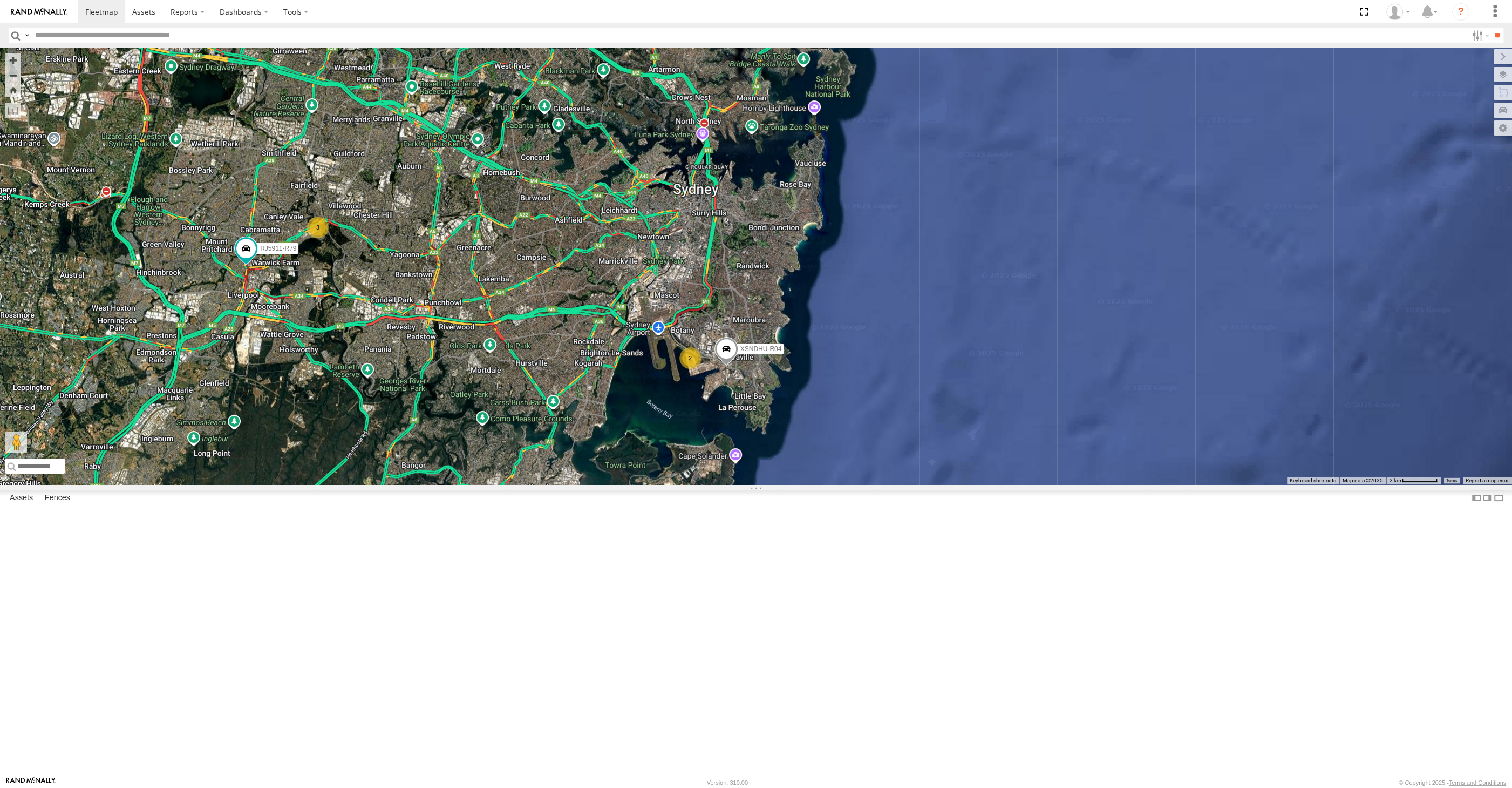
drag, startPoint x: 456, startPoint y: 556, endPoint x: 480, endPoint y: 522, distance: 41.6
click at [465, 484] on div "XSNDHU-R04 RJ5911-R79 XP81FE-R59 2 3" at bounding box center [756, 266] width 1512 height 437
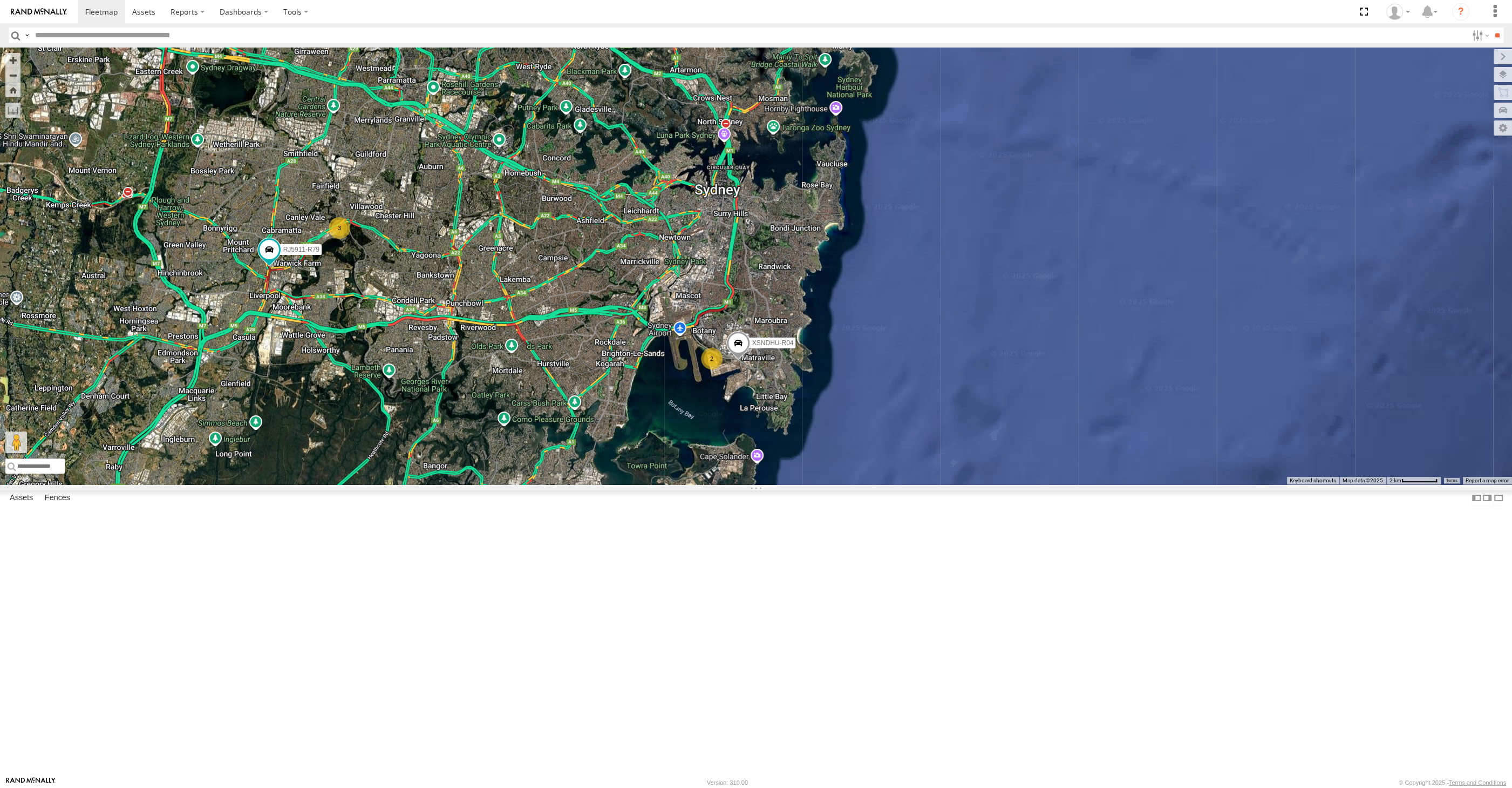
click at [585, 484] on div "XSNDHU-R04 RJ5911-R79 XP81FE-R59 2 3" at bounding box center [756, 266] width 1512 height 437
click at [637, 484] on div "XSNDHU-R04 RJ5911-R79 XP81FE-R59 2 3" at bounding box center [756, 266] width 1512 height 437
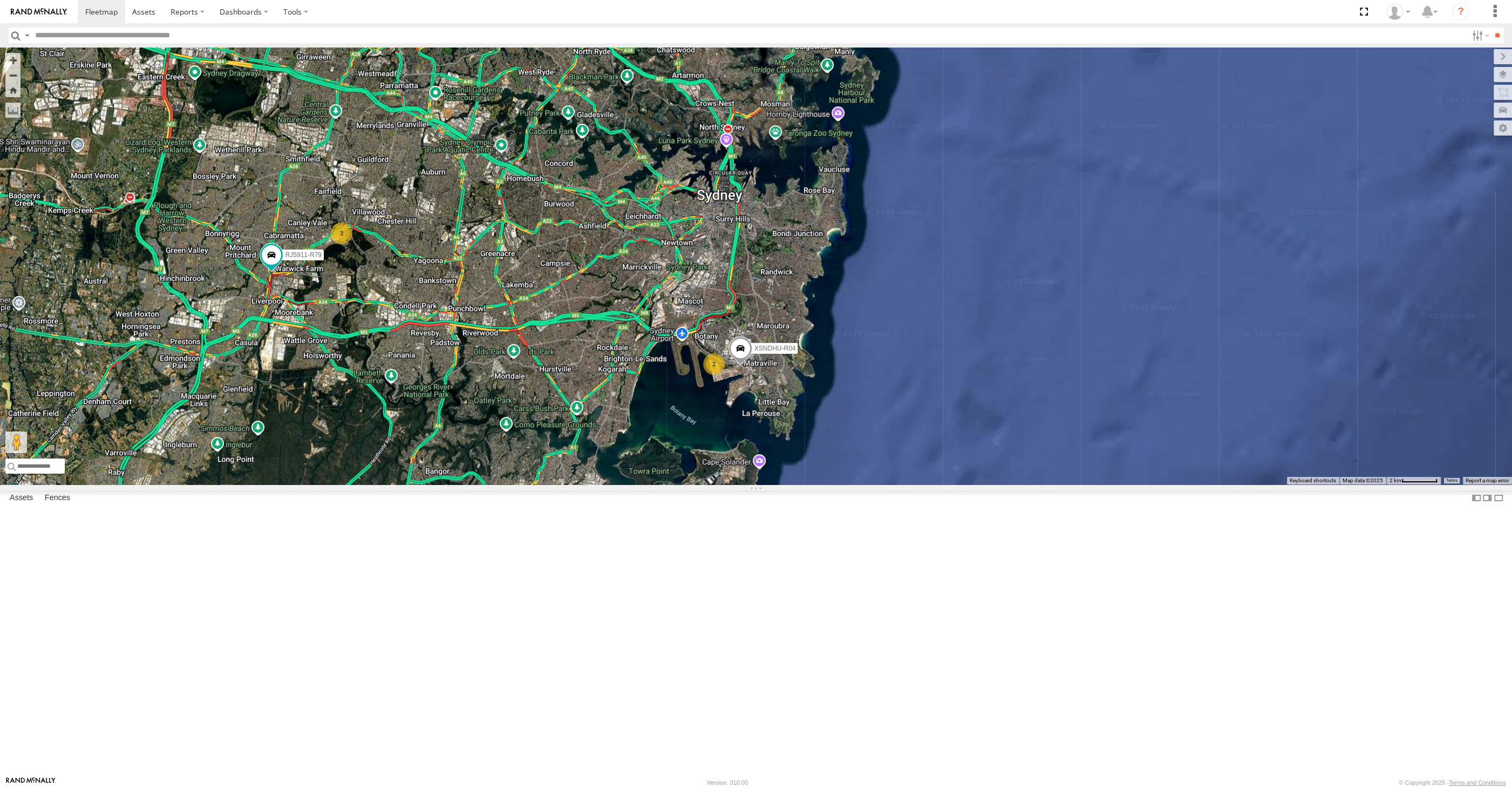
click at [645, 484] on div "XSNDHU-R04 RJ5911-R79 XP81FE-R59 2 3" at bounding box center [756, 266] width 1512 height 437
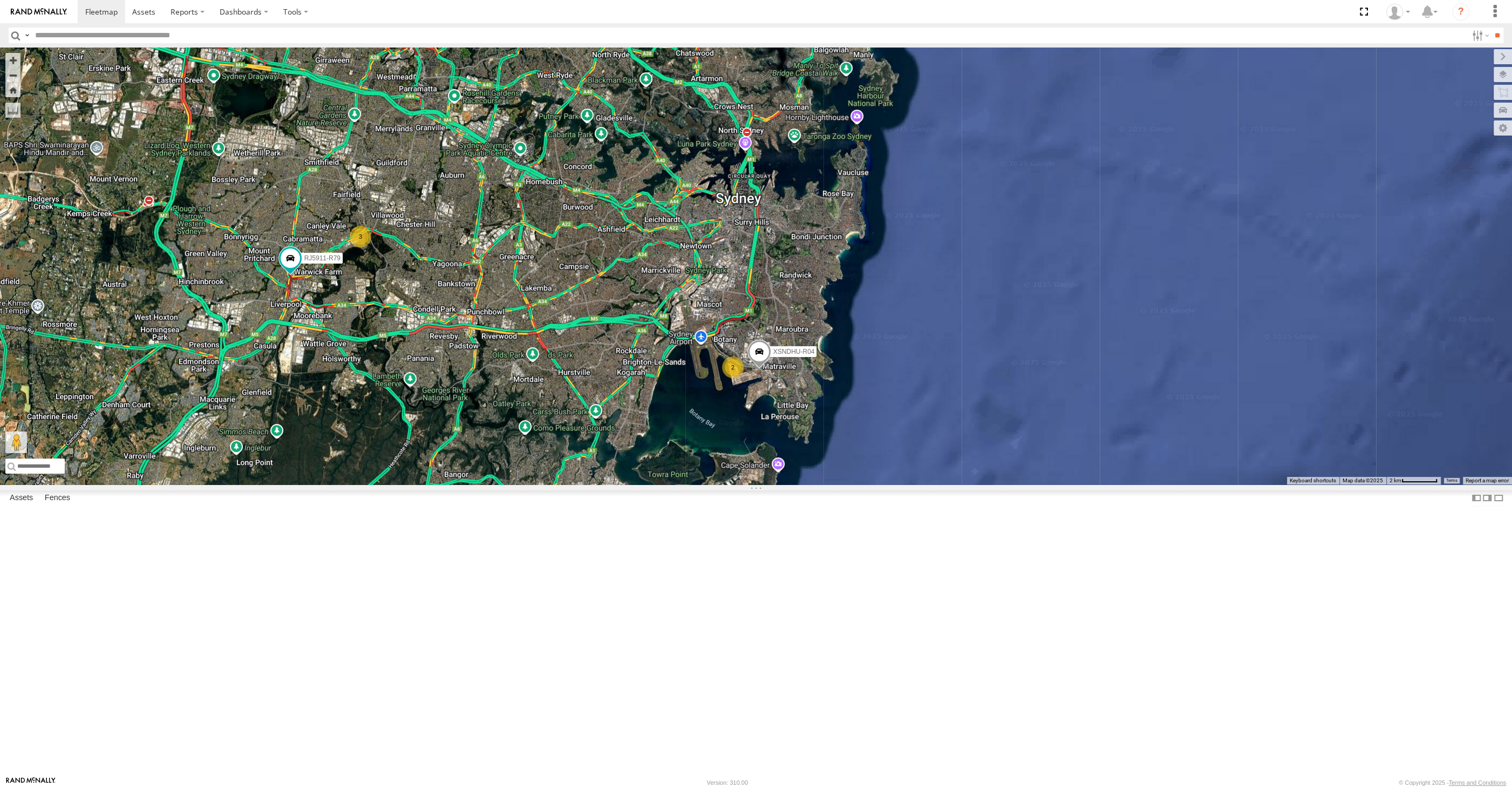
click at [833, 484] on div "XSNDHU-R04 RJ5911-R79 XP81FE-R59 2 3" at bounding box center [756, 266] width 1512 height 437
click at [559, 484] on div "2 XSNDHU-R04 3 RJ5911-R79 XP81FE-R59" at bounding box center [756, 266] width 1512 height 437
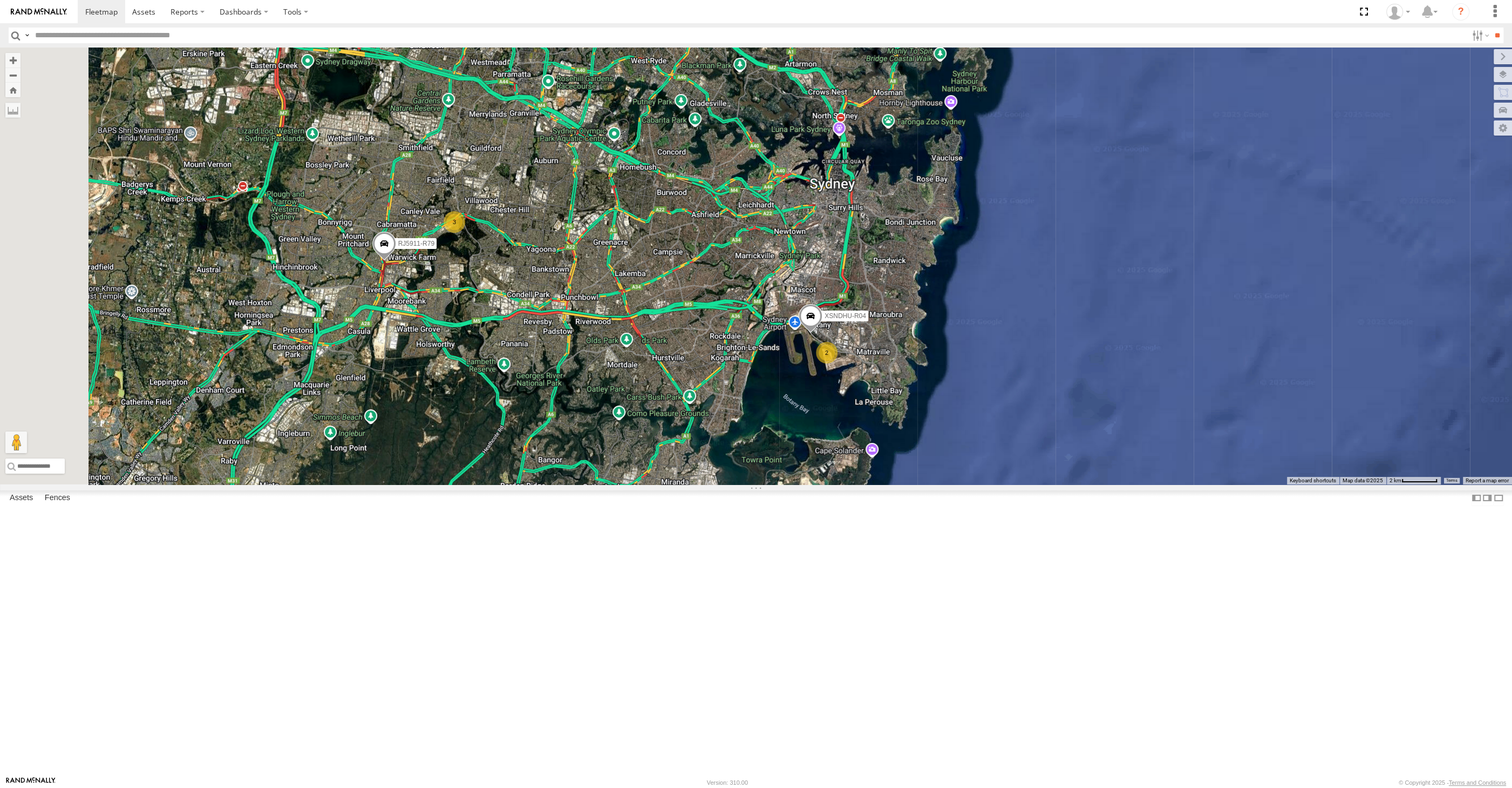
drag, startPoint x: 640, startPoint y: 597, endPoint x: 758, endPoint y: 581, distance: 119.1
click at [753, 484] on div "2 XSNDHU-R04 3 RJ5911-R79 XP81FE-R59" at bounding box center [756, 266] width 1512 height 437
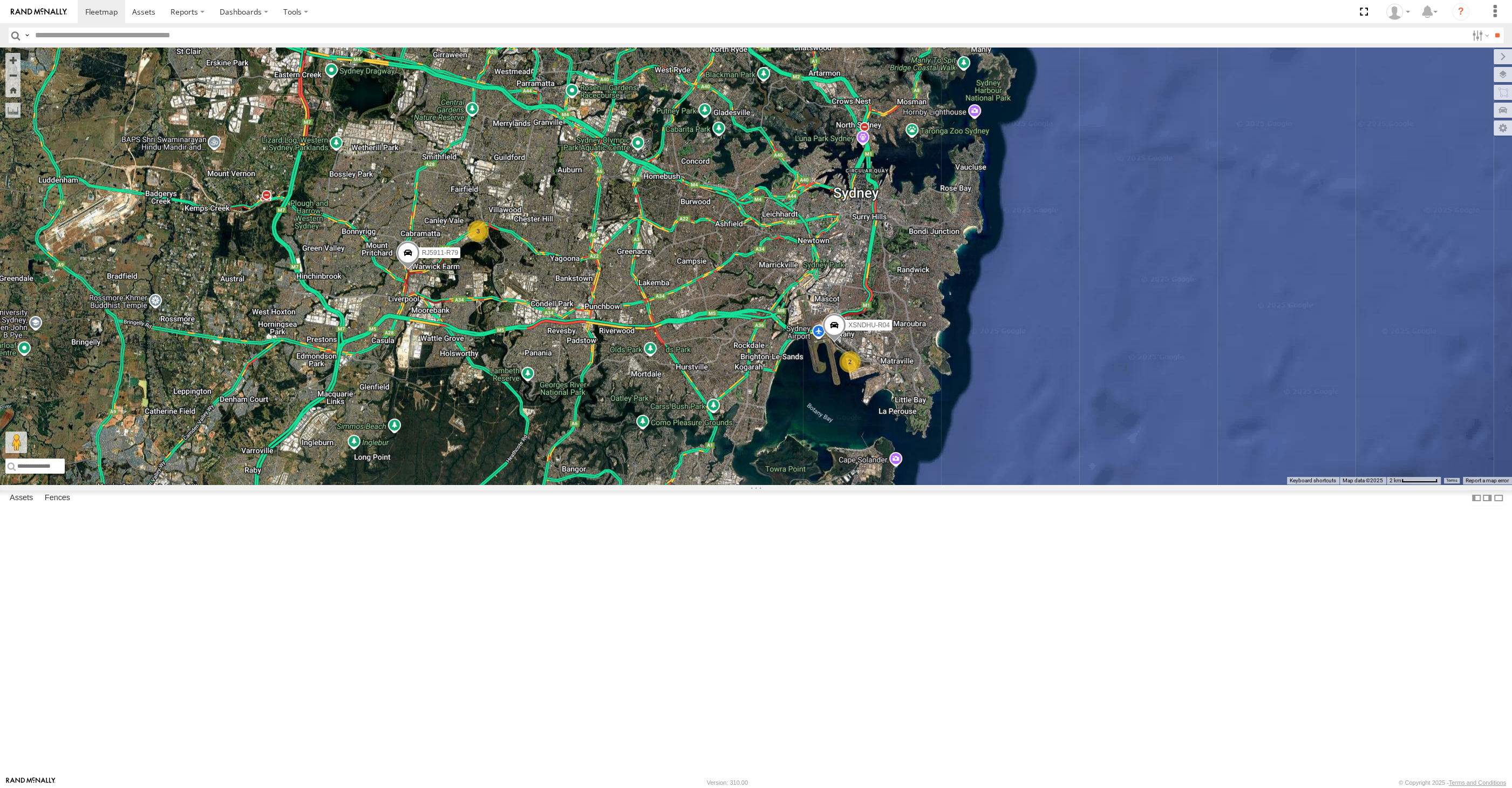
drag, startPoint x: 495, startPoint y: 500, endPoint x: 498, endPoint y: 505, distance: 5.8
click at [497, 484] on div "2 XSNDHU-R04 3 RJ5911-R79 XP81FE-R59" at bounding box center [756, 266] width 1512 height 437
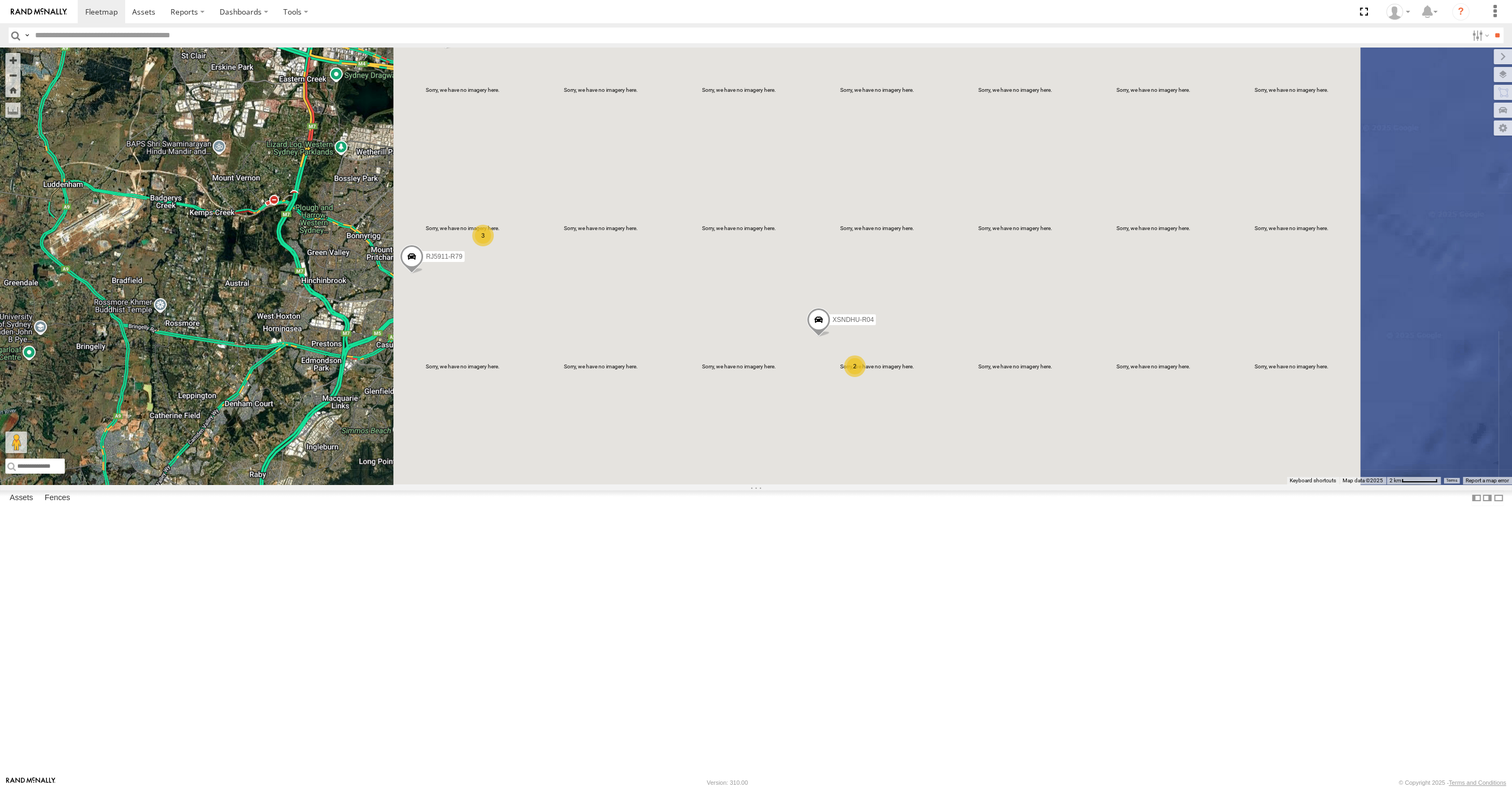
drag, startPoint x: 801, startPoint y: 513, endPoint x: 809, endPoint y: 525, distance: 14.4
click at [801, 484] on div "XSNDHU-R04 RJ5911-R79 XP81FE-R59 2 3" at bounding box center [756, 266] width 1512 height 437
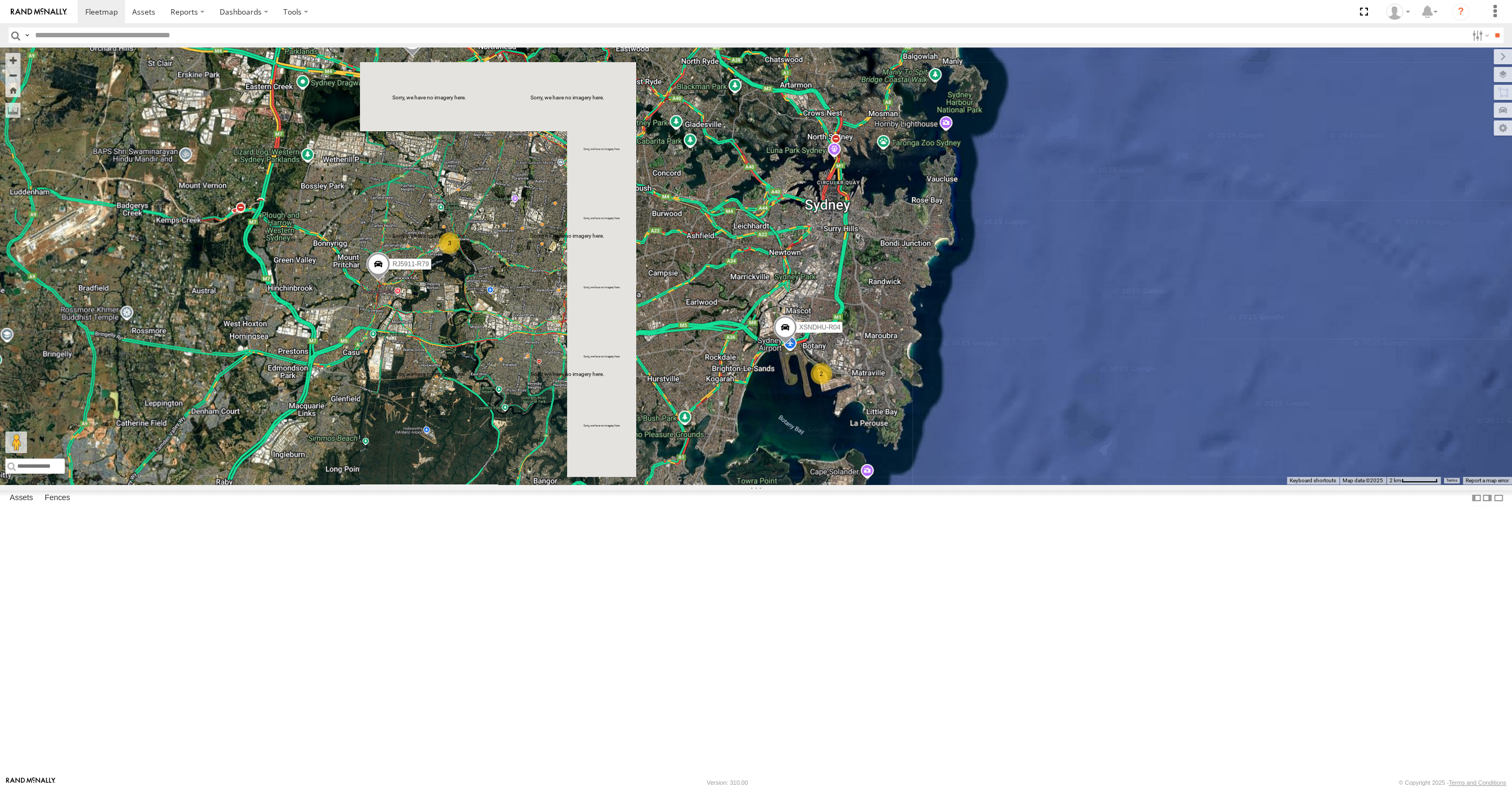
click at [657, 484] on div "XSNDHU-R04 RJ5911-R79 XP81FE-R59 2 3" at bounding box center [756, 266] width 1512 height 437
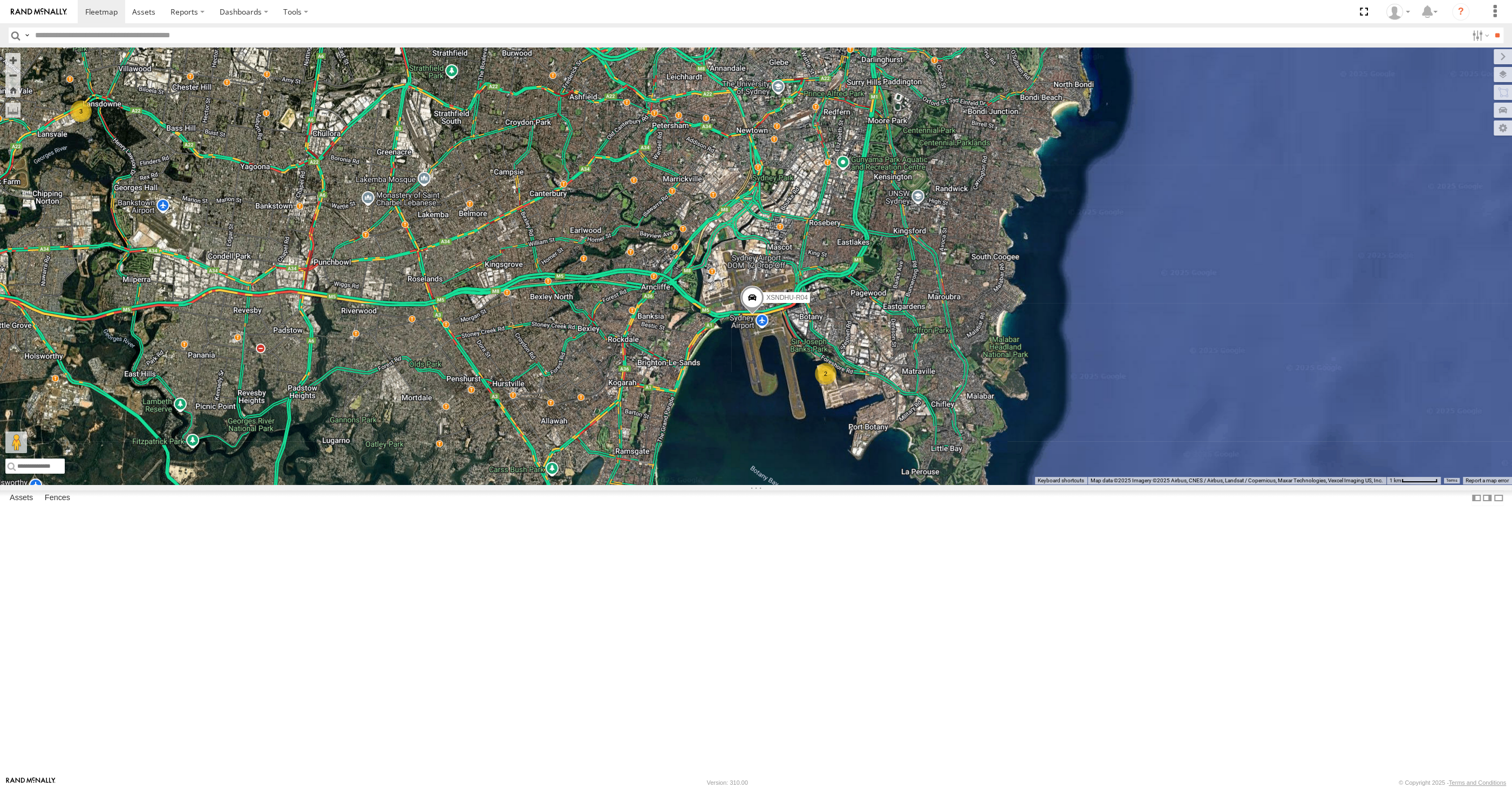
drag, startPoint x: 656, startPoint y: 552, endPoint x: 656, endPoint y: 558, distance: 6.0
click at [661, 484] on div "XSNDHU-R04 RJ5911-R79 XP81FE-R59 2 3" at bounding box center [756, 266] width 1512 height 437
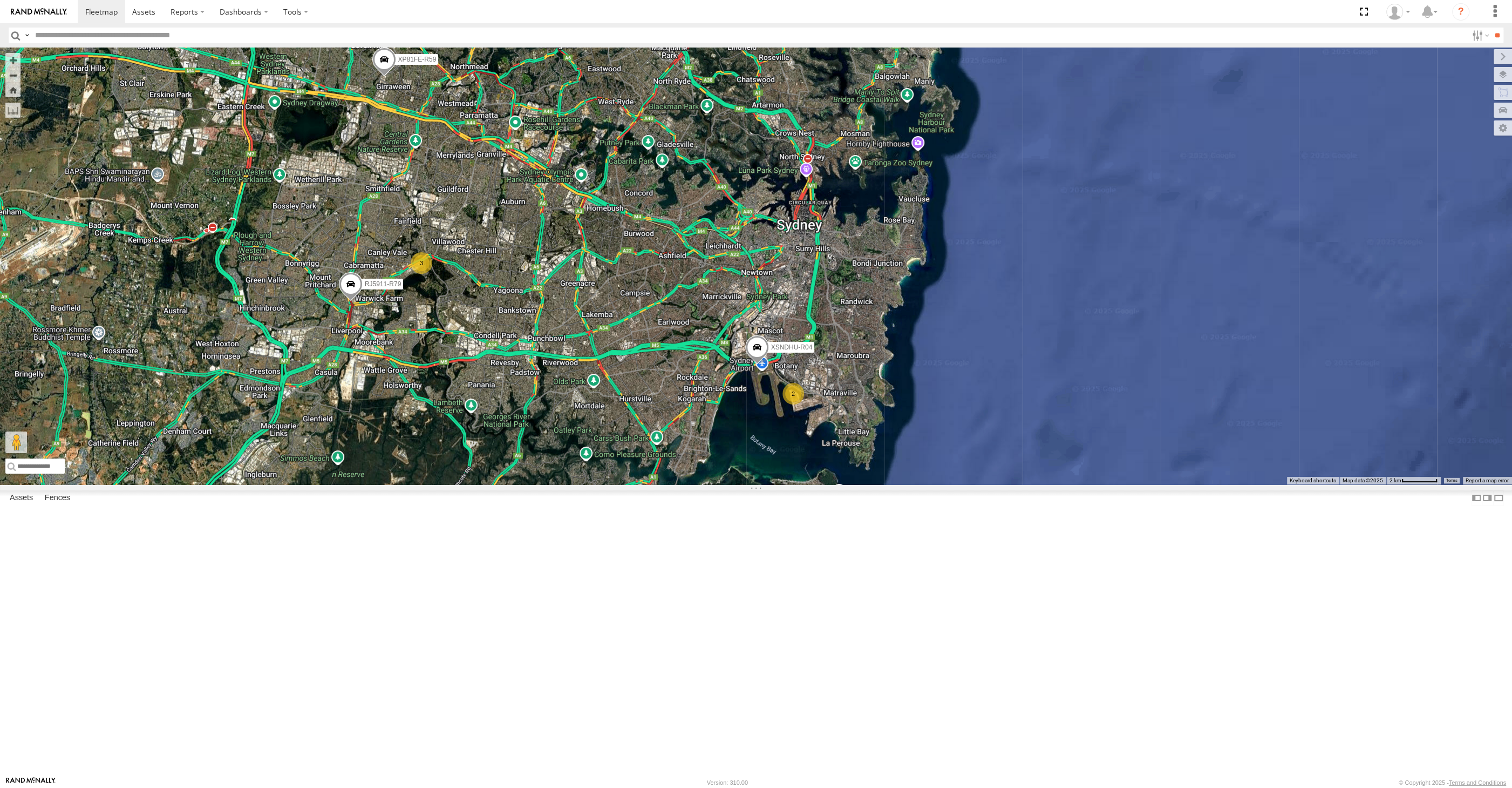
click at [582, 484] on div "XSNDHU-R04 RJ5911-R79 XP81FE-R59 2 3" at bounding box center [756, 266] width 1512 height 437
click at [618, 484] on div "XSNDHU-R04 RJ5911-R79 XP81FE-R59 2 3" at bounding box center [756, 266] width 1512 height 437
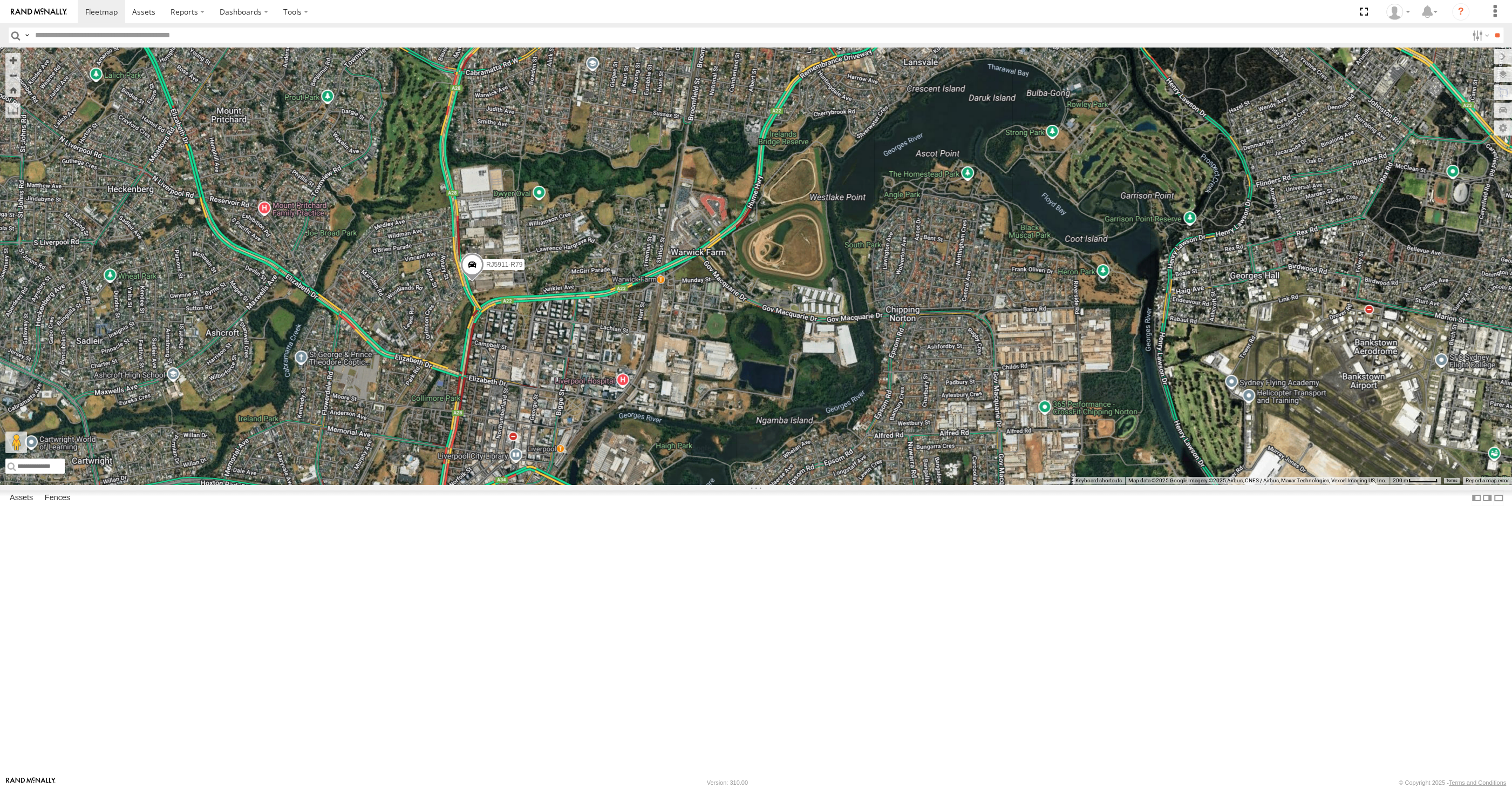
drag, startPoint x: 495, startPoint y: 619, endPoint x: 495, endPoint y: 602, distance: 17.0
click at [495, 484] on div "XSNDHU-R04 RJ5911-R79 XP81FE-R59 3" at bounding box center [756, 266] width 1512 height 437
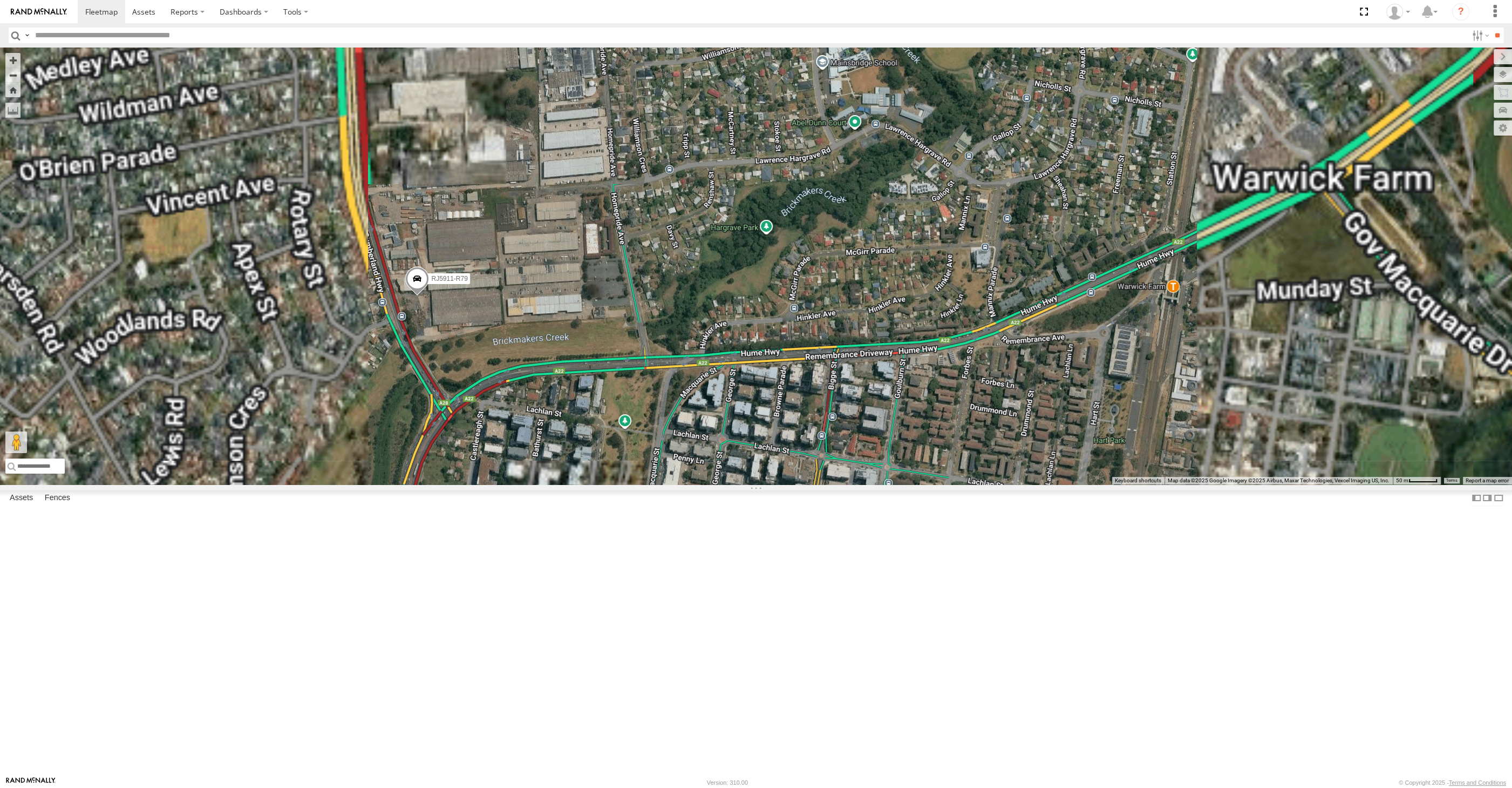
click at [414, 296] on span at bounding box center [417, 281] width 23 height 29
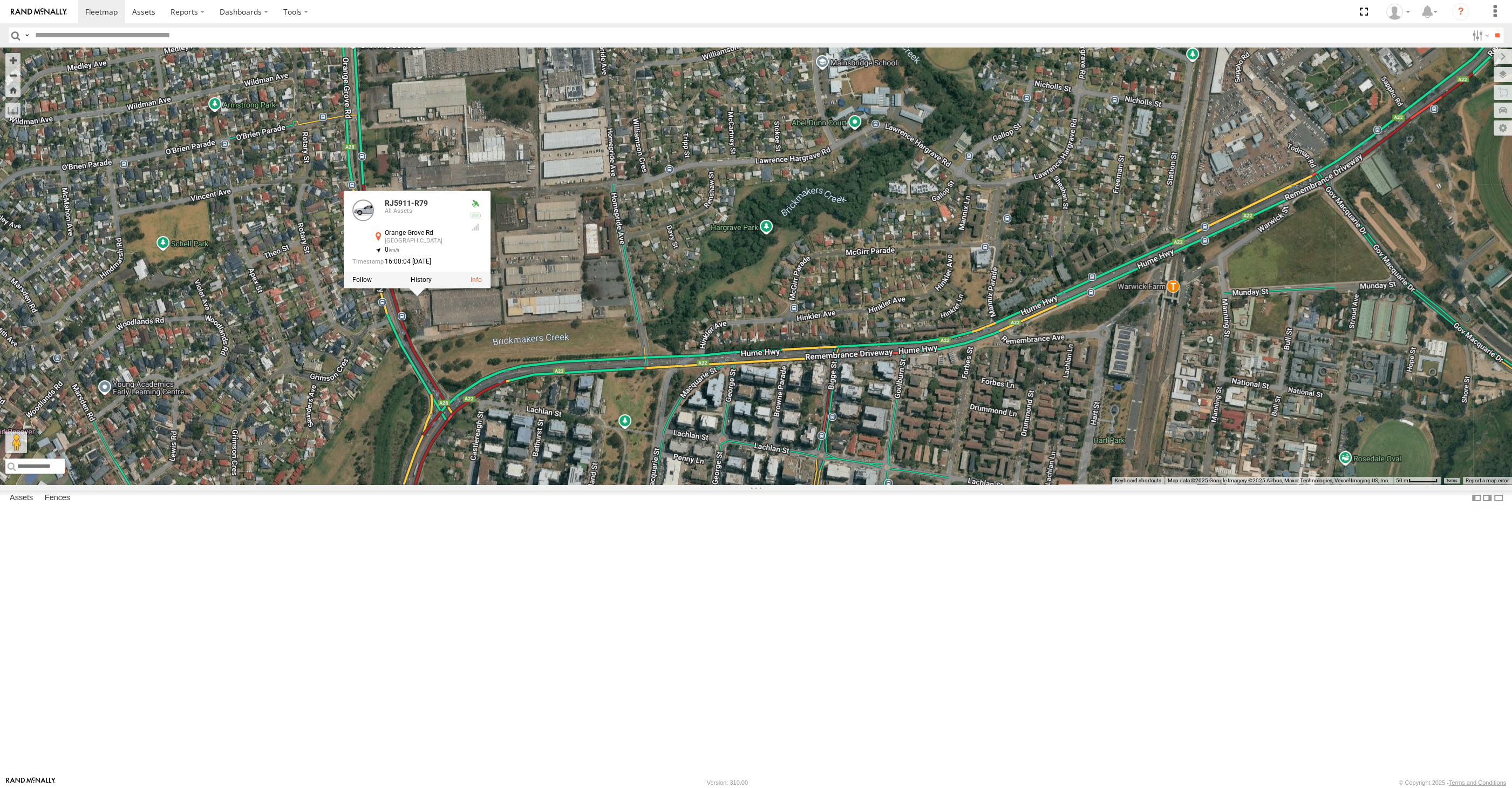
click at [504, 484] on div "XSNDHU-R04 RJ5911-R79 XP81FE-R59 RJ5911-R79 All Assets [GEOGRAPHIC_DATA] -33.91…" at bounding box center [756, 266] width 1512 height 437
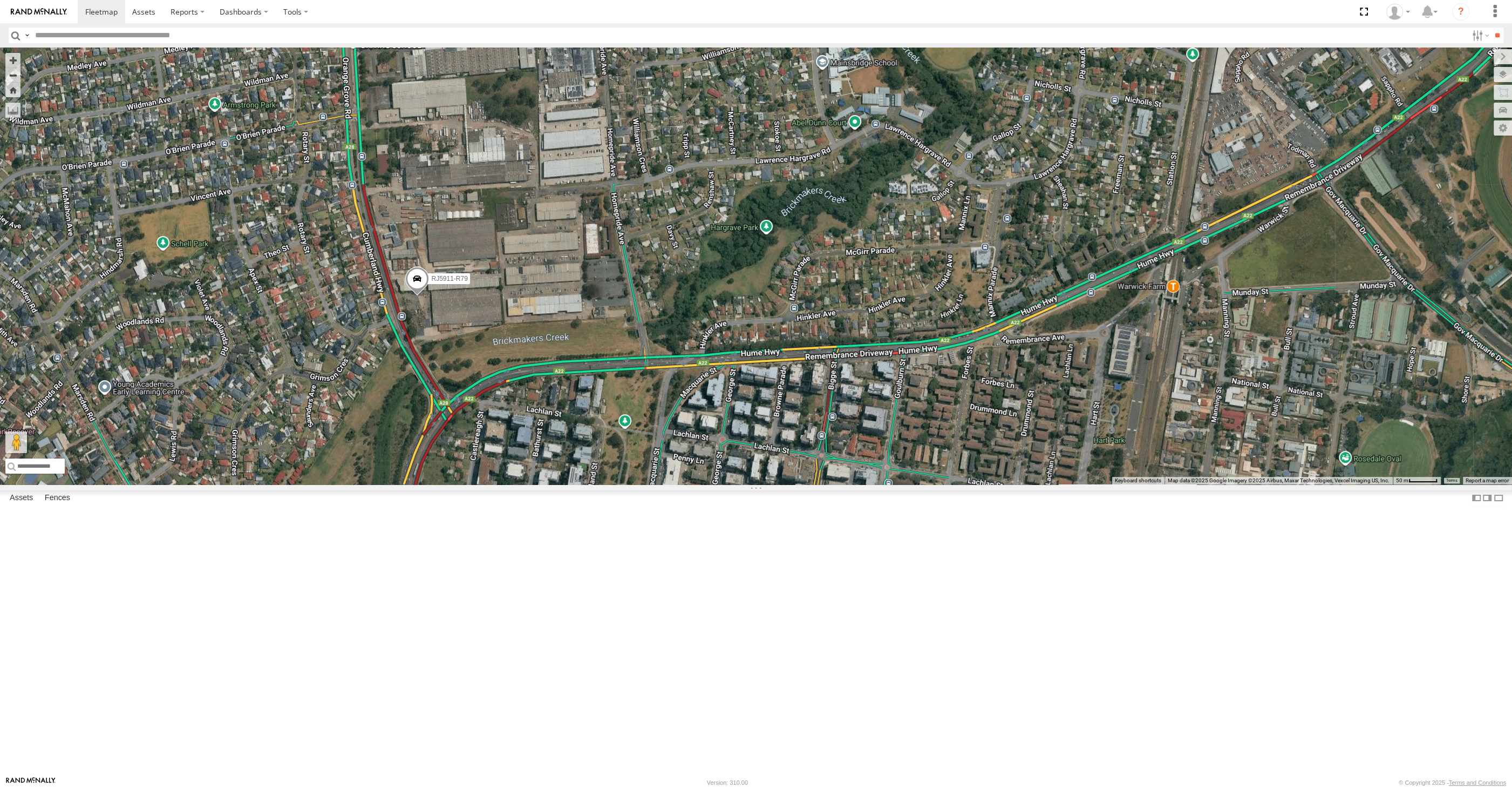
click at [422, 296] on span at bounding box center [417, 281] width 23 height 29
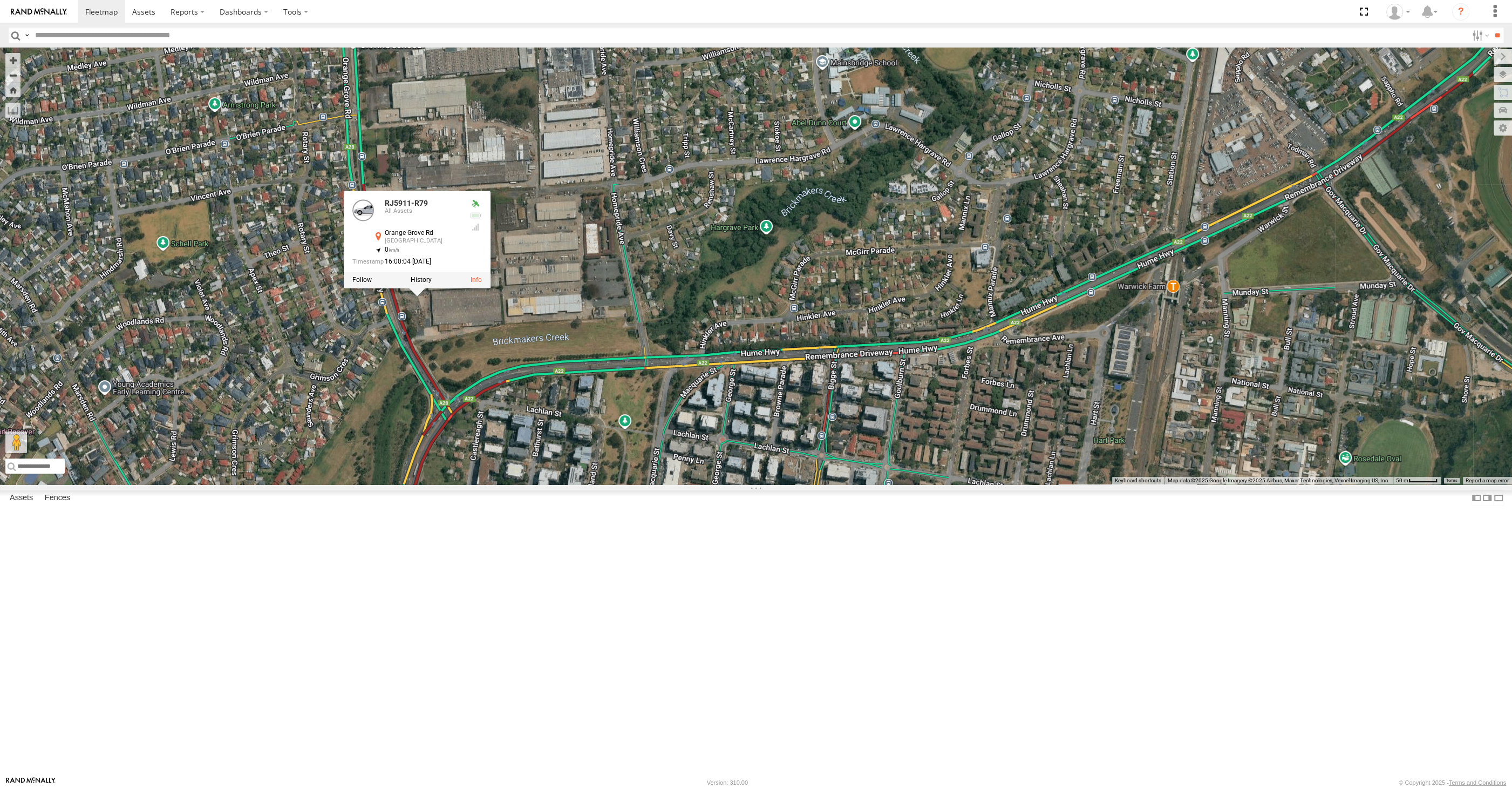
click at [527, 484] on div "XSNDHU-R04 RJ5911-R79 XP81FE-R59 RJ5911-R79 All Assets [GEOGRAPHIC_DATA] -33.91…" at bounding box center [756, 266] width 1512 height 437
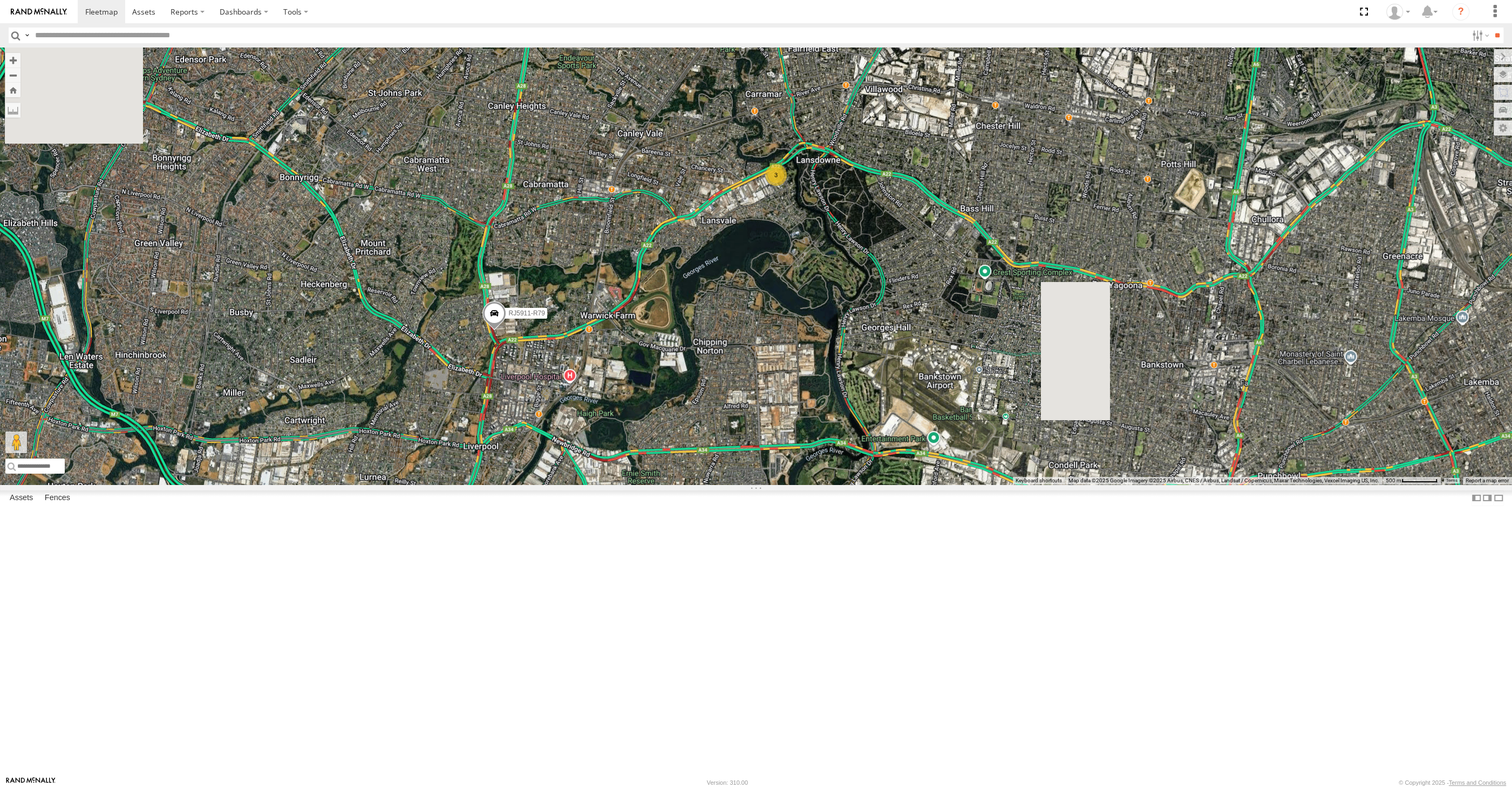
drag, startPoint x: 728, startPoint y: 585, endPoint x: 708, endPoint y: 575, distance: 22.4
click at [709, 484] on div "XSNDHU-R04 RJ5911-R79 XP81FE-R59 3" at bounding box center [756, 266] width 1512 height 437
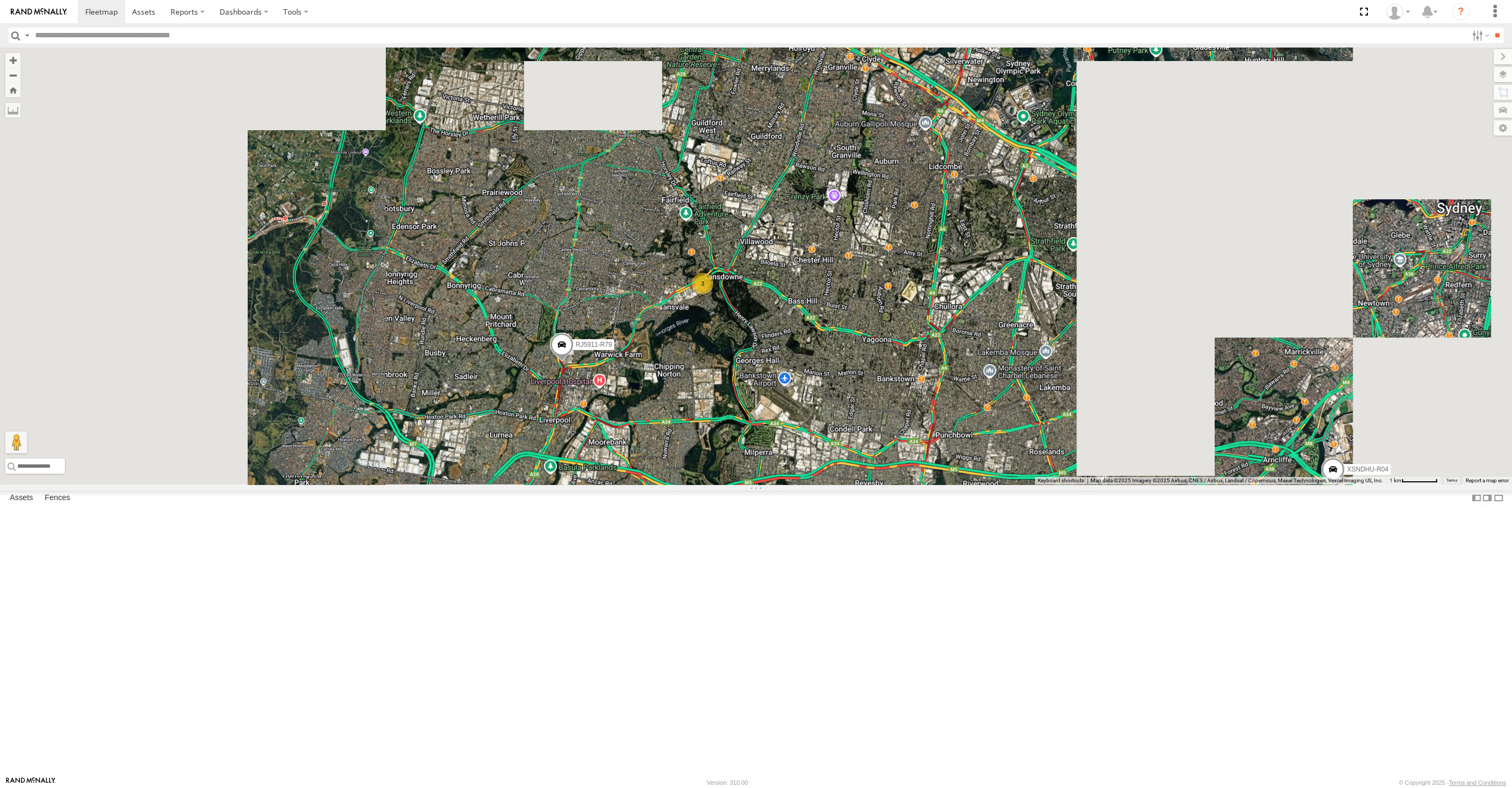
drag, startPoint x: 864, startPoint y: 593, endPoint x: 834, endPoint y: 582, distance: 32.0
click at [841, 484] on div "XSNDHU-R04 RJ5911-R79 XP81FE-R59 2 3" at bounding box center [756, 266] width 1512 height 437
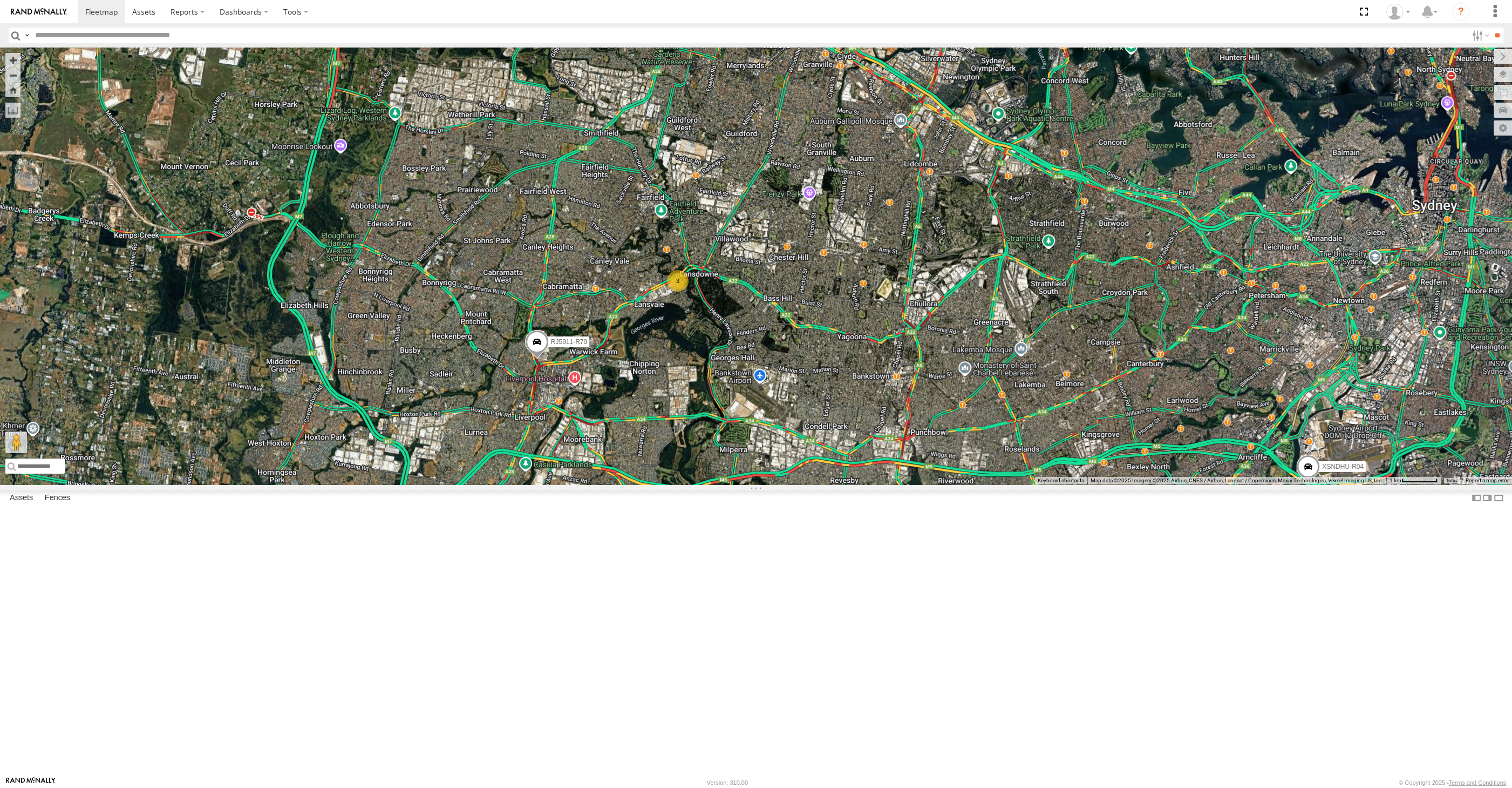
drag, startPoint x: 958, startPoint y: 622, endPoint x: 911, endPoint y: 616, distance: 47.4
click at [918, 484] on div "XSNDHU-R04 RJ5911-R79 XP81FE-R59 2 3" at bounding box center [756, 266] width 1512 height 437
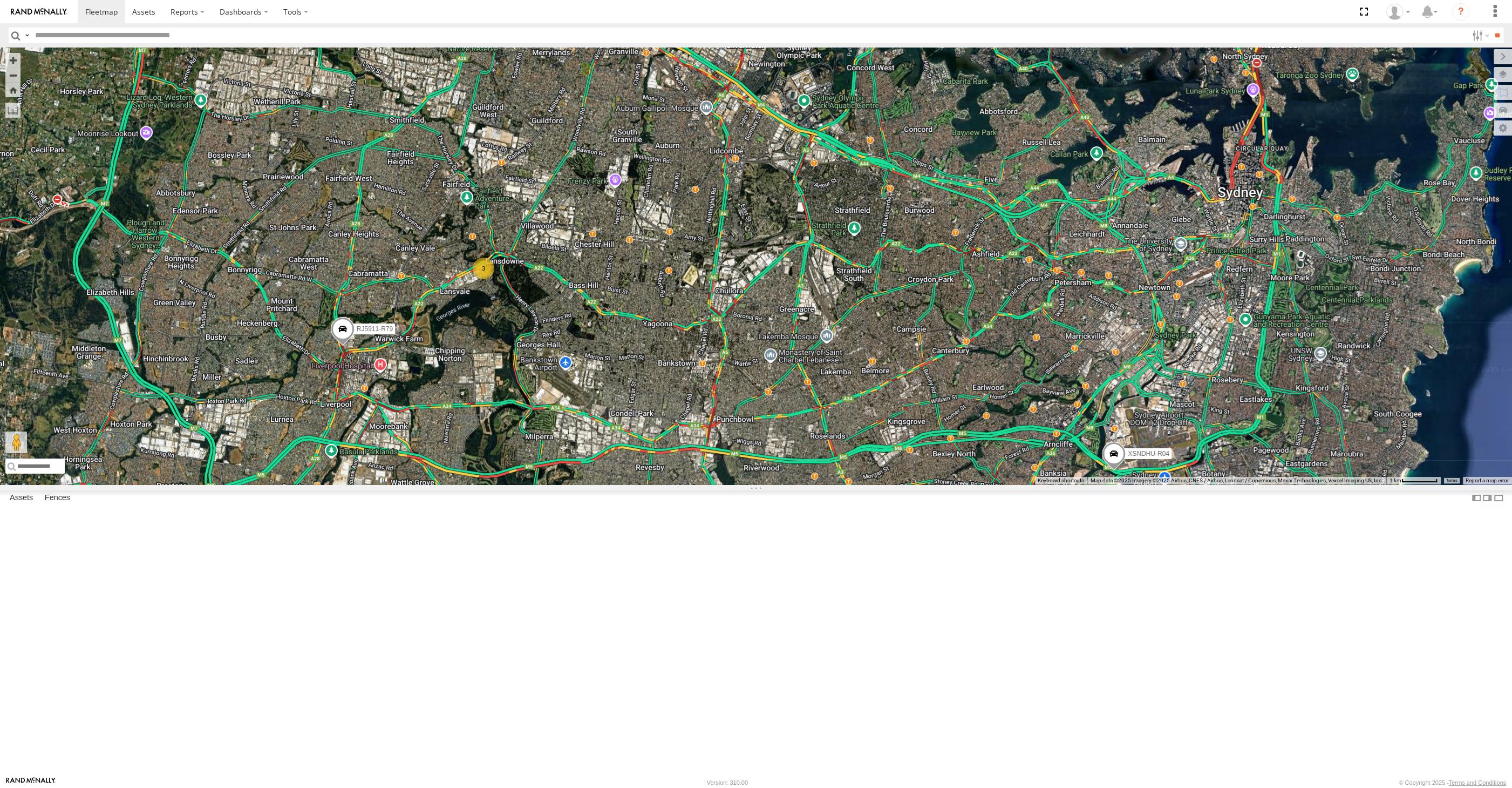
drag, startPoint x: 931, startPoint y: 652, endPoint x: 916, endPoint y: 622, distance: 33.5
click at [919, 484] on div "XSNDHU-R04 RJ5911-R79 XP81FE-R59 2 3" at bounding box center [756, 266] width 1512 height 437
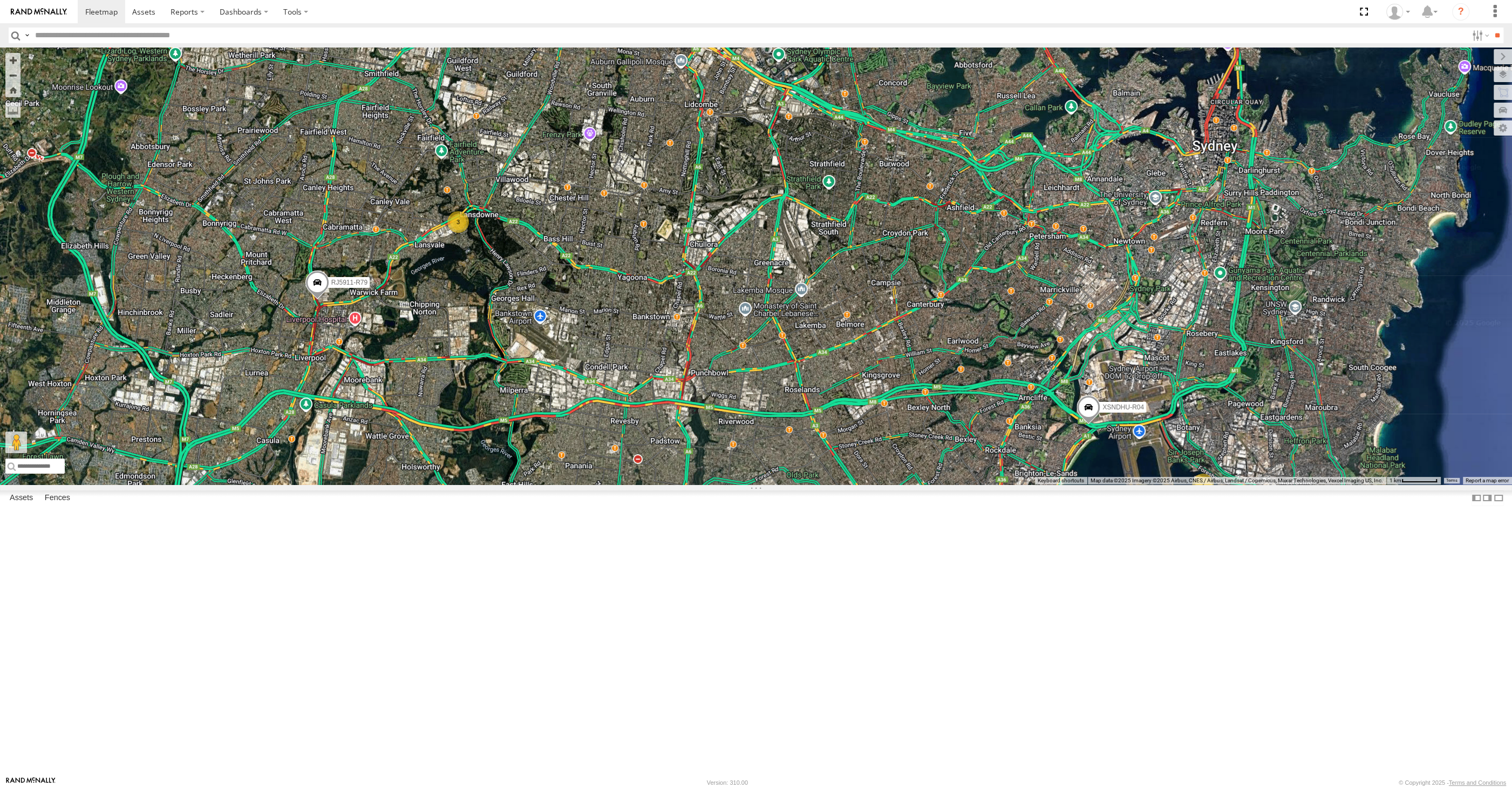
click at [1042, 484] on div "XSNDHU-R04 RJ5911-R79 XP81FE-R59 2 3" at bounding box center [756, 266] width 1512 height 437
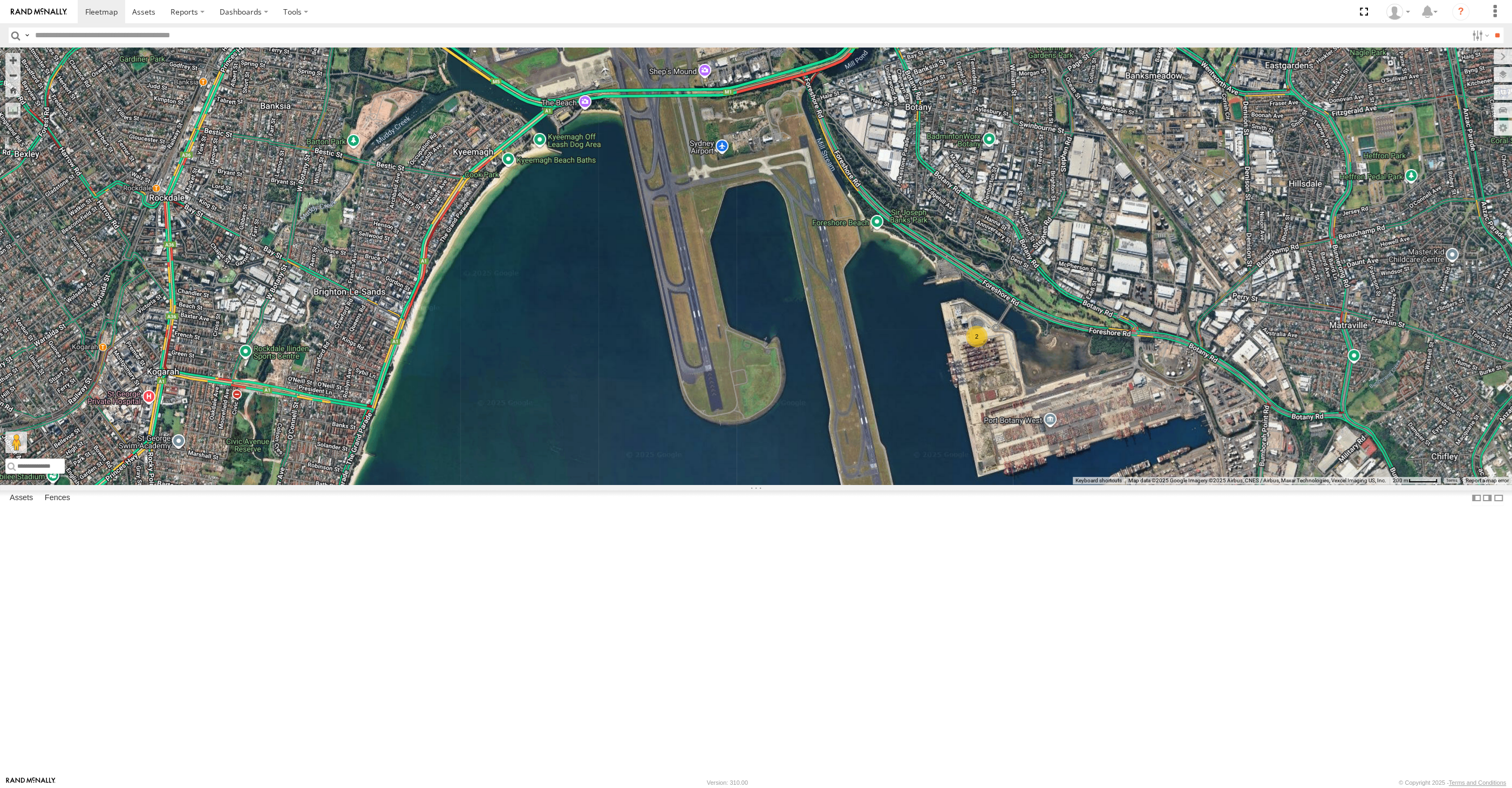
click at [995, 484] on div "XSNDHU-R04 RJ5911-R79 2" at bounding box center [756, 266] width 1512 height 437
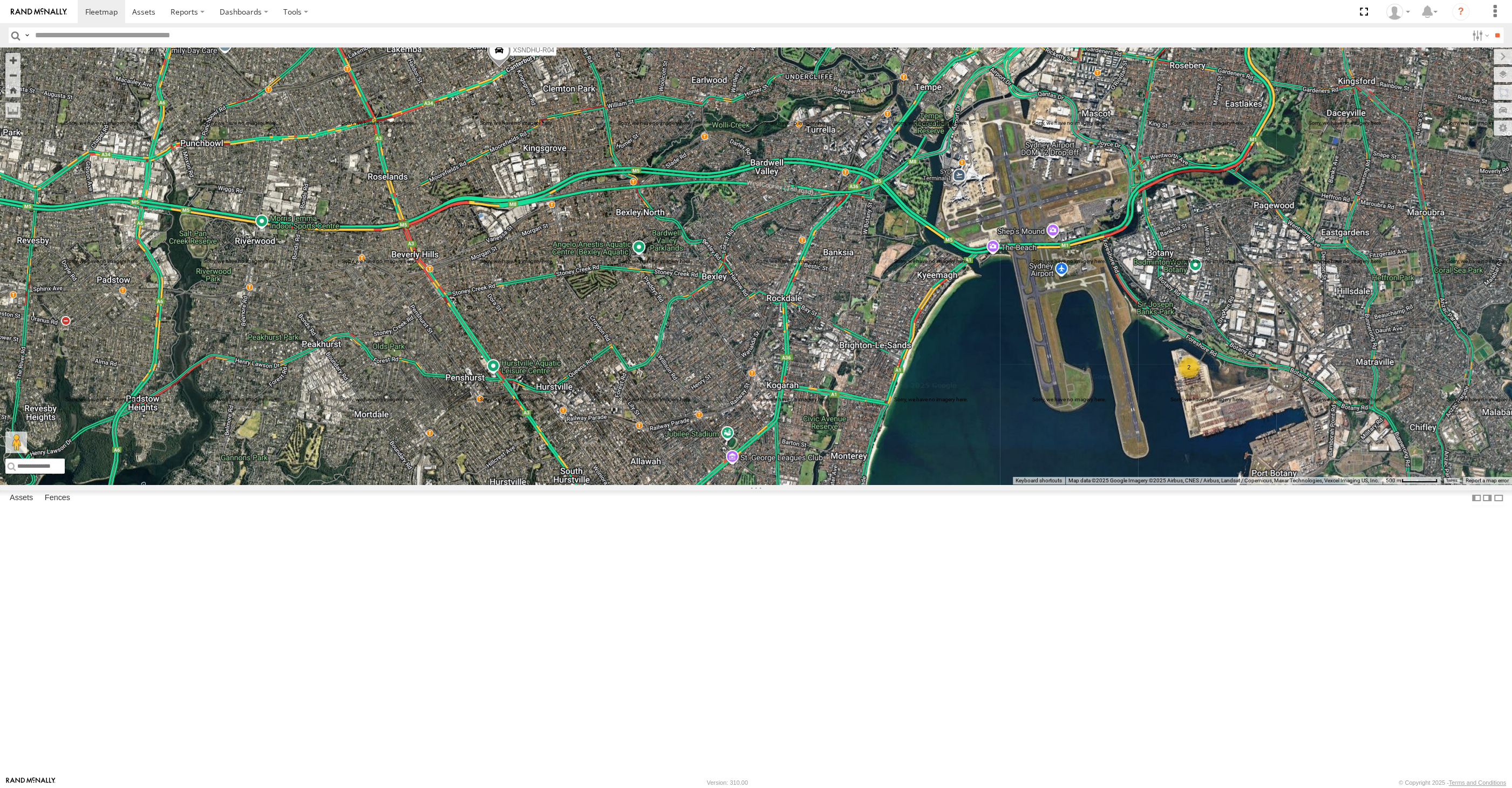
drag, startPoint x: 609, startPoint y: 414, endPoint x: 729, endPoint y: 441, distance: 123.0
click at [724, 440] on div "XSNDHU-R04 2" at bounding box center [756, 266] width 1512 height 437
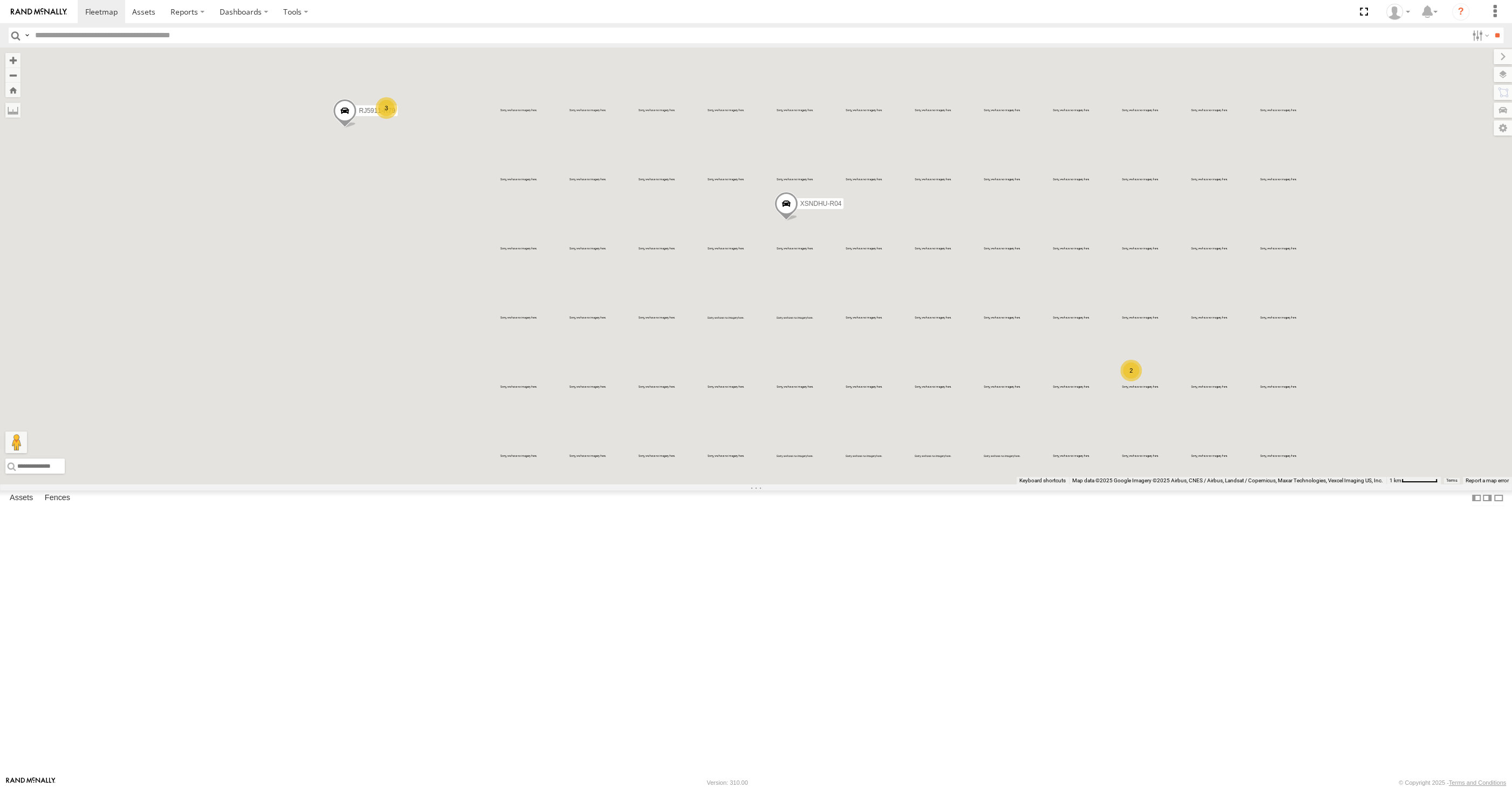
click at [683, 484] on div "XSNDHU-R04 2 3 RJ5911-R79" at bounding box center [756, 266] width 1512 height 437
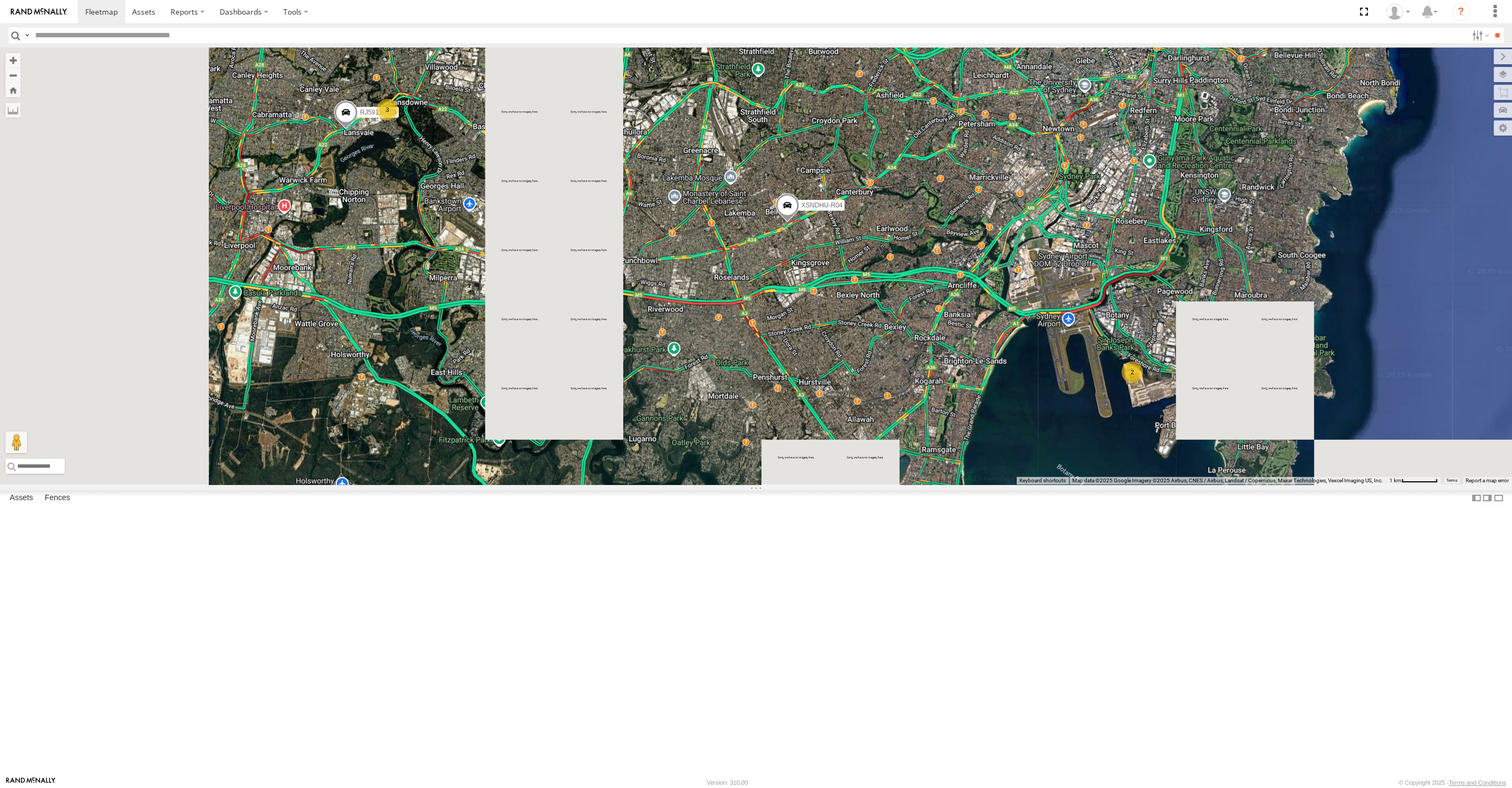
click at [545, 412] on div "XSNDHU-R04 2 3 RJ5911-R79" at bounding box center [756, 266] width 1512 height 437
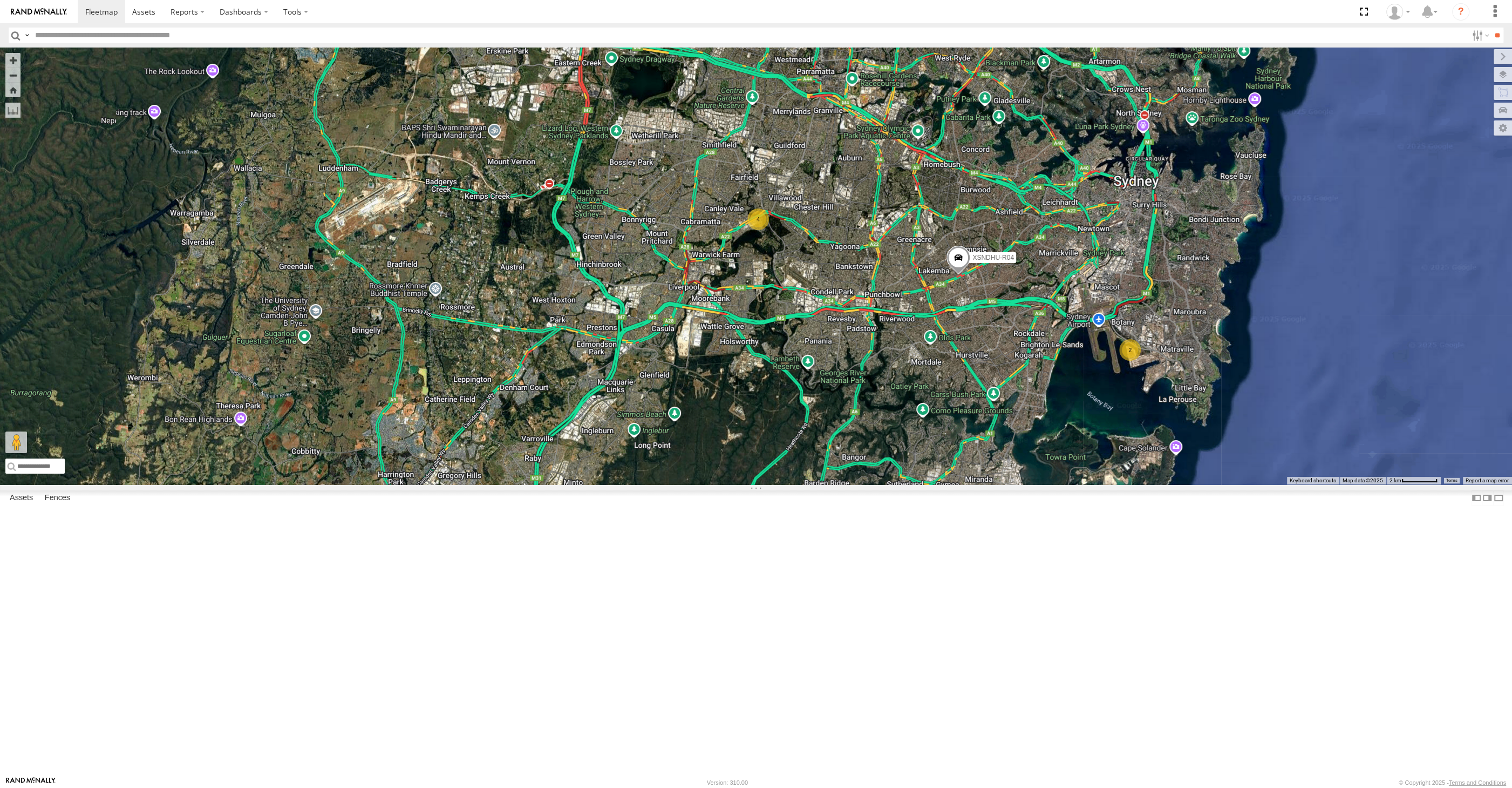
drag, startPoint x: 1090, startPoint y: 530, endPoint x: 1094, endPoint y: 537, distance: 8.1
click at [1094, 484] on div "XSNDHU-R04 2 4 XP81FE-R59" at bounding box center [756, 266] width 1512 height 437
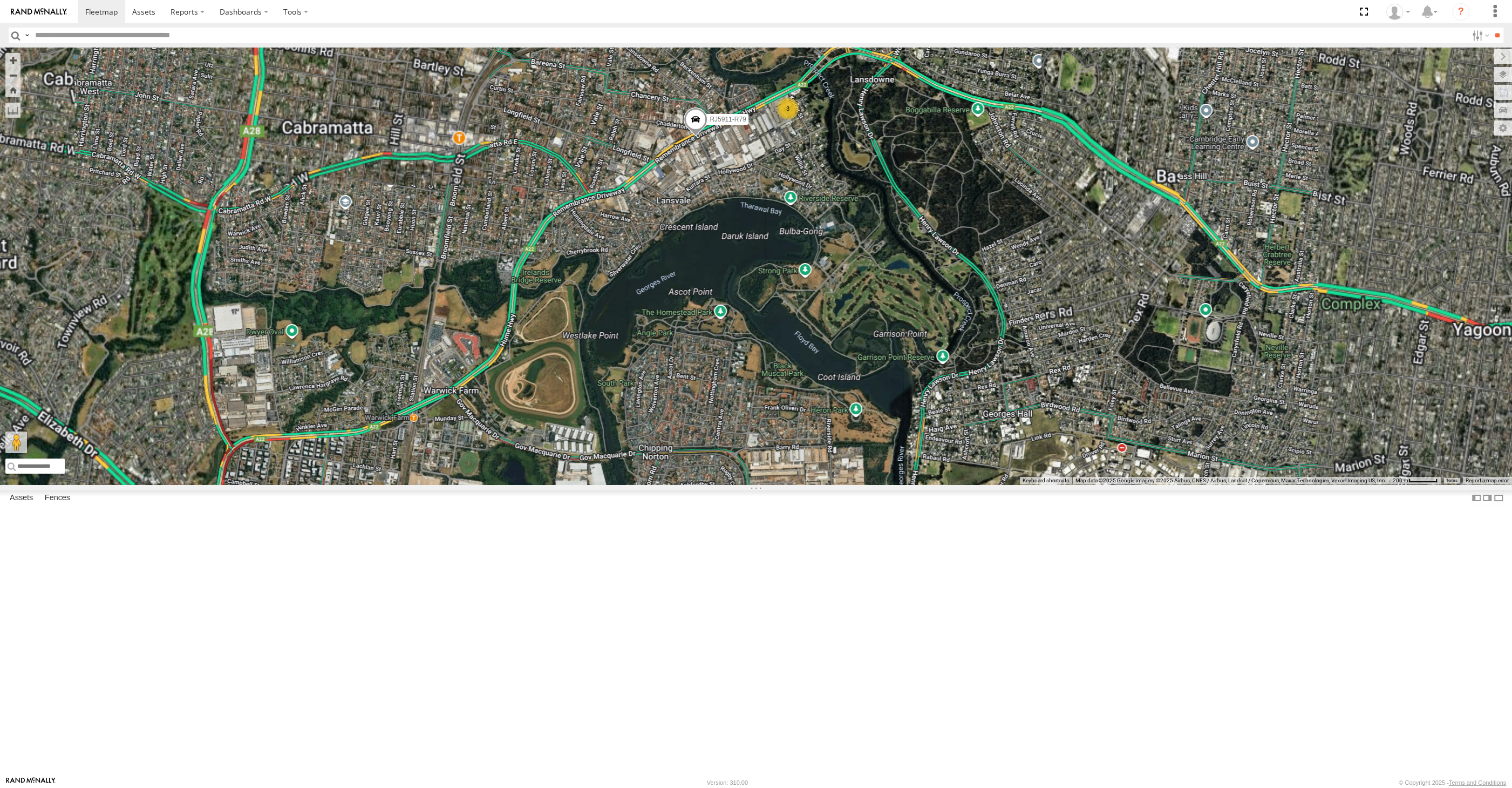
drag, startPoint x: 782, startPoint y: 389, endPoint x: 801, endPoint y: 334, distance: 58.2
click at [781, 390] on div "XSNDHU-R04 XP81FE-R59 RJ5911-R79 3" at bounding box center [756, 266] width 1512 height 437
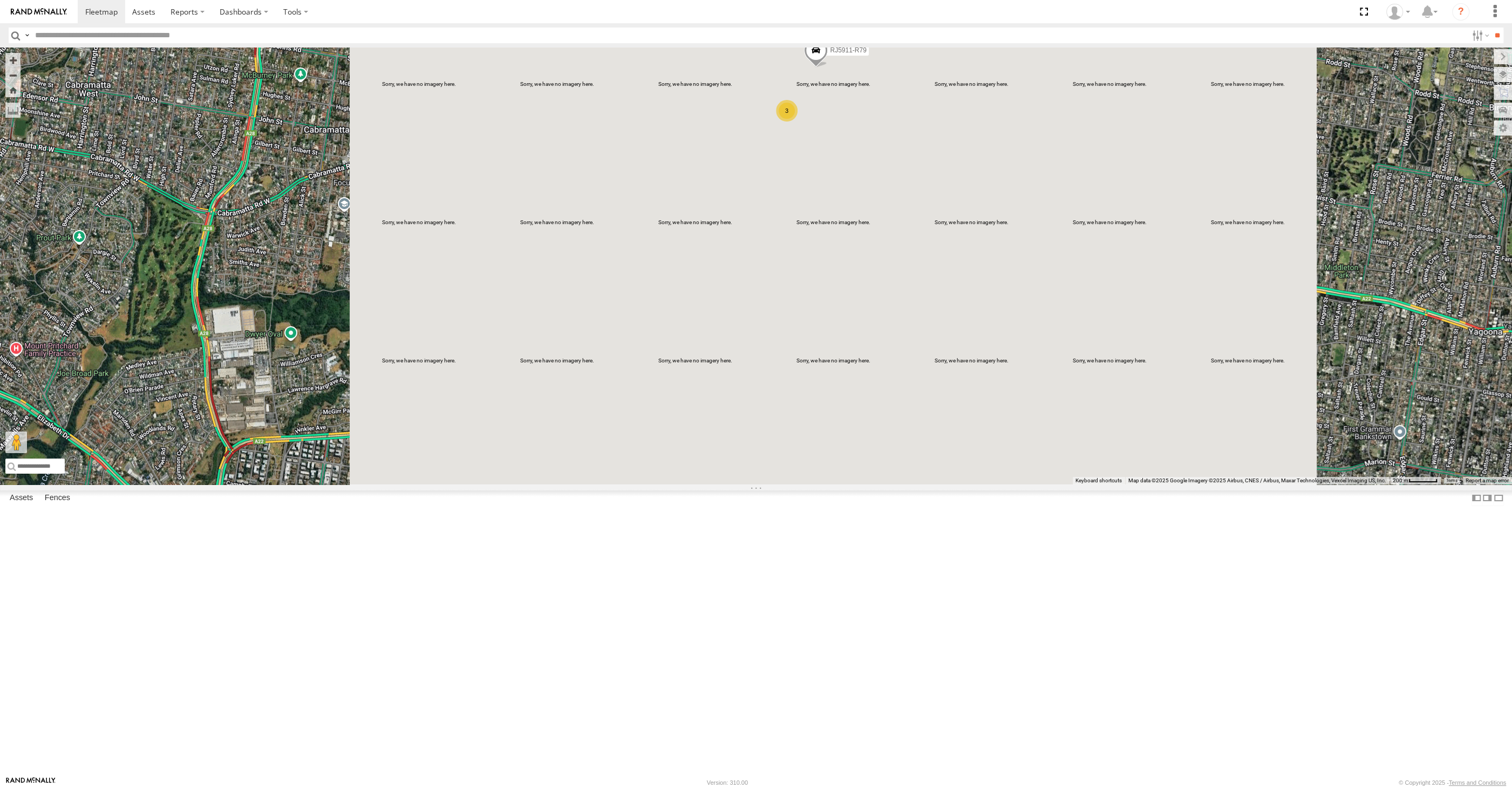
drag, startPoint x: 1235, startPoint y: 485, endPoint x: 1147, endPoint y: 458, distance: 92.0
click at [1205, 476] on div "RJ5911-R79 3" at bounding box center [756, 266] width 1512 height 437
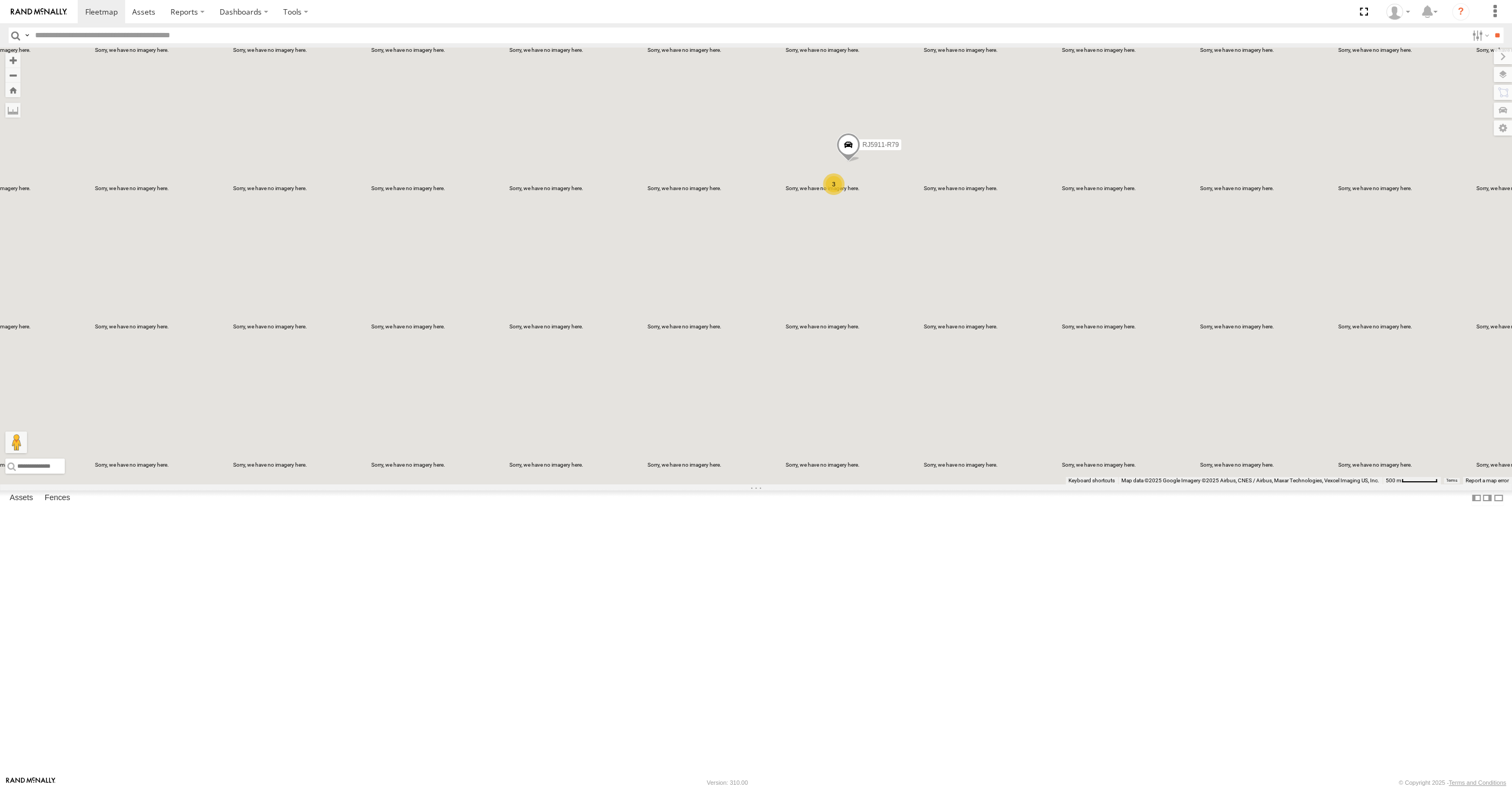
drag, startPoint x: 1189, startPoint y: 564, endPoint x: 1147, endPoint y: 526, distance: 56.6
click at [1162, 484] on div "RJ5911-R79 3" at bounding box center [756, 266] width 1512 height 437
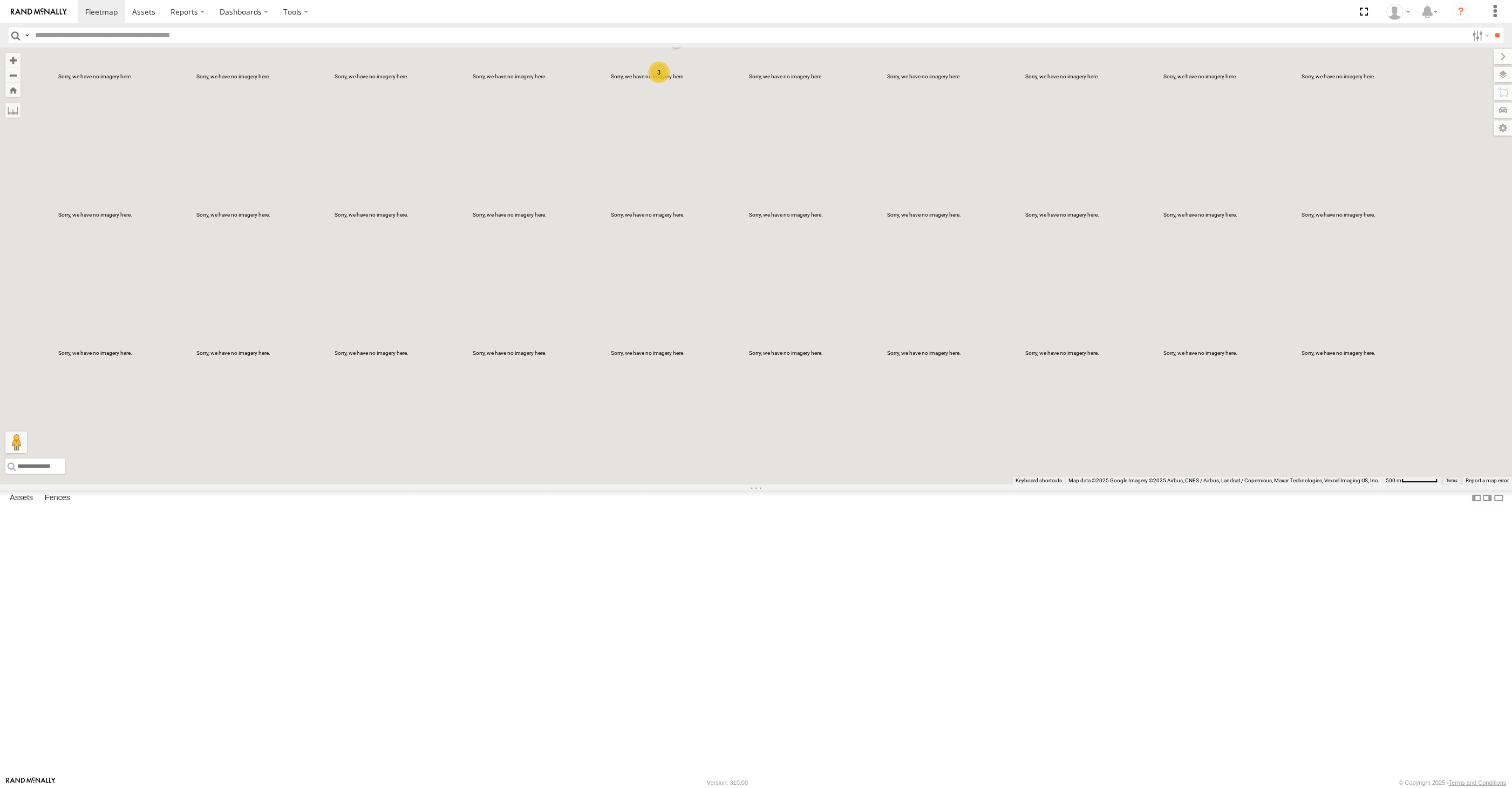
drag, startPoint x: 1271, startPoint y: 589, endPoint x: 1126, endPoint y: 560, distance: 147.9
click at [1171, 484] on div "RJ5911-R79 3" at bounding box center [756, 266] width 1512 height 437
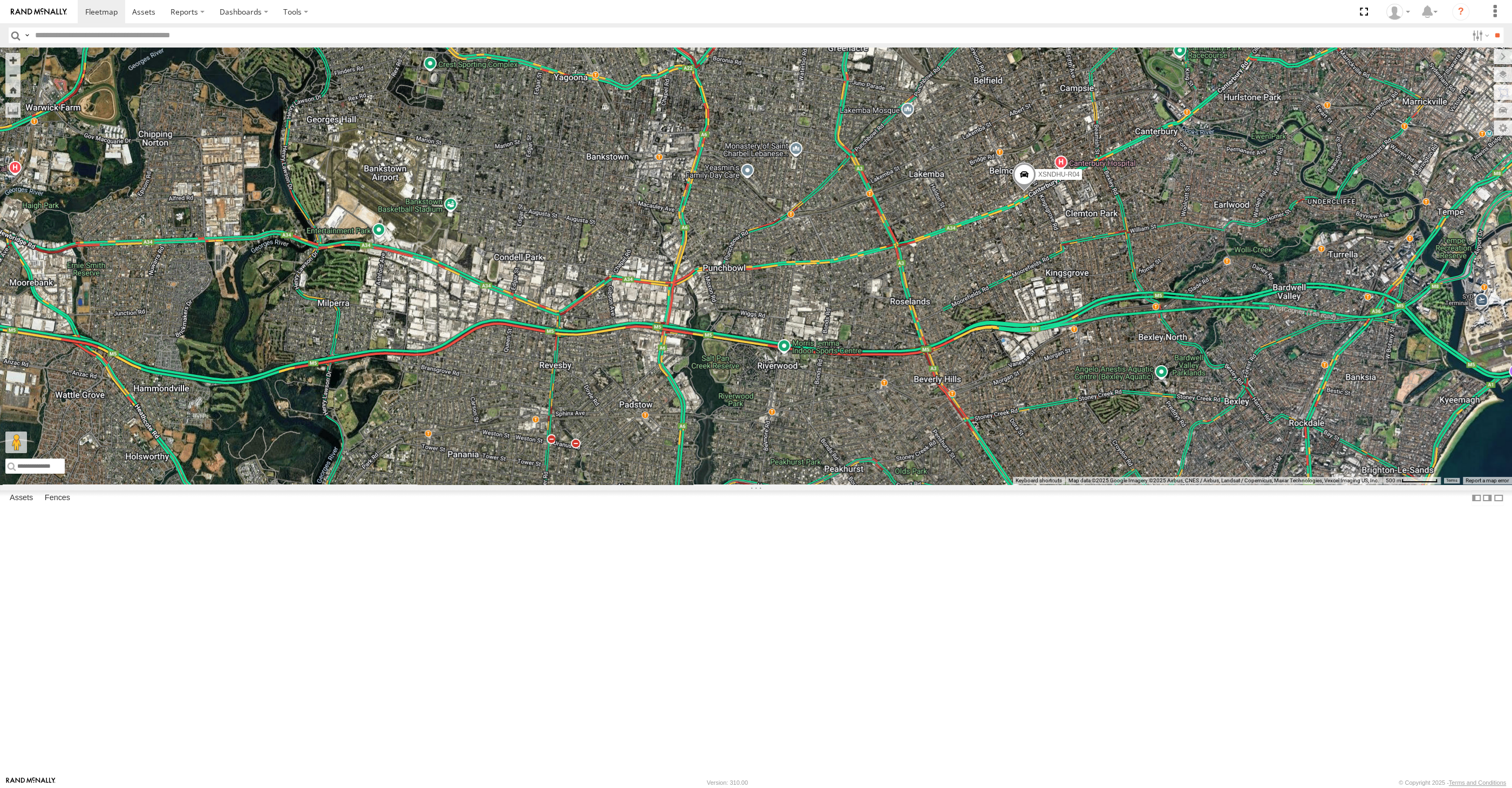
drag, startPoint x: 1250, startPoint y: 616, endPoint x: 1165, endPoint y: 579, distance: 92.7
click at [1165, 484] on div "RJ5911-R79 3 XSNDHU-R04" at bounding box center [756, 266] width 1512 height 437
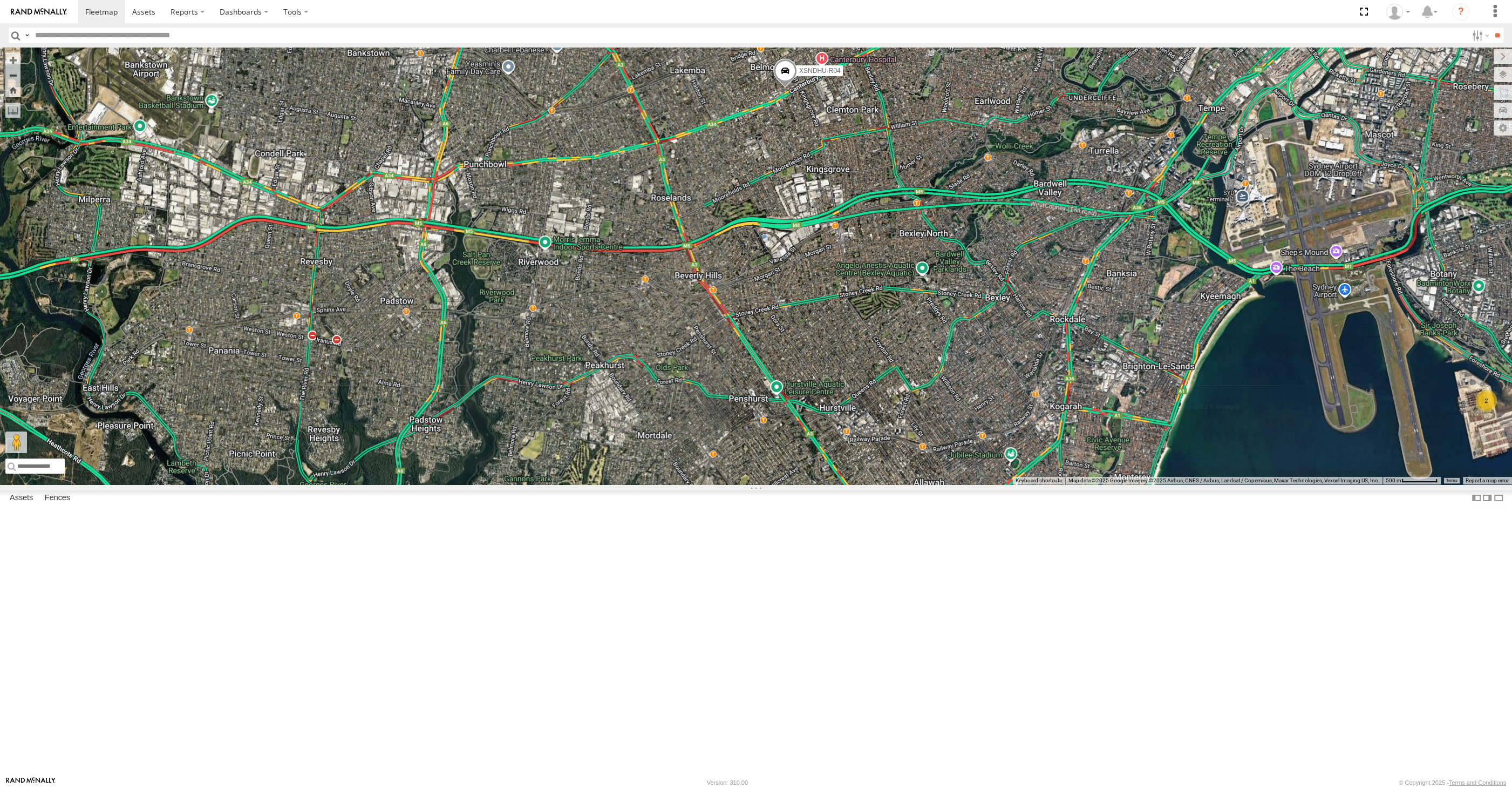
drag, startPoint x: 1133, startPoint y: 549, endPoint x: 1110, endPoint y: 546, distance: 23.2
click at [1126, 484] on div "RJ5911-R79 3 XSNDHU-R04 2" at bounding box center [756, 266] width 1512 height 437
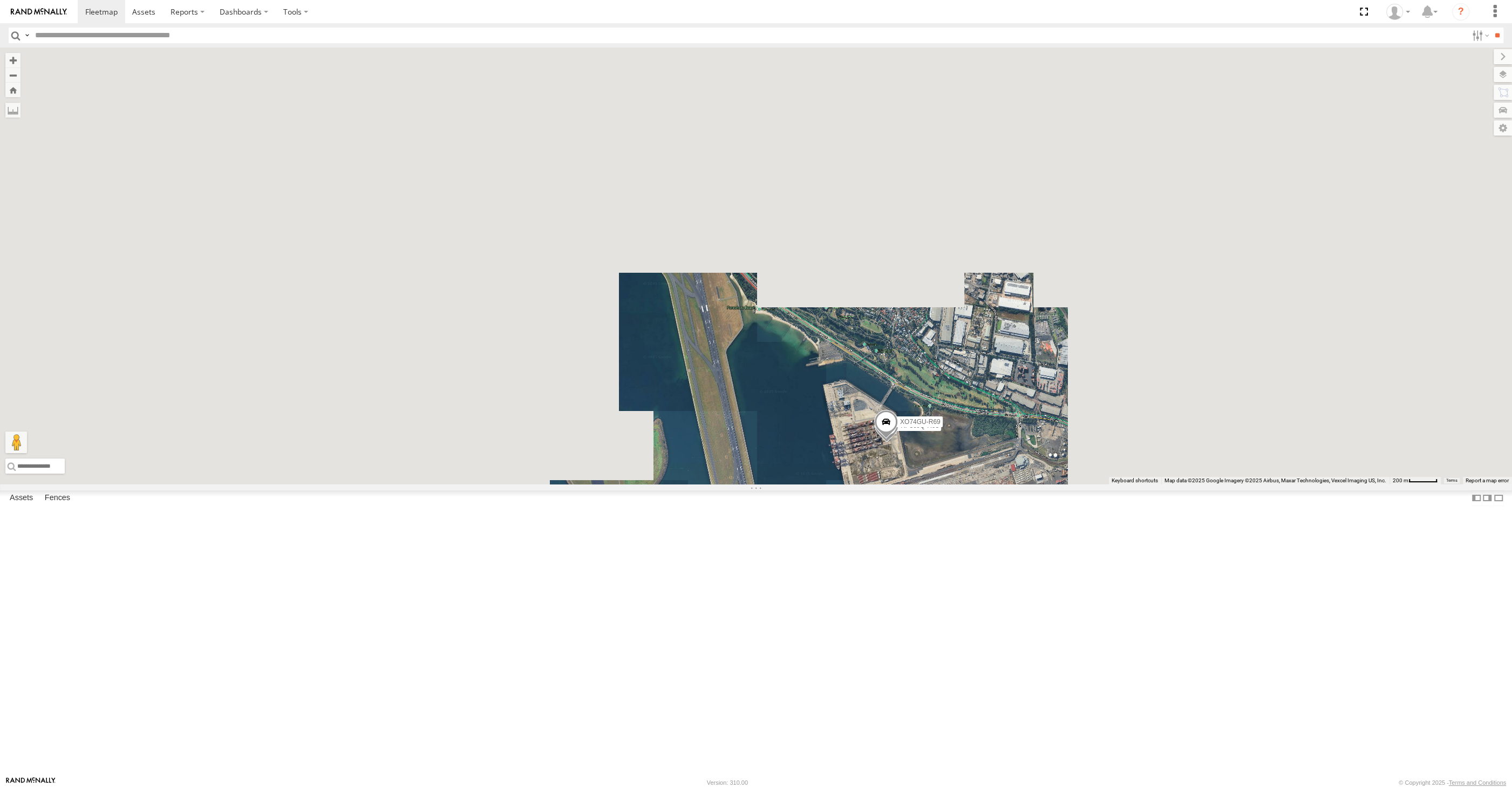
drag, startPoint x: 895, startPoint y: 613, endPoint x: 1116, endPoint y: 564, distance: 226.4
click at [1079, 484] on div "XP30JQ-R03 XO74GU-R69" at bounding box center [756, 266] width 1512 height 437
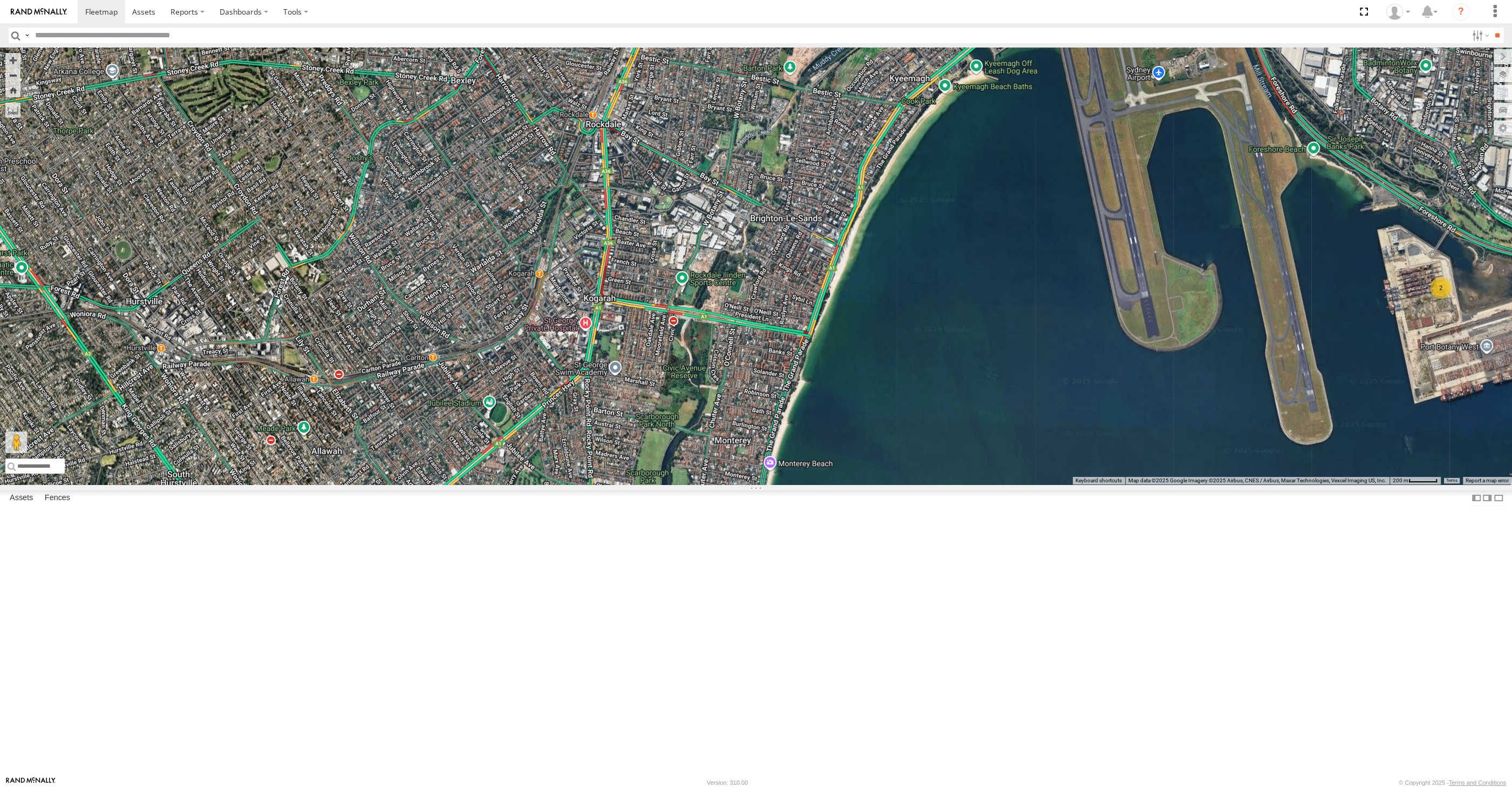
click at [909, 484] on div "2" at bounding box center [756, 266] width 1512 height 437
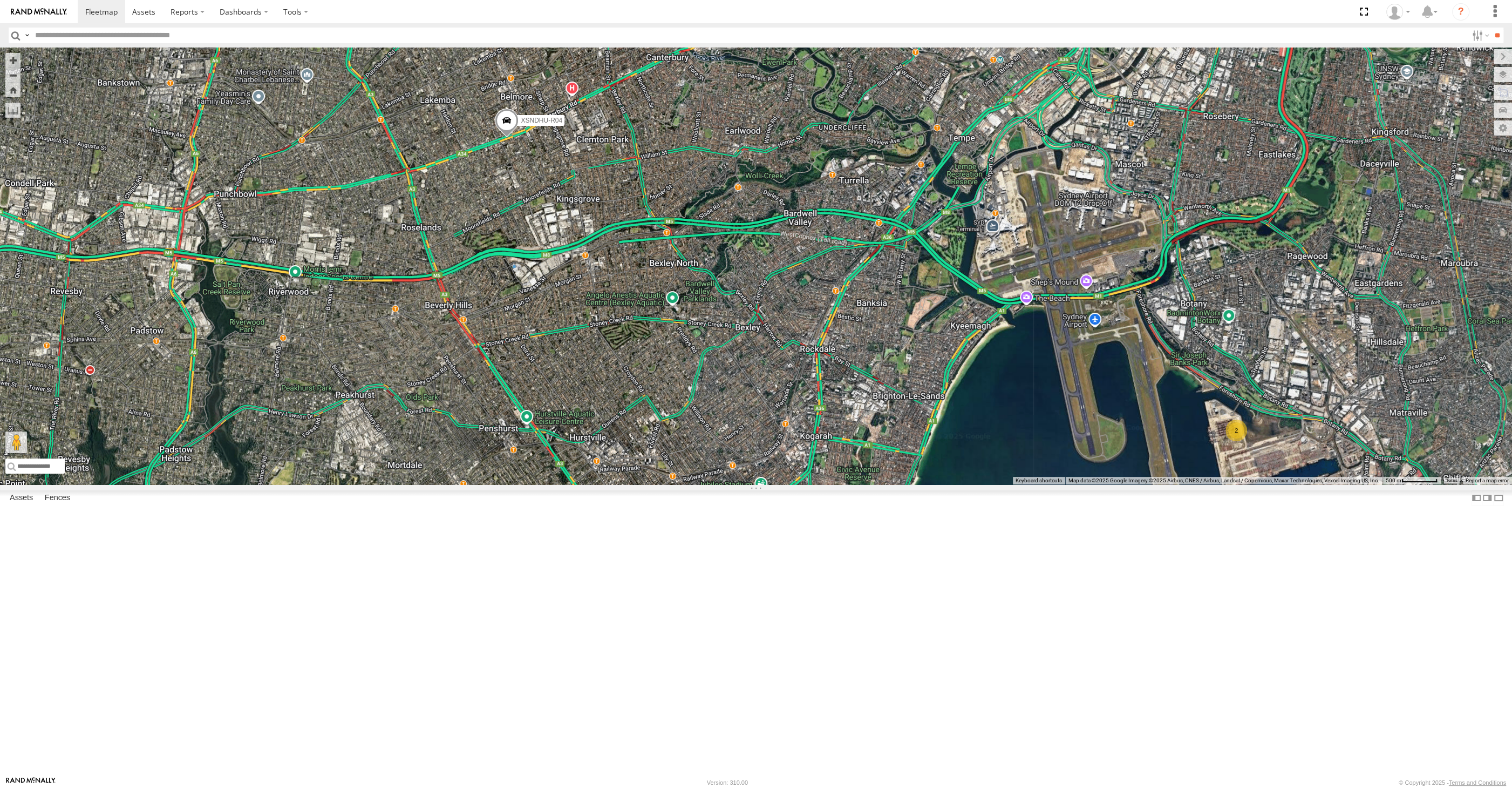
drag, startPoint x: 773, startPoint y: 623, endPoint x: 893, endPoint y: 629, distance: 120.1
click at [887, 484] on div "2 XSNDHU-R04" at bounding box center [756, 266] width 1512 height 437
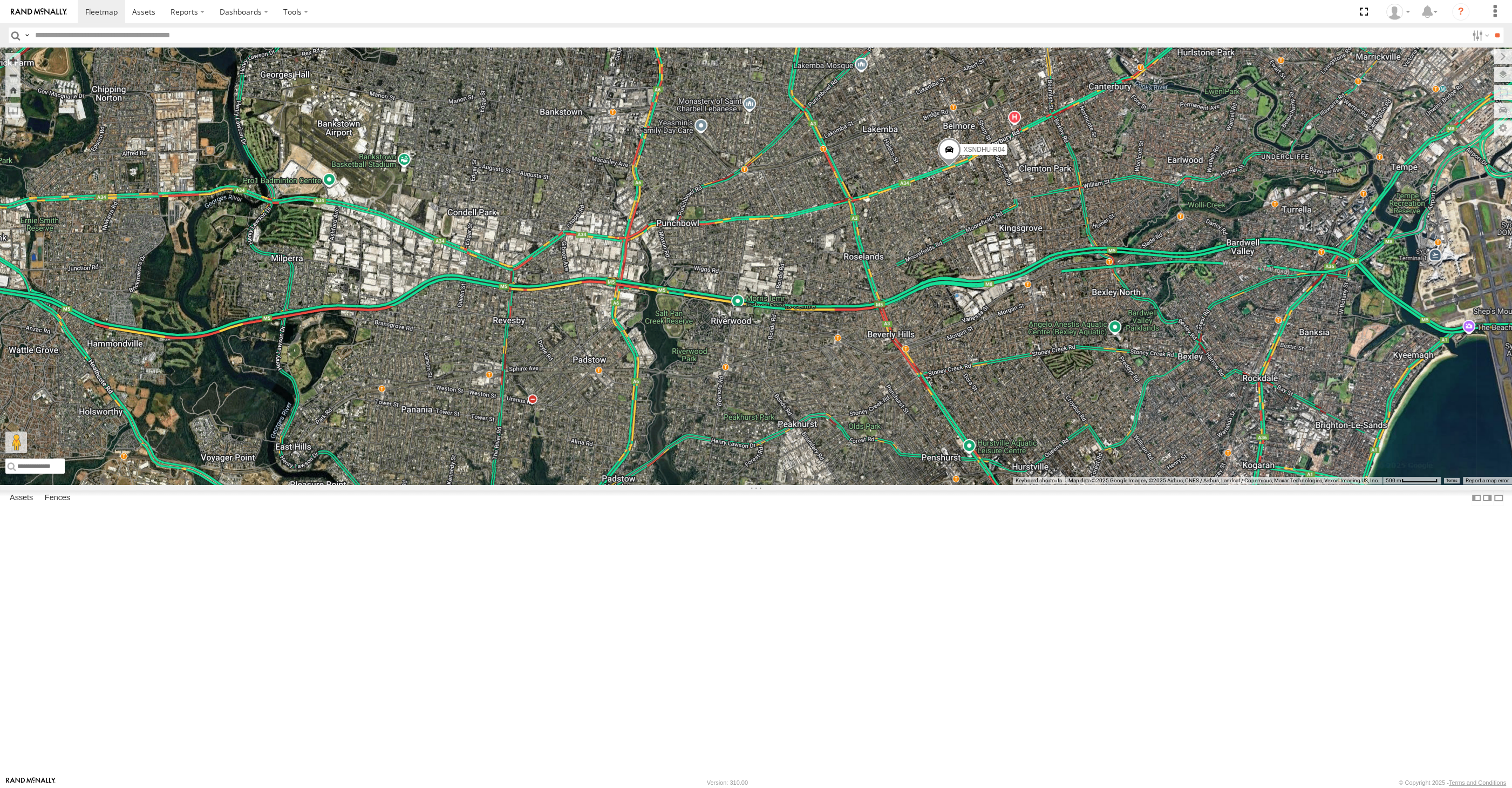
drag, startPoint x: 908, startPoint y: 547, endPoint x: 916, endPoint y: 561, distance: 16.1
click at [915, 484] on div "2 XSNDHU-R04 3" at bounding box center [756, 266] width 1512 height 437
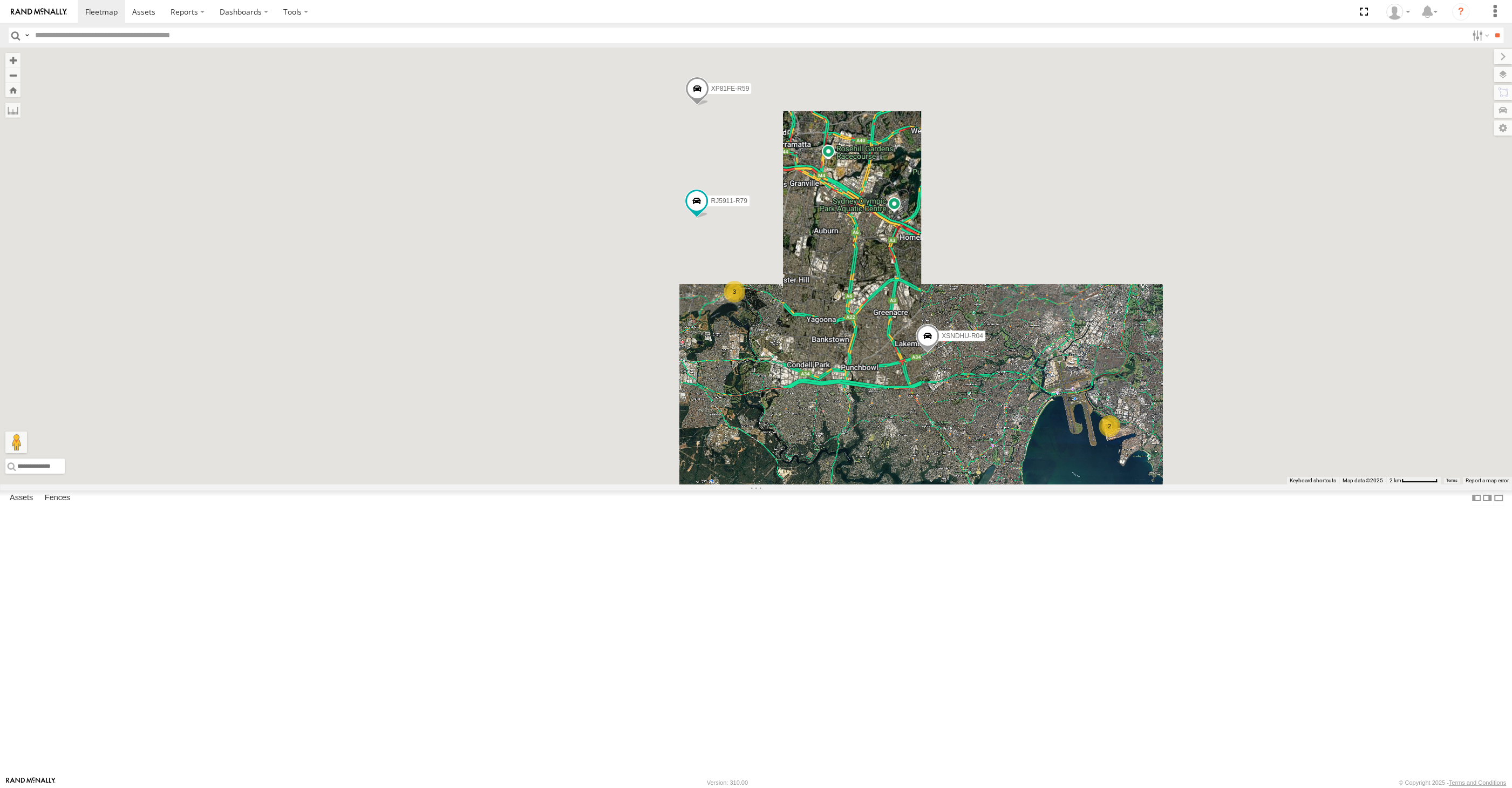
drag, startPoint x: 909, startPoint y: 556, endPoint x: 915, endPoint y: 555, distance: 6.1
click at [915, 484] on div "XSNDHU-R04 2 3 RJ5911-R79 XP81FE-R59" at bounding box center [756, 266] width 1512 height 437
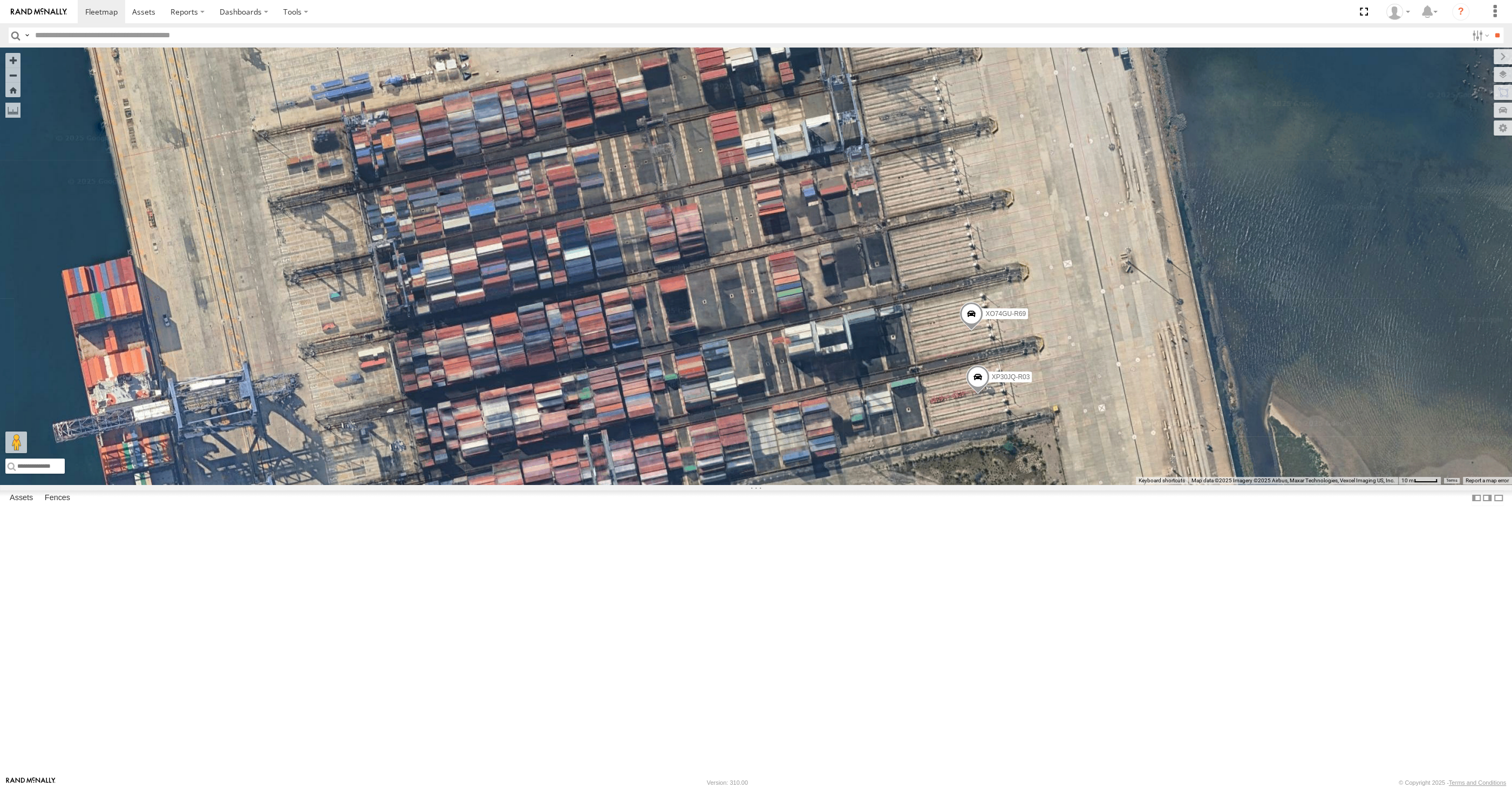
drag, startPoint x: 1034, startPoint y: 546, endPoint x: 1040, endPoint y: 532, distance: 15.2
click at [1038, 484] on div "XSNDHU-R04 RJ5911-R79 XP81FE-R59 XP30JQ-R03 XO74GU-R69" at bounding box center [756, 266] width 1512 height 437
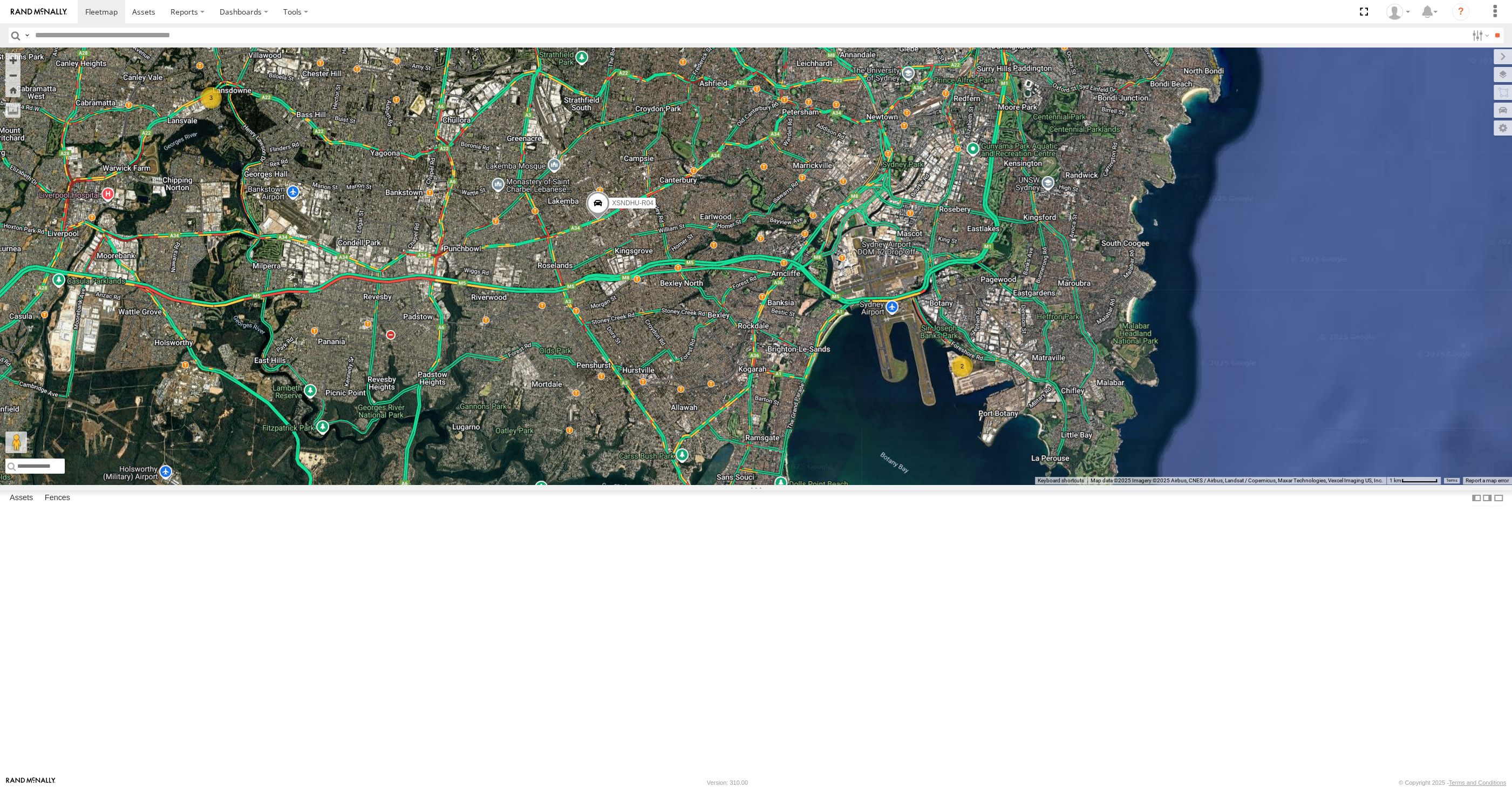
drag, startPoint x: 782, startPoint y: 552, endPoint x: 813, endPoint y: 542, distance: 32.6
click at [804, 484] on div "XSNDHU-R04 RJ5911-R79 XP81FE-R59 2 3" at bounding box center [756, 266] width 1512 height 437
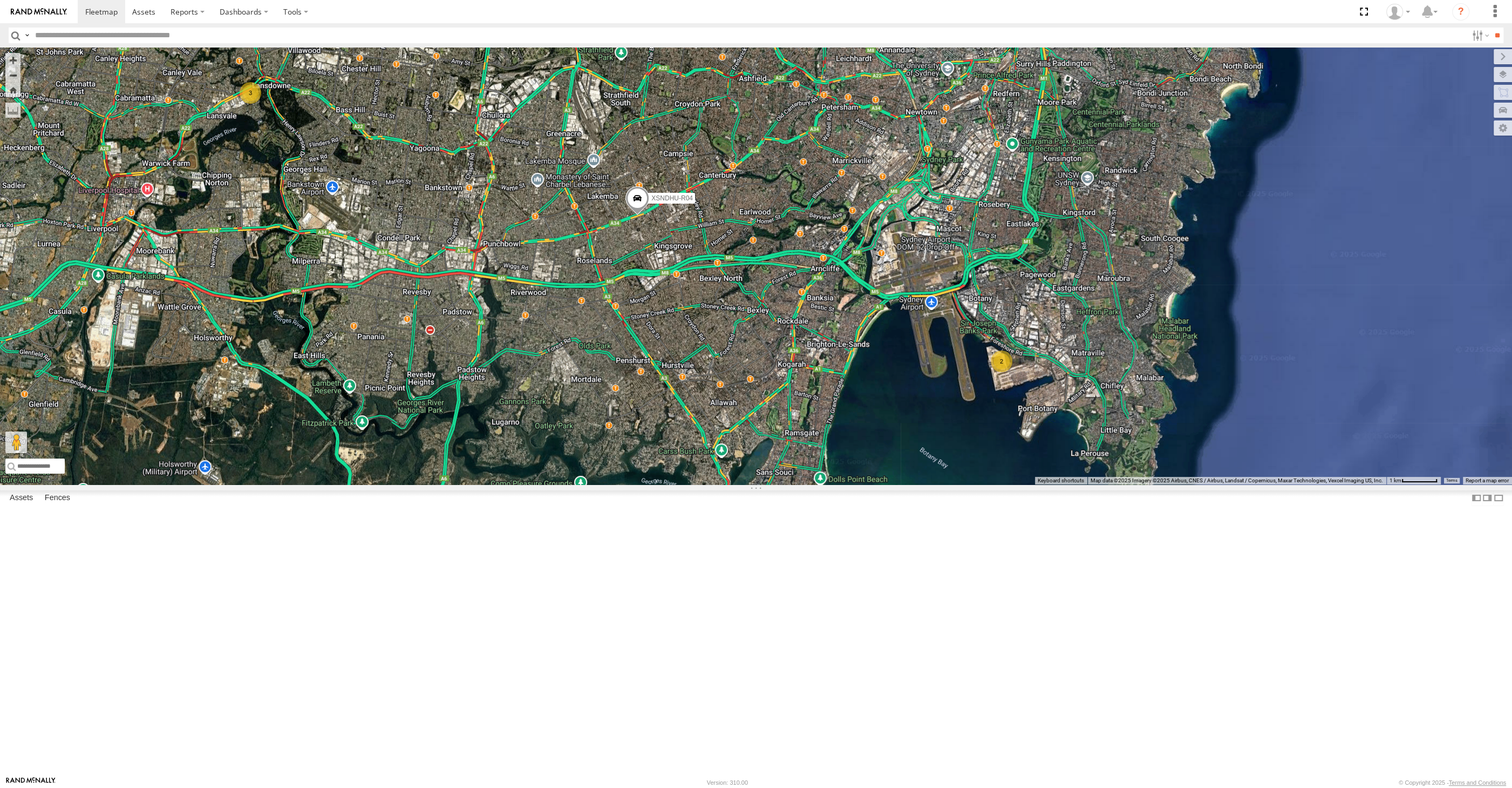
click at [724, 484] on div "XSNDHU-R04 RJ5911-R79 XP81FE-R59 2 3" at bounding box center [756, 266] width 1512 height 437
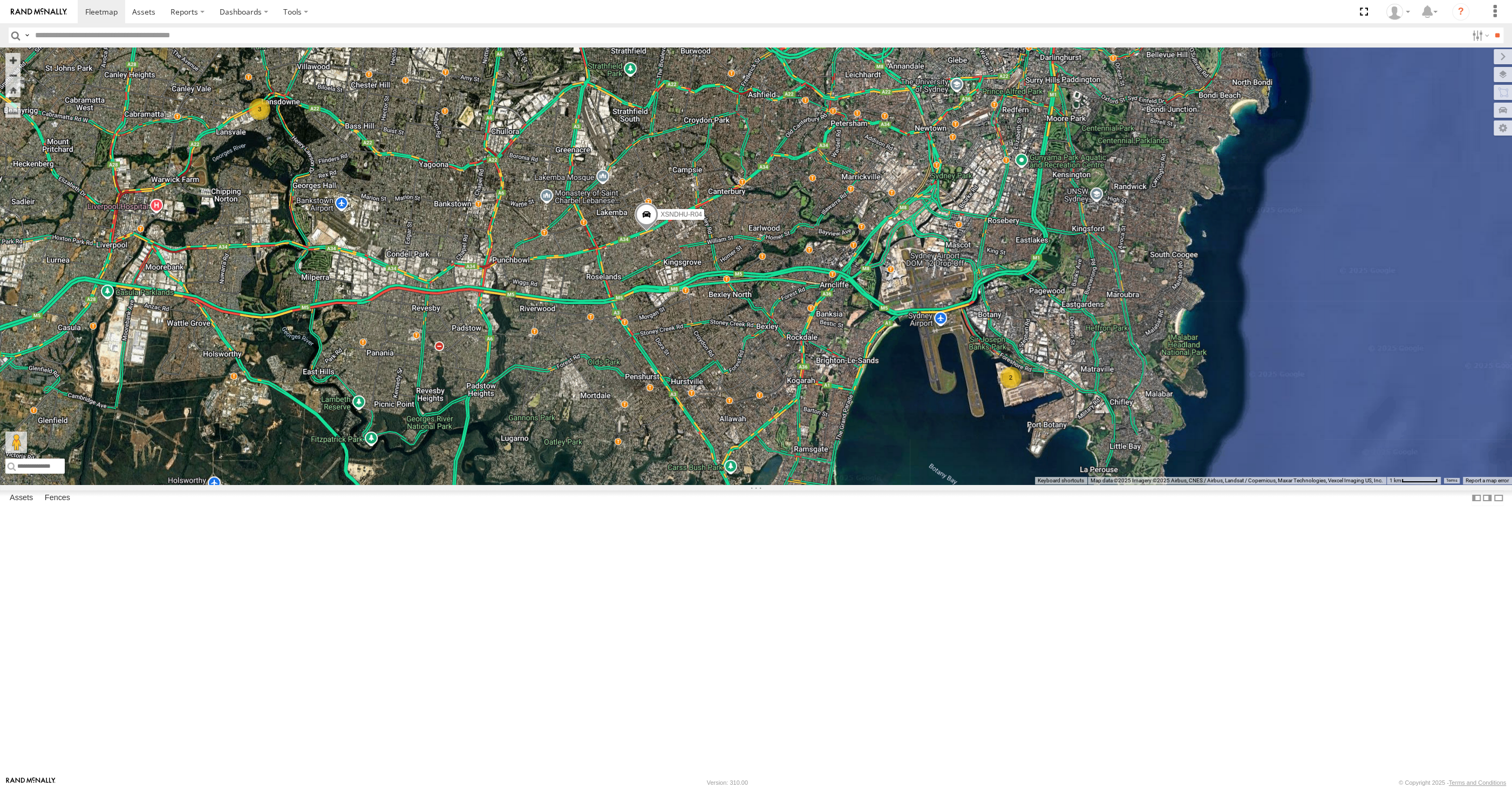
drag, startPoint x: 736, startPoint y: 534, endPoint x: 728, endPoint y: 546, distance: 14.4
click at [735, 484] on div "XSNDHU-R04 RJ5911-R79 XP81FE-R59 2 3" at bounding box center [756, 266] width 1512 height 437
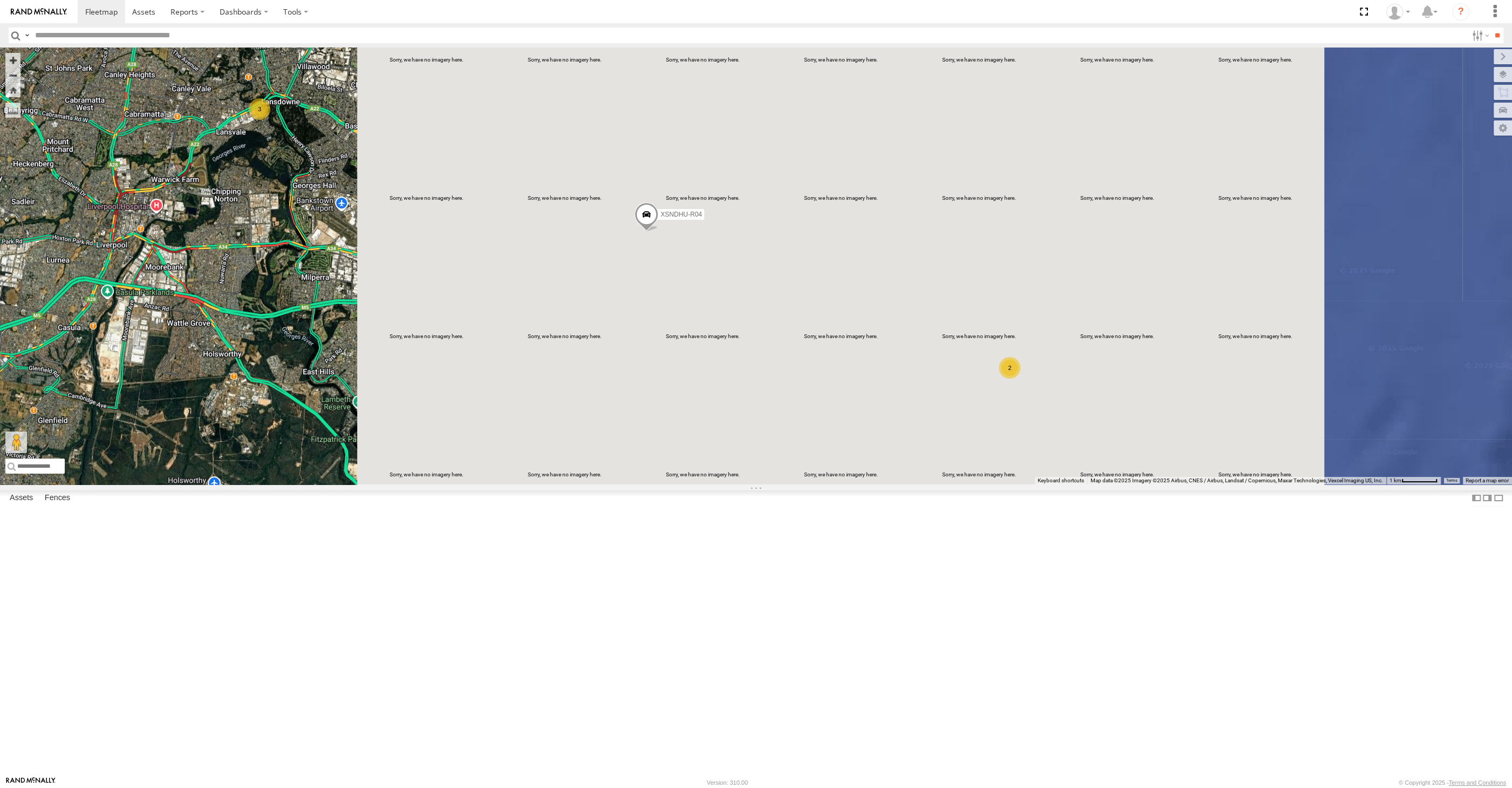
click at [793, 484] on div "2 XSNDHU-R04 3 RJ5911-R79" at bounding box center [756, 266] width 1512 height 437
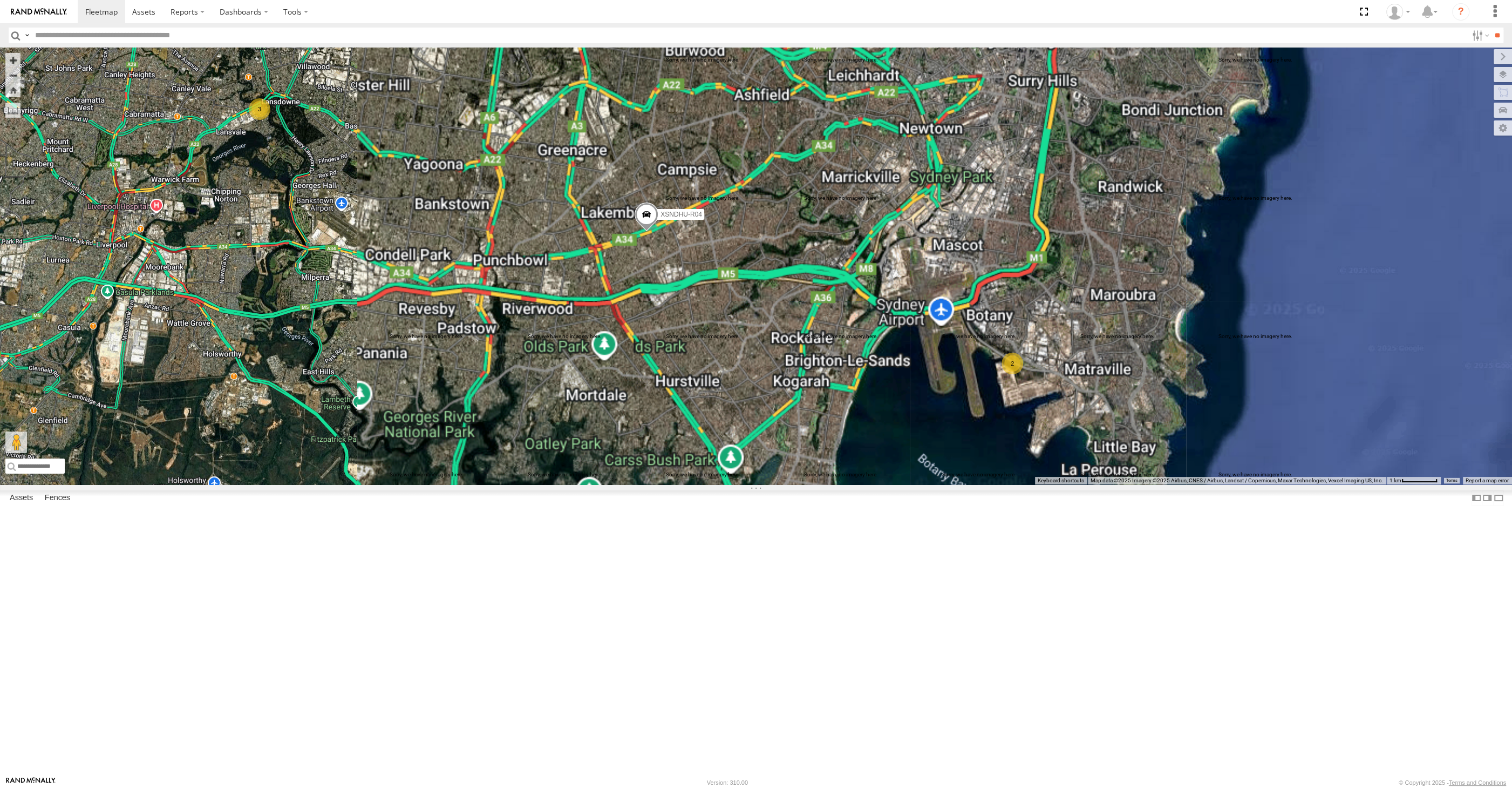
drag, startPoint x: 789, startPoint y: 525, endPoint x: 845, endPoint y: 558, distance: 65.0
click at [845, 484] on div "XSNDHU-R04 RJ5911-R79 XP81FE-R59 2 3" at bounding box center [756, 266] width 1512 height 437
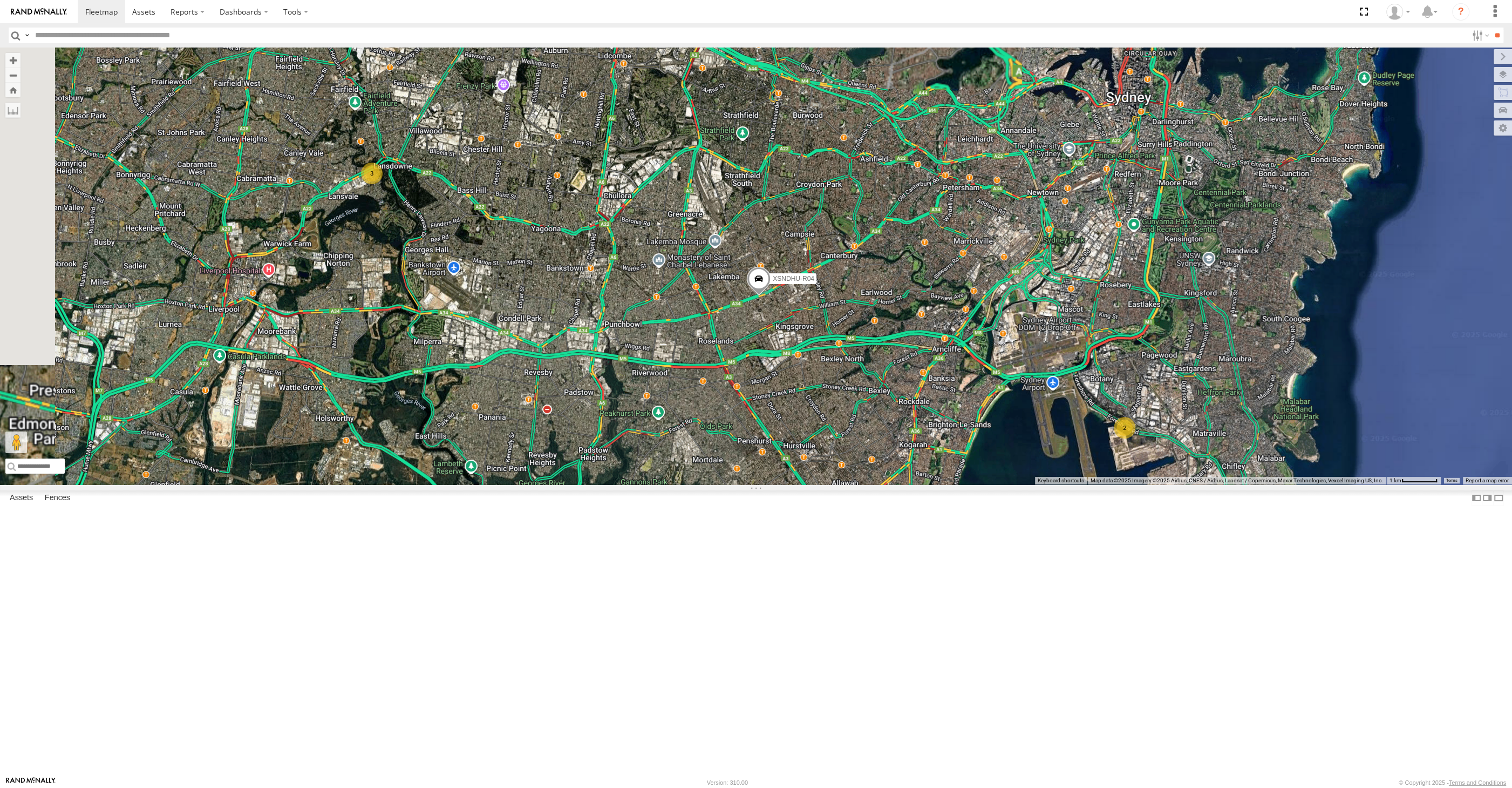
drag, startPoint x: 826, startPoint y: 560, endPoint x: 843, endPoint y: 568, distance: 18.8
click at [841, 484] on div "XSNDHU-R04 RJ5911-R79 XP81FE-R59 2 3" at bounding box center [756, 266] width 1512 height 437
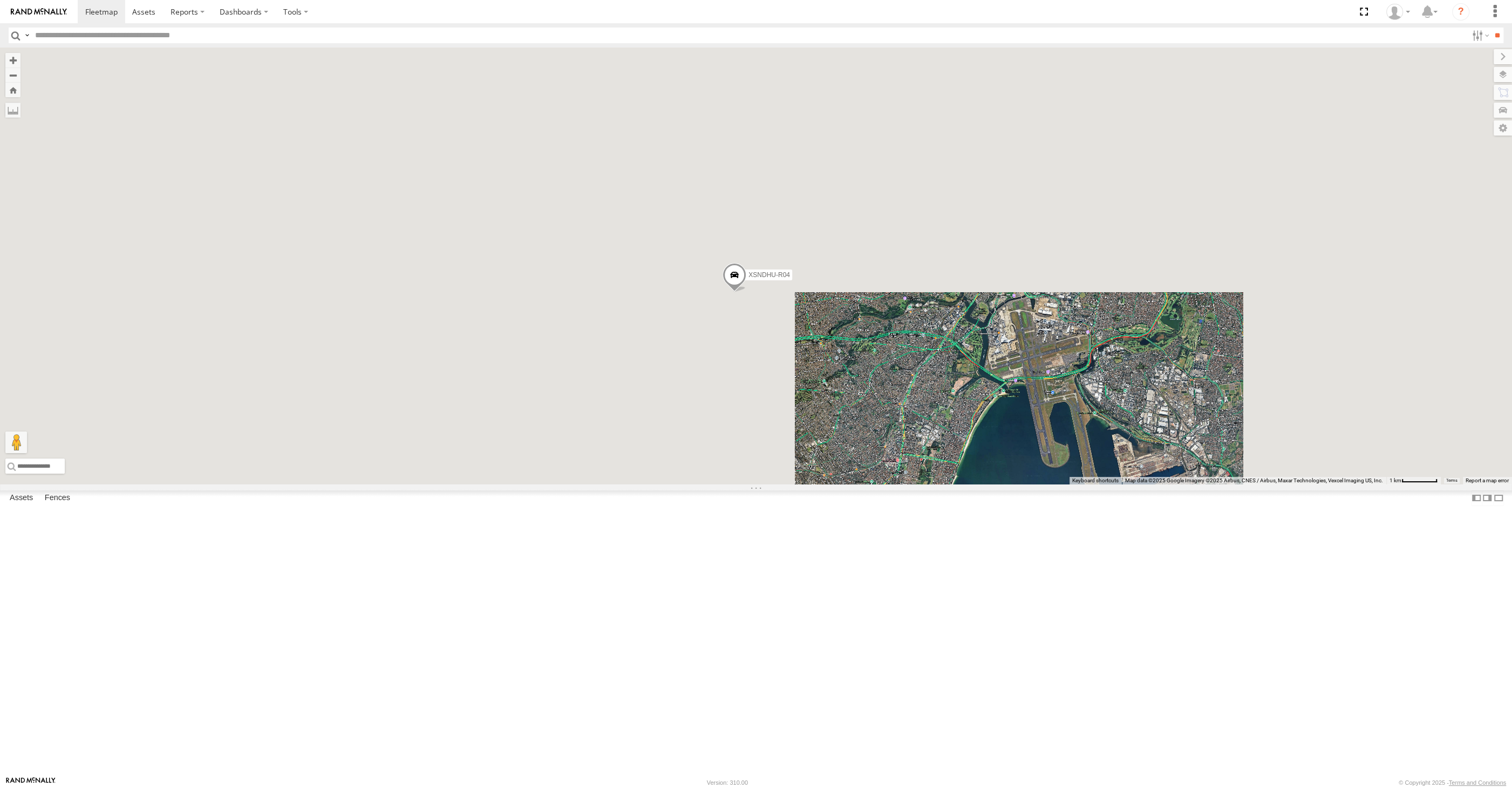
drag, startPoint x: 1103, startPoint y: 624, endPoint x: 1123, endPoint y: 602, distance: 29.7
click at [1106, 484] on div "XSNDHU-R04 RJ5911-R79 XP81FE-R59" at bounding box center [756, 266] width 1512 height 437
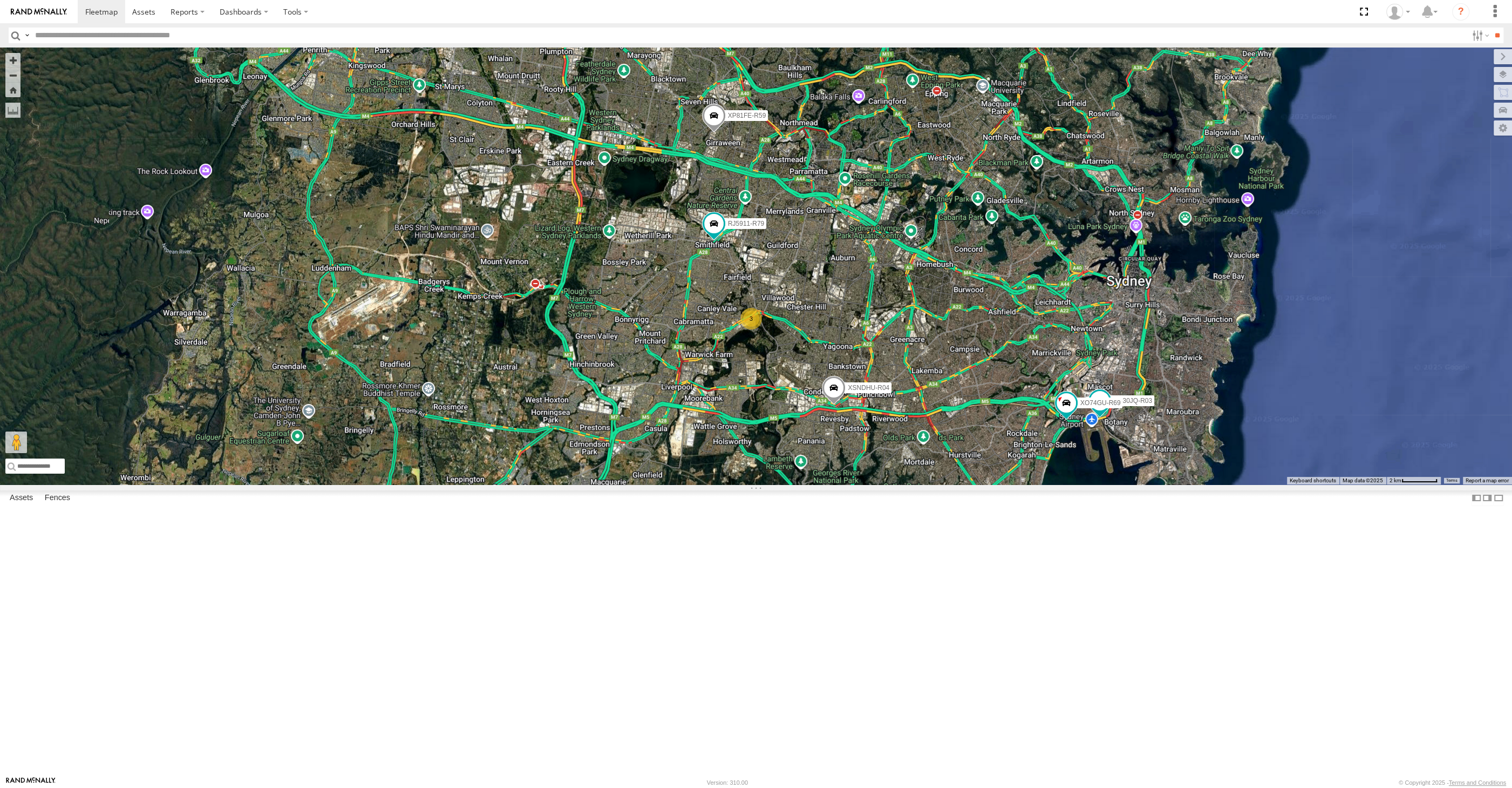
drag, startPoint x: 978, startPoint y: 541, endPoint x: 1001, endPoint y: 513, distance: 36.2
click at [1001, 484] on div "XP30JQ-R03 XSNDHU-R04 3 RJ5911-R79 XP81FE-R59 XO74GU-R69" at bounding box center [756, 266] width 1512 height 437
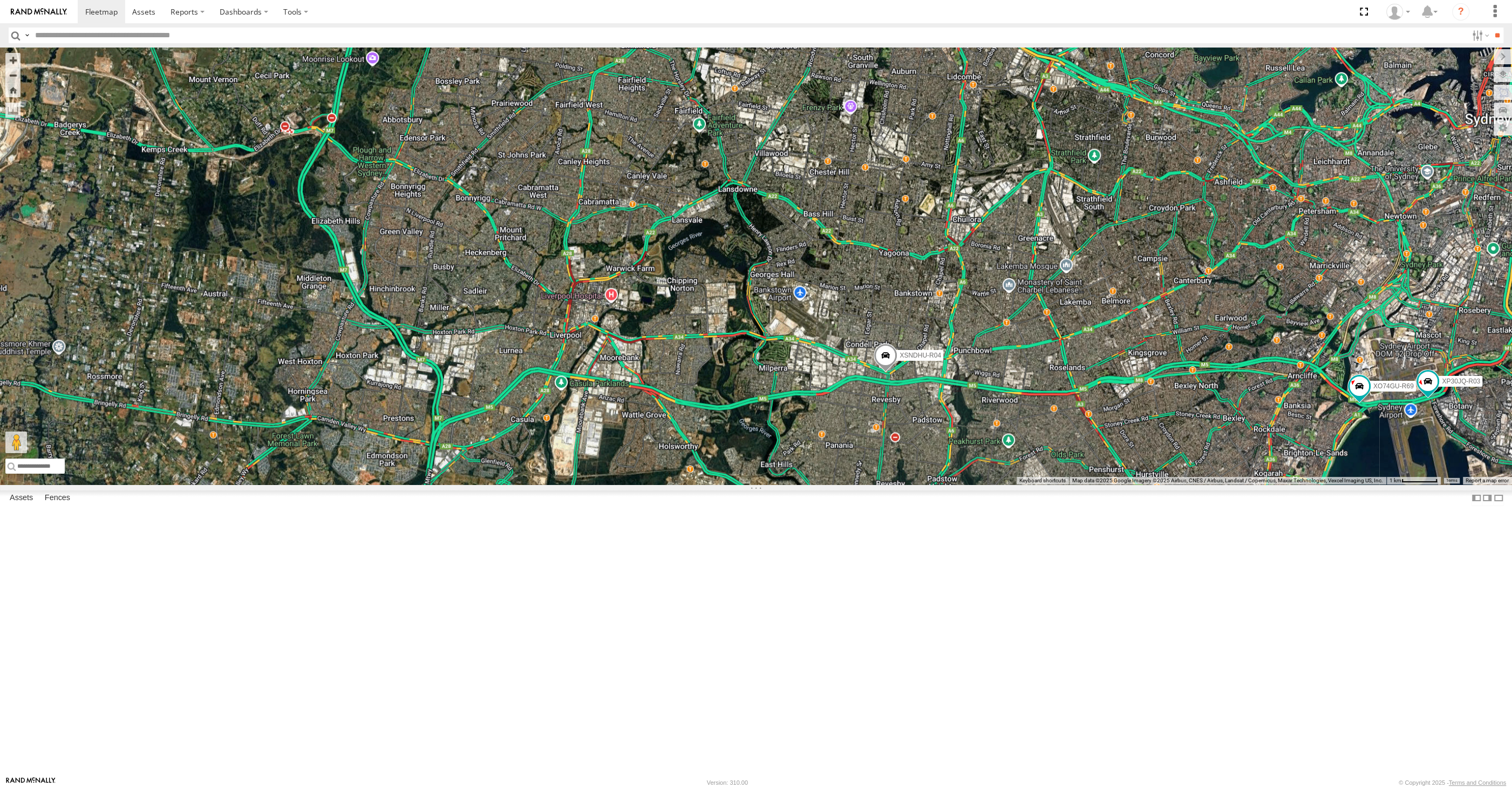
drag, startPoint x: 1081, startPoint y: 611, endPoint x: 1045, endPoint y: 607, distance: 36.2
click at [1045, 484] on div "XP30JQ-R03 XSNDHU-R04 RJ5911-R79 XP81FE-R59 XO74GU-R69" at bounding box center [756, 266] width 1512 height 437
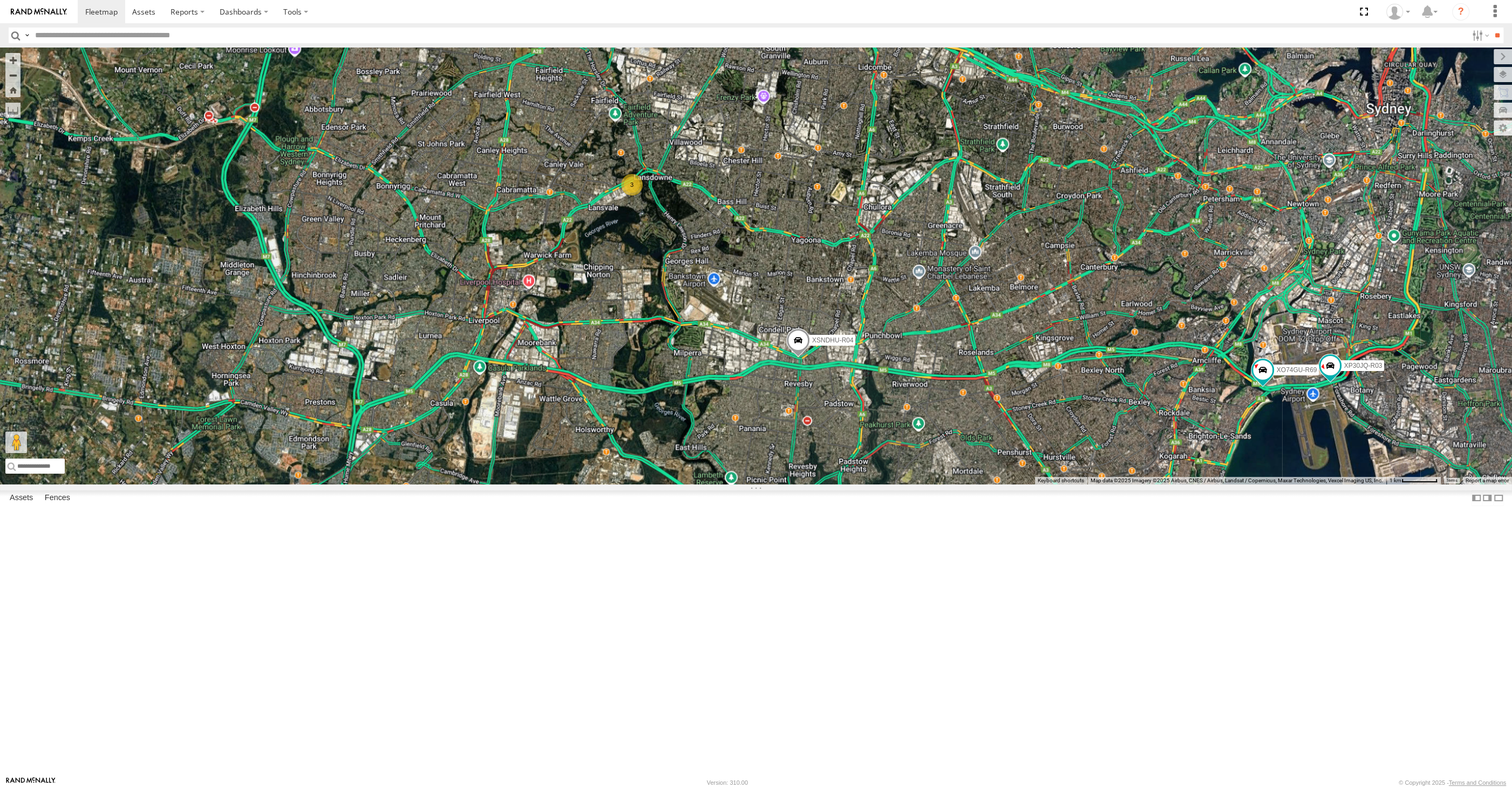
click at [1037, 484] on div "XP30JQ-R03 XSNDHU-R04 RJ5911-R79 XP81FE-R59 XO74GU-R69 3" at bounding box center [756, 266] width 1512 height 437
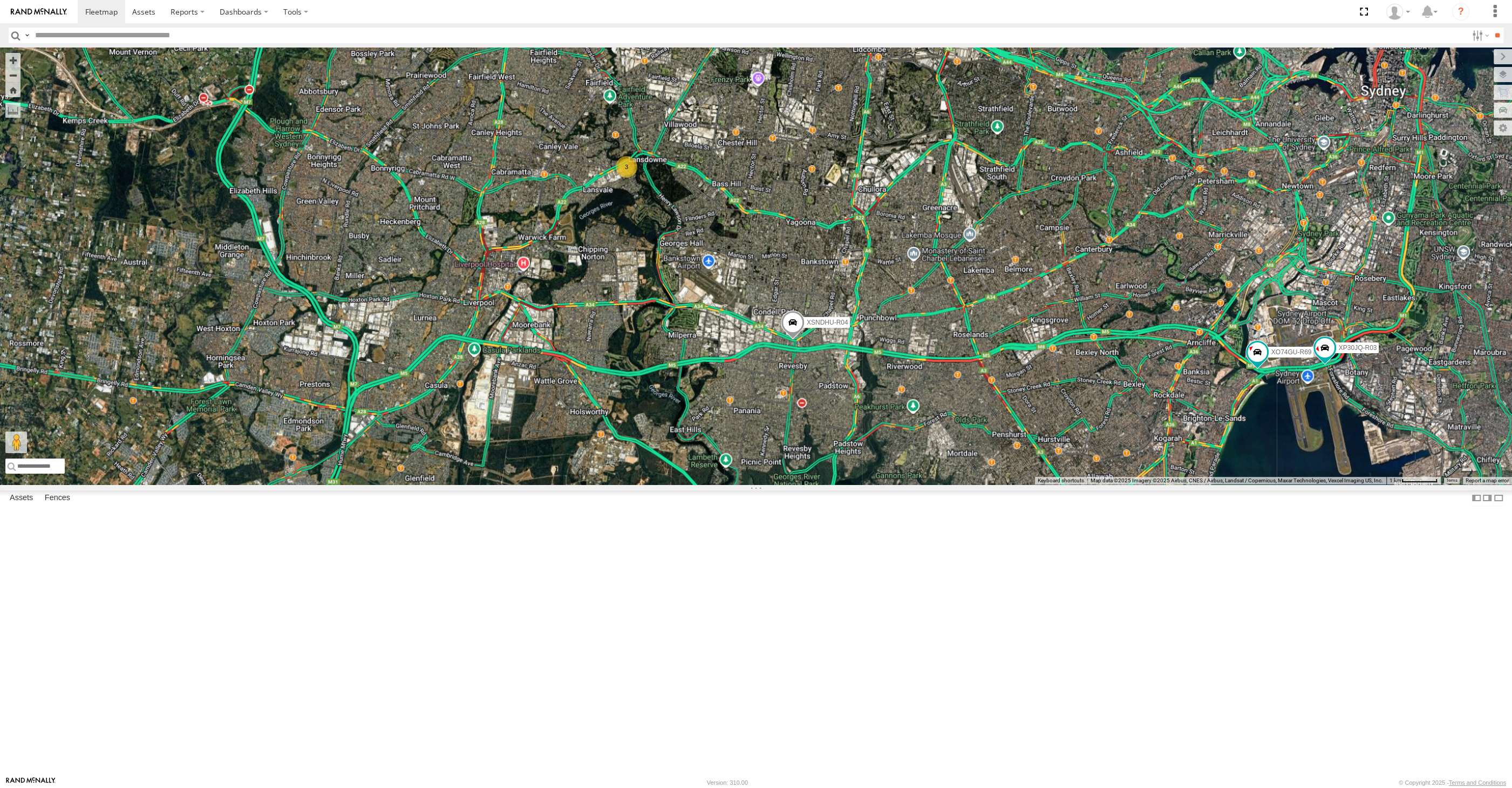
click at [674, 334] on div "XP30JQ-R03 XSNDHU-R04 RJ5911-R79 XP81FE-R59 XO74GU-R69 3" at bounding box center [756, 266] width 1512 height 437
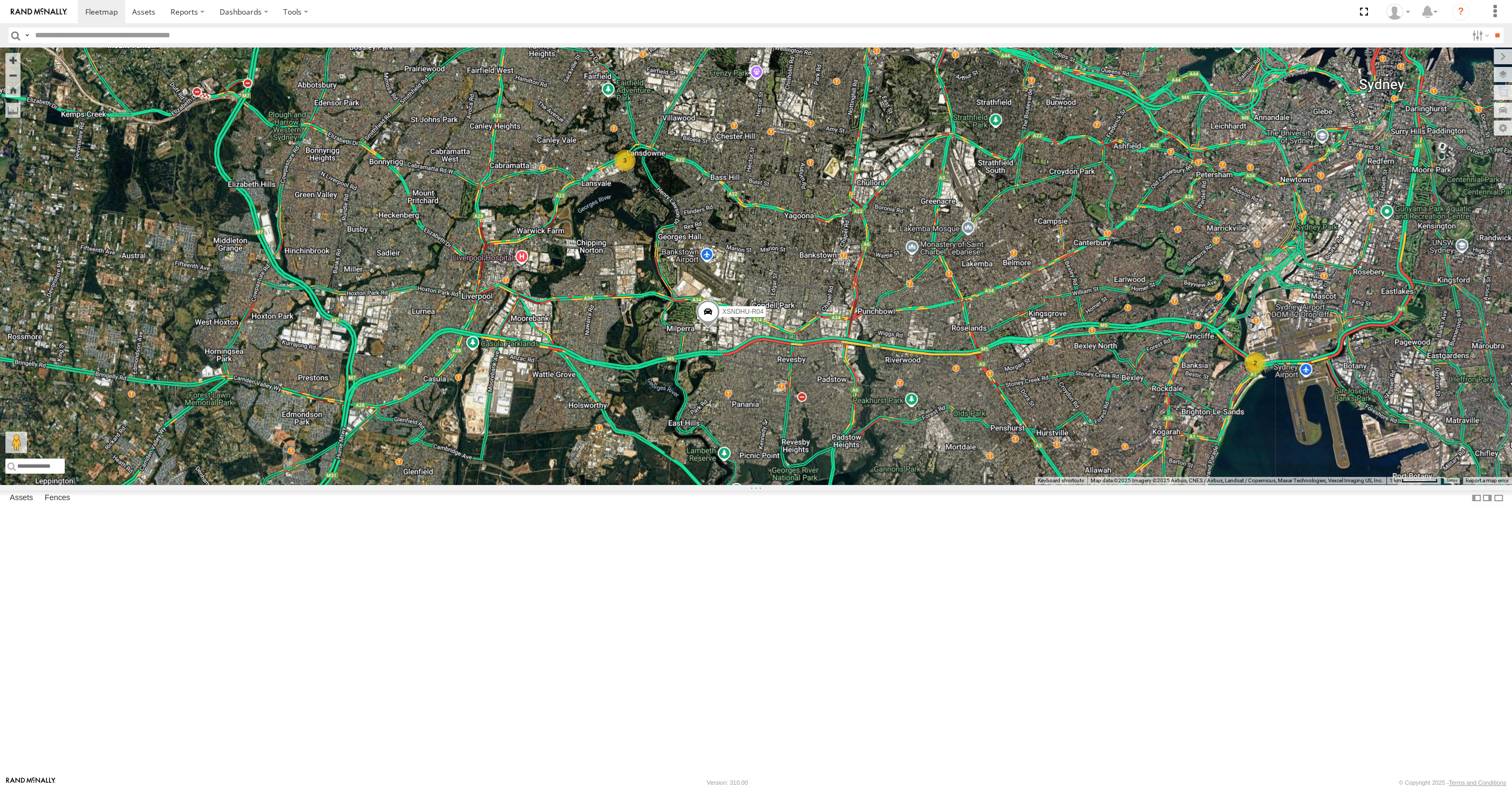
click at [842, 484] on div "XSNDHU-R04 RJ5911-R79 XP81FE-R59 2 3" at bounding box center [756, 266] width 1512 height 437
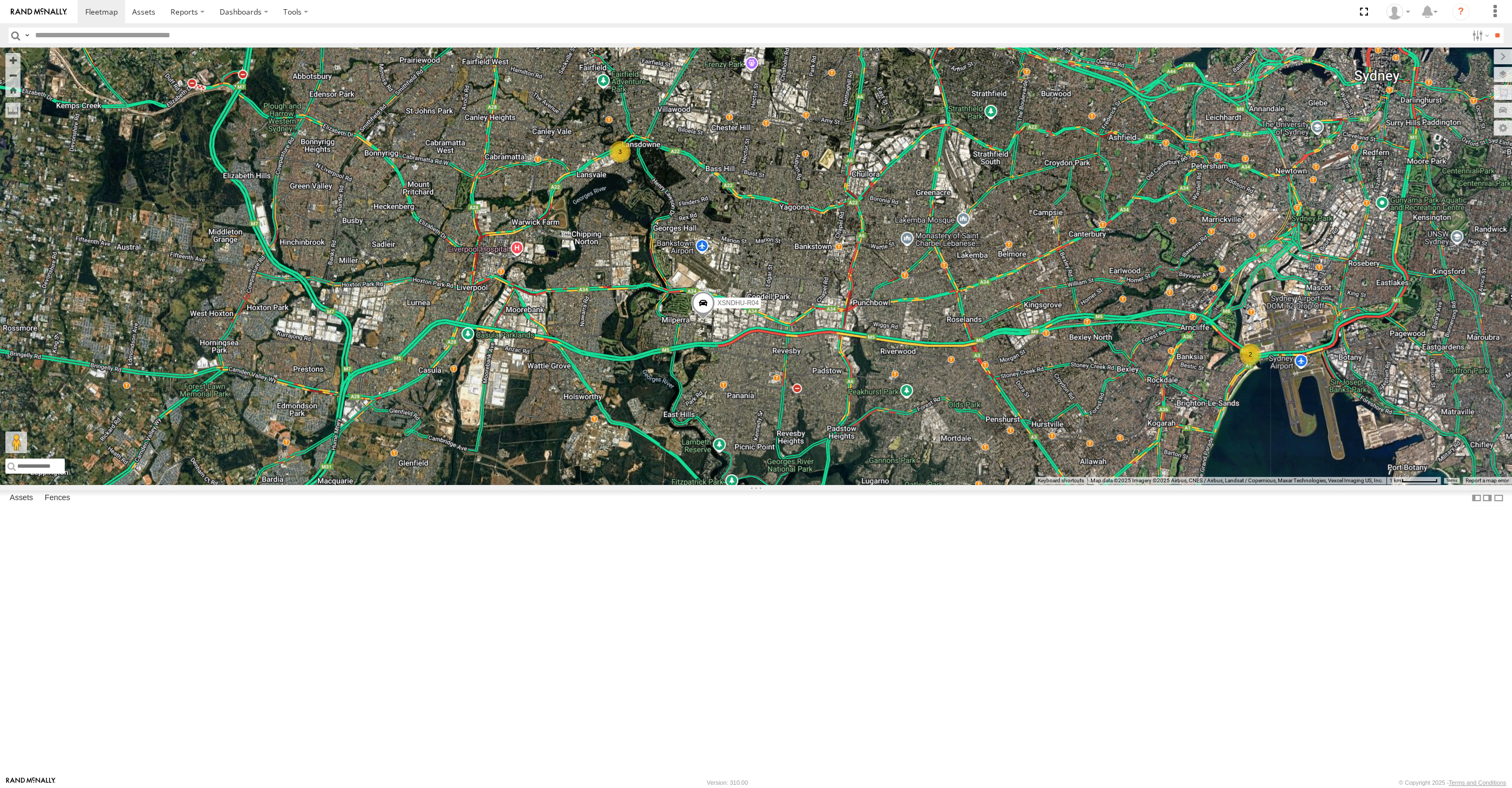
drag, startPoint x: 840, startPoint y: 643, endPoint x: 840, endPoint y: 632, distance: 11.0
click at [841, 484] on div "XSNDHU-R04 RJ5911-R79 XP81FE-R59 2 3" at bounding box center [756, 266] width 1512 height 437
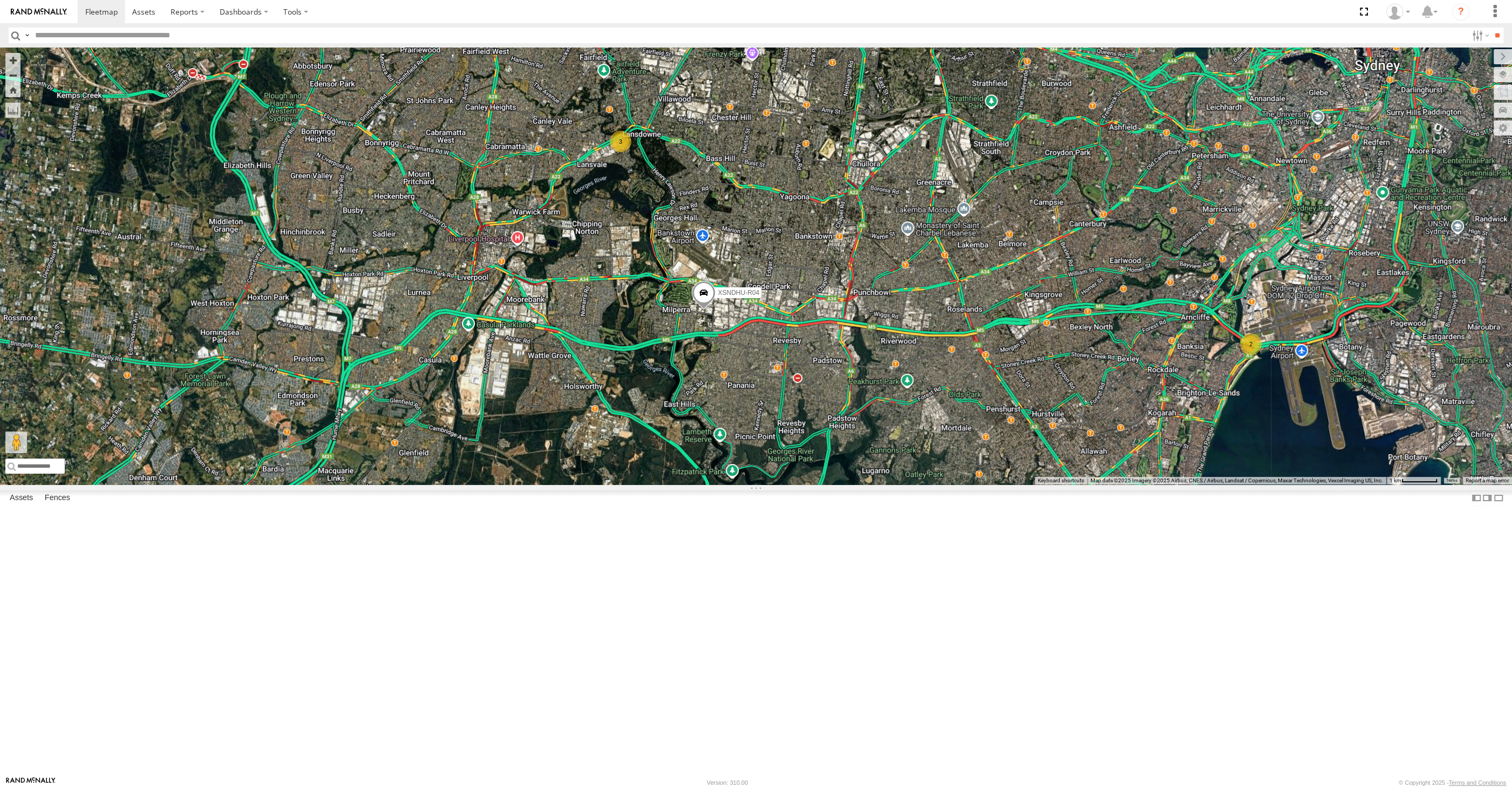
drag, startPoint x: 1238, startPoint y: 569, endPoint x: 1238, endPoint y: 557, distance: 12.0
click at [1238, 484] on div "XSNDHU-R04 RJ5911-R79 XP81FE-R59 2 3" at bounding box center [756, 266] width 1512 height 437
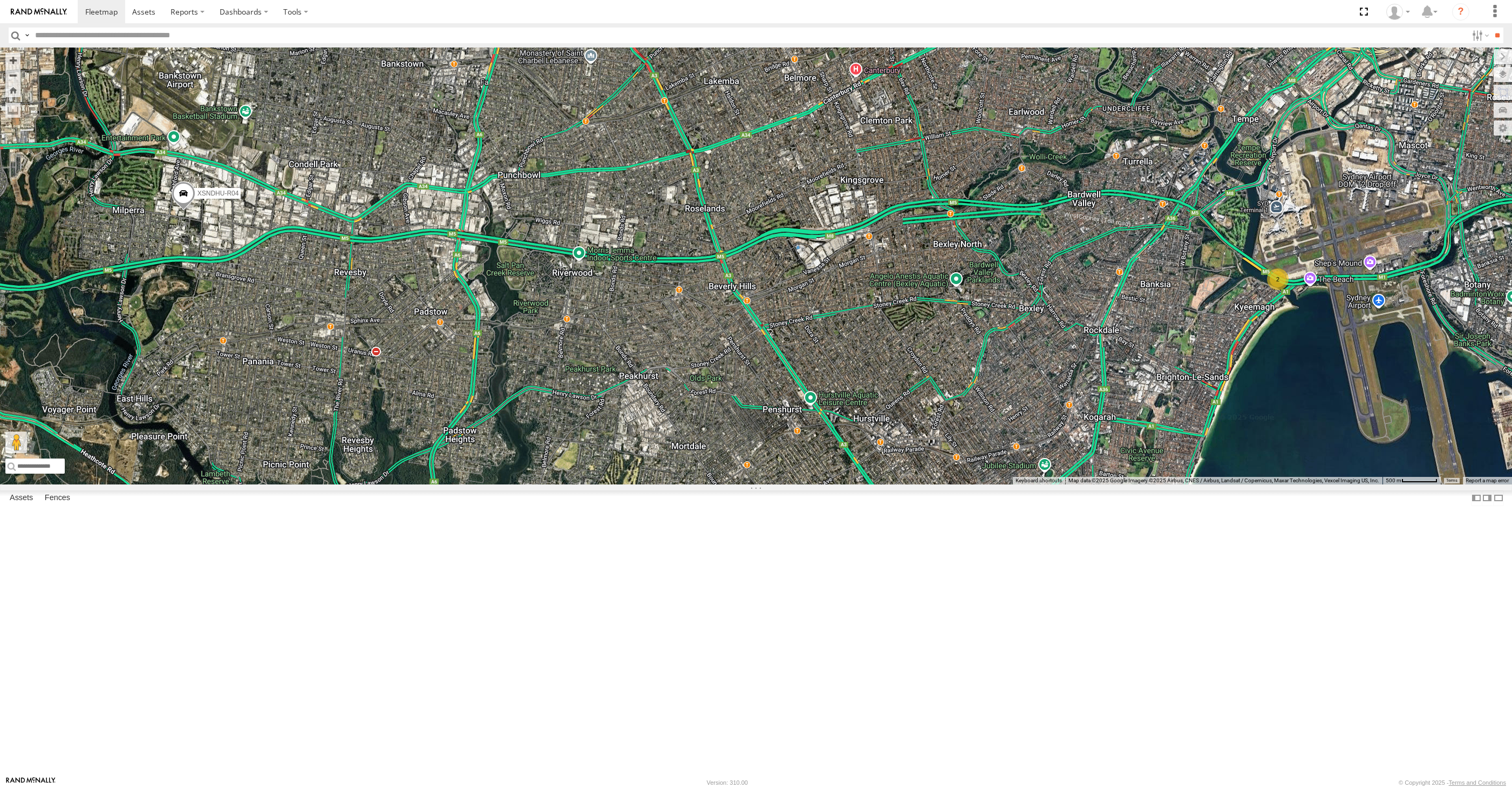
select select "**********"
click at [1265, 484] on div "XSNDHU-R04 RJ5911-R79 XP81FE-R59 2" at bounding box center [756, 266] width 1512 height 437
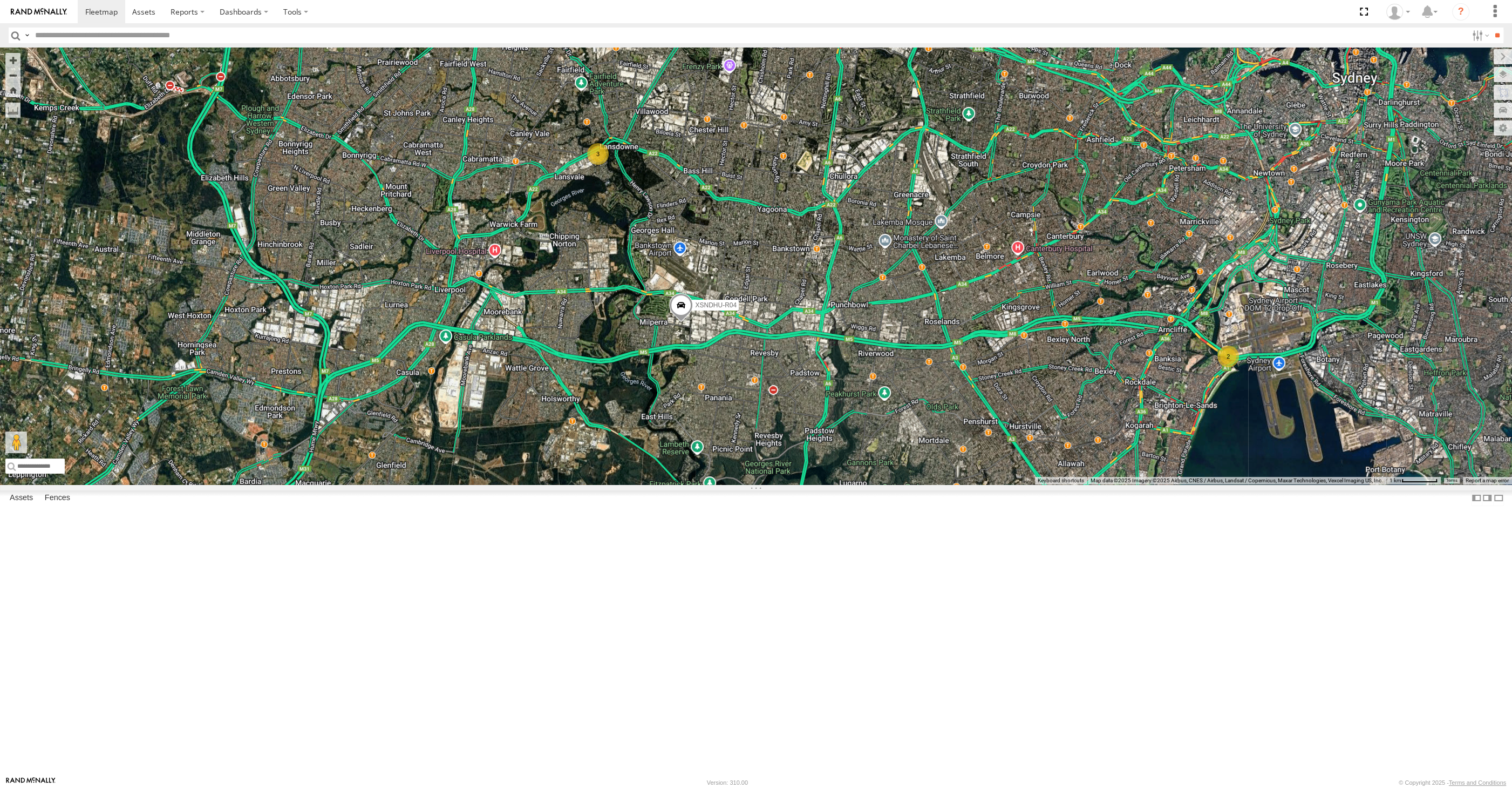
drag, startPoint x: 958, startPoint y: 663, endPoint x: 914, endPoint y: 667, distance: 44.2
click at [914, 484] on div "XSNDHU-R04 RJ5911-R79 XP81FE-R59 2 3" at bounding box center [756, 266] width 1512 height 437
drag, startPoint x: 949, startPoint y: 637, endPoint x: 928, endPoint y: 645, distance: 22.5
click at [929, 484] on div "XSNDHU-R04 RJ5911-R79 XP81FE-R59 2 3" at bounding box center [756, 266] width 1512 height 437
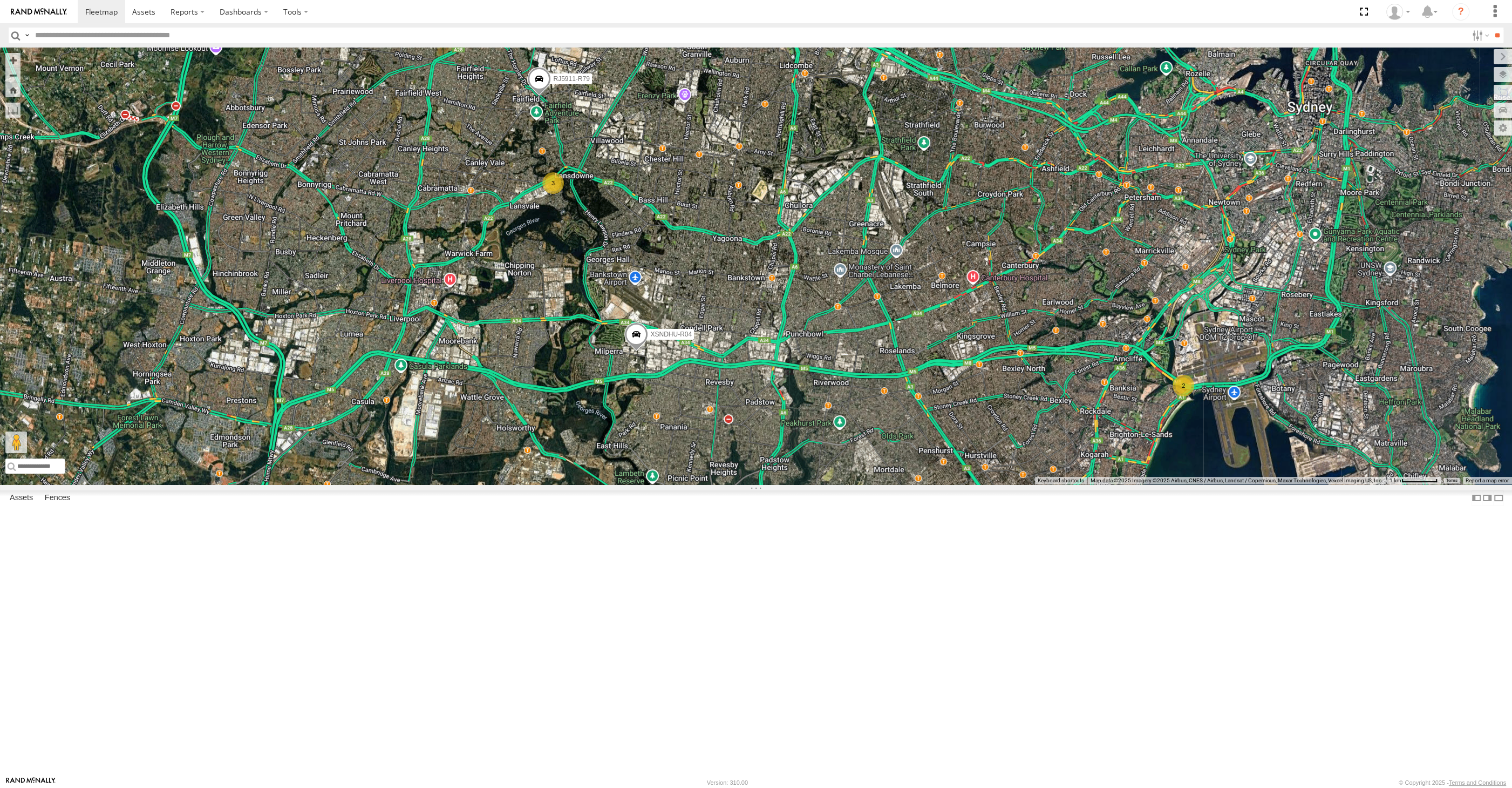
drag, startPoint x: 738, startPoint y: 537, endPoint x: 737, endPoint y: 553, distance: 16.0
click at [737, 484] on div "XSNDHU-R04 RJ5911-R79 2 3" at bounding box center [756, 266] width 1512 height 437
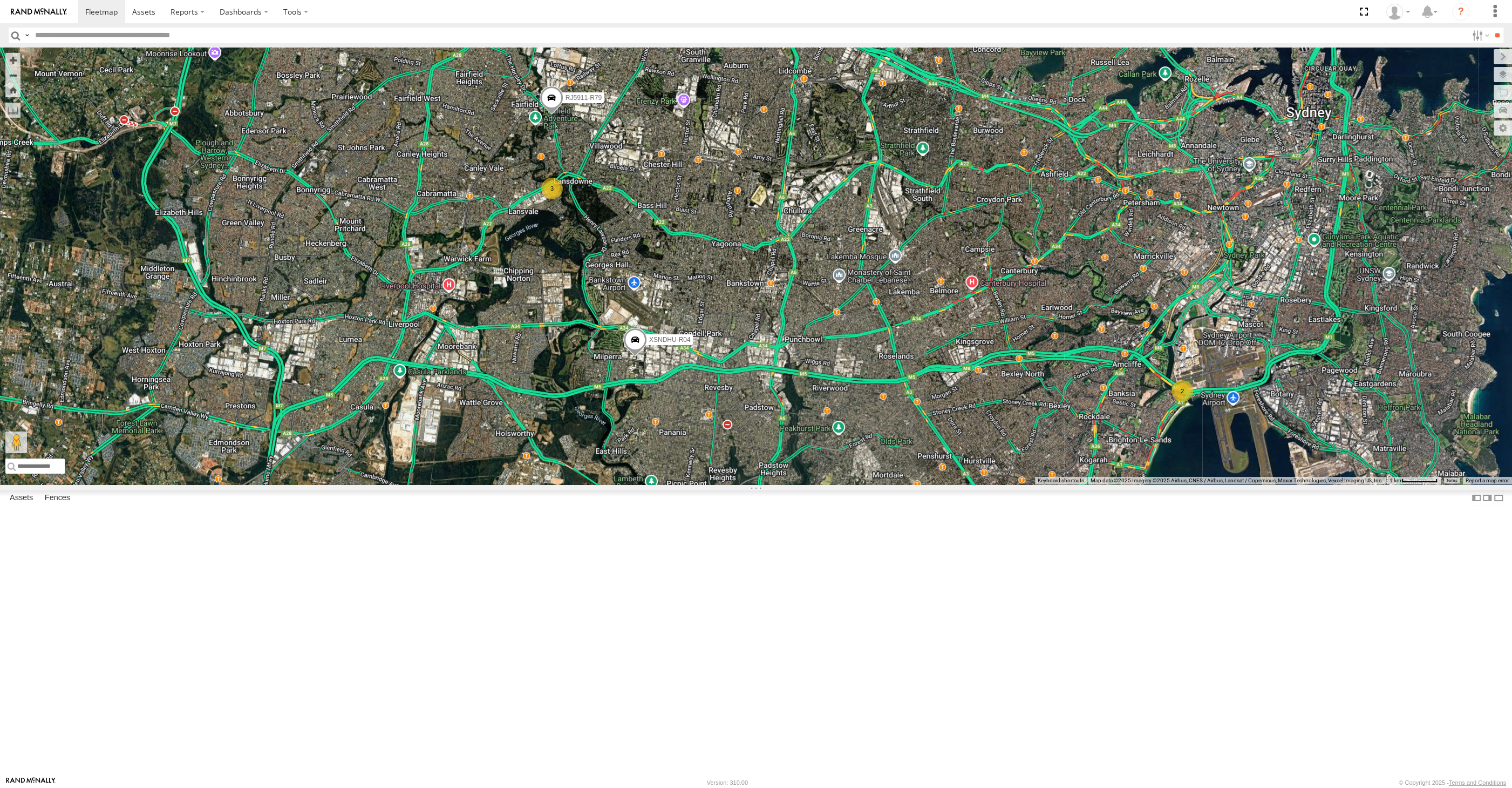
drag, startPoint x: 880, startPoint y: 670, endPoint x: 874, endPoint y: 665, distance: 7.8
click at [874, 484] on div "XSNDHU-R04 RJ5911-R79 2 3" at bounding box center [756, 266] width 1512 height 437
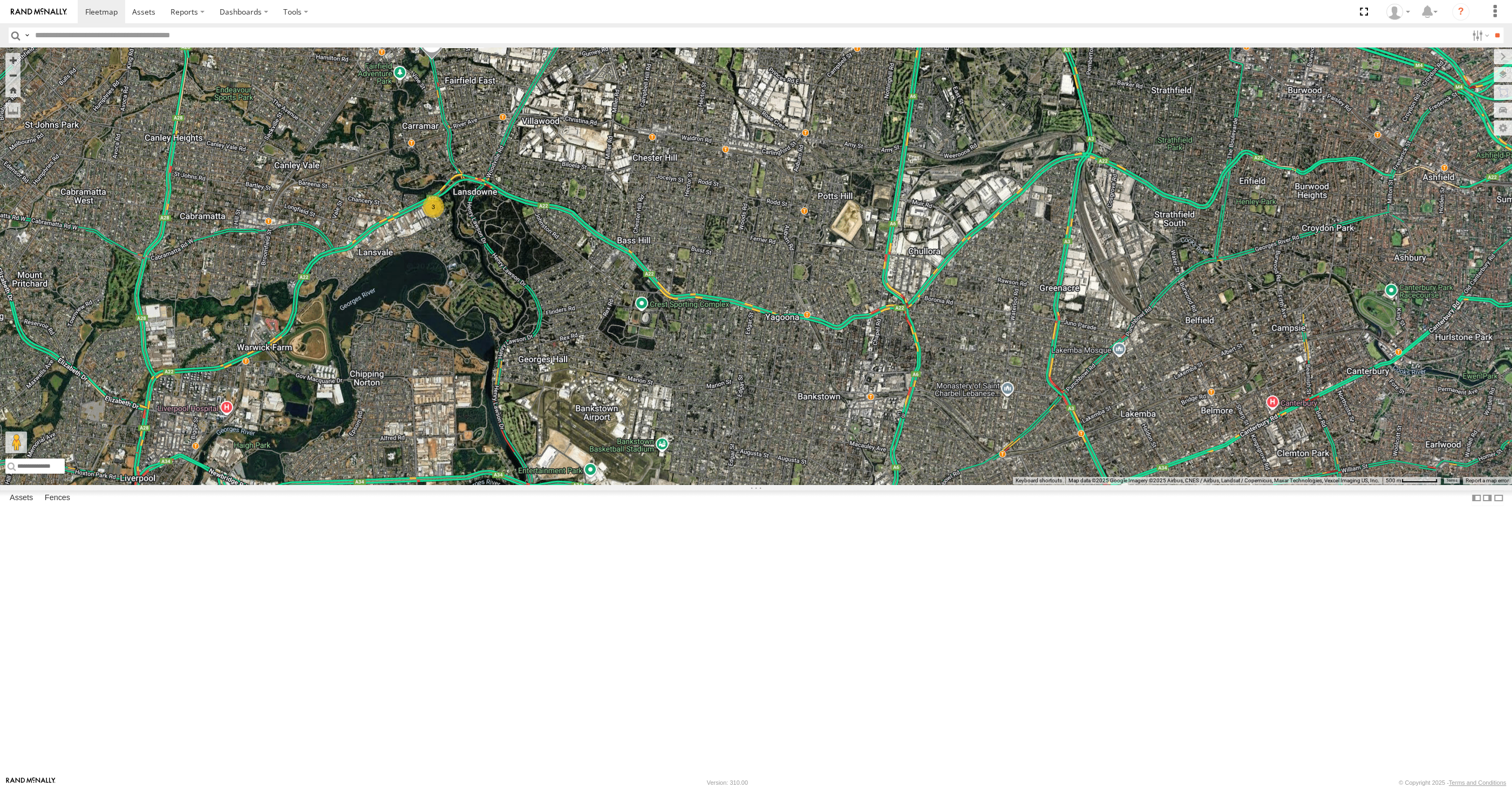
drag, startPoint x: 720, startPoint y: 289, endPoint x: 782, endPoint y: 377, distance: 107.6
click at [779, 373] on div "XSNDHU-R04 RJ5911-R79 3" at bounding box center [756, 266] width 1512 height 437
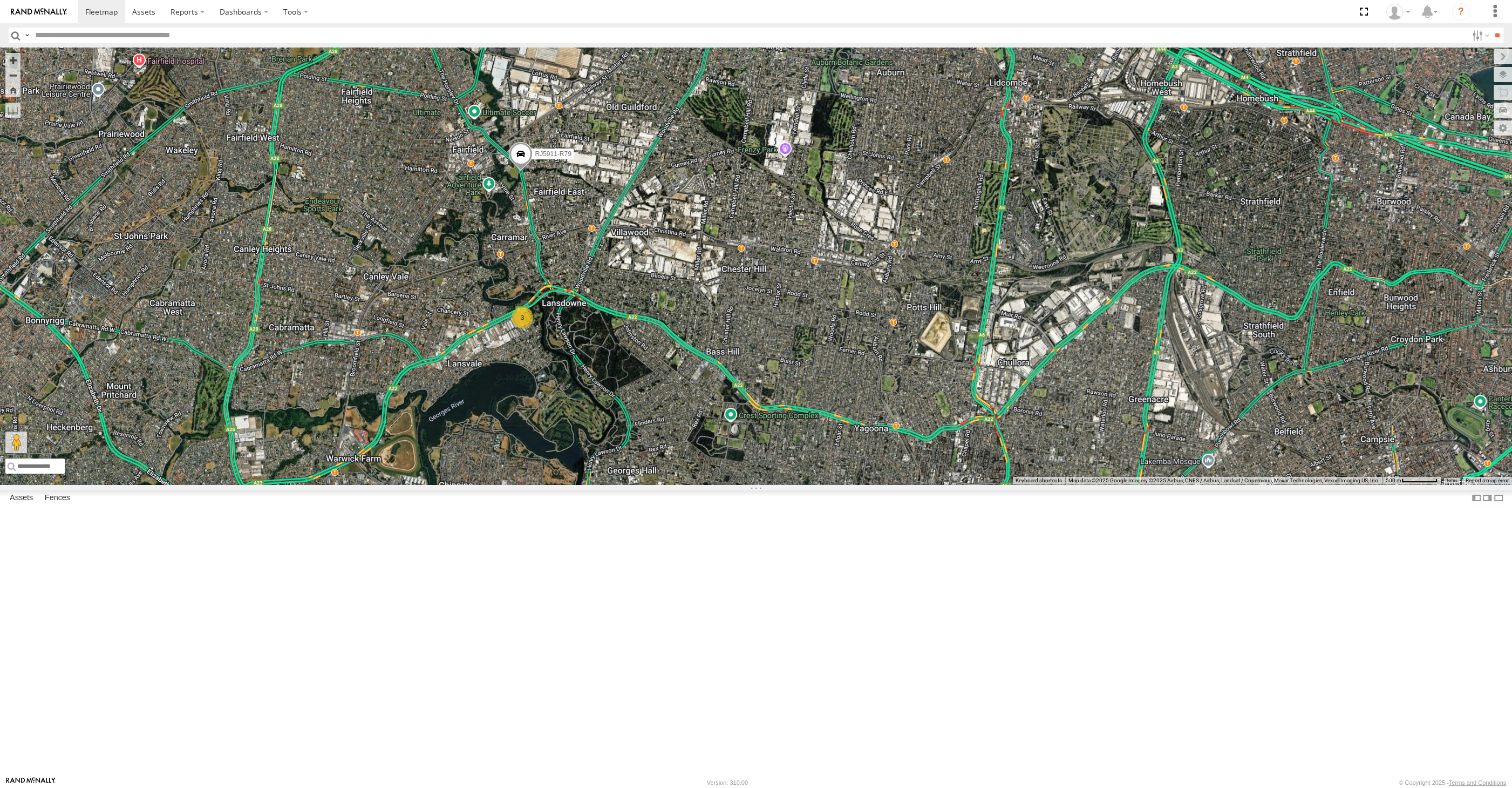
drag, startPoint x: 821, startPoint y: 480, endPoint x: 809, endPoint y: 437, distance: 44.6
click at [812, 444] on div "XSNDHU-R04 RJ5911-R79 3" at bounding box center [756, 266] width 1512 height 437
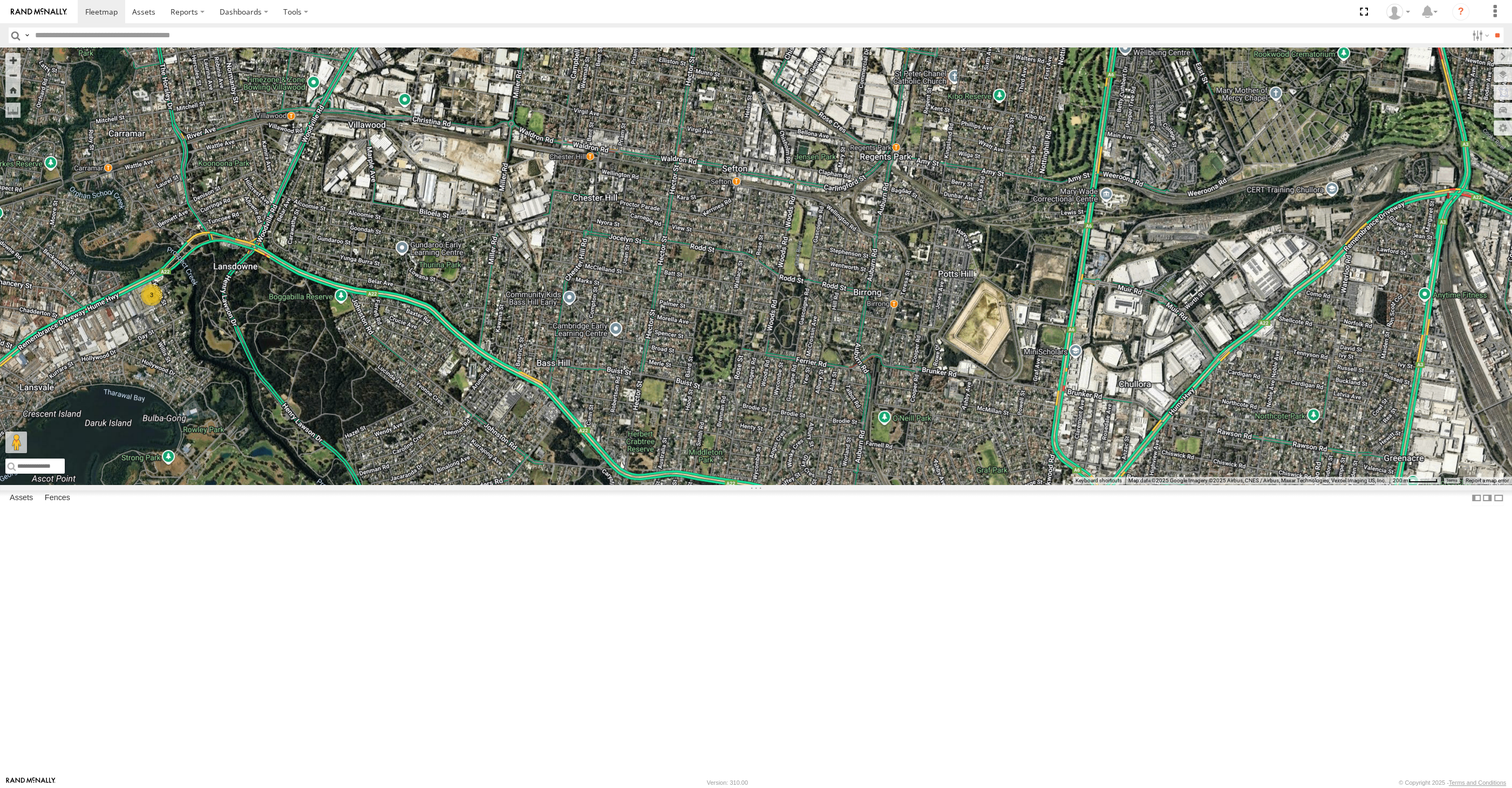
drag, startPoint x: 867, startPoint y: 241, endPoint x: 832, endPoint y: 376, distance: 139.5
click at [832, 376] on div "XSNDHU-R04 RJ5911-R79 3" at bounding box center [756, 266] width 1512 height 437
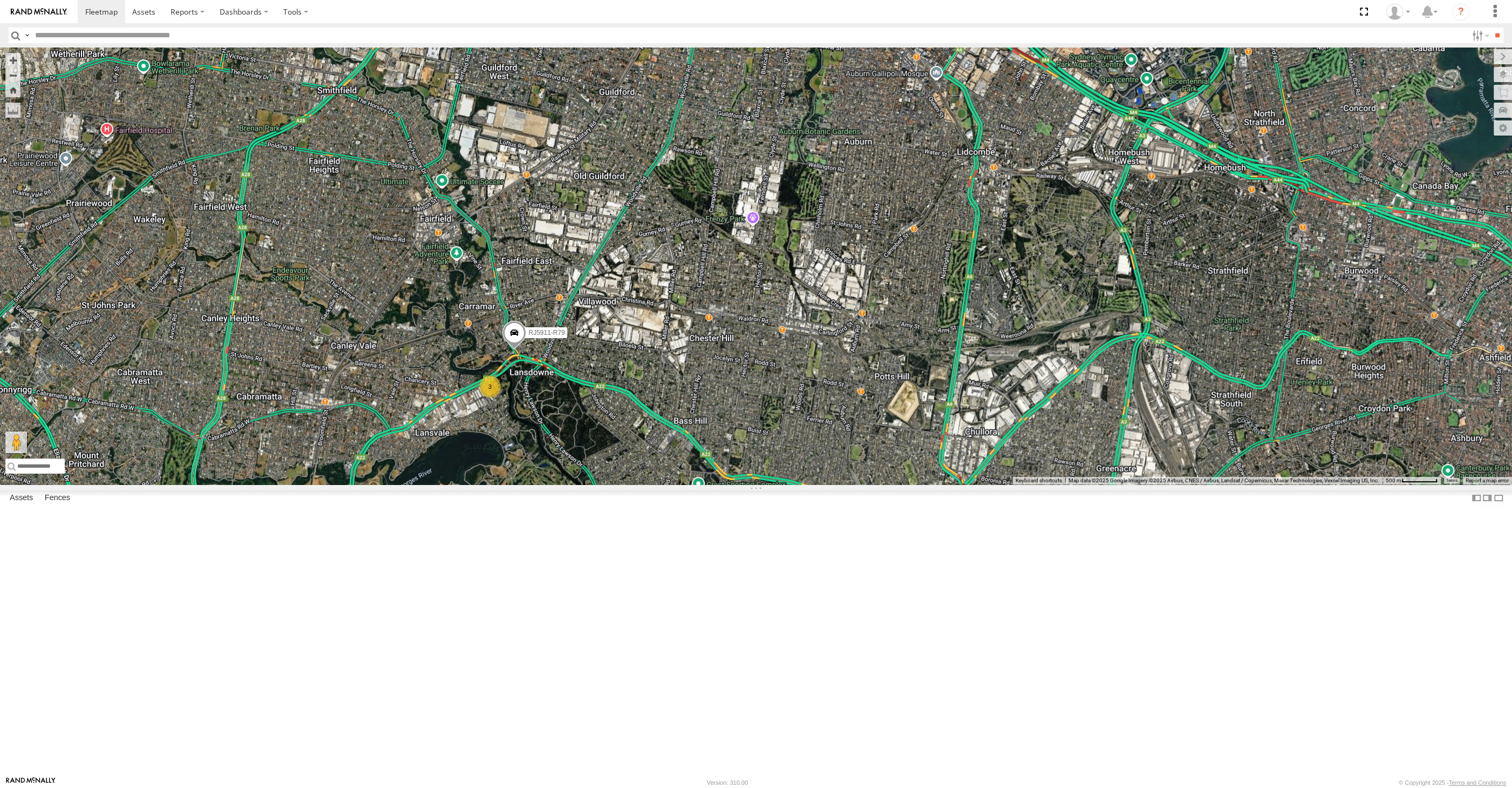
drag, startPoint x: 1068, startPoint y: 570, endPoint x: 1019, endPoint y: 522, distance: 68.6
click at [1045, 484] on div "RJ5911-R79 3" at bounding box center [756, 266] width 1512 height 437
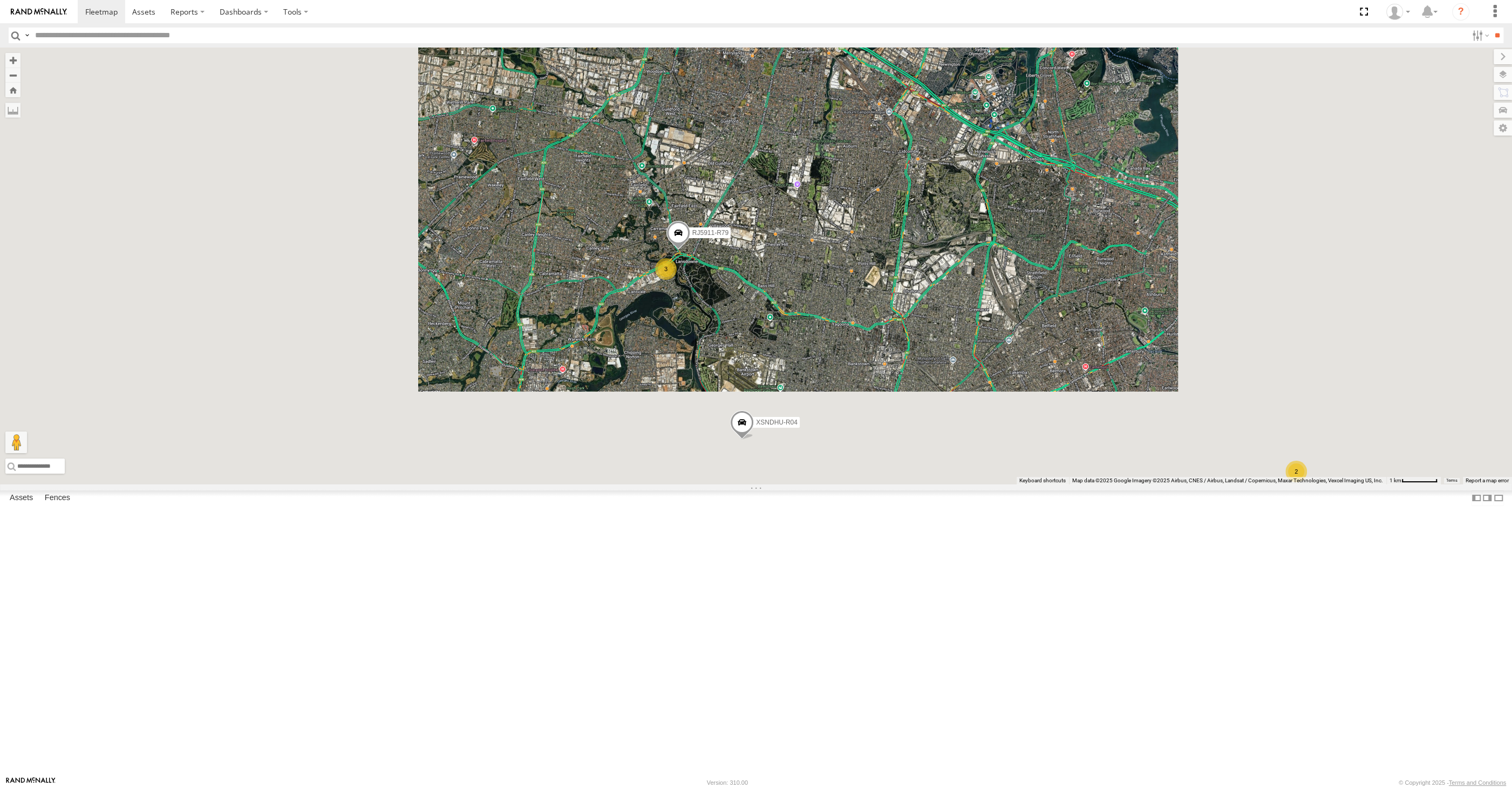
click at [992, 484] on div "RJ5911-R79 2 XSNDHU-R04 3" at bounding box center [756, 266] width 1512 height 437
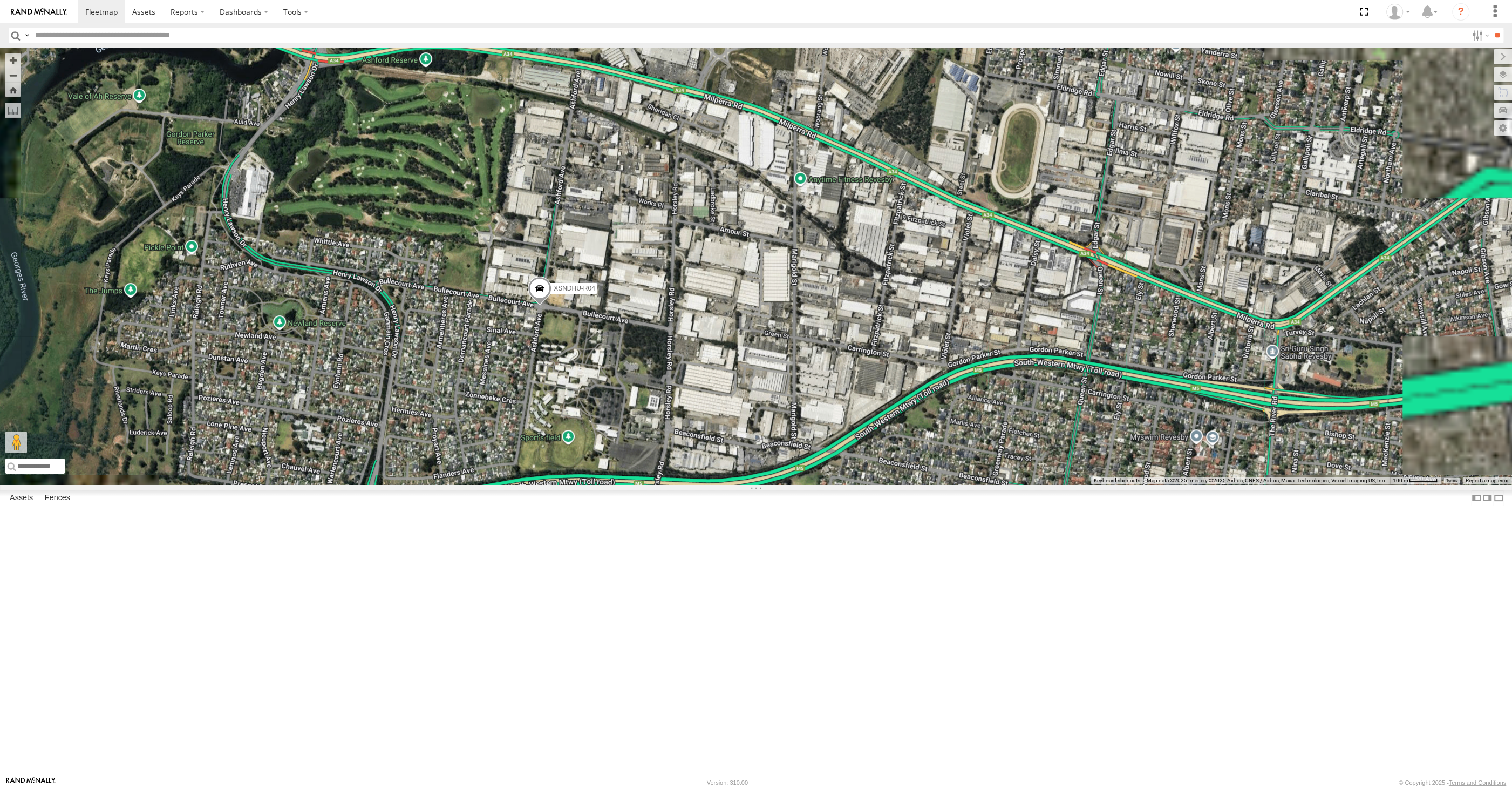
click at [539, 305] on span at bounding box center [539, 291] width 23 height 29
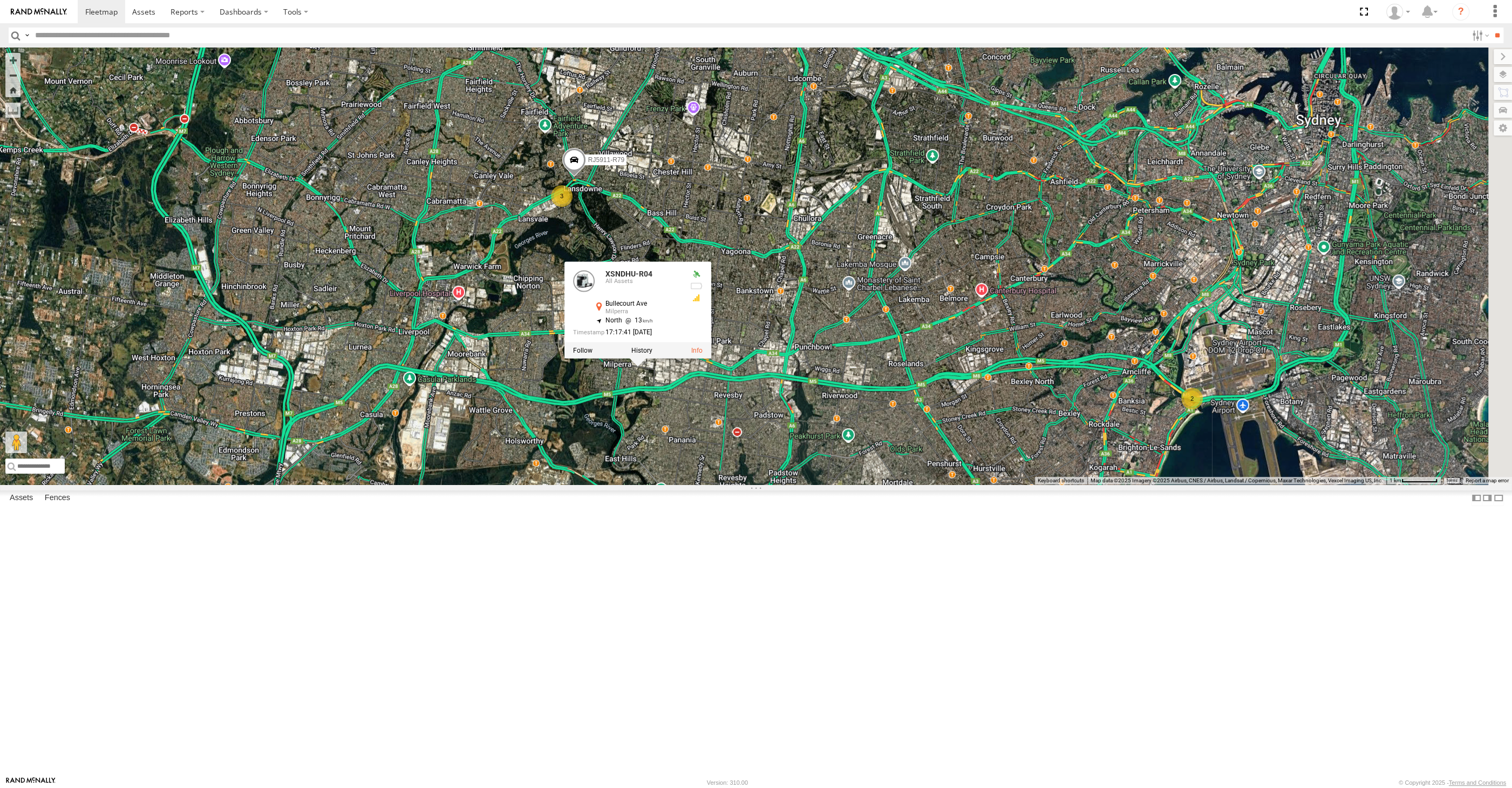
click at [1002, 484] on div "RJ5911-R79 XSNDHU-R04 XSNDHU-R04 All Assets Bullecourt Ave Milperra -33.93779 ,…" at bounding box center [756, 266] width 1512 height 437
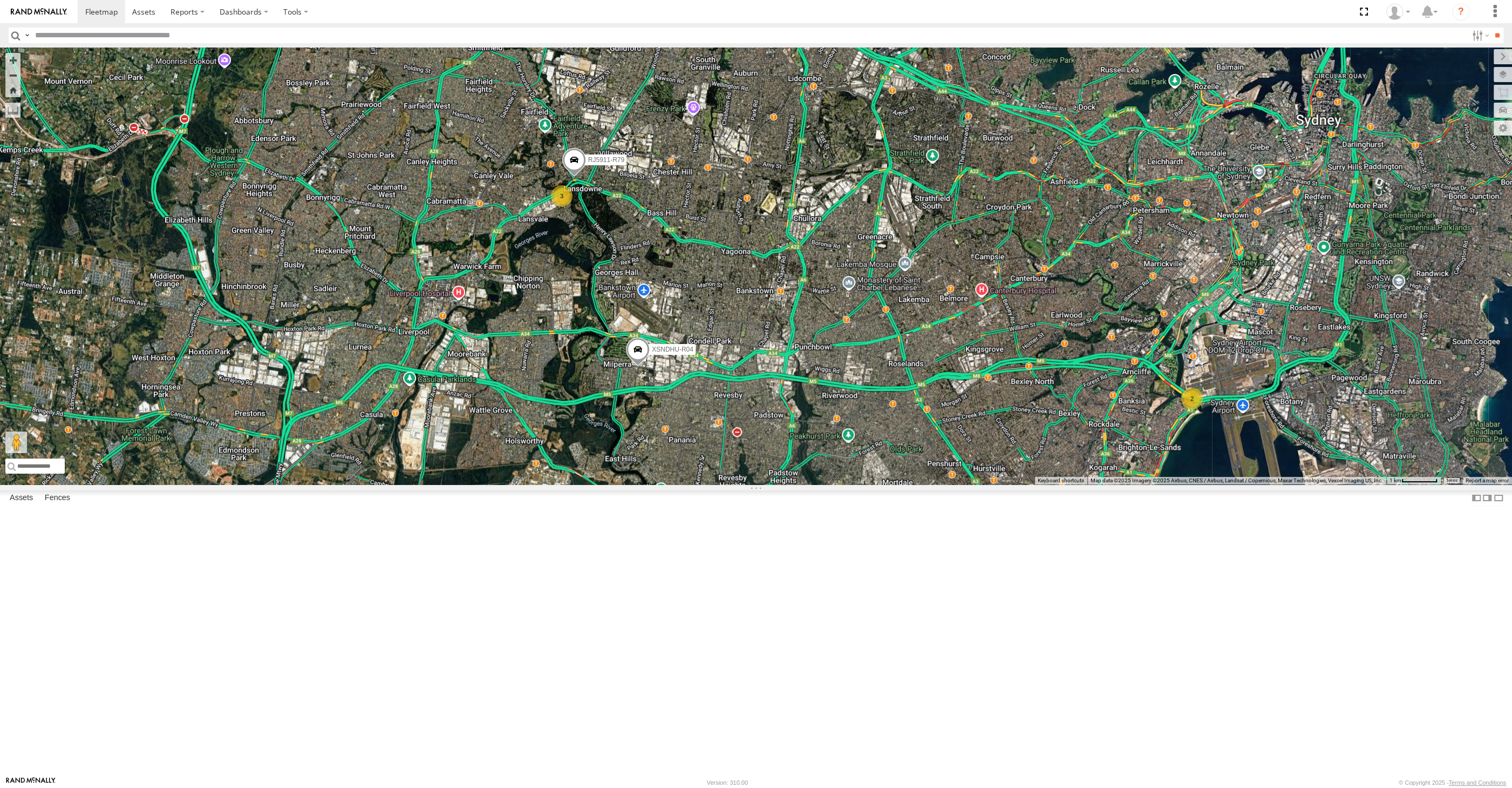
click at [848, 484] on div "RJ5911-R79 XSNDHU-R04 2 3" at bounding box center [756, 266] width 1512 height 437
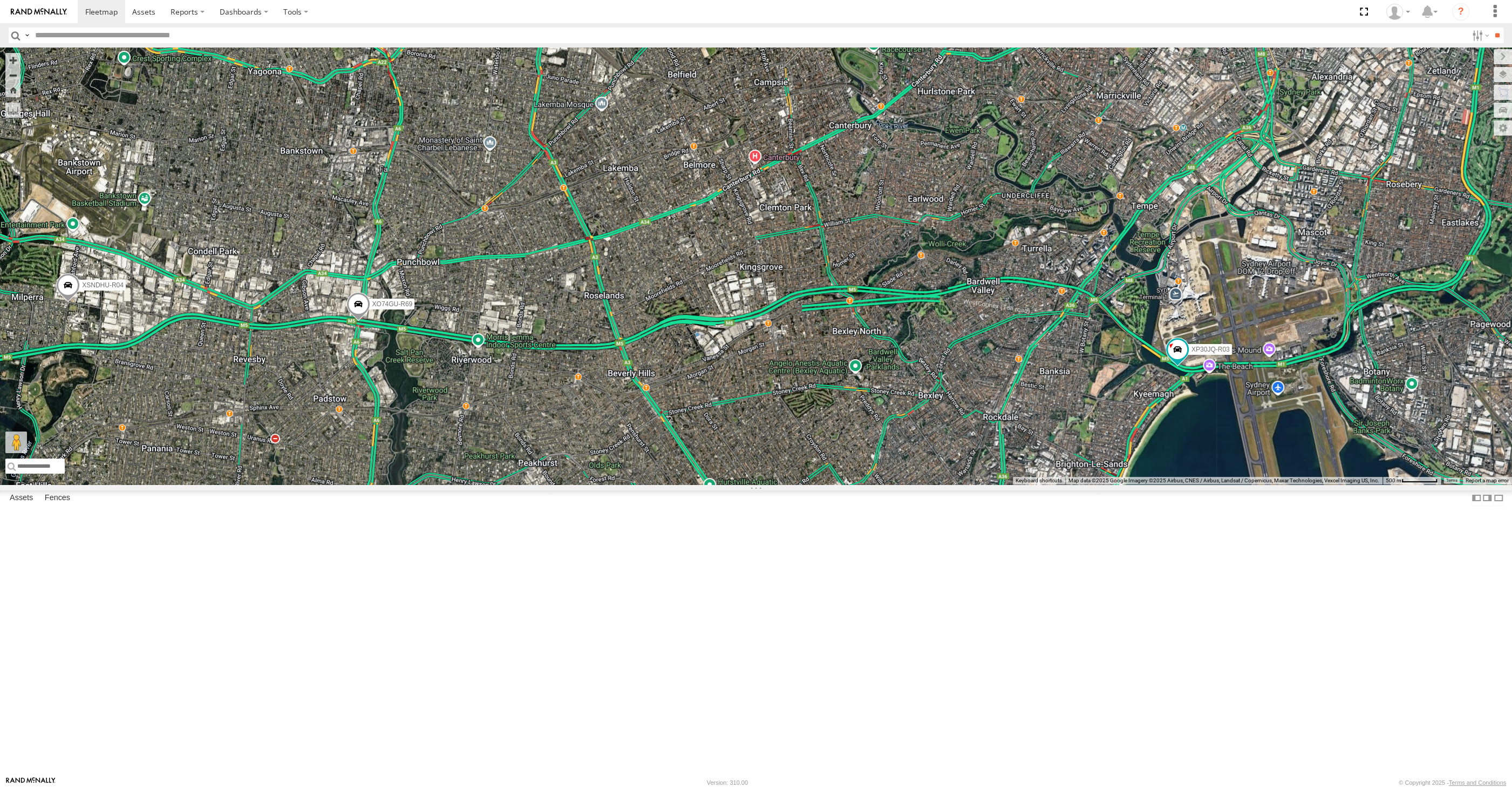
drag, startPoint x: 1012, startPoint y: 603, endPoint x: 1090, endPoint y: 587, distance: 79.6
click at [1088, 484] on div "RJ5911-R79 XSNDHU-R04 XP30JQ-R03 XO74GU-R69" at bounding box center [756, 266] width 1512 height 437
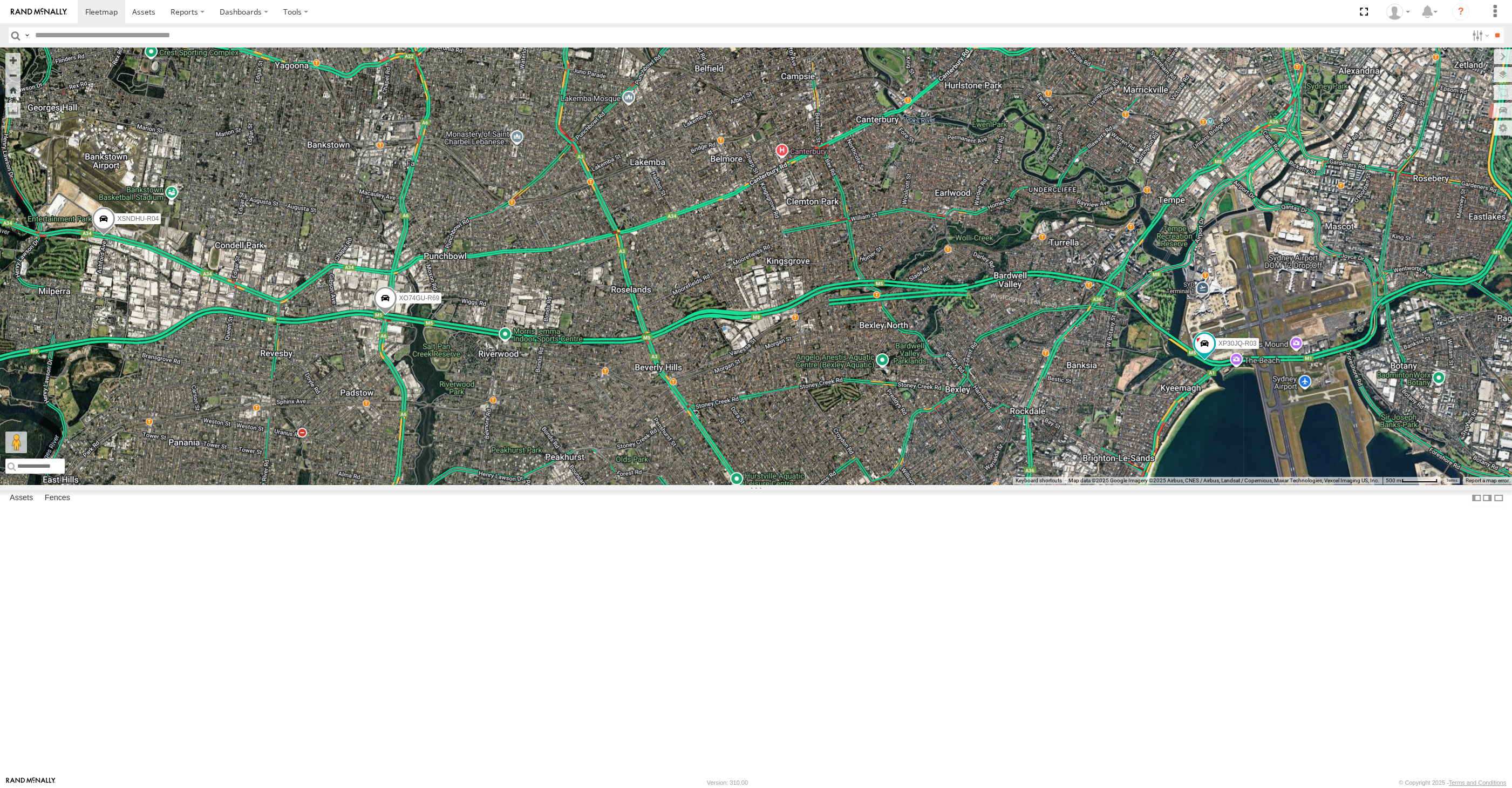
drag, startPoint x: 747, startPoint y: 509, endPoint x: 765, endPoint y: 501, distance: 19.7
click at [765, 484] on div "RJ5911-R79 XSNDHU-R04 XP30JQ-R03 XO74GU-R69" at bounding box center [756, 266] width 1512 height 437
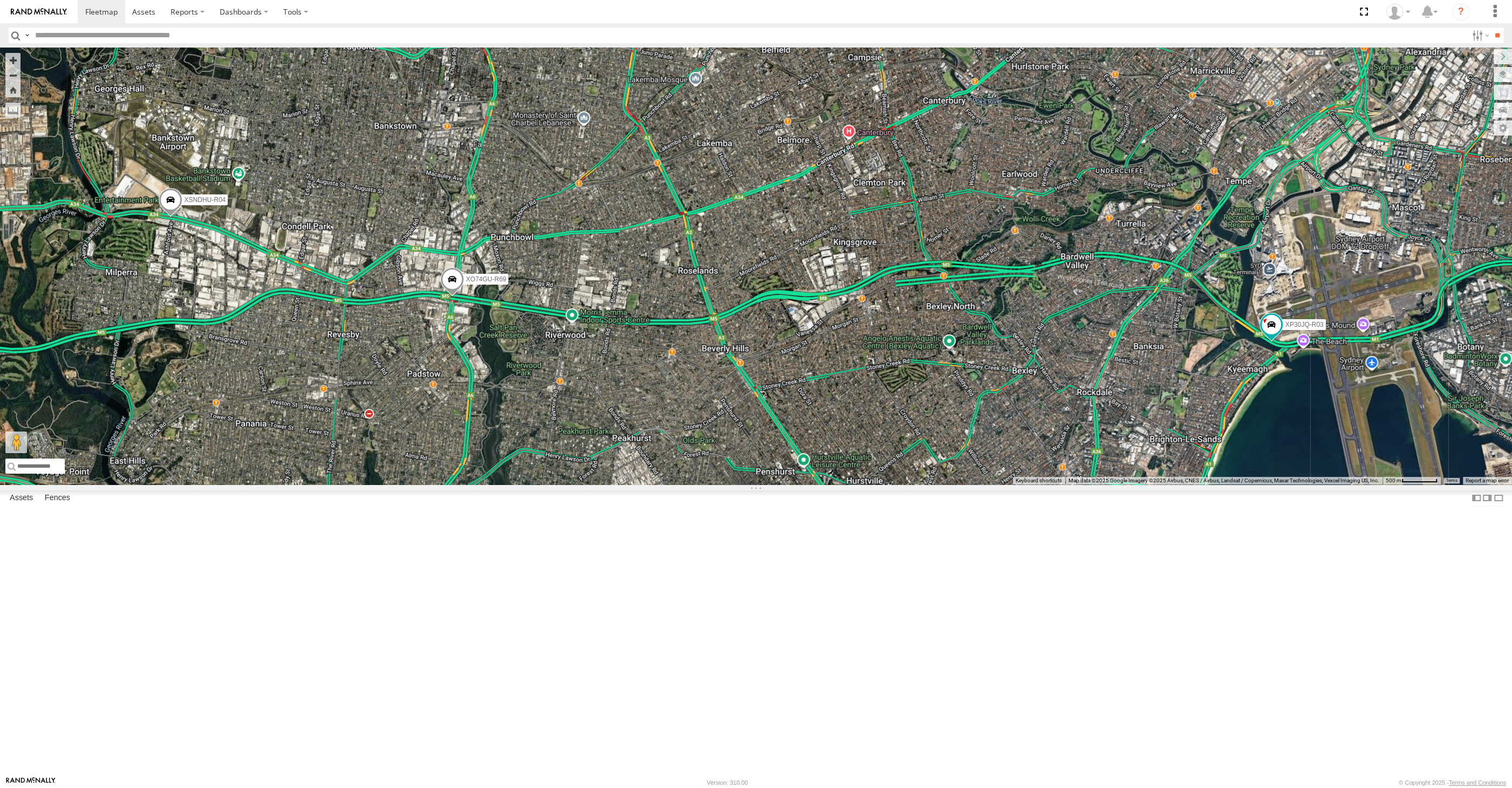
drag, startPoint x: 738, startPoint y: 511, endPoint x: 804, endPoint y: 522, distance: 66.9
click at [804, 484] on div "XSNDHU-R04 XP30JQ-R03 XO74GU-R69 3 RJ5911-R79" at bounding box center [756, 266] width 1512 height 437
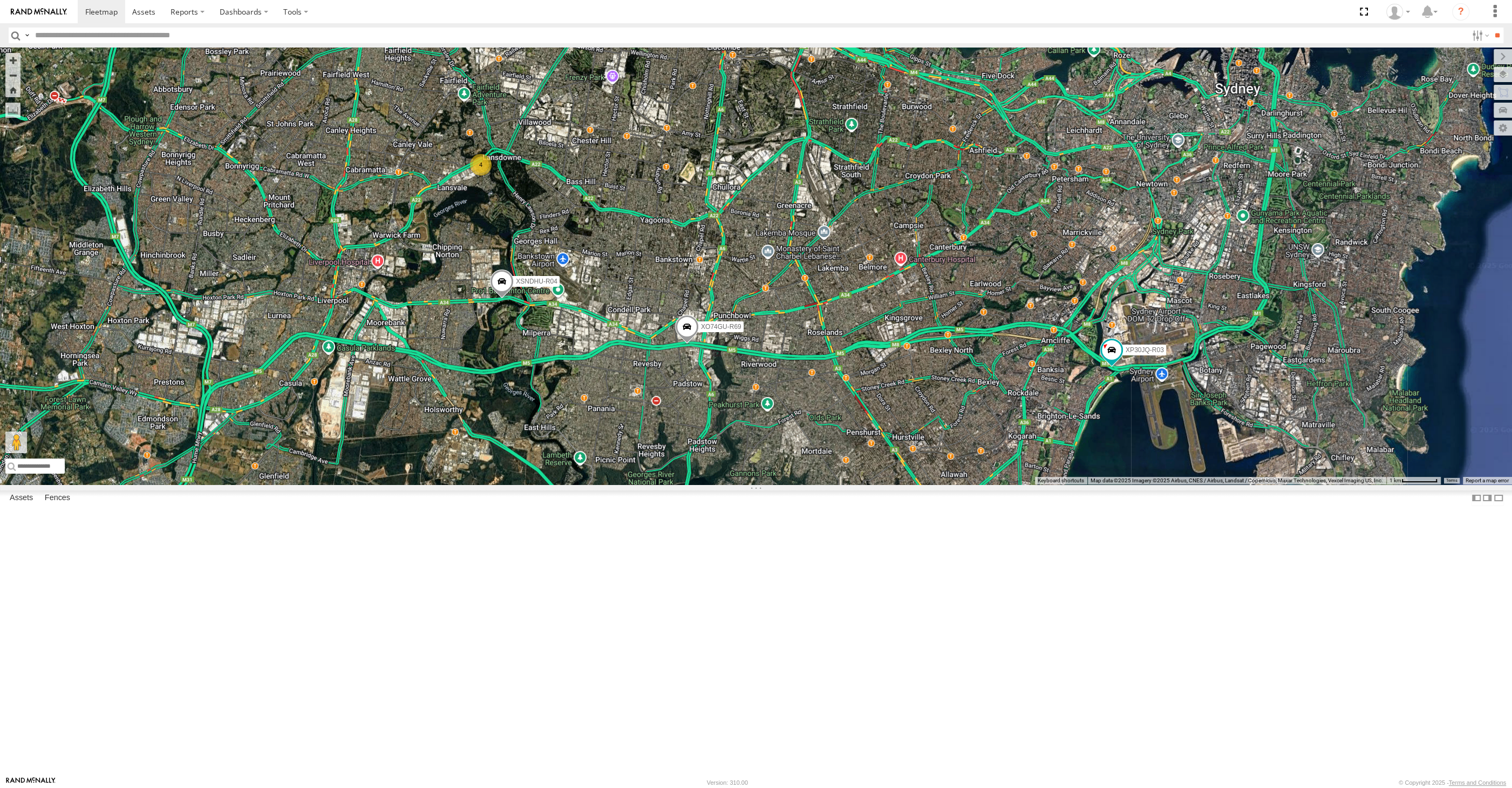
click at [920, 484] on div "XSNDHU-R04 XP30JQ-R03 XO74GU-R69 4" at bounding box center [756, 266] width 1512 height 437
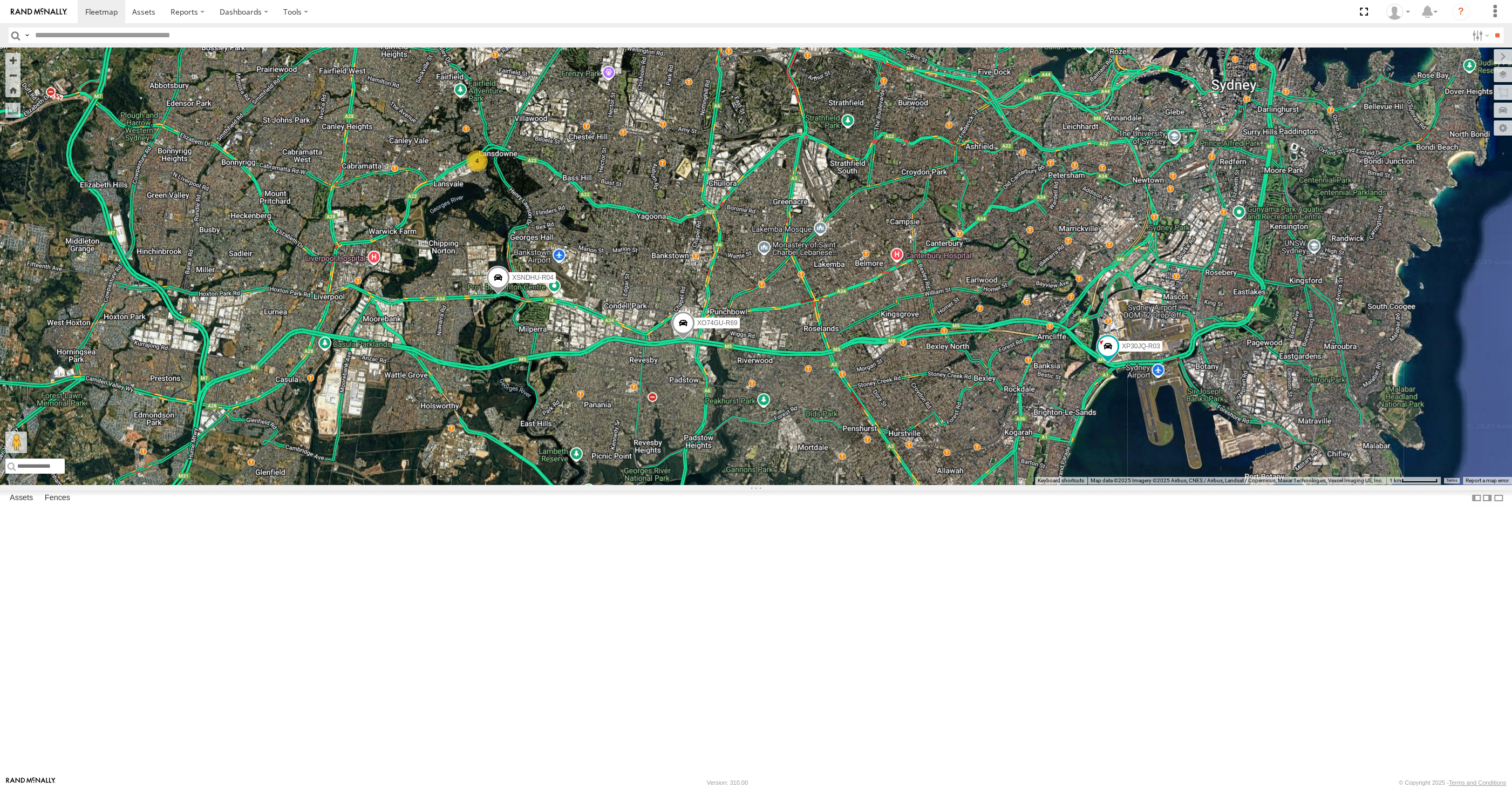
click at [999, 484] on div "XSNDHU-R04 XP30JQ-R03 XO74GU-R69 4" at bounding box center [756, 266] width 1512 height 437
click at [1045, 484] on div "XP30JQ-R03 XSNDHU-R04 XO74GU-R69 4" at bounding box center [756, 266] width 1512 height 437
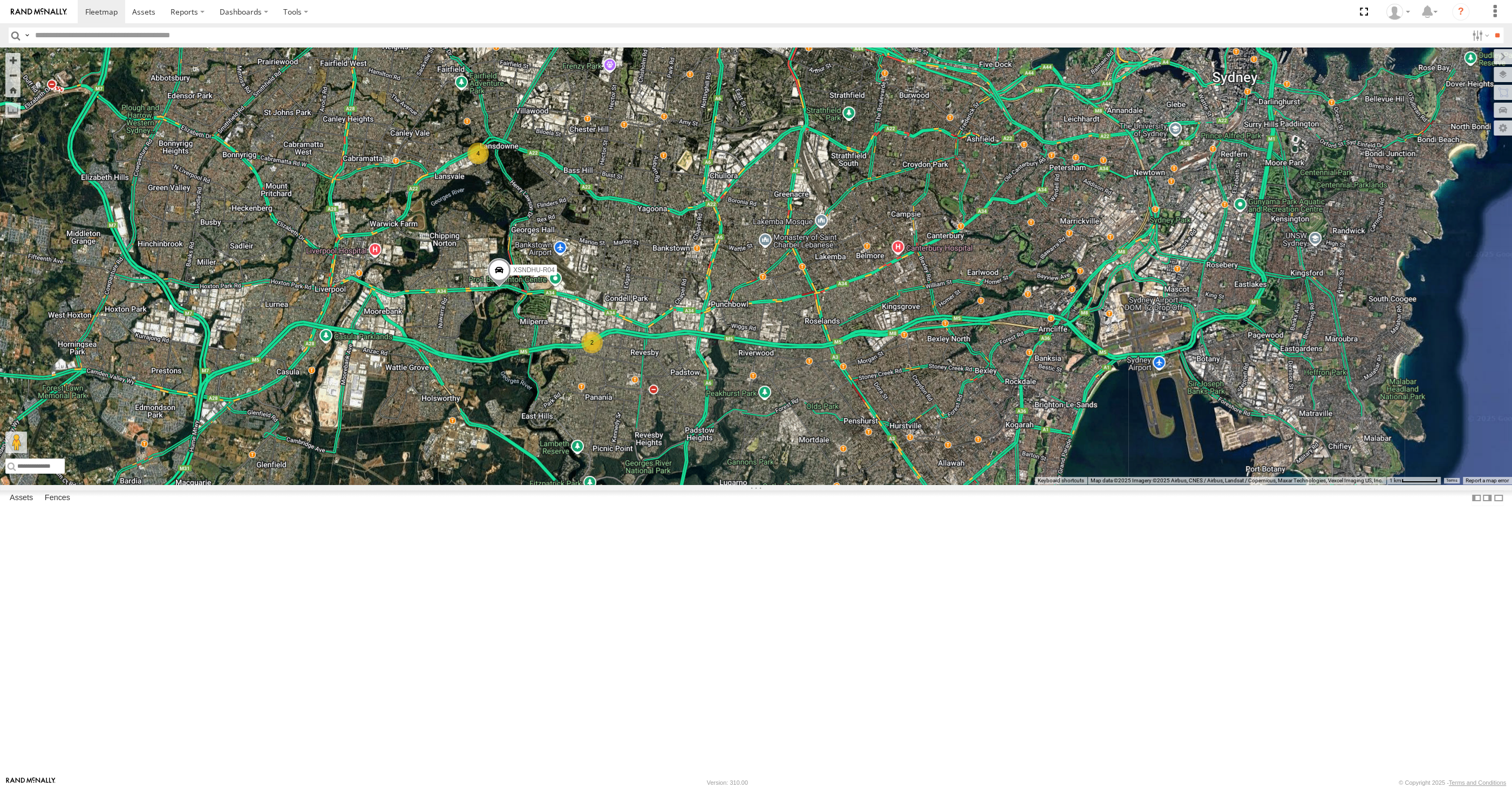
click at [733, 484] on div "2 XSNDHU-R04 4" at bounding box center [756, 266] width 1512 height 437
click at [889, 484] on div "2 XSNDHU-R04 4" at bounding box center [756, 266] width 1512 height 437
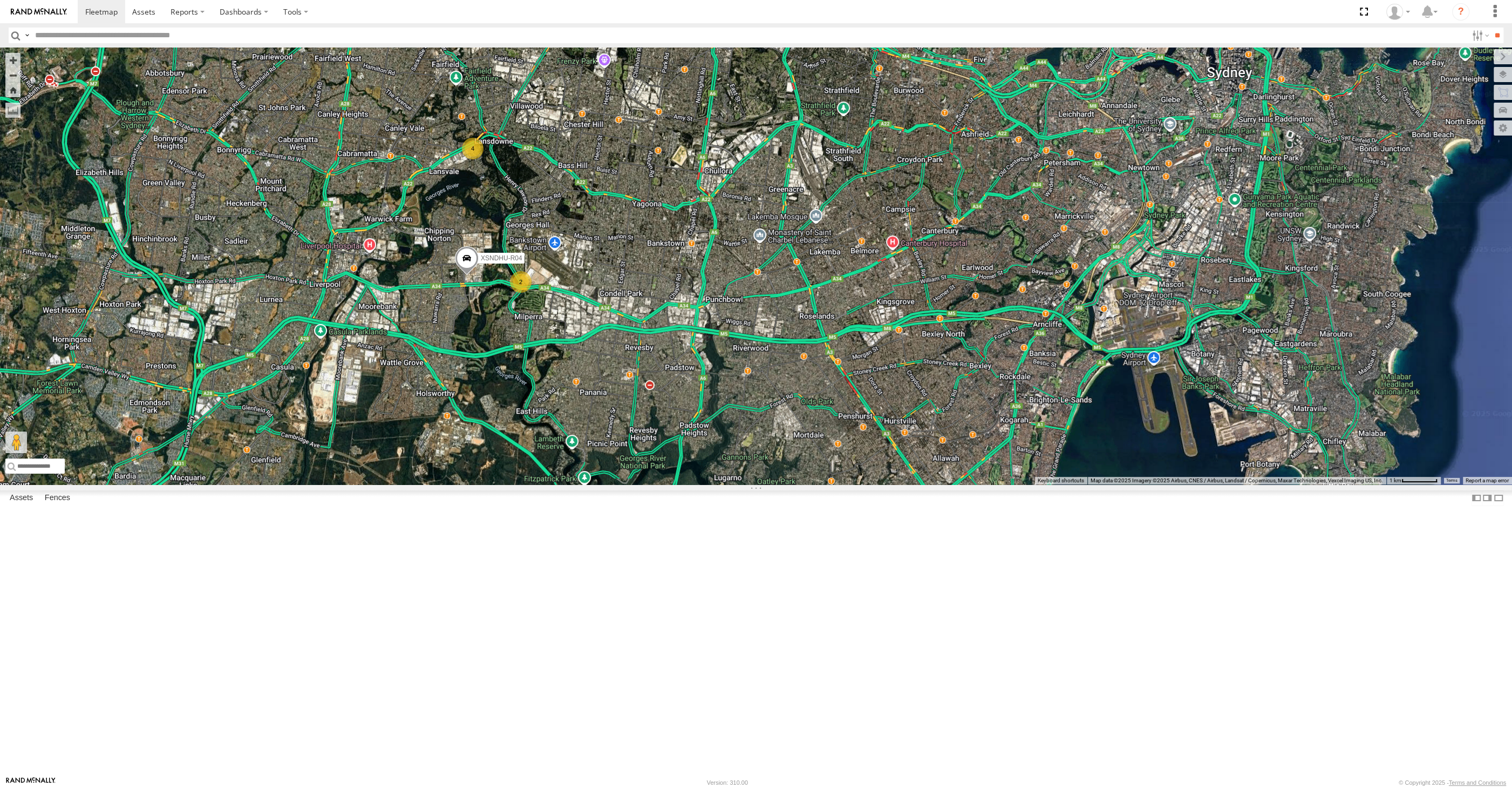
drag, startPoint x: 608, startPoint y: 534, endPoint x: 609, endPoint y: 524, distance: 10.0
click at [606, 484] on div "2 XSNDHU-R04 4" at bounding box center [756, 266] width 1512 height 437
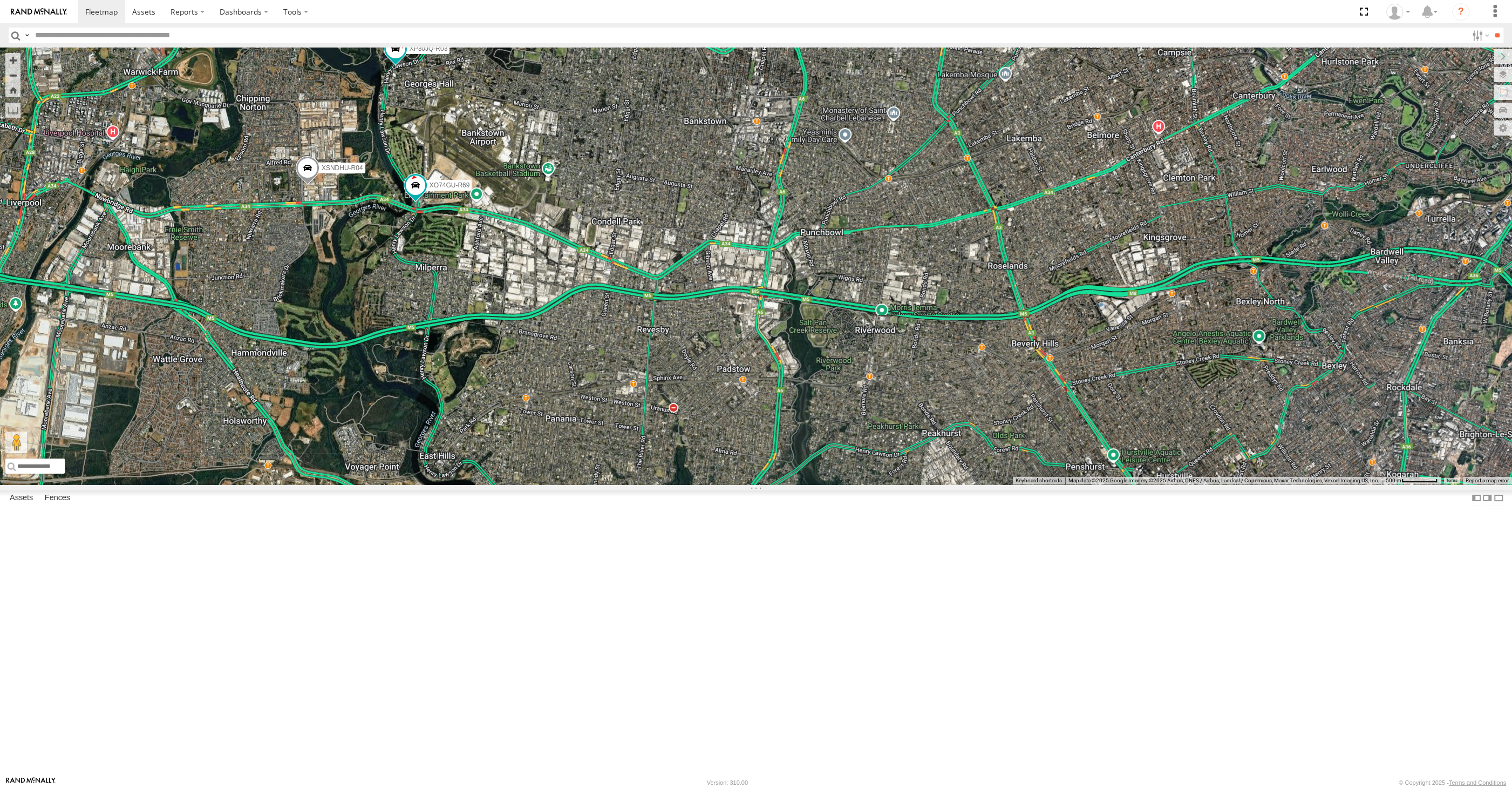
drag, startPoint x: 498, startPoint y: 366, endPoint x: 512, endPoint y: 407, distance: 43.3
click at [512, 407] on div "XSNDHU-R04 XP30JQ-R03 XO74GU-R69 4" at bounding box center [756, 266] width 1512 height 437
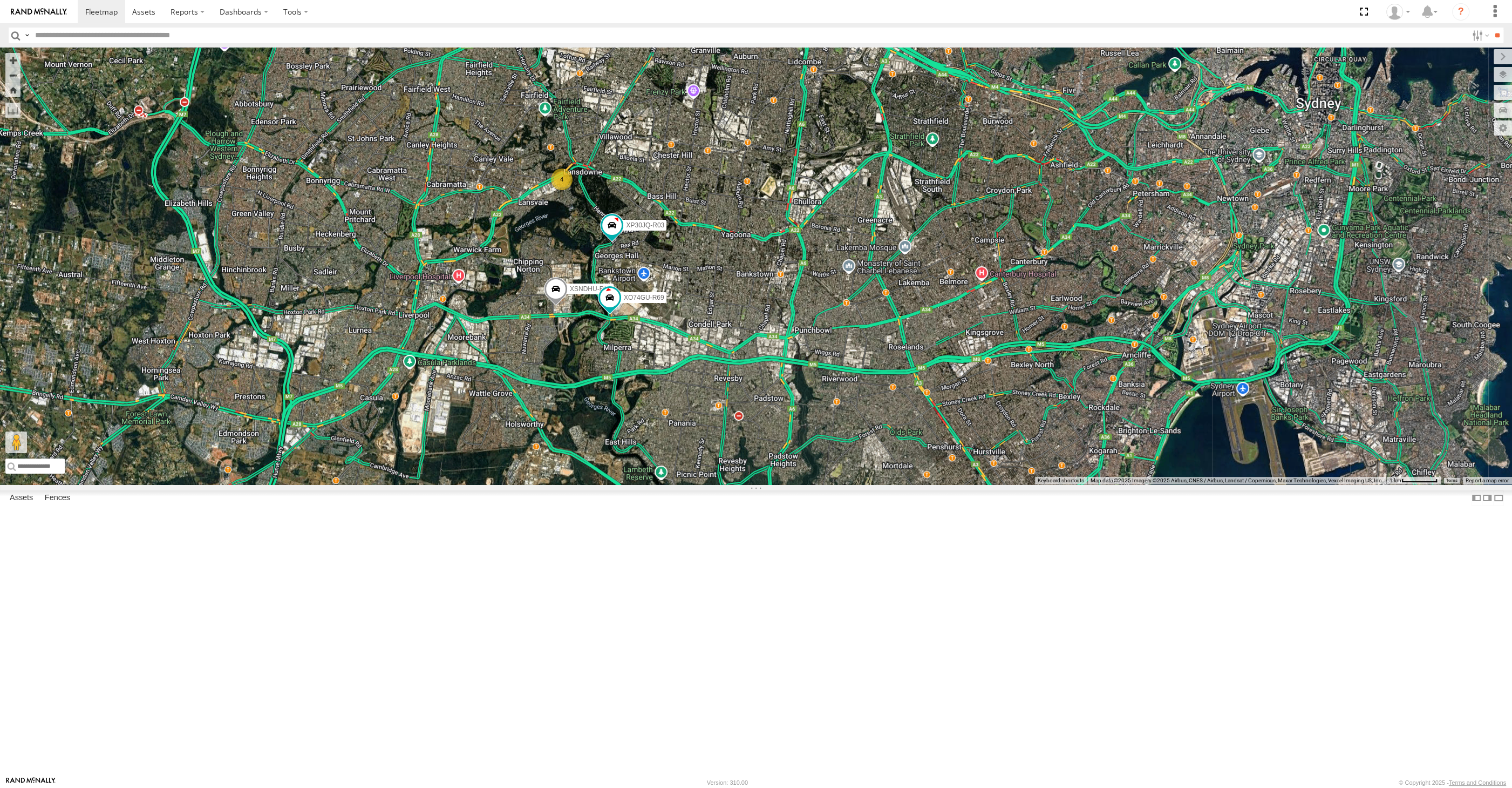
drag, startPoint x: 755, startPoint y: 540, endPoint x: 753, endPoint y: 534, distance: 6.3
click at [753, 484] on div "XSNDHU-R04 XP30JQ-R03 XO74GU-R69 4" at bounding box center [756, 266] width 1512 height 437
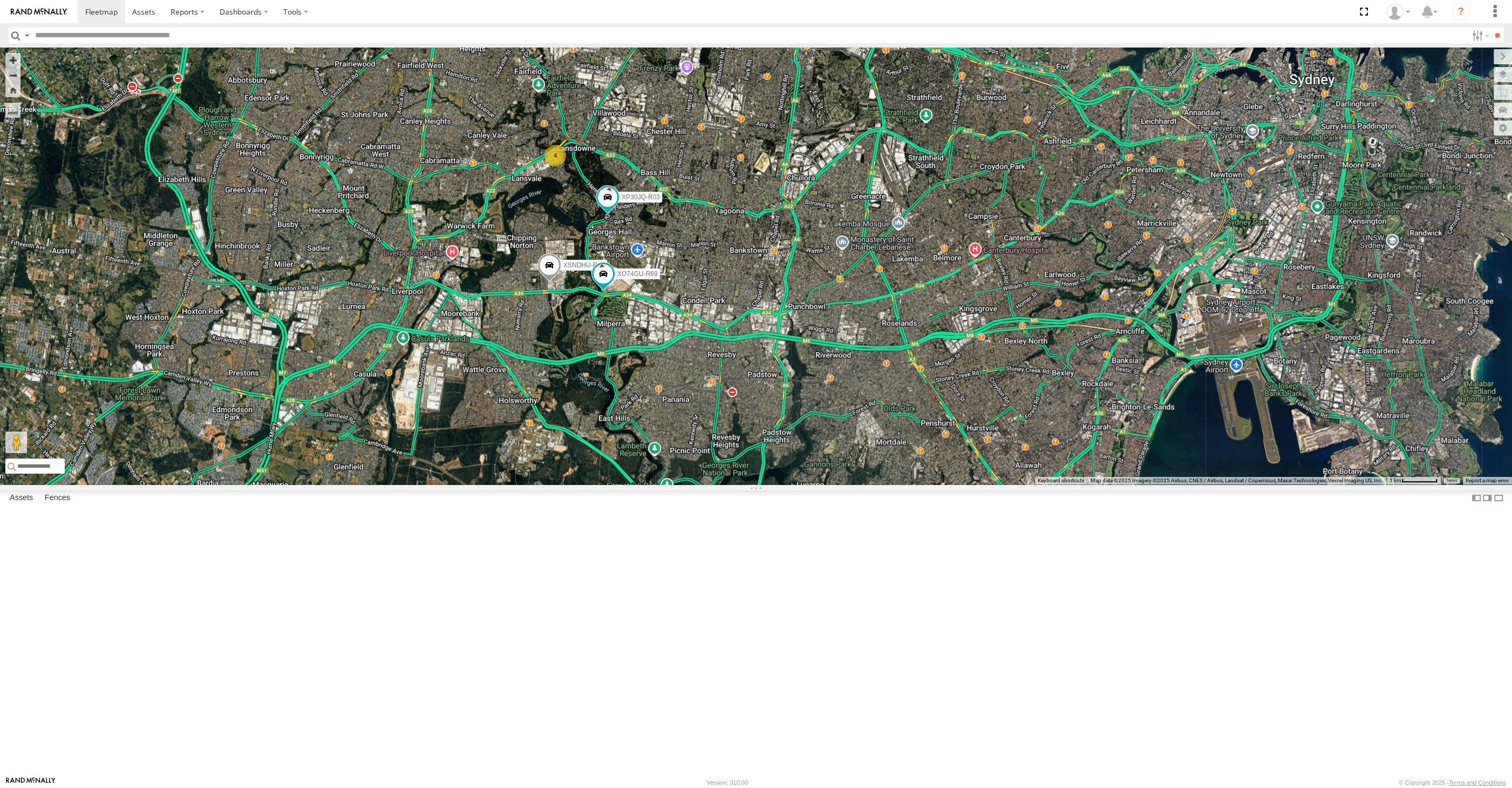
click at [728, 484] on div "XSNDHU-R04 XP30JQ-R03 XO74GU-R69 4" at bounding box center [756, 266] width 1512 height 437
click at [605, 283] on span at bounding box center [603, 274] width 19 height 19
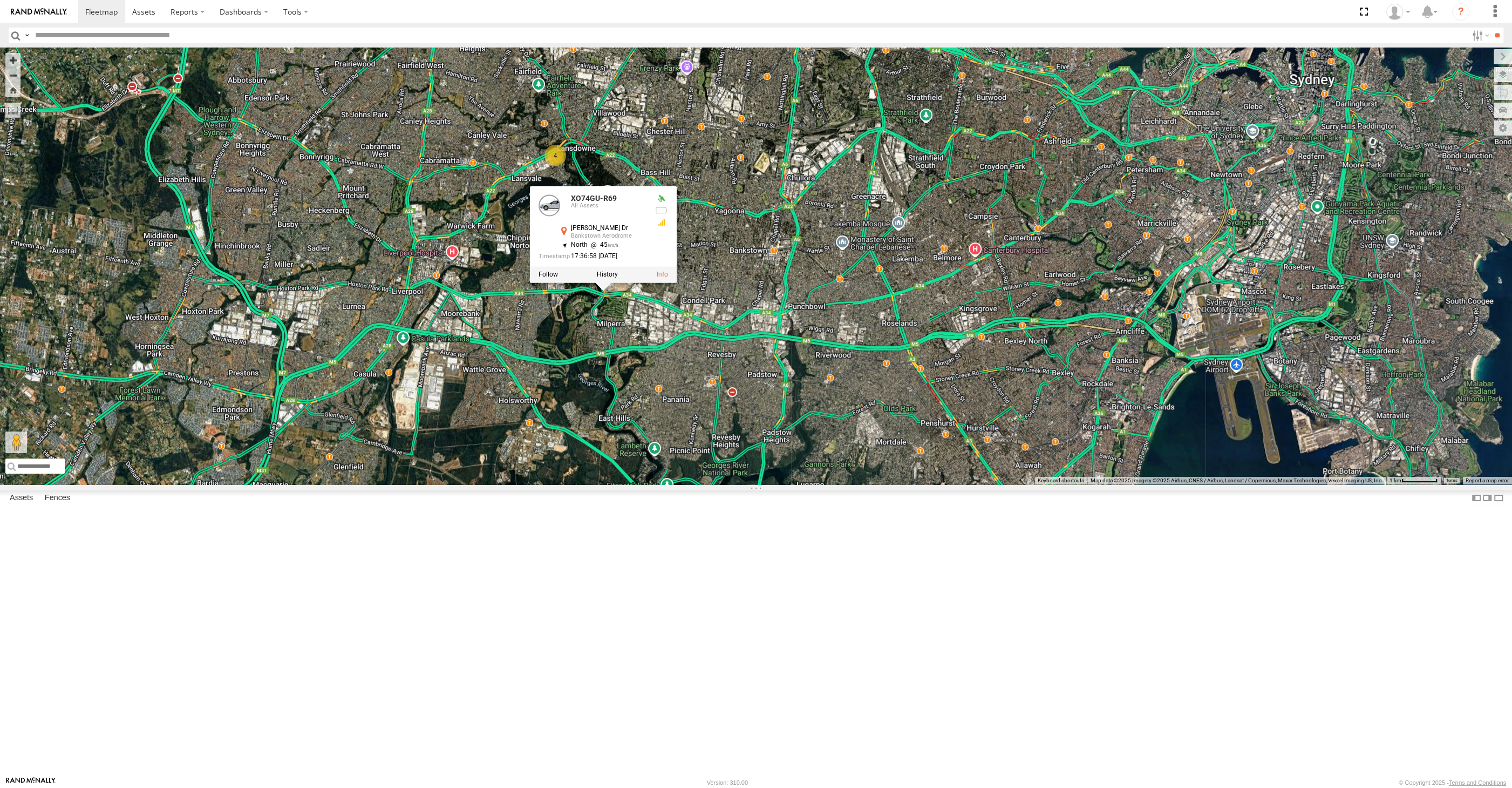
click at [615, 475] on div "XSNDHU-R04 XP30JQ-R03 XO74GU-R69 4 XO74GU-R69 All Assets Henry Lawson Dr Bankst…" at bounding box center [756, 266] width 1512 height 437
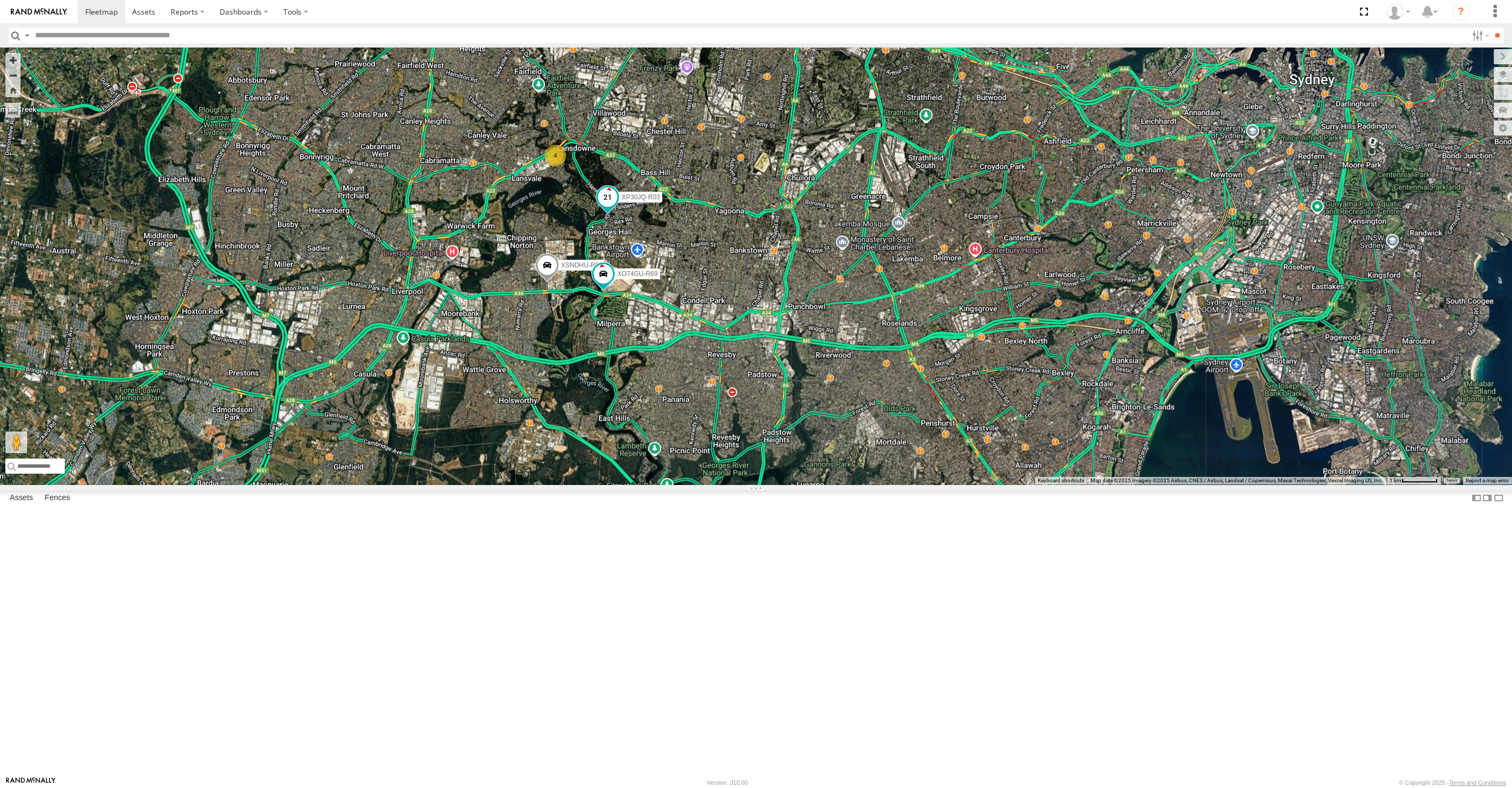
click at [609, 207] on span at bounding box center [608, 197] width 19 height 19
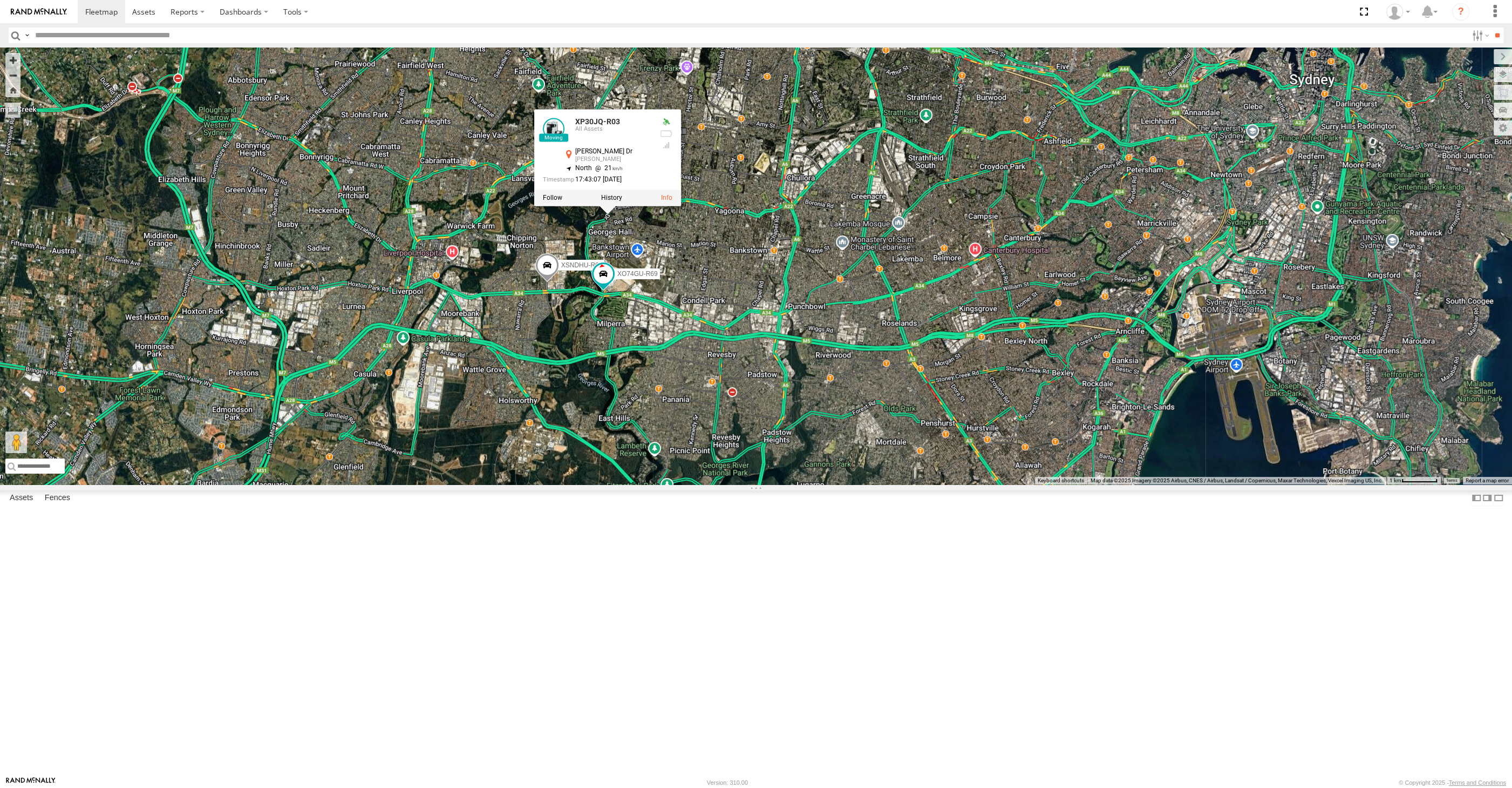
click at [678, 438] on div "XSNDHU-R04 XP30JQ-R03 XO74GU-R69 4 XP30JQ-R03 All Assets Henry Lawson Dr George…" at bounding box center [756, 266] width 1512 height 437
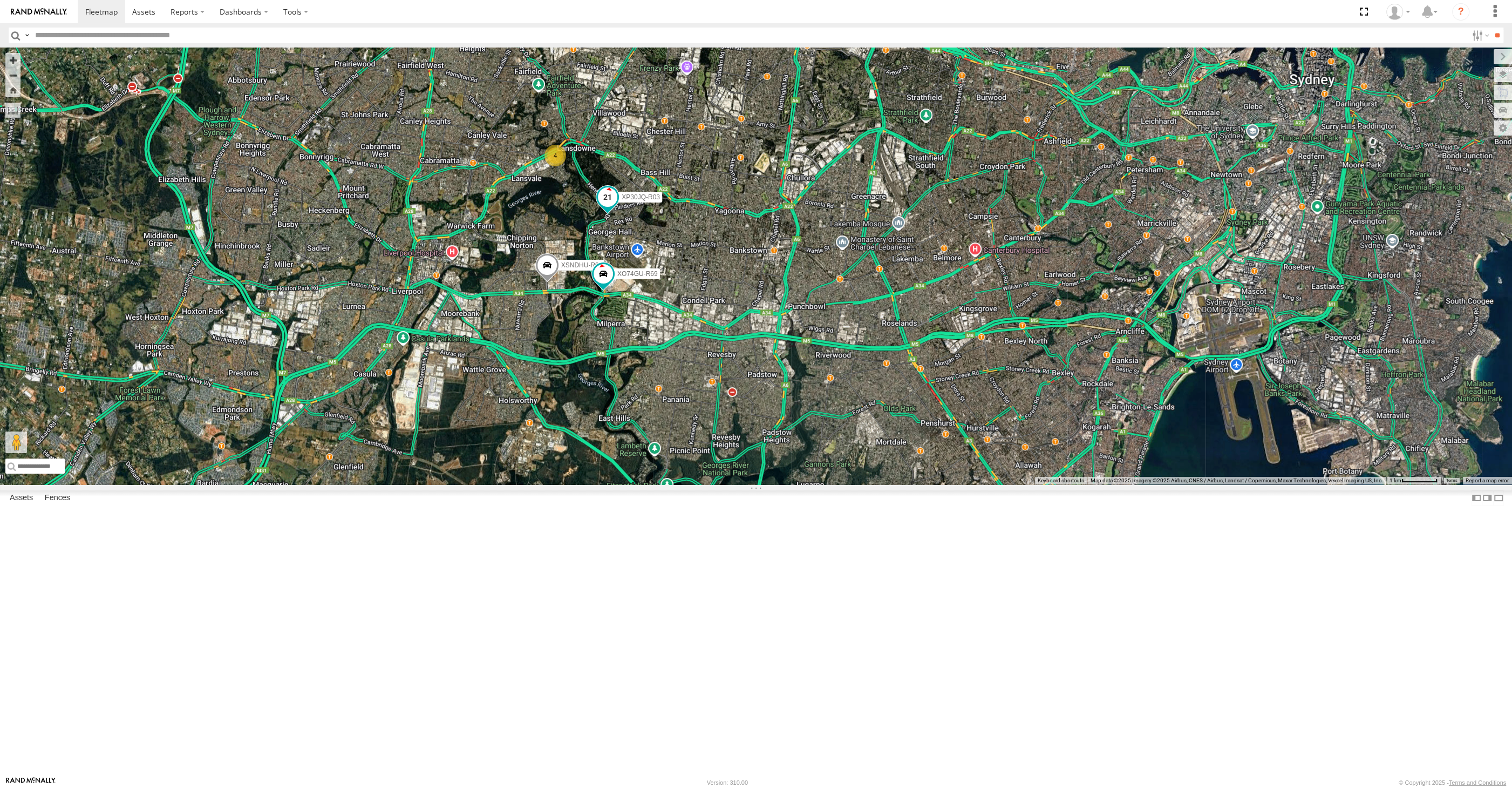
click at [609, 207] on span at bounding box center [608, 197] width 19 height 19
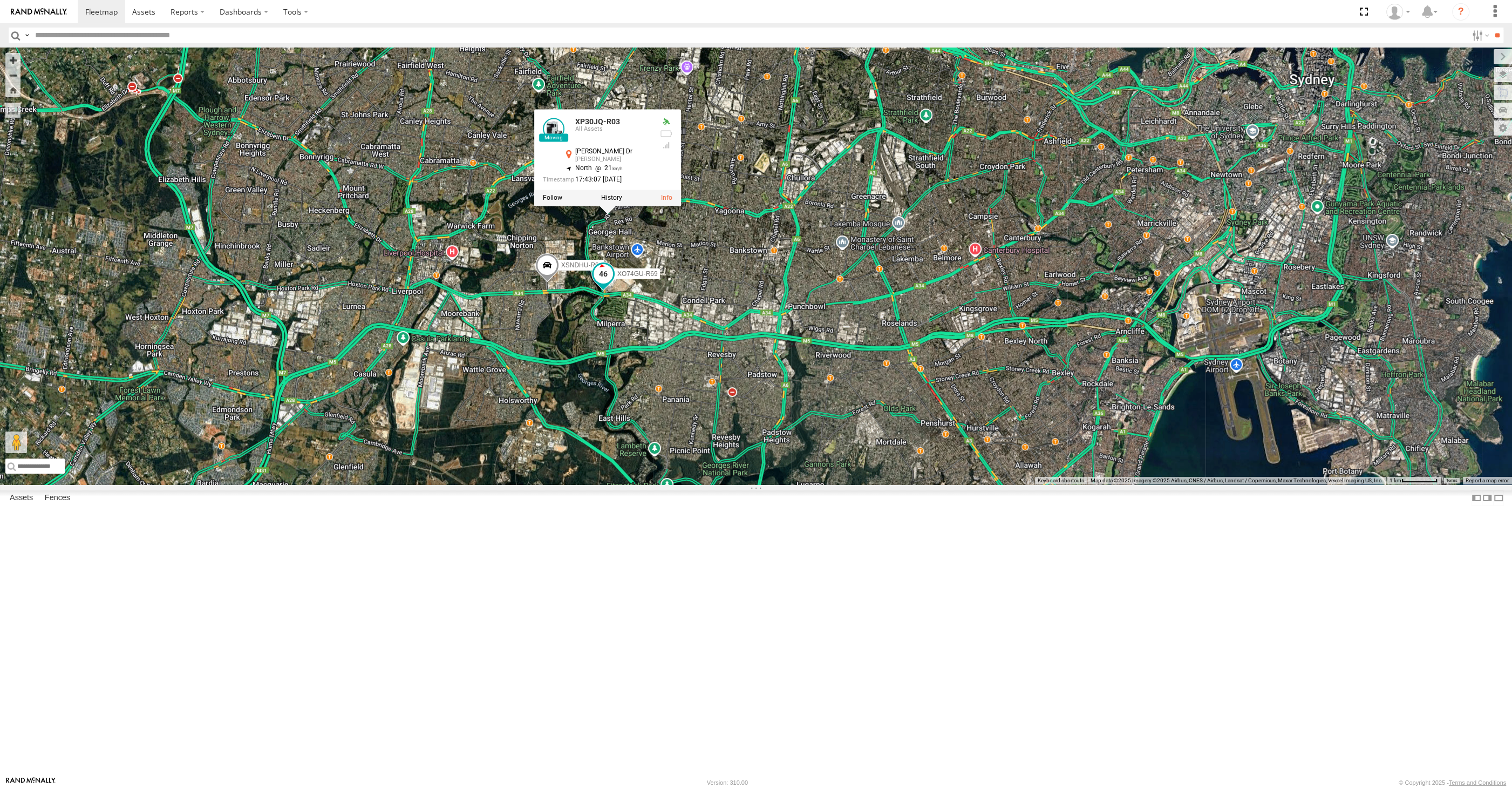
click at [603, 283] on span at bounding box center [603, 274] width 19 height 19
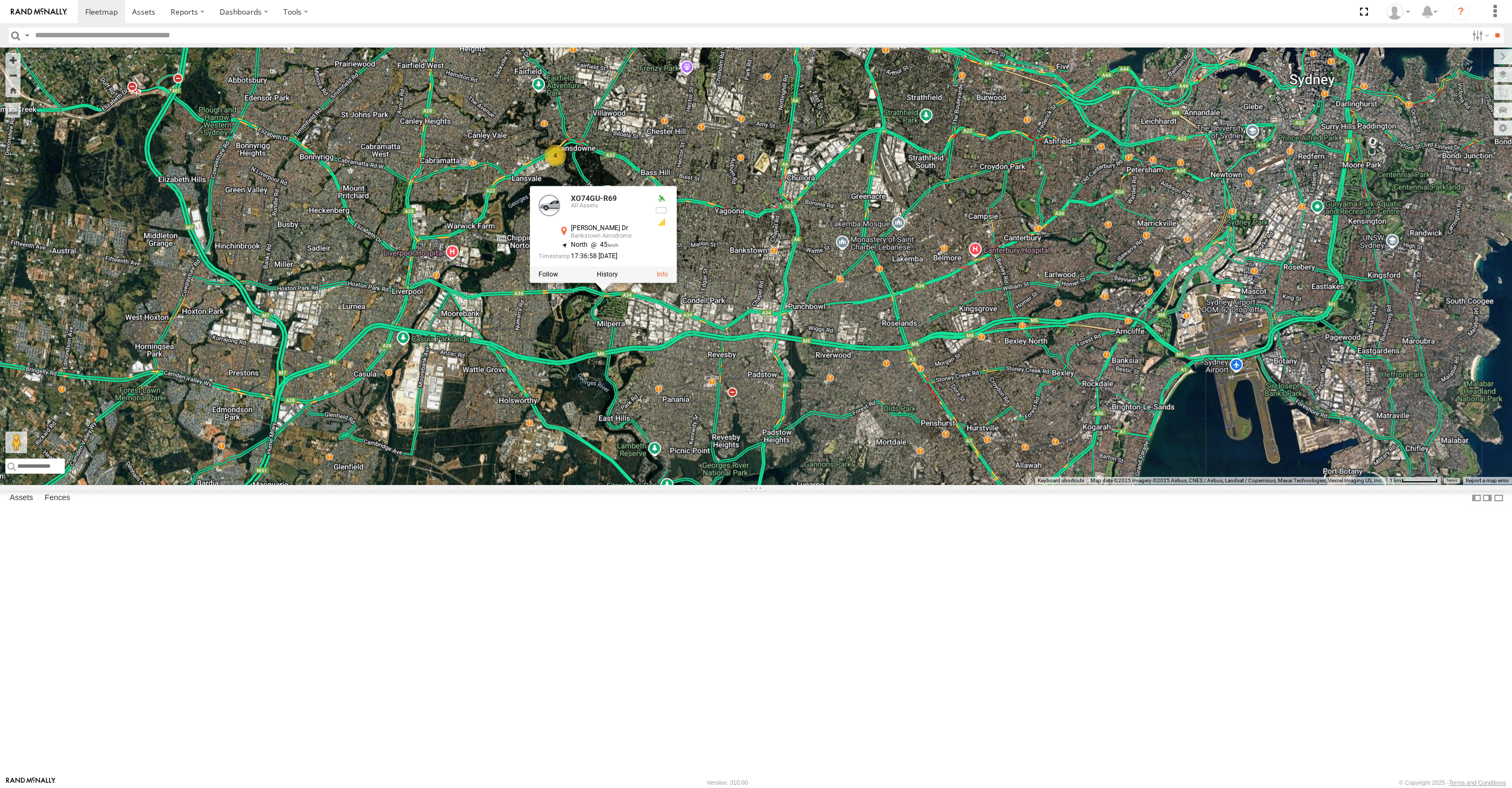
click at [729, 429] on div "XSNDHU-R04 XP30JQ-R03 XO74GU-R69 4 XO74GU-R69 All Assets Henry Lawson Dr Bankst…" at bounding box center [756, 266] width 1512 height 437
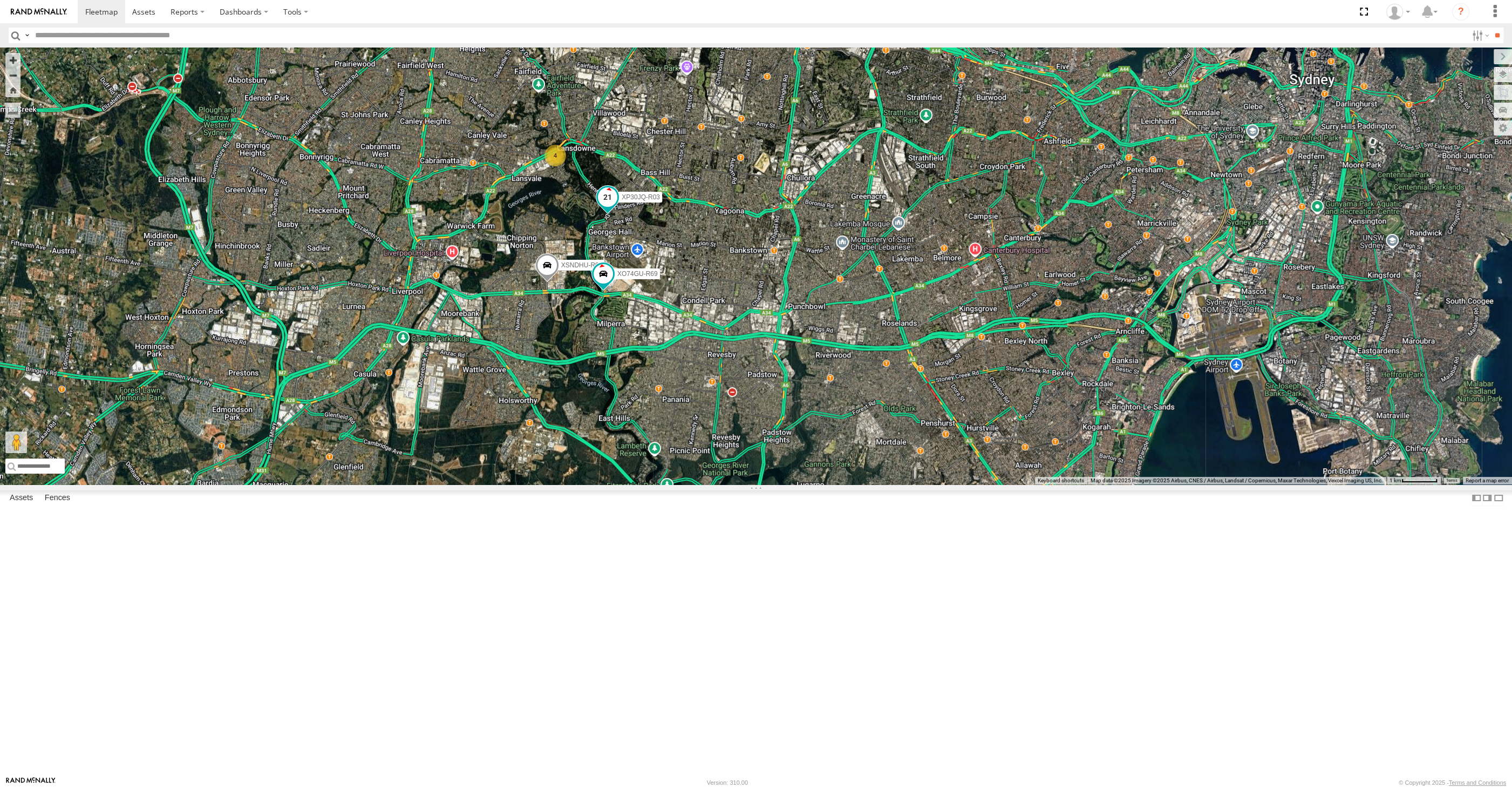
click at [613, 207] on span at bounding box center [608, 197] width 19 height 19
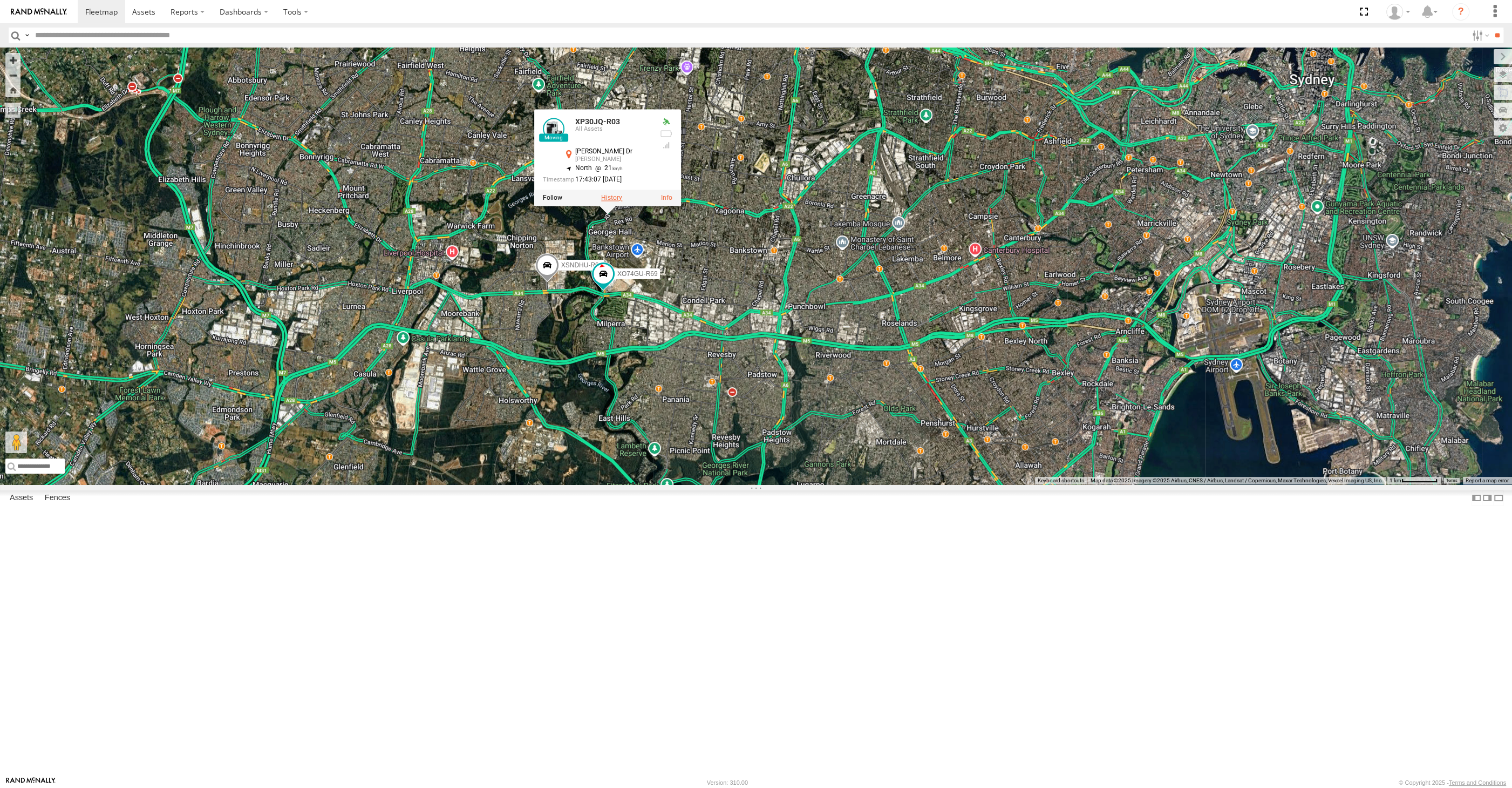
click at [613, 202] on label at bounding box center [612, 198] width 21 height 7
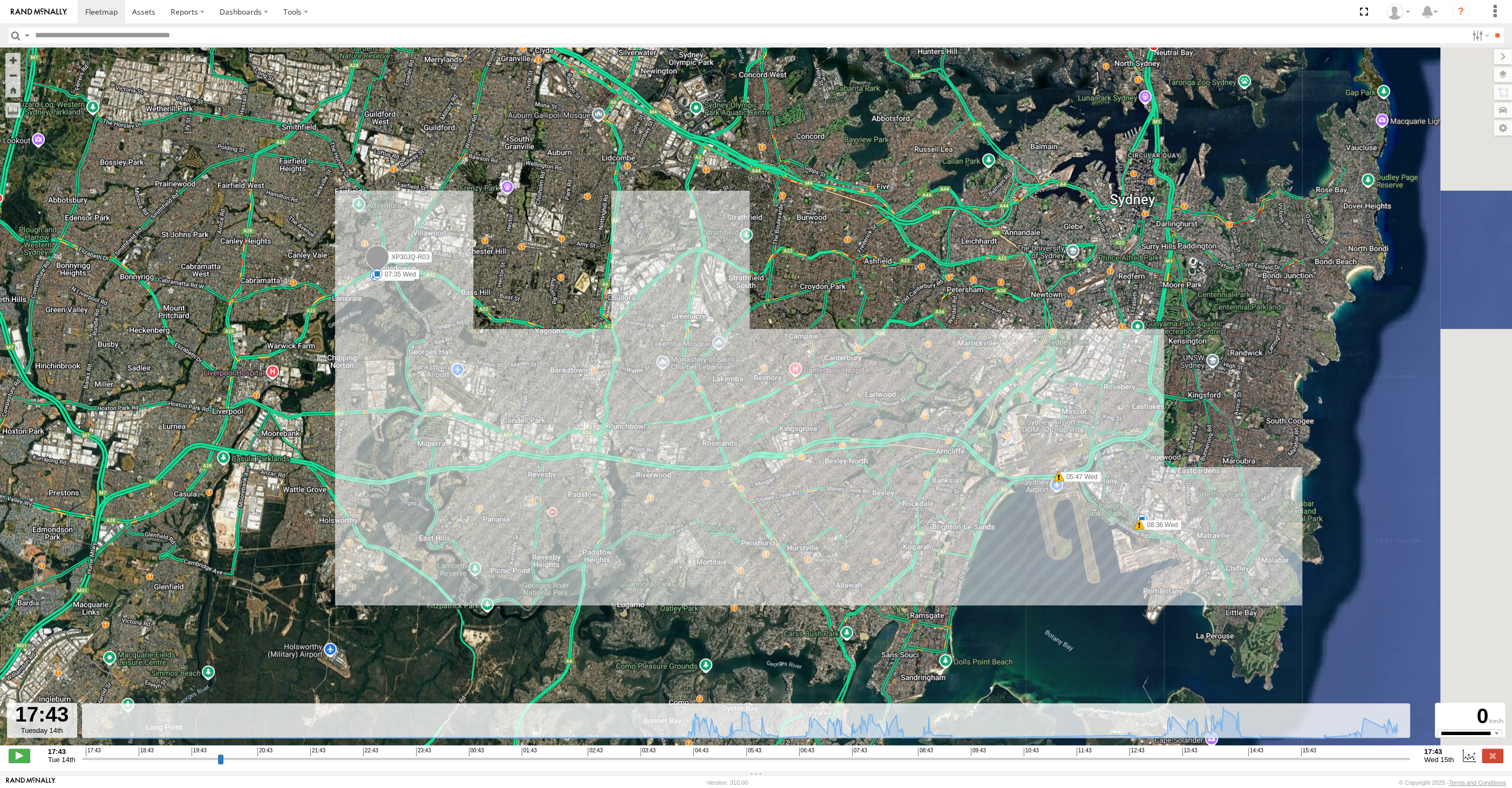
click at [1379, 759] on input "range" at bounding box center [745, 758] width 1328 height 11
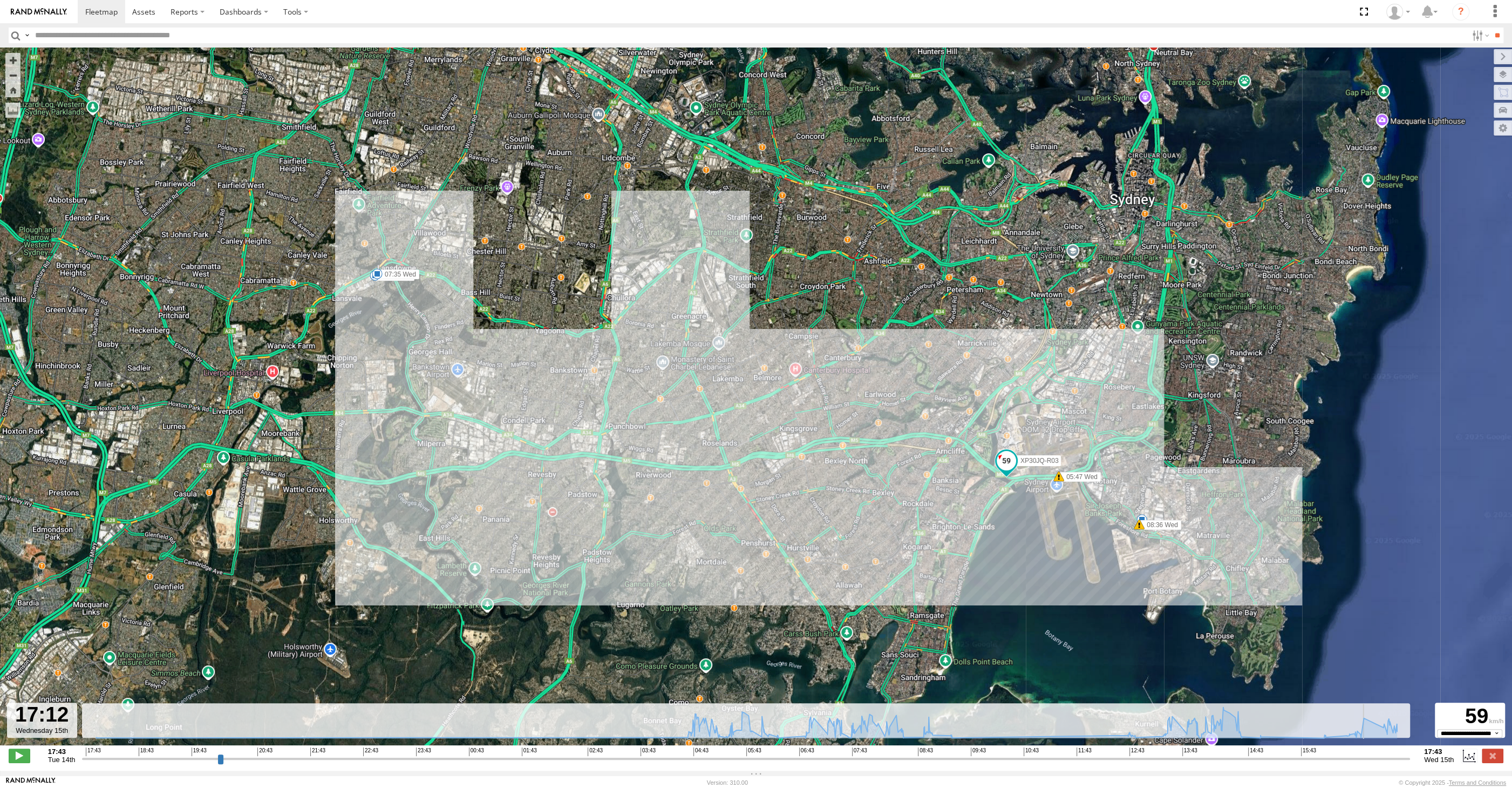
click at [1387, 759] on input "range" at bounding box center [745, 758] width 1328 height 11
click at [1392, 759] on input "range" at bounding box center [745, 758] width 1328 height 11
type input "**********"
click at [1402, 758] on input "range" at bounding box center [745, 758] width 1328 height 11
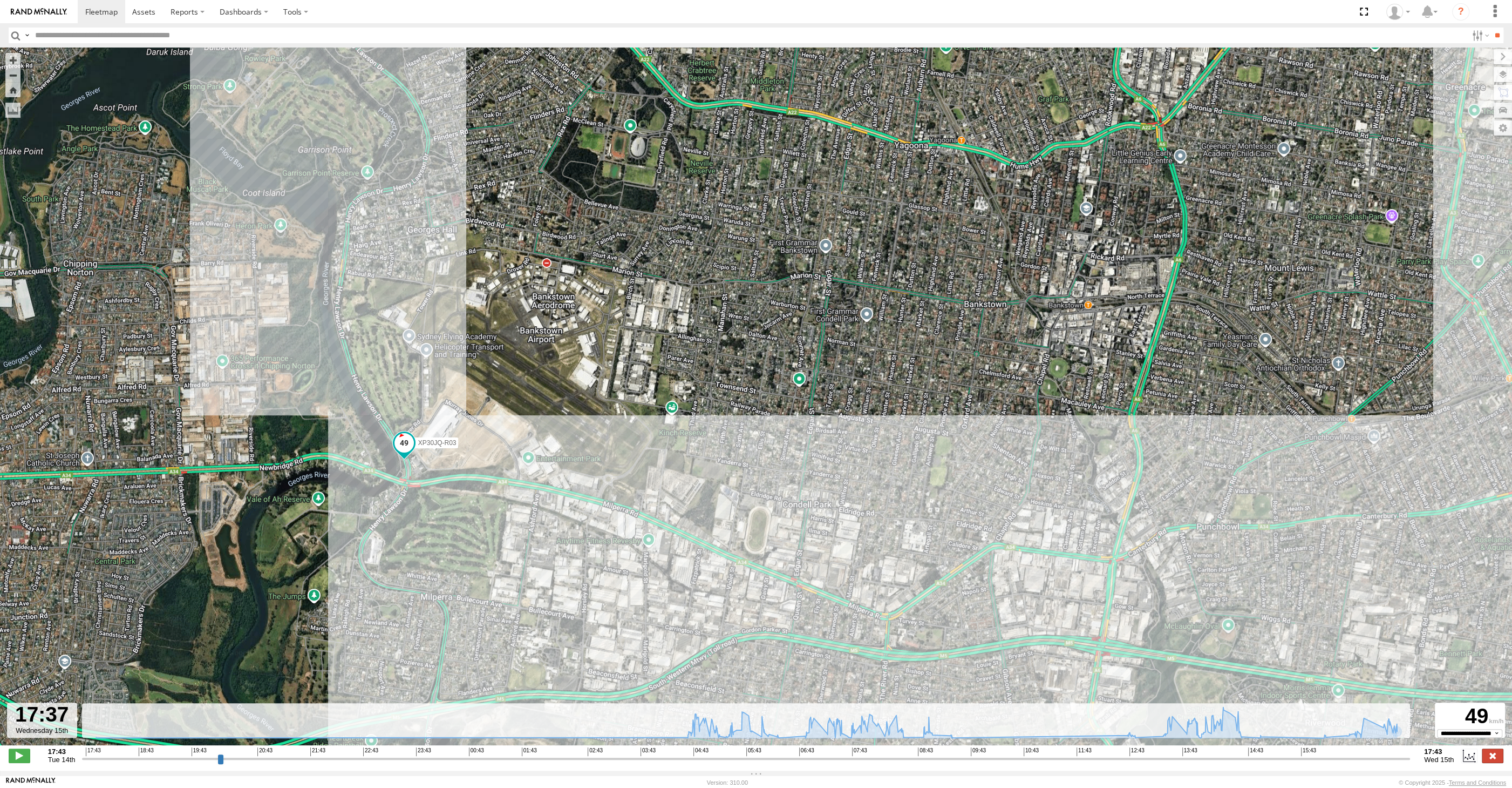
click at [1492, 756] on label at bounding box center [1493, 755] width 22 height 14
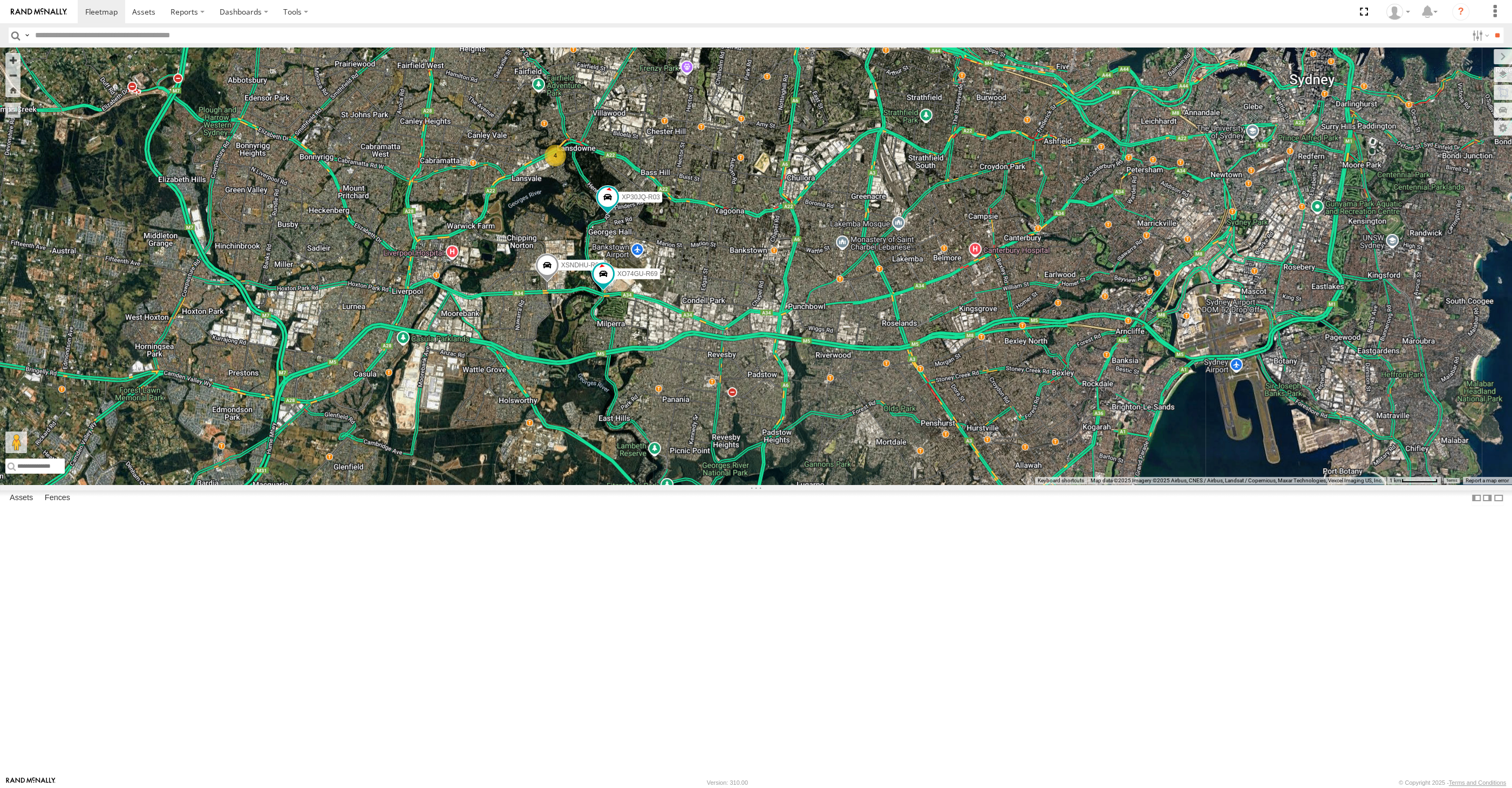
click at [1094, 484] on div "XP30JQ-R03 XSNDHU-R04 XO74GU-R69 4" at bounding box center [756, 266] width 1512 height 437
click at [1089, 484] on div "XP30JQ-R03 XSNDHU-R04 XO74GU-R69 4" at bounding box center [756, 266] width 1512 height 437
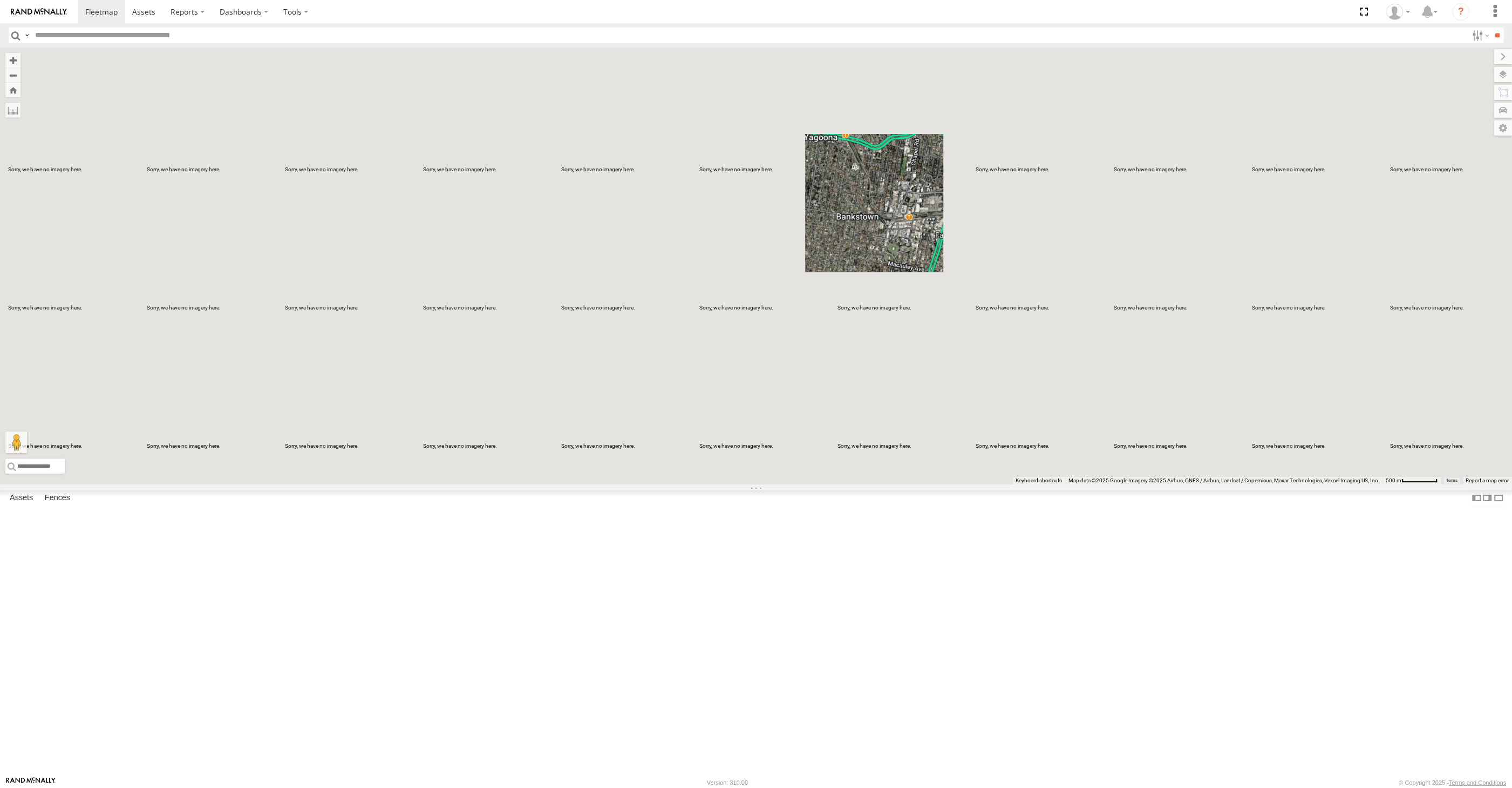
drag, startPoint x: 590, startPoint y: 435, endPoint x: 608, endPoint y: 456, distance: 27.7
click at [594, 439] on div "XSNDHU-R04 6" at bounding box center [756, 266] width 1512 height 437
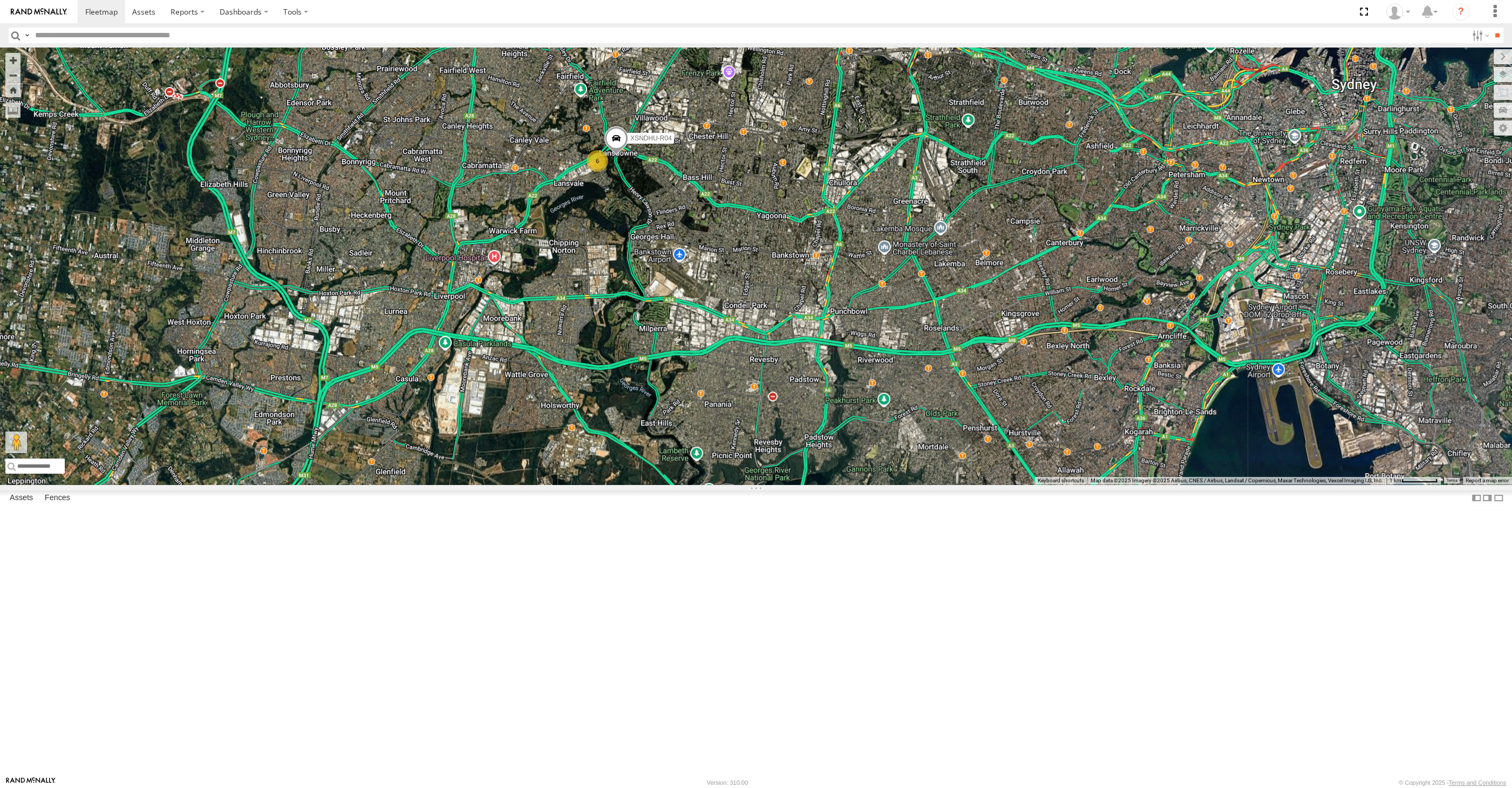
drag, startPoint x: 734, startPoint y: 472, endPoint x: 728, endPoint y: 472, distance: 6.0
click at [733, 471] on div "XSNDHU-R04 6" at bounding box center [756, 266] width 1512 height 437
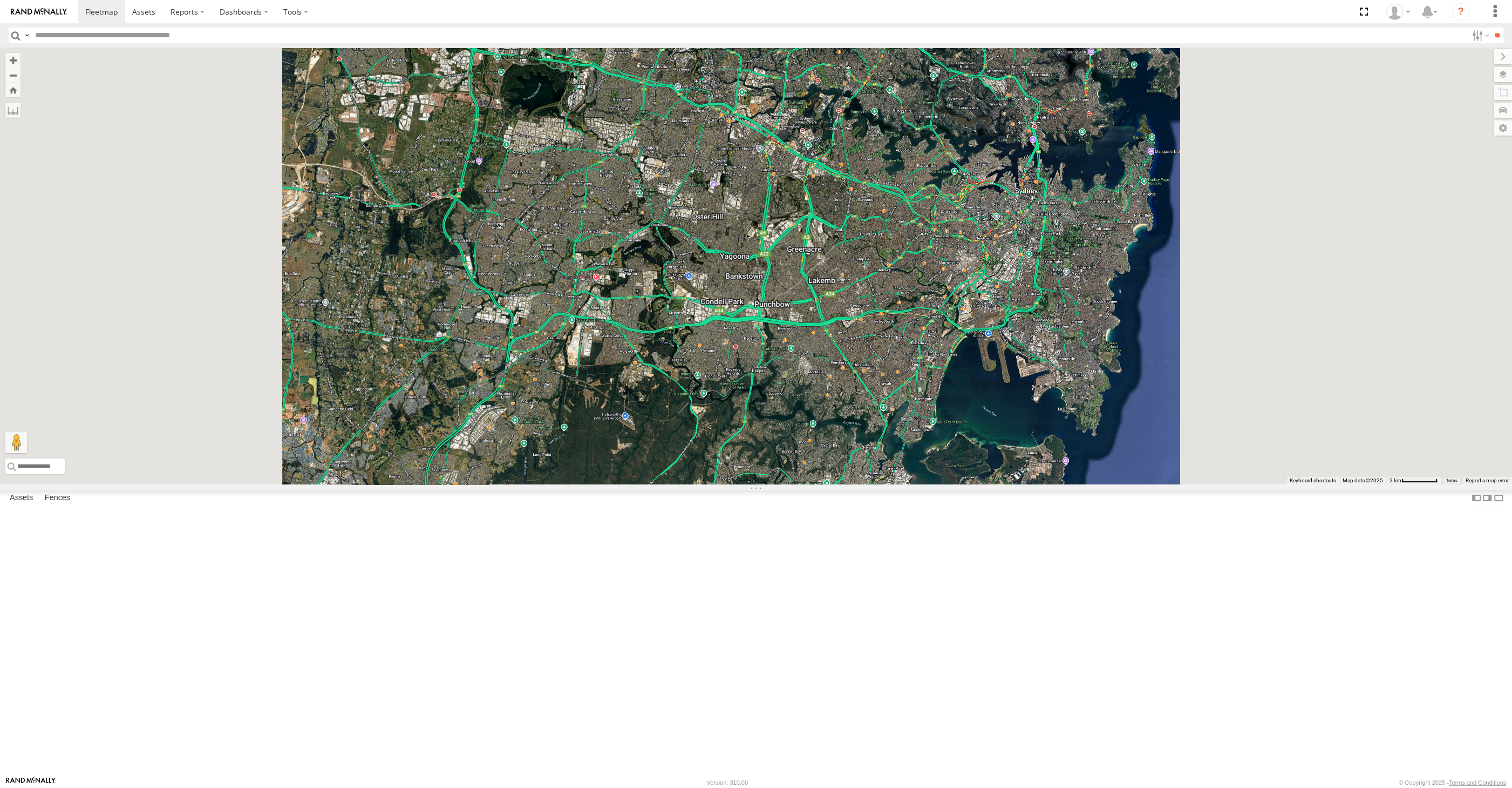
drag, startPoint x: 813, startPoint y: 510, endPoint x: 790, endPoint y: 521, distance: 25.5
click at [790, 484] on div at bounding box center [756, 266] width 1512 height 437
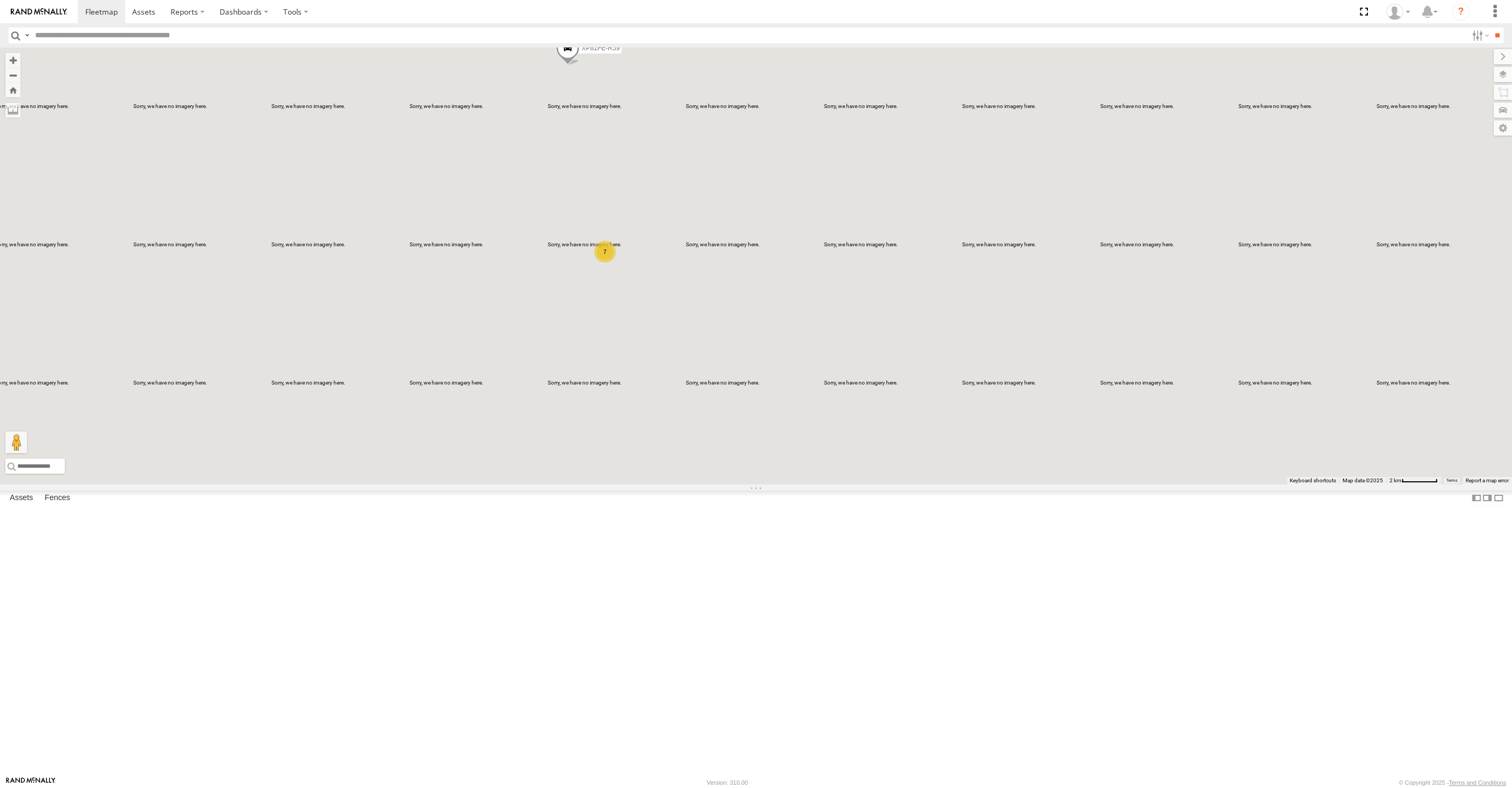
click at [686, 338] on div "7 XP81FE-R59" at bounding box center [756, 266] width 1512 height 437
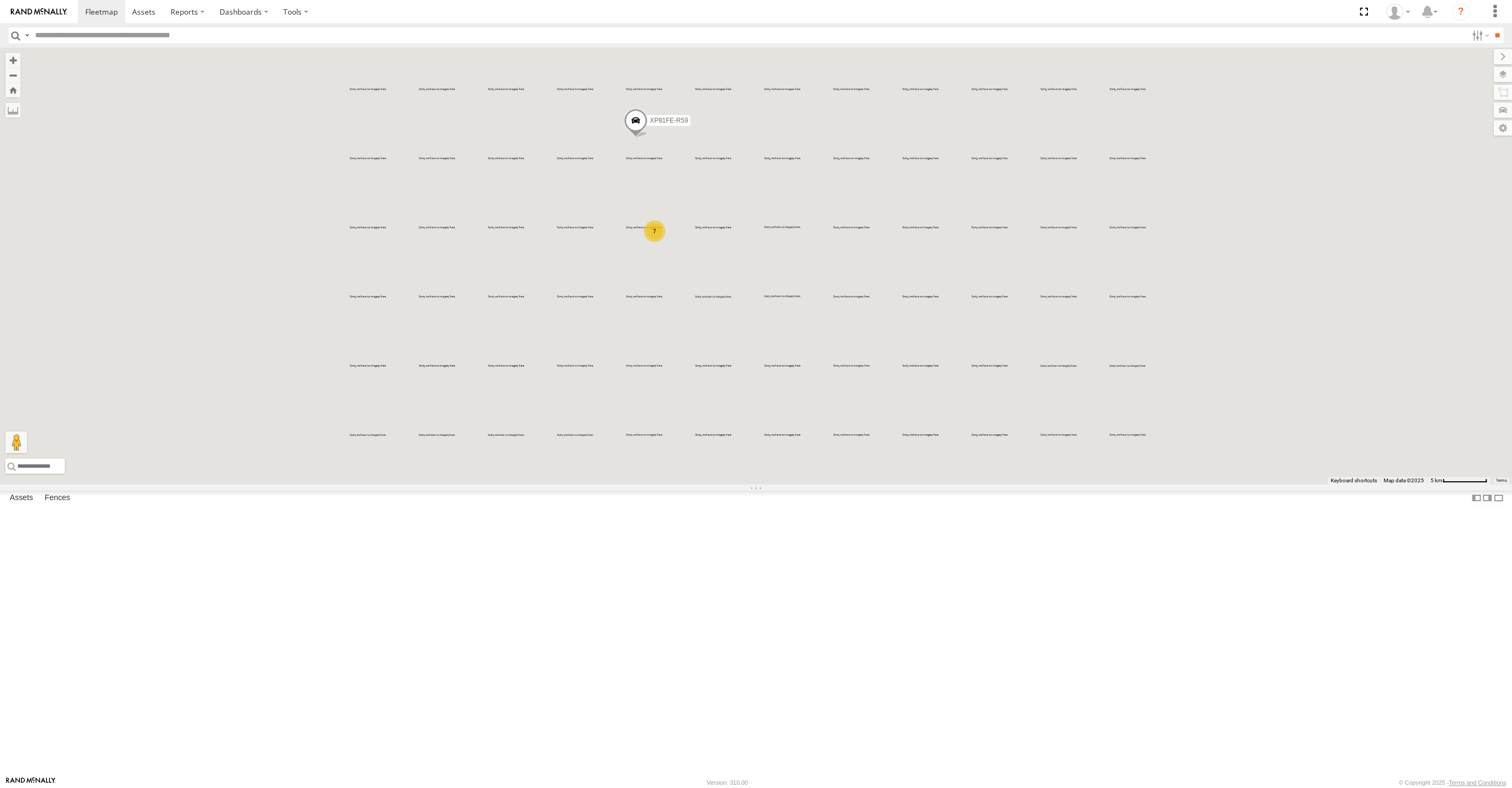
drag, startPoint x: 764, startPoint y: 439, endPoint x: 776, endPoint y: 483, distance: 45.6
click at [776, 483] on div "XP81FE-R59 7" at bounding box center [756, 266] width 1512 height 437
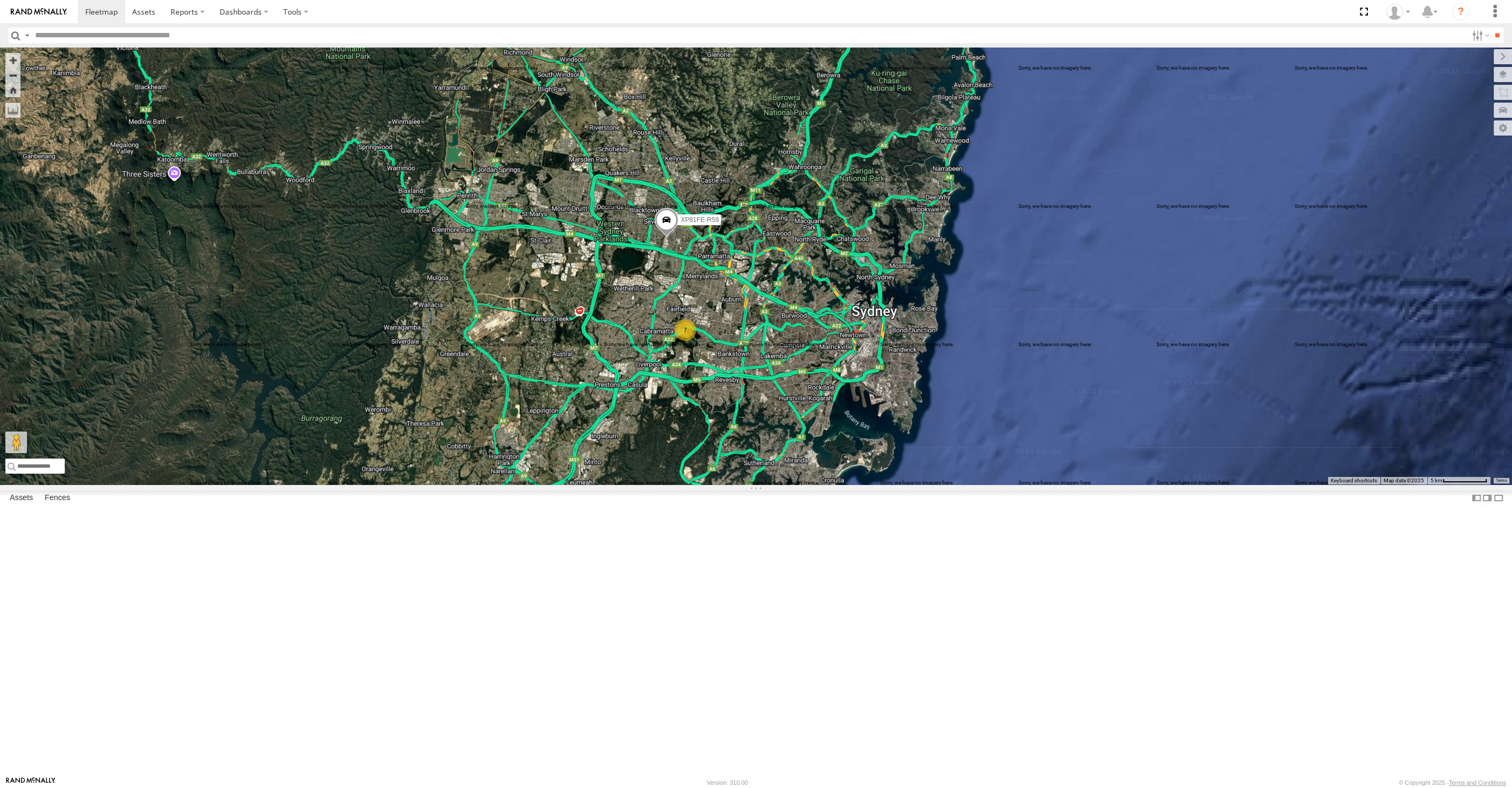
click at [750, 474] on div "7 XP81FE-R59" at bounding box center [756, 266] width 1512 height 437
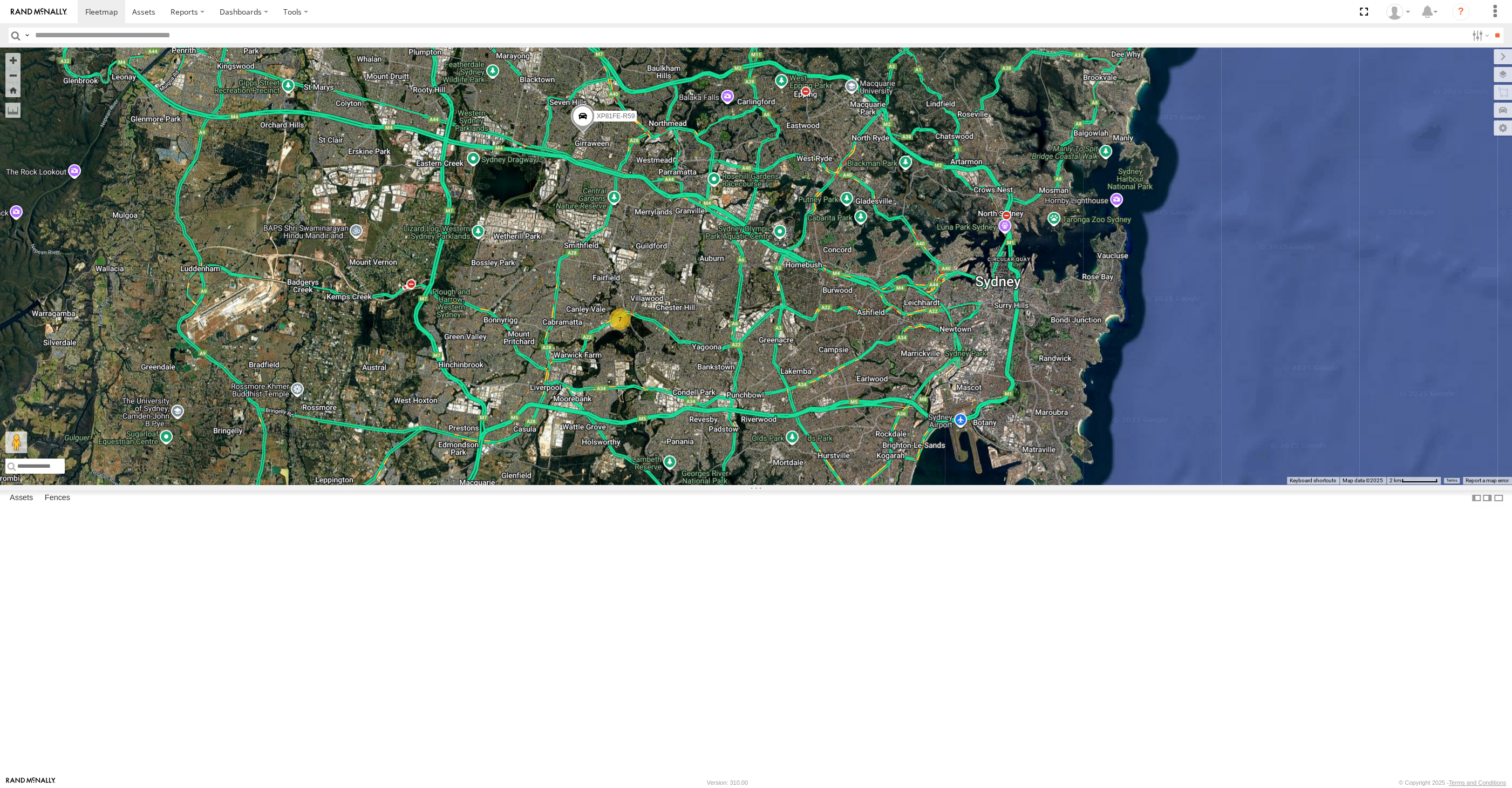
click at [995, 484] on div "XP81FE-R59 7" at bounding box center [756, 266] width 1512 height 437
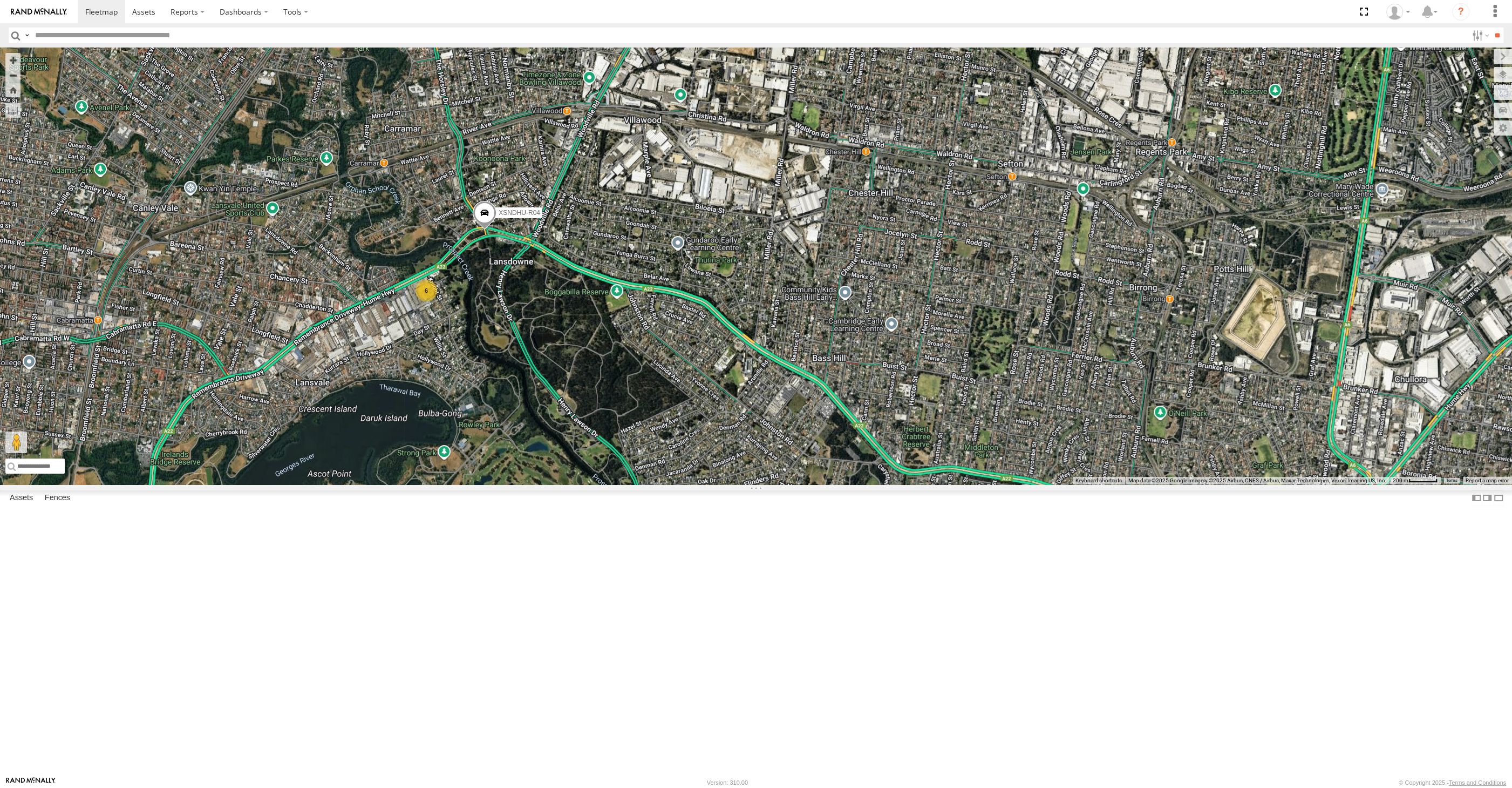
drag, startPoint x: 869, startPoint y: 637, endPoint x: 833, endPoint y: 596, distance: 54.6
click at [856, 484] on div "XP81FE-R59 XSNDHU-R04 6" at bounding box center [756, 266] width 1512 height 437
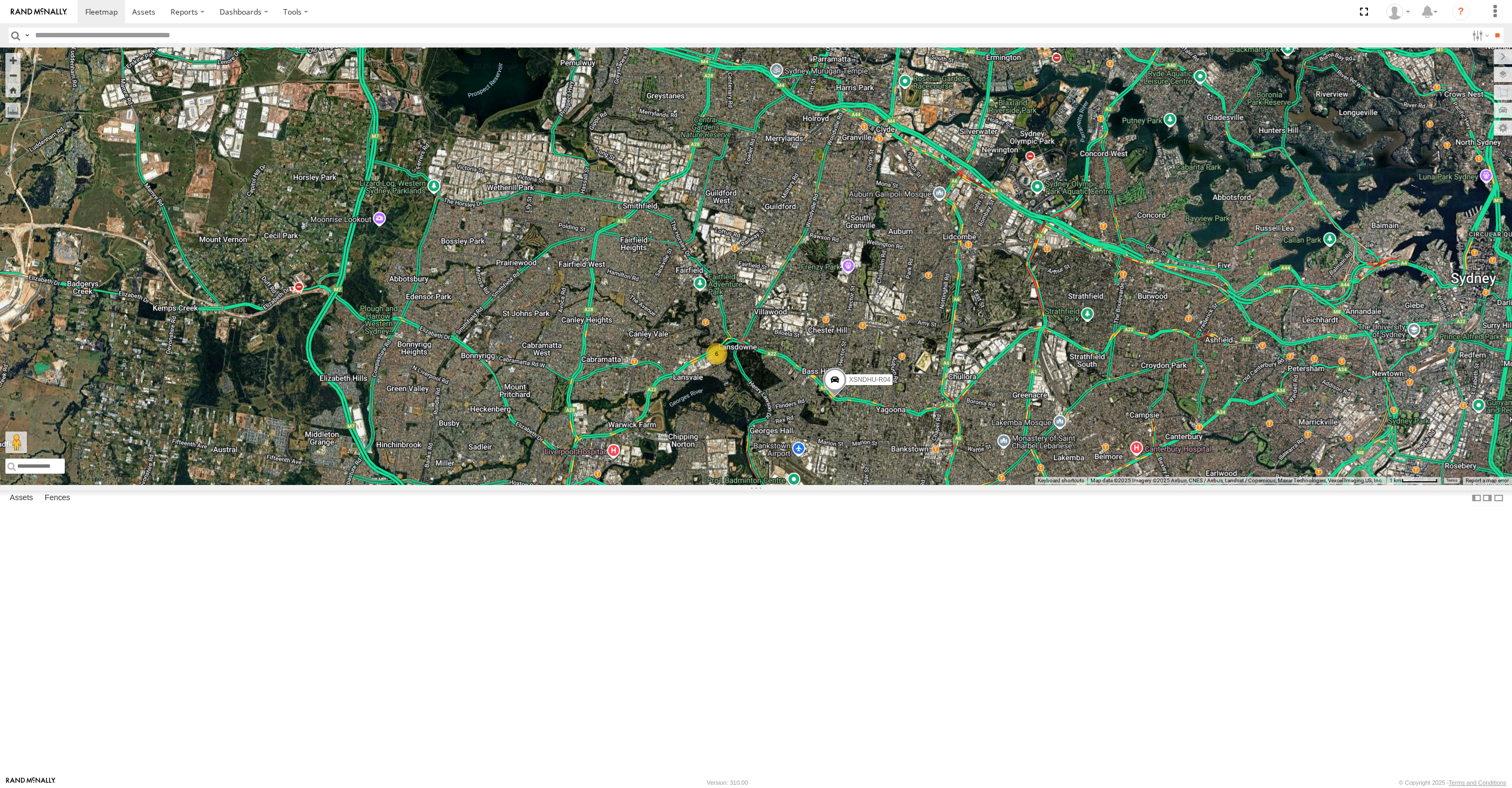
click at [876, 484] on div "XSNDHU-R04 XP81FE-R59 6" at bounding box center [756, 266] width 1512 height 437
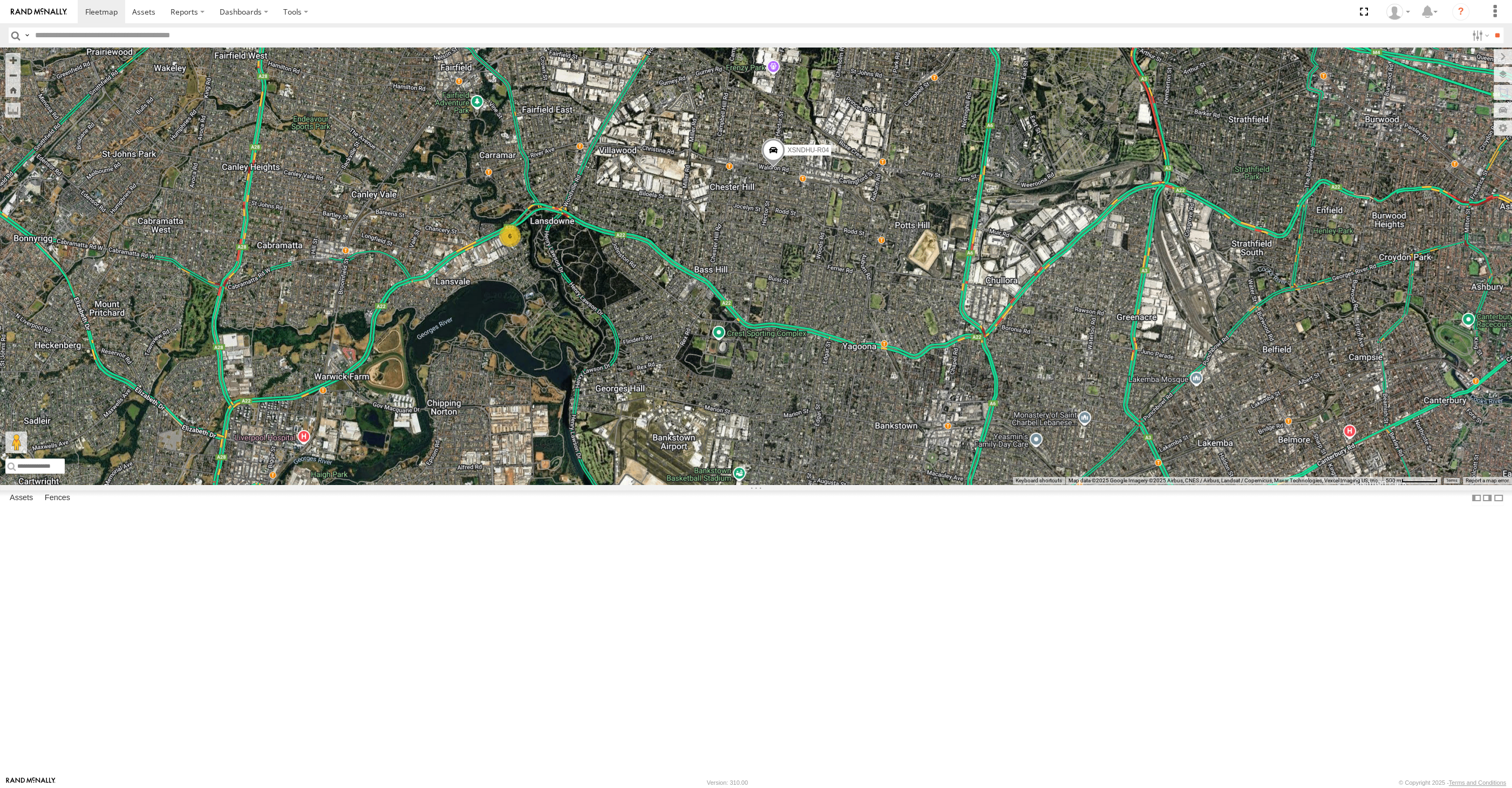
drag, startPoint x: 1047, startPoint y: 569, endPoint x: 1048, endPoint y: 552, distance: 17.0
click at [1050, 484] on div "XSNDHU-R04 XP81FE-R59 6" at bounding box center [756, 266] width 1512 height 437
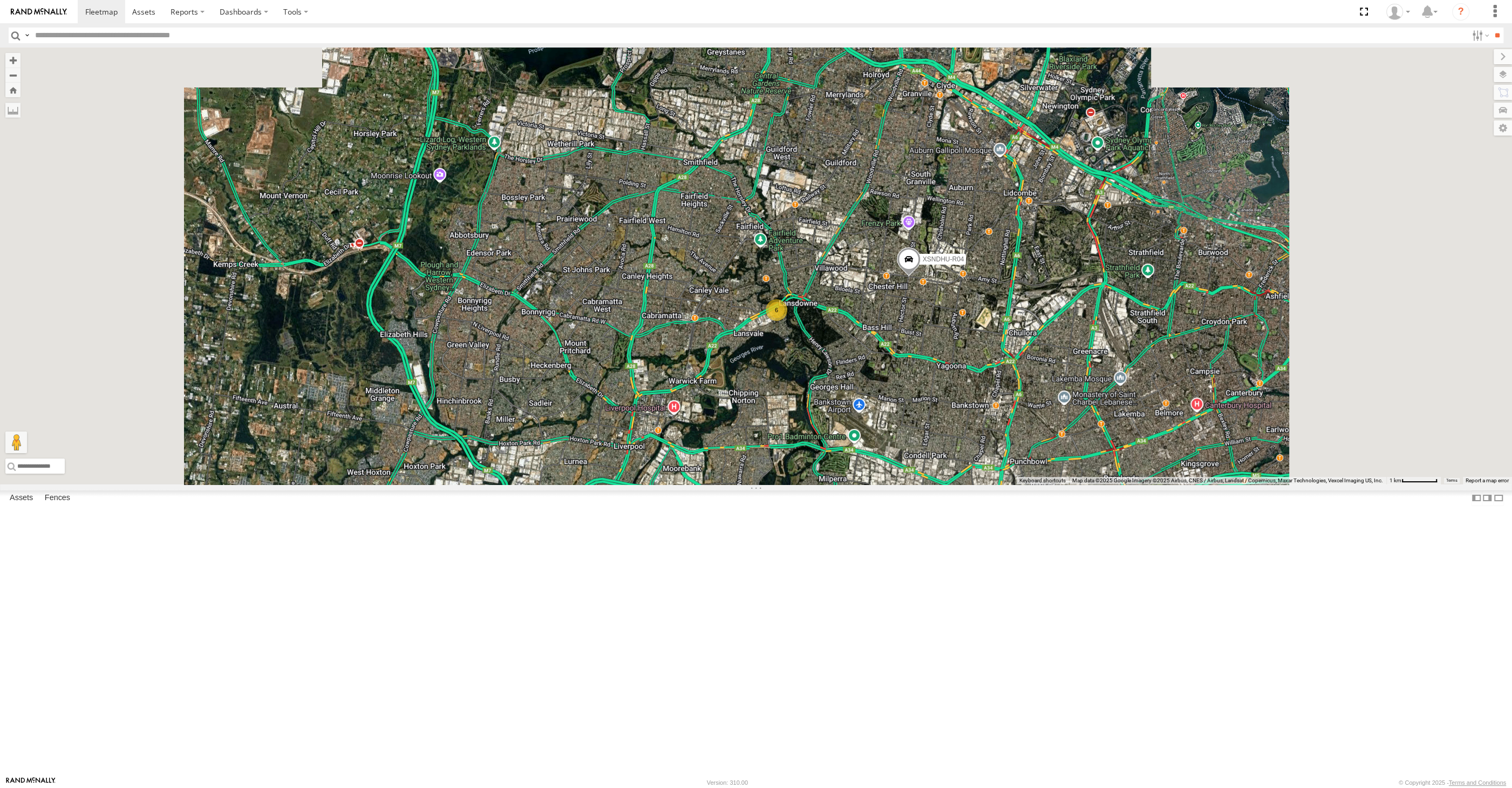
drag, startPoint x: 1073, startPoint y: 588, endPoint x: 1038, endPoint y: 586, distance: 35.1
click at [1038, 484] on div "XSNDHU-R04 XP81FE-R59 6" at bounding box center [756, 266] width 1512 height 437
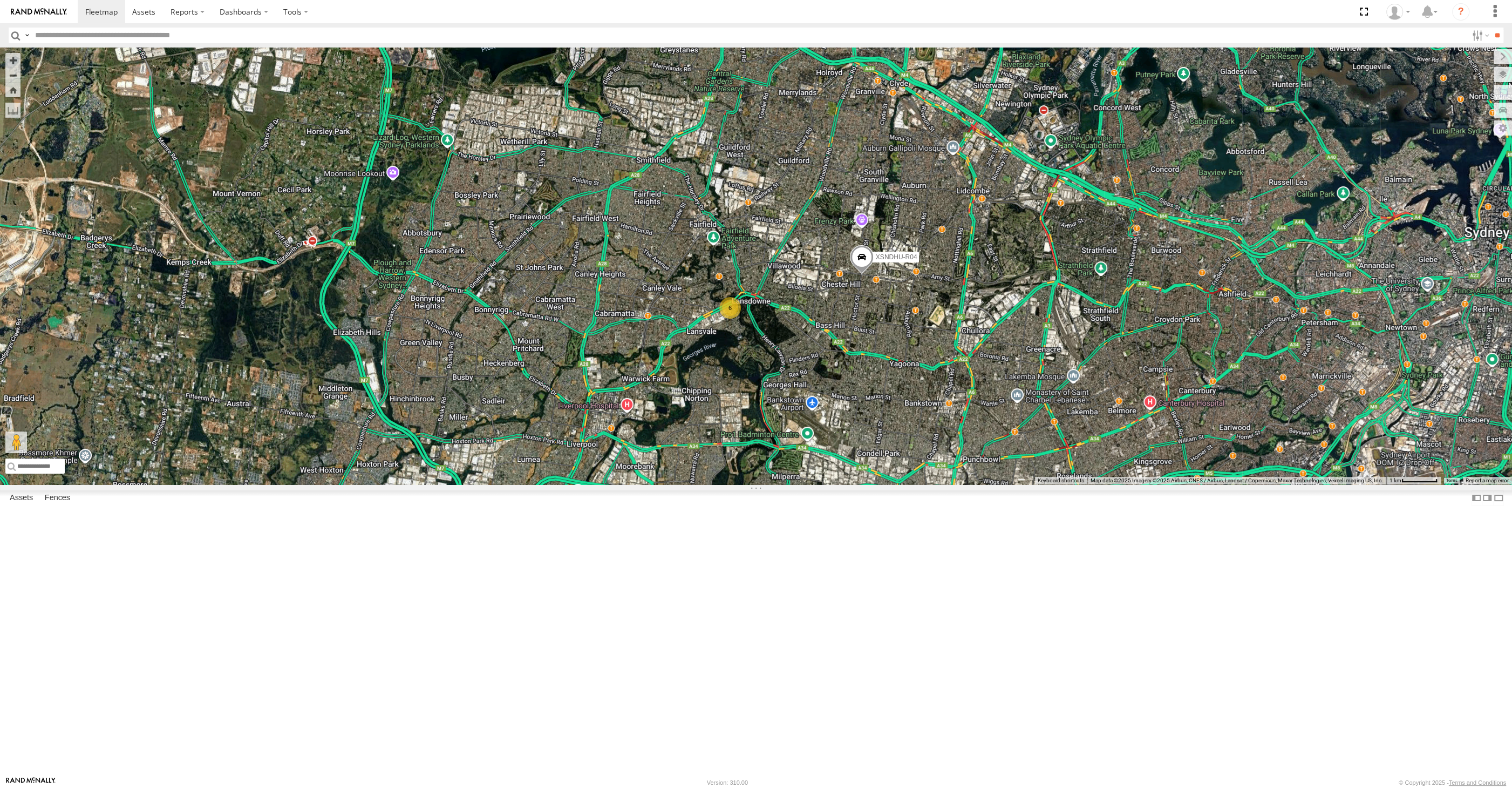
drag, startPoint x: 1038, startPoint y: 541, endPoint x: 1027, endPoint y: 564, distance: 25.5
click at [1027, 484] on div "XSNDHU-R04 XP81FE-R59 6" at bounding box center [756, 266] width 1512 height 437
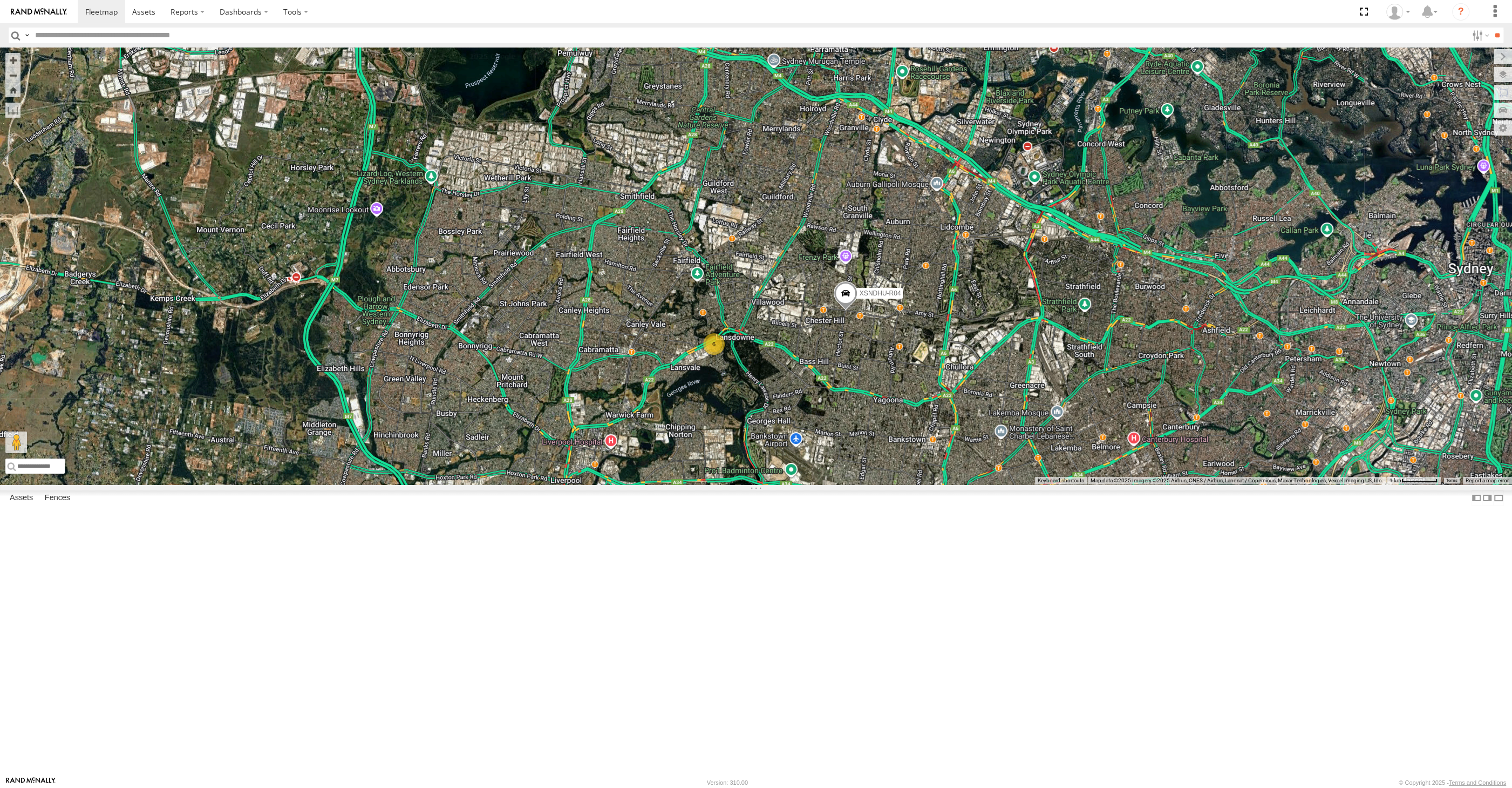
drag, startPoint x: 1021, startPoint y: 564, endPoint x: 1017, endPoint y: 585, distance: 21.4
click at [1017, 484] on div "XSNDHU-R04 XP81FE-R59 6" at bounding box center [756, 266] width 1512 height 437
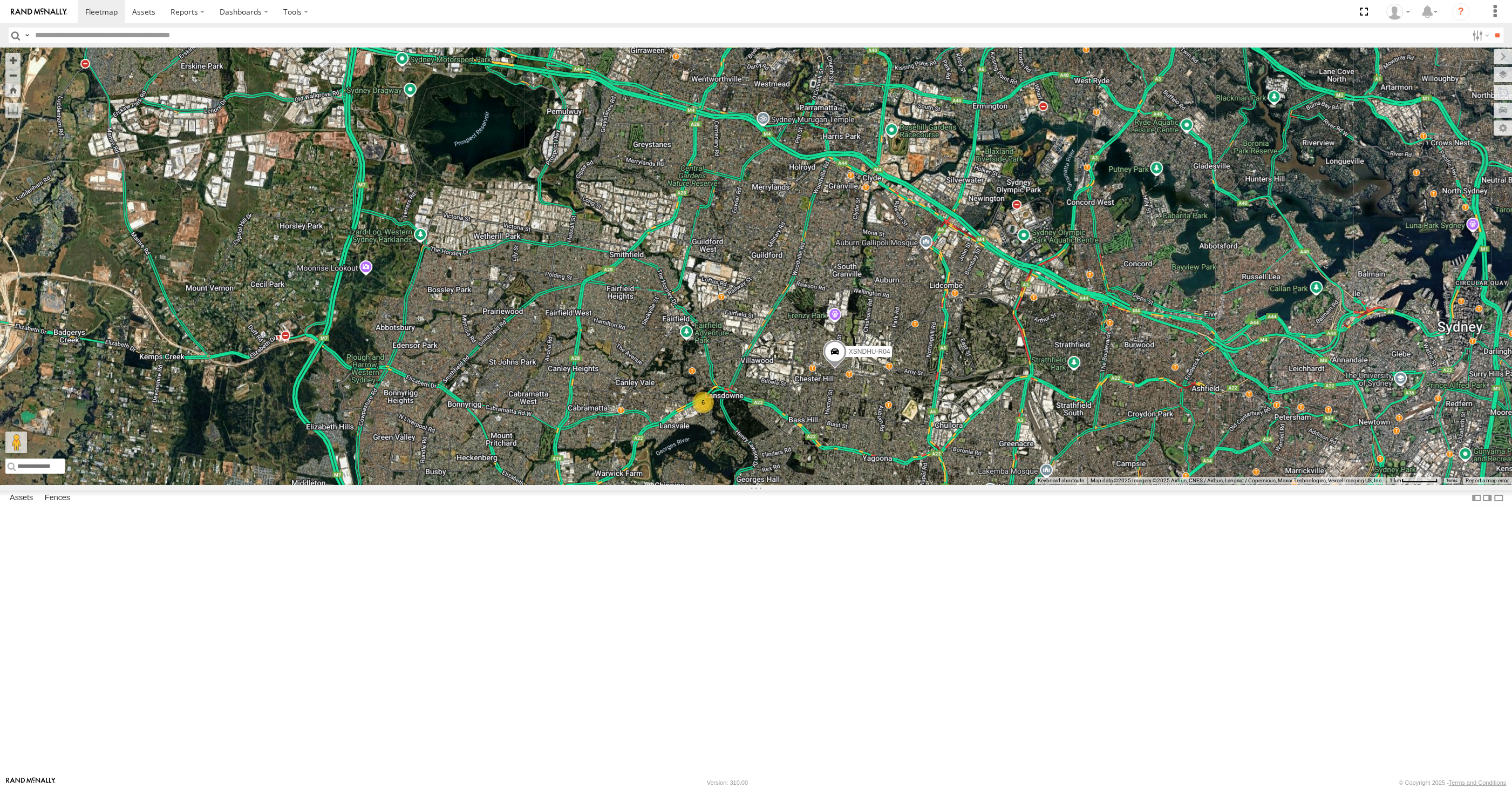
drag, startPoint x: 1115, startPoint y: 636, endPoint x: 1116, endPoint y: 615, distance: 21.0
click at [1121, 484] on div "XSNDHU-R04 XP81FE-R59 6" at bounding box center [756, 266] width 1512 height 437
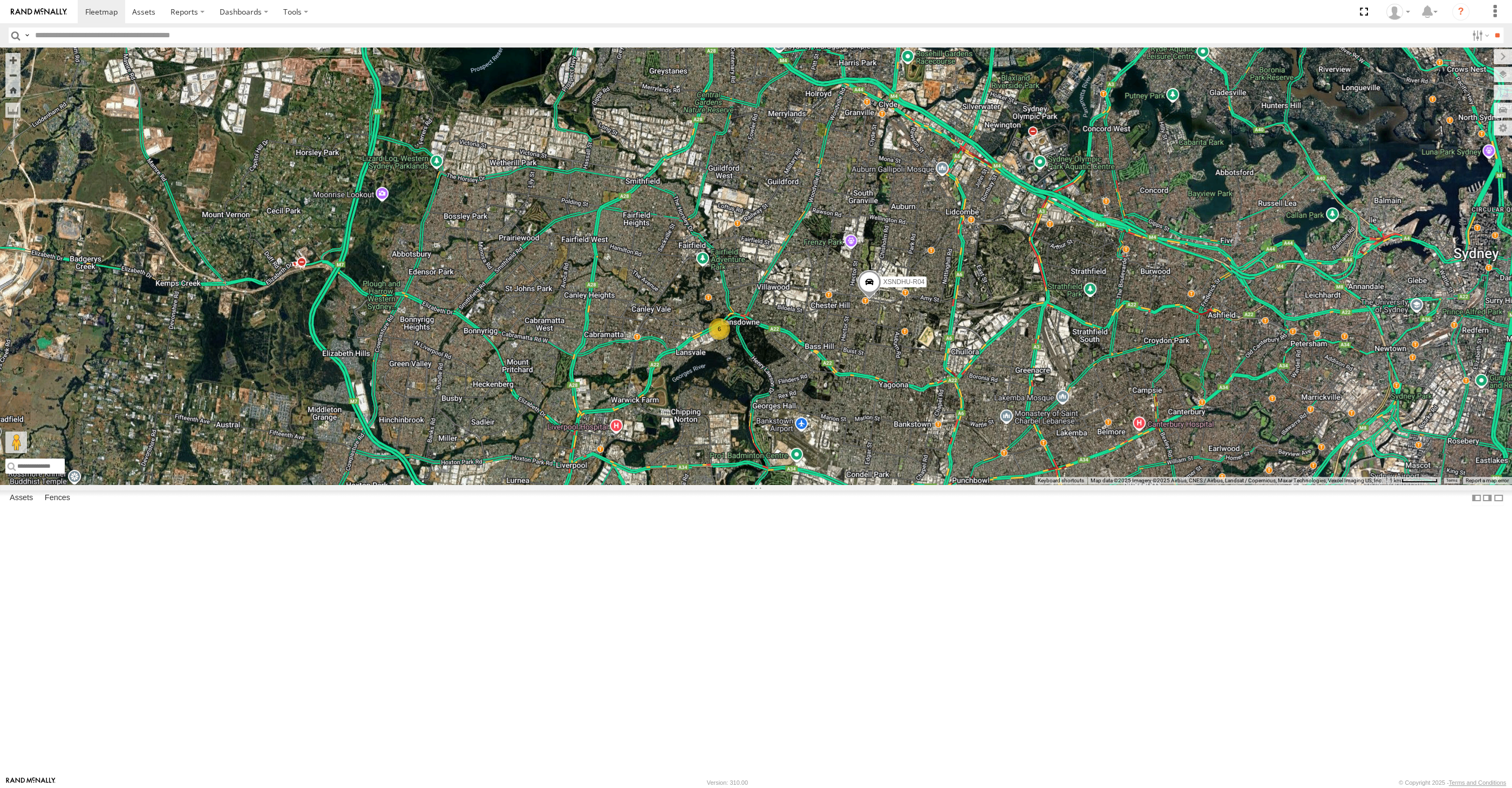
click at [959, 484] on div "6 XSNDHU-R04 XP81FE-R59" at bounding box center [756, 266] width 1512 height 437
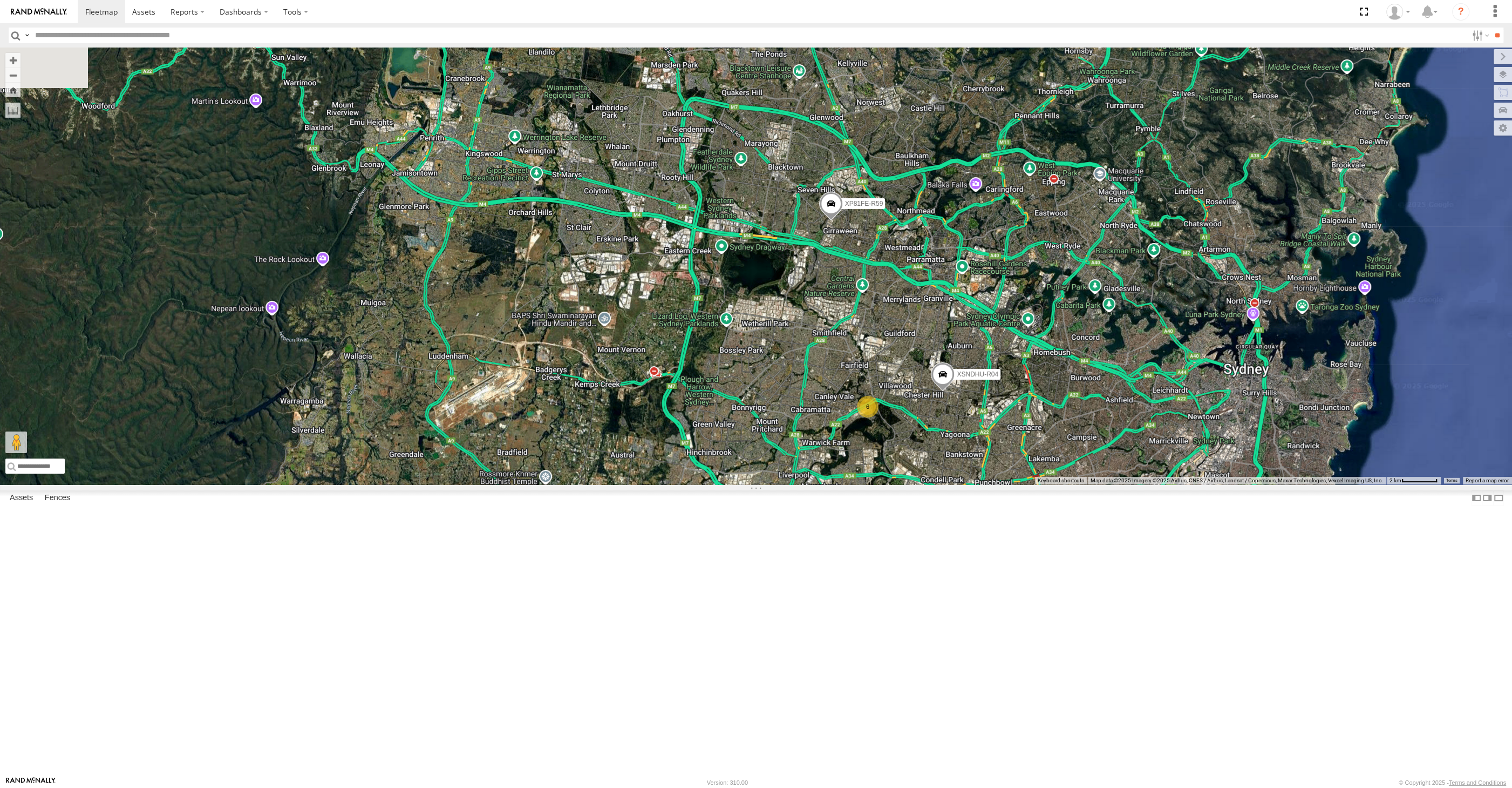
drag, startPoint x: 1040, startPoint y: 615, endPoint x: 1028, endPoint y: 619, distance: 12.6
click at [1029, 484] on div "XSNDHU-R04 XP81FE-R59 6" at bounding box center [756, 266] width 1512 height 437
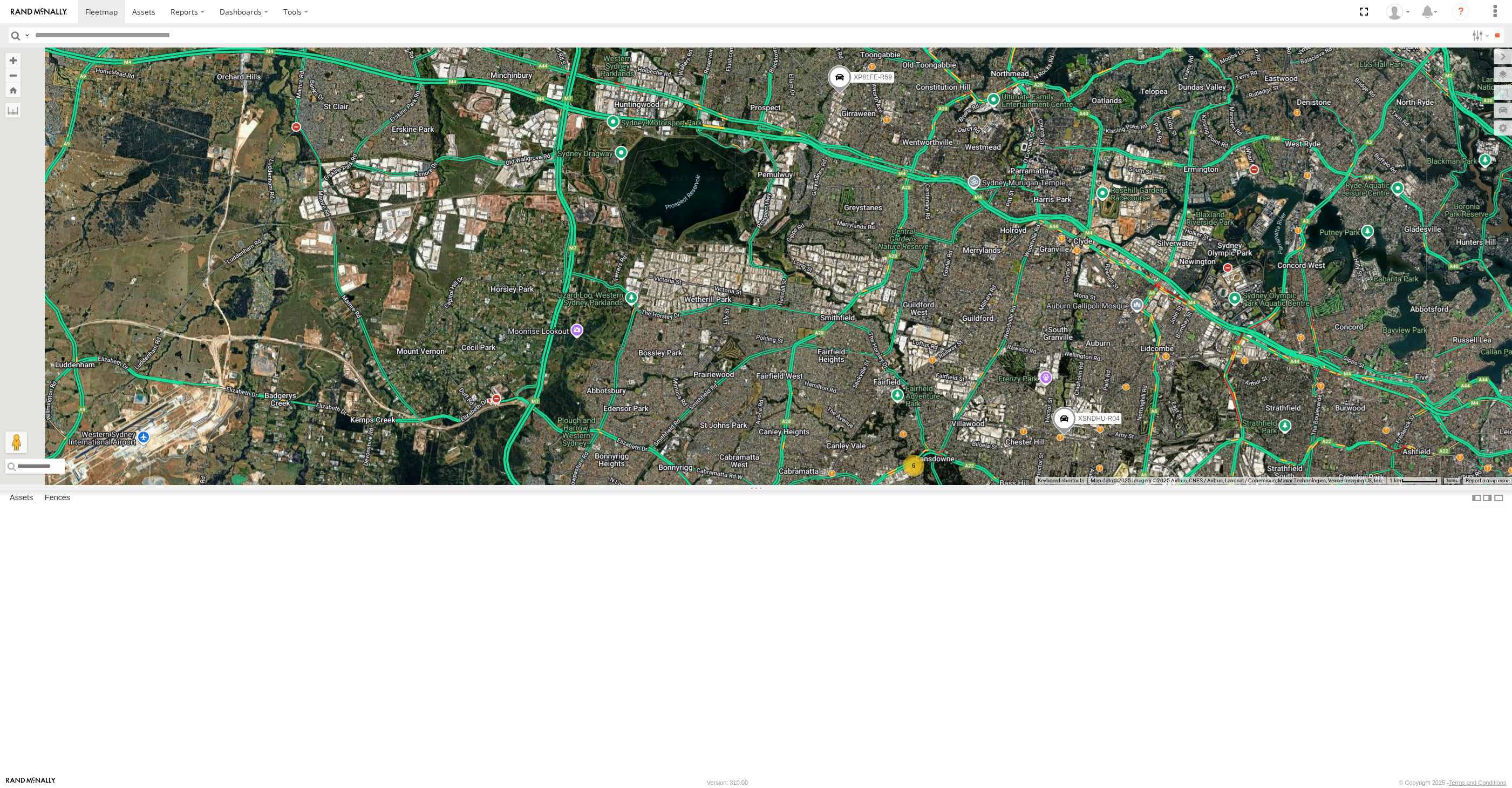
drag, startPoint x: 1125, startPoint y: 649, endPoint x: 1082, endPoint y: 600, distance: 65.2
click at [1100, 484] on div "XSNDHU-R04 XP81FE-R59 6" at bounding box center [756, 266] width 1512 height 437
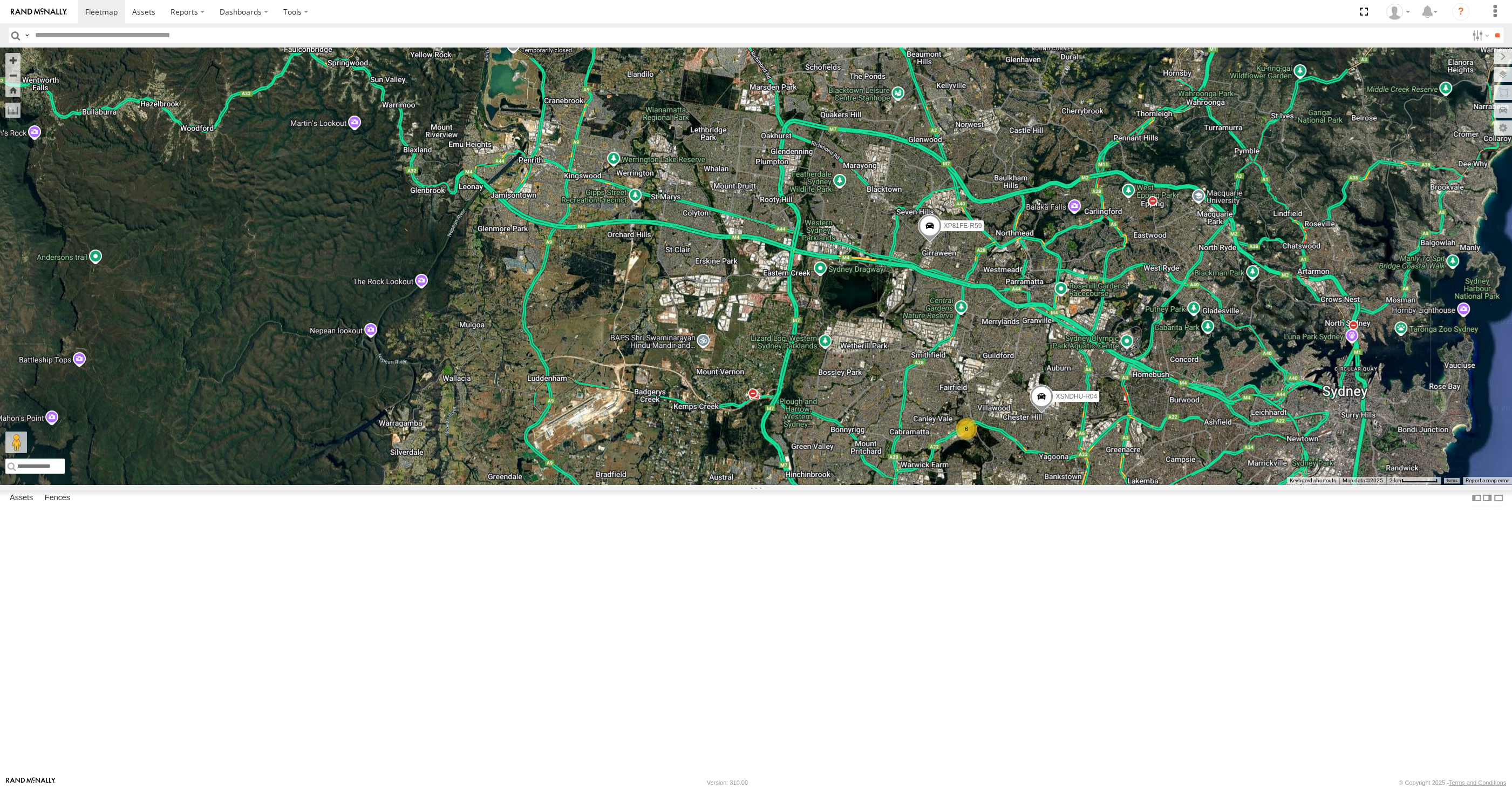
drag, startPoint x: 1123, startPoint y: 645, endPoint x: 1088, endPoint y: 626, distance: 39.8
click at [1108, 484] on div "XSNDHU-R04 XP81FE-R59 6" at bounding box center [756, 266] width 1512 height 437
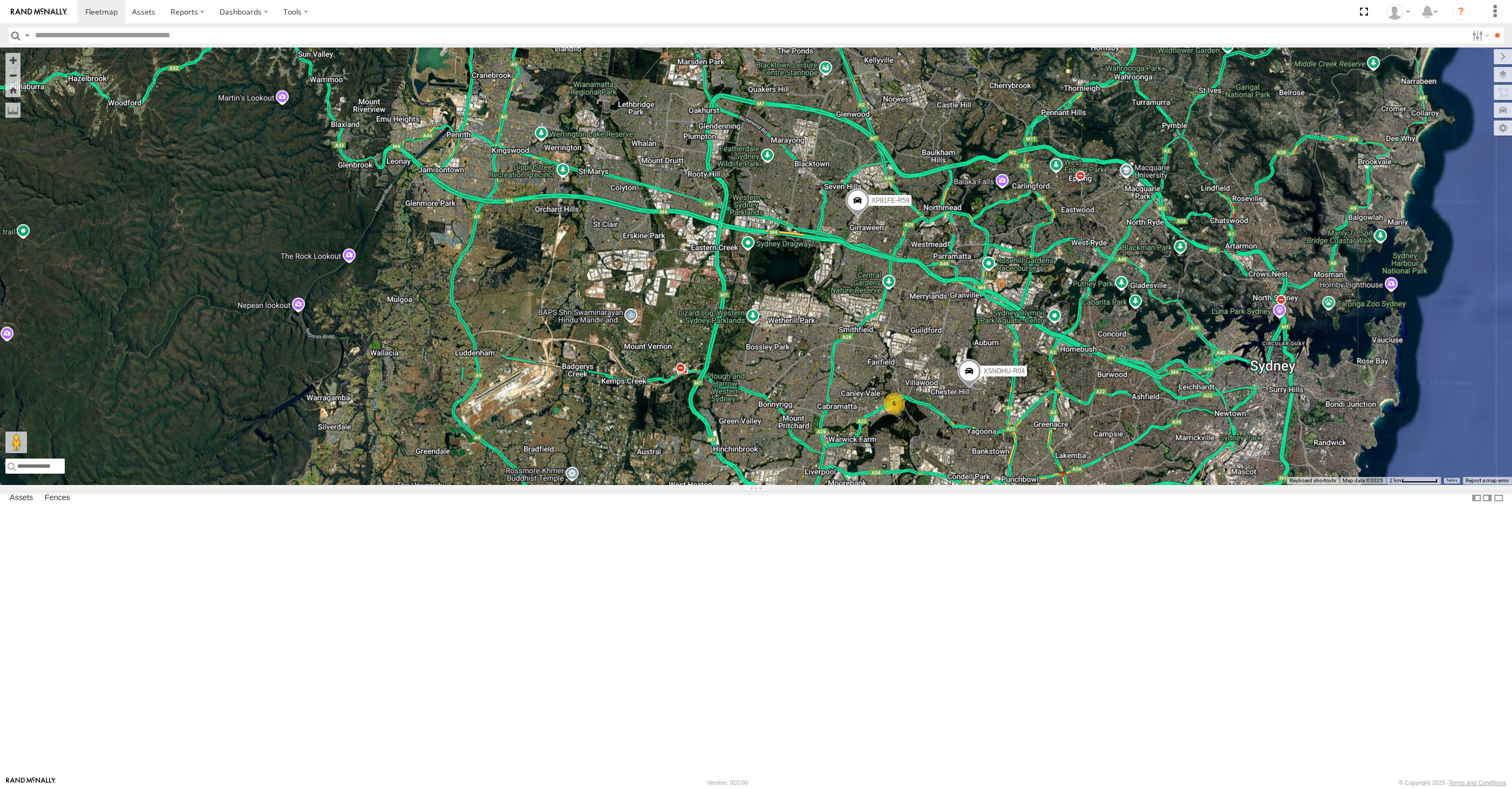
drag, startPoint x: 1097, startPoint y: 626, endPoint x: 1064, endPoint y: 624, distance: 33.1
click at [1064, 484] on div "XSNDHU-R04 XP81FE-R59 6" at bounding box center [756, 266] width 1512 height 437
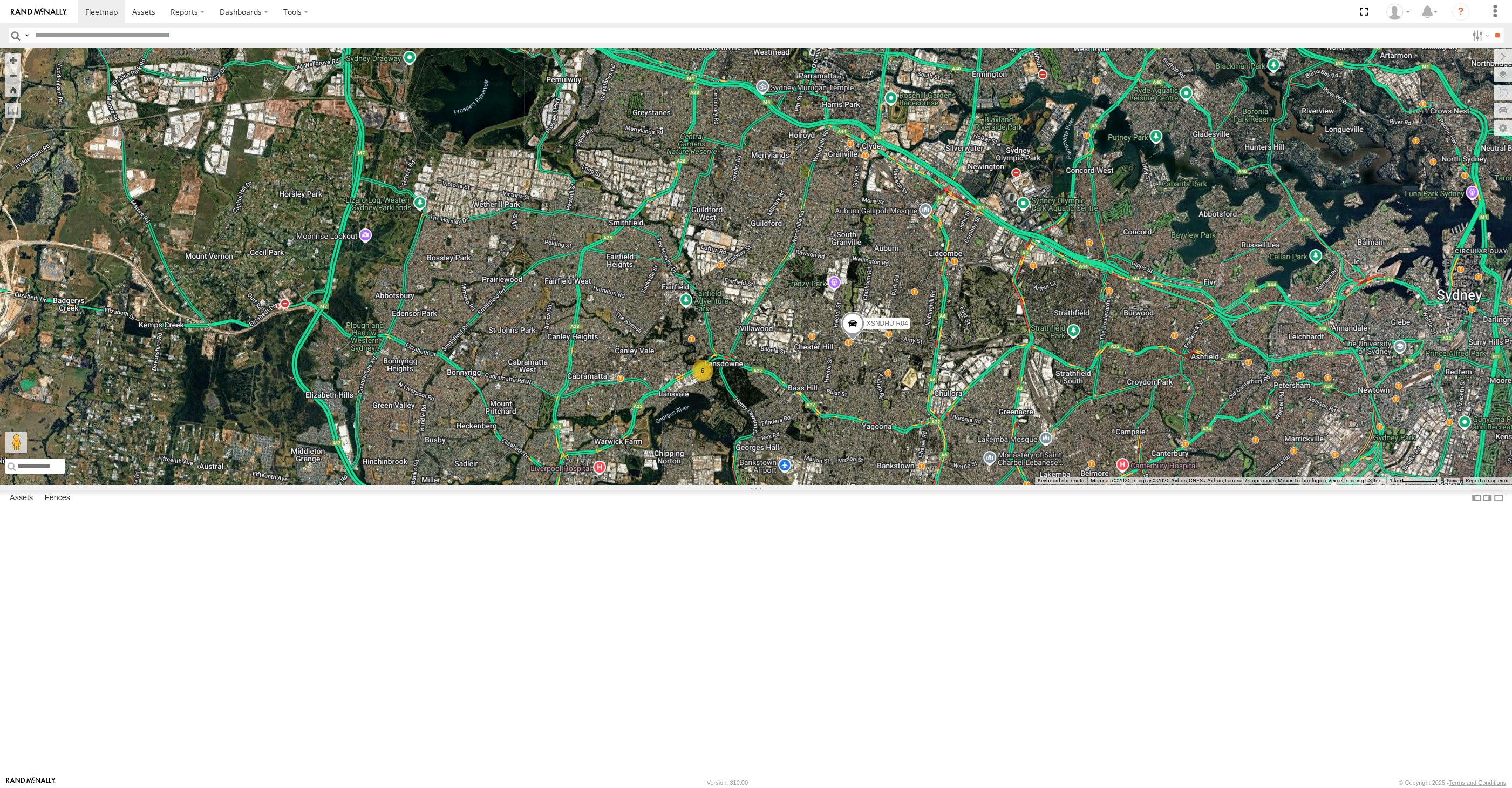
drag, startPoint x: 997, startPoint y: 556, endPoint x: 1026, endPoint y: 580, distance: 37.6
click at [1026, 484] on div "XSNDHU-R04 XP81FE-R59 6" at bounding box center [756, 266] width 1512 height 437
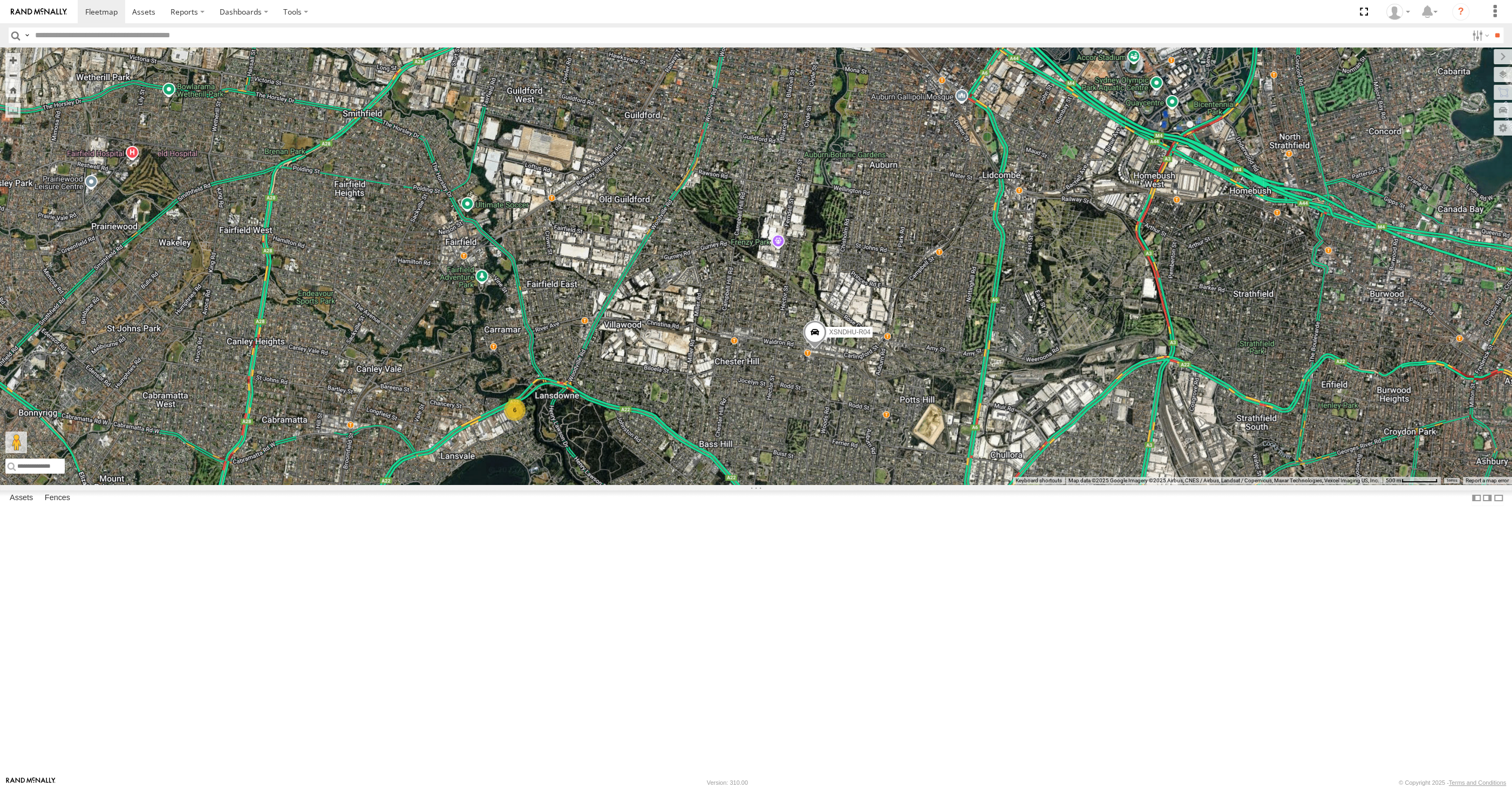
drag, startPoint x: 980, startPoint y: 586, endPoint x: 1026, endPoint y: 605, distance: 49.8
click at [1021, 484] on div "XSNDHU-R04 XP81FE-R59 6" at bounding box center [756, 266] width 1512 height 437
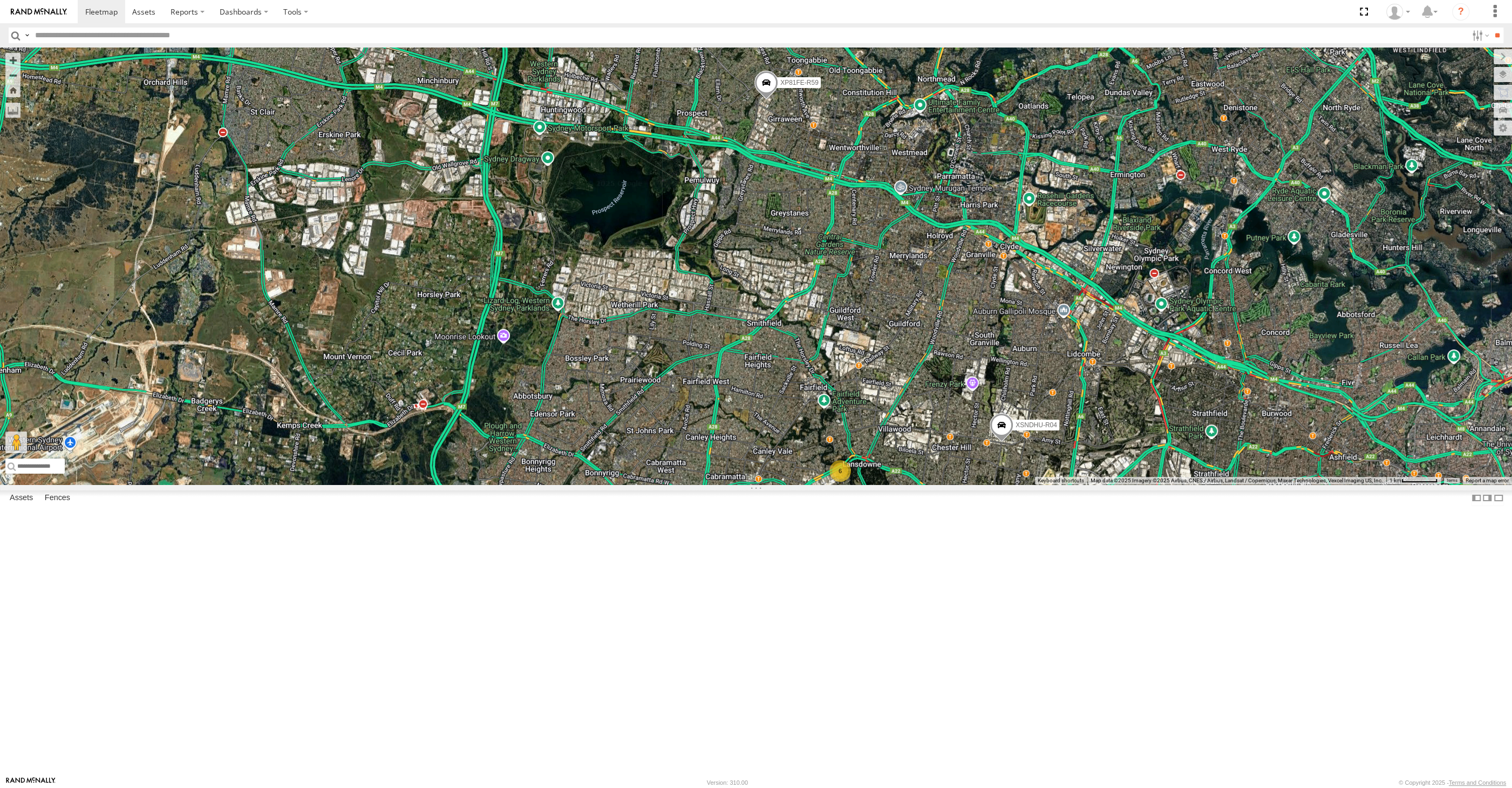
click at [1021, 484] on div "XSNDHU-R04 XP81FE-R59 6" at bounding box center [756, 266] width 1512 height 437
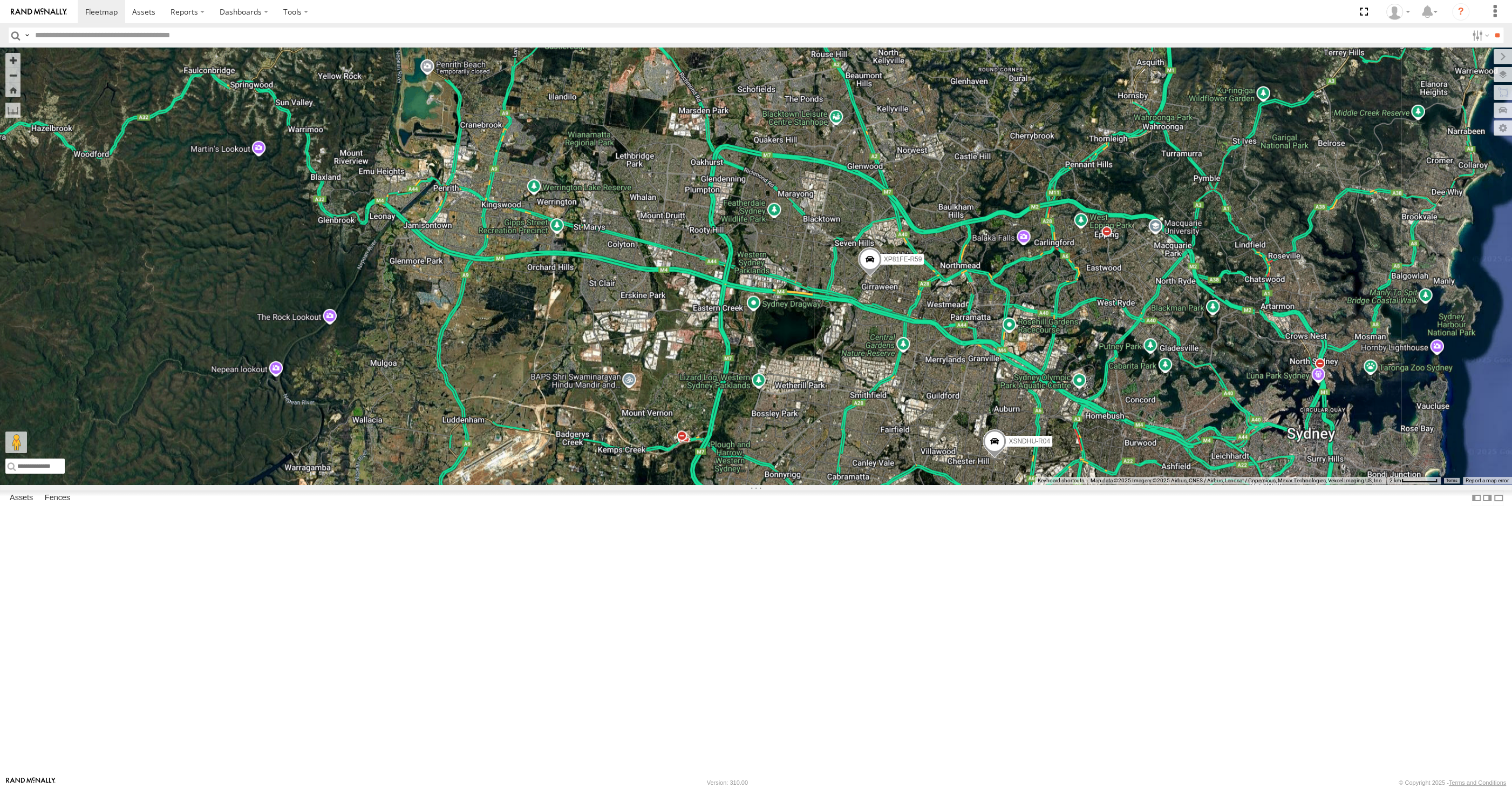
click at [1017, 484] on div "XSNDHU-R04 XP81FE-R59" at bounding box center [756, 266] width 1512 height 437
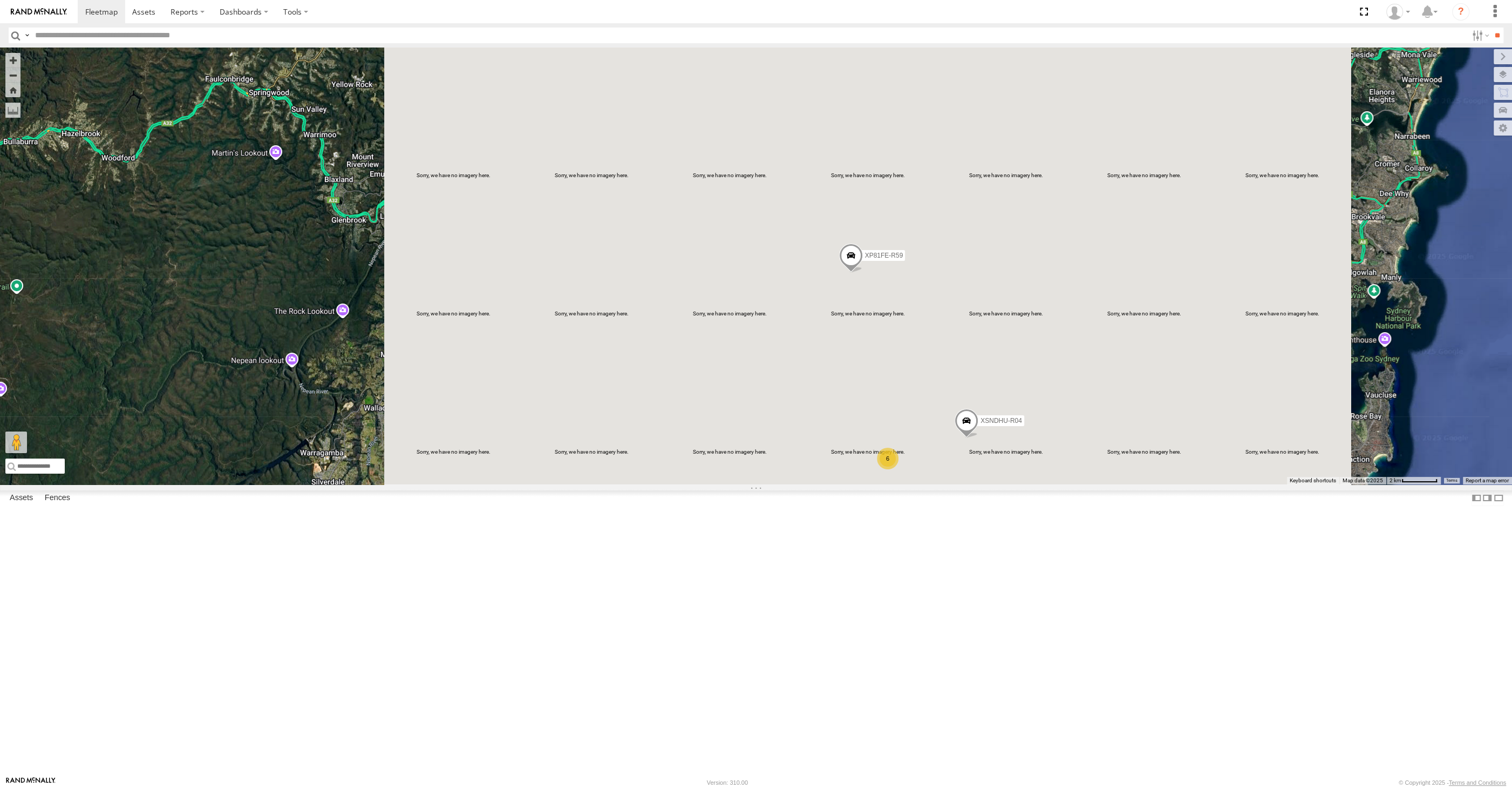
drag, startPoint x: 955, startPoint y: 739, endPoint x: 944, endPoint y: 709, distance: 32.0
click at [949, 484] on div "6 XSNDHU-R04 XP81FE-R59" at bounding box center [756, 266] width 1512 height 437
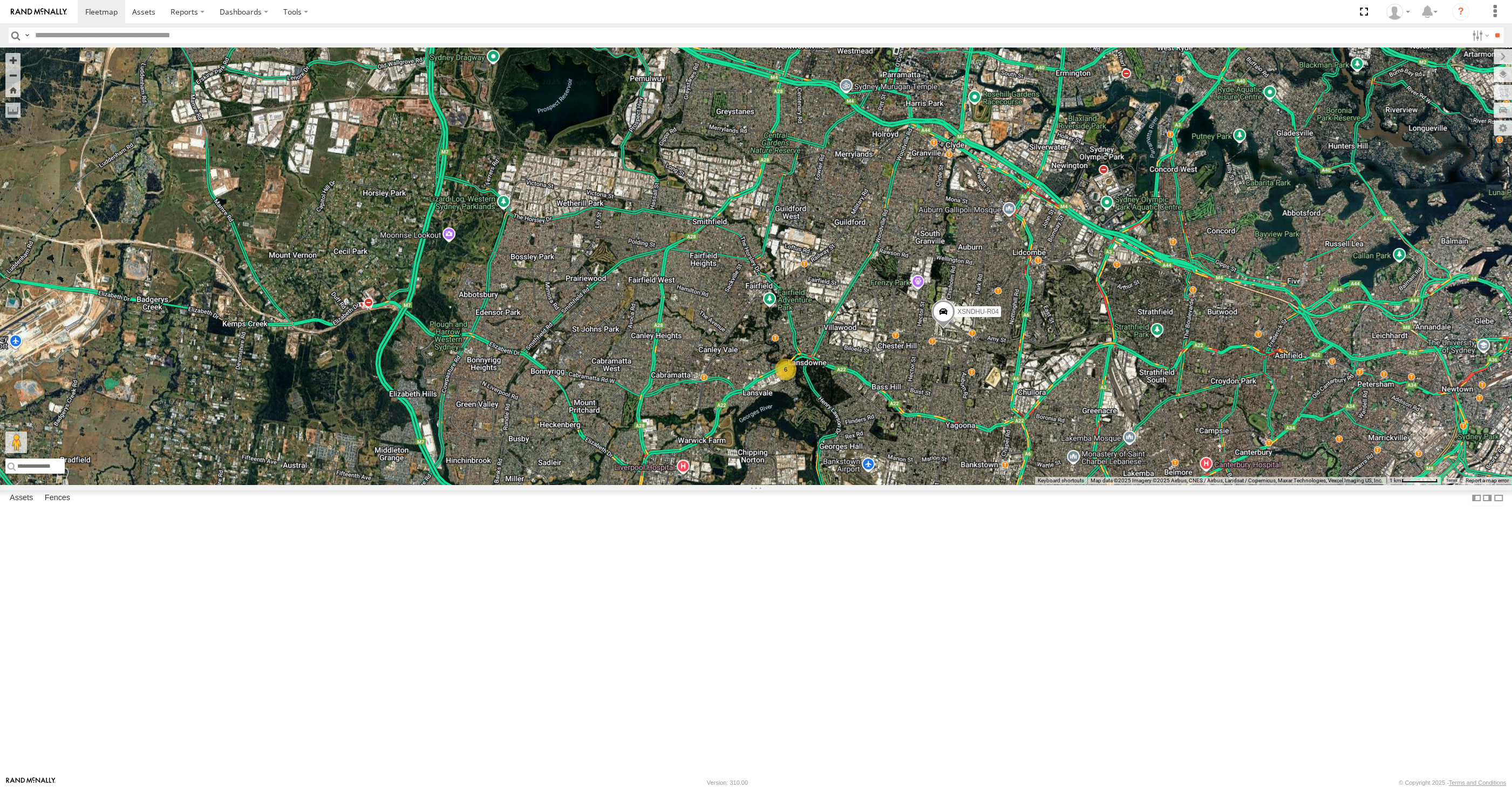
drag, startPoint x: 949, startPoint y: 560, endPoint x: 945, endPoint y: 571, distance: 11.7
click at [945, 484] on div "XSNDHU-R04 XP81FE-R59 6" at bounding box center [756, 266] width 1512 height 437
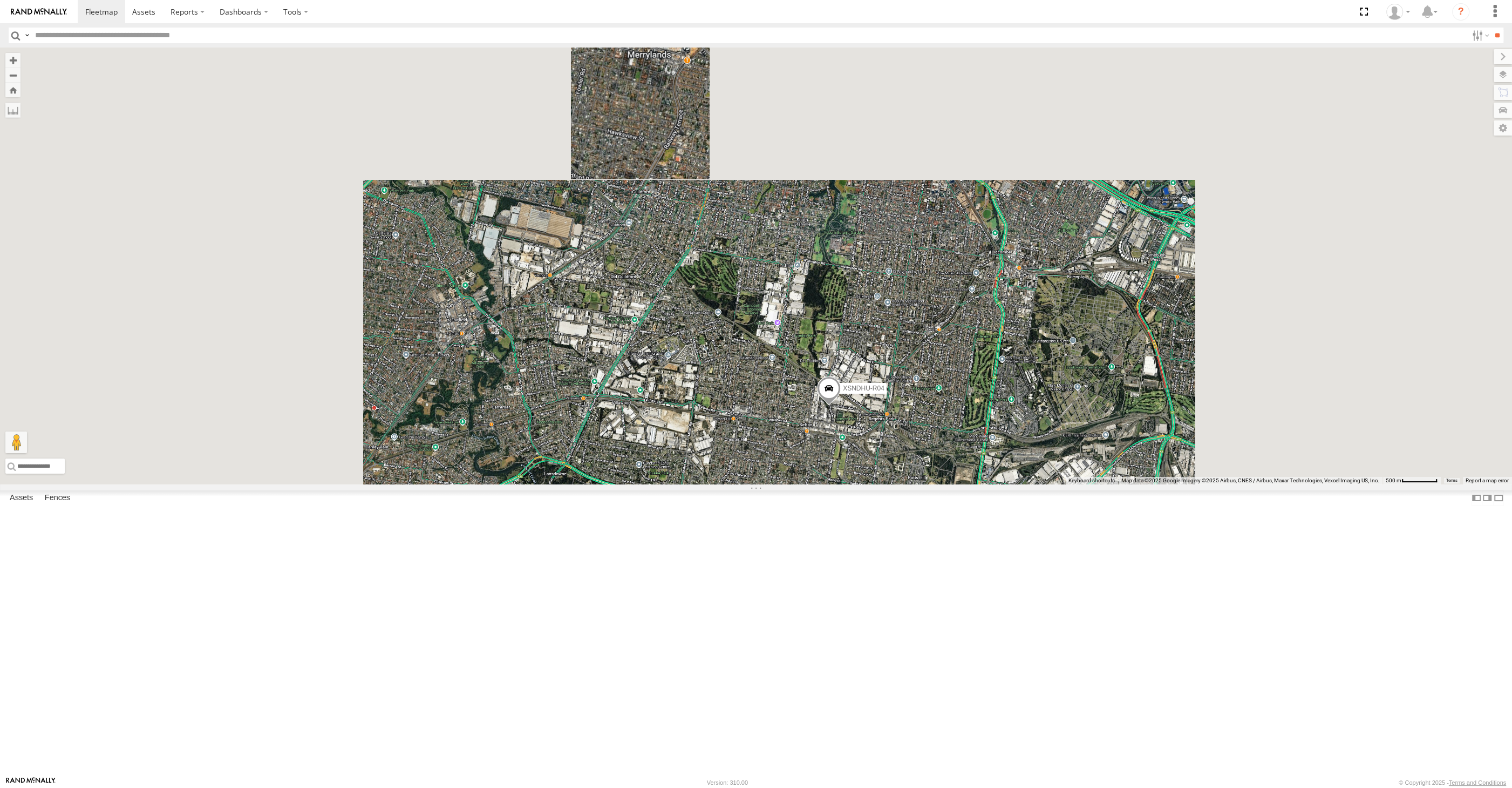
drag, startPoint x: 852, startPoint y: 631, endPoint x: 833, endPoint y: 576, distance: 58.2
click at [836, 484] on div "XSNDHU-R04 XP81FE-R59" at bounding box center [756, 266] width 1512 height 437
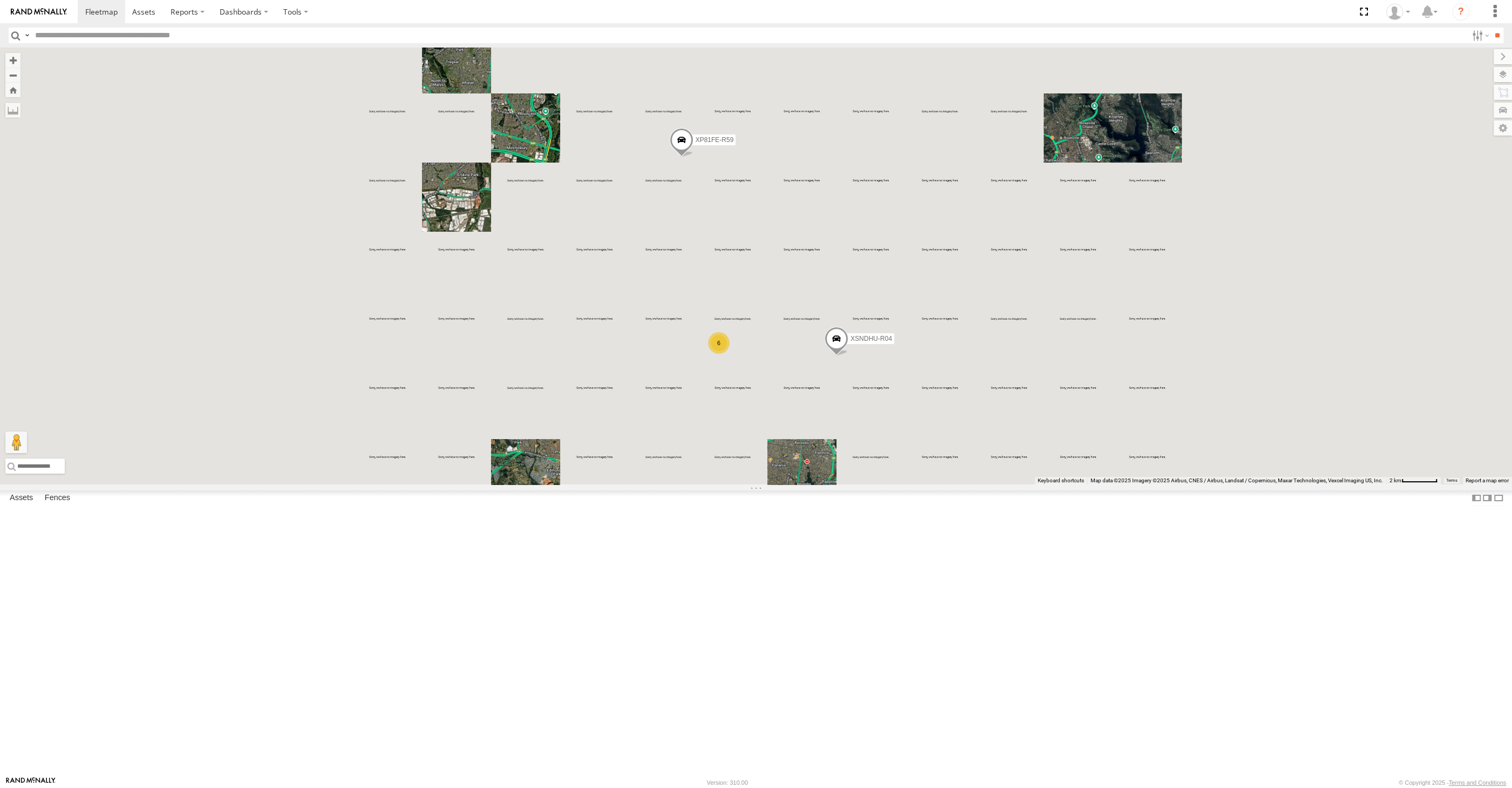
click at [890, 484] on div "XSNDHU-R04 XP81FE-R59 6" at bounding box center [756, 266] width 1512 height 437
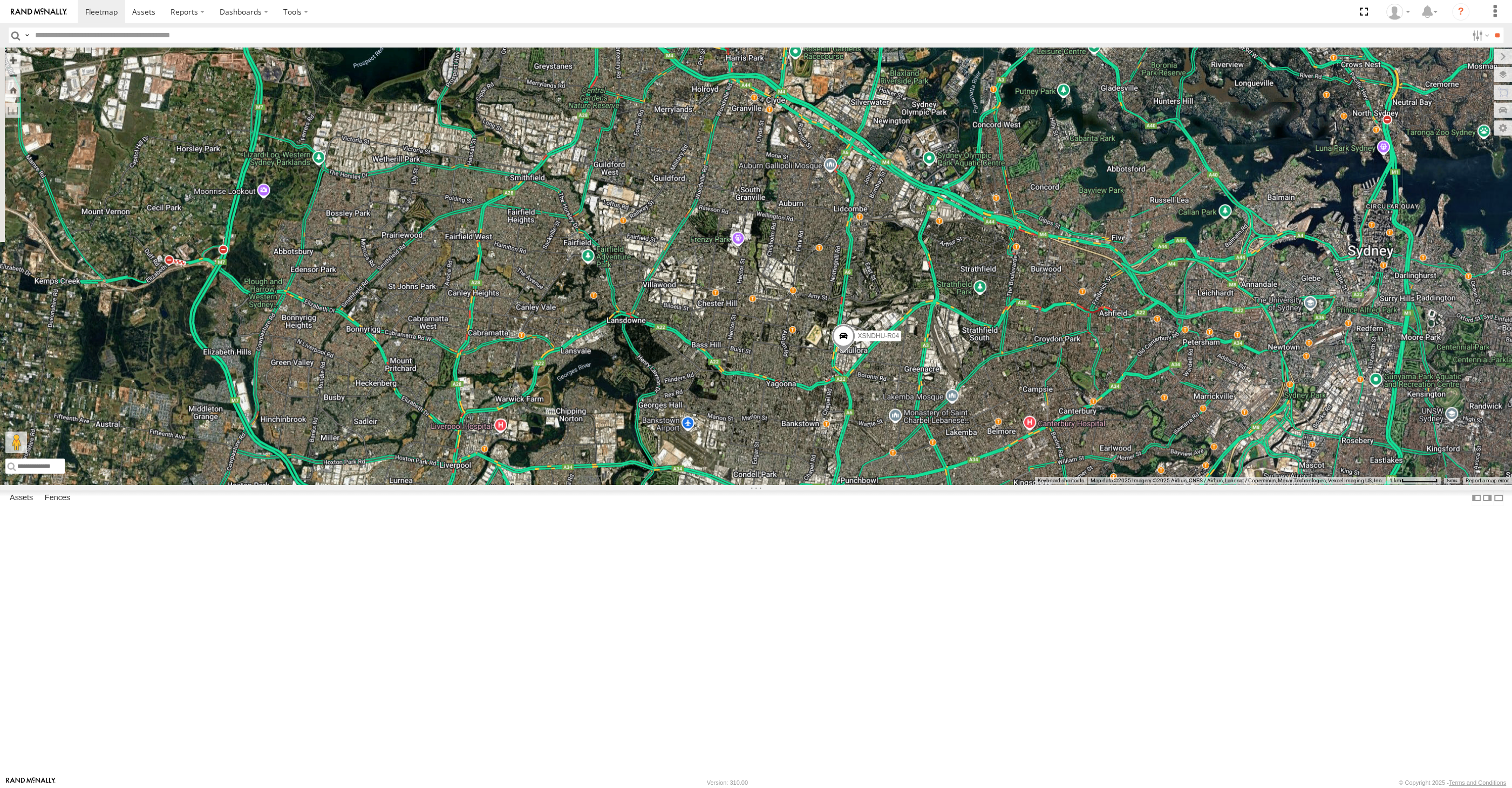
drag, startPoint x: 883, startPoint y: 563, endPoint x: 877, endPoint y: 544, distance: 19.9
click at [877, 484] on div "XSNDHU-R04 XP81FE-R59" at bounding box center [756, 266] width 1512 height 437
